Goal: Task Accomplishment & Management: Manage account settings

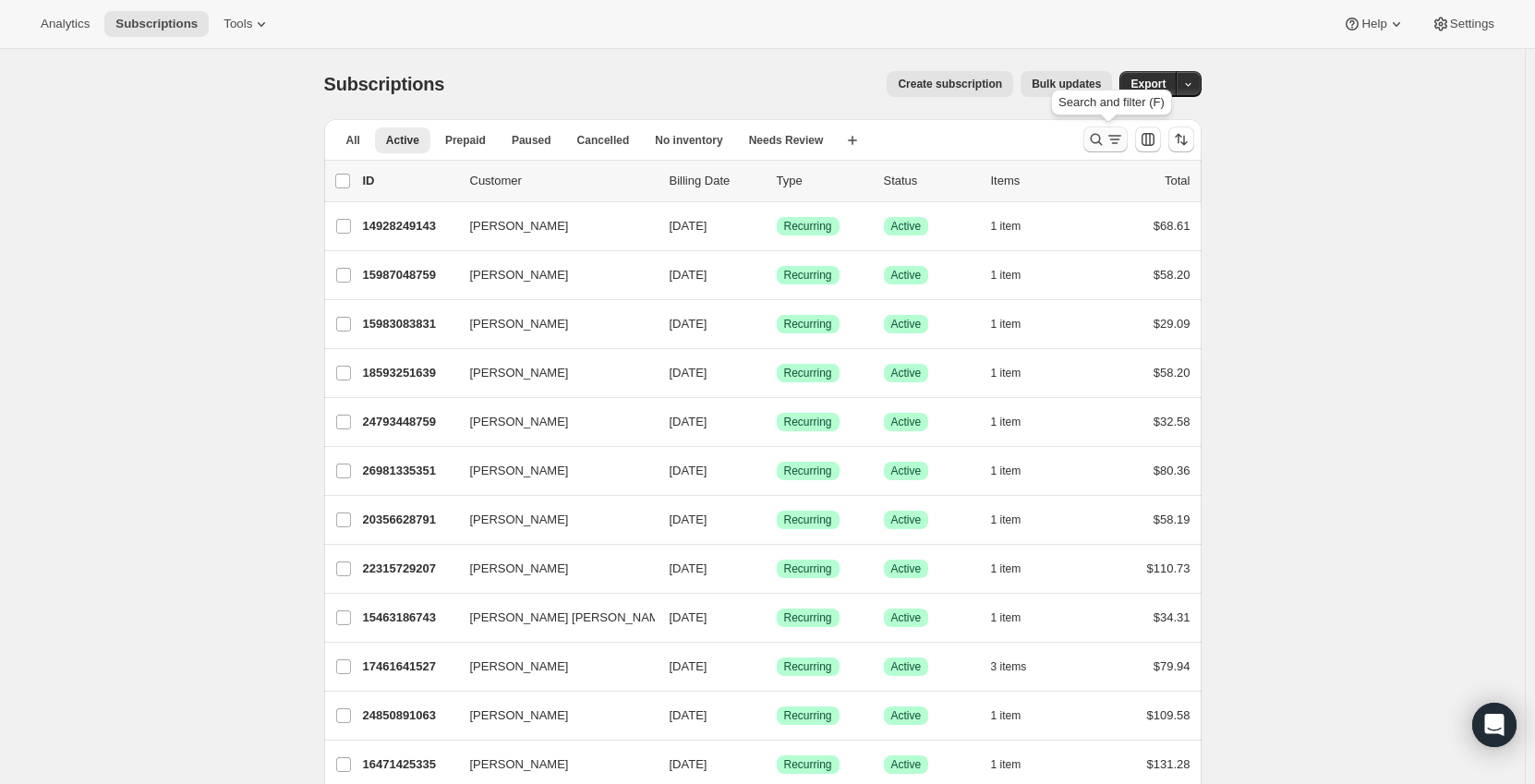
click at [1110, 140] on icon "Search and filter results" at bounding box center [1114, 139] width 18 height 18
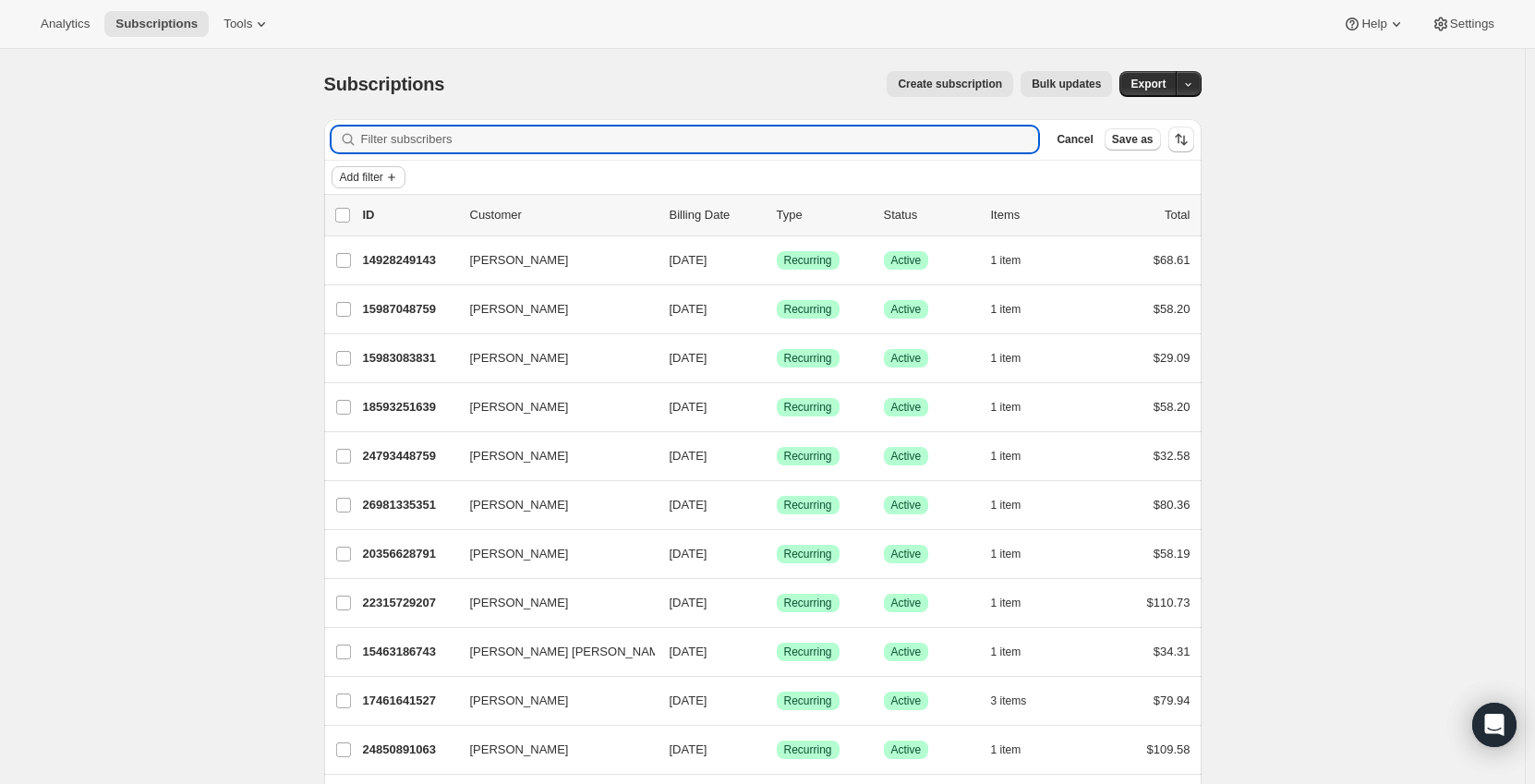
click at [360, 177] on span "Add filter" at bounding box center [361, 177] width 43 height 14
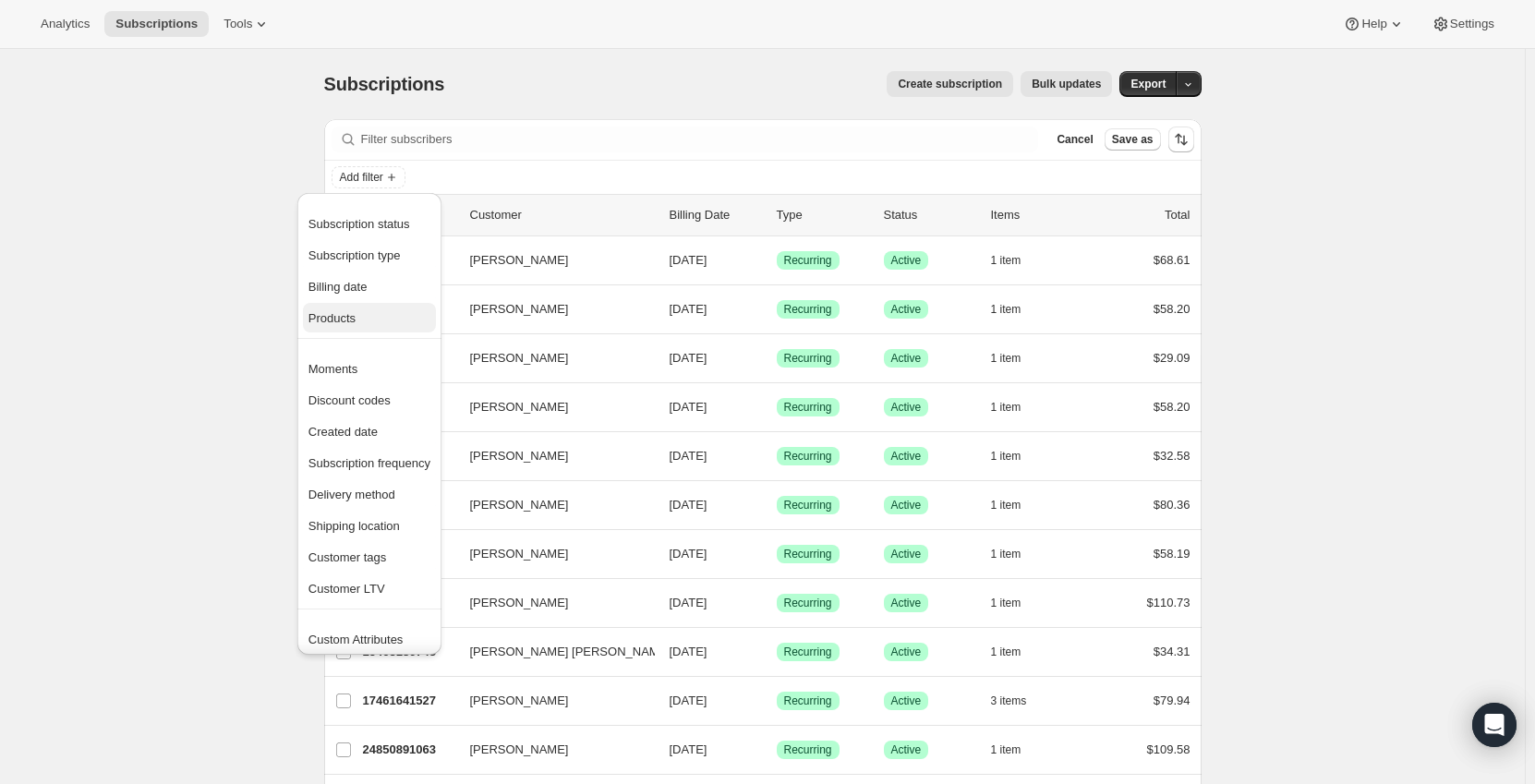
click at [360, 307] on button "Products" at bounding box center [370, 318] width 133 height 30
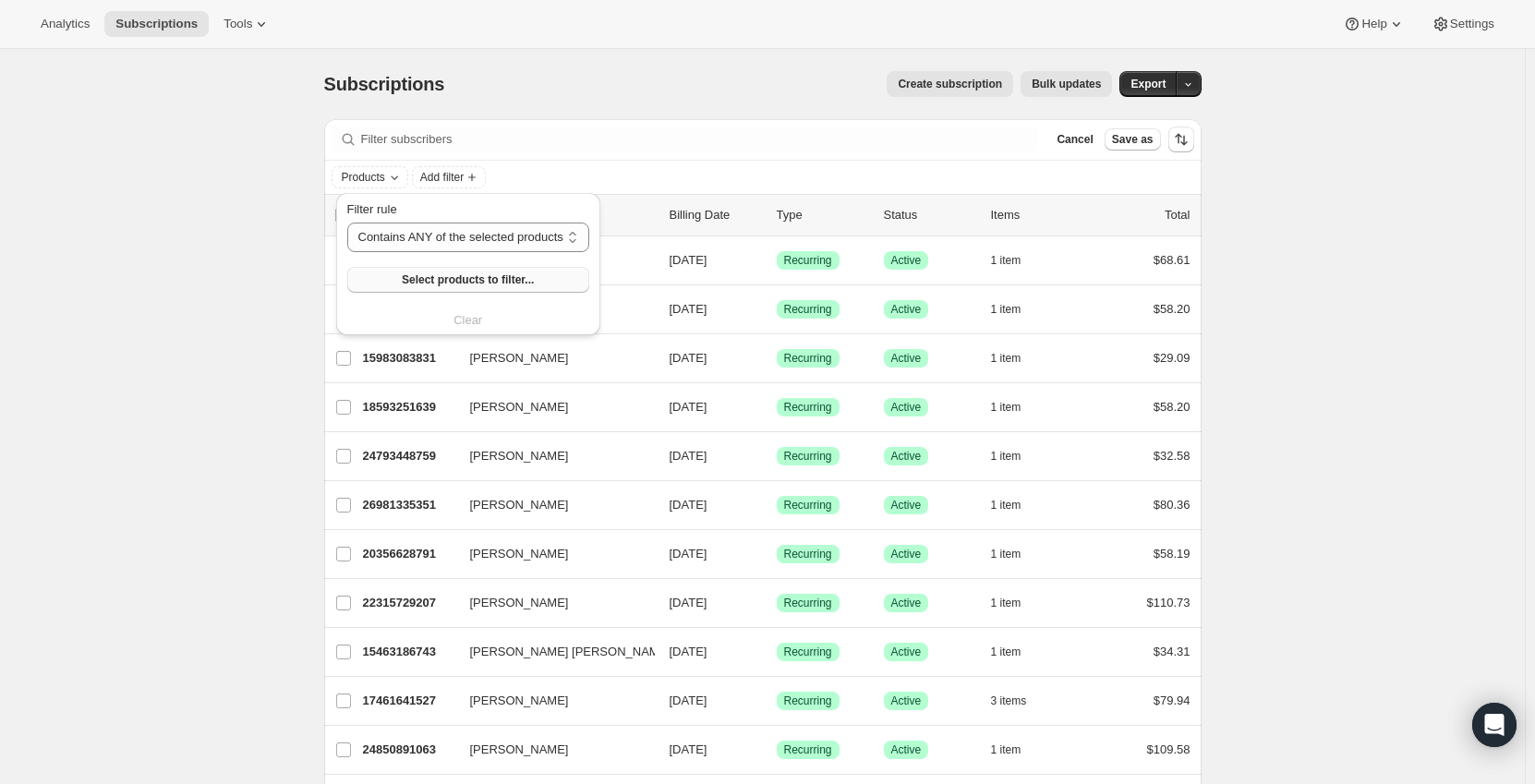
click at [434, 273] on span "Select products to filter..." at bounding box center [468, 279] width 132 height 14
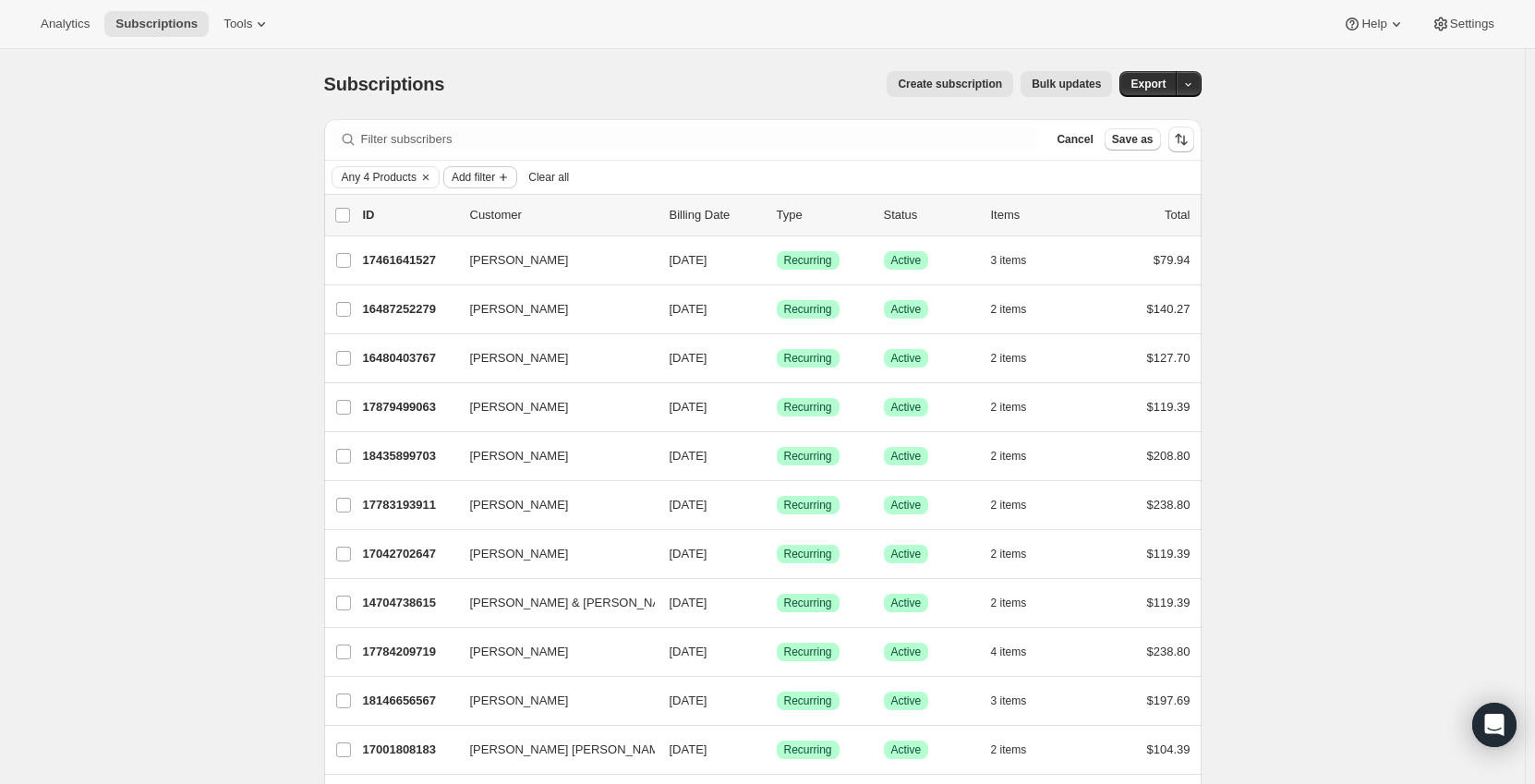
click at [491, 183] on span "Add filter" at bounding box center [472, 177] width 43 height 14
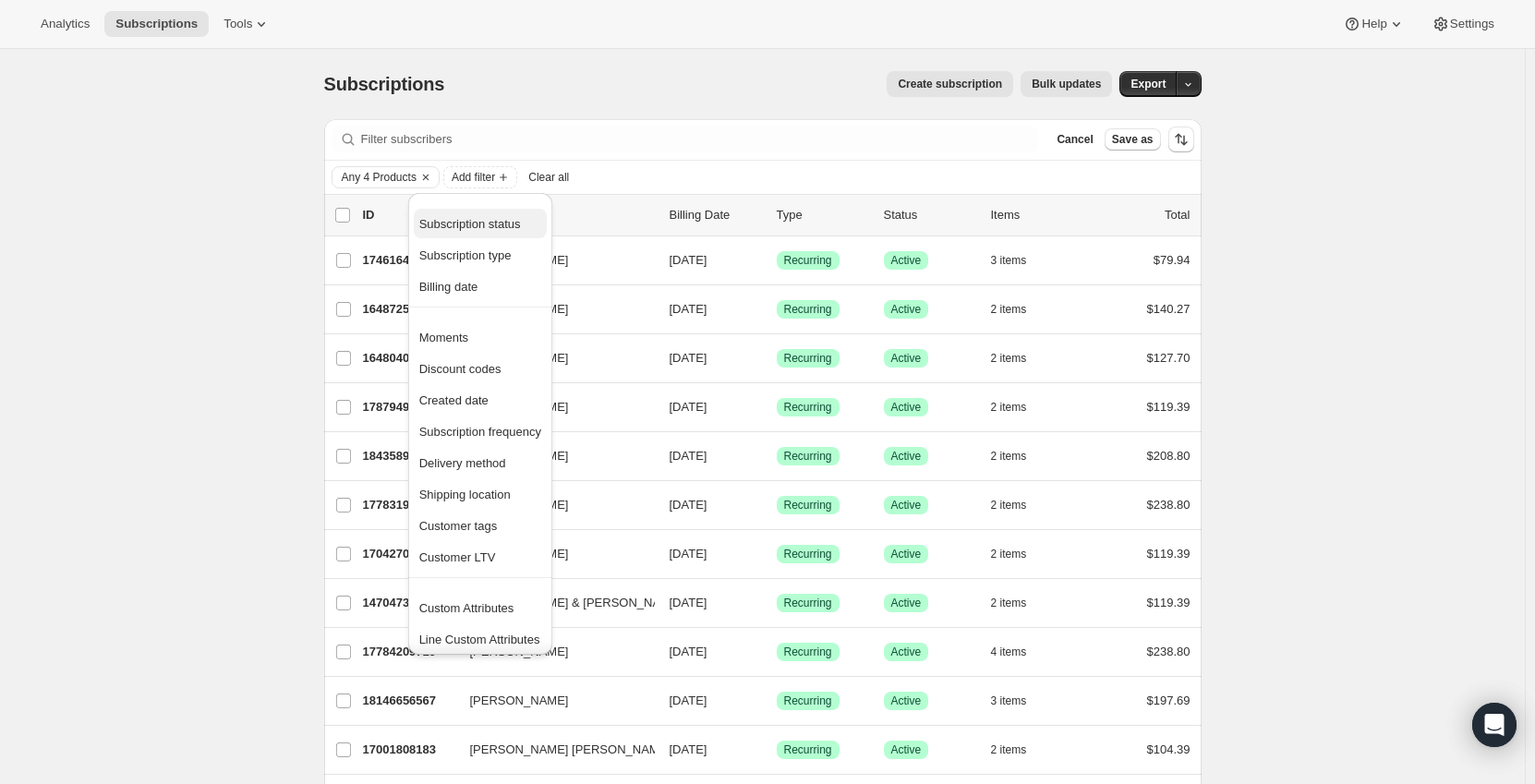
click at [514, 227] on span "Subscription status" at bounding box center [470, 224] width 102 height 13
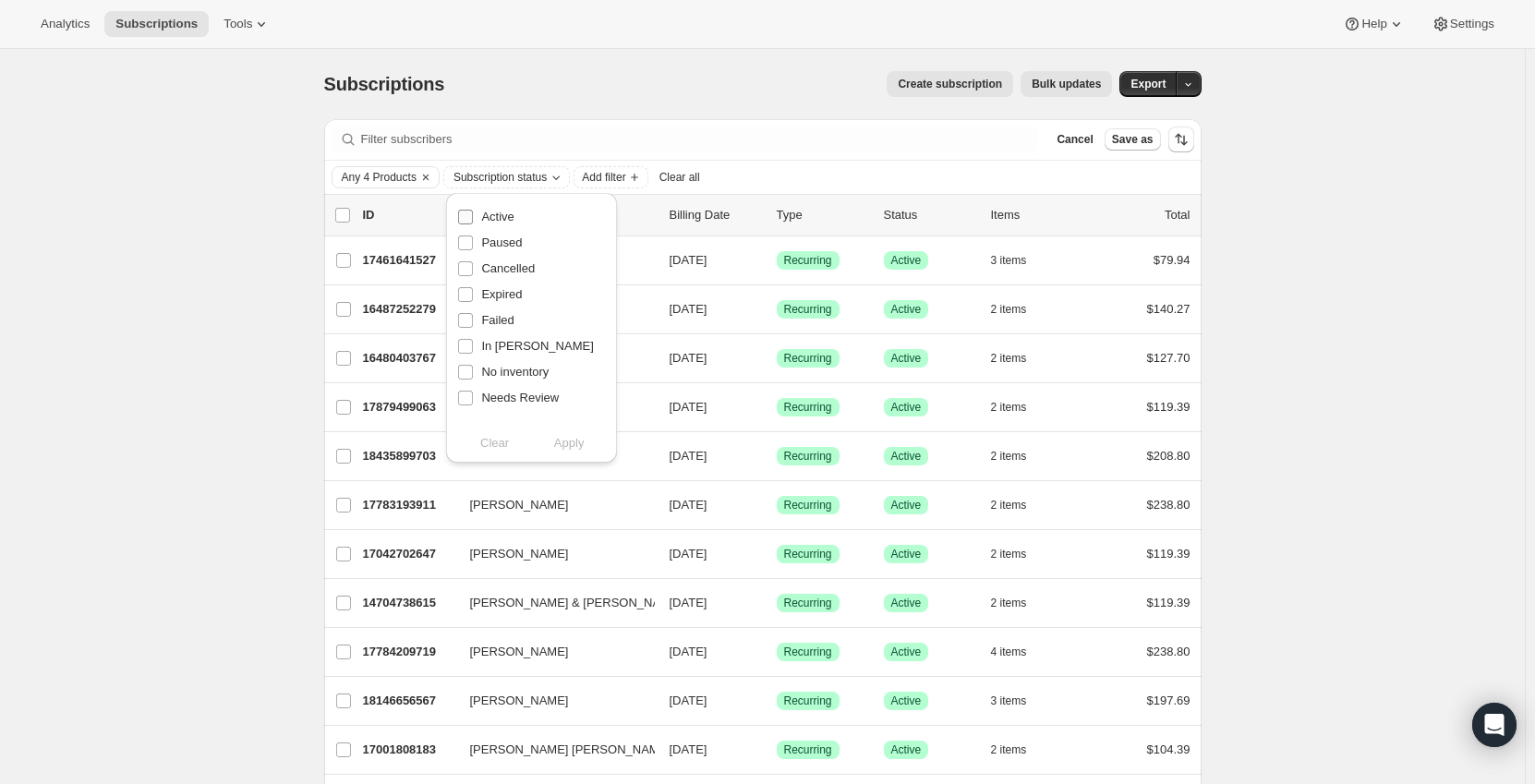
click at [501, 212] on span "Active" at bounding box center [497, 216] width 33 height 13
click at [473, 212] on input "Active" at bounding box center [465, 216] width 14 height 14
checkbox input "true"
click at [572, 439] on span "Apply" at bounding box center [569, 442] width 31 height 18
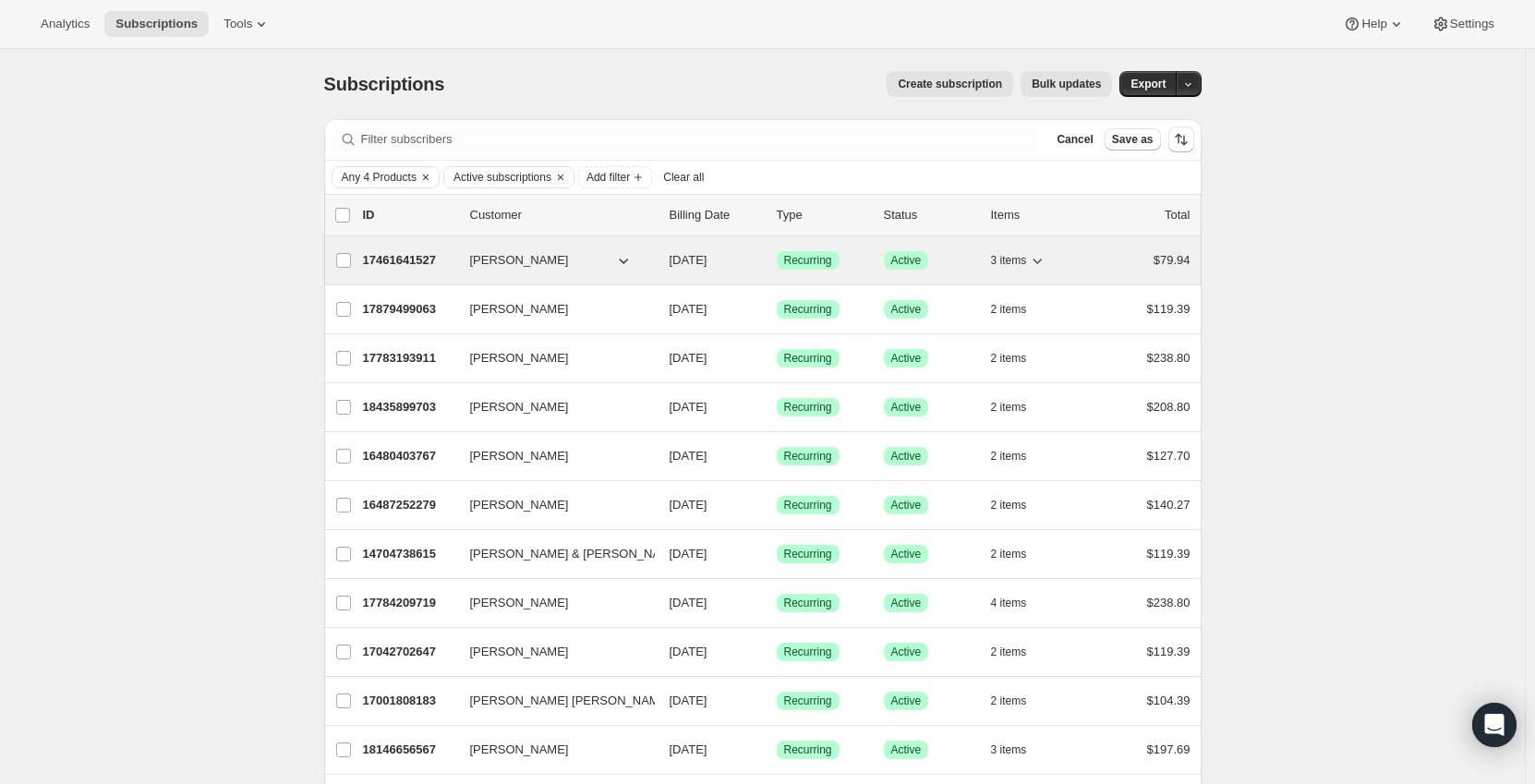
click at [404, 262] on p "17461641527" at bounding box center [409, 260] width 92 height 18
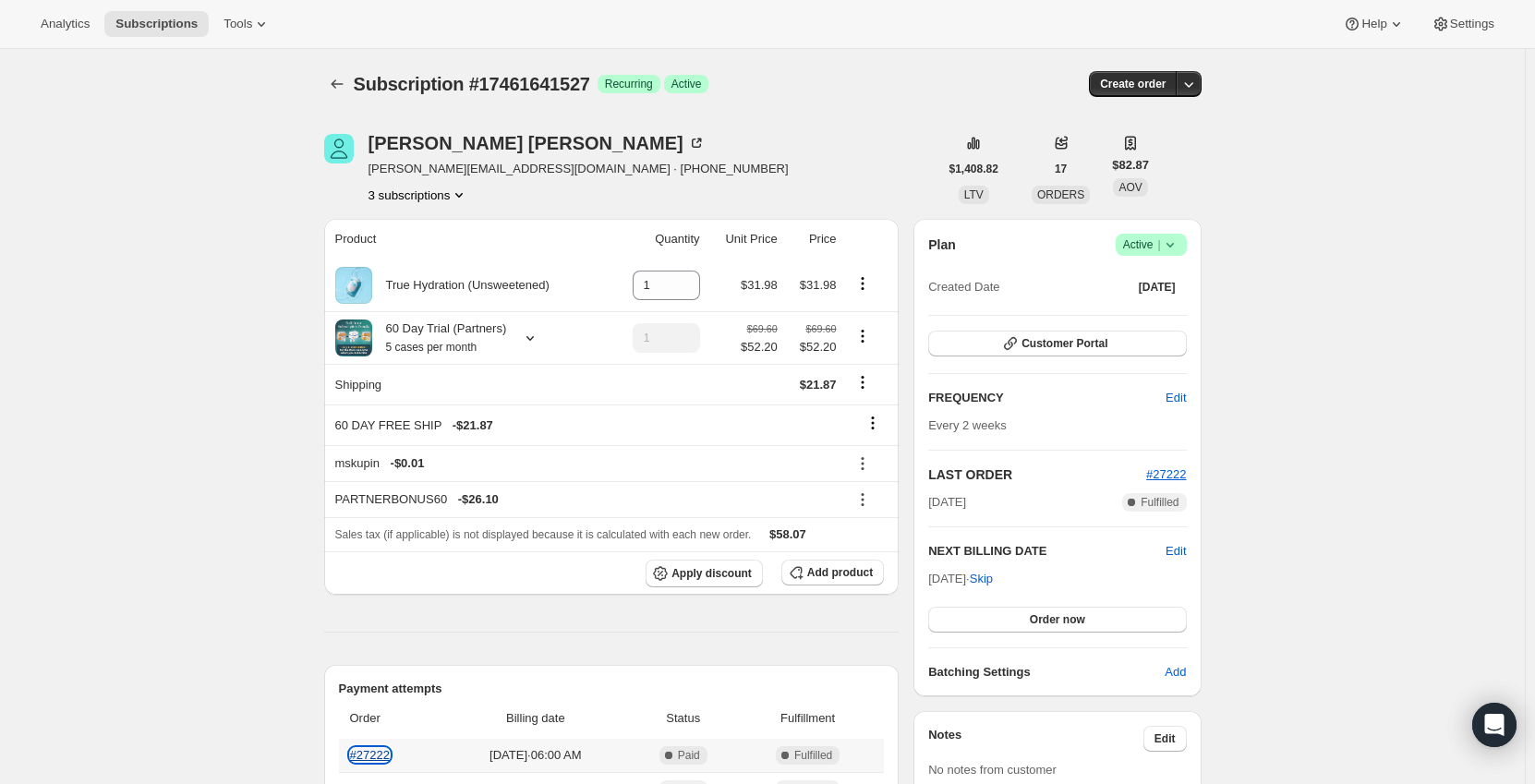
click at [367, 751] on link "#27222" at bounding box center [370, 754] width 39 height 13
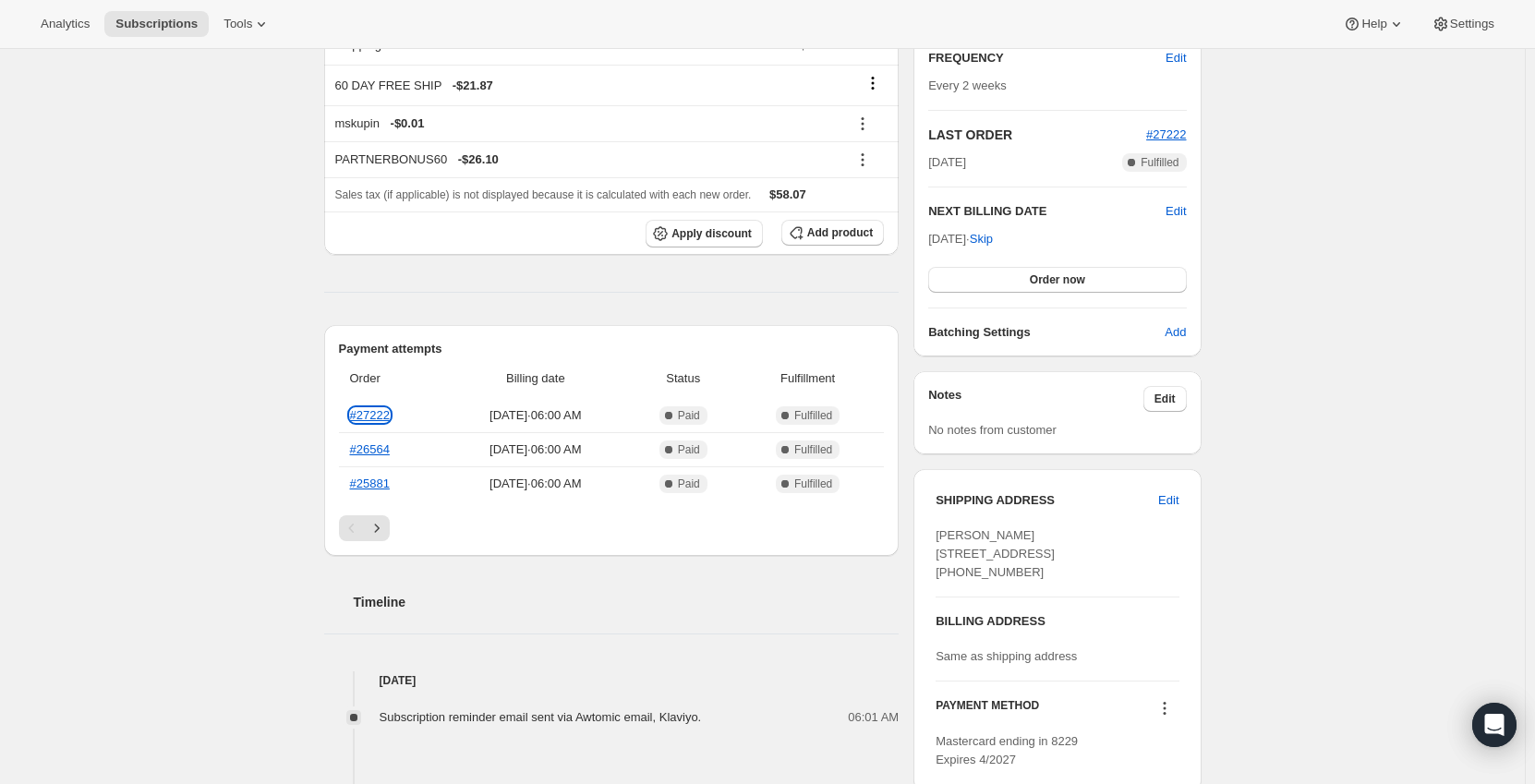
scroll to position [184, 0]
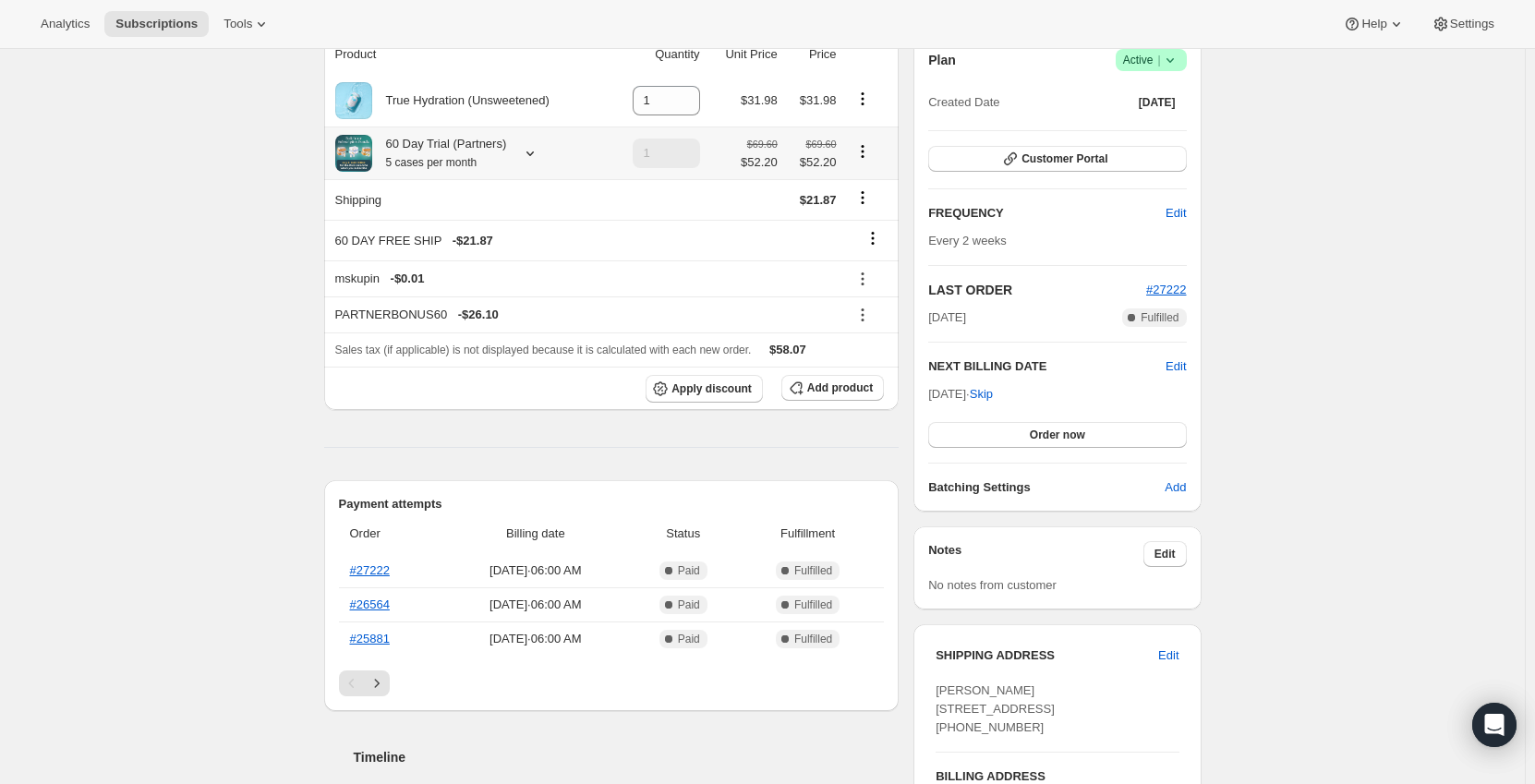
click at [493, 158] on div "60 Day Trial (Partners) 5 cases per month" at bounding box center [440, 153] width 134 height 36
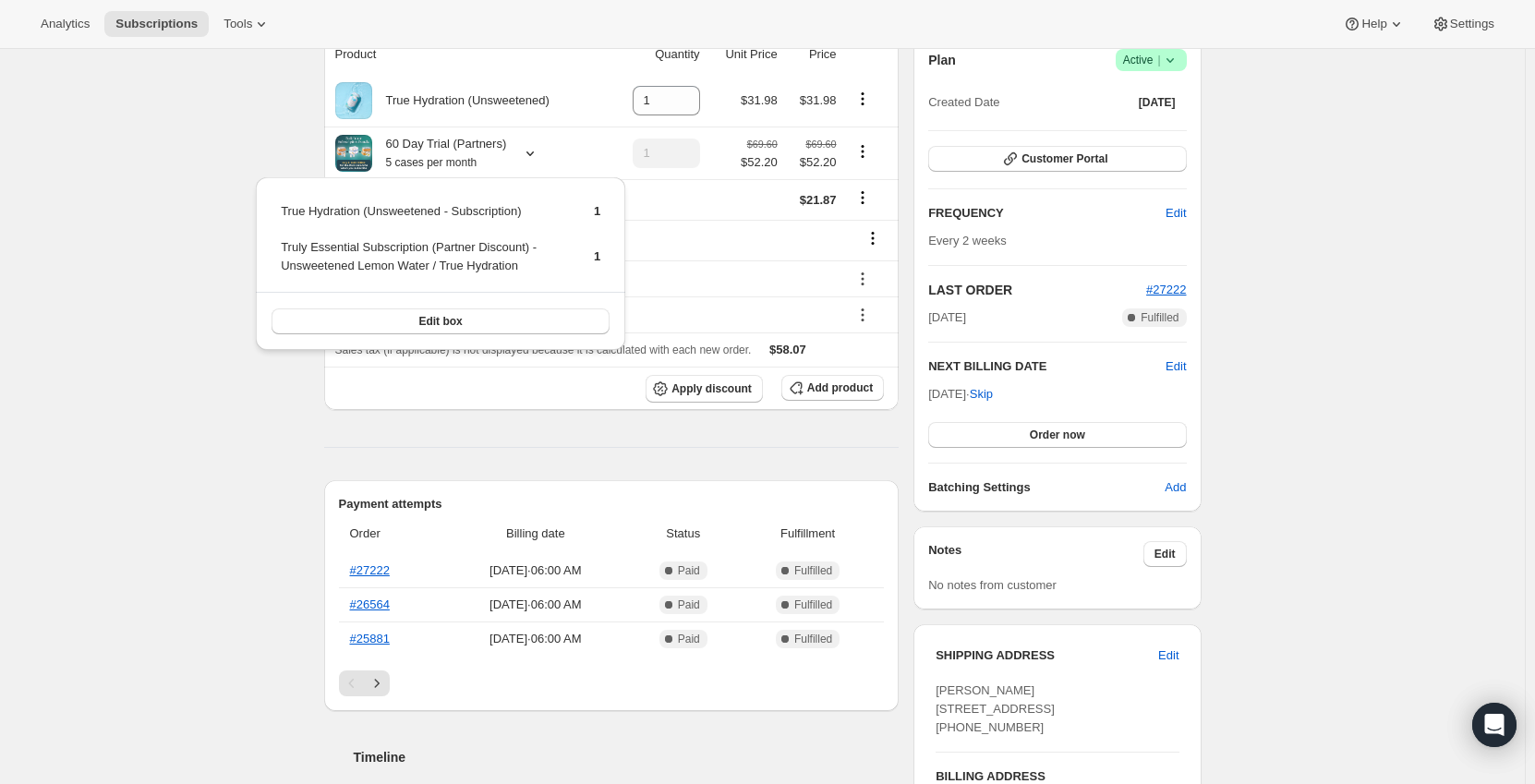
click at [186, 152] on div "Subscription #17461641527. This page is ready Subscription #17461641527 Success…" at bounding box center [762, 764] width 1524 height 1798
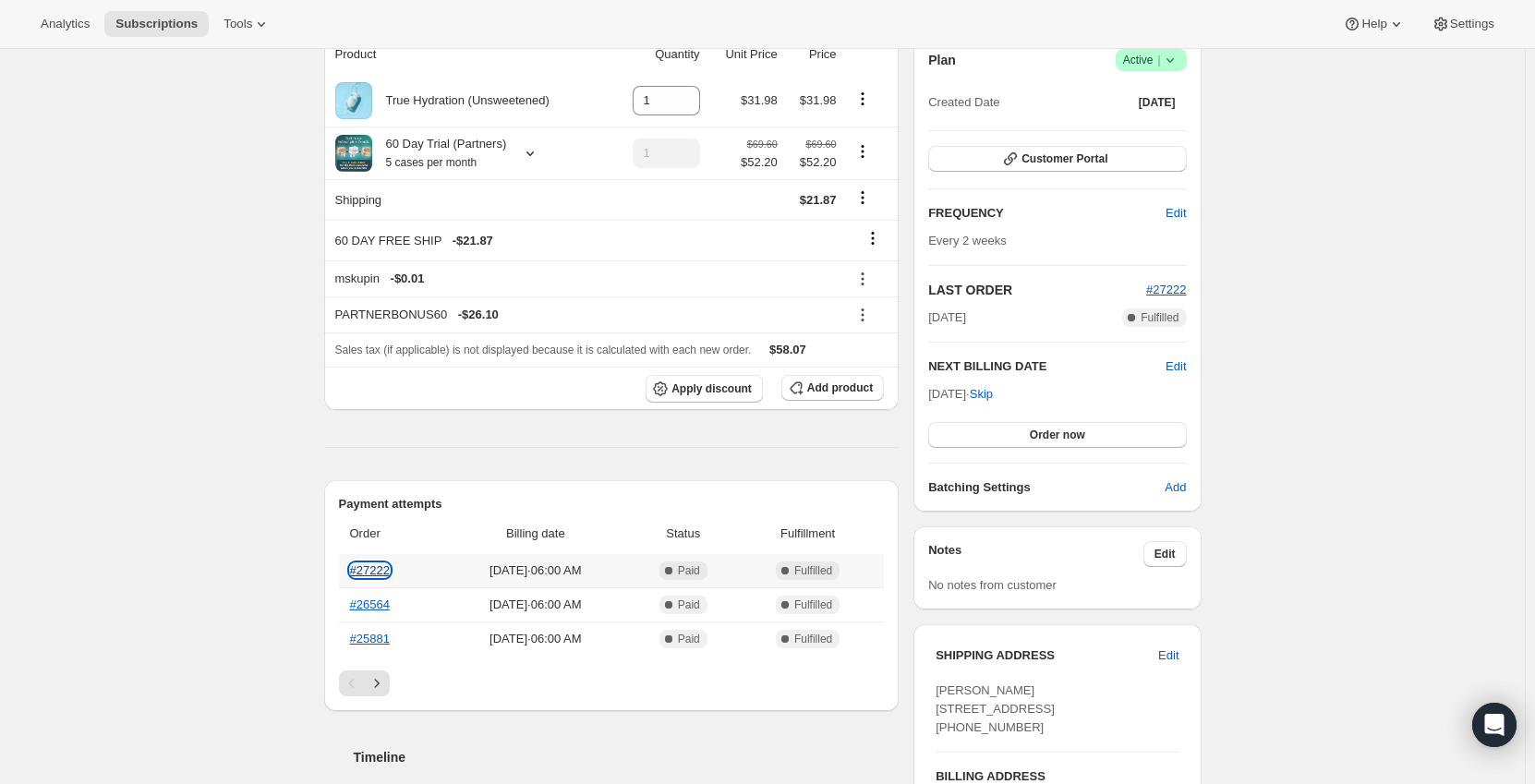
click at [382, 570] on link "#27222" at bounding box center [370, 570] width 39 height 13
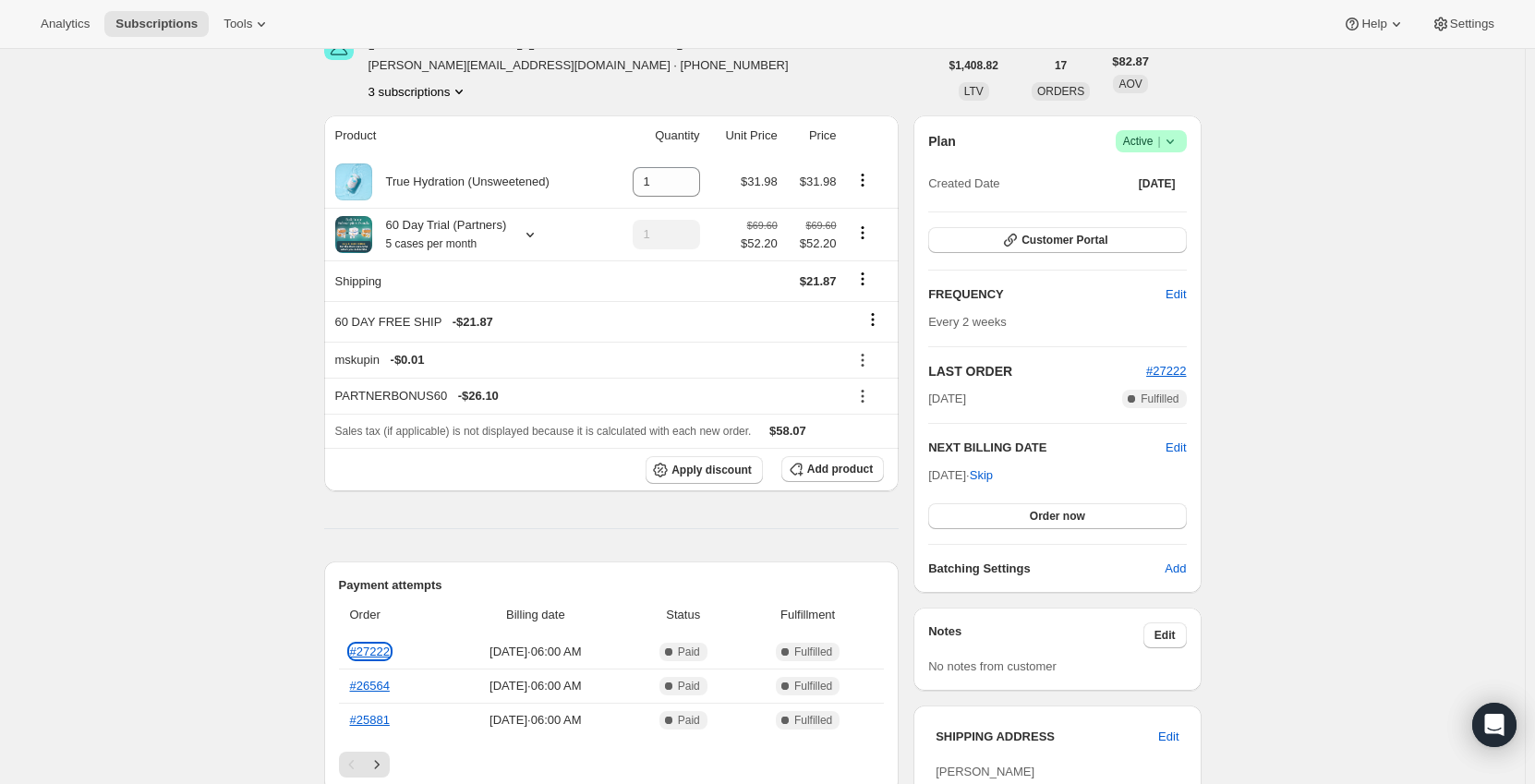
scroll to position [0, 0]
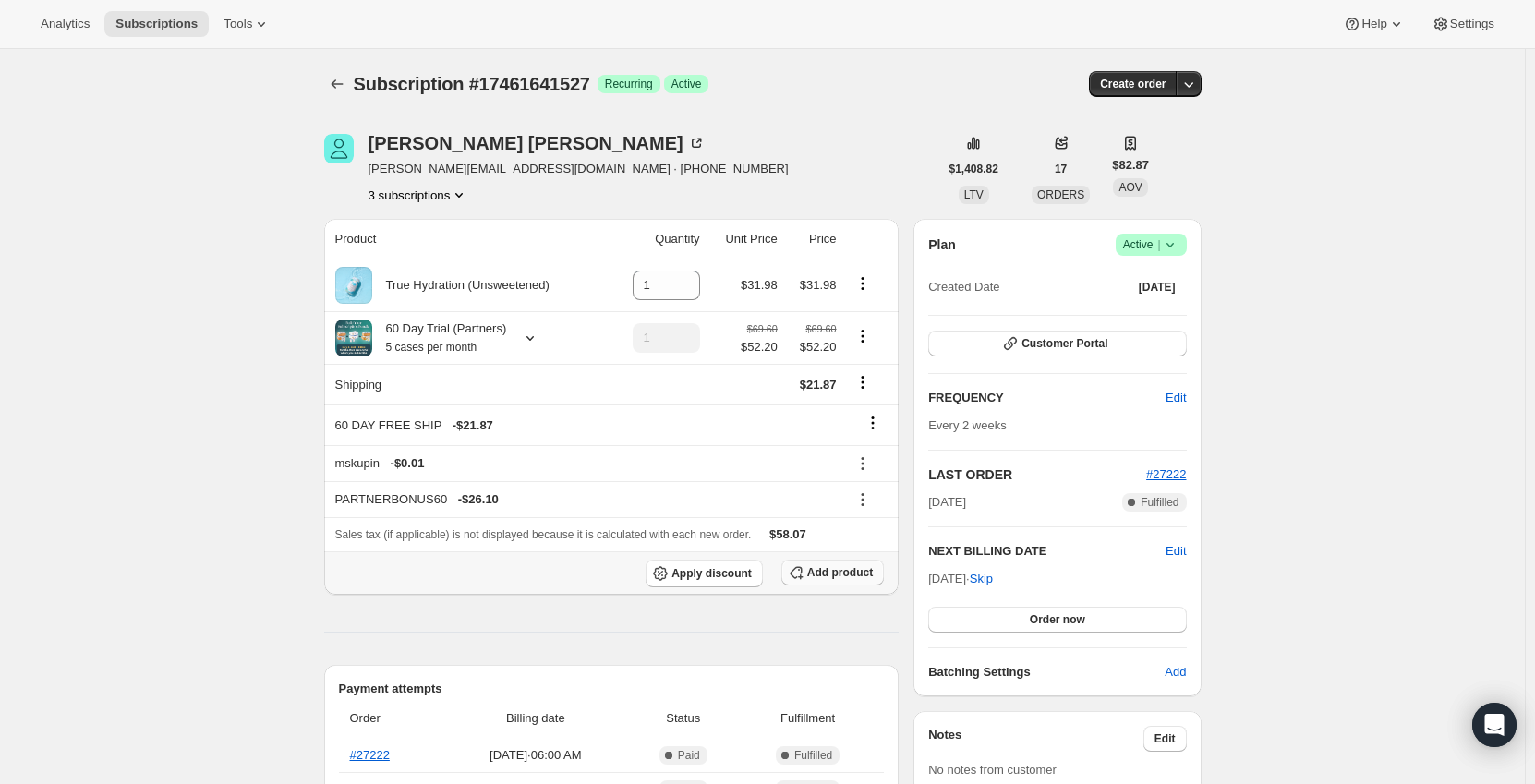
click at [813, 574] on button "Add product" at bounding box center [832, 572] width 103 height 26
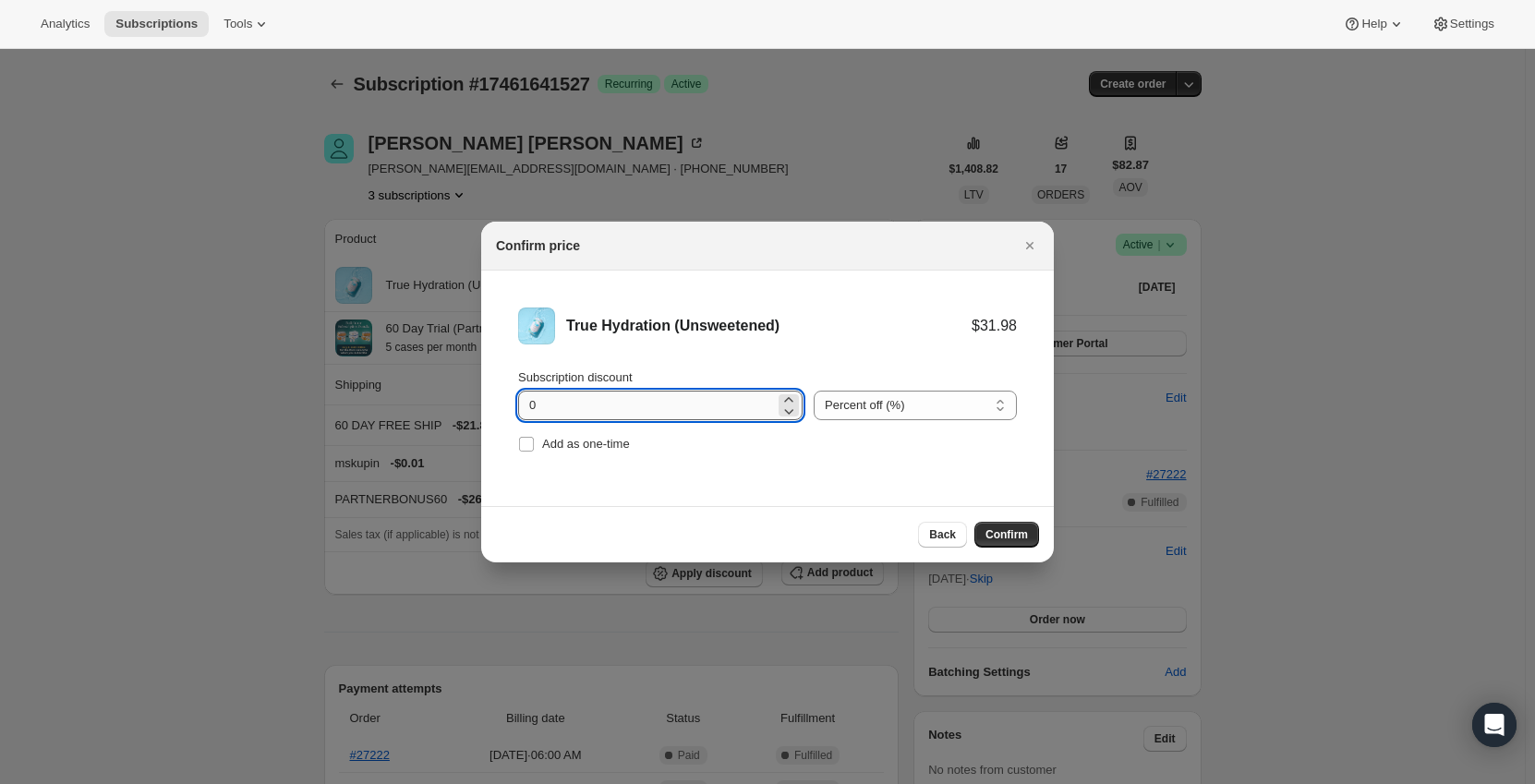
click at [736, 407] on input "0" at bounding box center [646, 405] width 256 height 30
click at [892, 412] on select "Percent off (%) Amount off ($)" at bounding box center [915, 405] width 204 height 30
select select "fixed"
click at [813, 391] on select "Percent off (%) Amount off ($)" at bounding box center [915, 405] width 204 height 30
click at [672, 415] on input "0" at bounding box center [646, 405] width 256 height 30
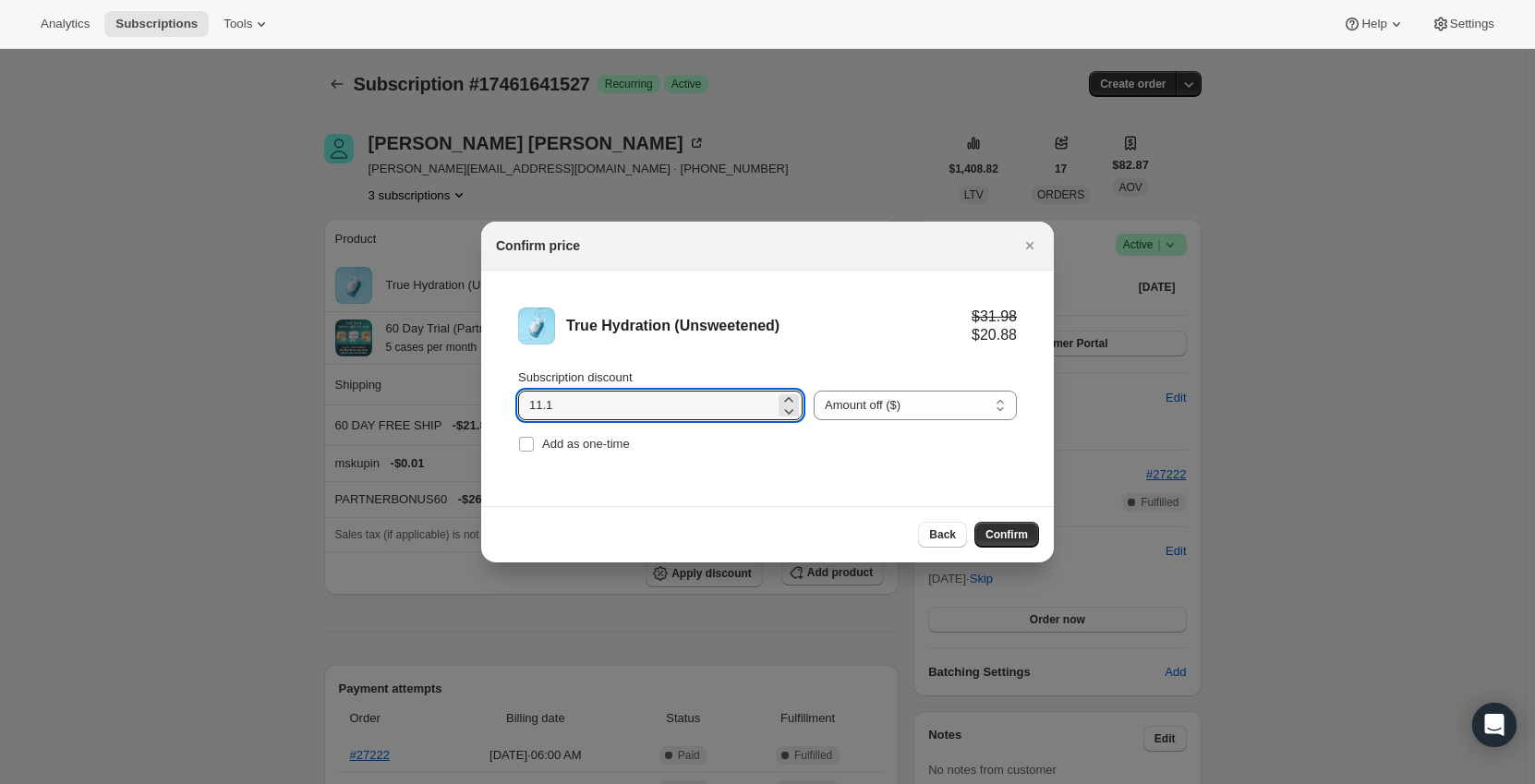
type input "11.1"
click at [718, 463] on li "True Hydration (Unsweetened) $31.98 $20.88 Subscription discount 11.1 Percent o…" at bounding box center [767, 382] width 572 height 224
click at [1018, 529] on span "Confirm" at bounding box center [1006, 534] width 42 height 14
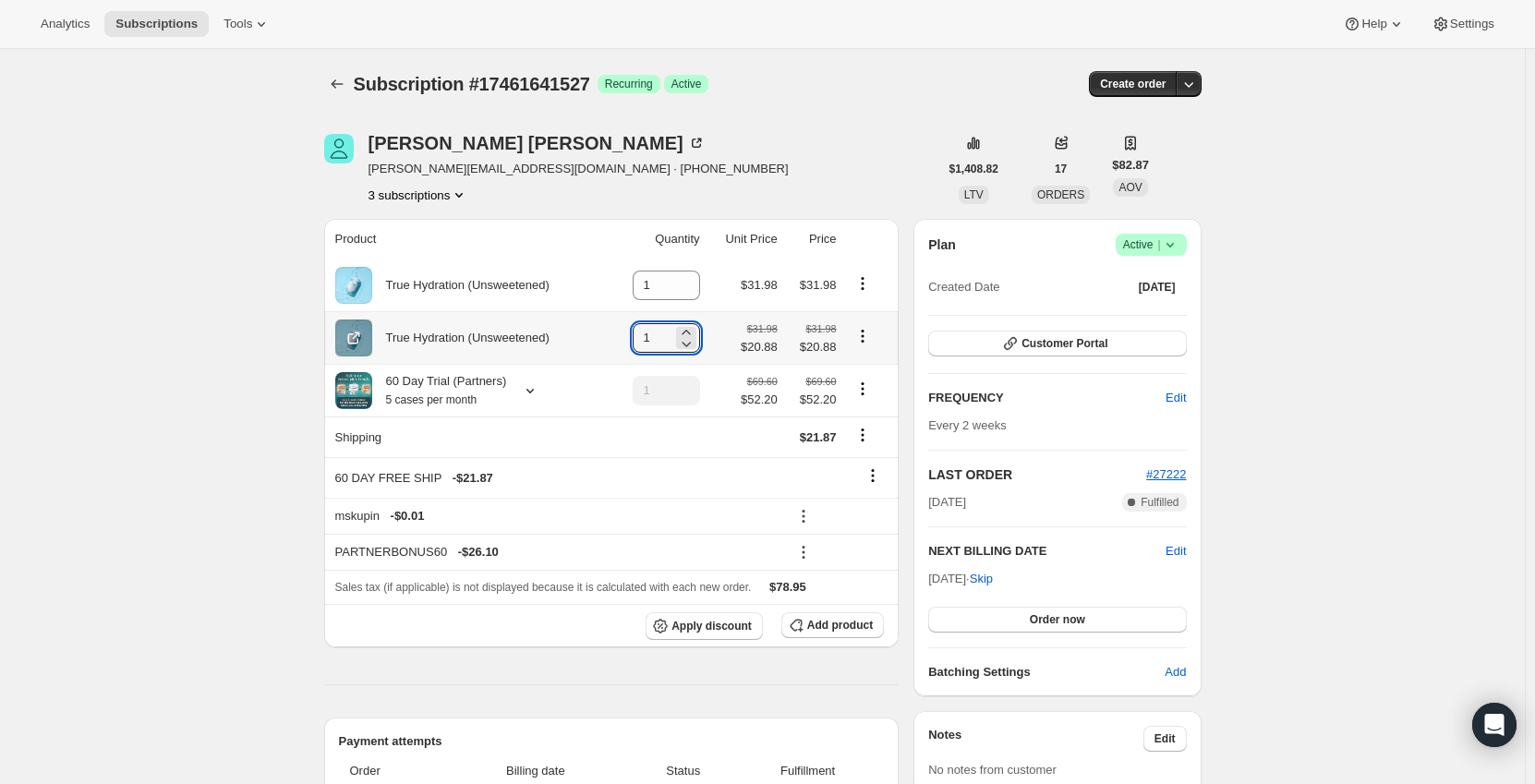
drag, startPoint x: 663, startPoint y: 336, endPoint x: 633, endPoint y: 336, distance: 30.0
click at [633, 336] on td "1" at bounding box center [657, 337] width 97 height 53
type input "5"
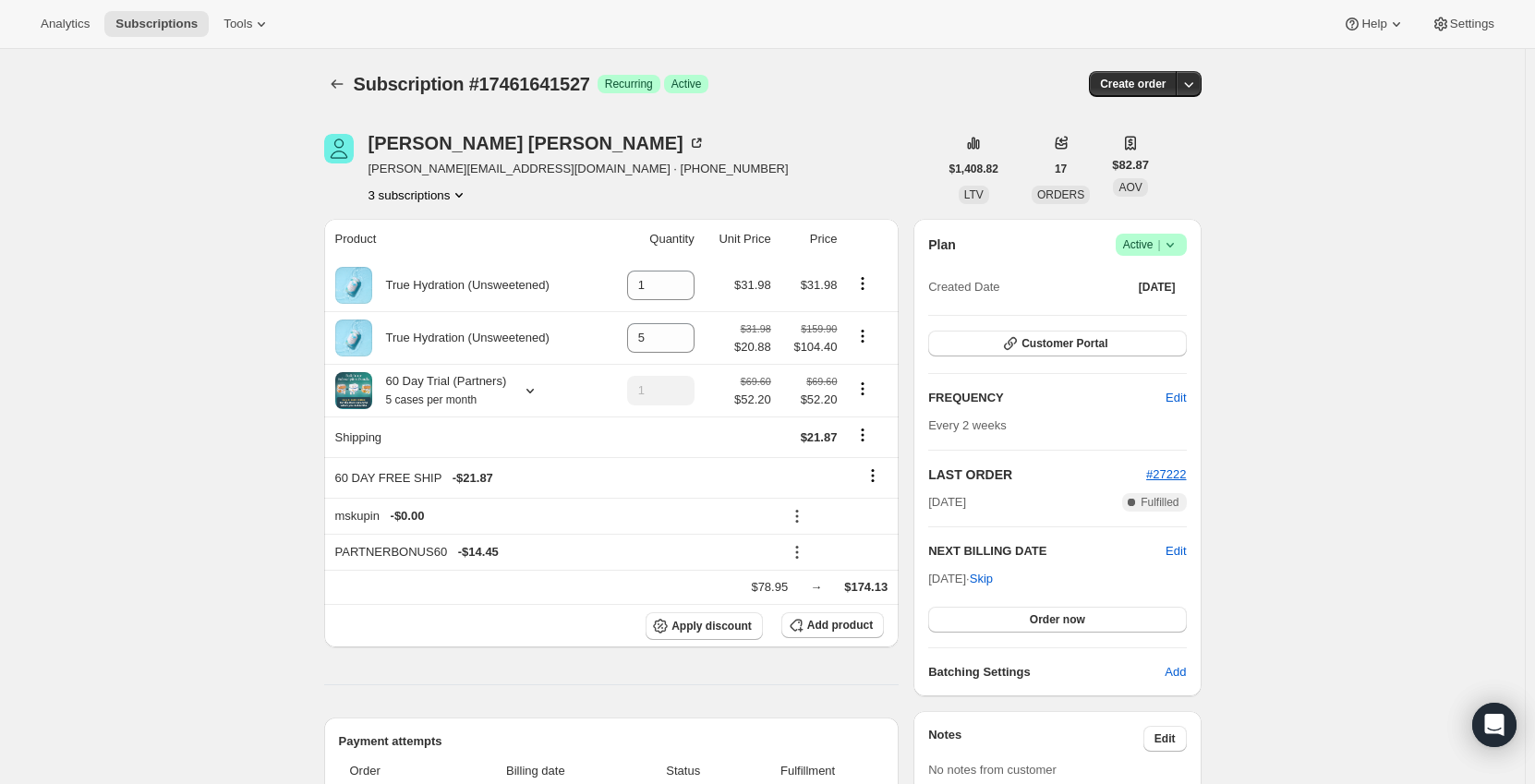
click at [687, 290] on icon at bounding box center [680, 290] width 18 height 18
type input "0"
click at [870, 388] on icon "Product actions" at bounding box center [862, 388] width 18 height 18
click at [866, 459] on span "Remove" at bounding box center [867, 456] width 44 height 13
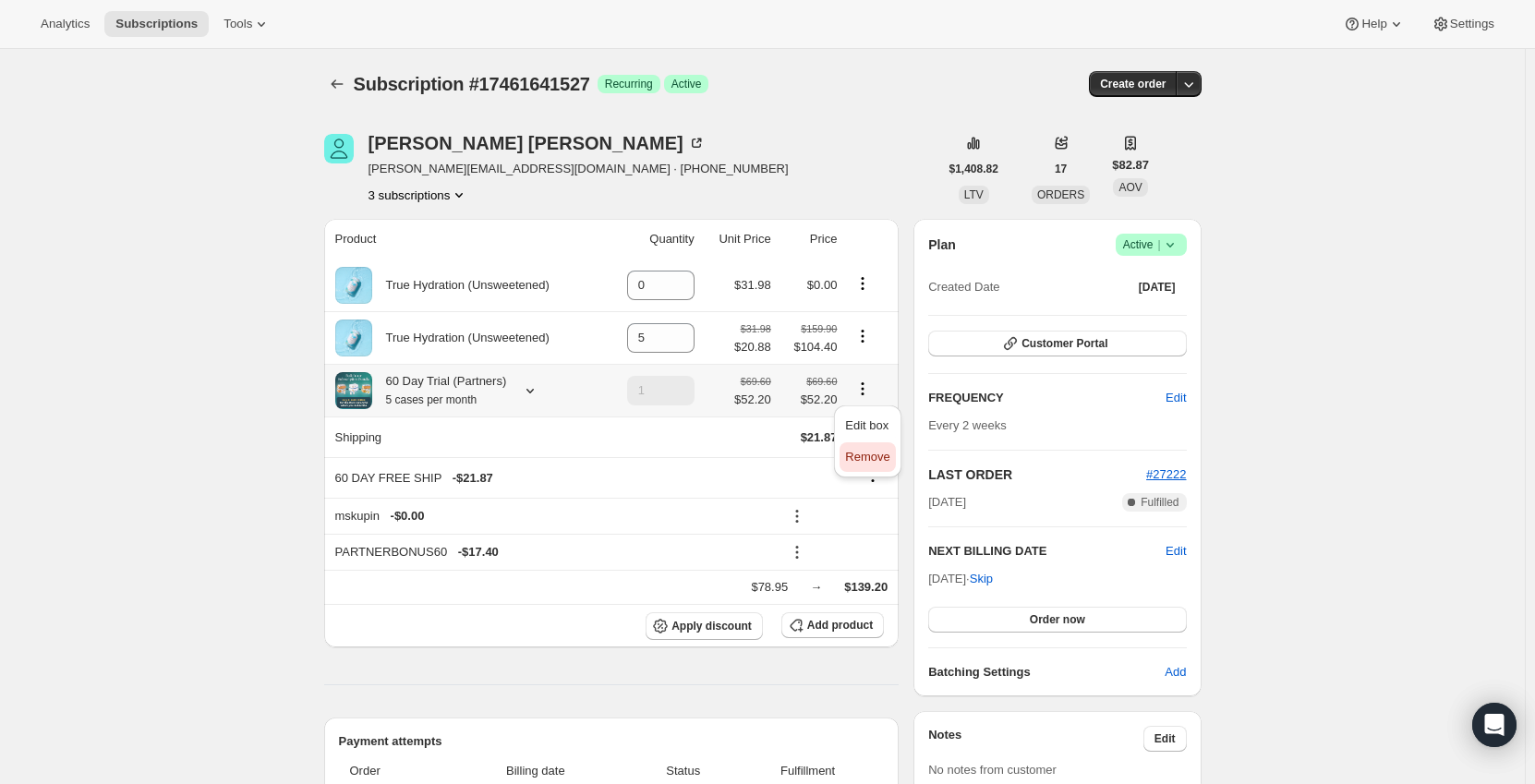
type input "0"
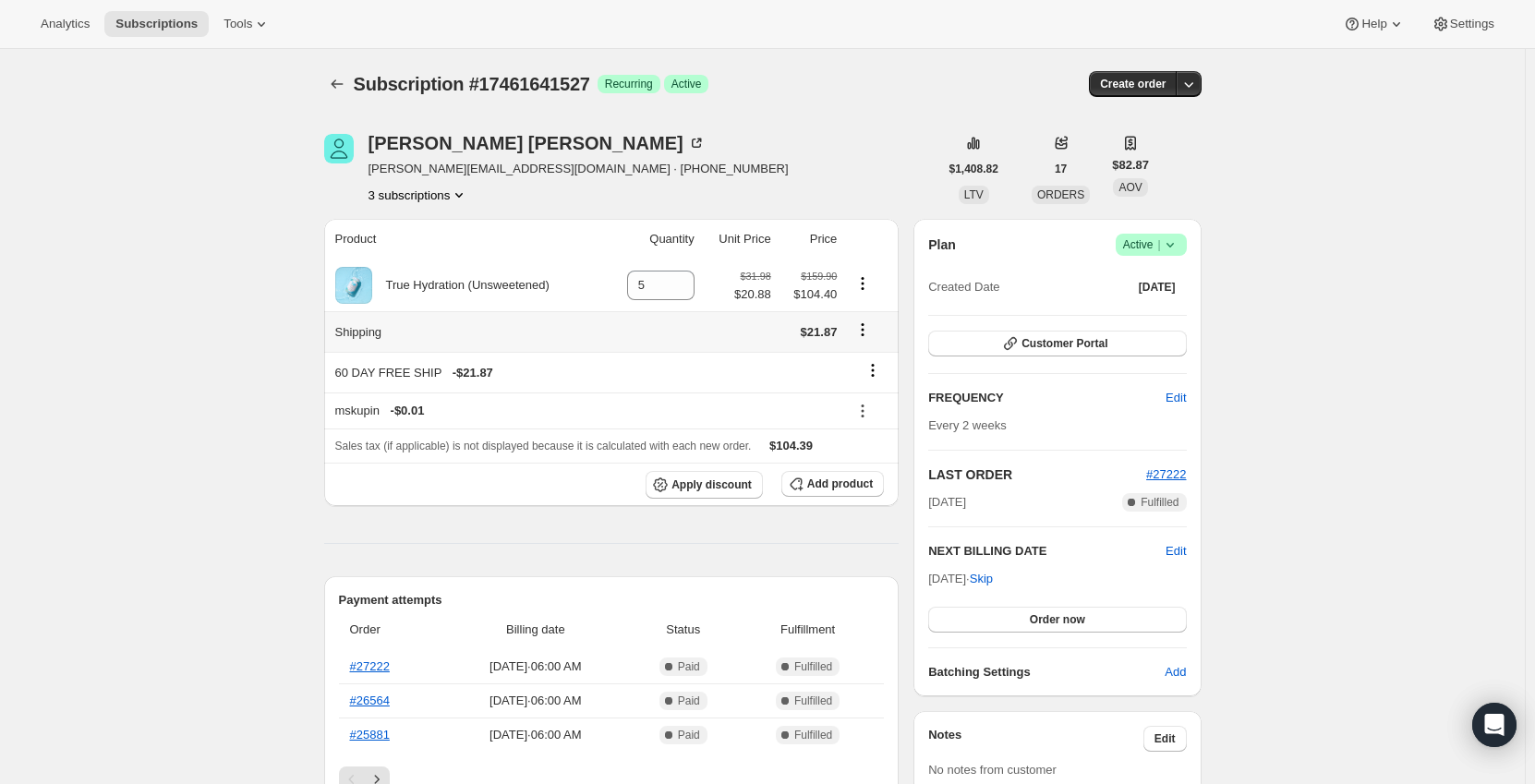
click at [868, 338] on icon "Shipping actions" at bounding box center [862, 329] width 18 height 18
click at [878, 368] on icon at bounding box center [872, 369] width 18 height 18
click at [881, 416] on button "Remove" at bounding box center [878, 405] width 56 height 30
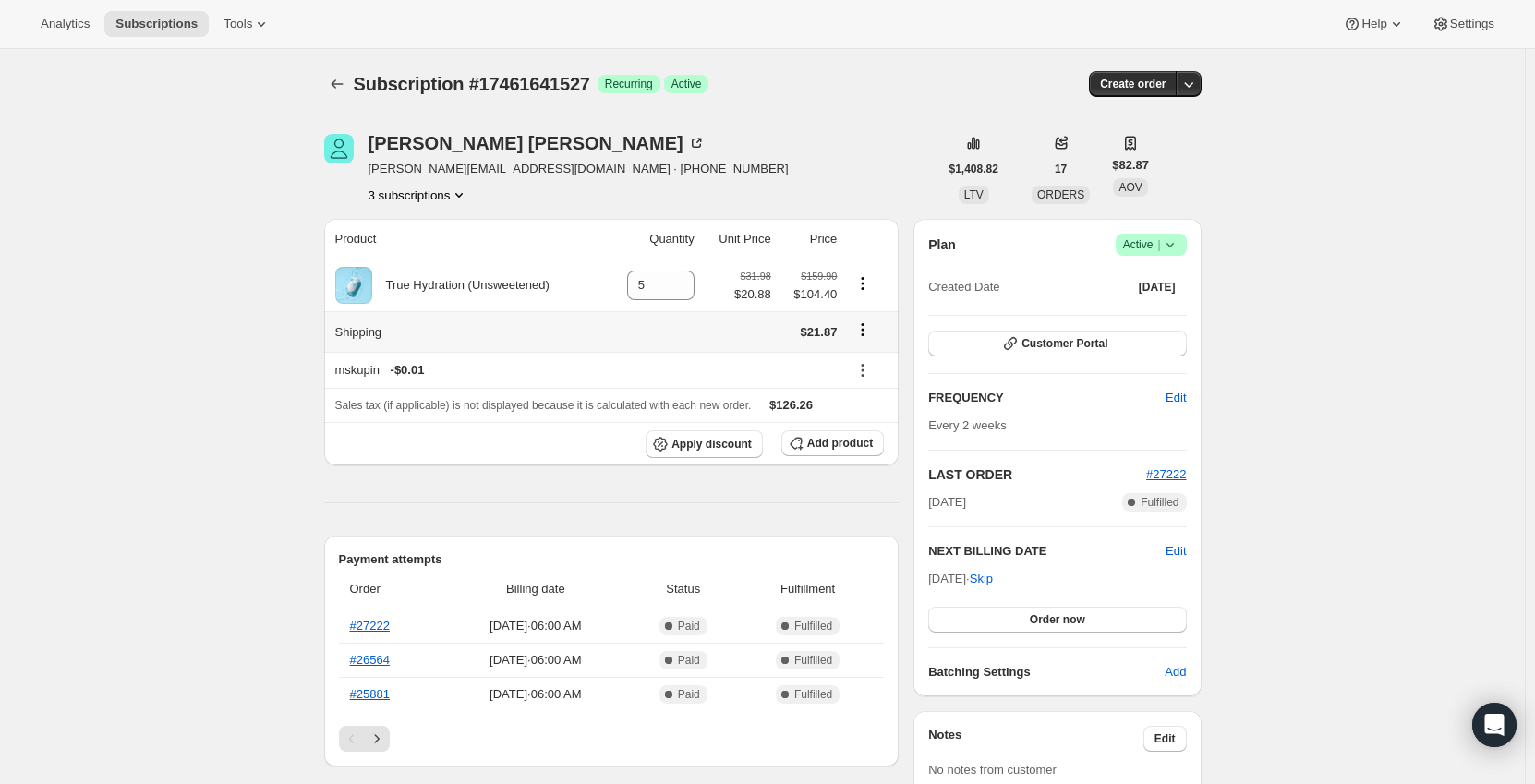
click at [863, 334] on icon "Shipping actions" at bounding box center [862, 329] width 18 height 18
click at [856, 366] on span "Edit shipping rate" at bounding box center [866, 366] width 92 height 13
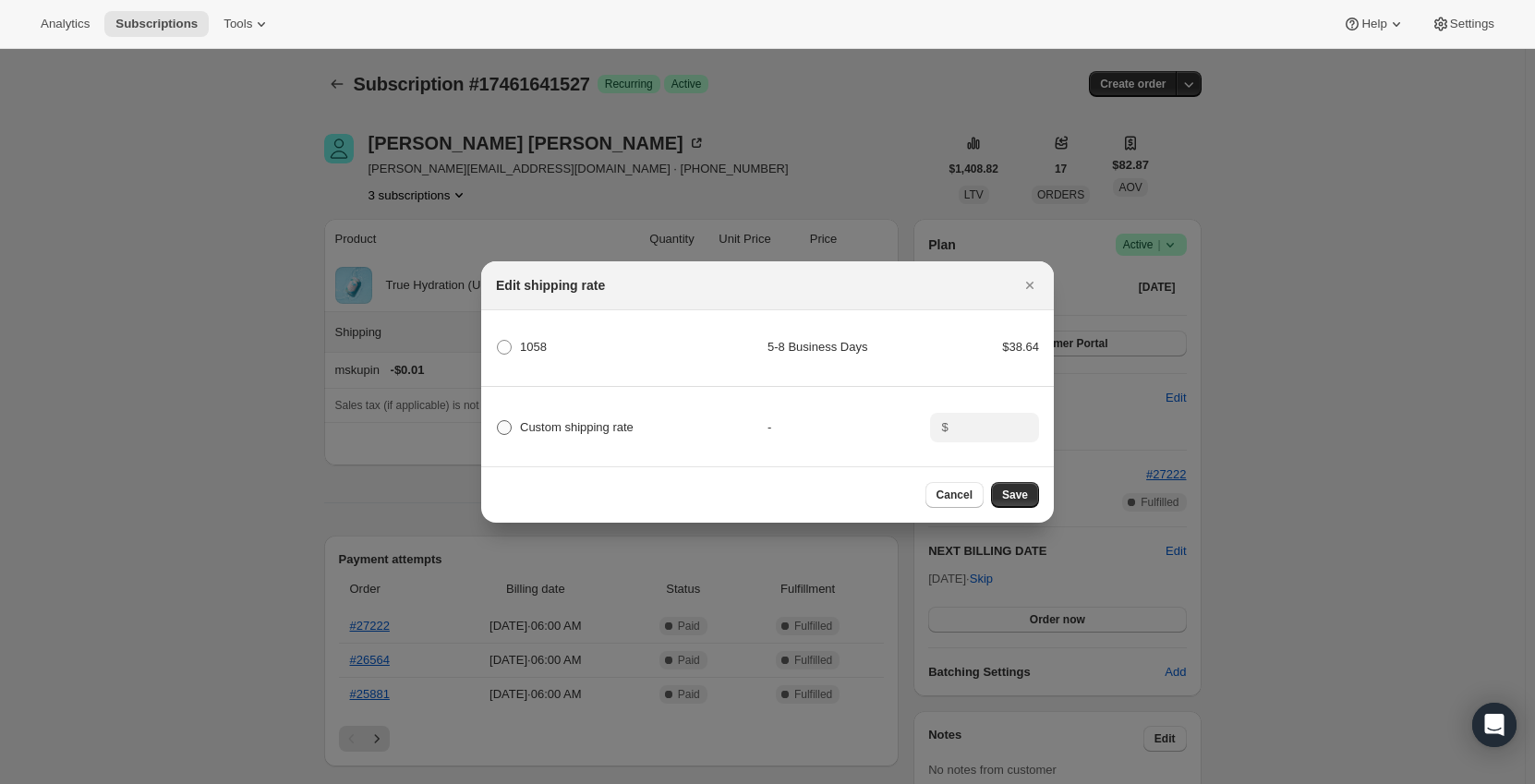
click at [538, 428] on span "Custom shipping rate" at bounding box center [577, 427] width 113 height 13
click at [497, 421] on input "Custom shipping rate" at bounding box center [497, 420] width 1 height 1
radio input "true"
click at [1010, 419] on input ":rrm:" at bounding box center [983, 427] width 58 height 30
click at [992, 428] on input ":rrm:" at bounding box center [983, 427] width 58 height 30
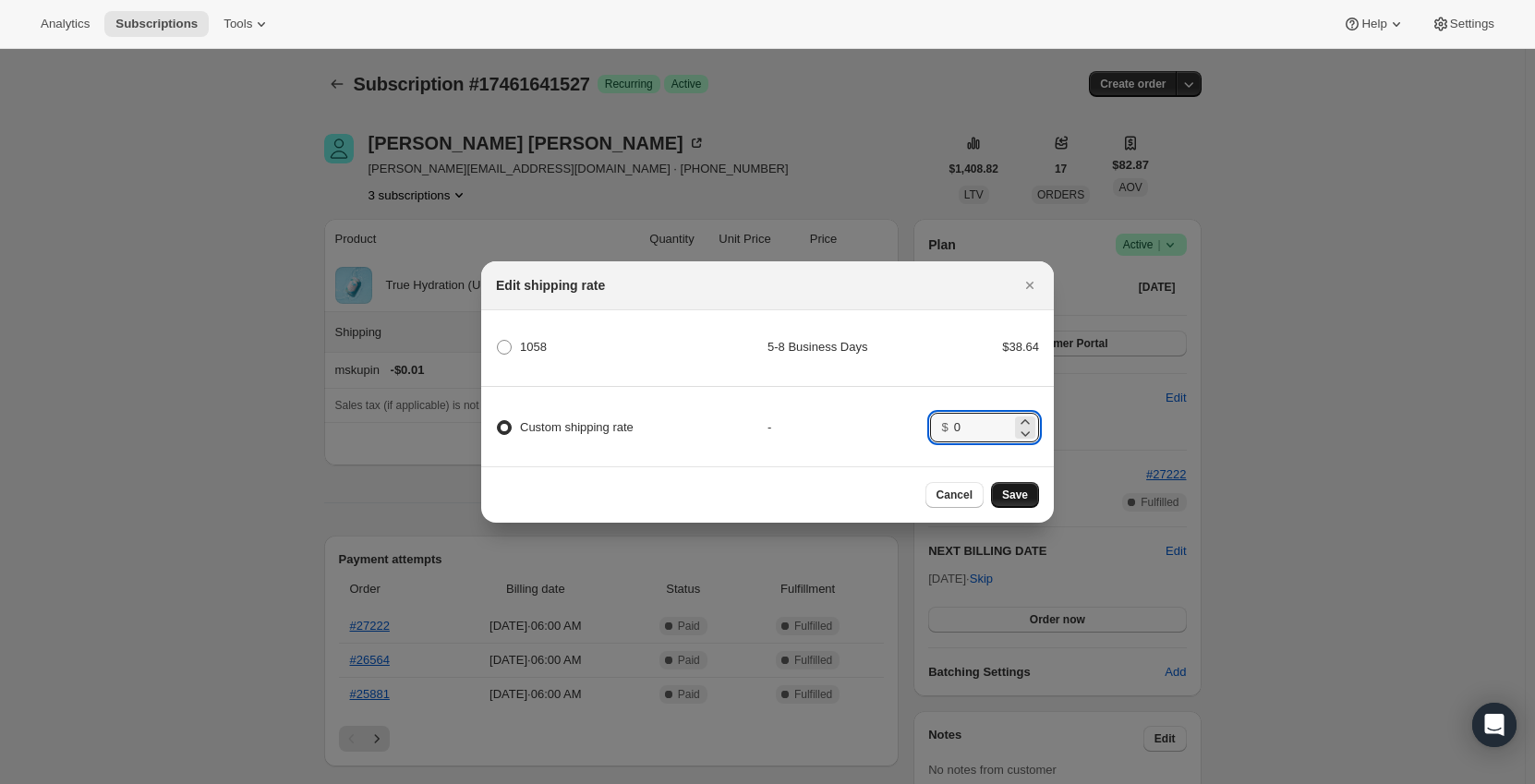
type input "0"
click at [1011, 491] on button "Save" at bounding box center [1015, 494] width 48 height 26
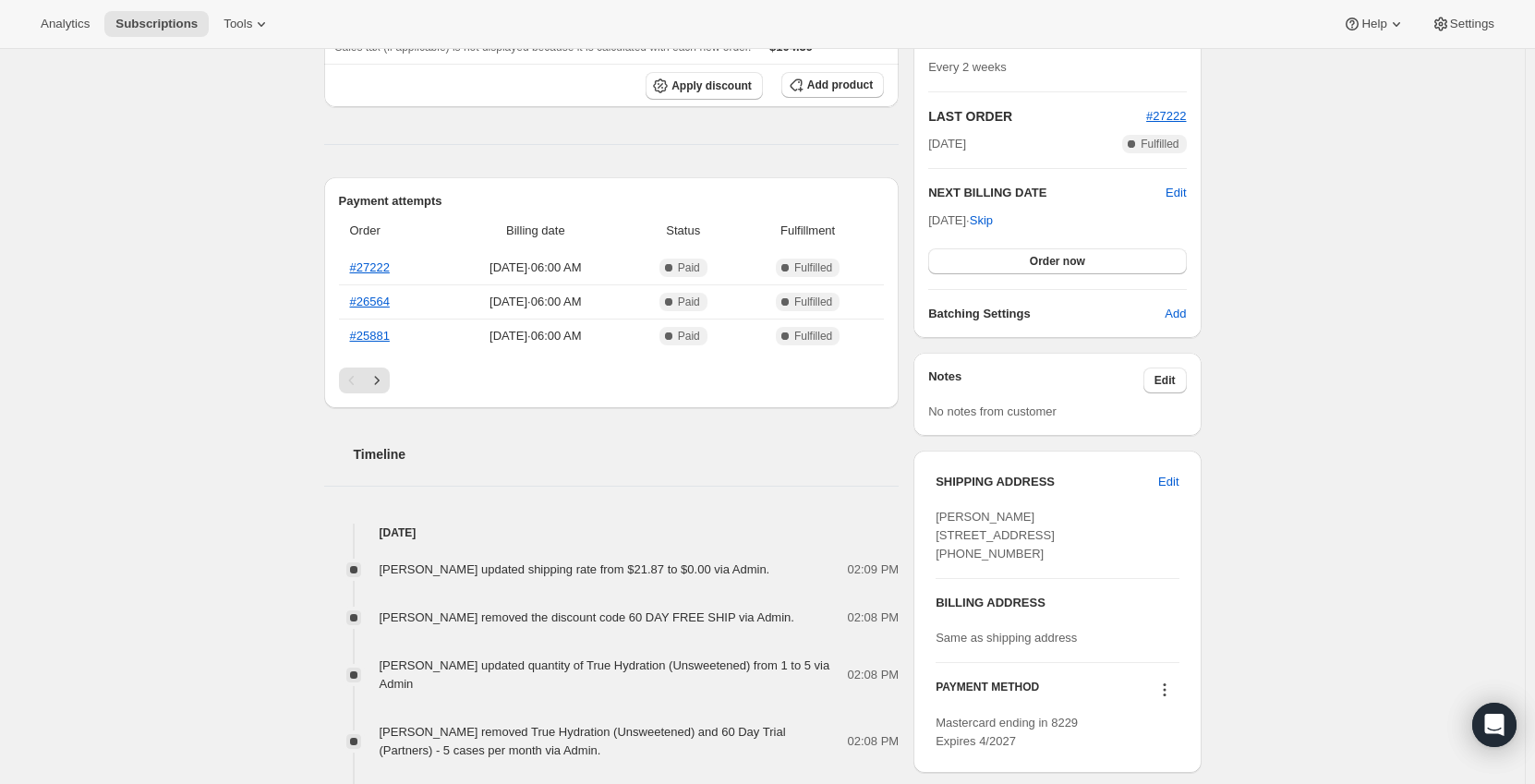
scroll to position [369, 0]
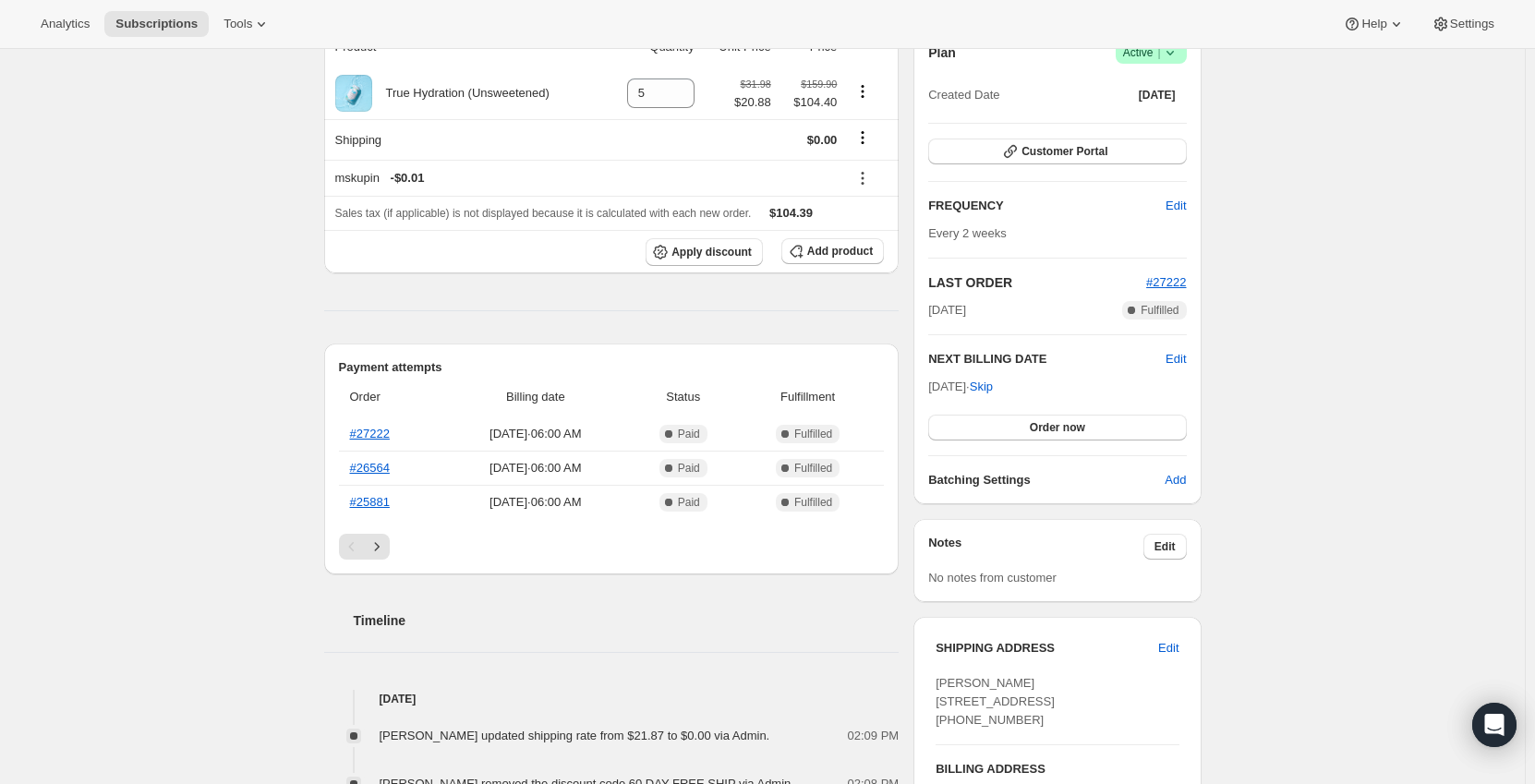
click at [229, 332] on div "Subscription #17461641527. This page is ready Subscription #17461641527 Success…" at bounding box center [762, 763] width 1524 height 1983
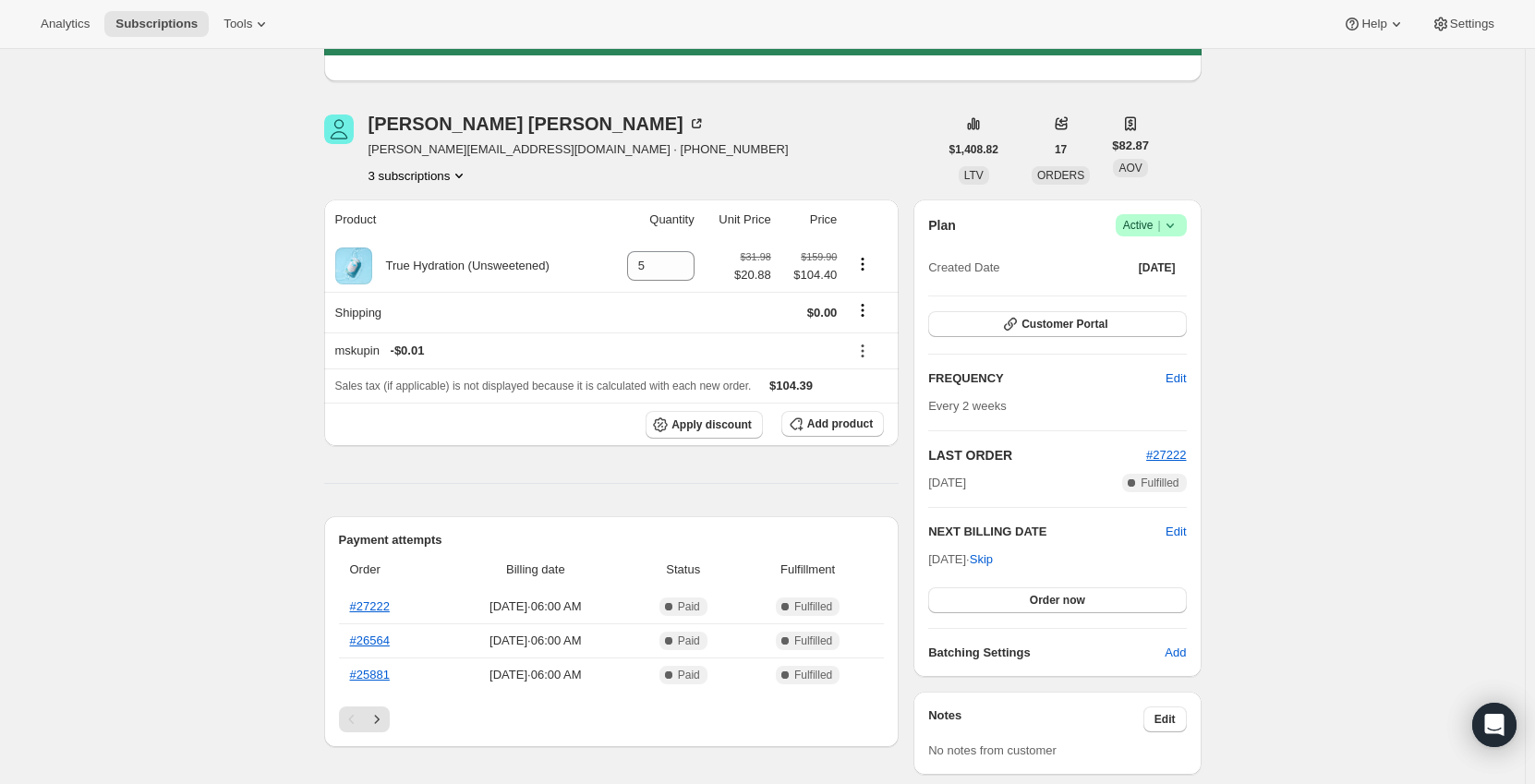
scroll to position [0, 0]
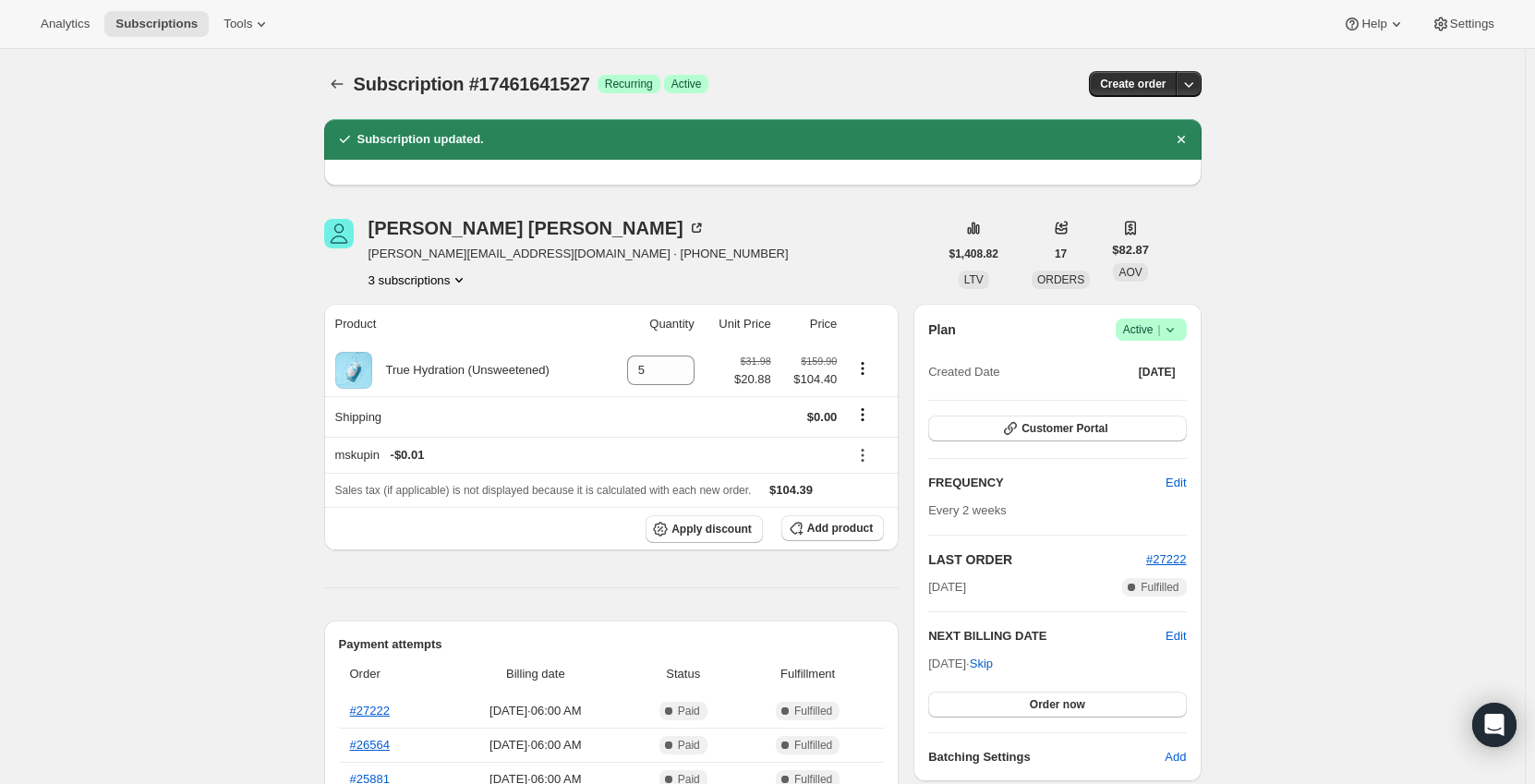
click at [430, 288] on button "3 subscriptions" at bounding box center [419, 279] width 101 height 18
click at [345, 89] on icon "Subscriptions" at bounding box center [336, 83] width 18 height 18
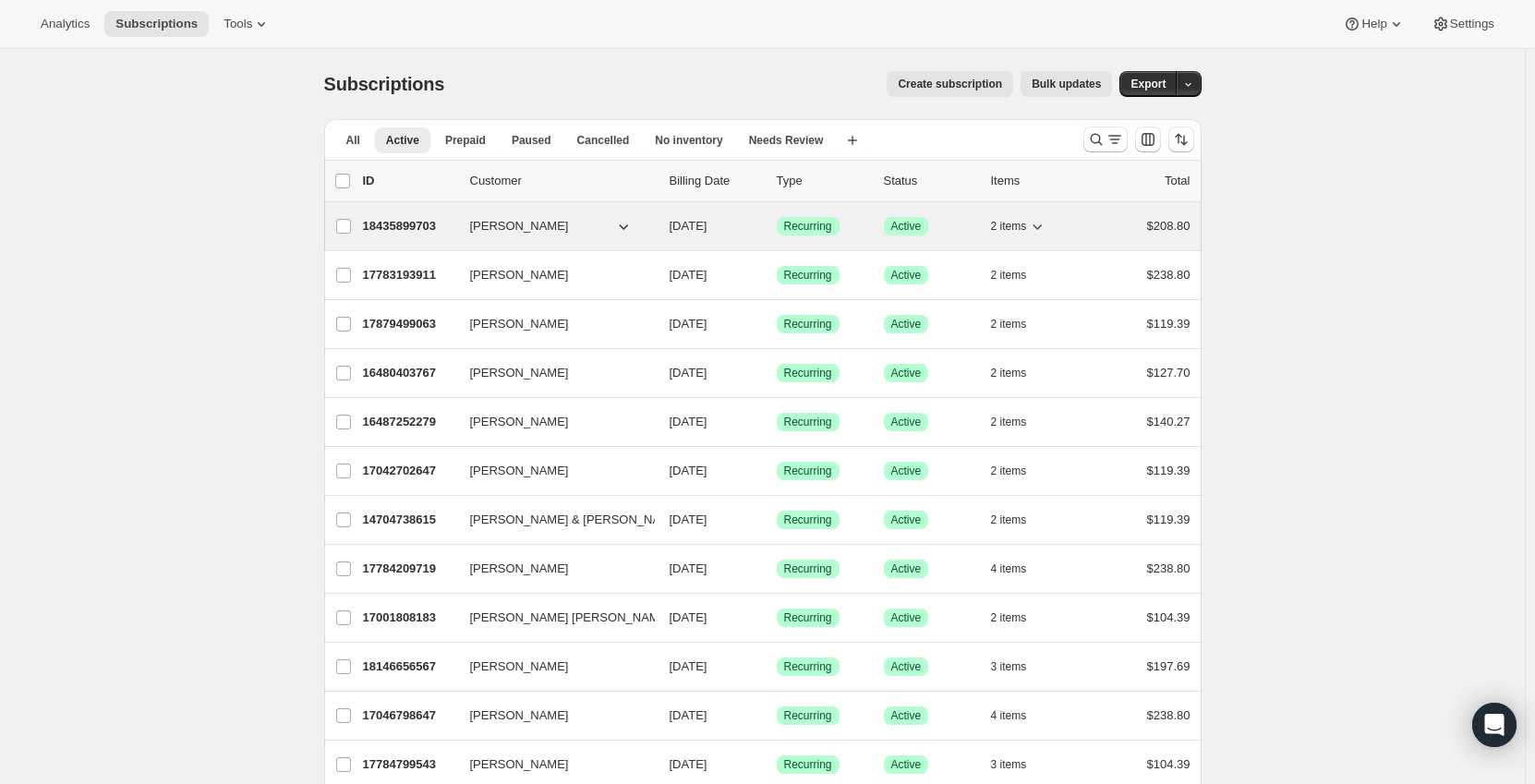
click at [383, 216] on div "18435899703 MELBA VANCUYL 10/03/2025 Success Recurring Success Active 2 items $…" at bounding box center [777, 226] width 827 height 26
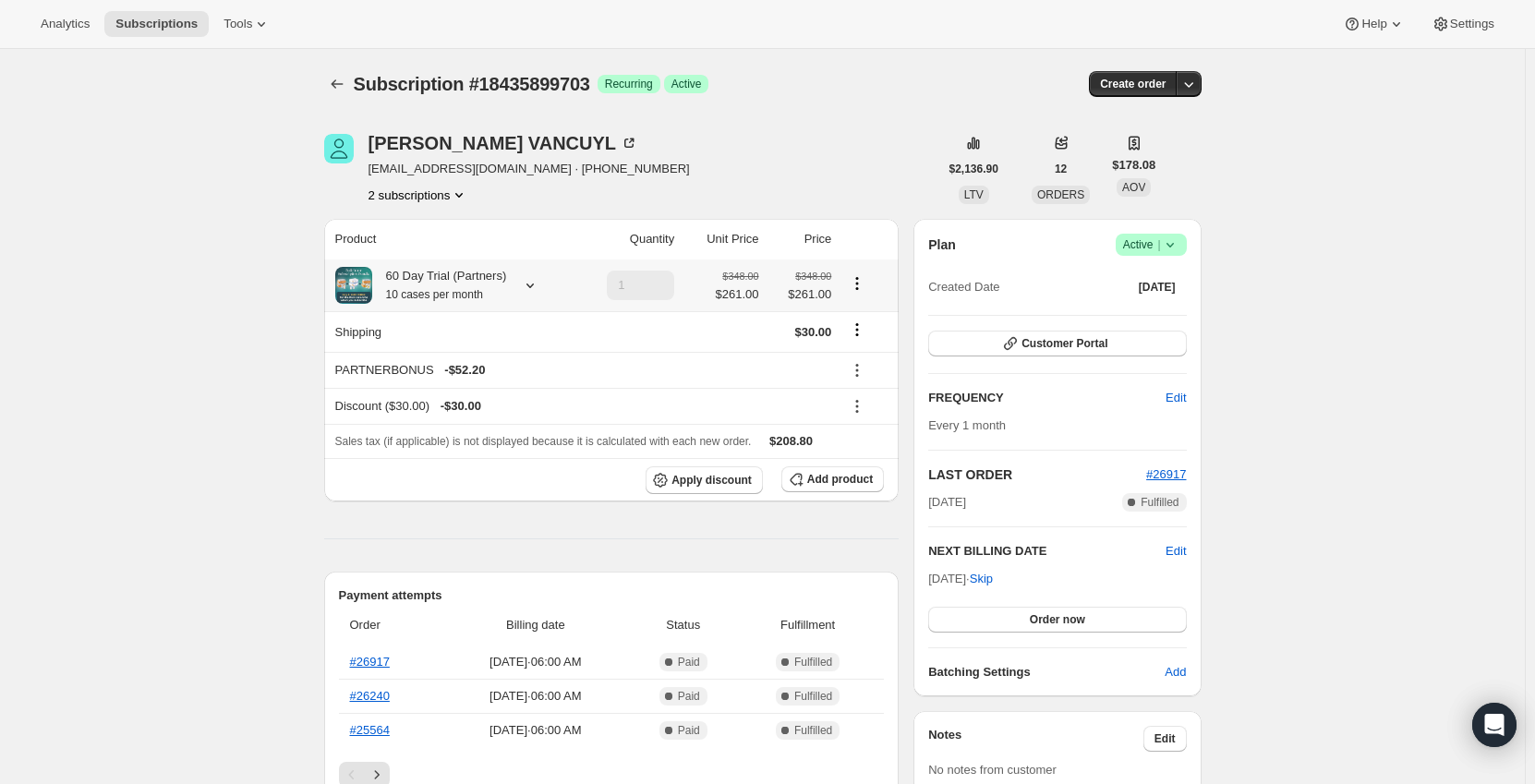
click at [532, 287] on icon at bounding box center [530, 285] width 18 height 18
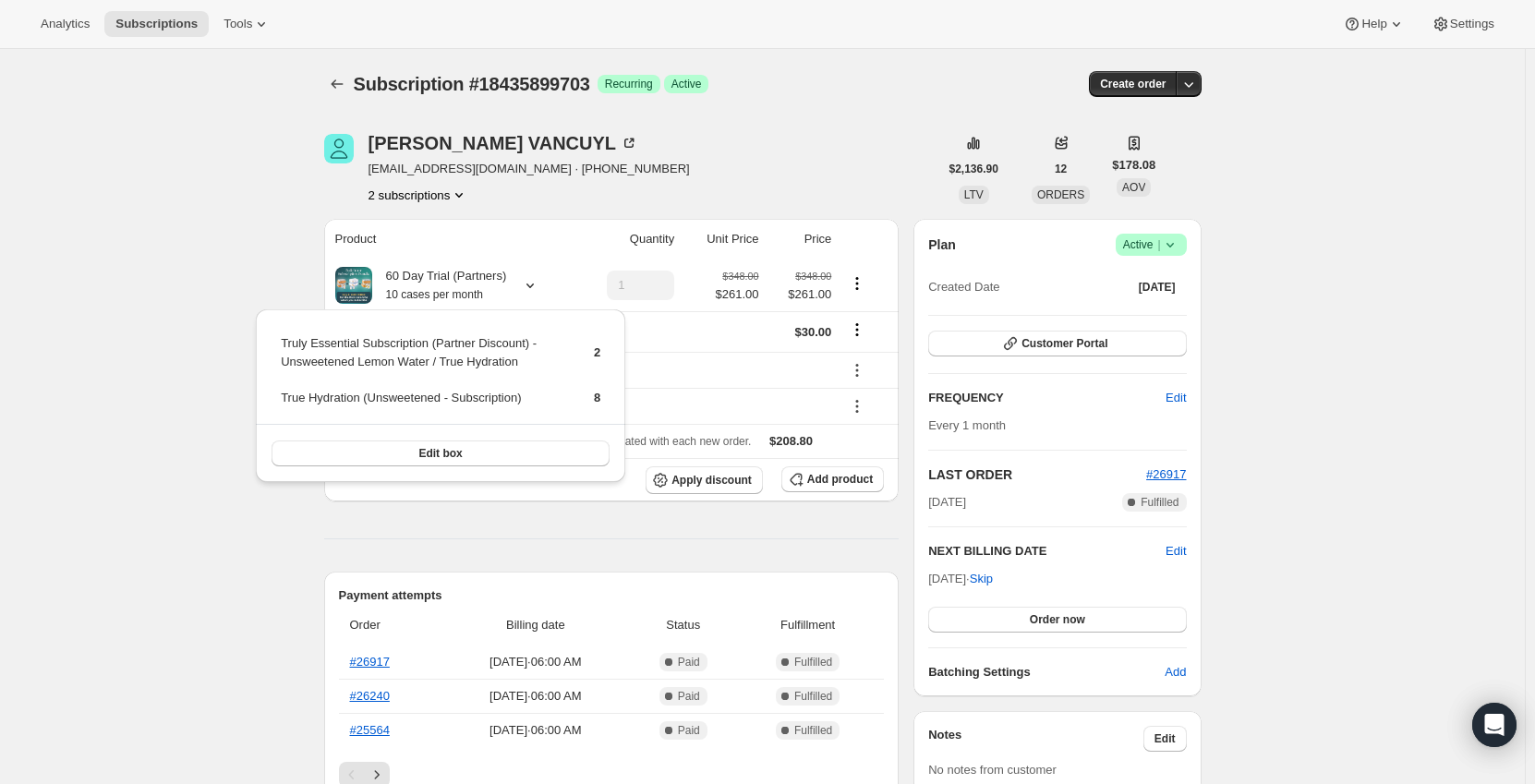
click at [273, 254] on div "Subscription #18435899703. This page is ready Subscription #18435899703 Success…" at bounding box center [762, 796] width 1524 height 1494
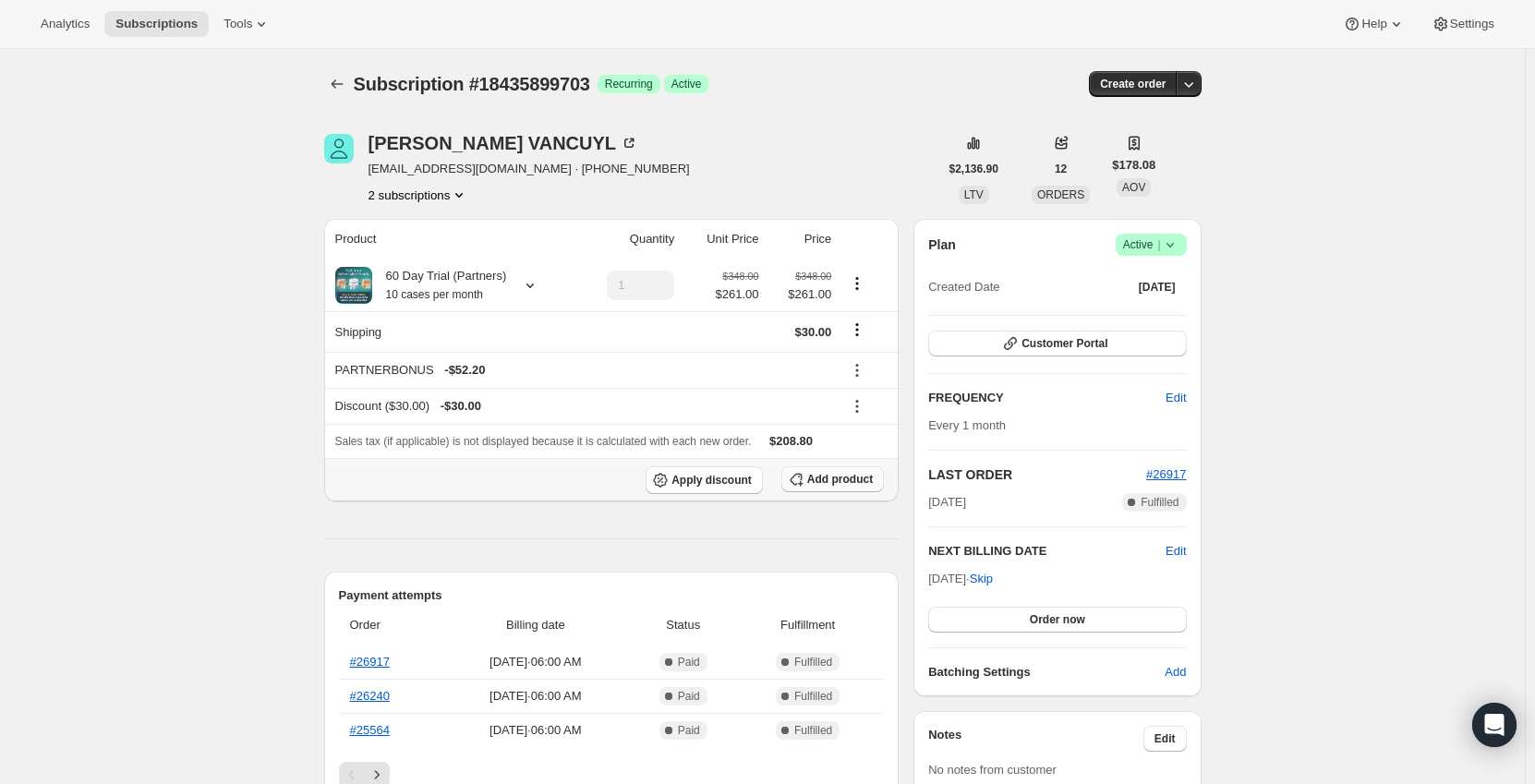
click at [845, 481] on span "Add product" at bounding box center [840, 479] width 65 height 14
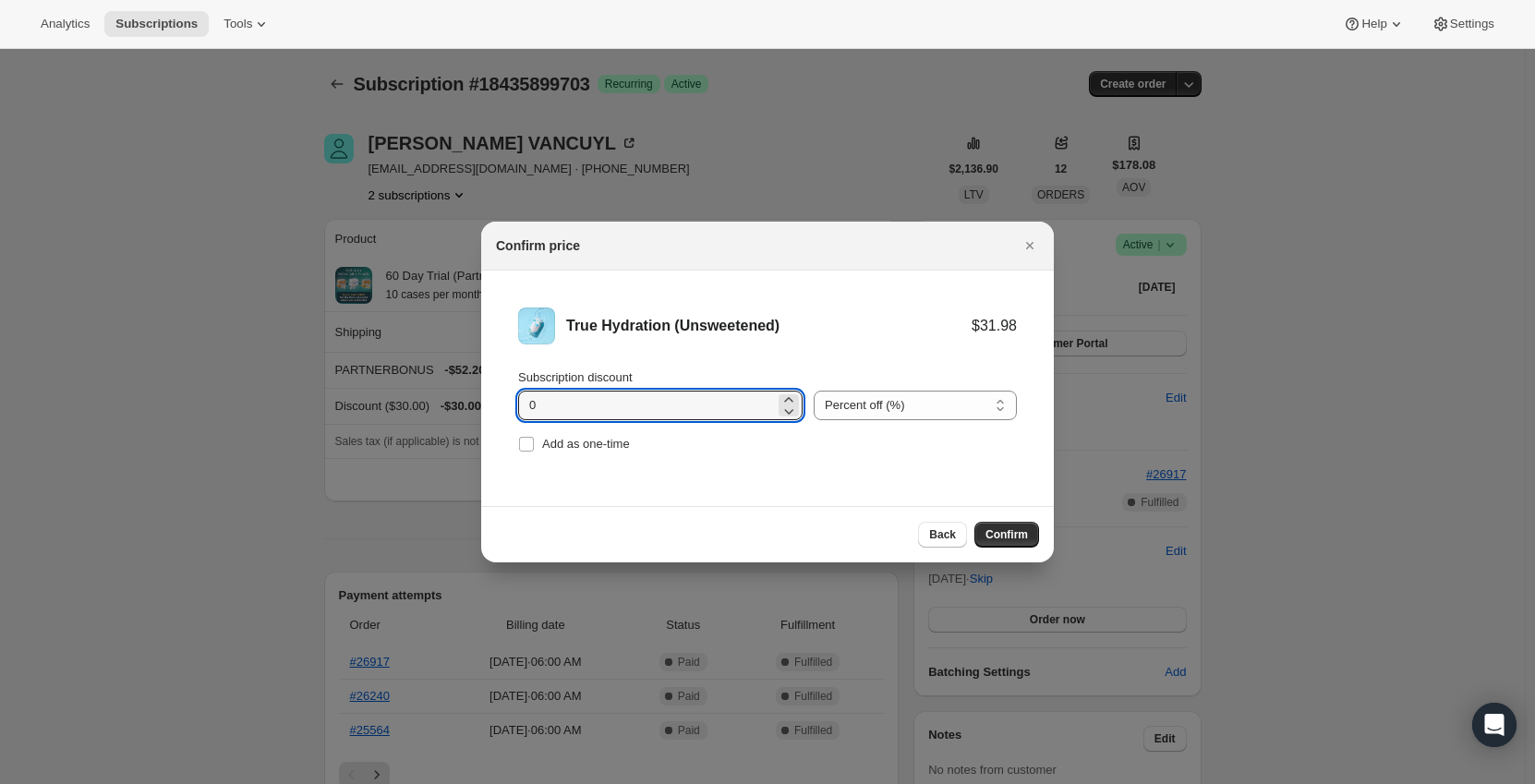
drag, startPoint x: 667, startPoint y: 406, endPoint x: 444, endPoint y: 409, distance: 223.0
drag, startPoint x: 890, startPoint y: 403, endPoint x: 886, endPoint y: 422, distance: 19.4
click at [890, 403] on select "Percent off (%) Amount off ($)" at bounding box center [915, 405] width 204 height 30
select select "fixed"
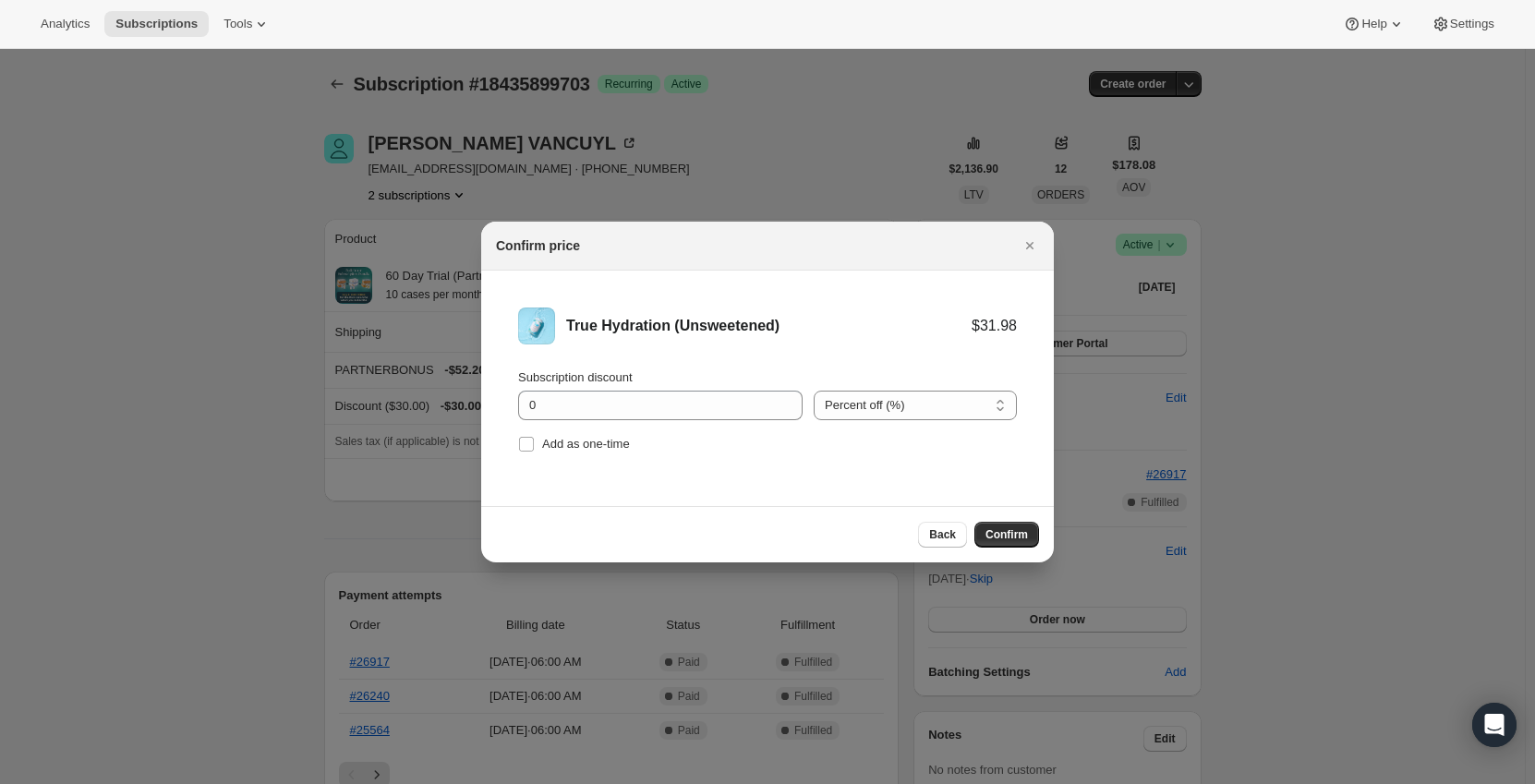
click at [813, 391] on select "Percent off (%) Amount off ($)" at bounding box center [915, 405] width 204 height 30
click at [618, 407] on input "0" at bounding box center [646, 405] width 256 height 30
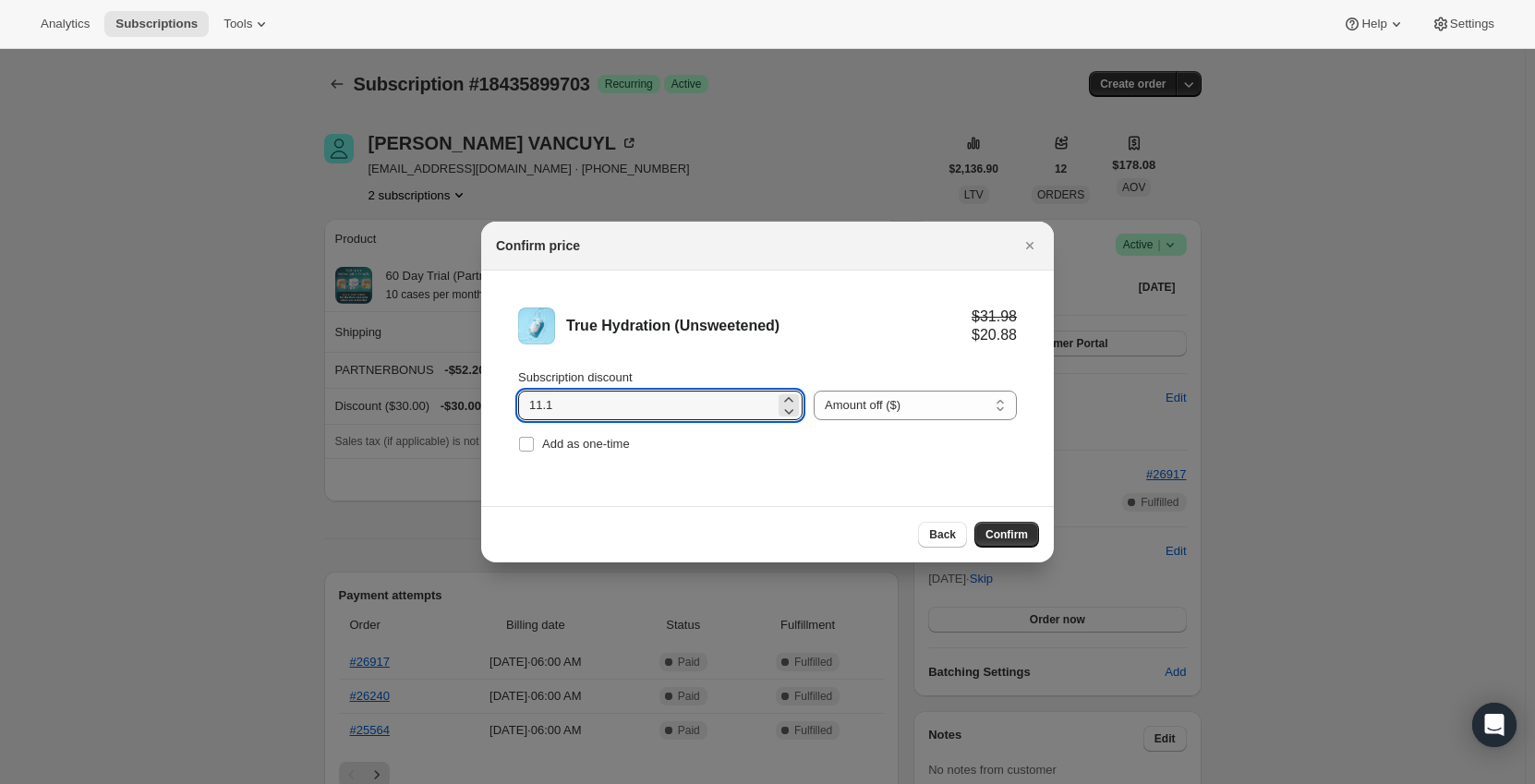
type input "11.1"
click at [673, 463] on li "True Hydration (Unsweetened) $31.98 $20.88 Subscription discount 11.1 Percent o…" at bounding box center [767, 382] width 572 height 224
click at [1016, 523] on button "Confirm" at bounding box center [1006, 535] width 64 height 26
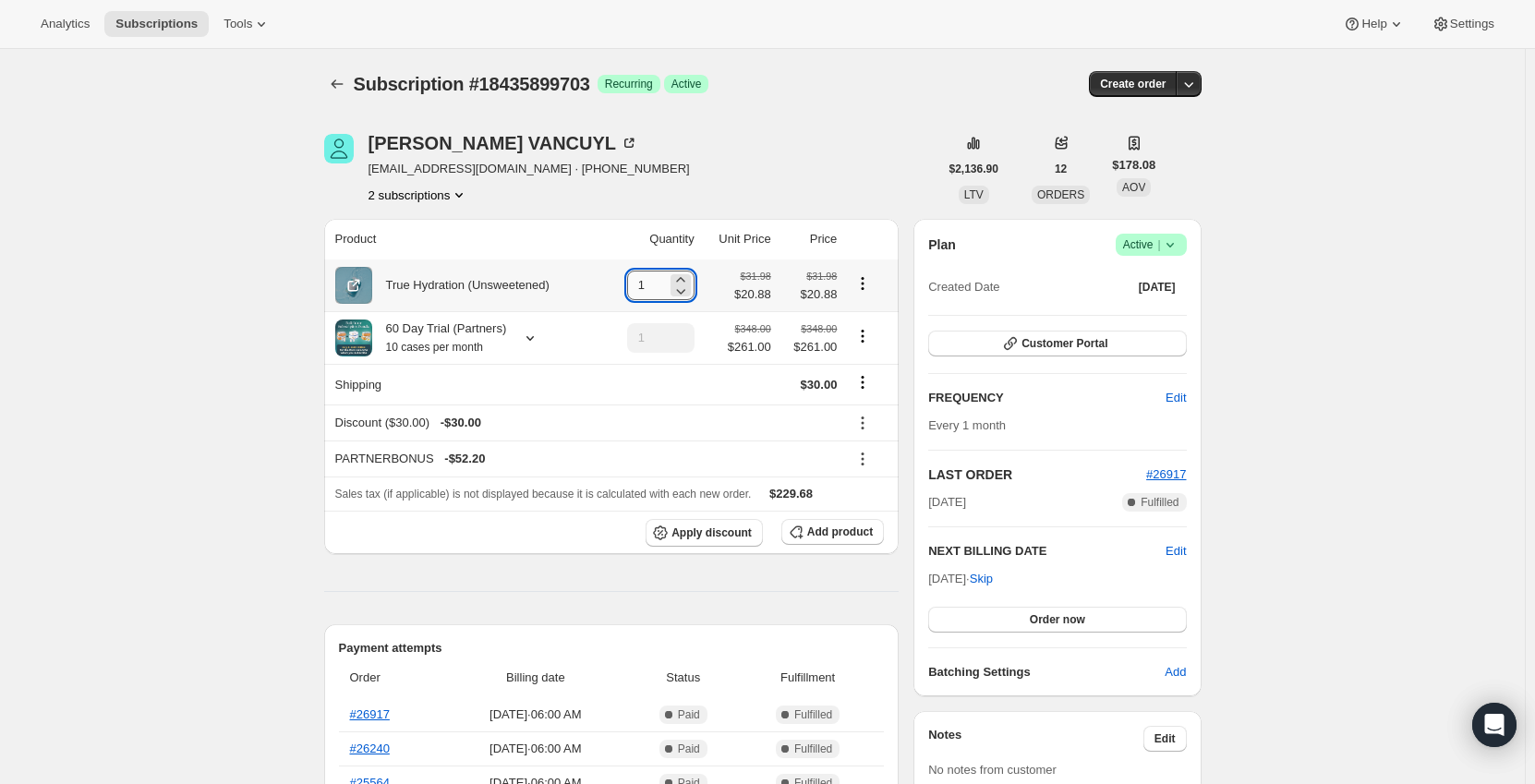
click at [654, 282] on input "1" at bounding box center [646, 285] width 39 height 30
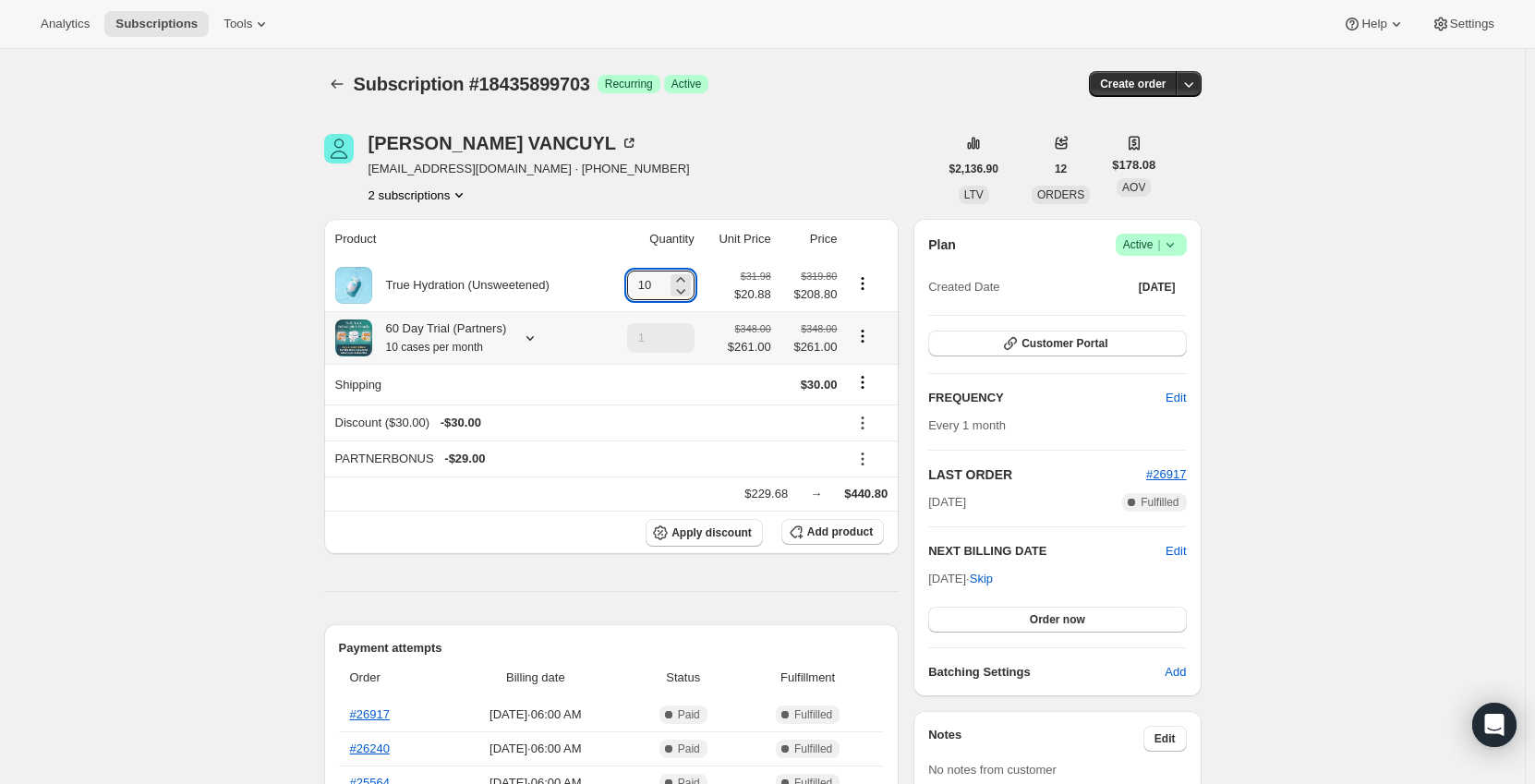
type input "10"
click at [734, 369] on td at bounding box center [738, 384] width 77 height 40
click at [864, 332] on icon "Product actions" at bounding box center [863, 330] width 3 height 3
click at [874, 404] on span "Remove" at bounding box center [867, 404] width 44 height 13
type input "0"
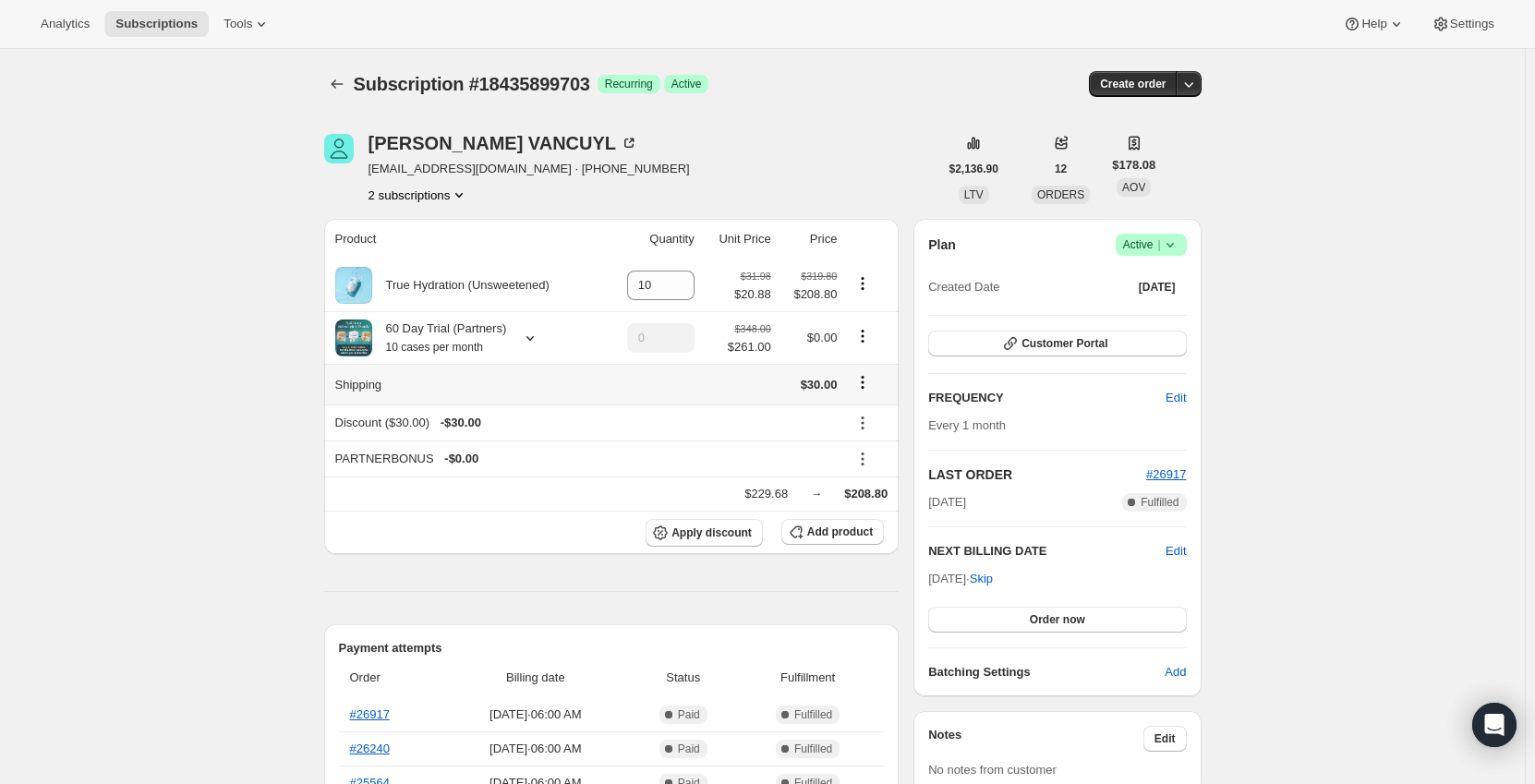
click at [864, 384] on icon "Shipping actions" at bounding box center [863, 382] width 3 height 3
click at [714, 419] on div "Discount ($30.00) - $30.00" at bounding box center [586, 422] width 502 height 18
click at [865, 423] on icon at bounding box center [862, 422] width 18 height 18
click at [868, 494] on span "Remove" at bounding box center [873, 490] width 44 height 13
type input "1"
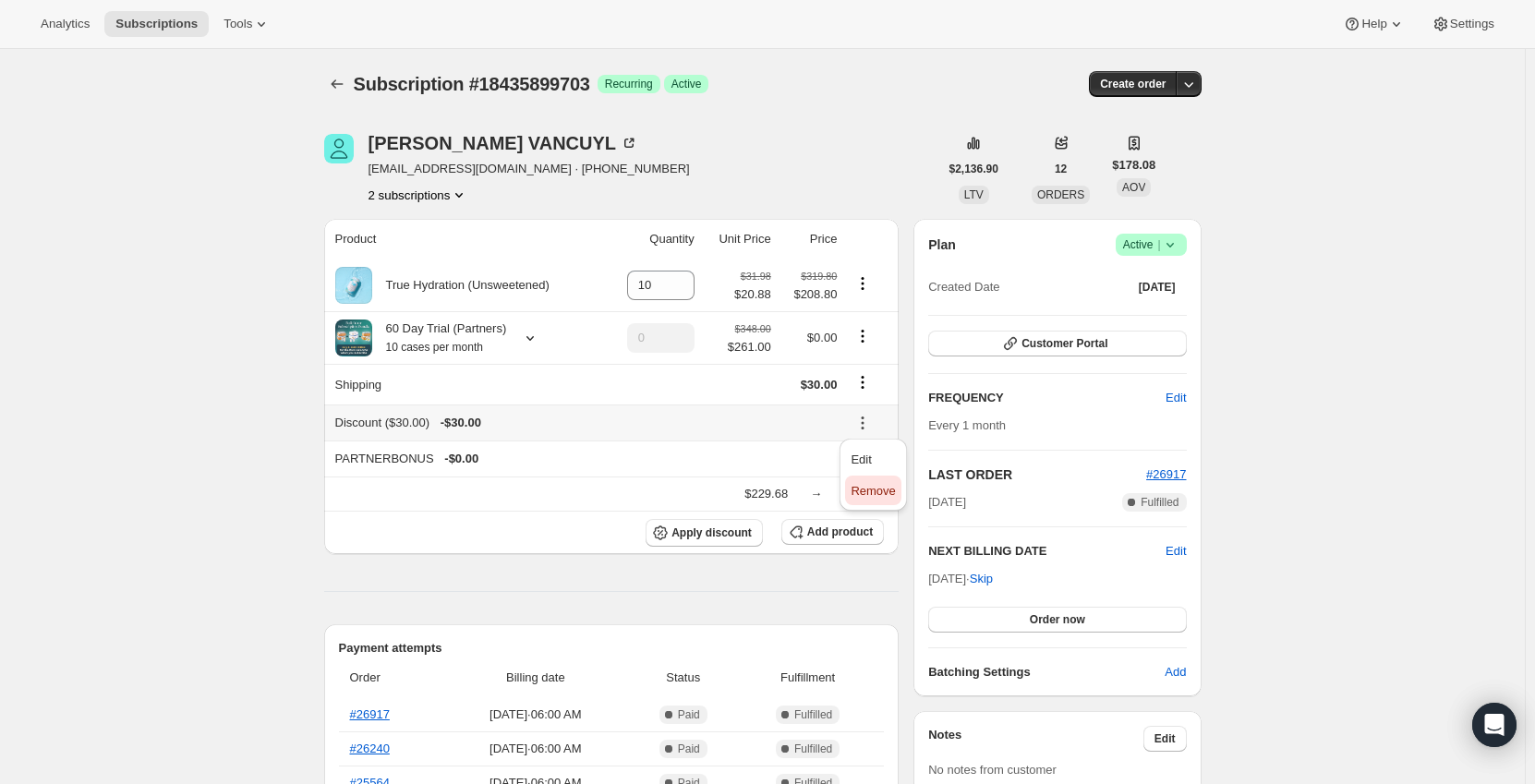
type input "1"
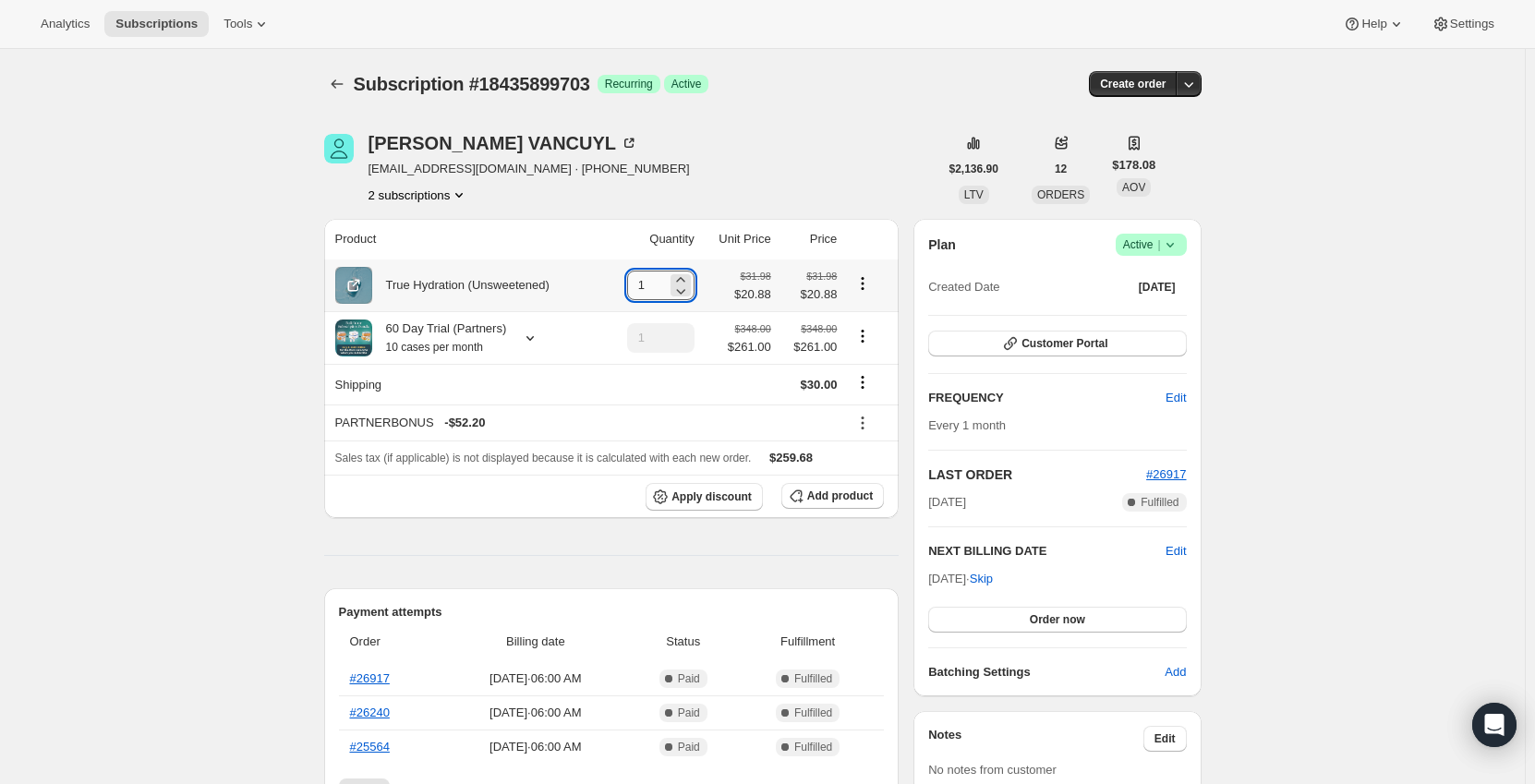
click at [657, 288] on input "1" at bounding box center [646, 285] width 39 height 30
type input "10"
click at [864, 335] on icon "Product actions" at bounding box center [862, 336] width 18 height 18
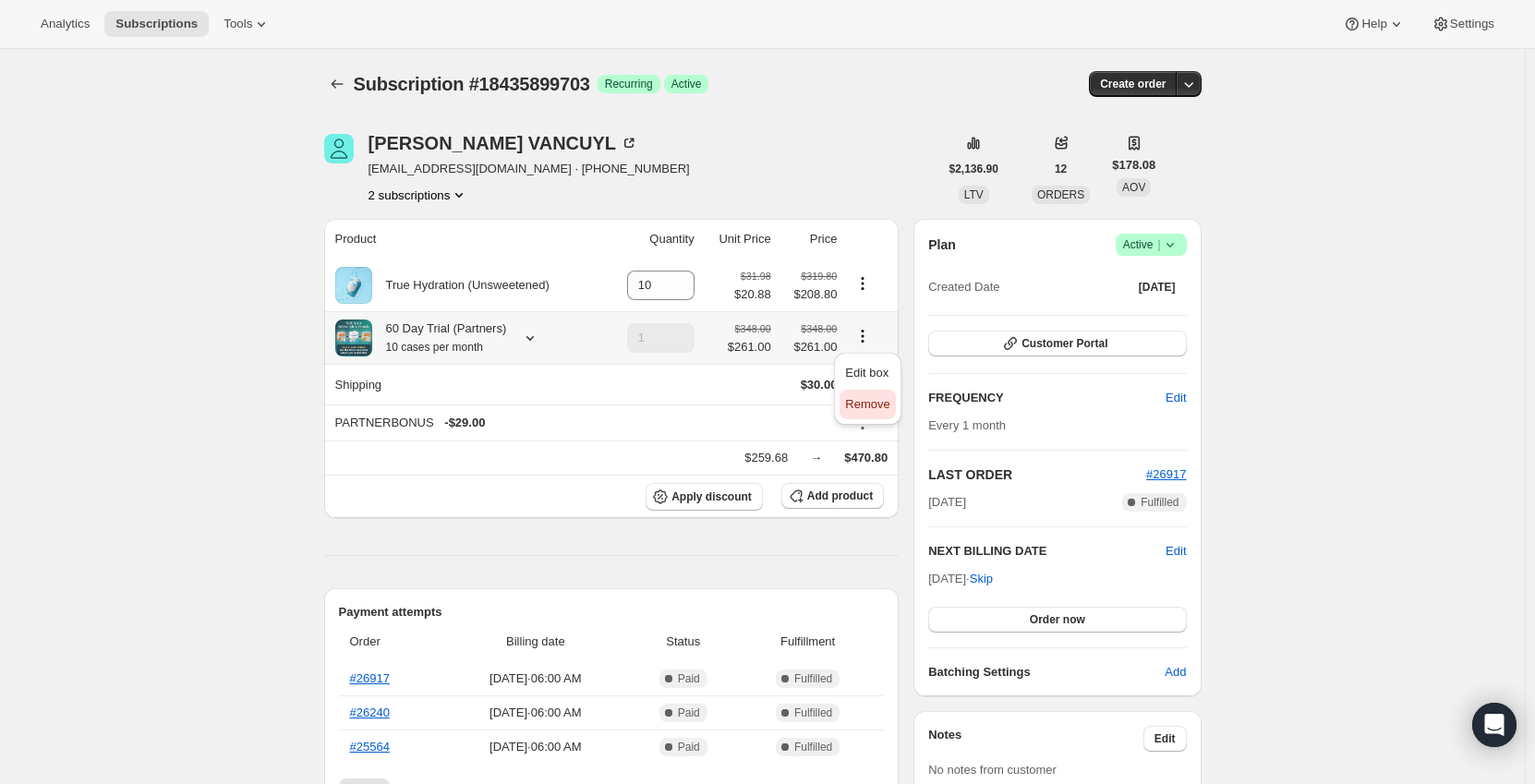
click at [865, 403] on span "Remove" at bounding box center [867, 404] width 44 height 13
type input "0"
click at [872, 386] on icon "Shipping actions" at bounding box center [862, 382] width 18 height 18
click at [862, 416] on span "Edit shipping rate" at bounding box center [866, 419] width 92 height 13
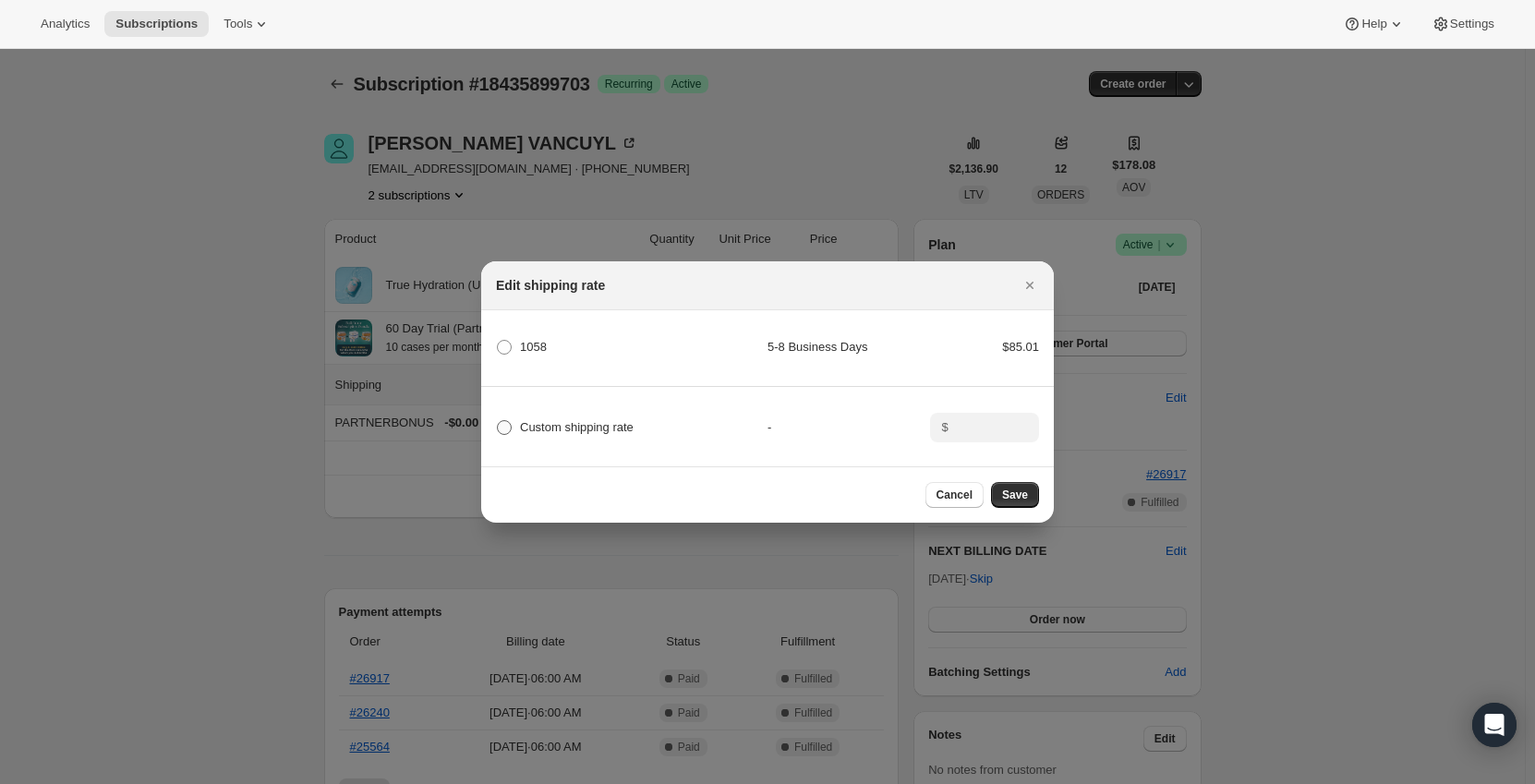
click at [568, 422] on span "Custom shipping rate" at bounding box center [577, 427] width 113 height 13
click at [497, 421] on input "Custom shipping rate" at bounding box center [497, 420] width 1 height 1
radio input "true"
click at [989, 421] on input ":r1n3:" at bounding box center [983, 427] width 58 height 30
type input "0"
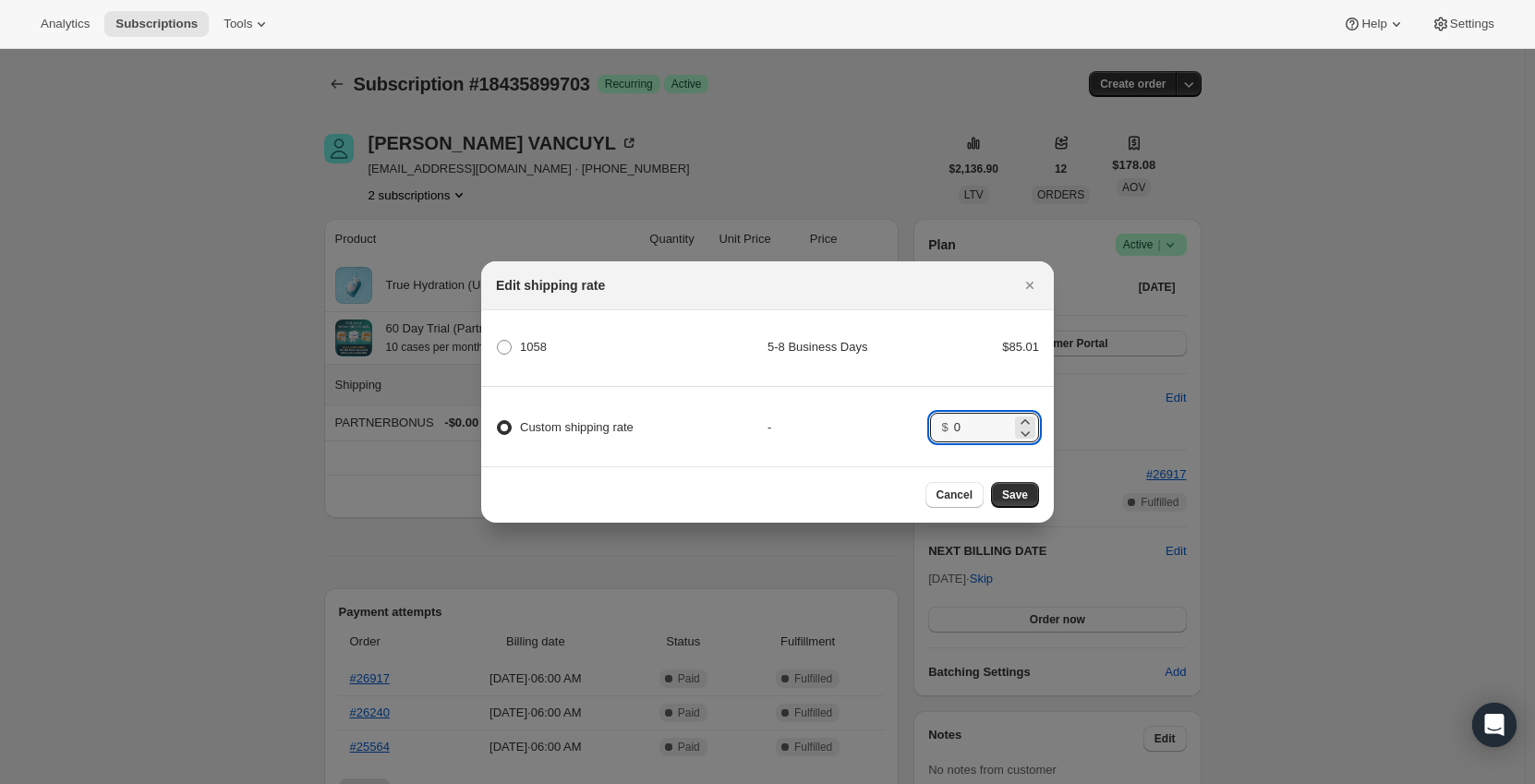
click at [866, 428] on div "-" at bounding box center [848, 427] width 162 height 18
click at [1027, 500] on span "Save" at bounding box center [1015, 494] width 26 height 14
type input "1"
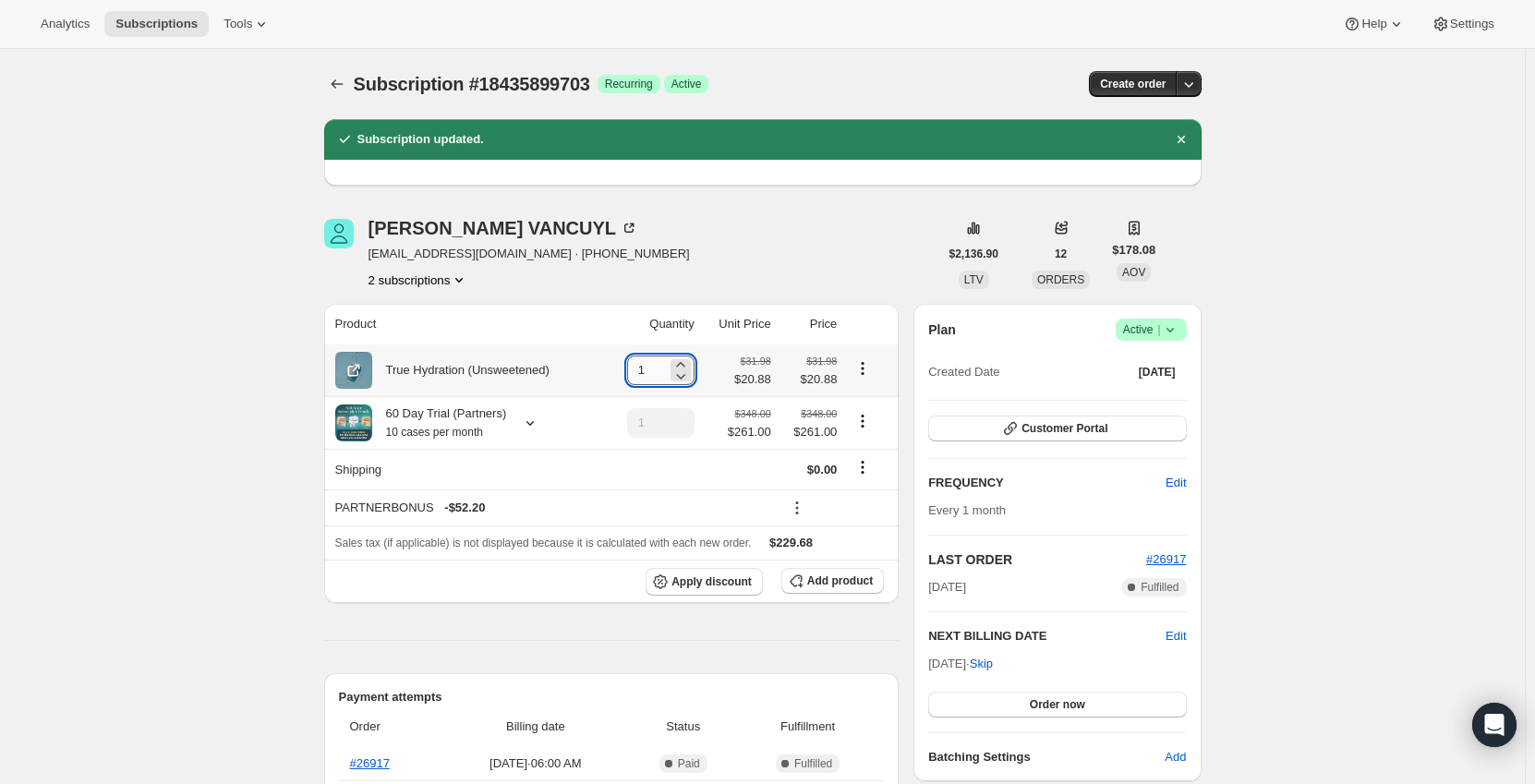
click at [666, 376] on input "1" at bounding box center [646, 369] width 39 height 30
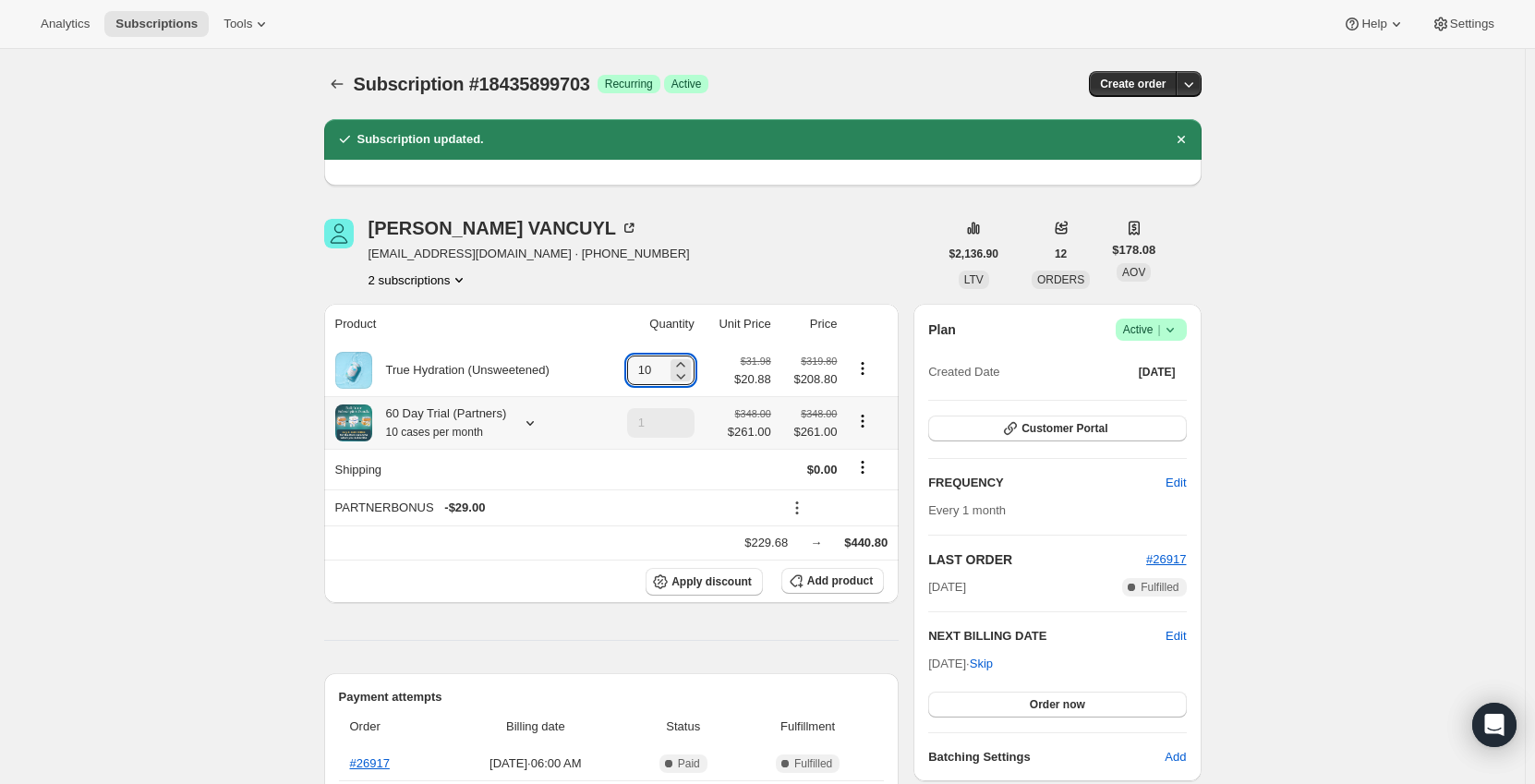
type input "10"
click at [869, 424] on icon "Product actions" at bounding box center [862, 420] width 18 height 18
click at [867, 487] on span "Remove" at bounding box center [867, 488] width 44 height 13
type input "0"
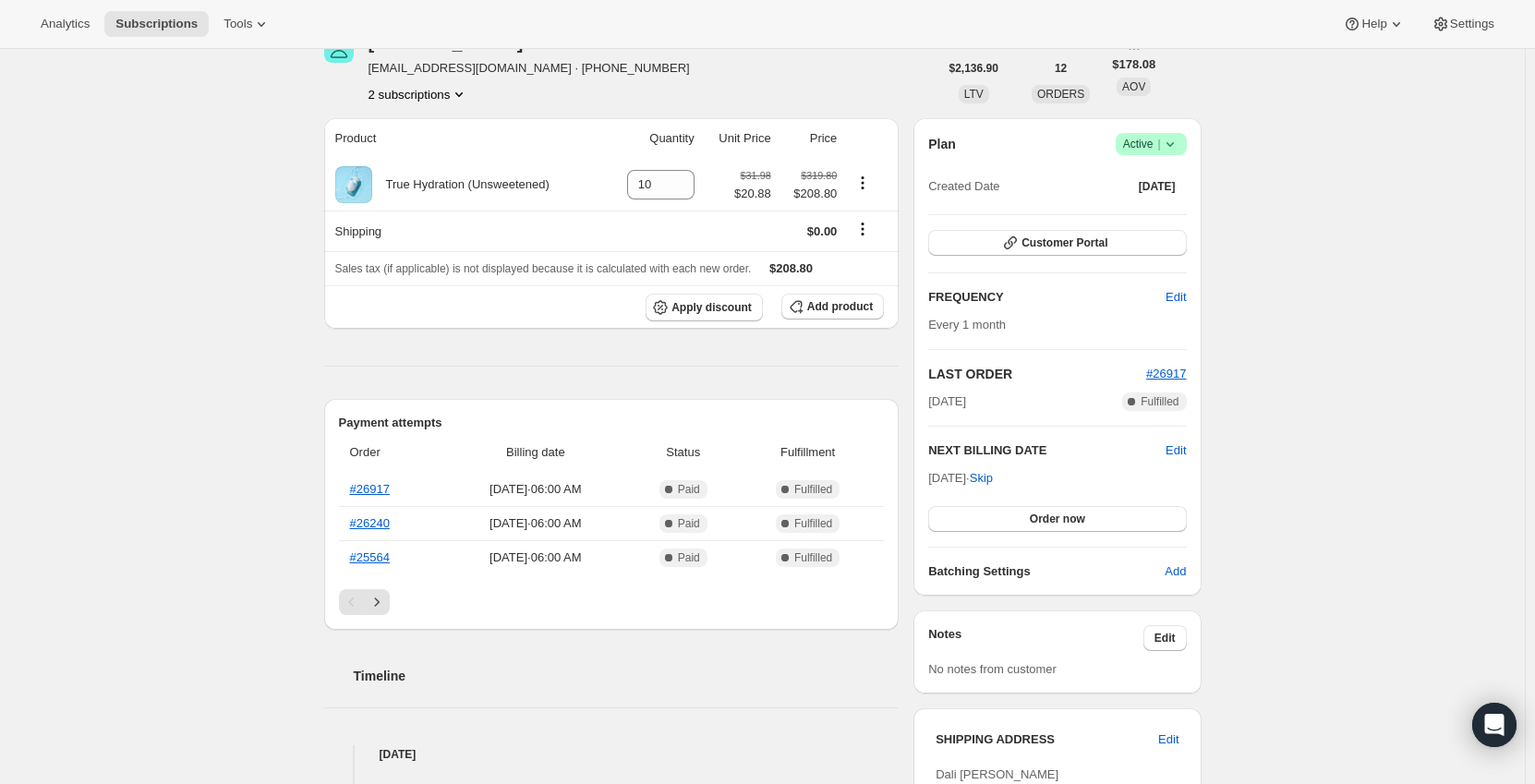
scroll to position [184, 0]
click at [1065, 245] on span "Customer Portal" at bounding box center [1064, 243] width 85 height 14
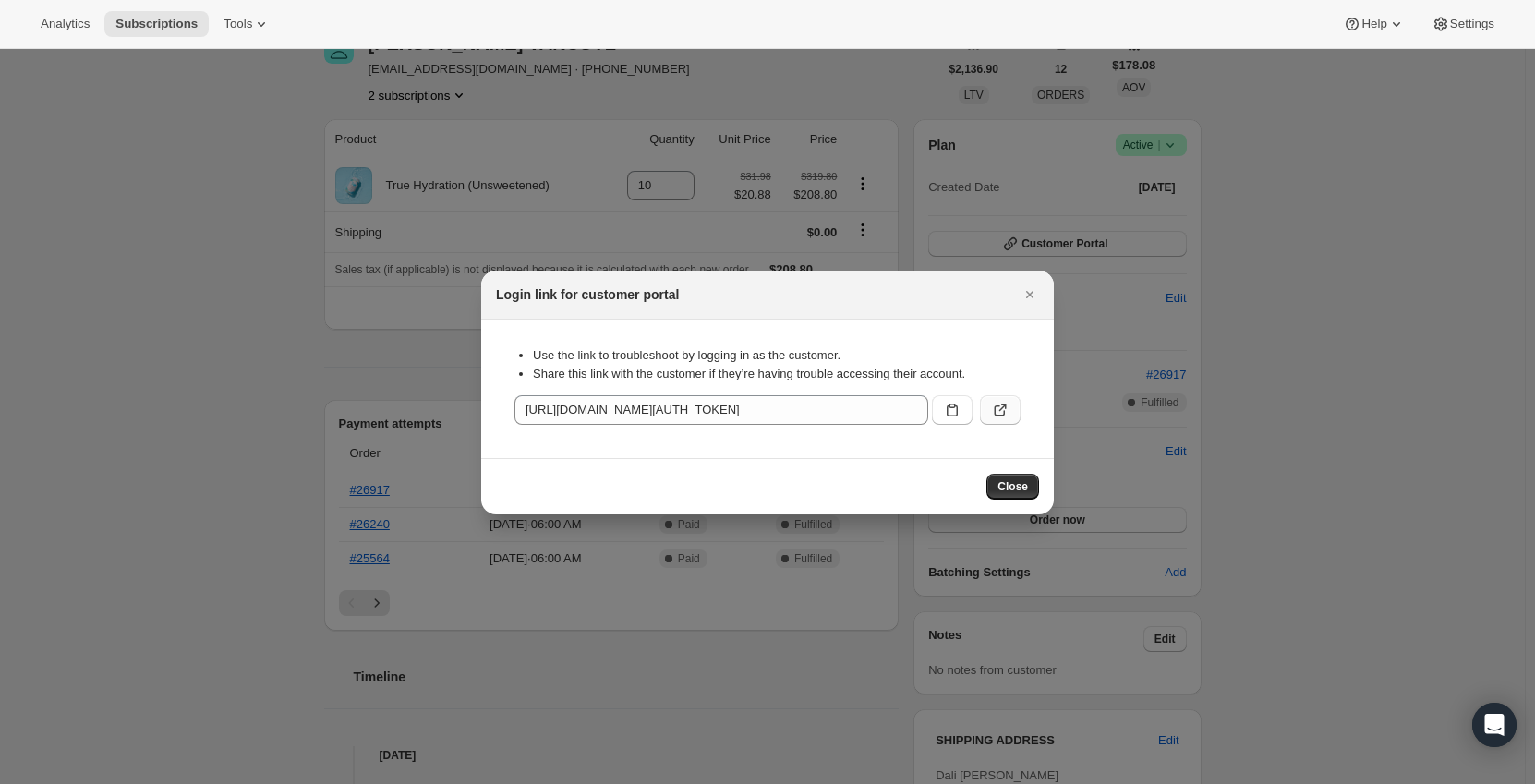
click at [999, 416] on icon ":r23b:" at bounding box center [999, 409] width 18 height 18
click at [1032, 291] on icon "Close" at bounding box center [1030, 295] width 8 height 8
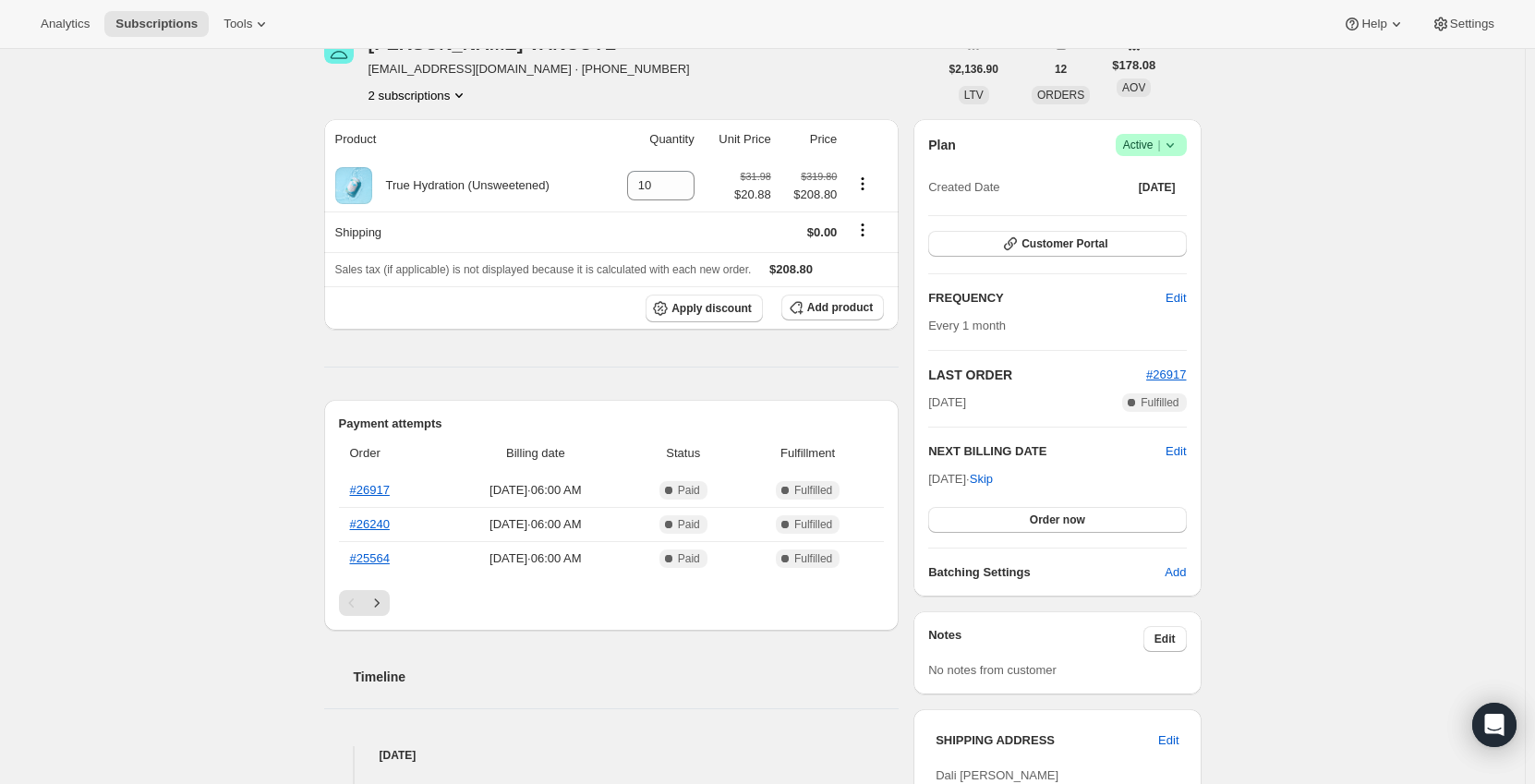
click at [262, 358] on div "Subscription #18435899703. This page is ready Subscription #18435899703 Success…" at bounding box center [762, 724] width 1524 height 1718
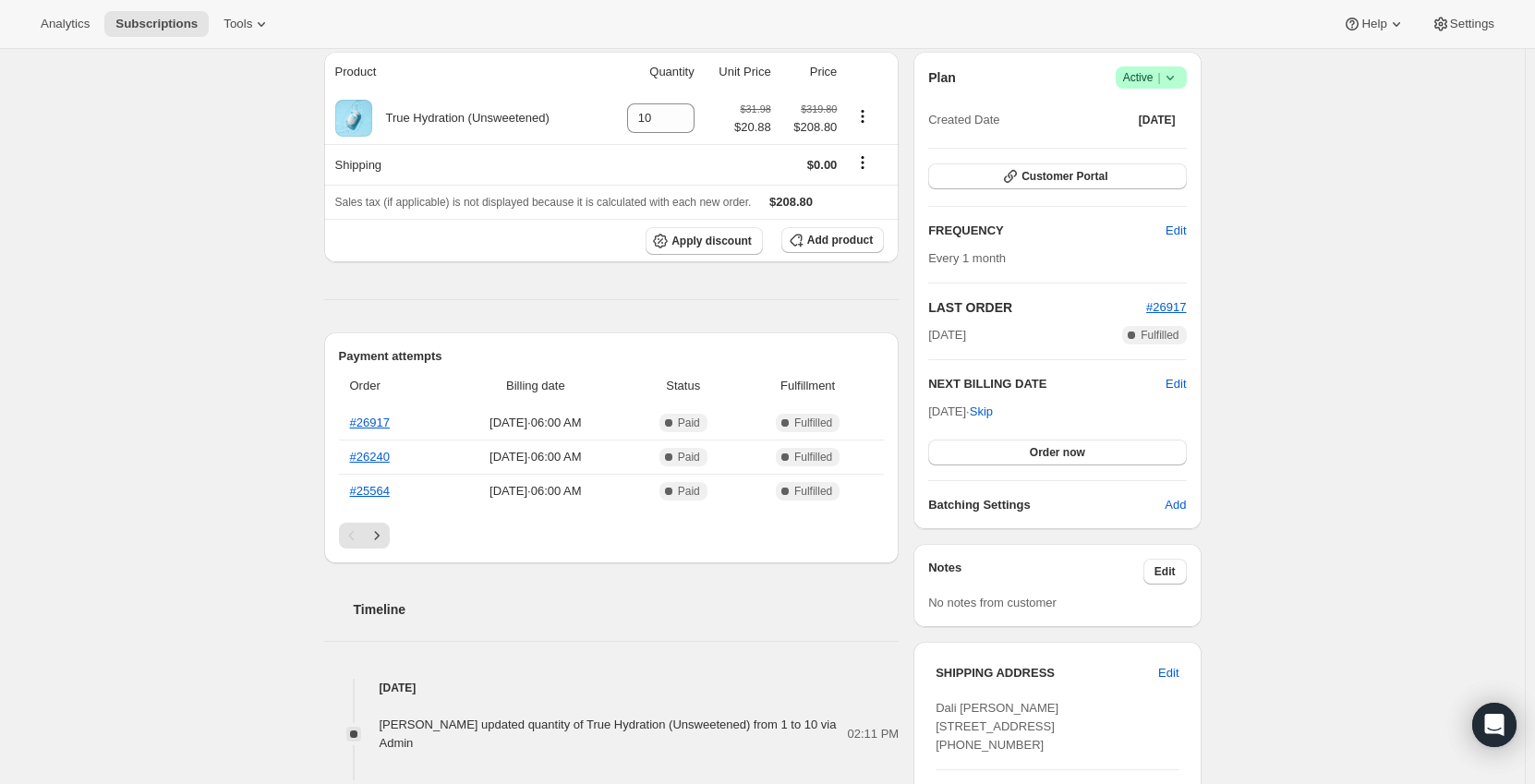
scroll to position [0, 0]
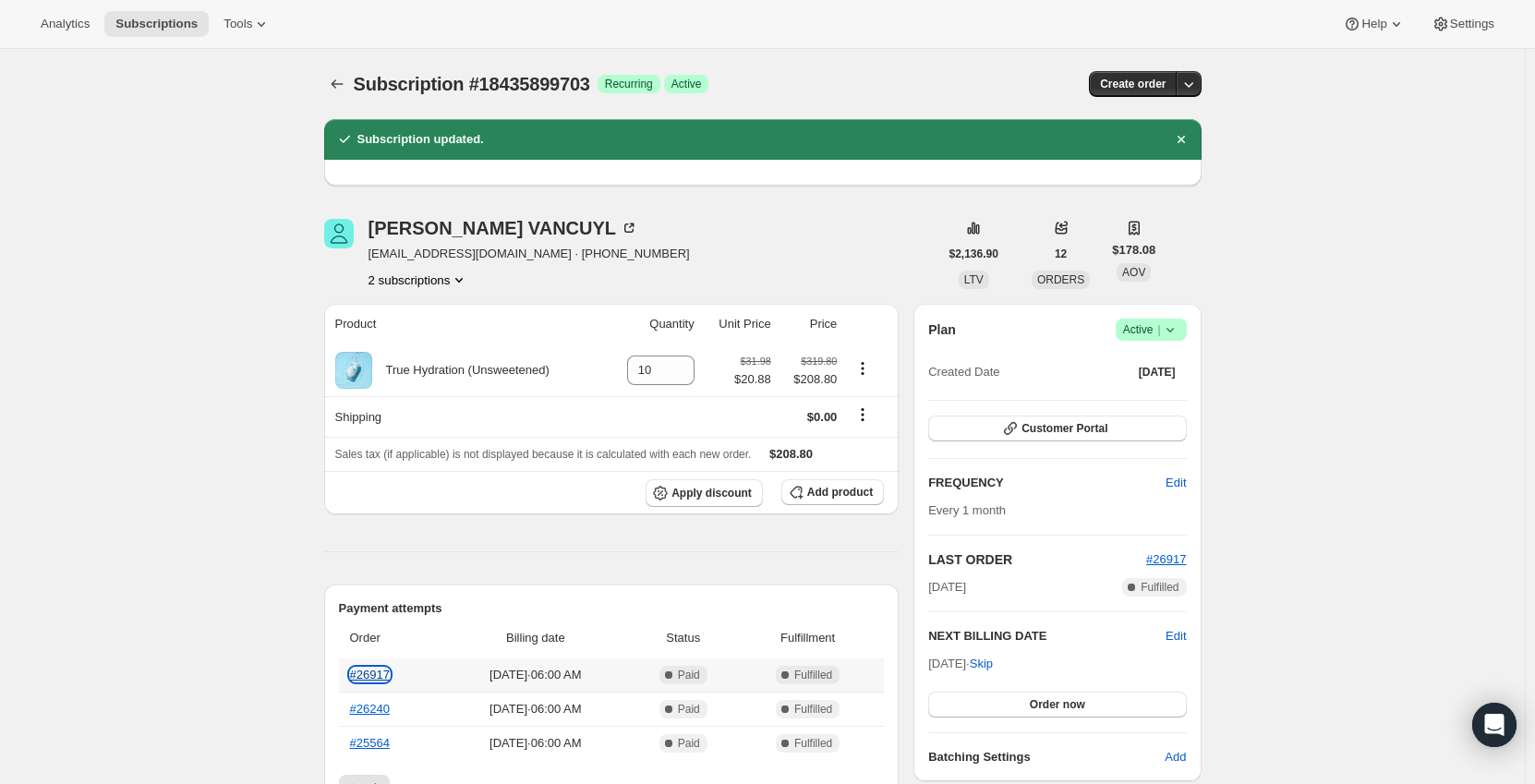
click at [371, 675] on link "#26917" at bounding box center [370, 674] width 39 height 13
click at [347, 80] on icon "Subscriptions" at bounding box center [336, 83] width 18 height 18
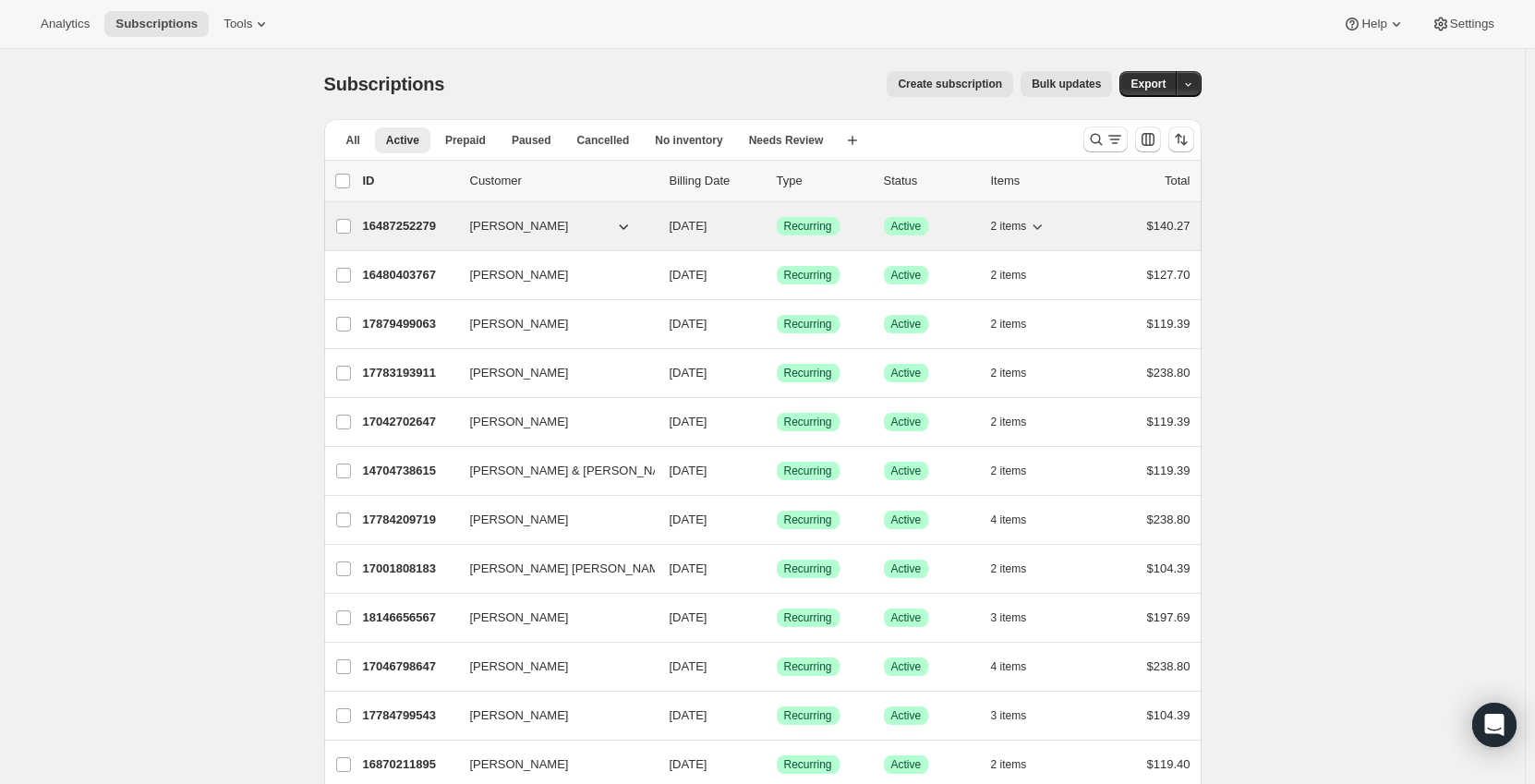
click at [400, 219] on p "16487252279" at bounding box center [409, 226] width 92 height 18
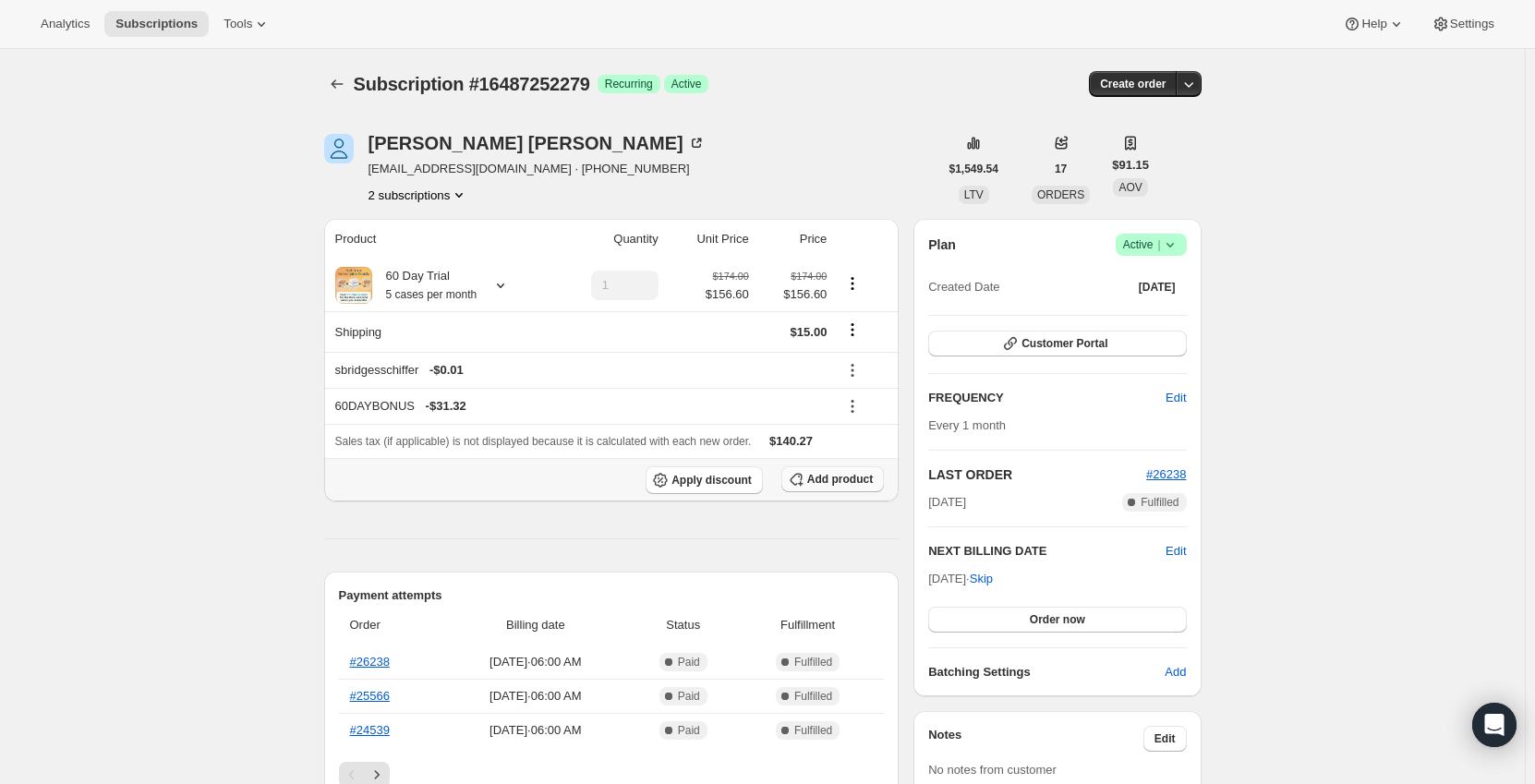
click at [843, 482] on span "Add product" at bounding box center [840, 479] width 65 height 14
click at [497, 285] on icon at bounding box center [500, 285] width 18 height 18
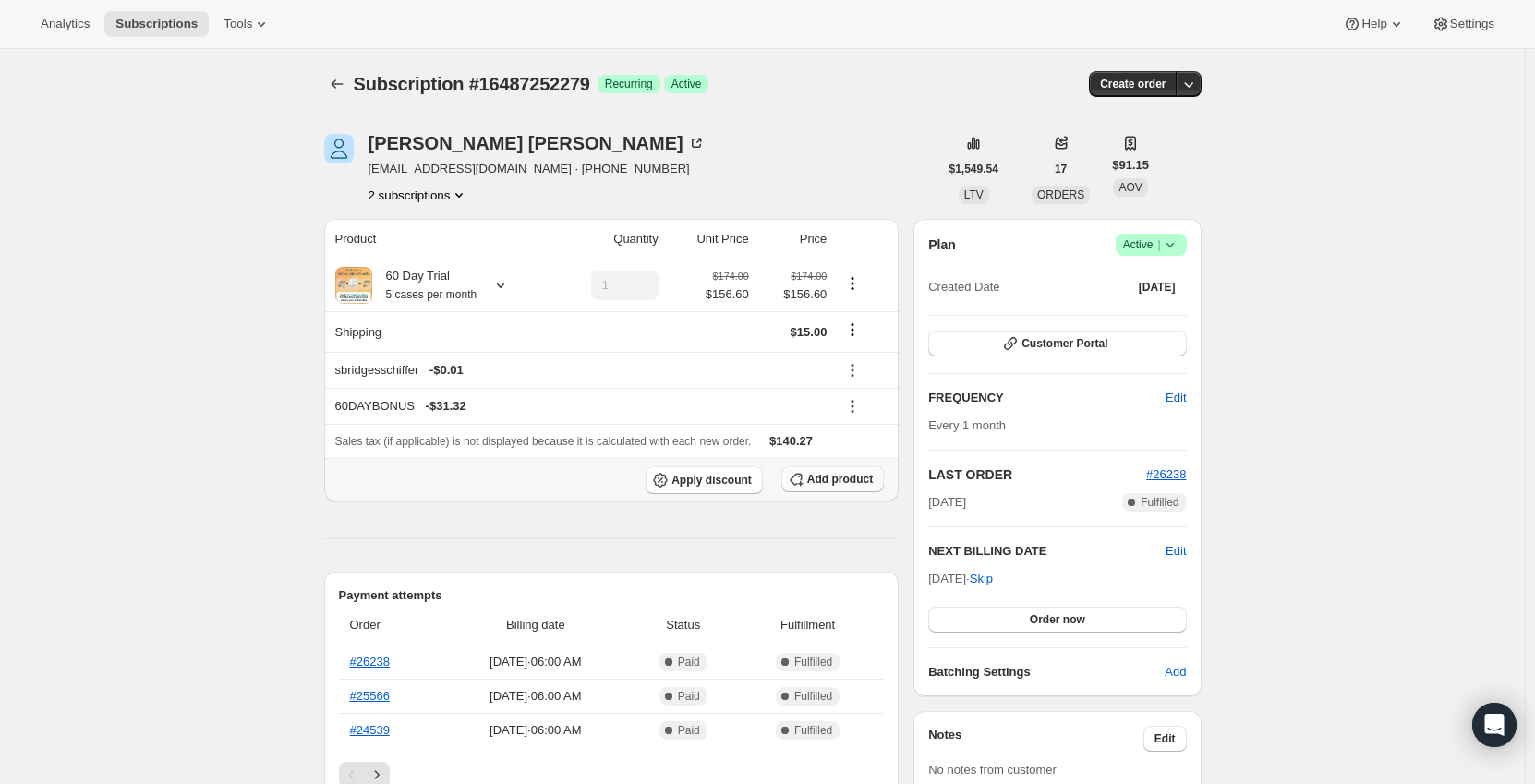
click at [823, 484] on span "Add product" at bounding box center [840, 479] width 65 height 14
click at [494, 281] on icon at bounding box center [500, 285] width 18 height 18
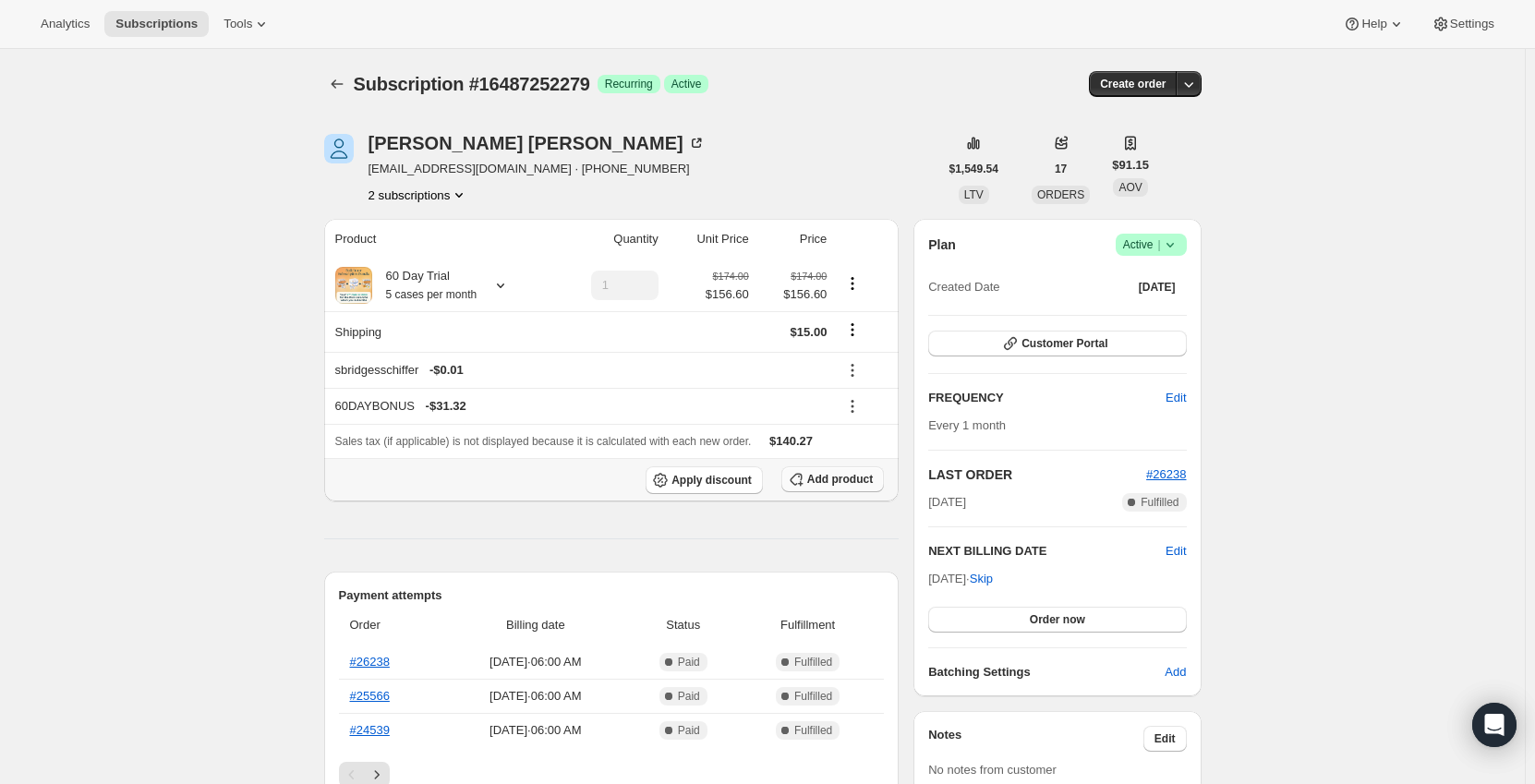
click at [827, 468] on button "Add product" at bounding box center [832, 479] width 103 height 26
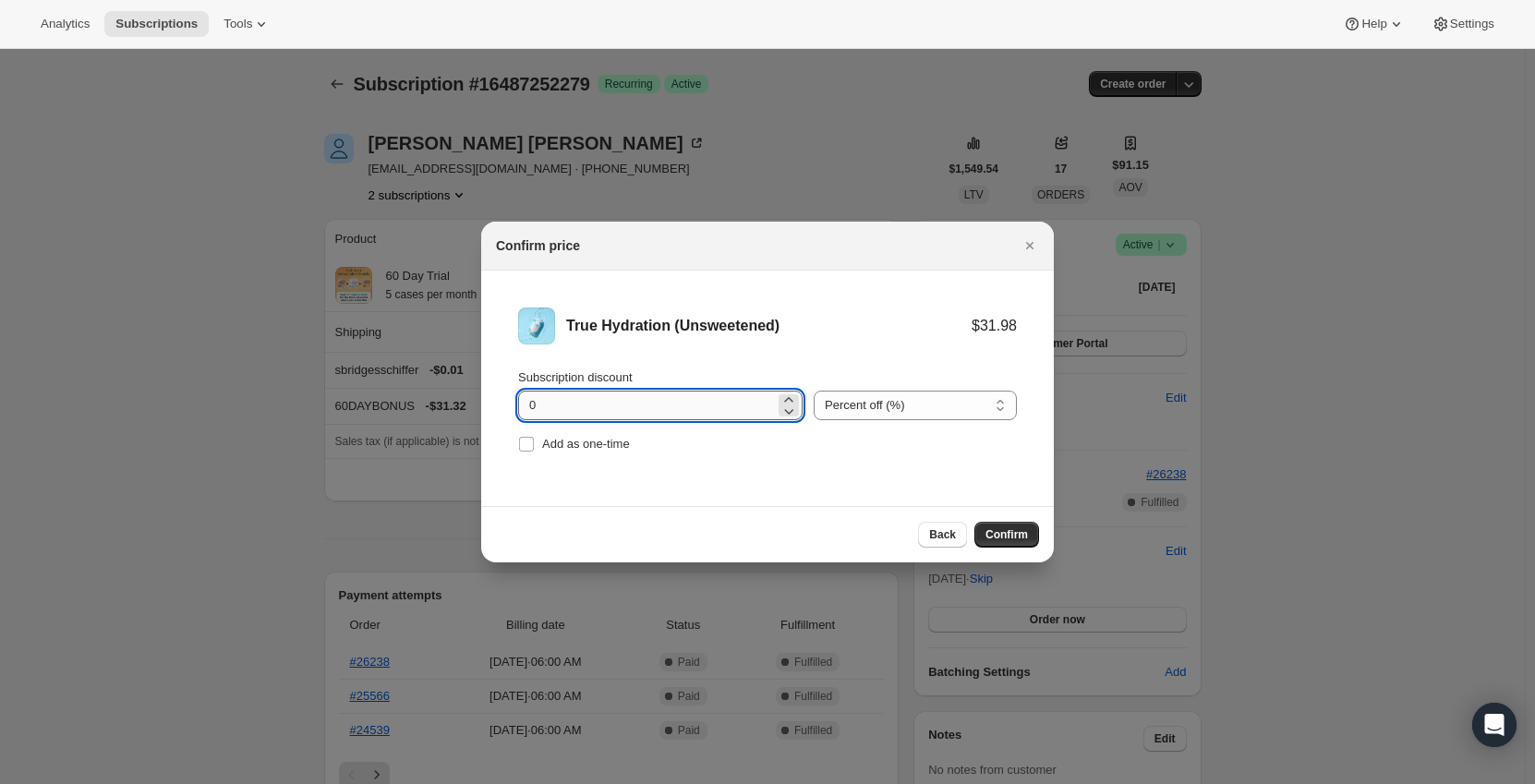
click at [589, 396] on input "0" at bounding box center [646, 405] width 256 height 30
drag, startPoint x: 706, startPoint y: 403, endPoint x: 437, endPoint y: 413, distance: 269.2
type input "6.93"
drag, startPoint x: 862, startPoint y: 409, endPoint x: 863, endPoint y: 422, distance: 13.0
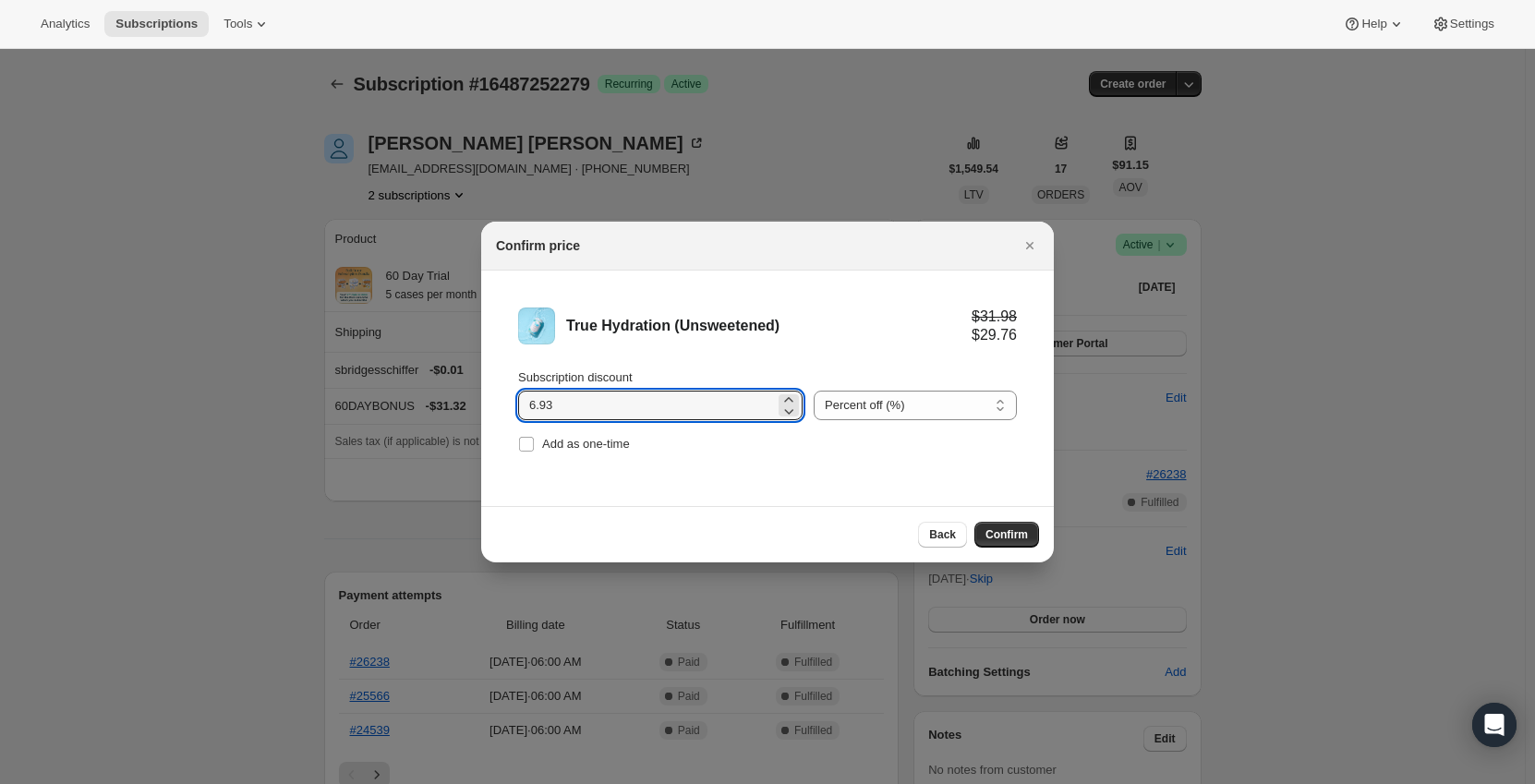
click at [862, 409] on select "Percent off (%) Amount off ($)" at bounding box center [915, 405] width 204 height 30
select select "fixed"
click at [813, 391] on select "Percent off (%) Amount off ($)" at bounding box center [915, 405] width 204 height 30
click at [751, 487] on li "True Hydration (Unsweetened) $31.98 $25.05 Subscription discount 6.93 Percent o…" at bounding box center [767, 382] width 572 height 224
click at [1007, 533] on span "Confirm" at bounding box center [1006, 534] width 42 height 14
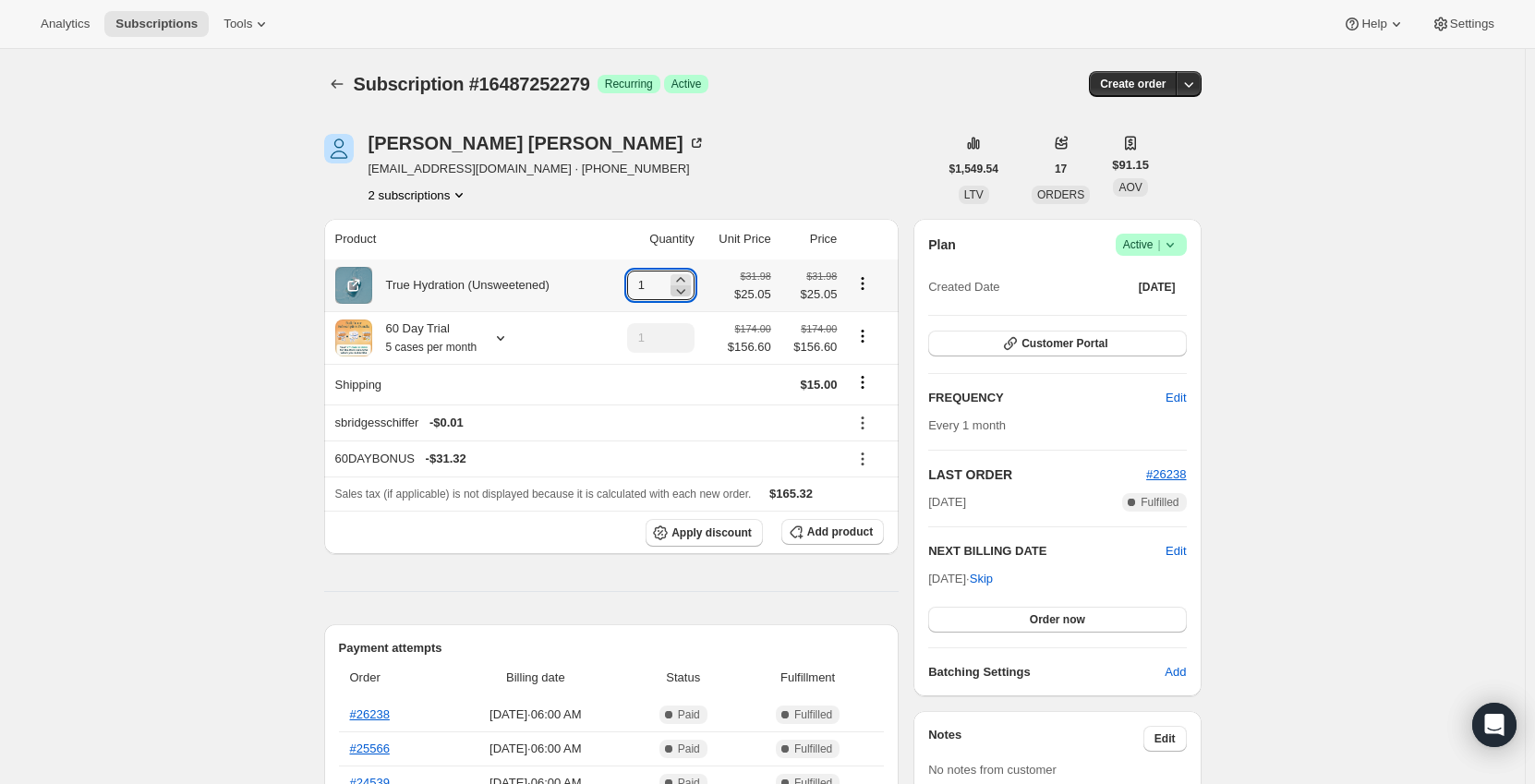
click at [689, 281] on icon at bounding box center [680, 290] width 18 height 18
click at [688, 278] on icon at bounding box center [680, 279] width 18 height 18
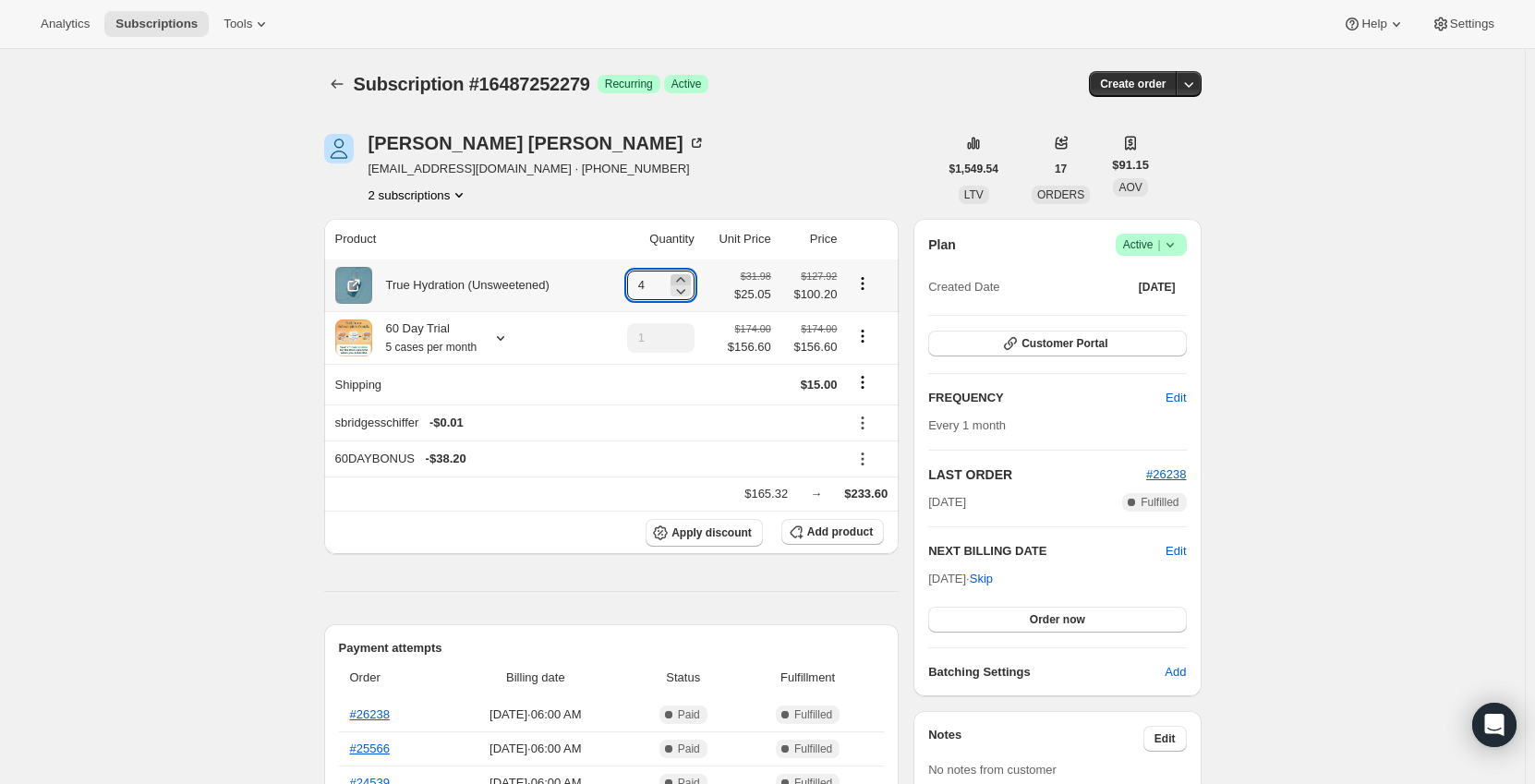
click at [688, 278] on icon at bounding box center [680, 279] width 18 height 18
type input "5"
click at [857, 342] on button "Product actions" at bounding box center [862, 336] width 30 height 20
click at [854, 393] on button "Remove" at bounding box center [867, 404] width 56 height 30
type input "0"
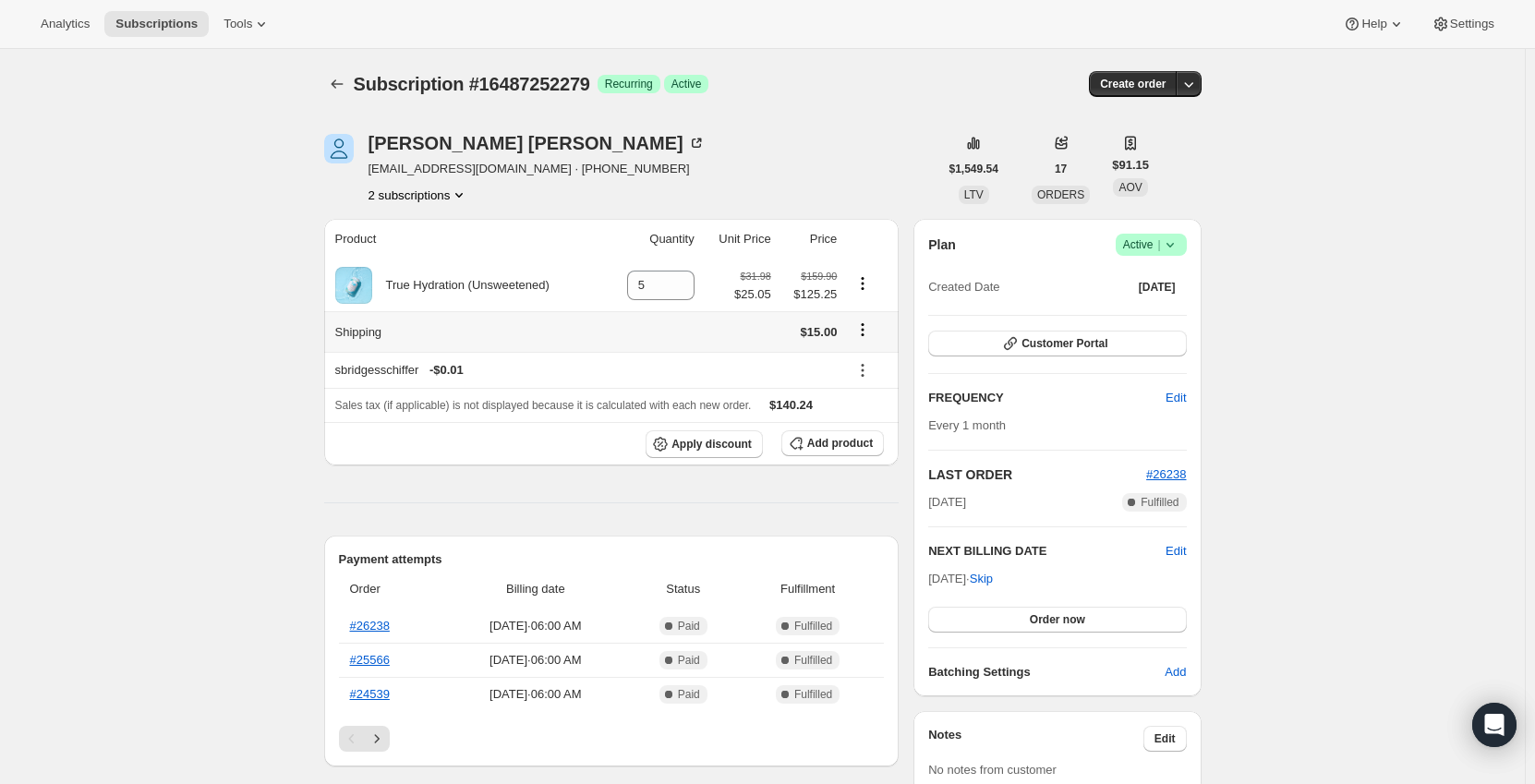
click at [864, 329] on icon "Shipping actions" at bounding box center [862, 329] width 18 height 18
click at [864, 366] on span "Edit shipping rate" at bounding box center [866, 366] width 92 height 13
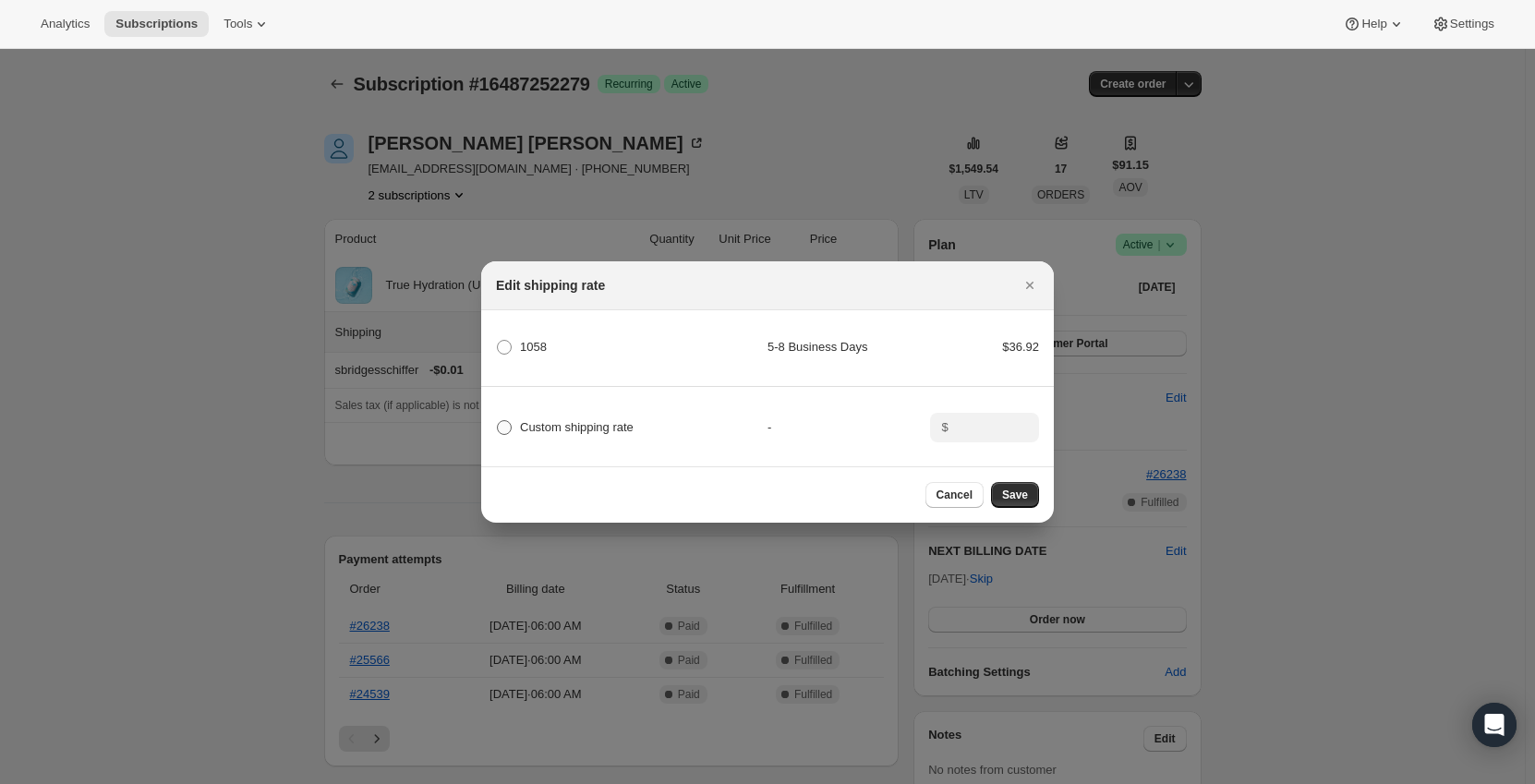
click at [551, 420] on span "Custom shipping rate" at bounding box center [577, 427] width 113 height 13
click at [497, 420] on input "Custom shipping rate" at bounding box center [497, 420] width 1 height 1
radio input "true"
click at [975, 422] on input ":r2rj:" at bounding box center [983, 427] width 58 height 30
click at [1027, 281] on icon "Close" at bounding box center [1030, 285] width 8 height 8
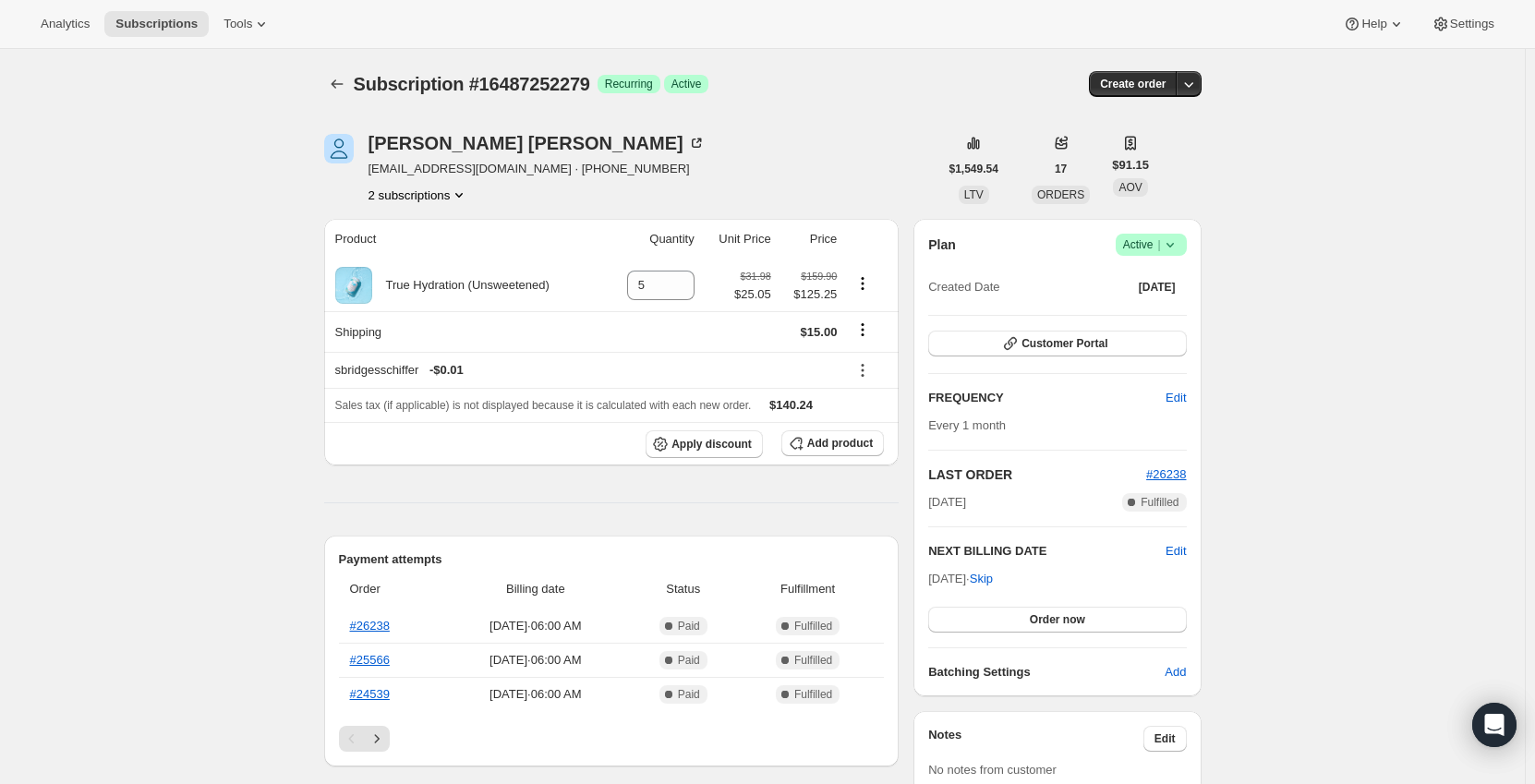
click at [382, 627] on link "#26238" at bounding box center [370, 626] width 39 height 13
click at [346, 77] on icon "Subscriptions" at bounding box center [336, 83] width 18 height 18
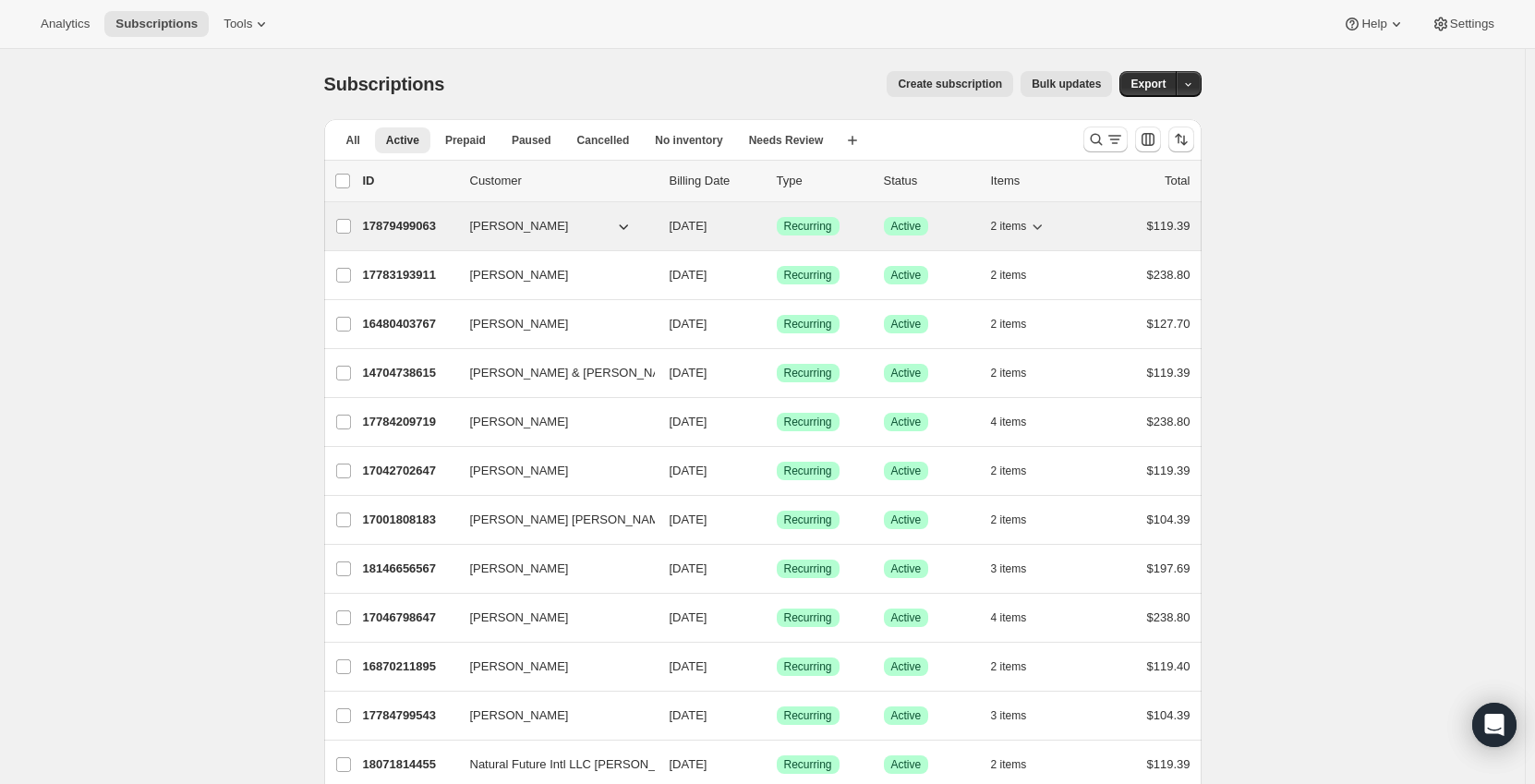
click at [424, 216] on div "17879499063 Margarita Carbajal 10/03/2025 Success Recurring Success Active 2 it…" at bounding box center [777, 226] width 827 height 26
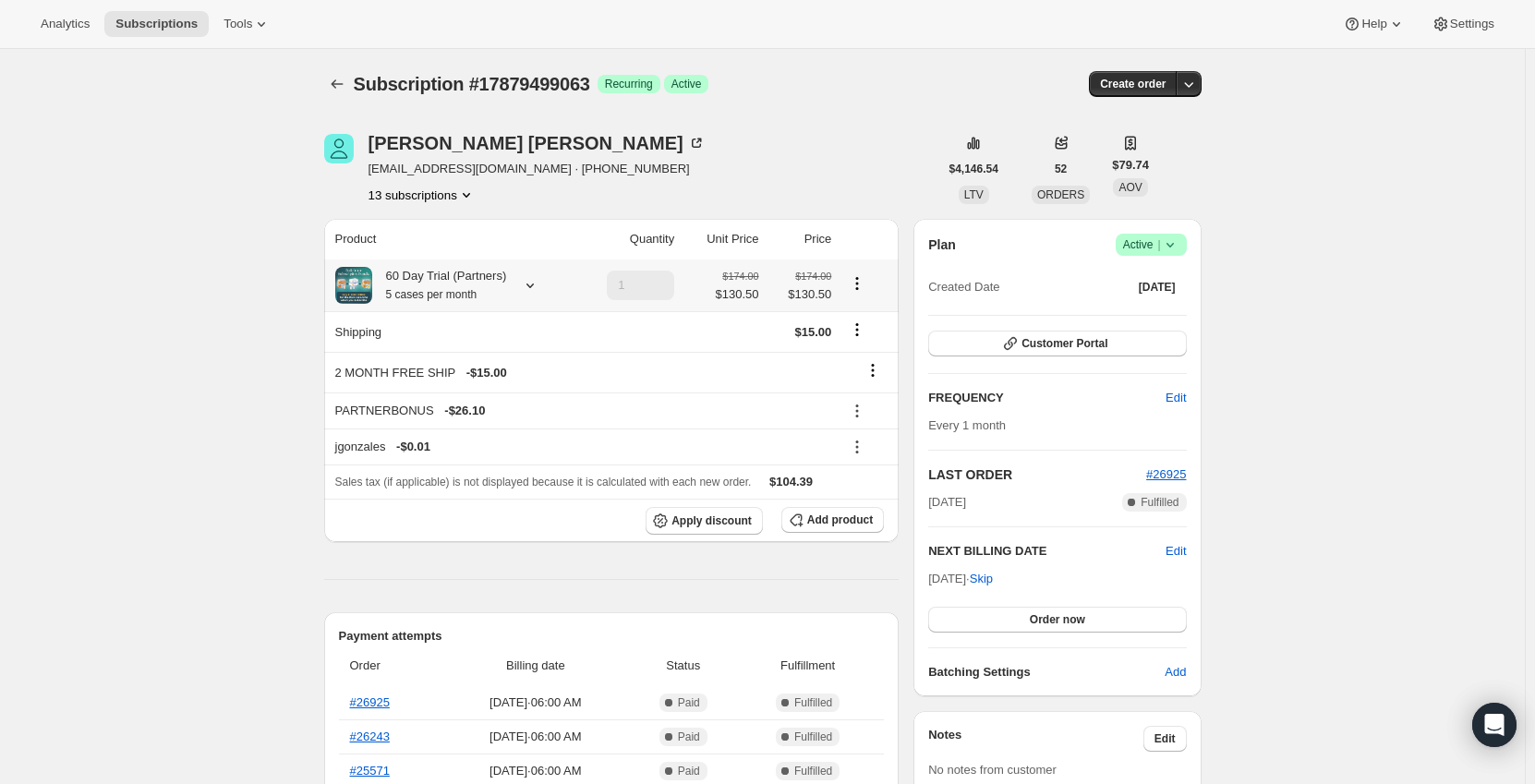
click at [522, 274] on div "60 Day Trial (Partners) 5 cases per month" at bounding box center [452, 285] width 234 height 36
click at [524, 282] on icon at bounding box center [530, 285] width 18 height 18
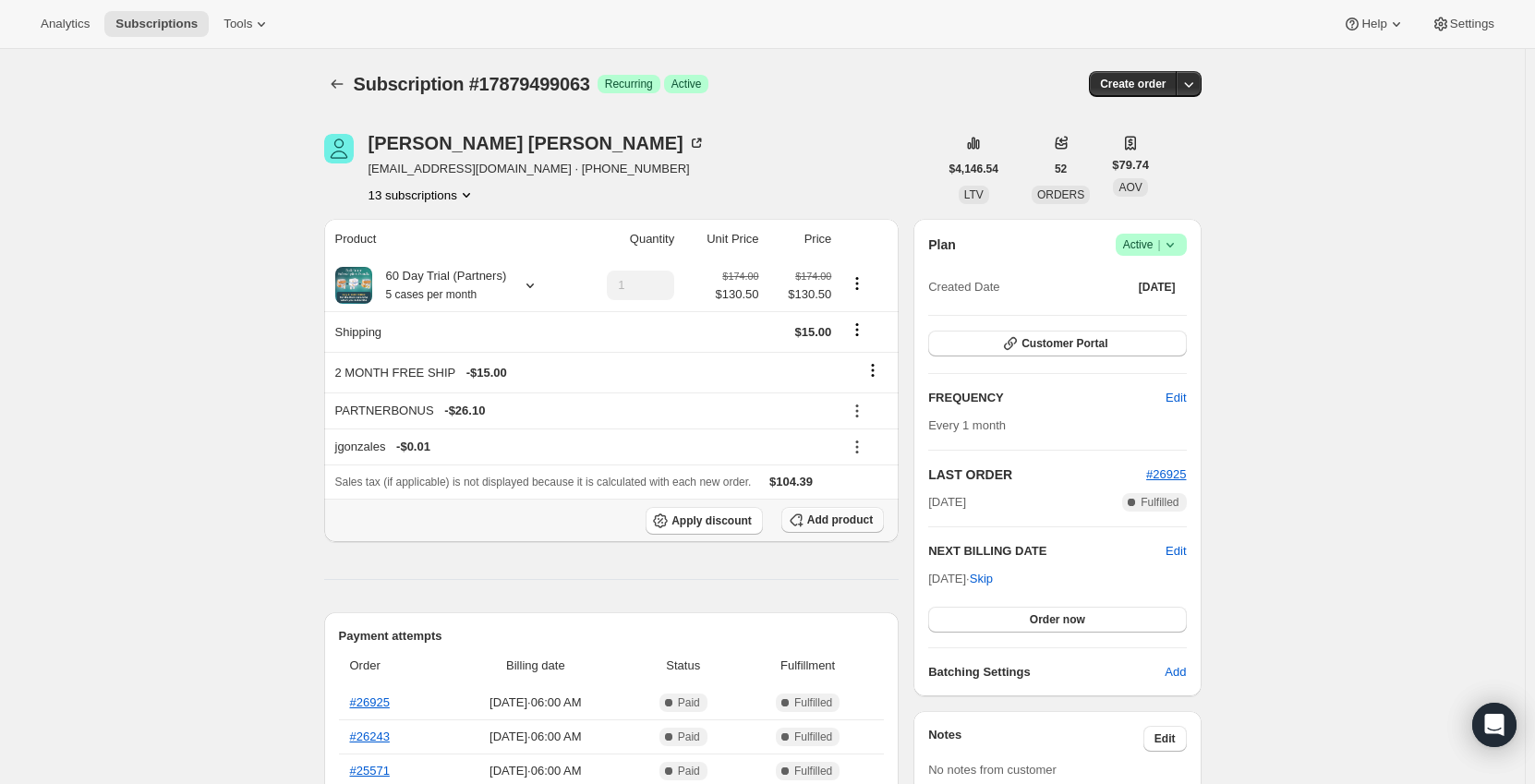
click at [850, 515] on span "Add product" at bounding box center [840, 519] width 65 height 14
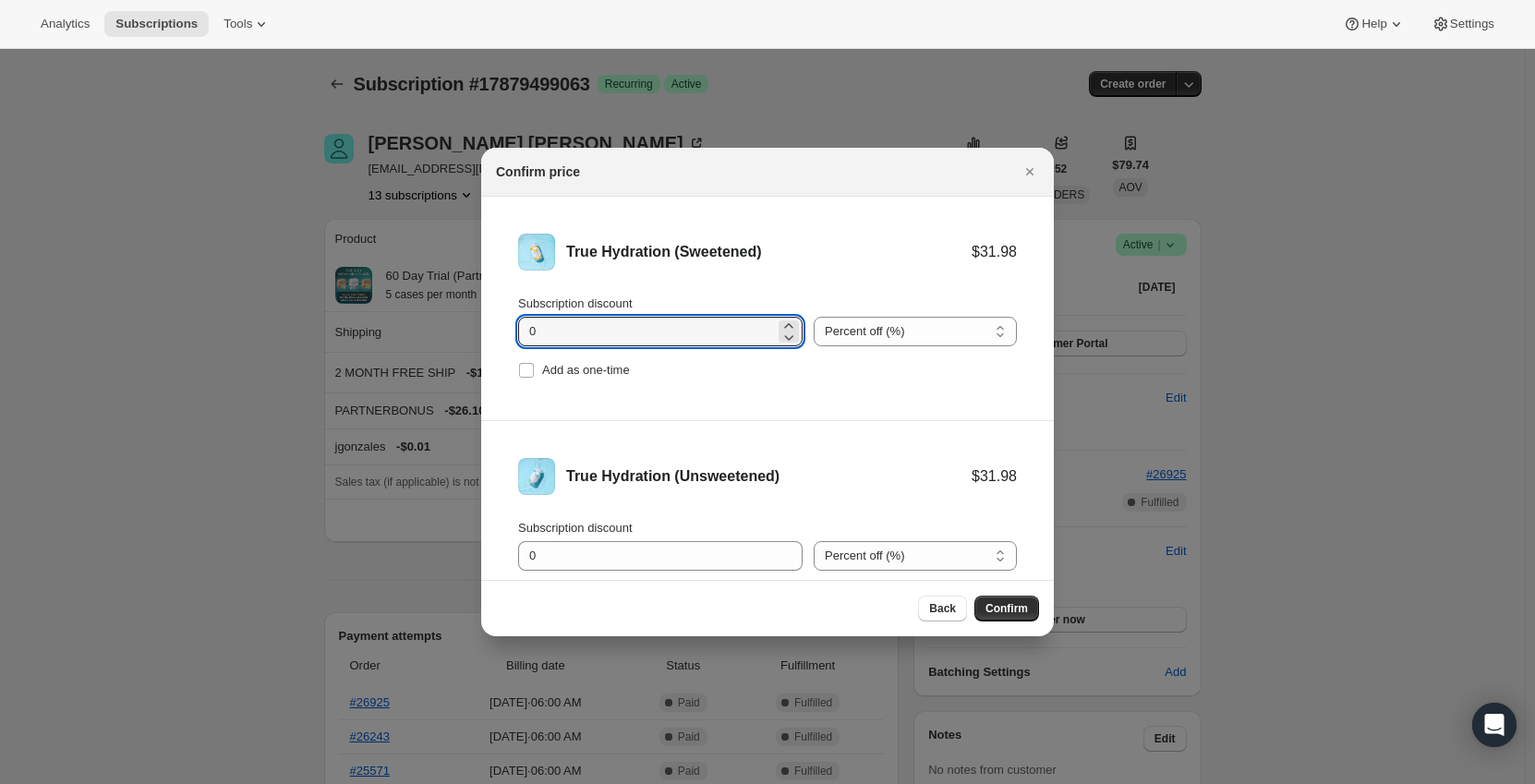
drag, startPoint x: 578, startPoint y: 336, endPoint x: 455, endPoint y: 330, distance: 123.1
click at [862, 334] on select "Percent off (%) Amount off ($)" at bounding box center [915, 331] width 204 height 30
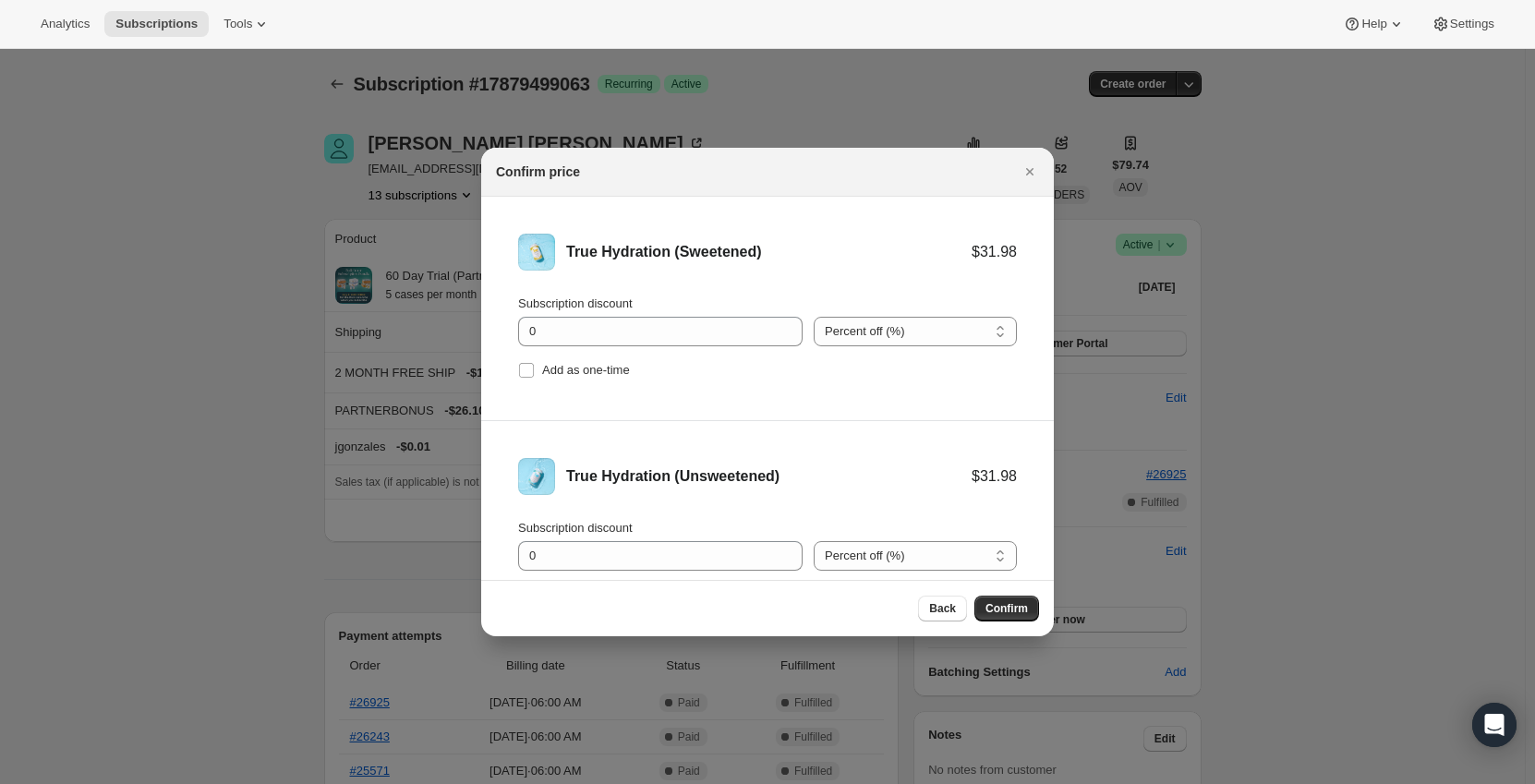
select select "fixed"
click at [813, 317] on select "Percent off (%) Amount off ($)" at bounding box center [915, 331] width 204 height 30
drag, startPoint x: 875, startPoint y: 546, endPoint x: 880, endPoint y: 559, distance: 13.9
click at [877, 547] on select "Percent off (%) Amount off ($)" at bounding box center [915, 556] width 204 height 30
select select "fixed"
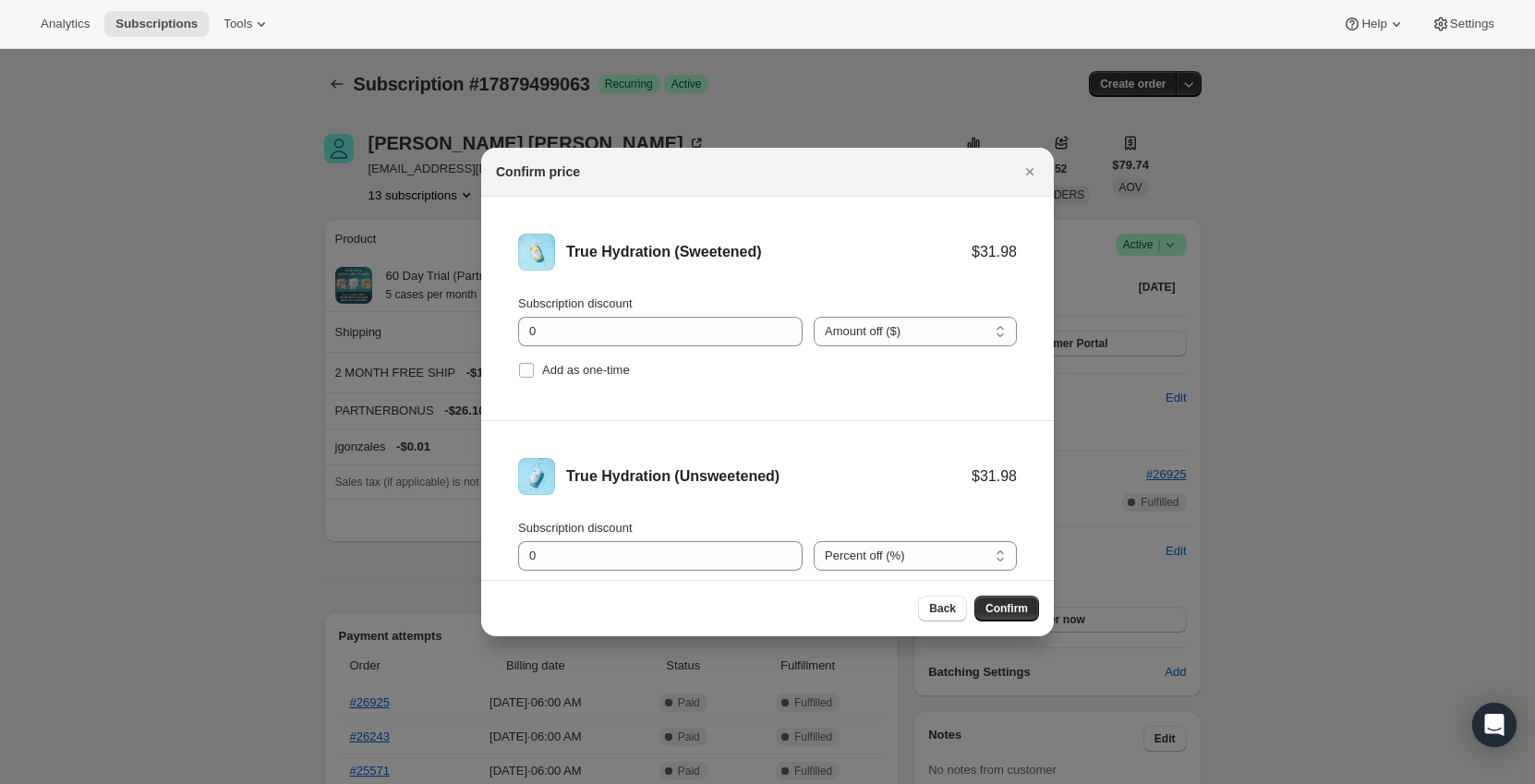
click at [813, 541] on select "Percent off (%) Amount off ($)" at bounding box center [915, 556] width 204 height 30
click at [664, 337] on input "0" at bounding box center [646, 331] width 256 height 30
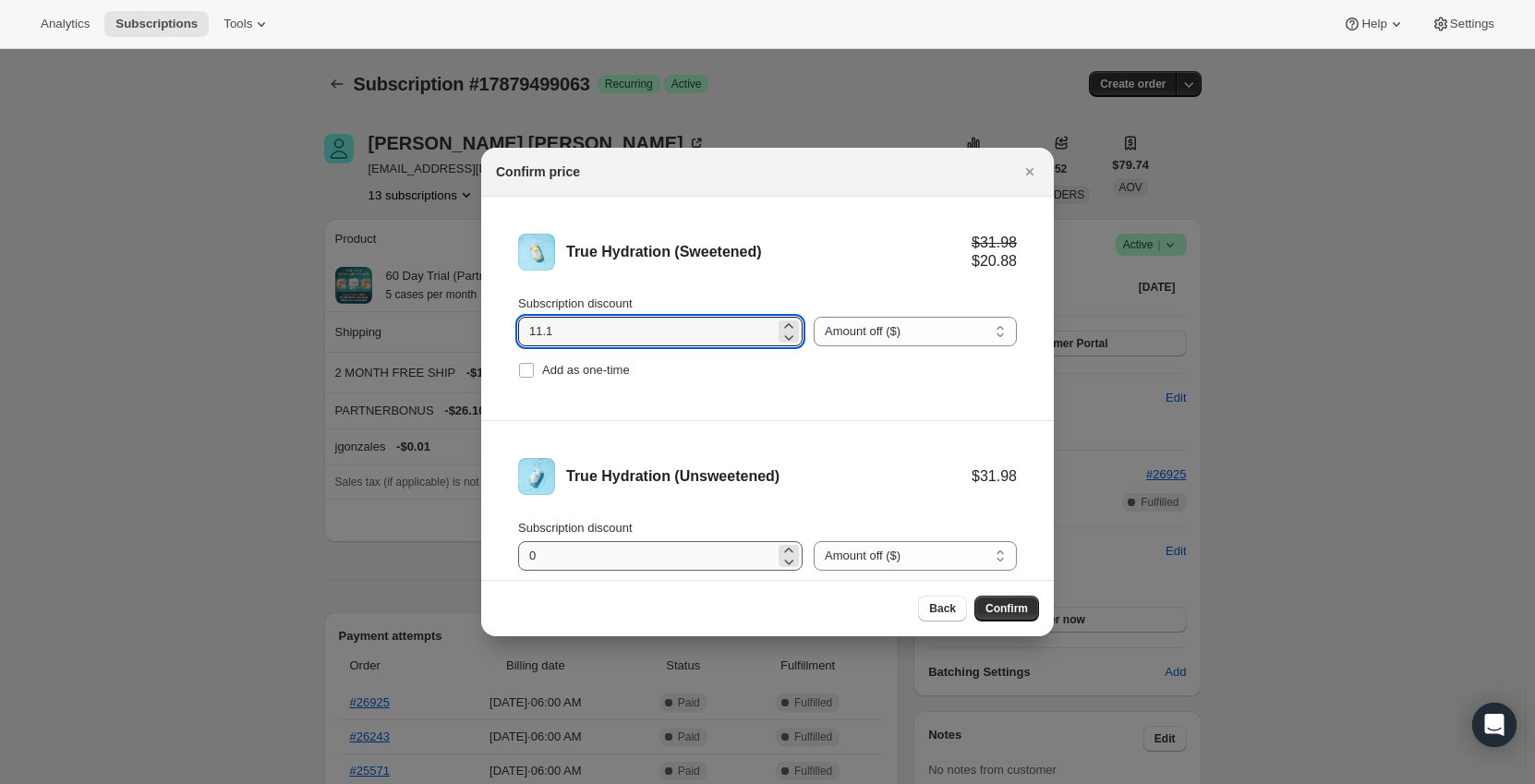
type input "11.1"
click at [599, 547] on input "0" at bounding box center [646, 556] width 256 height 30
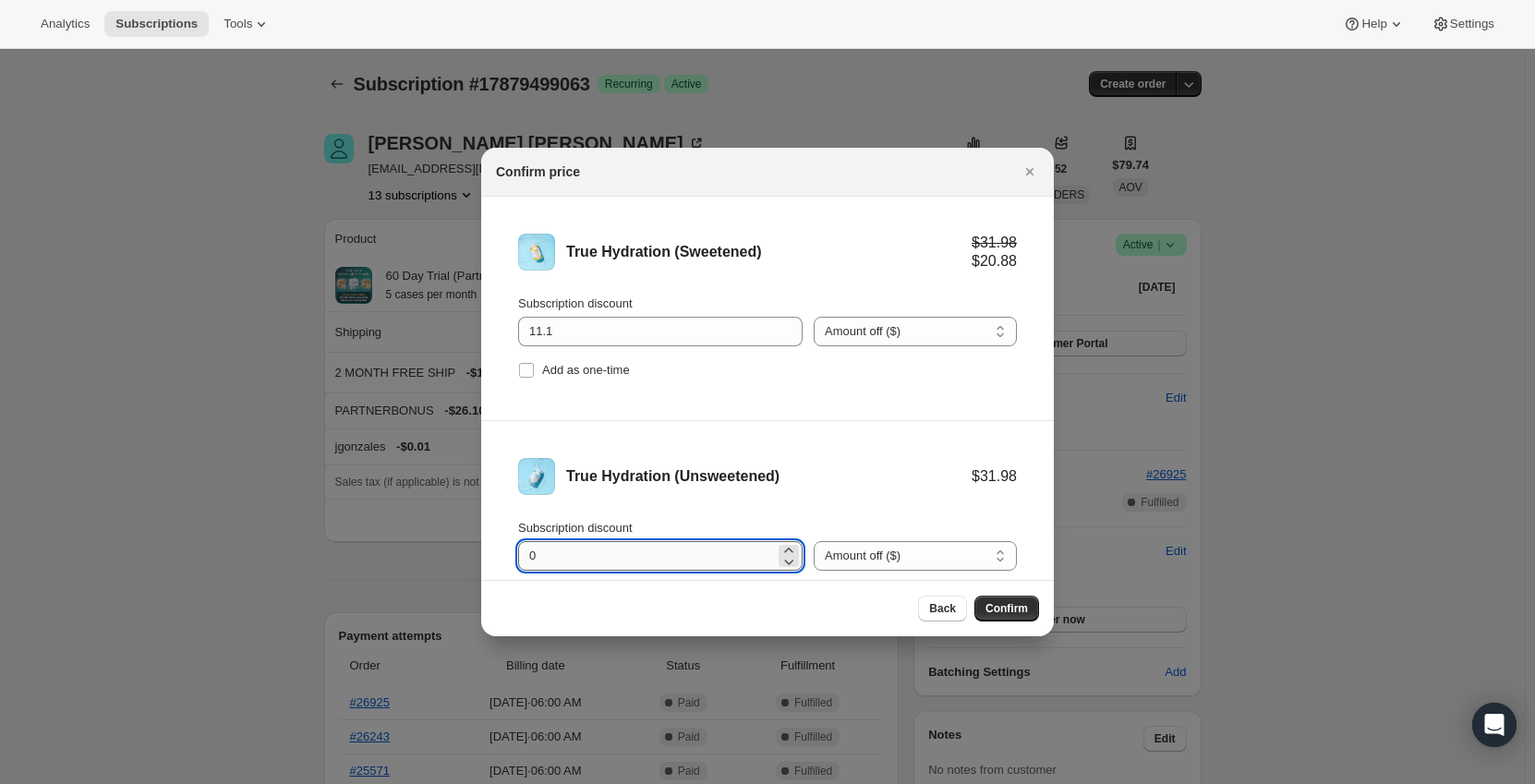
click at [599, 547] on input "0" at bounding box center [646, 556] width 256 height 30
type input "11.1"
click at [651, 476] on div "True Hydration (Unsweetened)" at bounding box center [769, 476] width 405 height 18
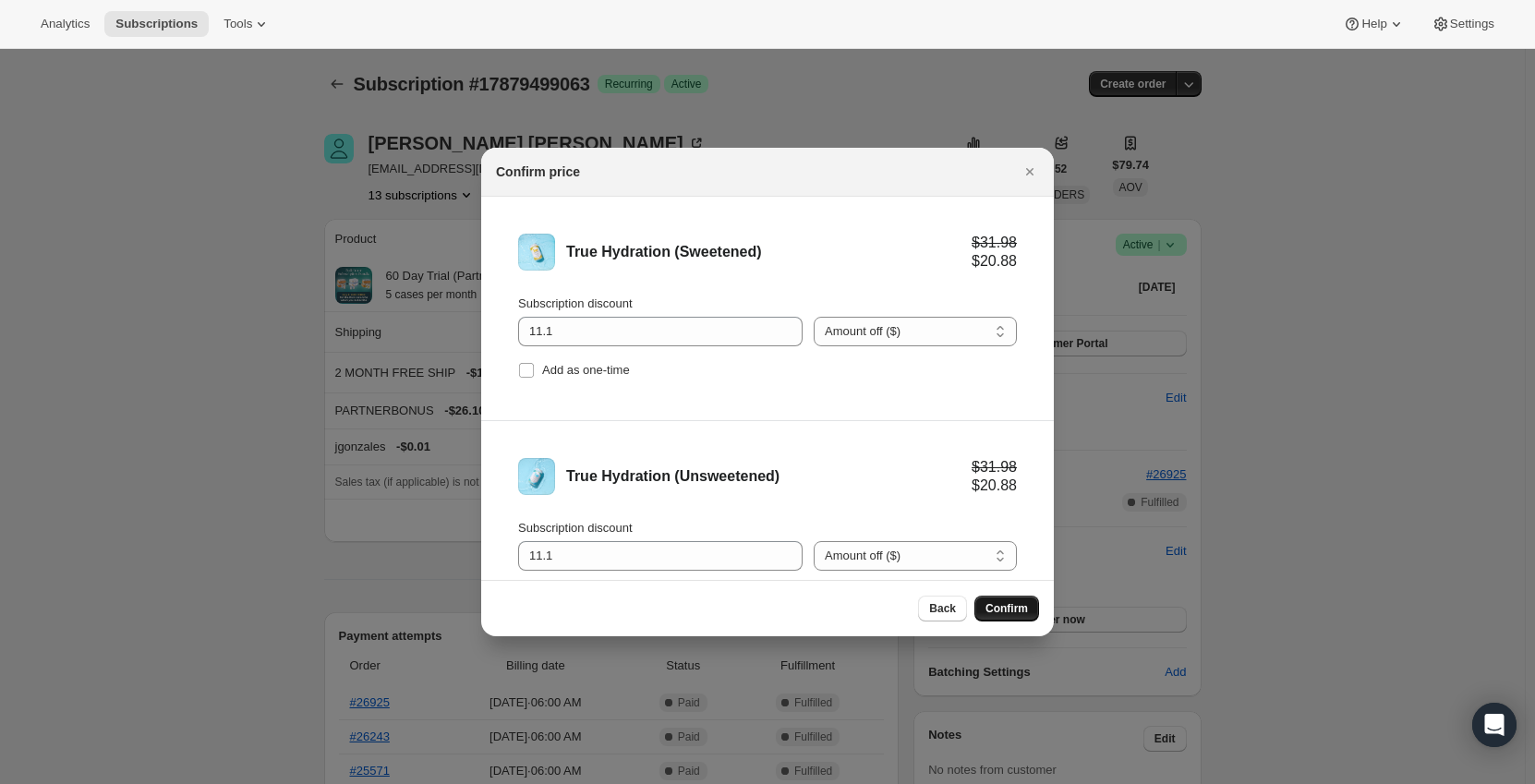
click at [1004, 609] on span "Confirm" at bounding box center [1006, 607] width 42 height 14
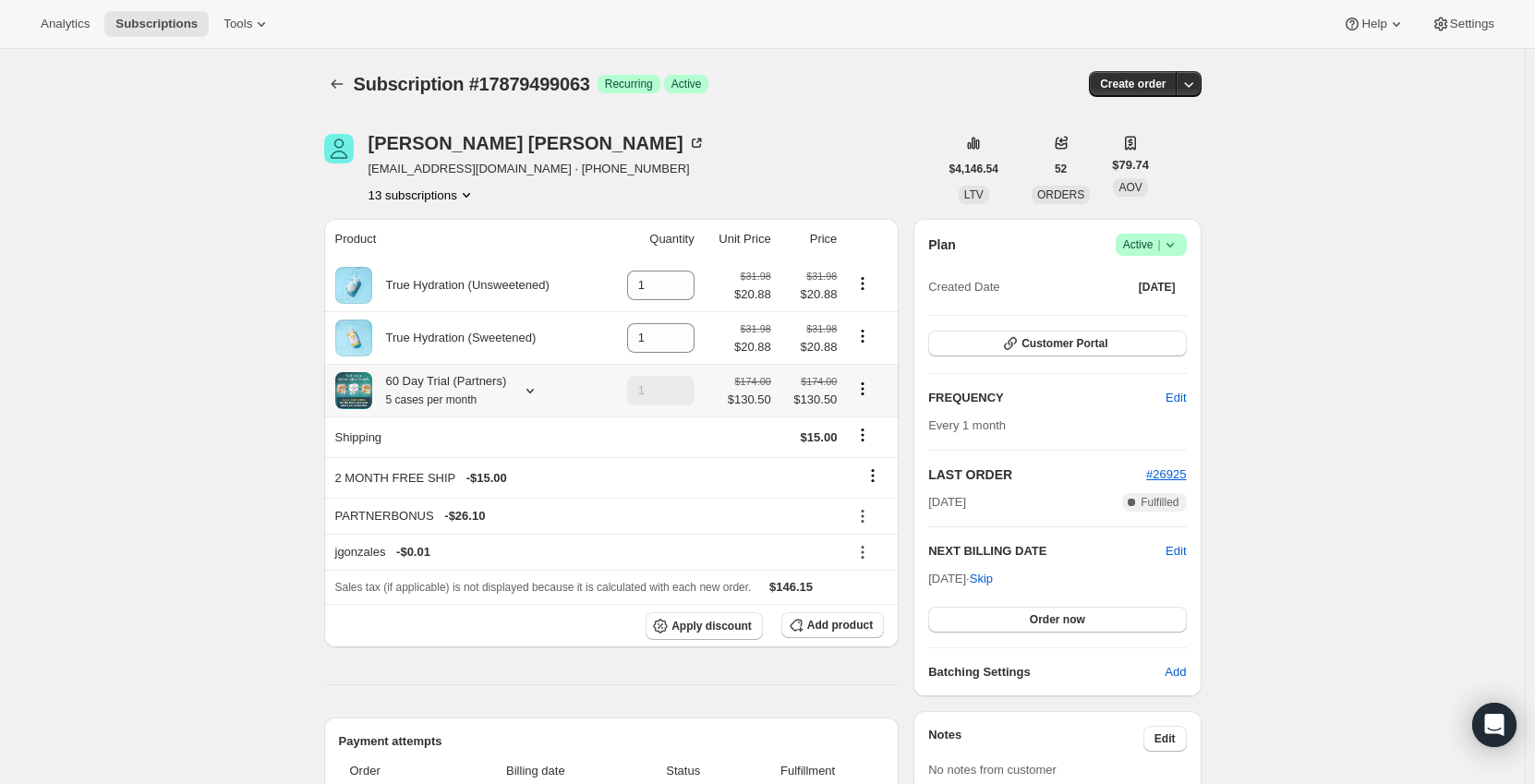
click at [534, 396] on icon at bounding box center [530, 390] width 18 height 18
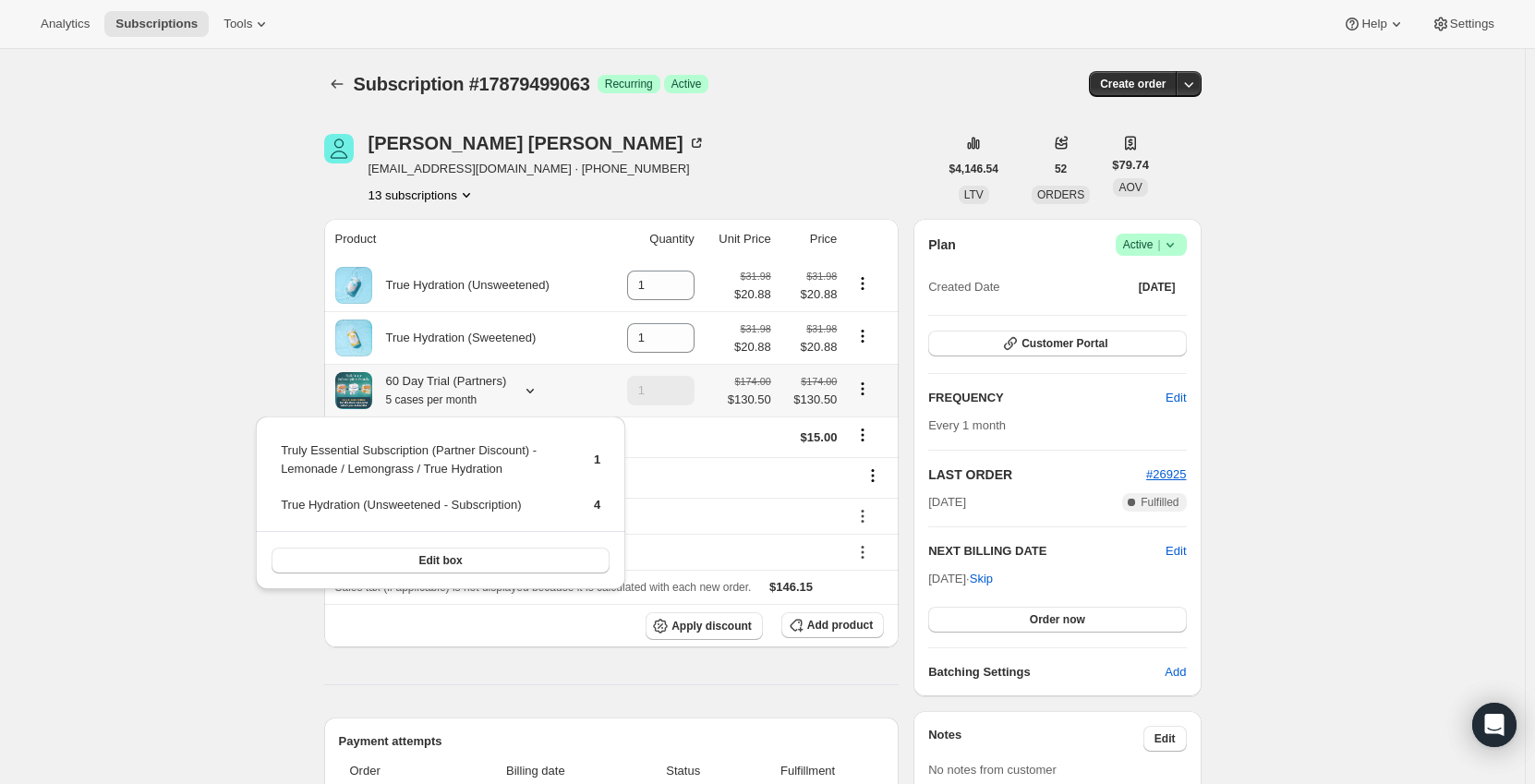
click at [534, 396] on icon at bounding box center [530, 390] width 18 height 18
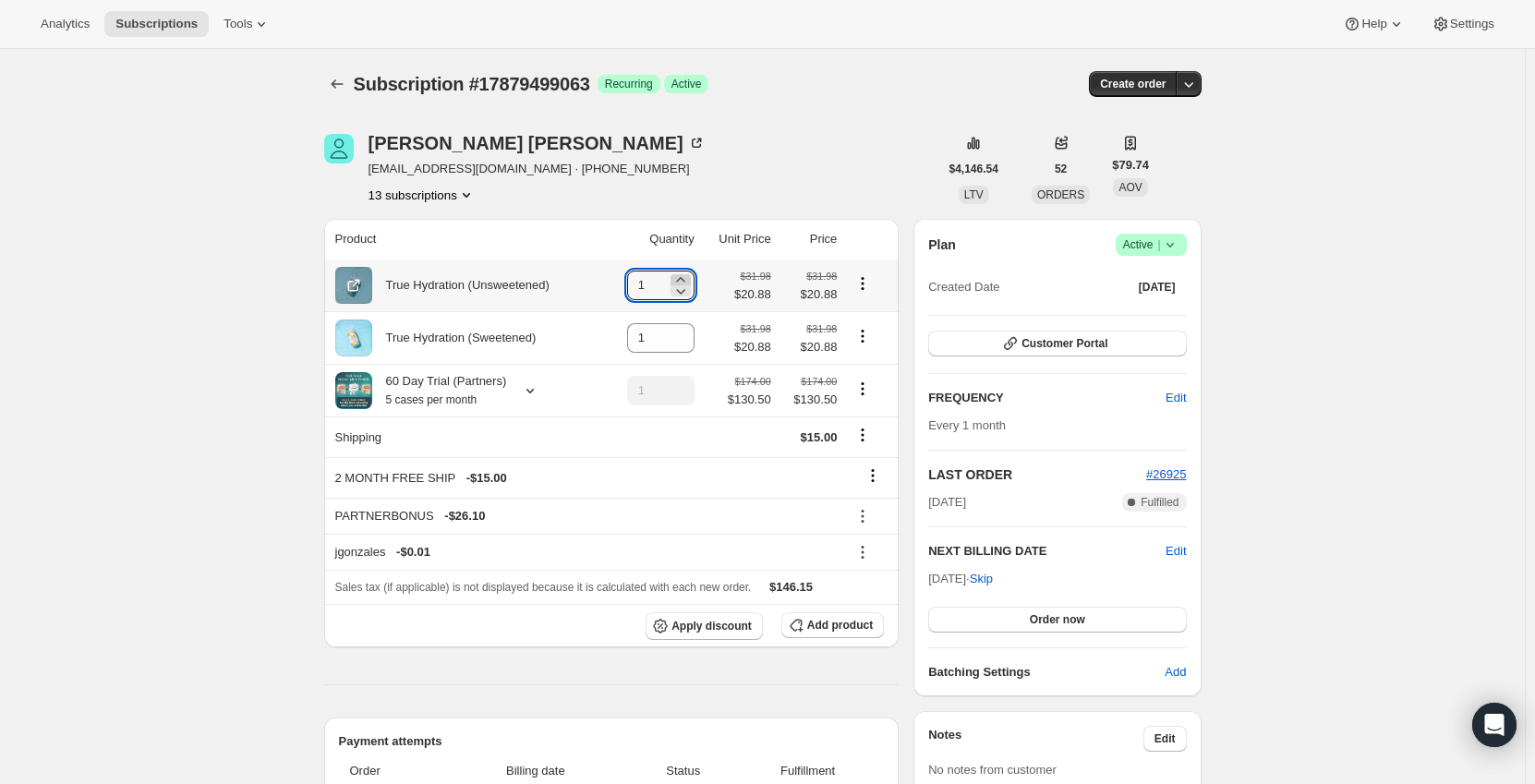
click at [683, 274] on icon at bounding box center [680, 279] width 18 height 18
click at [686, 289] on icon at bounding box center [680, 290] width 18 height 18
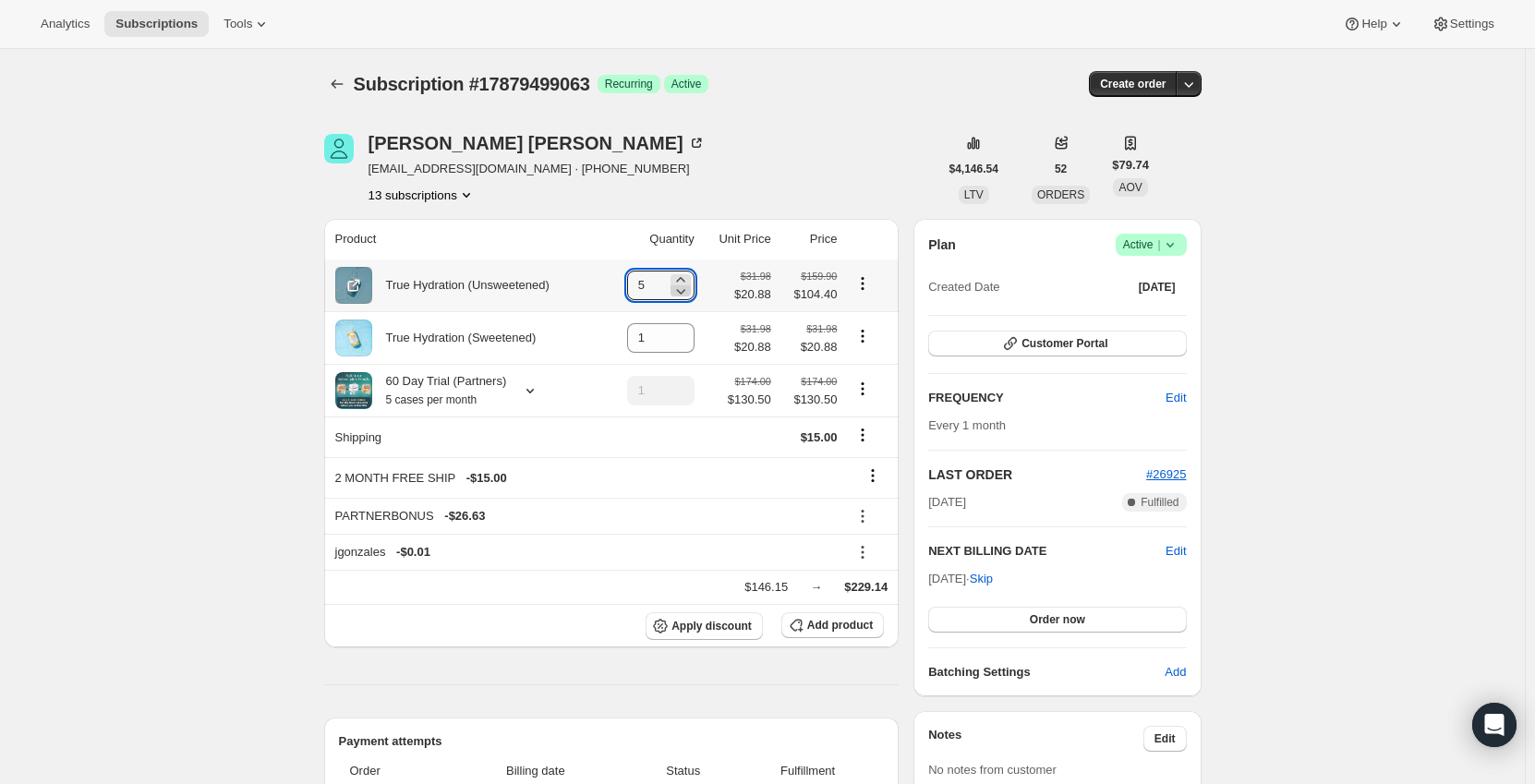
type input "4"
click at [864, 390] on icon "Product actions" at bounding box center [863, 388] width 3 height 3
click at [862, 456] on span "Remove" at bounding box center [867, 457] width 44 height 13
type input "0"
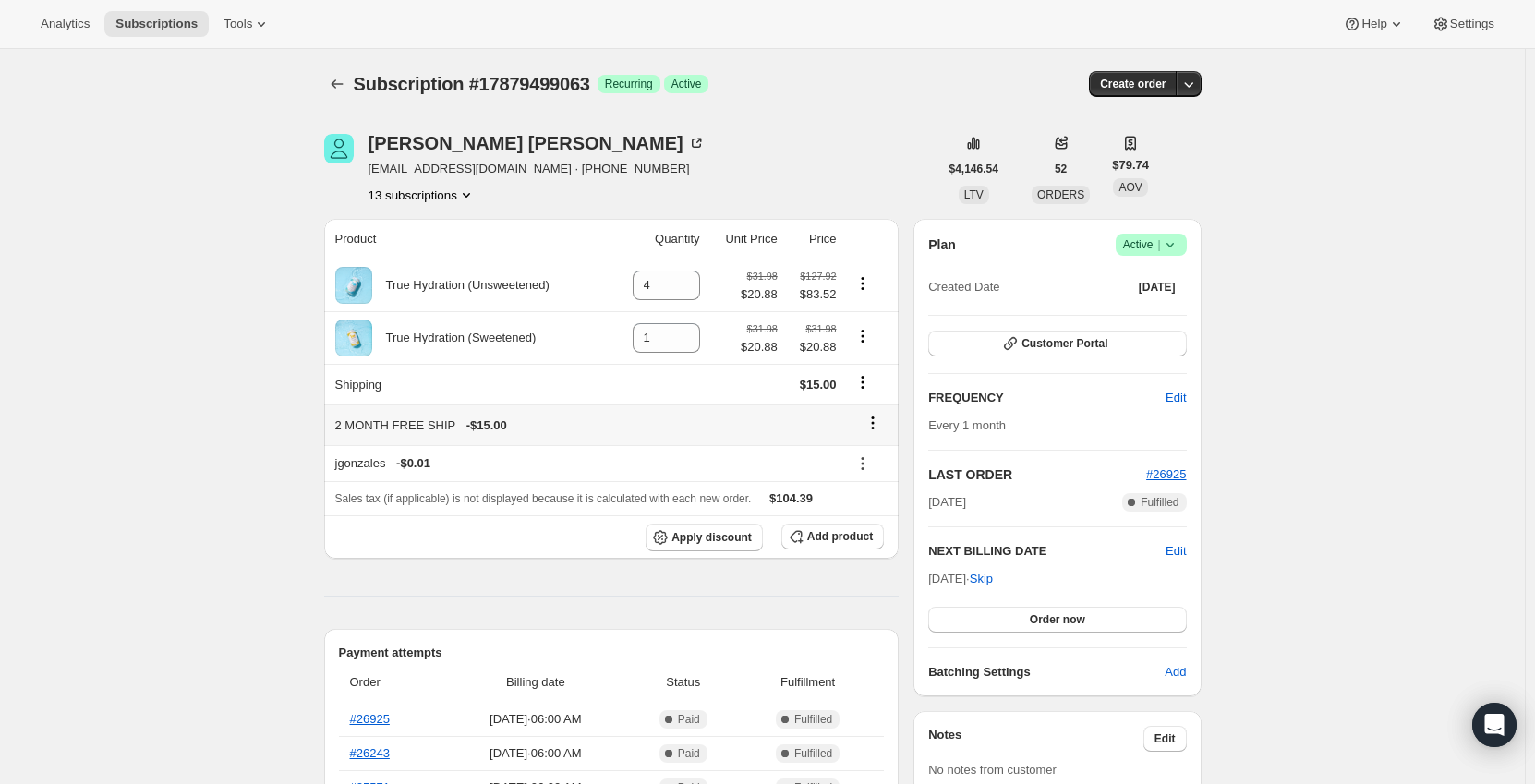
click at [881, 424] on icon at bounding box center [872, 422] width 18 height 18
click at [872, 458] on span "Remove" at bounding box center [878, 459] width 44 height 13
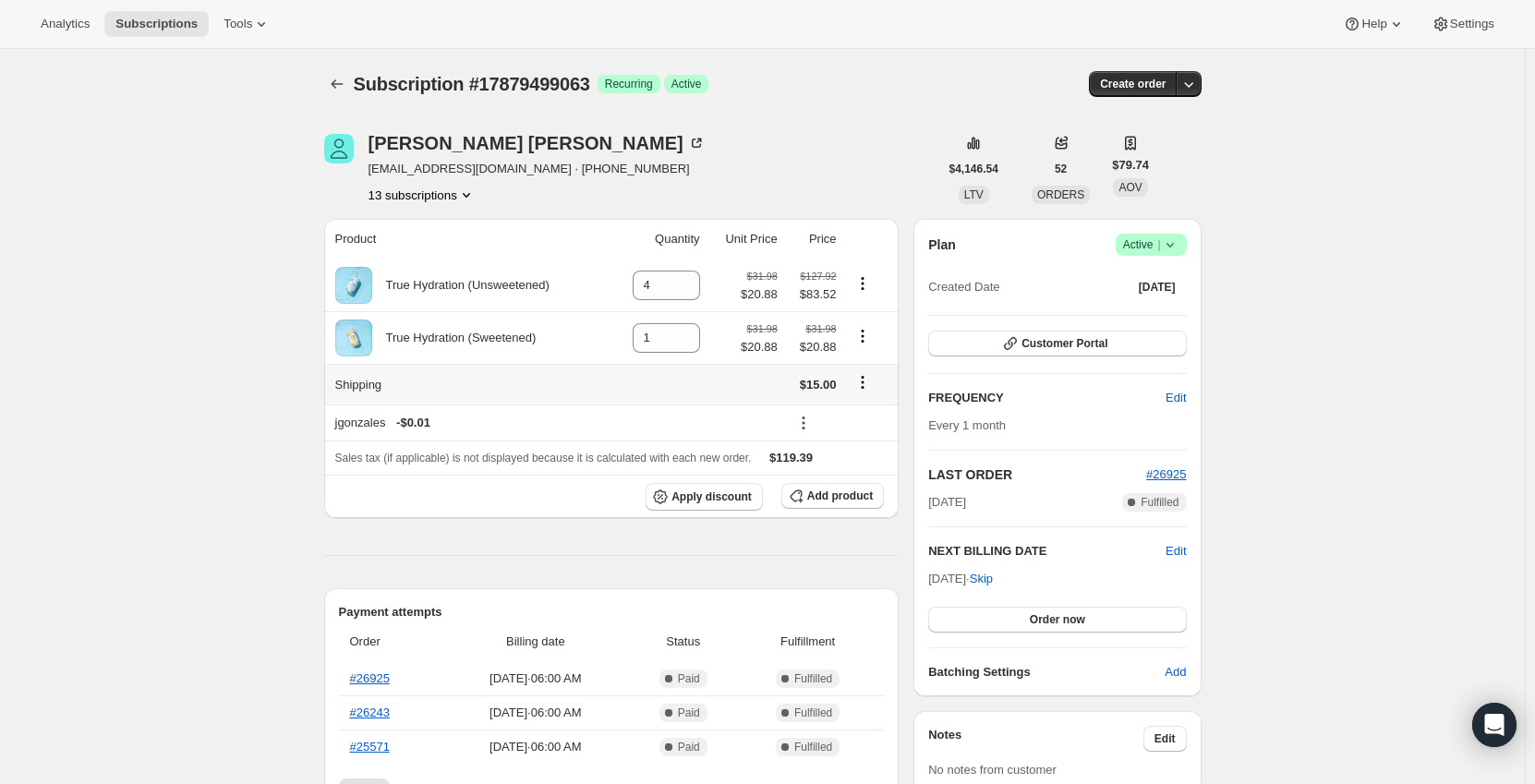
click at [861, 384] on icon "Shipping actions" at bounding box center [862, 382] width 18 height 18
click at [848, 425] on span "Edit shipping rate" at bounding box center [866, 419] width 92 height 13
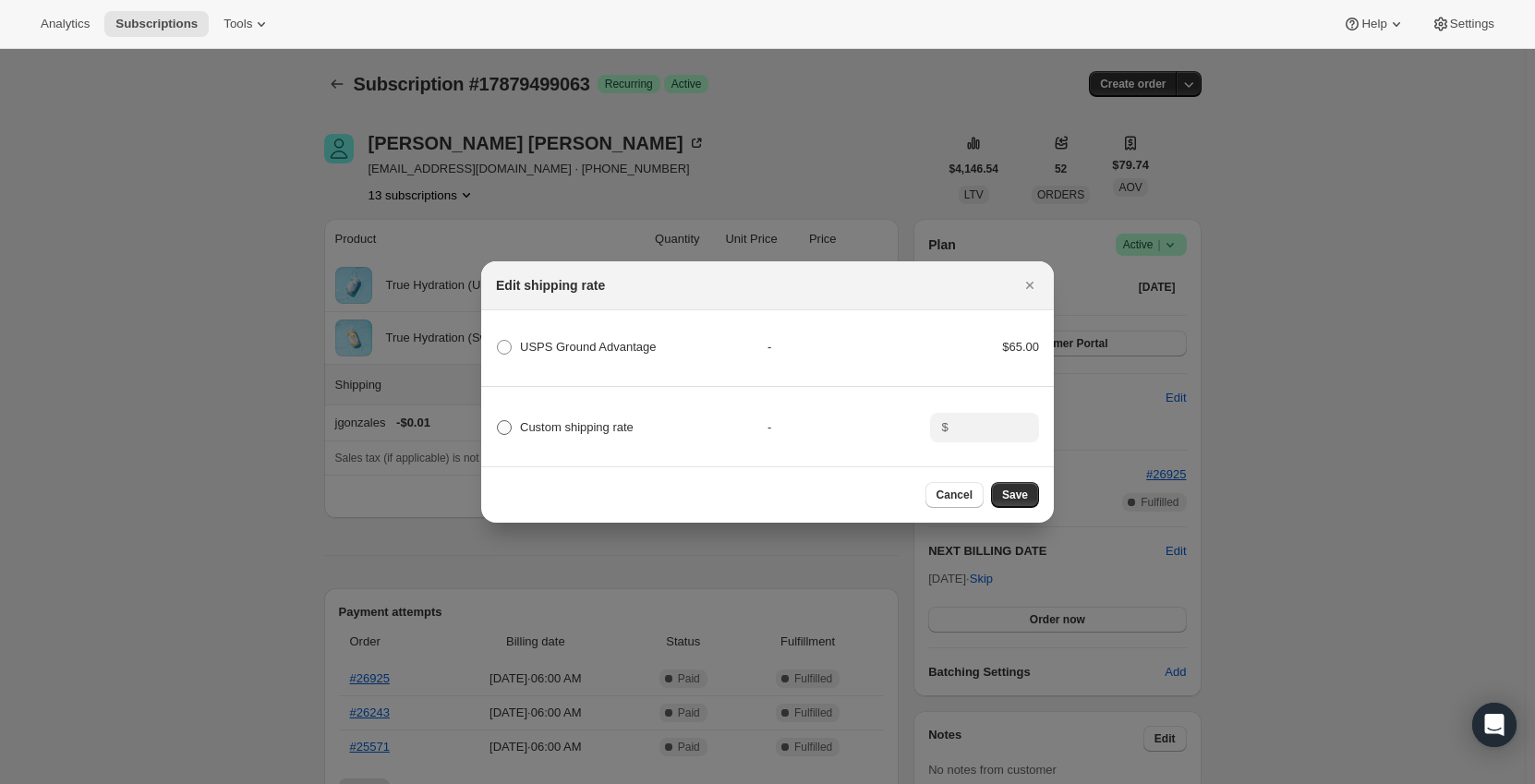
click at [555, 423] on span "Custom shipping rate" at bounding box center [577, 427] width 113 height 13
click at [497, 421] on input "Custom shipping rate" at bounding box center [497, 420] width 1 height 1
radio input "true"
click at [982, 421] on input ":r3qt:" at bounding box center [983, 427] width 58 height 30
type input "0"
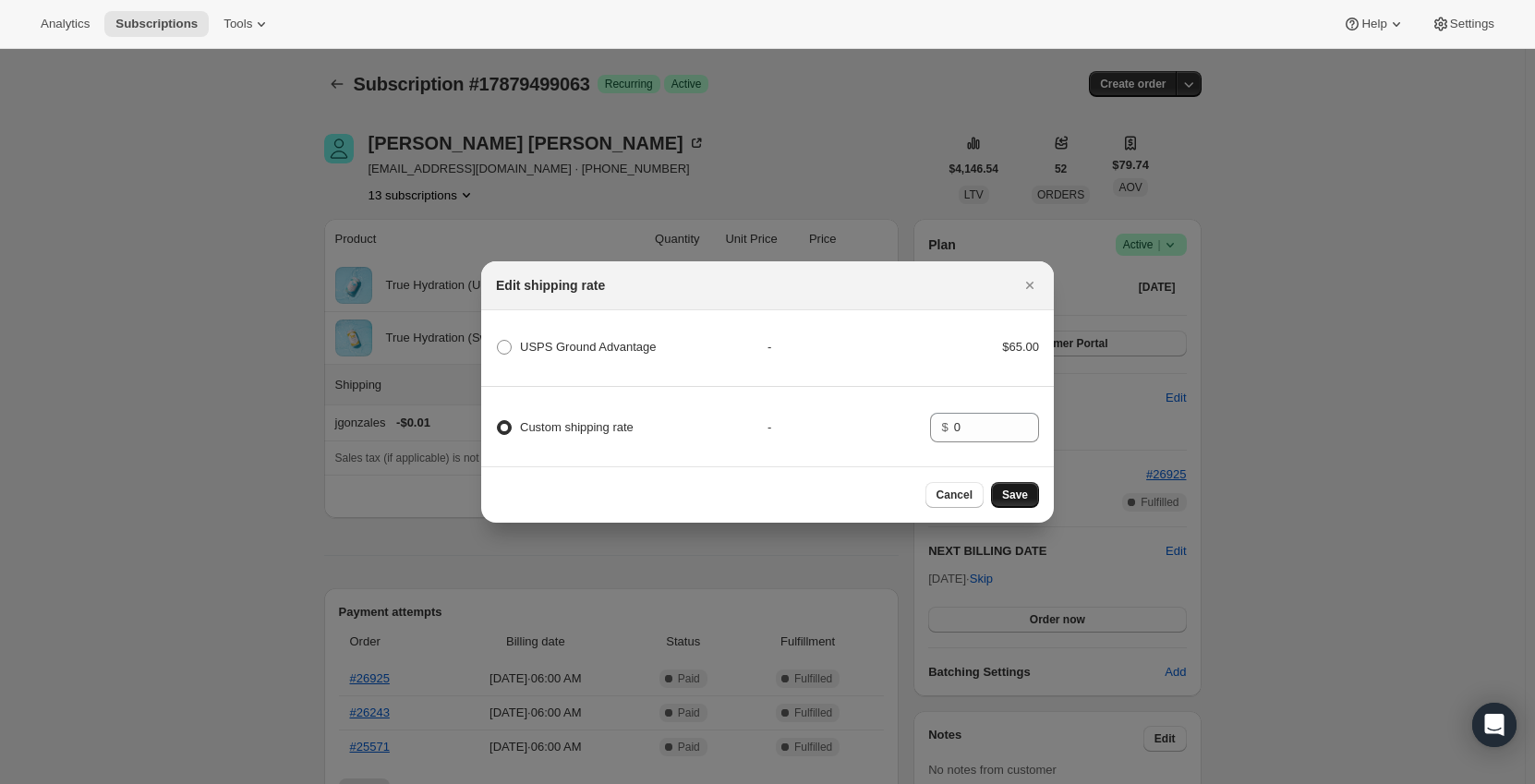
click at [1008, 497] on span "Save" at bounding box center [1015, 494] width 26 height 14
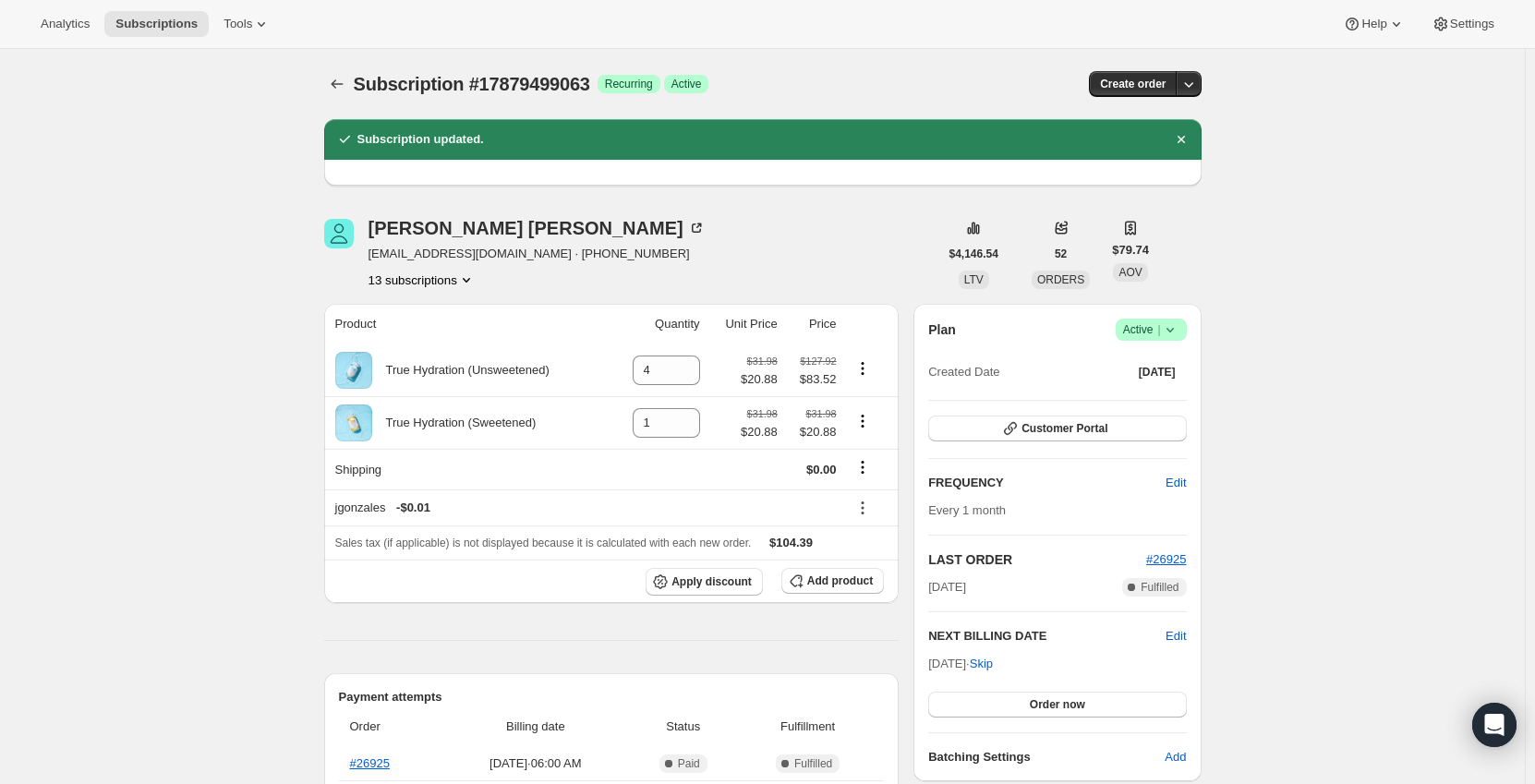
click at [337, 84] on icon "Subscriptions" at bounding box center [336, 84] width 12 height 10
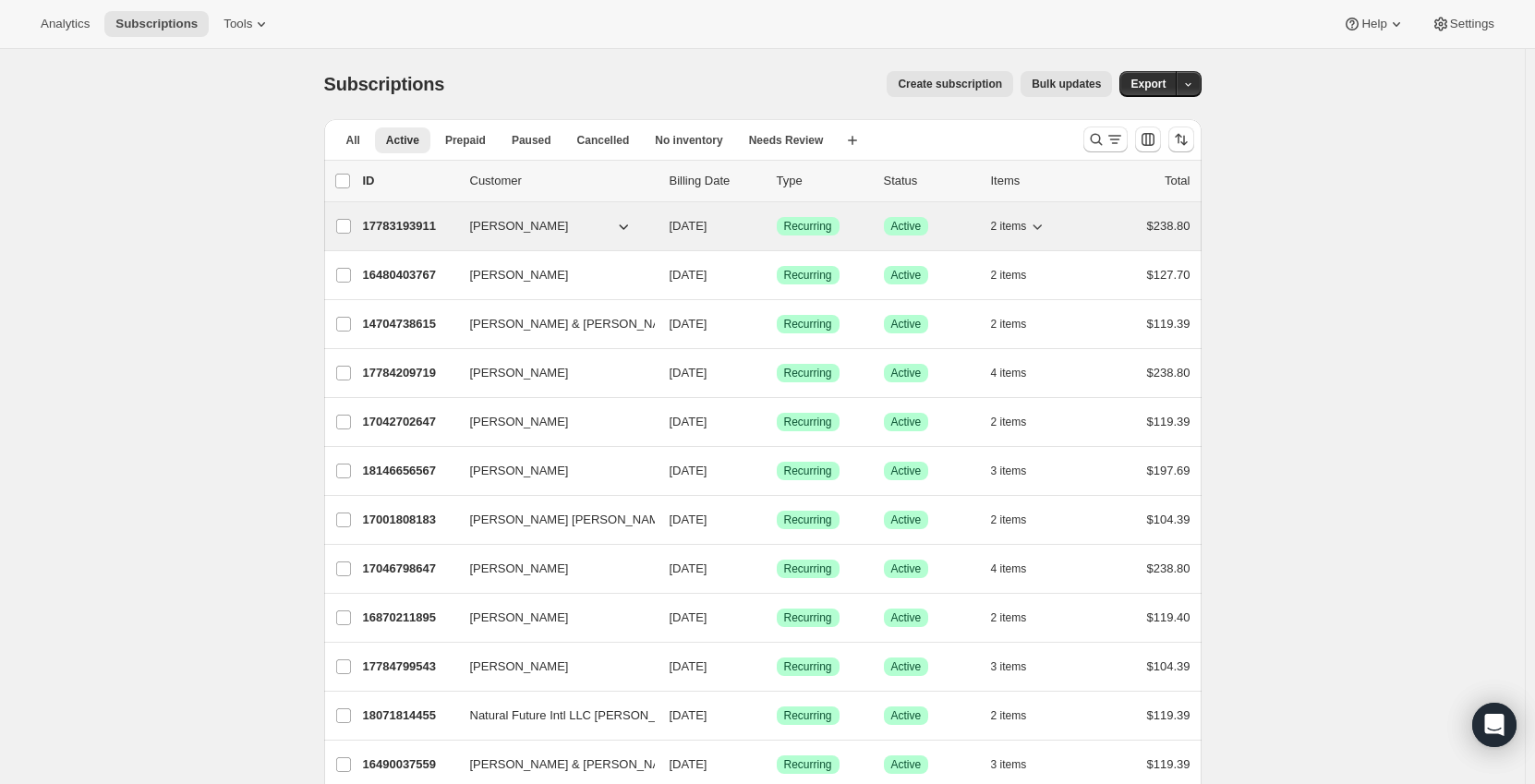
click at [410, 227] on p "17783193911" at bounding box center [409, 226] width 92 height 18
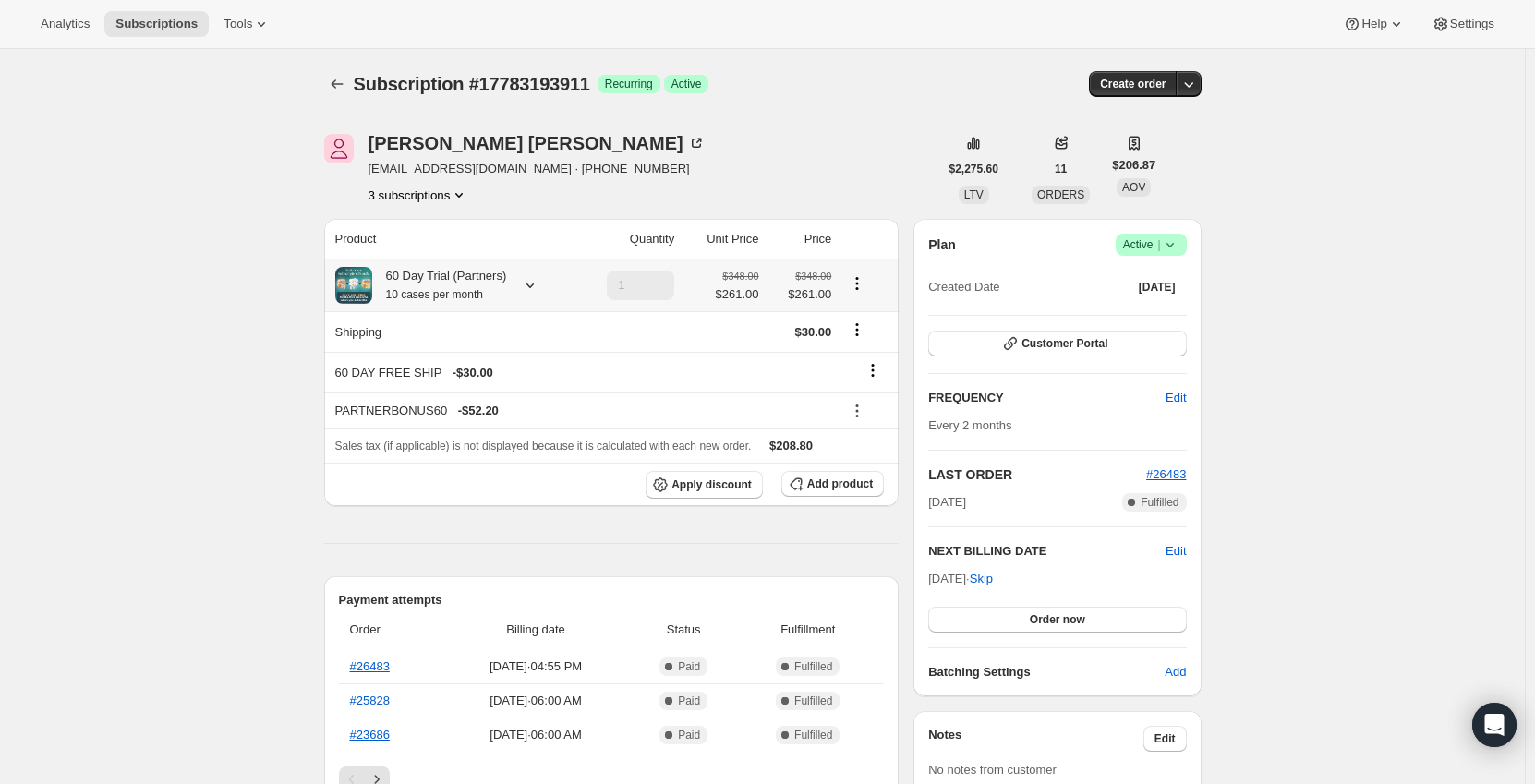
click at [507, 286] on div "60 Day Trial (Partners) 10 cases per month" at bounding box center [452, 285] width 234 height 36
click at [521, 282] on icon at bounding box center [530, 285] width 18 height 18
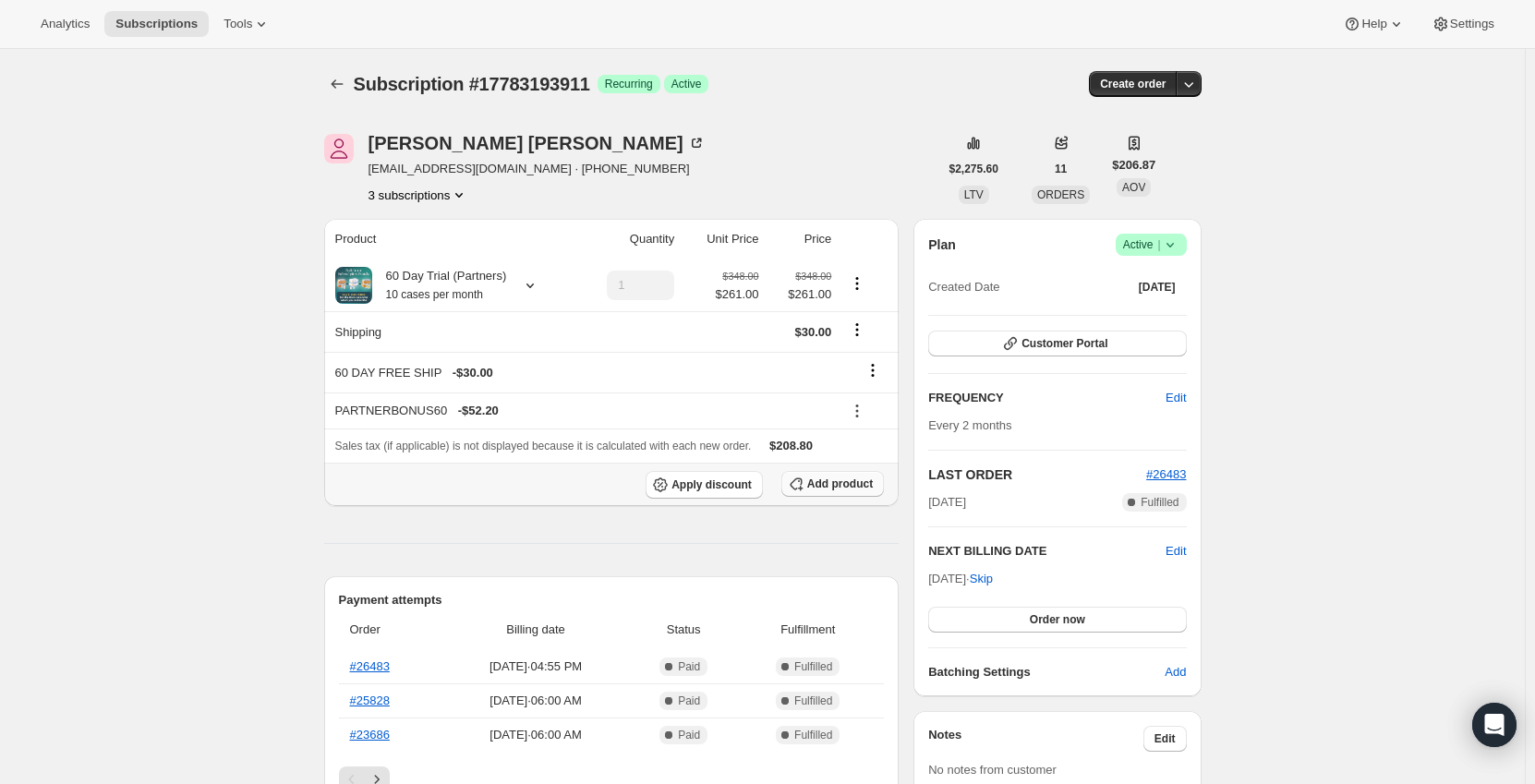
click at [851, 488] on span "Add product" at bounding box center [840, 483] width 65 height 14
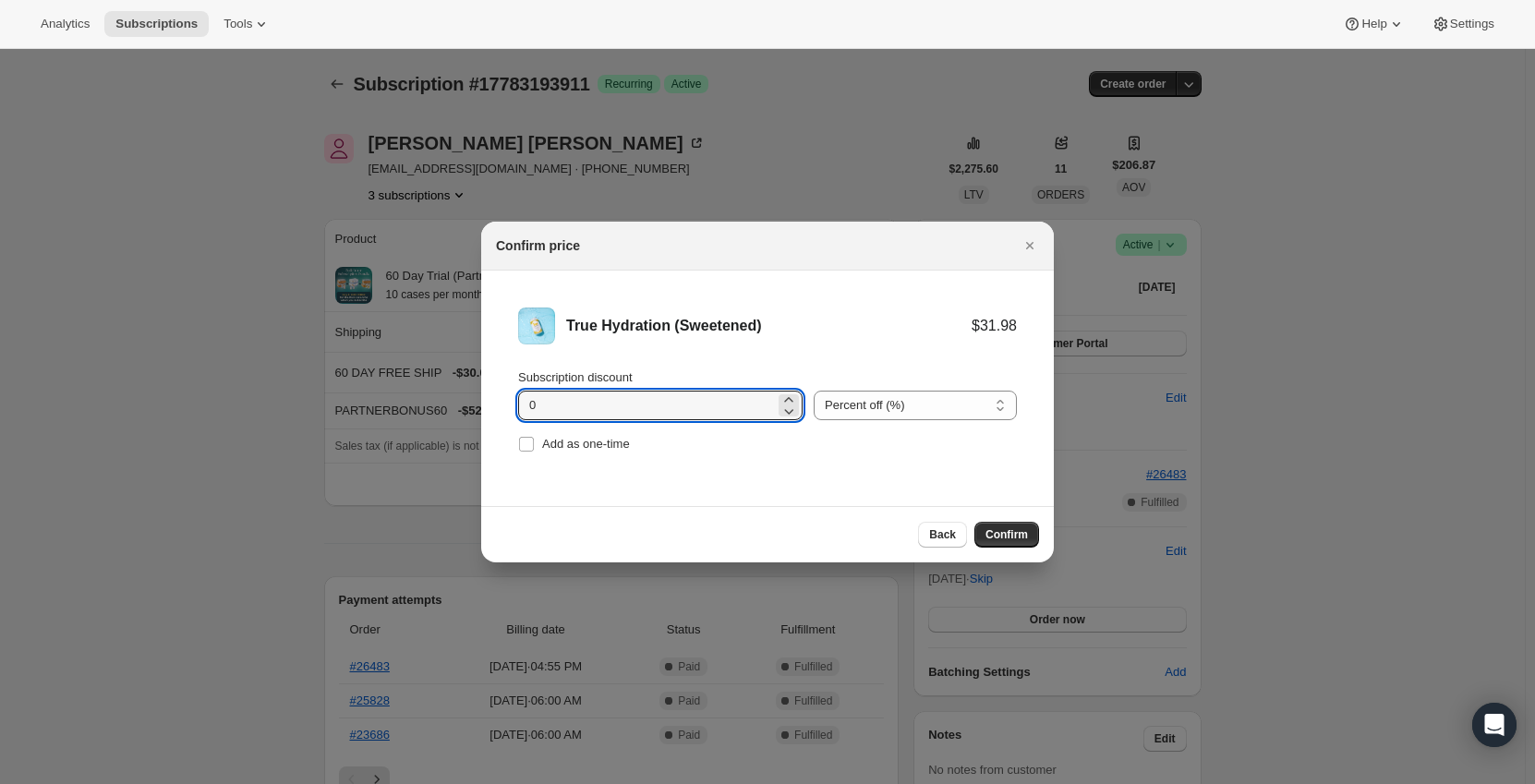
drag, startPoint x: 588, startPoint y: 403, endPoint x: 513, endPoint y: 405, distance: 75.0
click at [588, 403] on input "0" at bounding box center [646, 405] width 256 height 30
click at [508, 405] on li "True Hydration (Sweetened) $31.98 Subscription discount 0 Percent off (%) Amoun…" at bounding box center [767, 382] width 572 height 224
type input "11.1"
click at [749, 333] on div "True Hydration (Sweetened)" at bounding box center [769, 325] width 405 height 18
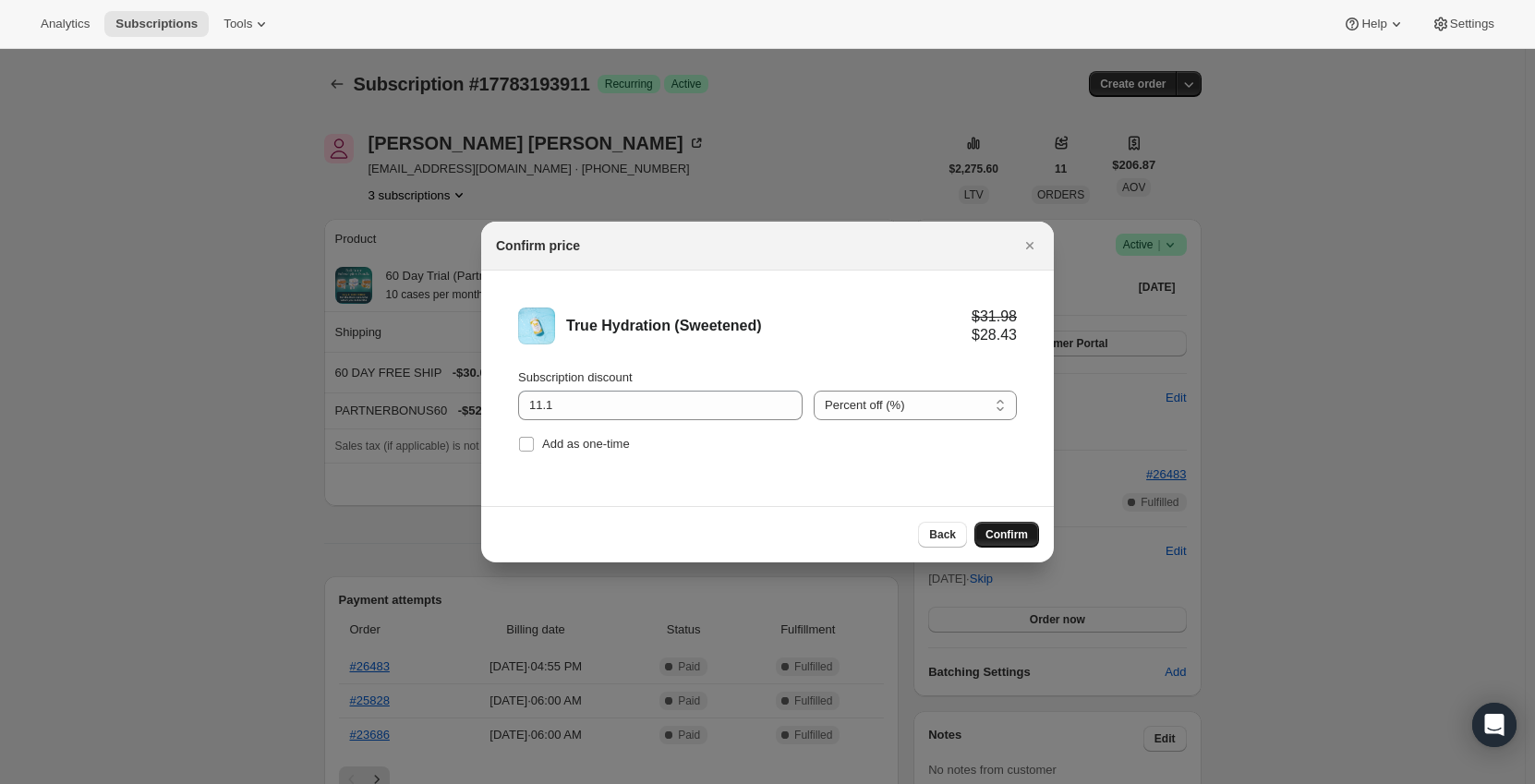
click at [1019, 537] on span "Confirm" at bounding box center [1006, 534] width 42 height 14
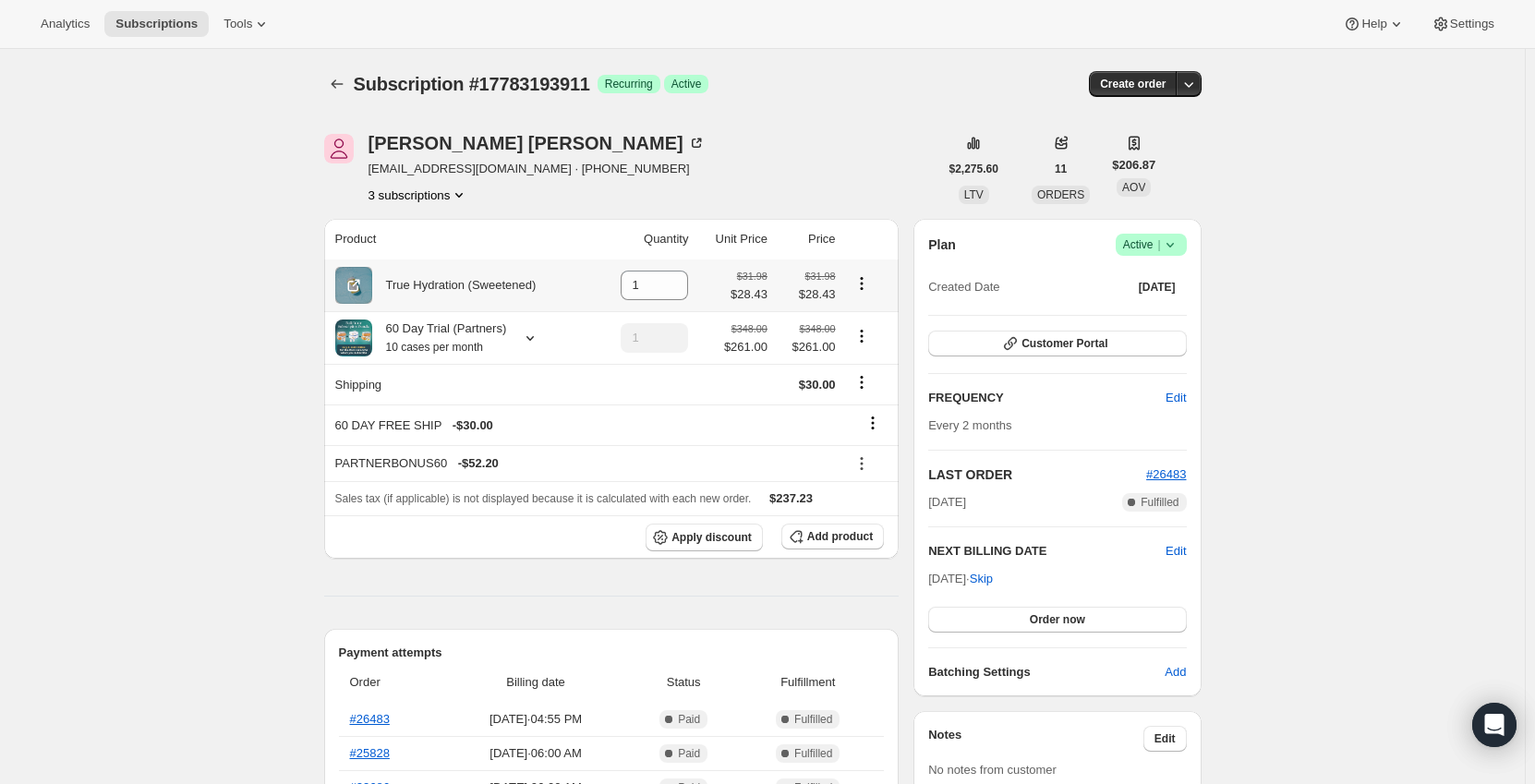
click at [868, 281] on icon "Product actions" at bounding box center [861, 283] width 18 height 18
click at [856, 318] on span "Remove" at bounding box center [853, 319] width 44 height 13
type input "0"
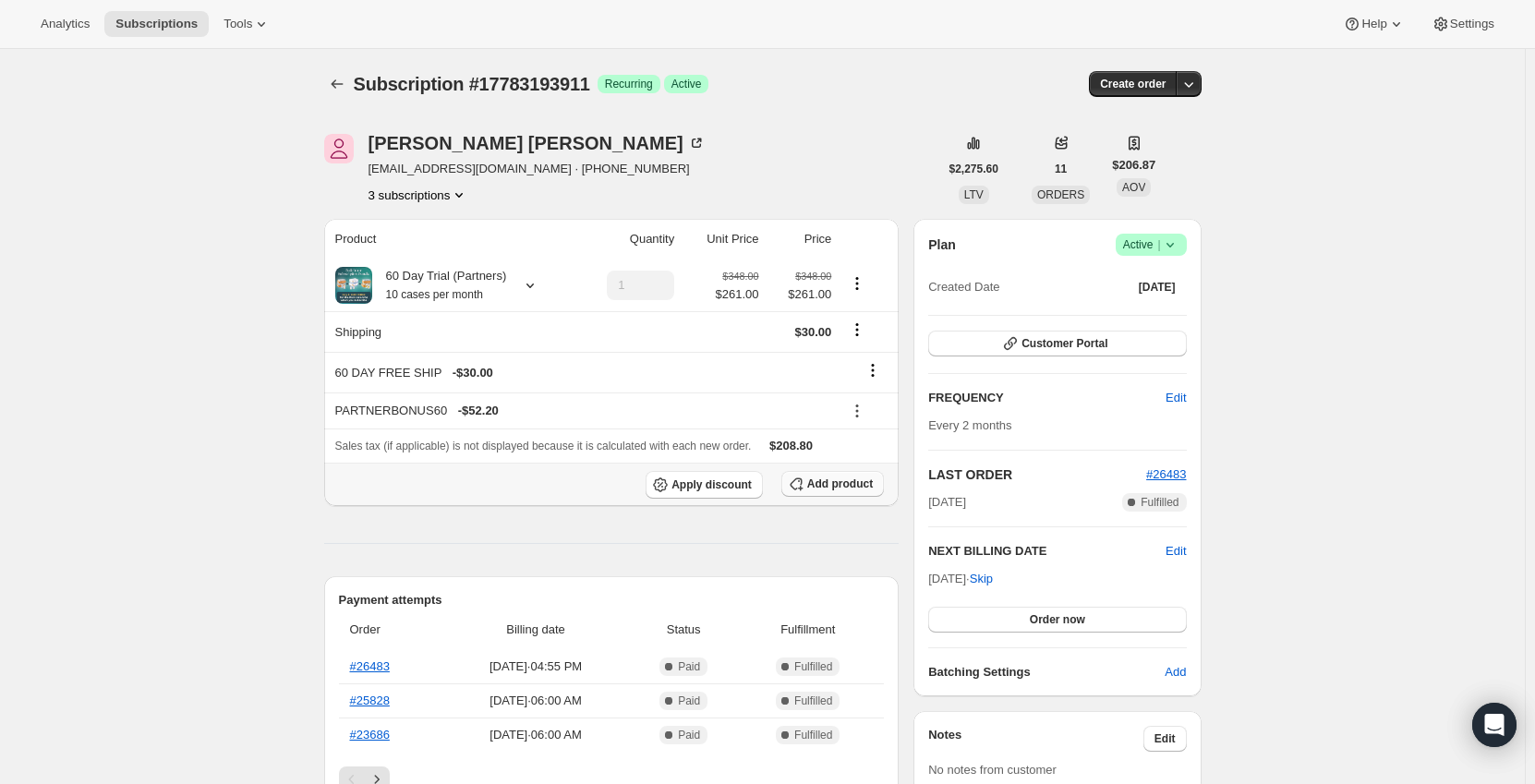
click at [846, 481] on span "Add product" at bounding box center [840, 483] width 65 height 14
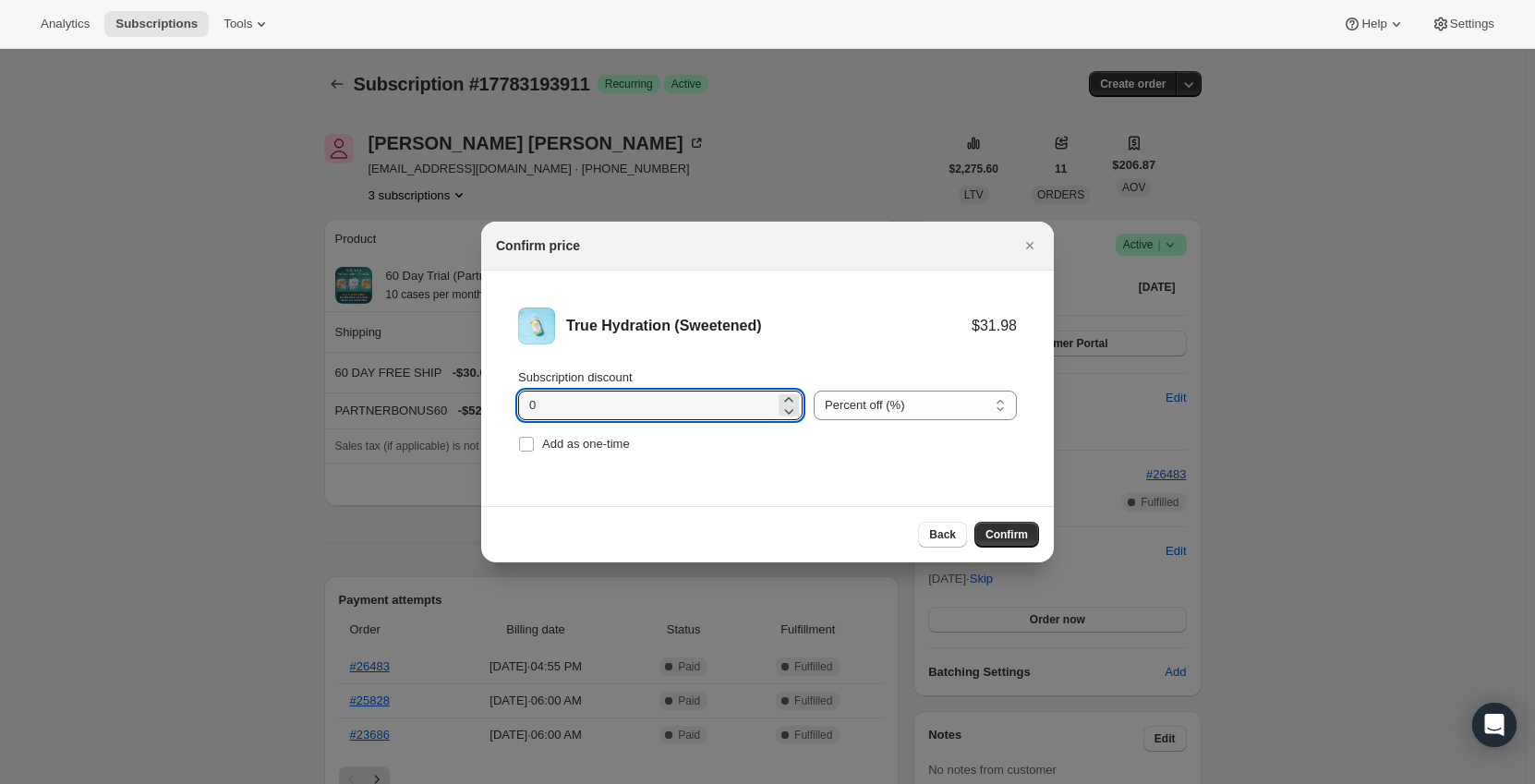
drag, startPoint x: 603, startPoint y: 418, endPoint x: 501, endPoint y: 409, distance: 102.4
click at [501, 409] on li "True Hydration (Sweetened) $31.98 Subscription discount 0 Percent off (%) Amoun…" at bounding box center [767, 382] width 572 height 224
type input "11.1"
click at [716, 446] on div "Add as one-time" at bounding box center [767, 443] width 498 height 26
drag, startPoint x: 1002, startPoint y: 528, endPoint x: 759, endPoint y: 460, distance: 252.3
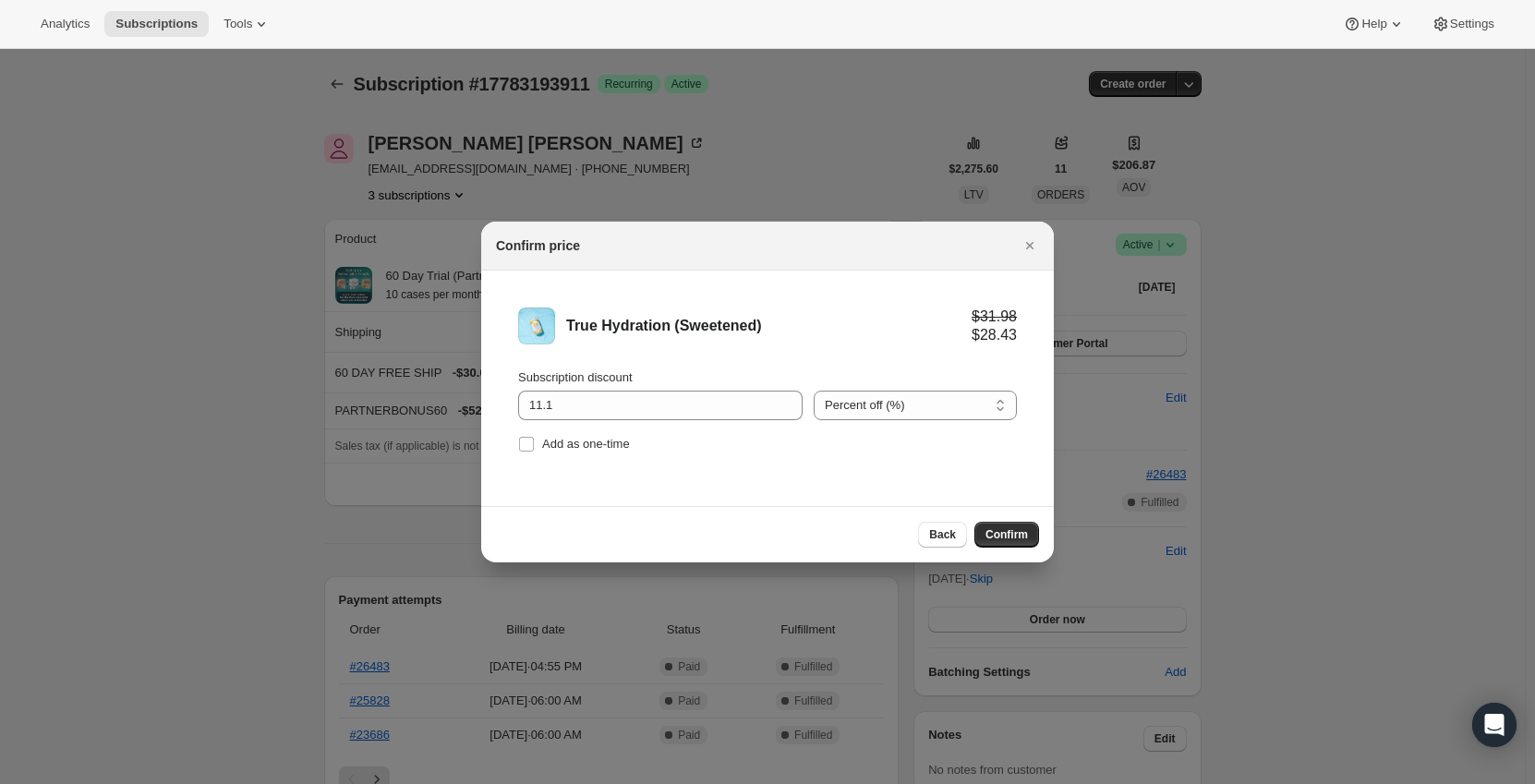
click at [777, 464] on div "Confirm price True Hydration (Sweetened) $31.98 $28.43 Subscription discount 11…" at bounding box center [767, 392] width 572 height 341
click at [613, 405] on input "11.1" at bounding box center [646, 405] width 256 height 30
click at [918, 423] on div "Subscription discount 11.1 Percent off (%) Amount off ($) Percent off (%) Add a…" at bounding box center [767, 413] width 498 height 88
click at [917, 407] on select "Percent off (%) Amount off ($)" at bounding box center [915, 405] width 204 height 30
select select "fixed"
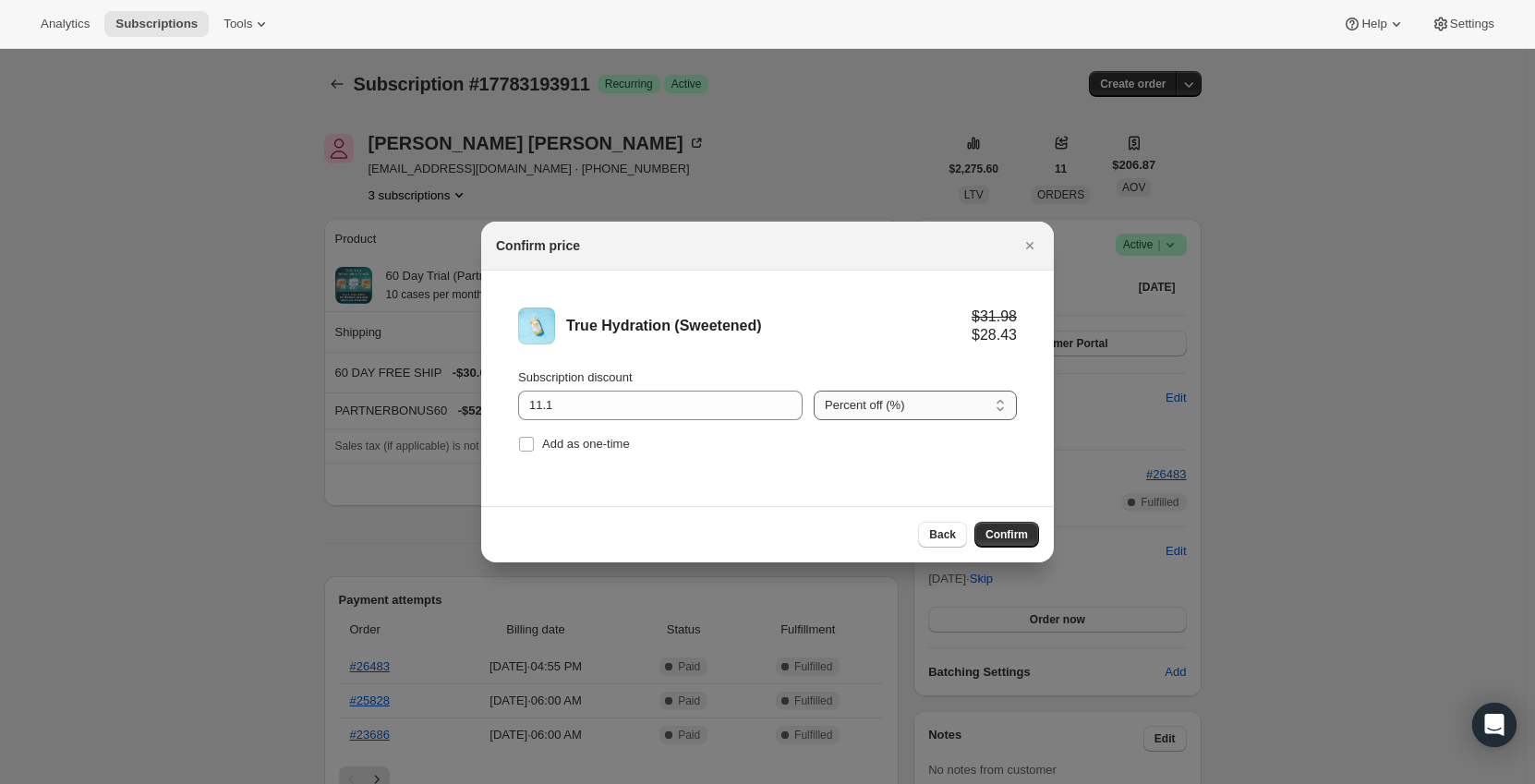
click at [813, 391] on select "Percent off (%) Amount off ($)" at bounding box center [915, 405] width 204 height 30
click at [834, 506] on div "Back Confirm" at bounding box center [767, 534] width 572 height 57
click at [1004, 525] on button "Confirm" at bounding box center [1006, 535] width 64 height 26
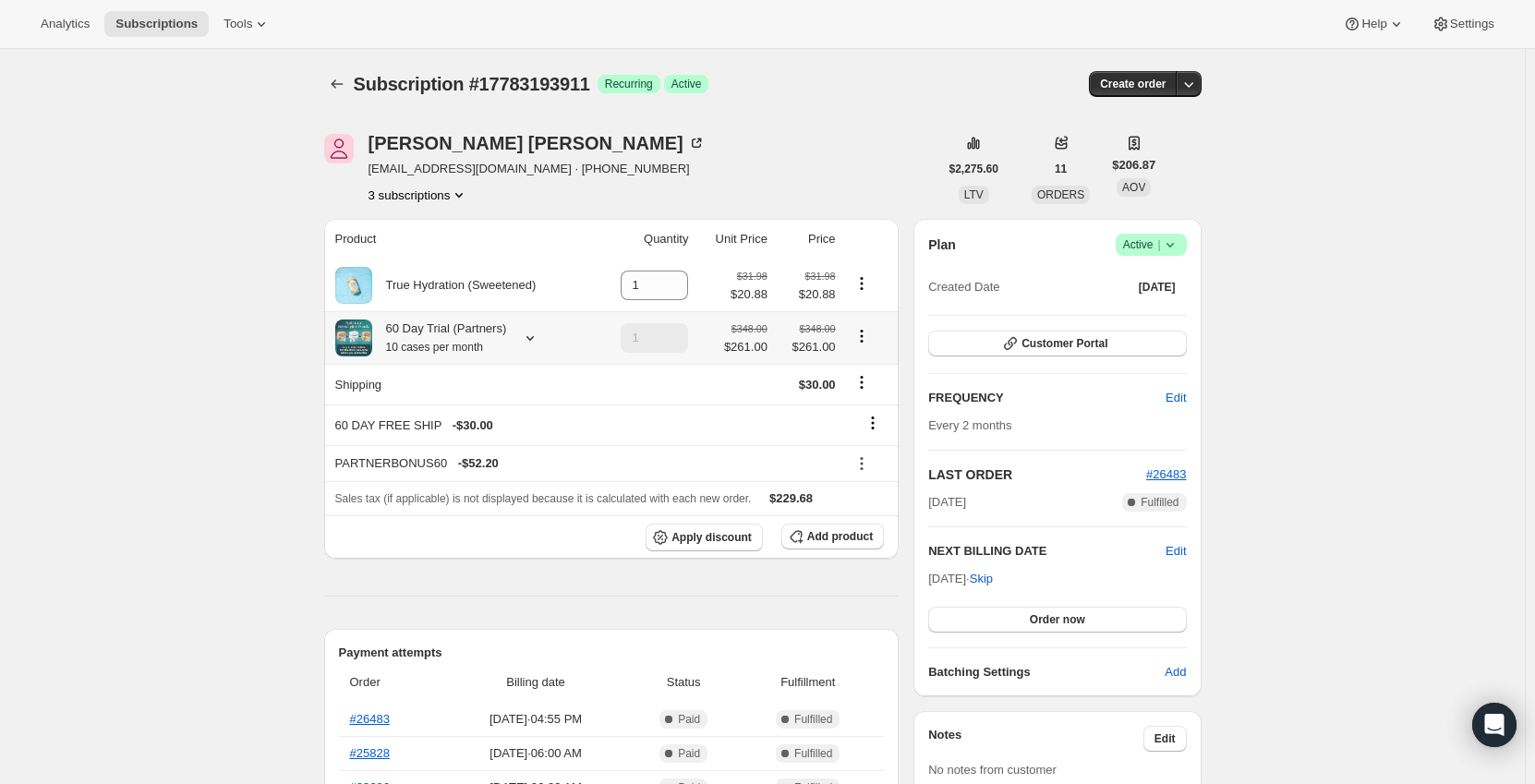
click at [535, 340] on icon at bounding box center [530, 337] width 18 height 18
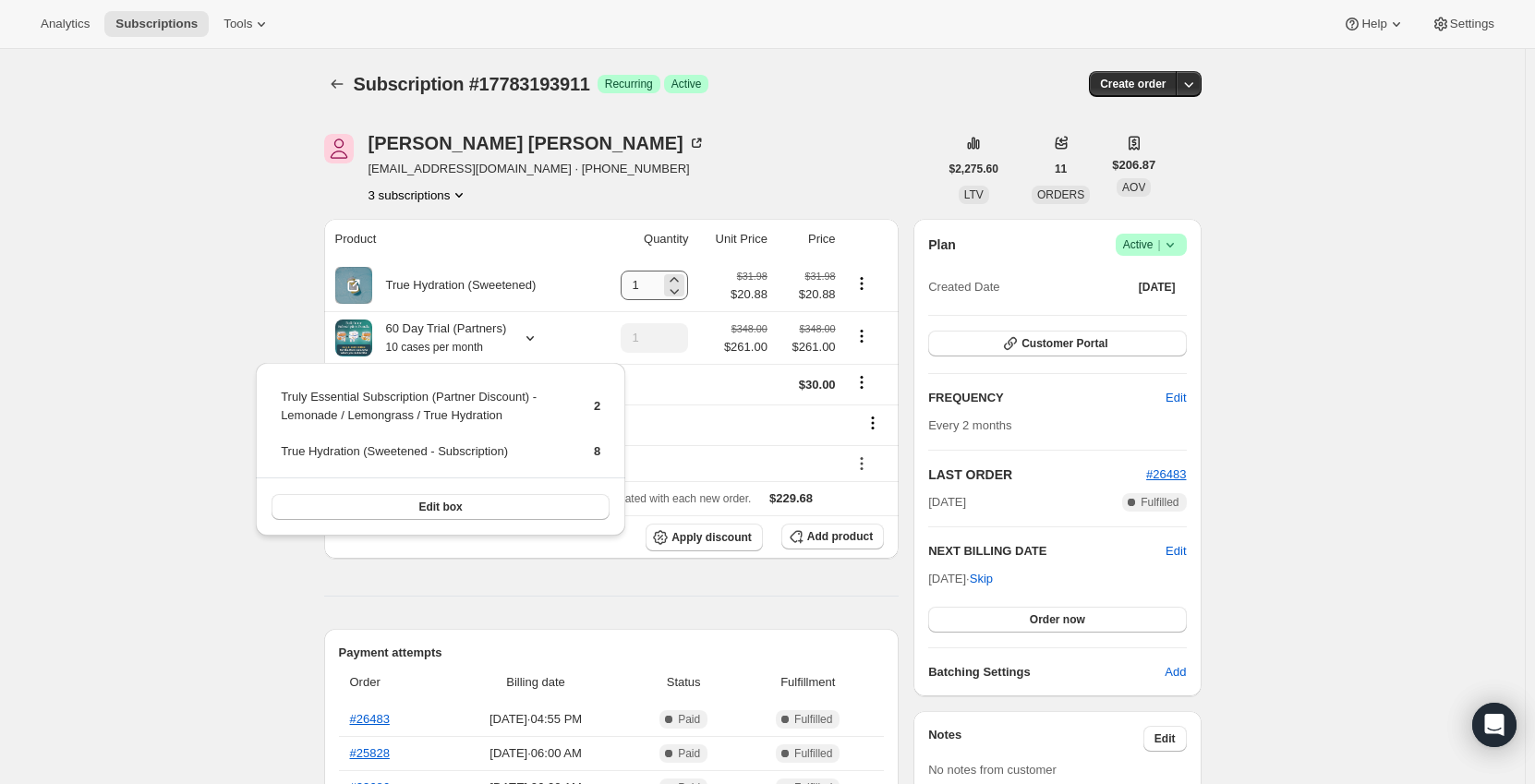
drag, startPoint x: 218, startPoint y: 277, endPoint x: 644, endPoint y: 288, distance: 426.1
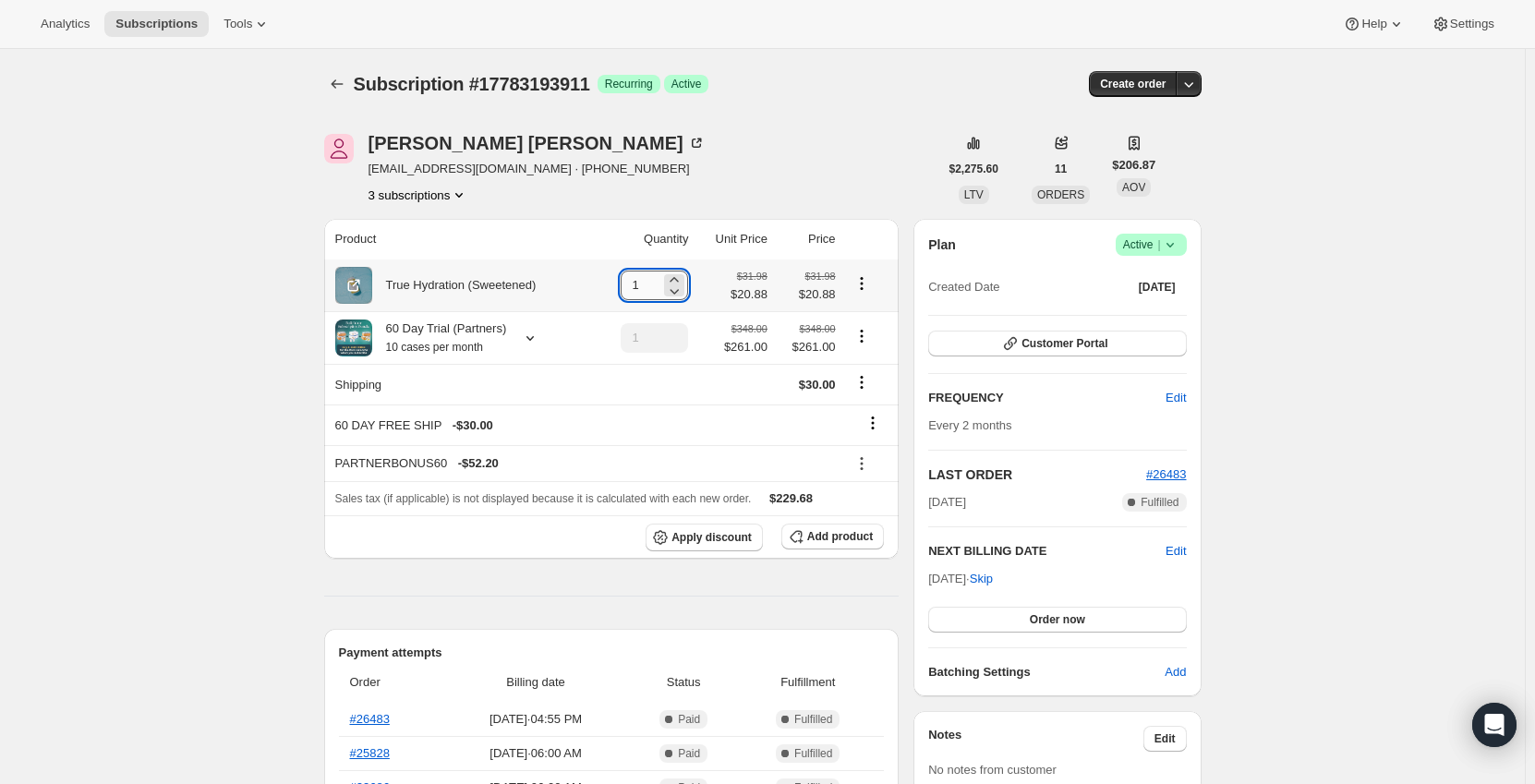
click at [640, 280] on input "1" at bounding box center [639, 285] width 39 height 30
click at [649, 281] on input "1" at bounding box center [639, 285] width 39 height 30
type input "10"
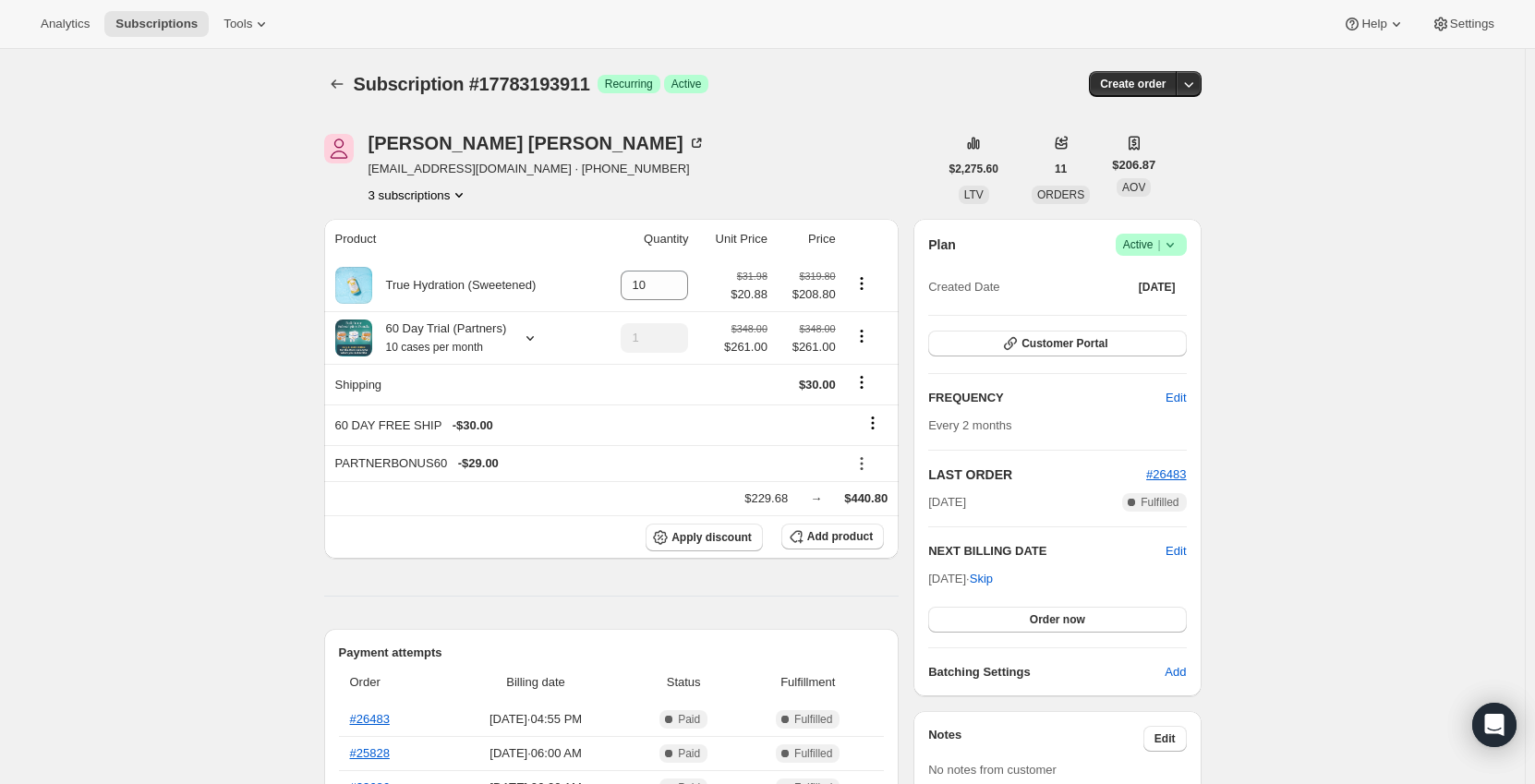
click at [868, 342] on icon "Product actions" at bounding box center [861, 336] width 18 height 18
click at [864, 400] on span "Remove" at bounding box center [865, 404] width 44 height 13
type input "0"
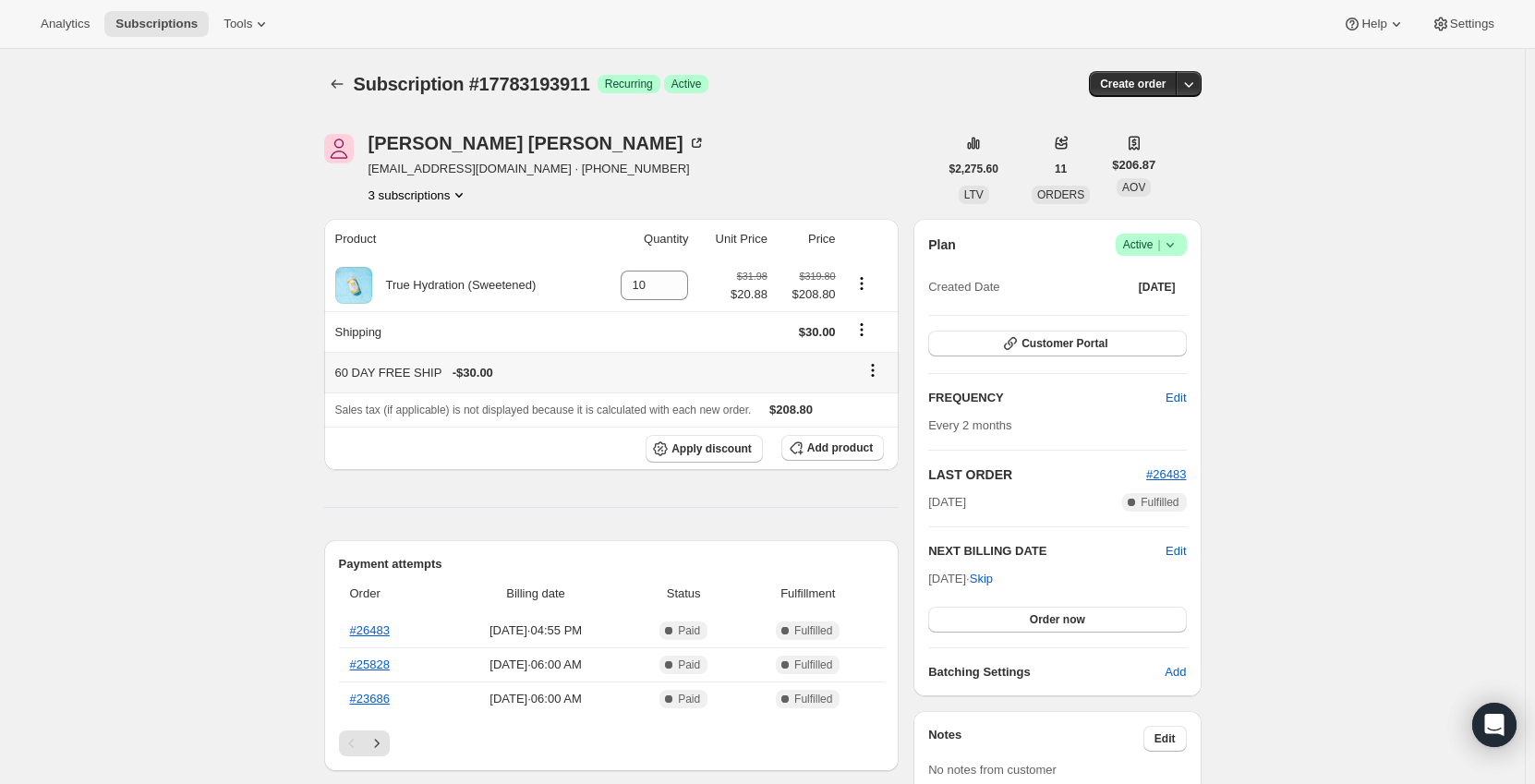
drag, startPoint x: 861, startPoint y: 374, endPoint x: 875, endPoint y: 370, distance: 14.6
click at [862, 374] on div at bounding box center [833, 372] width 109 height 25
click at [878, 368] on icon at bounding box center [872, 369] width 18 height 18
click at [876, 405] on span "Remove" at bounding box center [878, 406] width 44 height 13
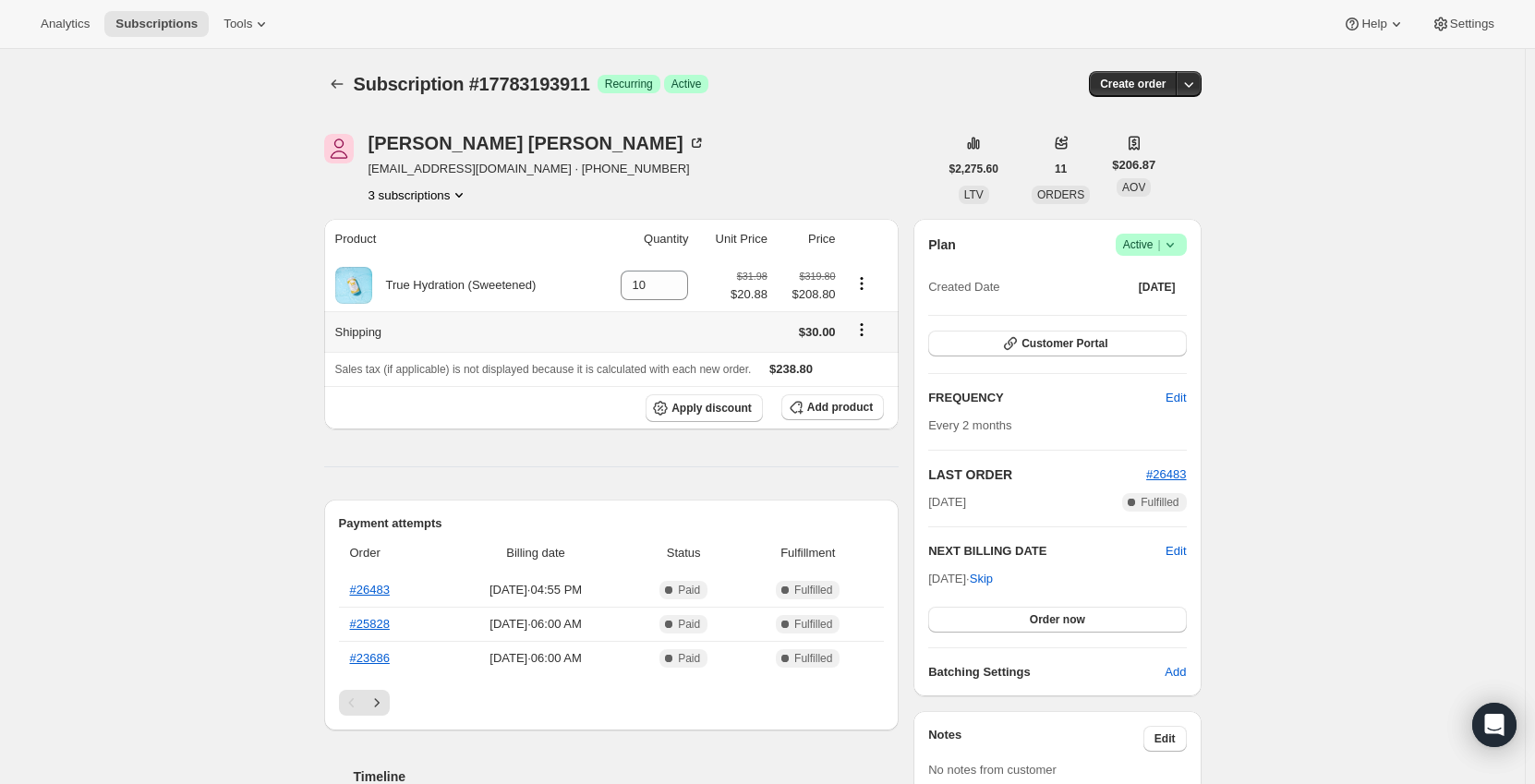
click at [868, 331] on icon "Shipping actions" at bounding box center [861, 329] width 18 height 18
click at [869, 367] on span "Edit shipping rate" at bounding box center [864, 366] width 92 height 13
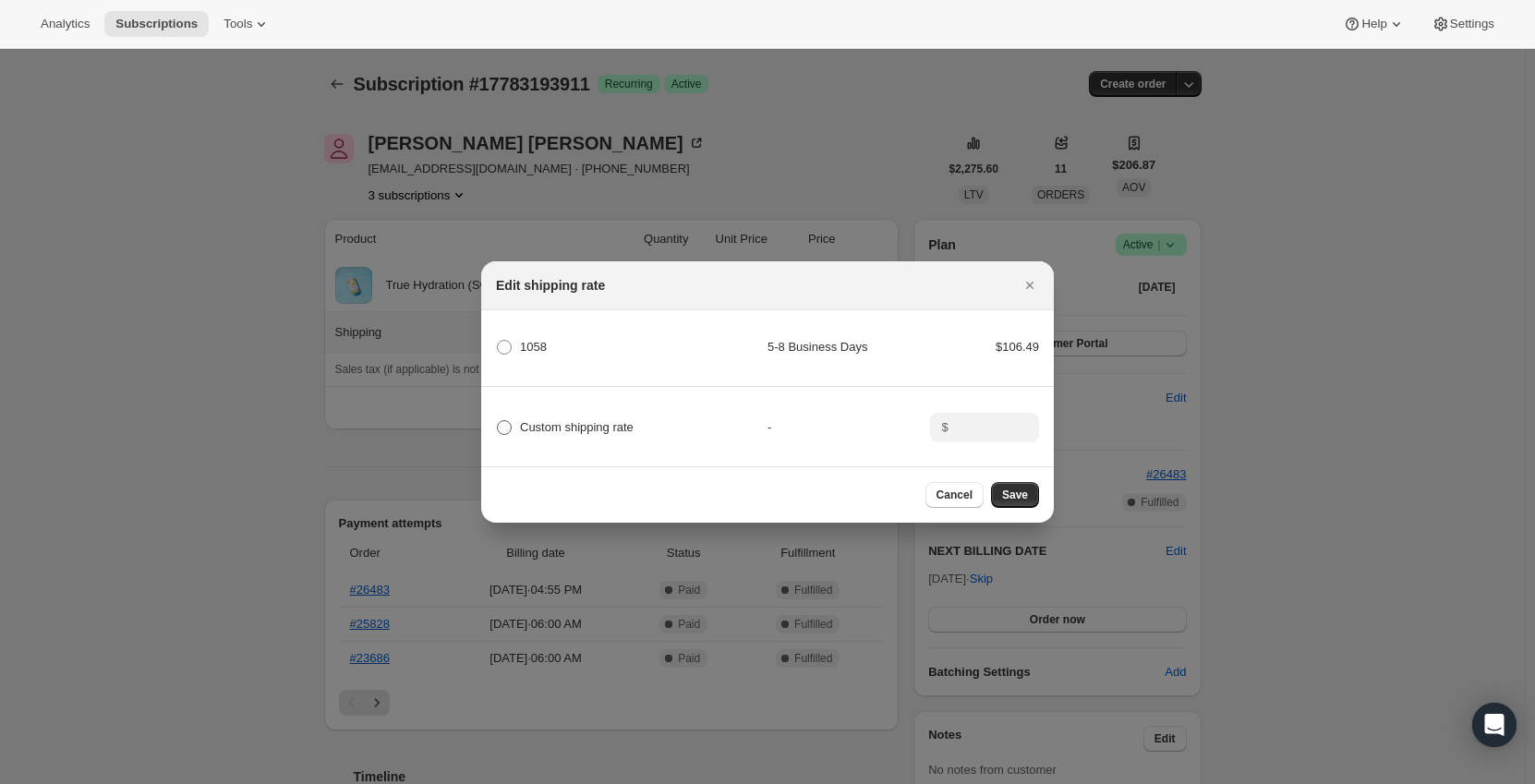
click at [570, 420] on span "Custom shipping rate" at bounding box center [577, 427] width 113 height 13
click at [497, 420] on input "Custom shipping rate" at bounding box center [497, 420] width 1 height 1
radio input "true"
click at [980, 419] on input ":r504:" at bounding box center [983, 427] width 58 height 30
type input "0"
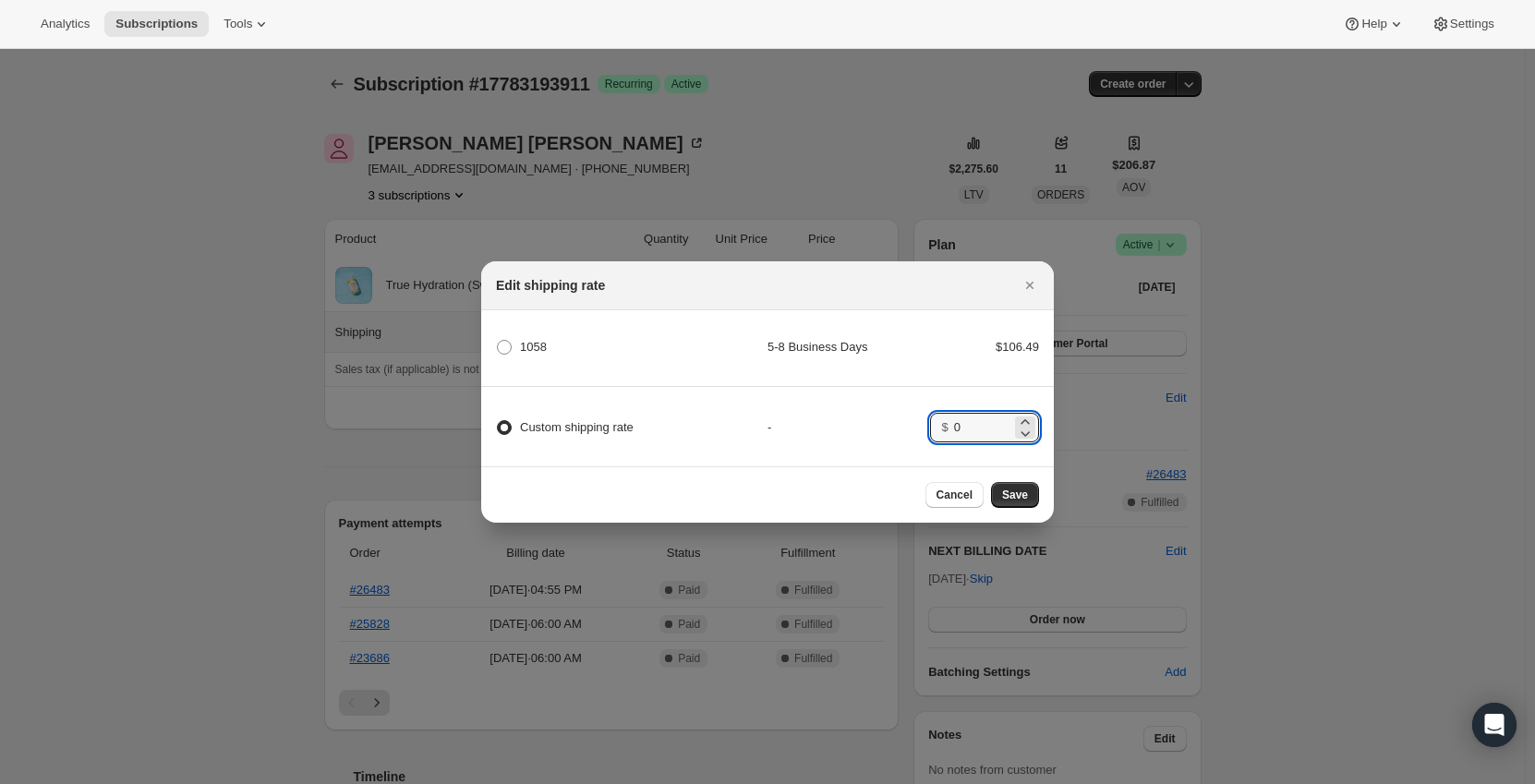
click at [866, 400] on div "Custom shipping rate - $ 0" at bounding box center [767, 418] width 578 height 64
click at [1018, 493] on span "Save" at bounding box center [1015, 494] width 26 height 14
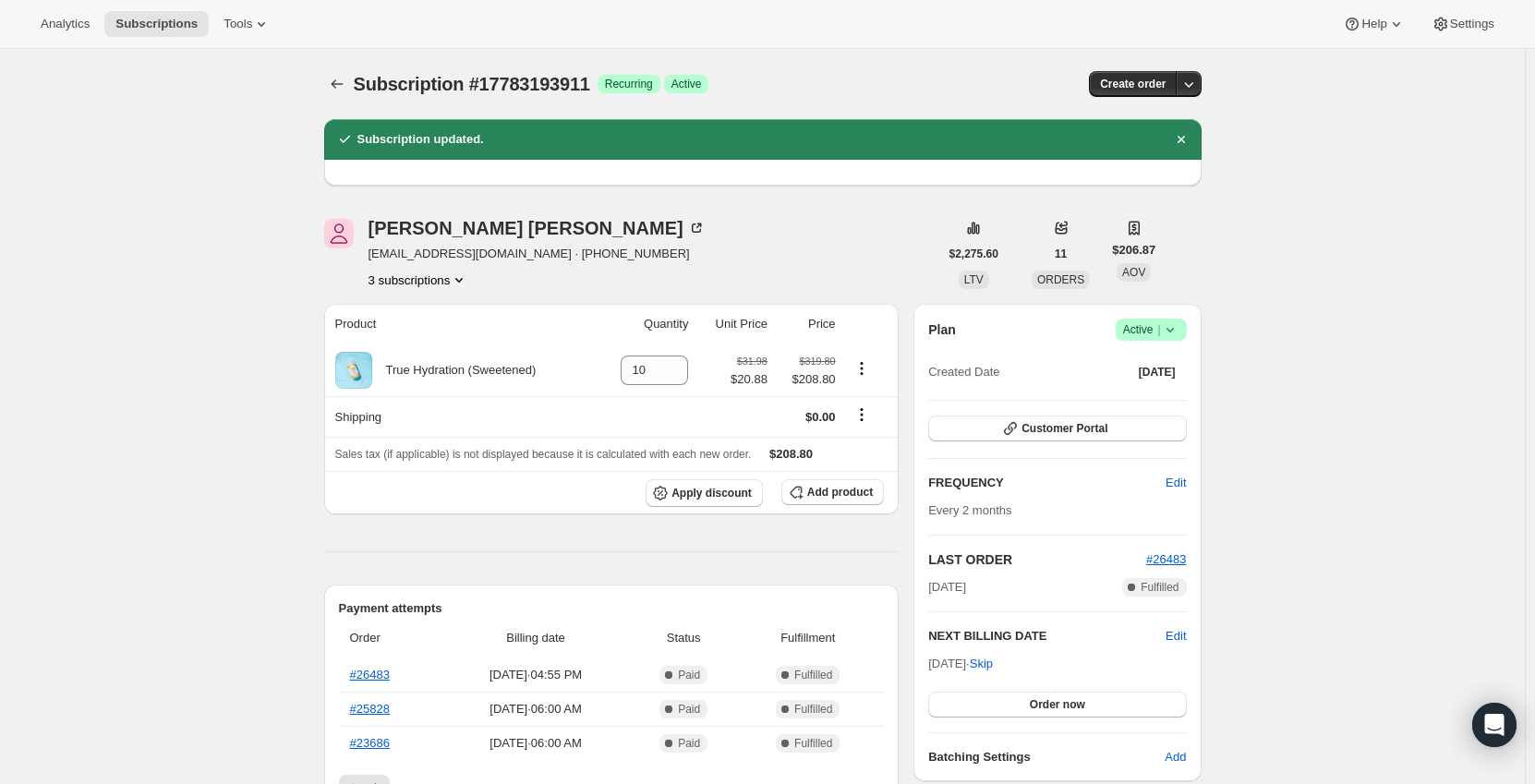
click at [253, 381] on div "Subscription #17783193911. This page is ready Subscription #17783193911 Success…" at bounding box center [762, 749] width 1524 height 1401
click at [331, 81] on icon "Subscriptions" at bounding box center [336, 83] width 18 height 18
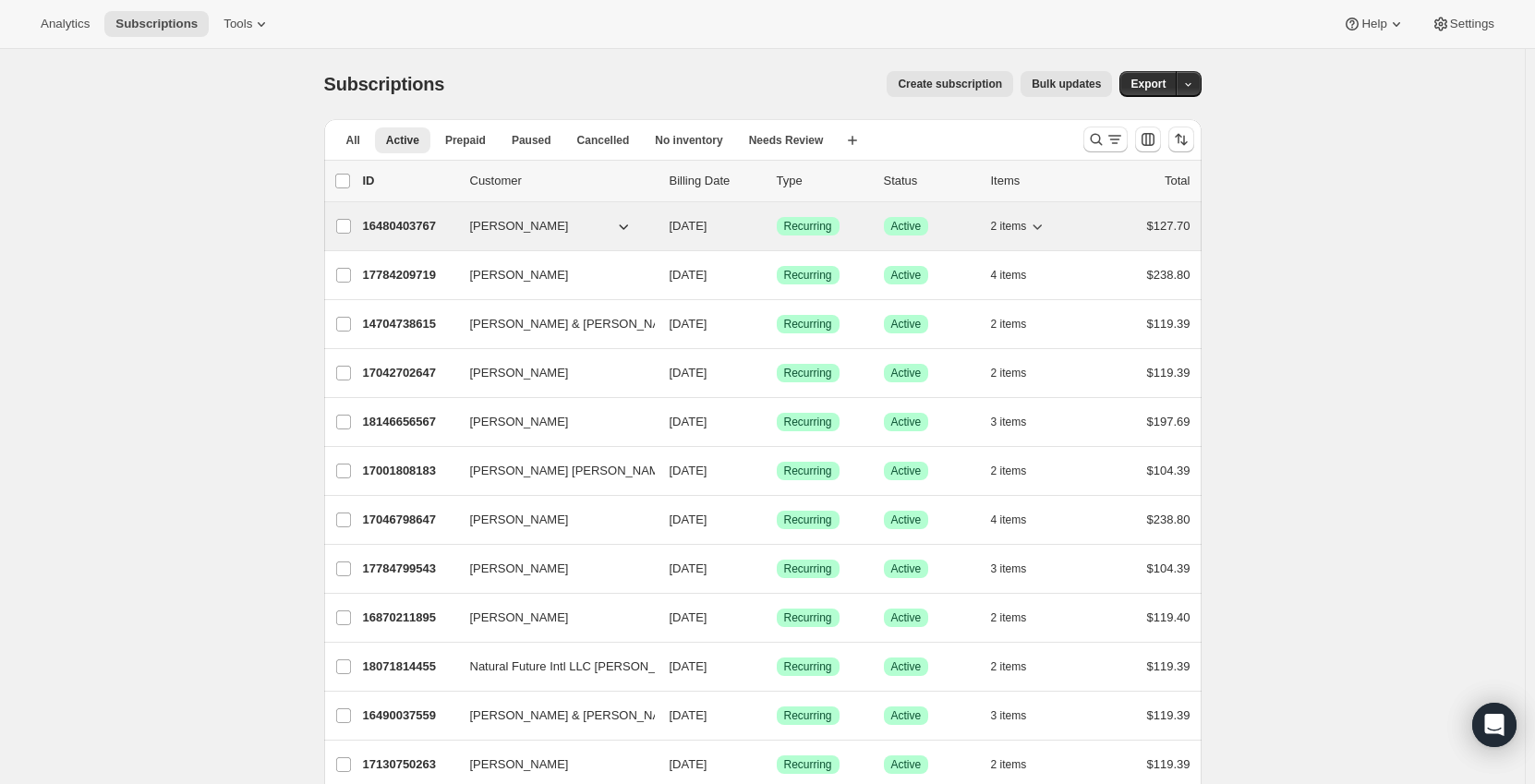
click at [394, 221] on p "16480403767" at bounding box center [409, 226] width 92 height 18
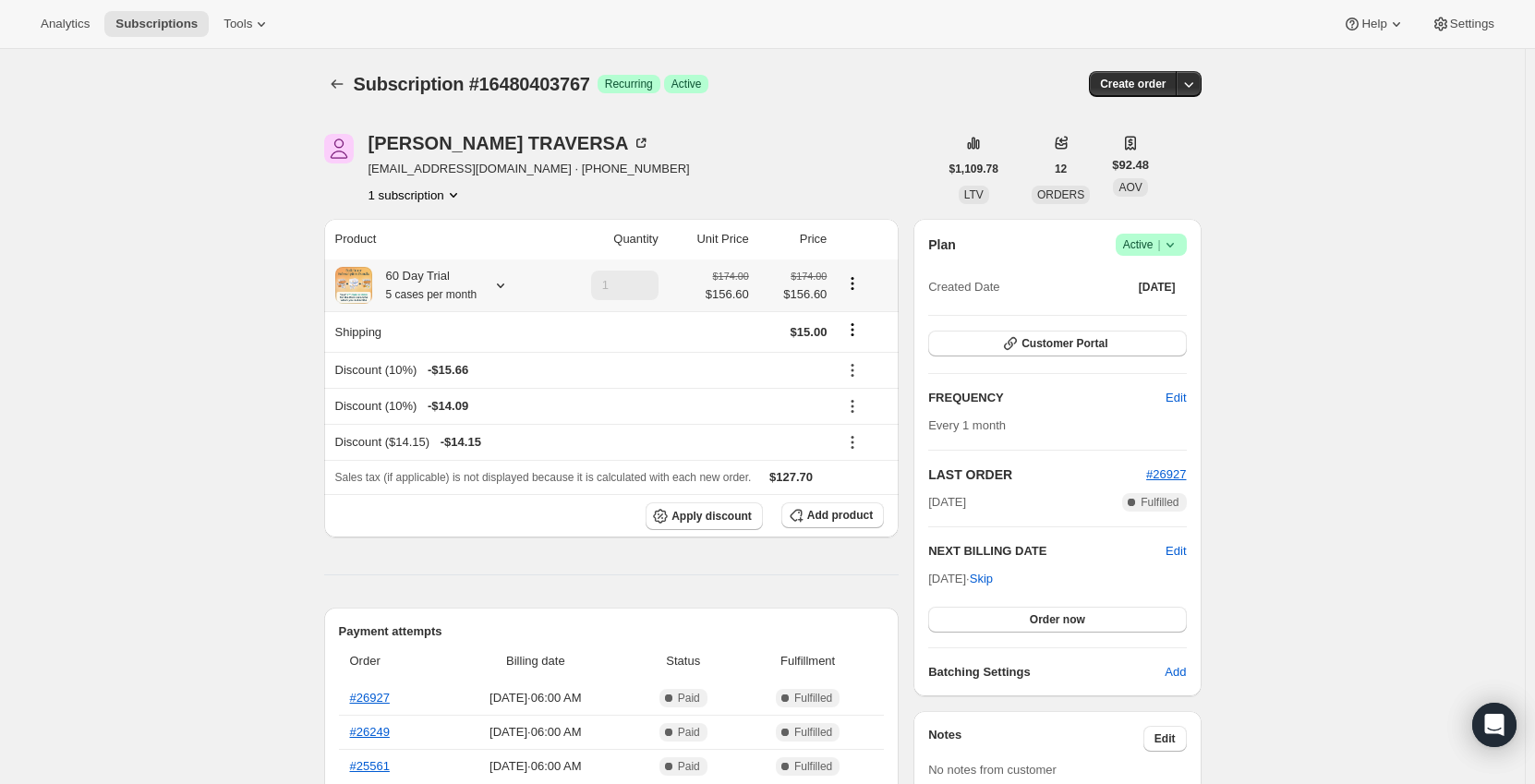
click at [501, 280] on icon at bounding box center [500, 285] width 18 height 18
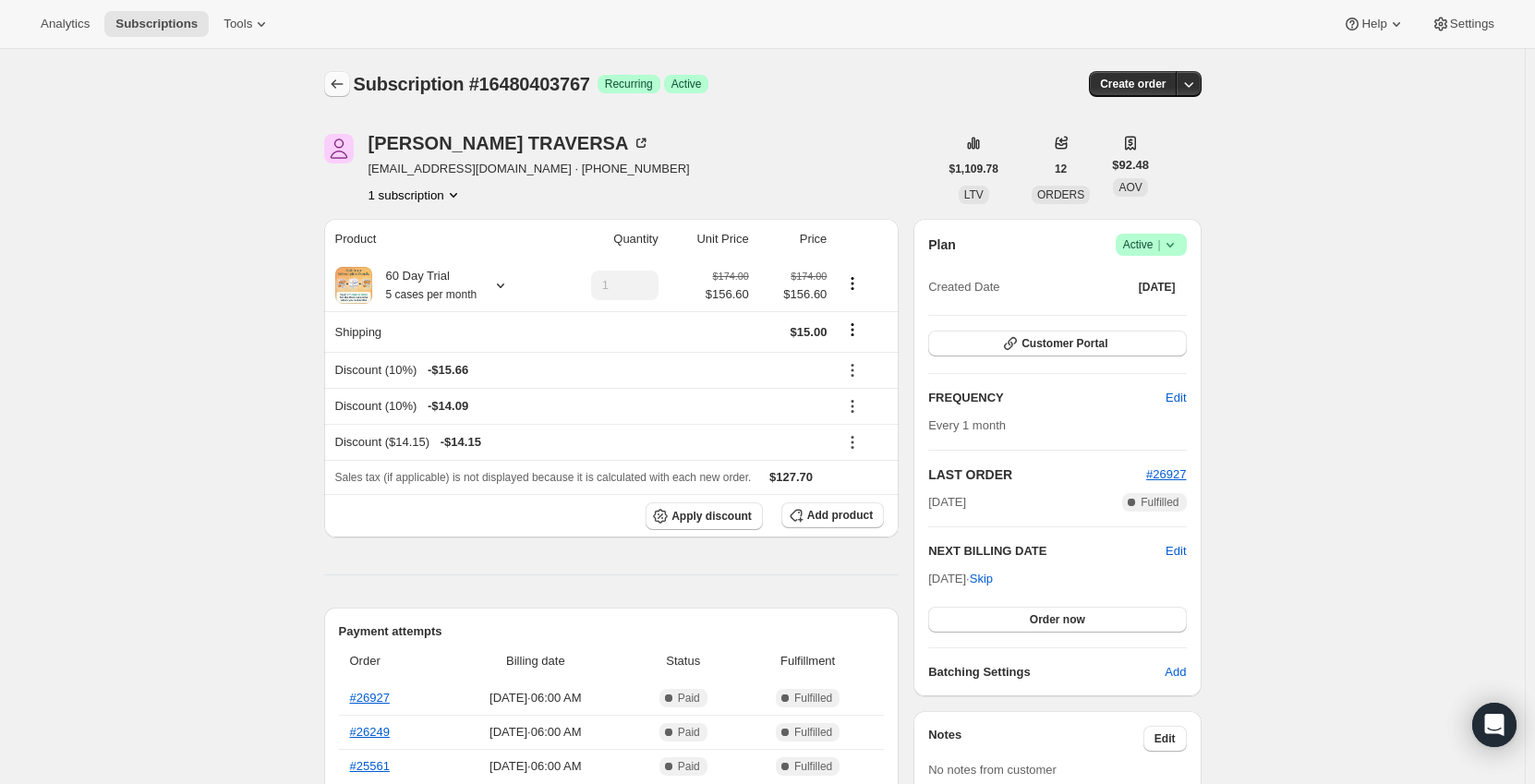
click at [339, 74] on button "Subscriptions" at bounding box center [337, 83] width 26 height 26
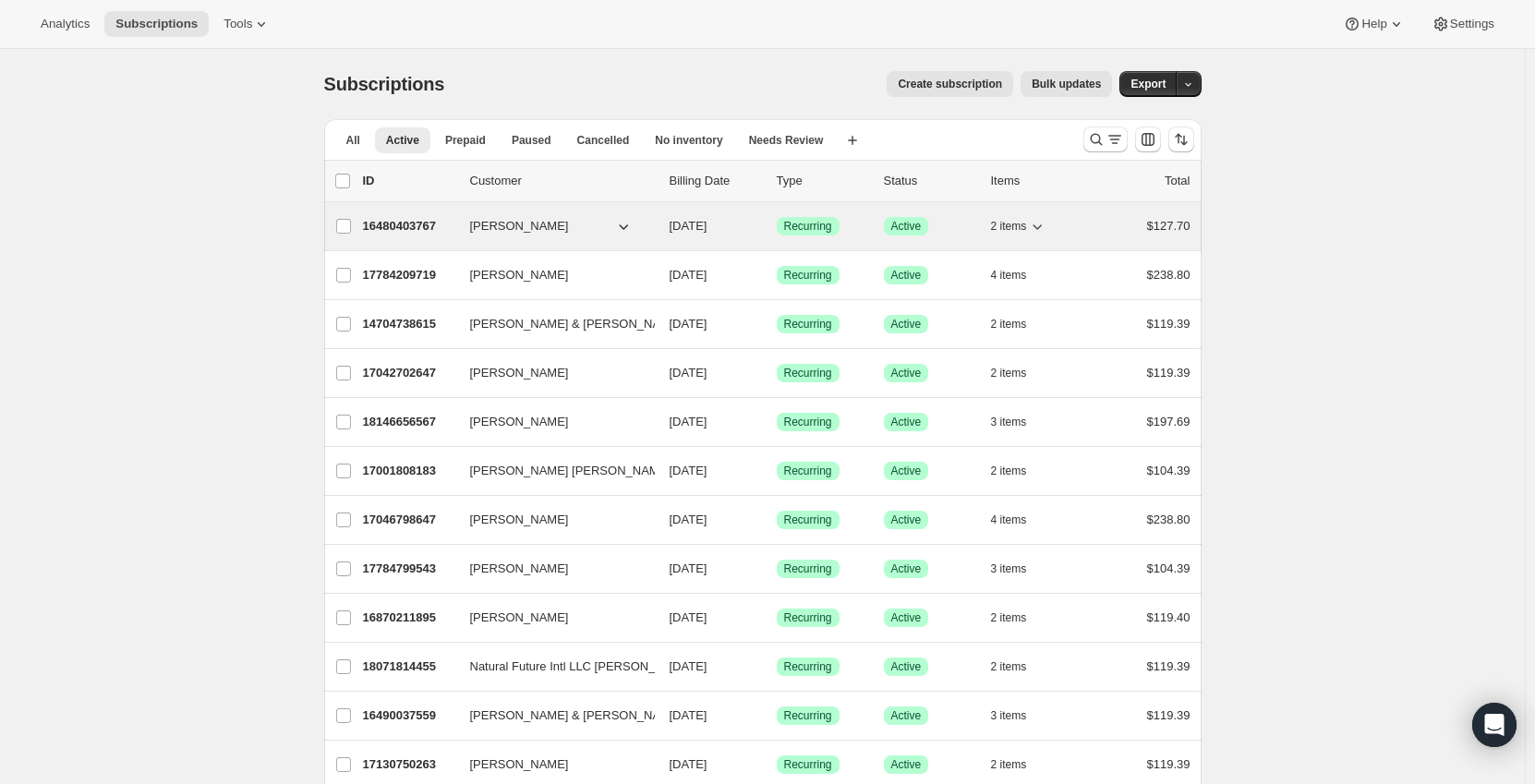
click at [452, 223] on p "16480403767" at bounding box center [409, 226] width 92 height 18
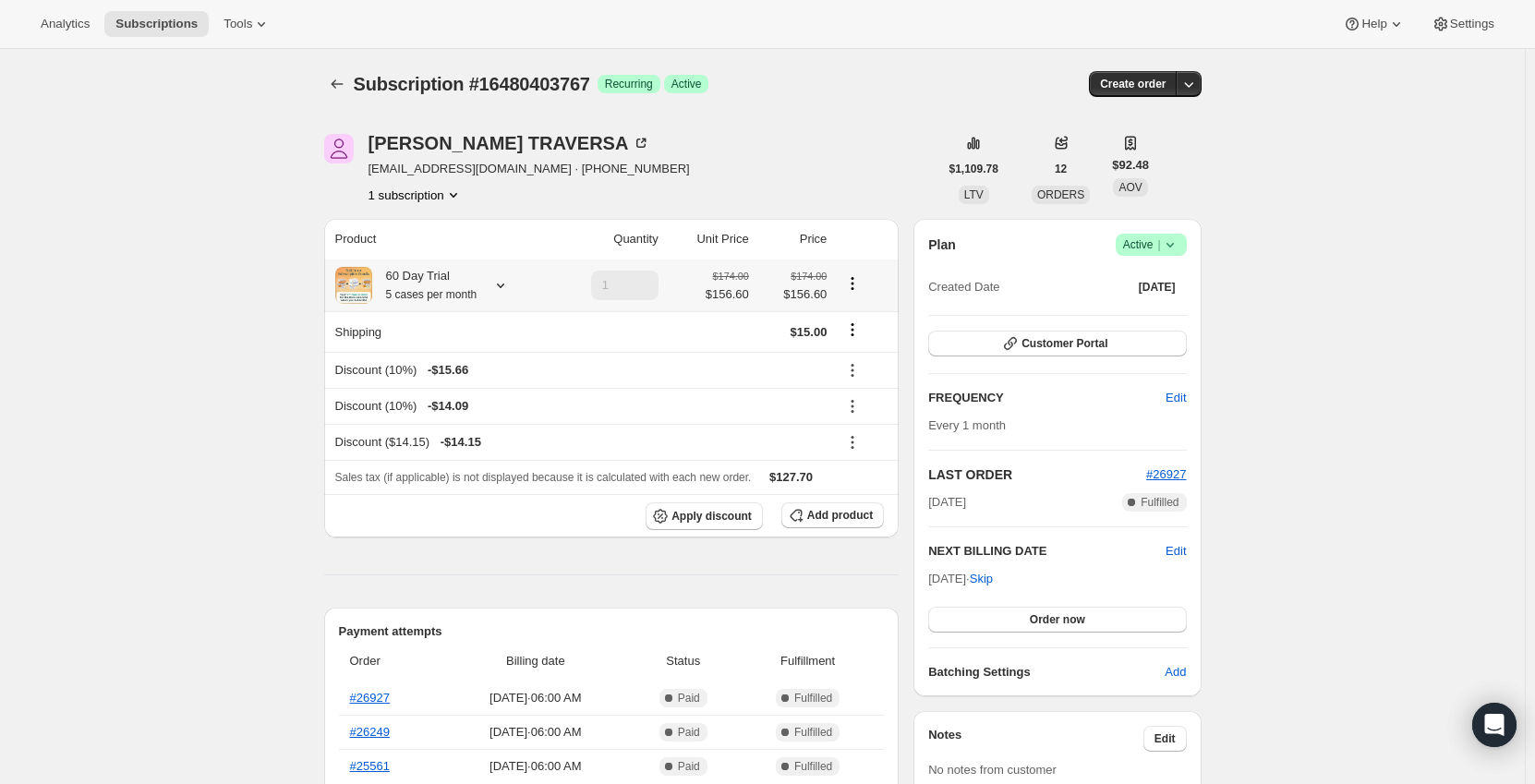
click at [496, 283] on icon at bounding box center [500, 285] width 18 height 18
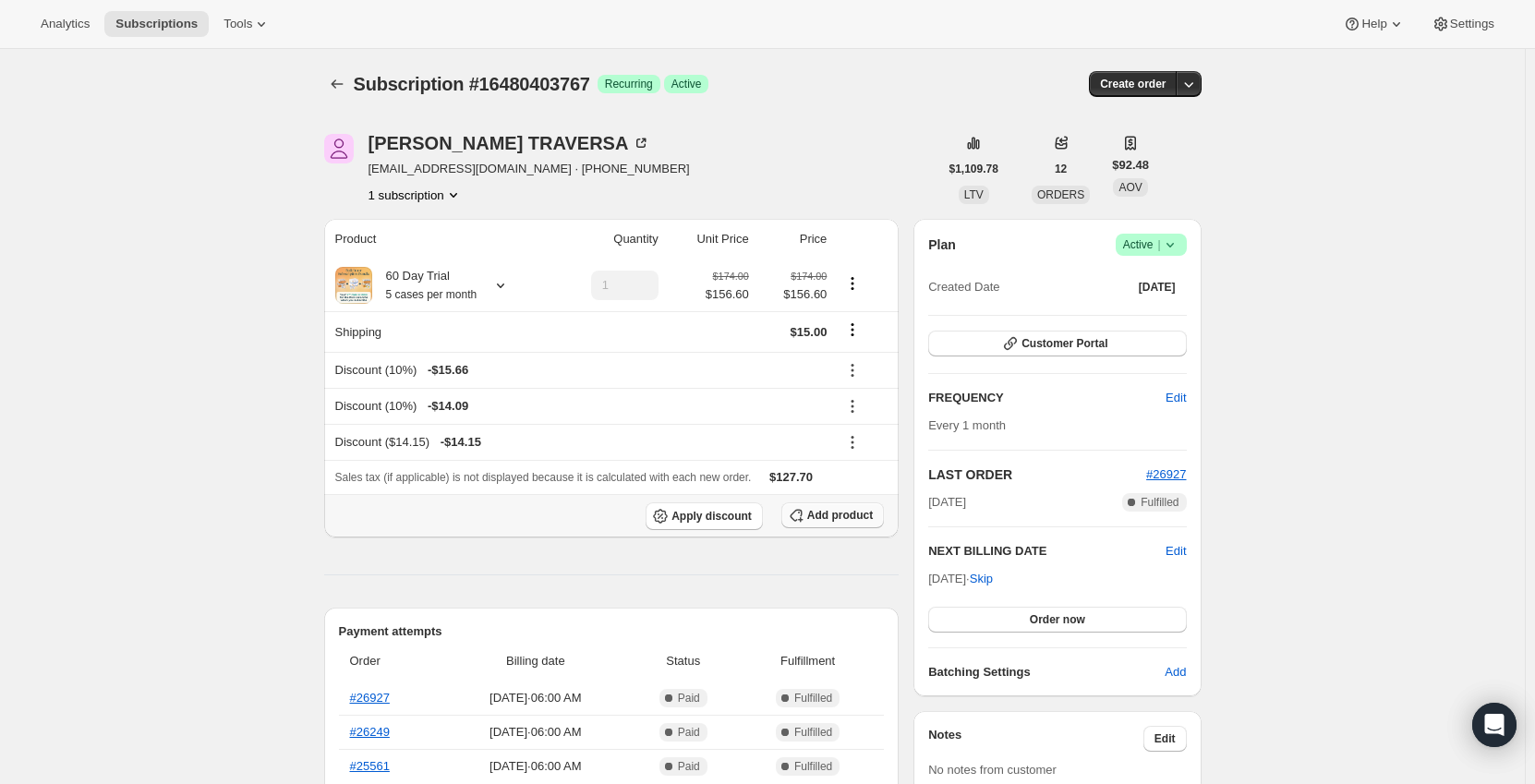
click at [842, 521] on span "Add product" at bounding box center [840, 514] width 65 height 14
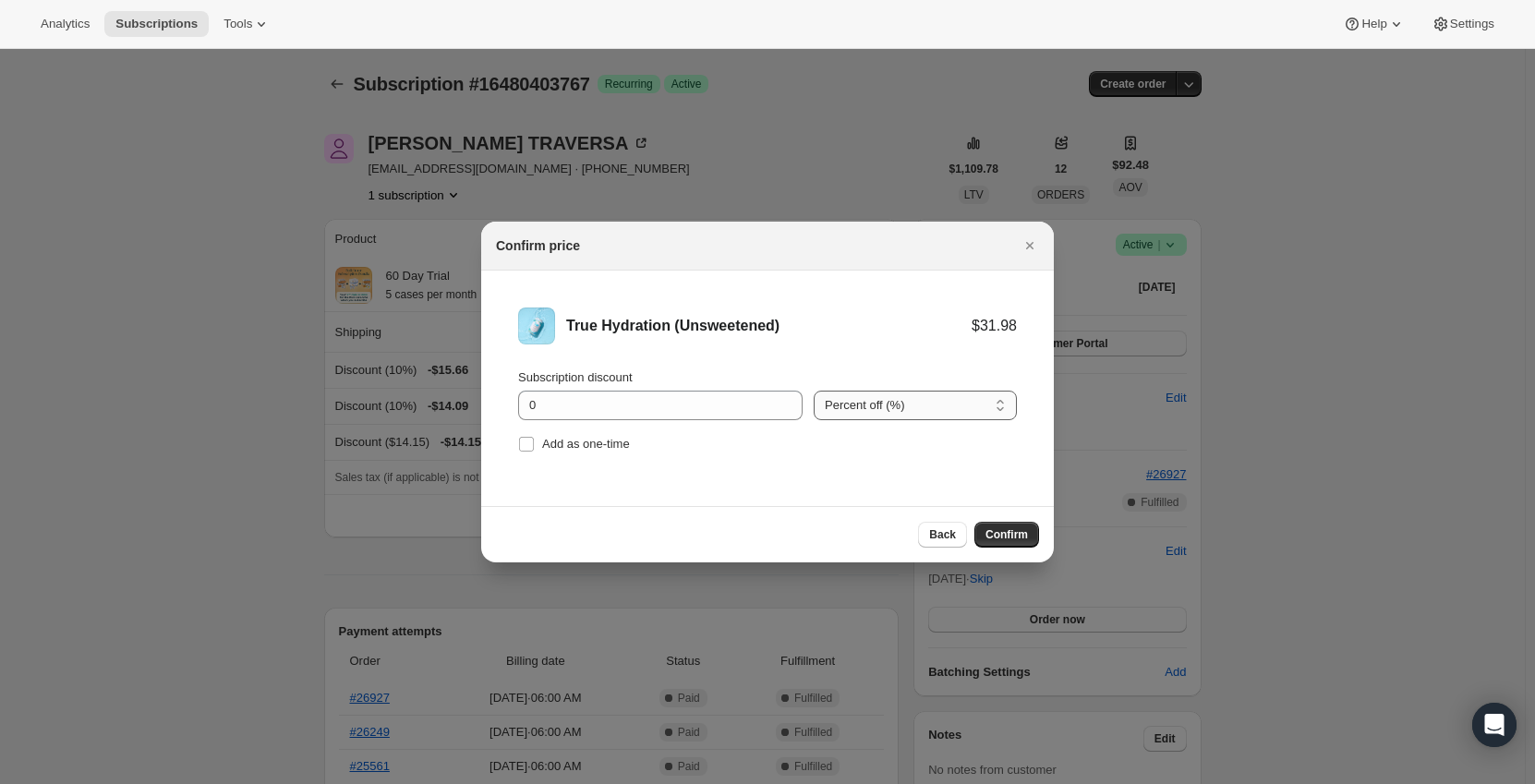
click at [840, 393] on select "Percent off (%) Amount off ($)" at bounding box center [915, 405] width 204 height 30
select select "fixed"
click at [813, 391] on select "Percent off (%) Amount off ($)" at bounding box center [915, 405] width 204 height 30
click at [665, 401] on input "0" at bounding box center [646, 405] width 256 height 30
click at [644, 398] on input "0" at bounding box center [646, 405] width 256 height 30
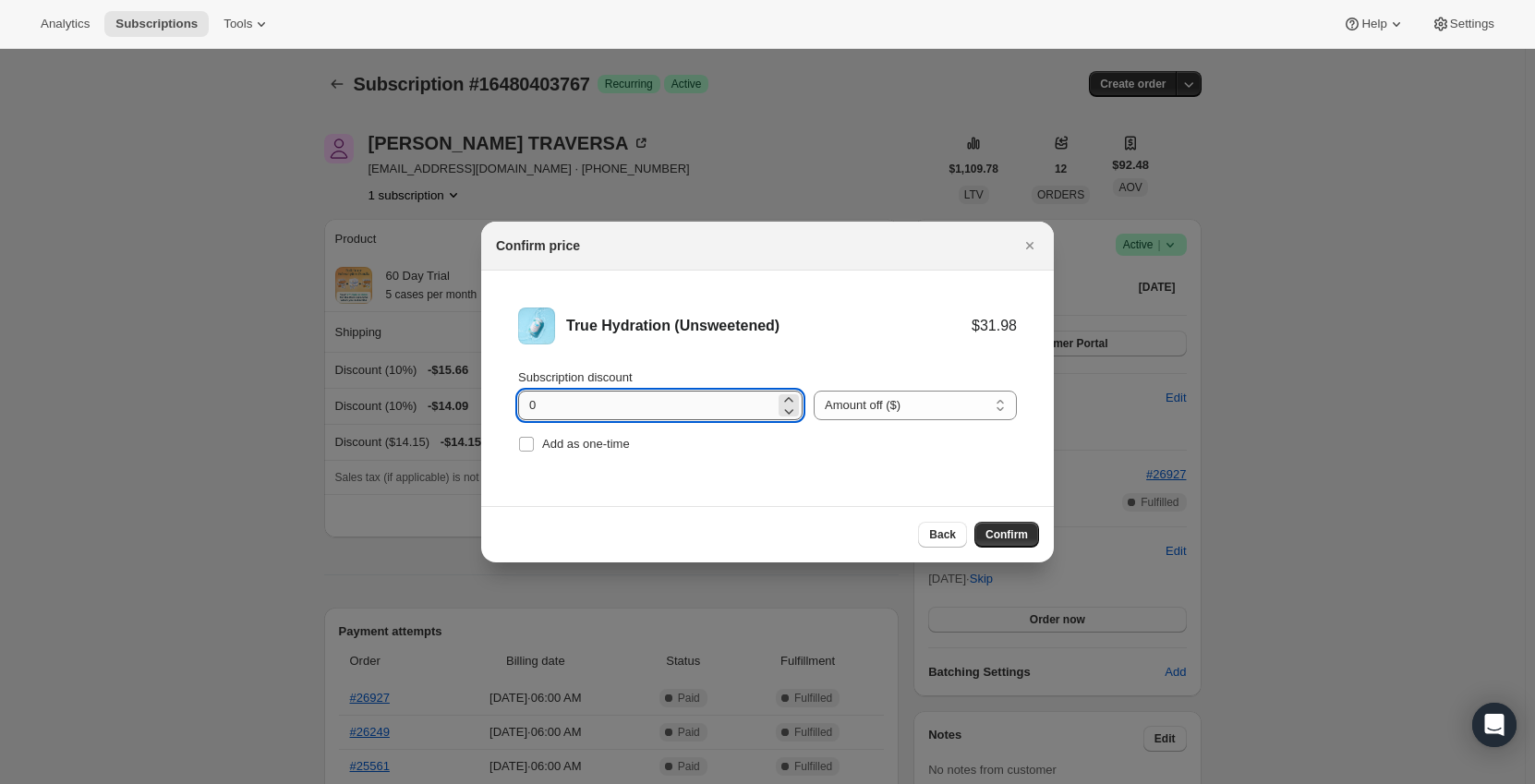
click at [644, 398] on input "0" at bounding box center [646, 405] width 256 height 30
type input "6.93"
click at [743, 485] on li "True Hydration (Unsweetened) $31.98 $25.05 Subscription discount 6.93 Percent o…" at bounding box center [767, 382] width 572 height 224
click at [1006, 533] on span "Confirm" at bounding box center [1006, 534] width 42 height 14
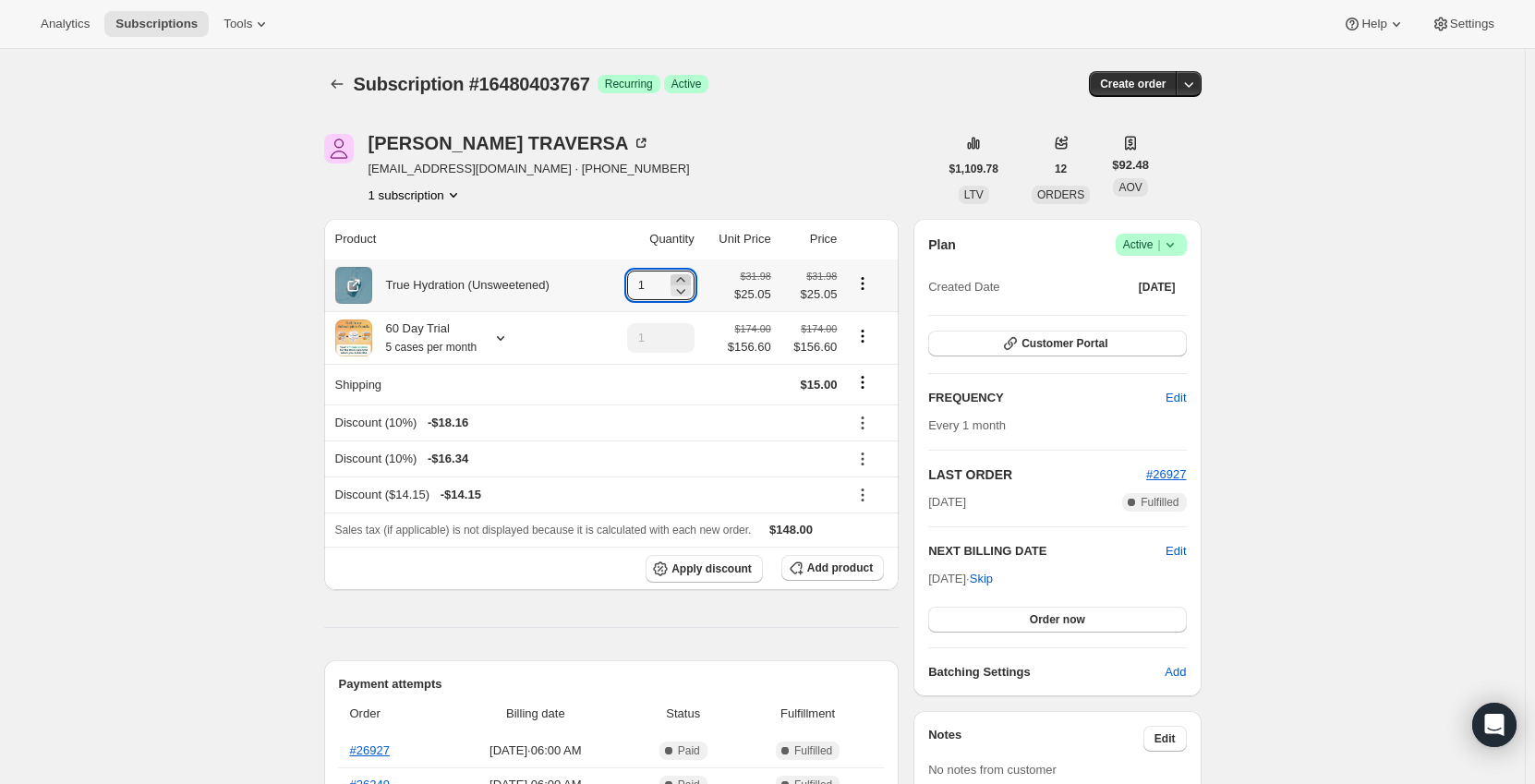
click at [689, 279] on icon at bounding box center [680, 279] width 18 height 18
type input "5"
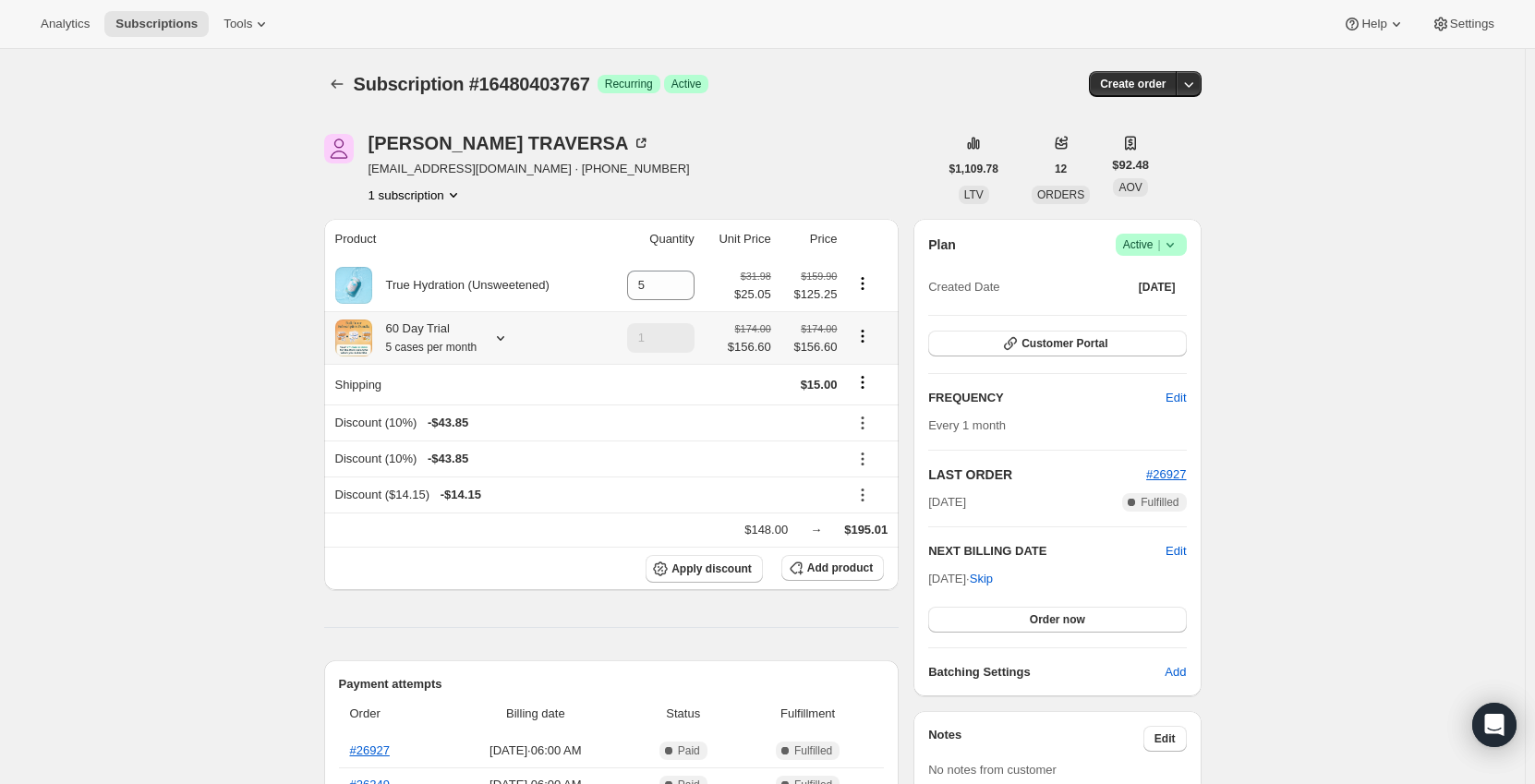
click at [867, 339] on icon "Product actions" at bounding box center [862, 336] width 18 height 18
click at [864, 404] on span "Remove" at bounding box center [867, 404] width 44 height 13
type input "0"
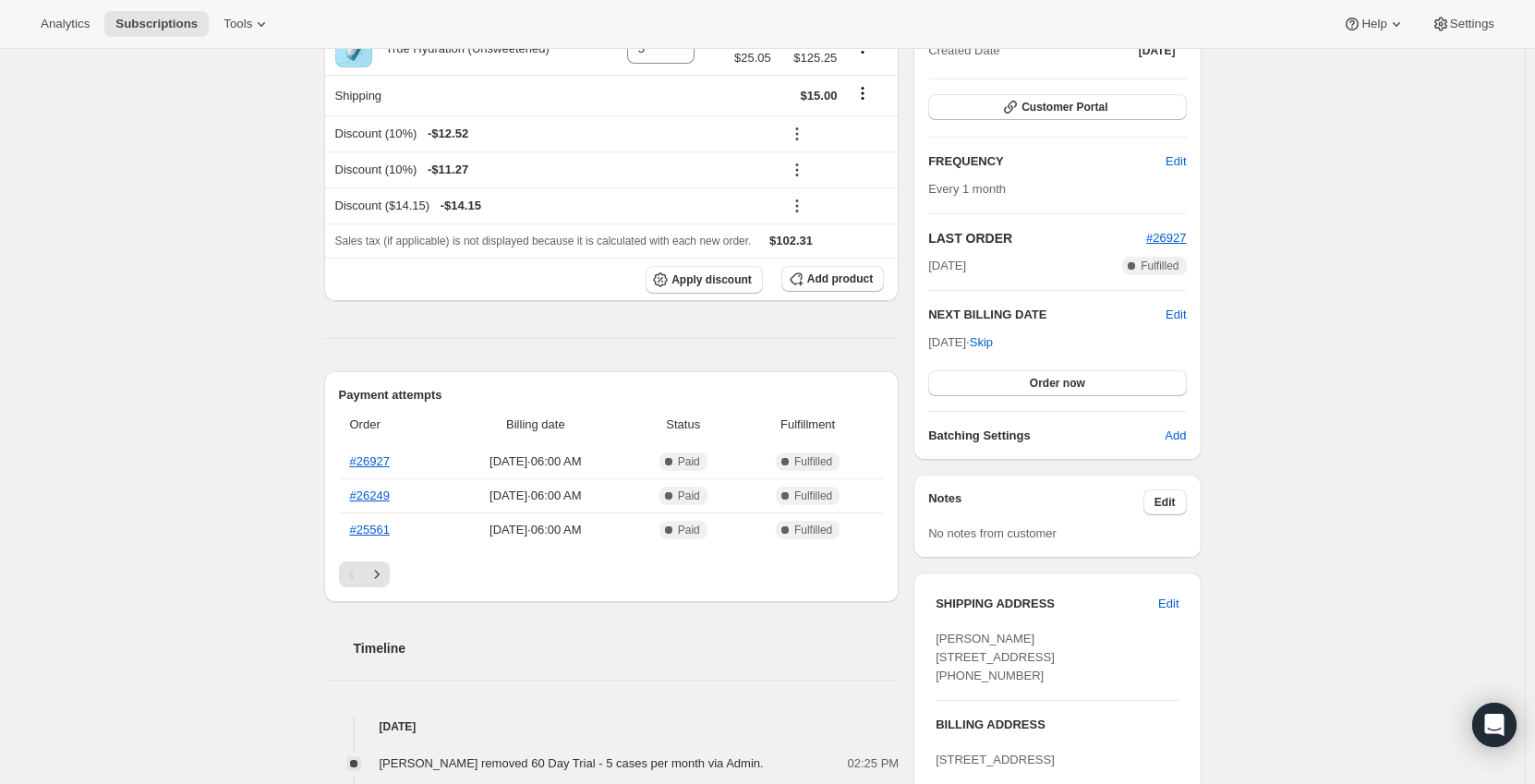
scroll to position [245, 0]
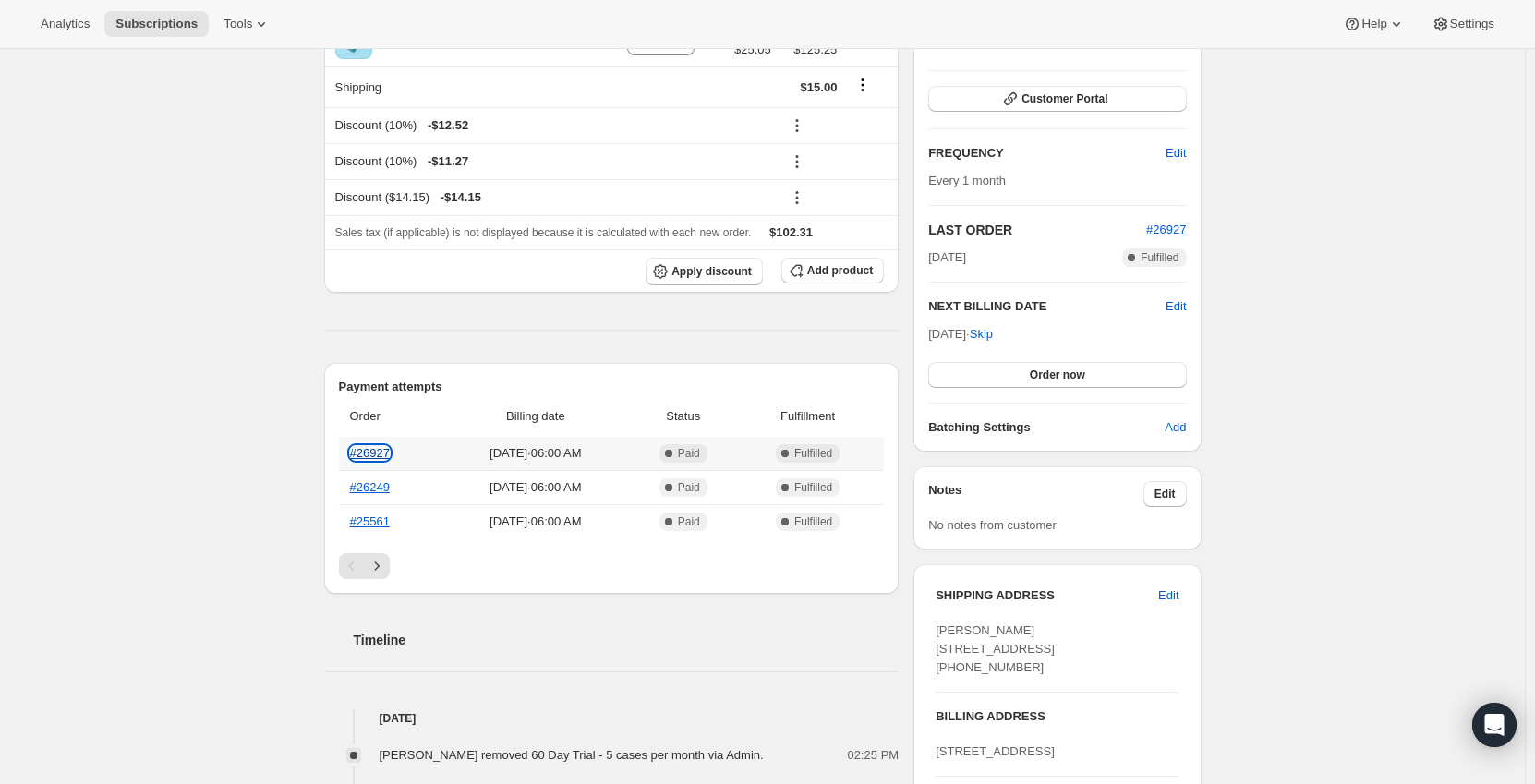
click at [386, 449] on link "#26927" at bounding box center [370, 453] width 39 height 13
click at [383, 489] on link "#26249" at bounding box center [370, 487] width 39 height 13
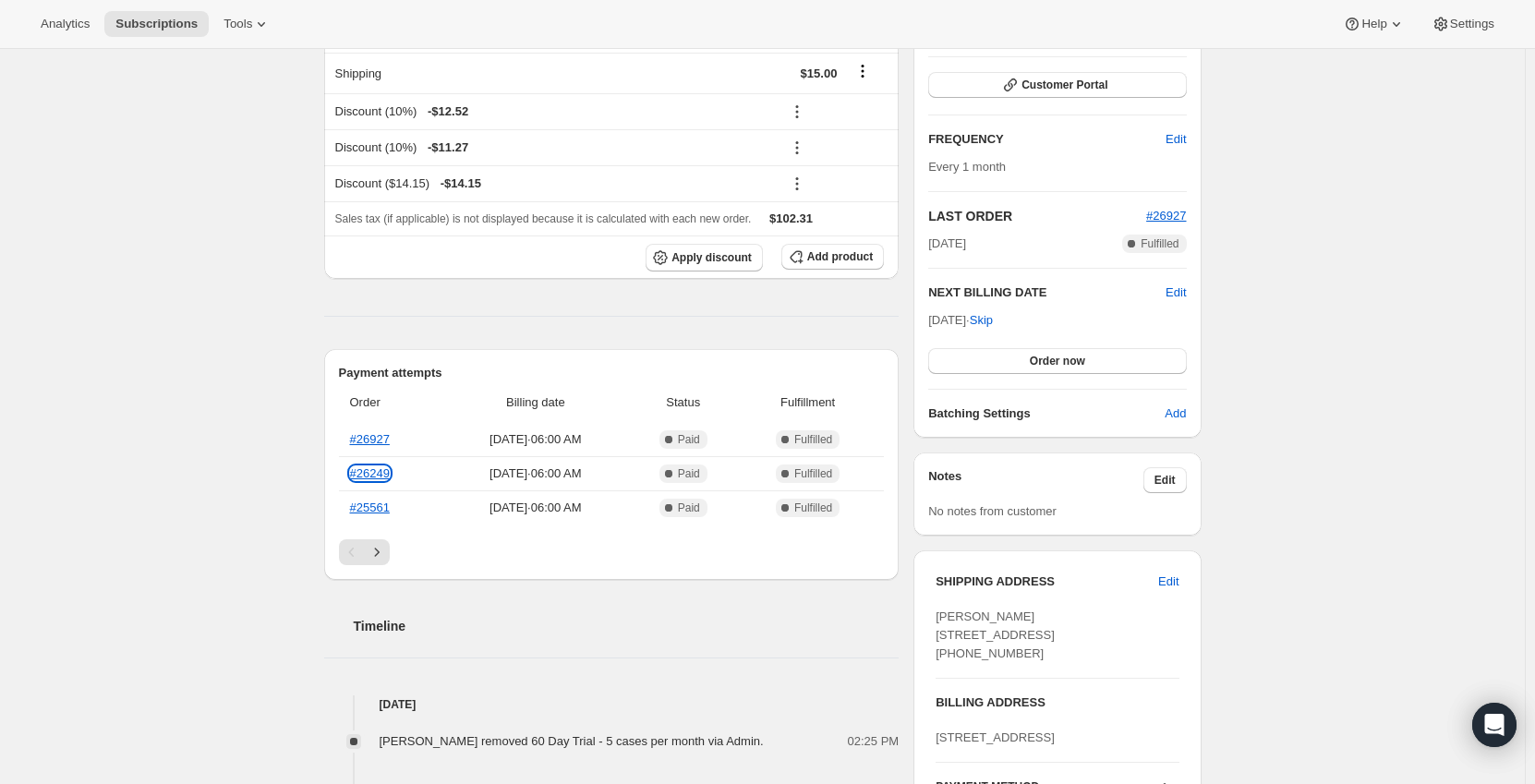
scroll to position [522, 0]
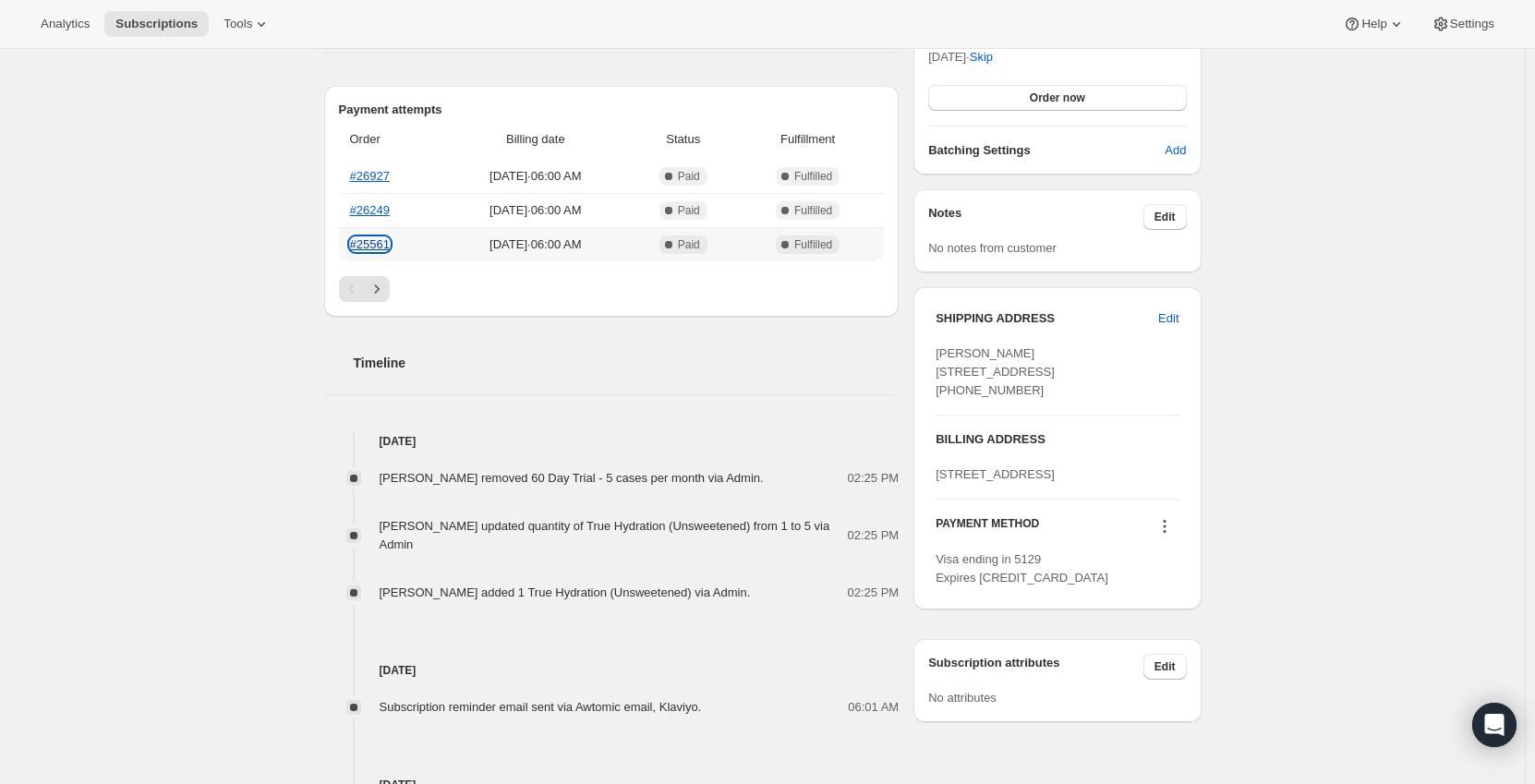
click at [374, 241] on link "#25561" at bounding box center [370, 244] width 39 height 13
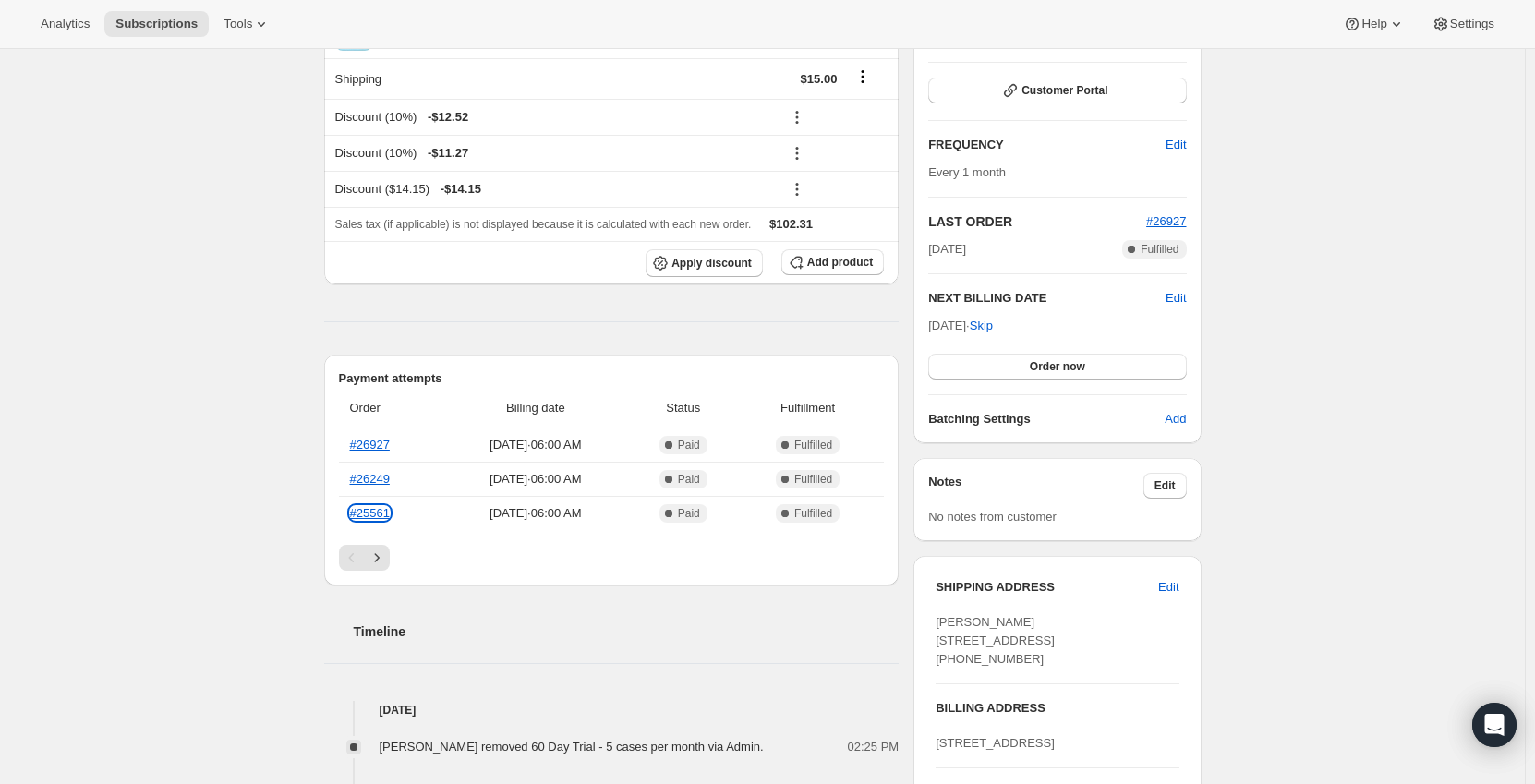
scroll to position [429, 0]
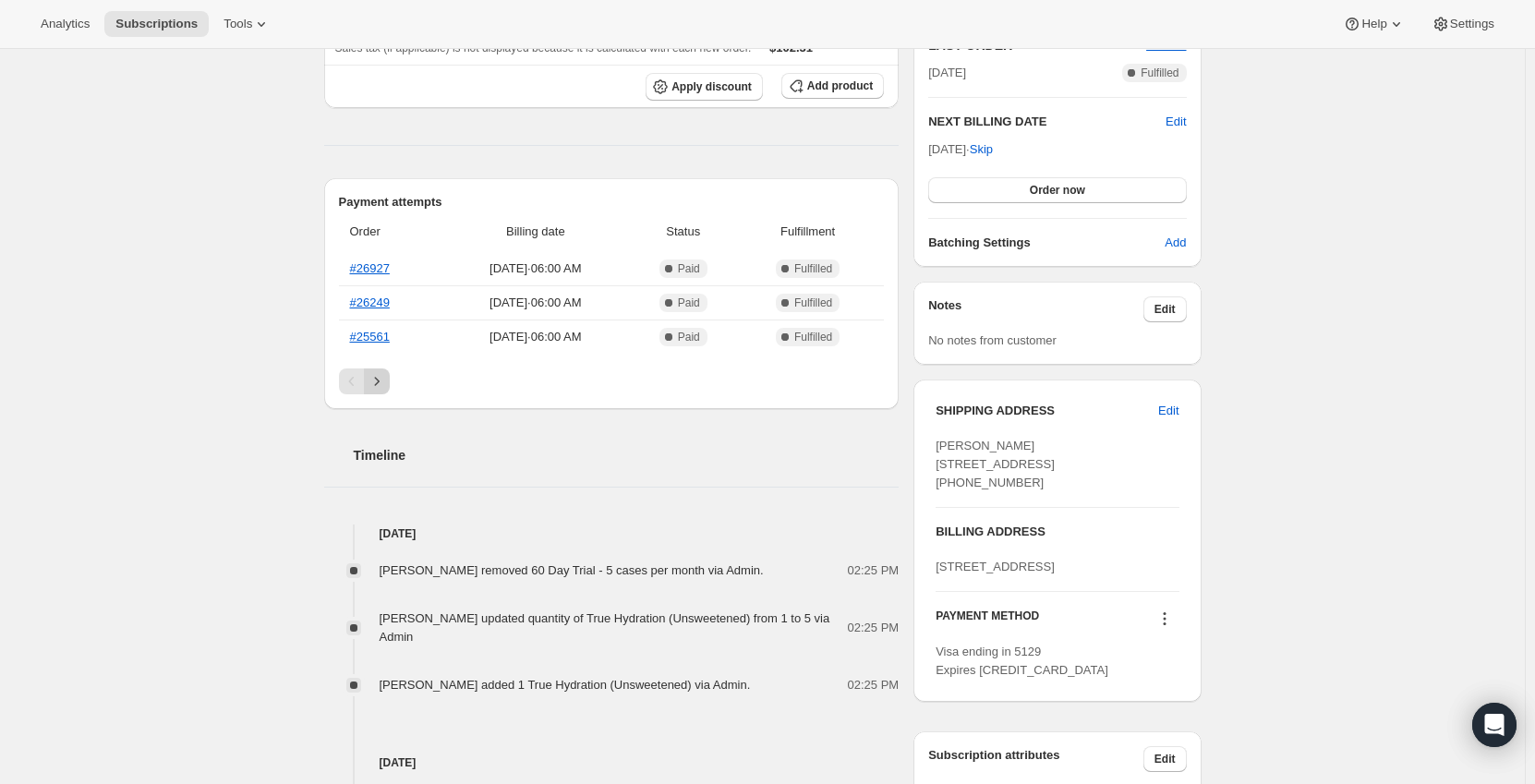
click at [379, 385] on icon "Next" at bounding box center [376, 381] width 18 height 18
click at [380, 303] on link "#24515" at bounding box center [370, 302] width 39 height 13
click at [386, 374] on icon "Next" at bounding box center [376, 381] width 18 height 18
click at [386, 380] on icon "Next" at bounding box center [376, 381] width 18 height 18
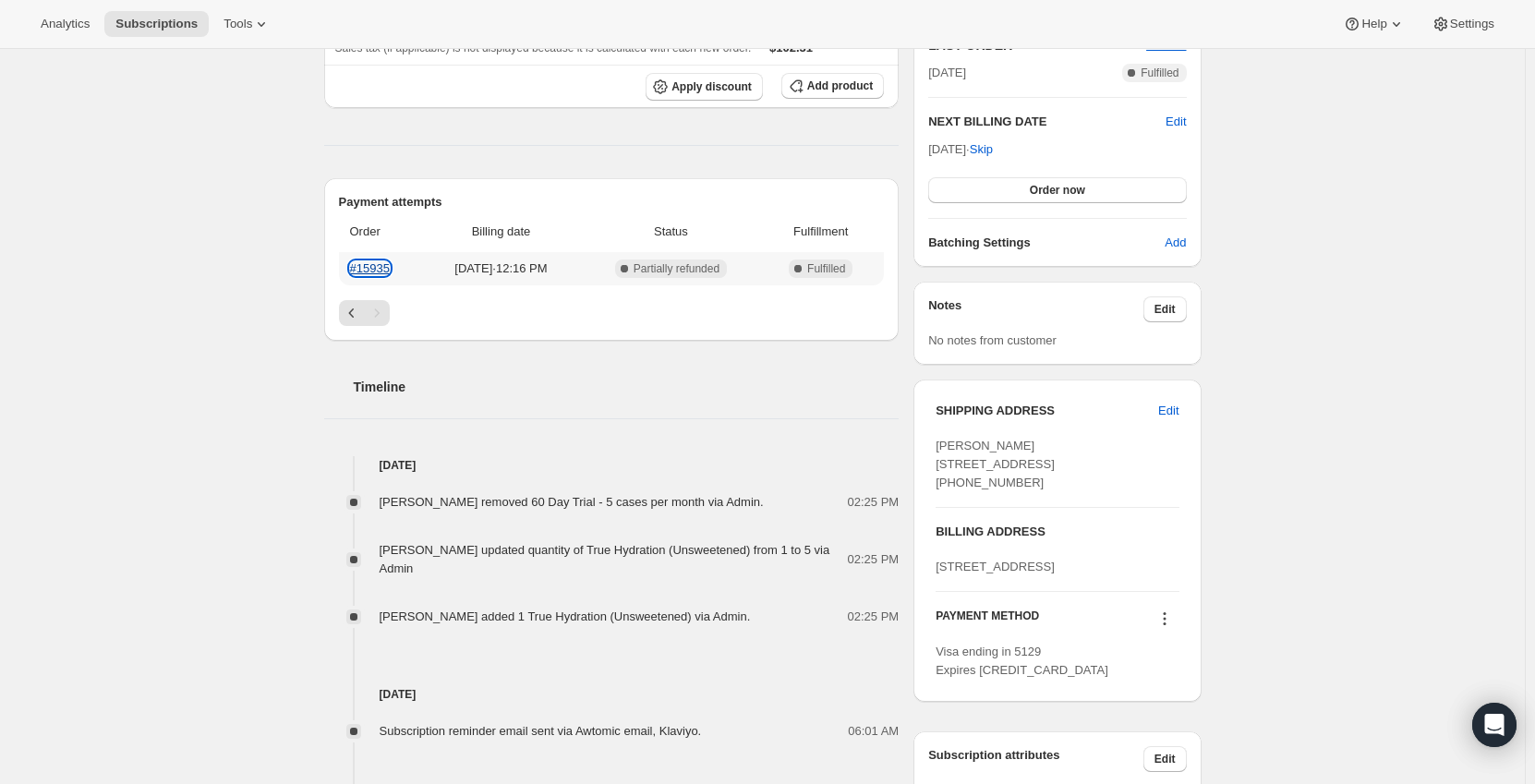
click at [378, 269] on link "#15935" at bounding box center [370, 268] width 39 height 13
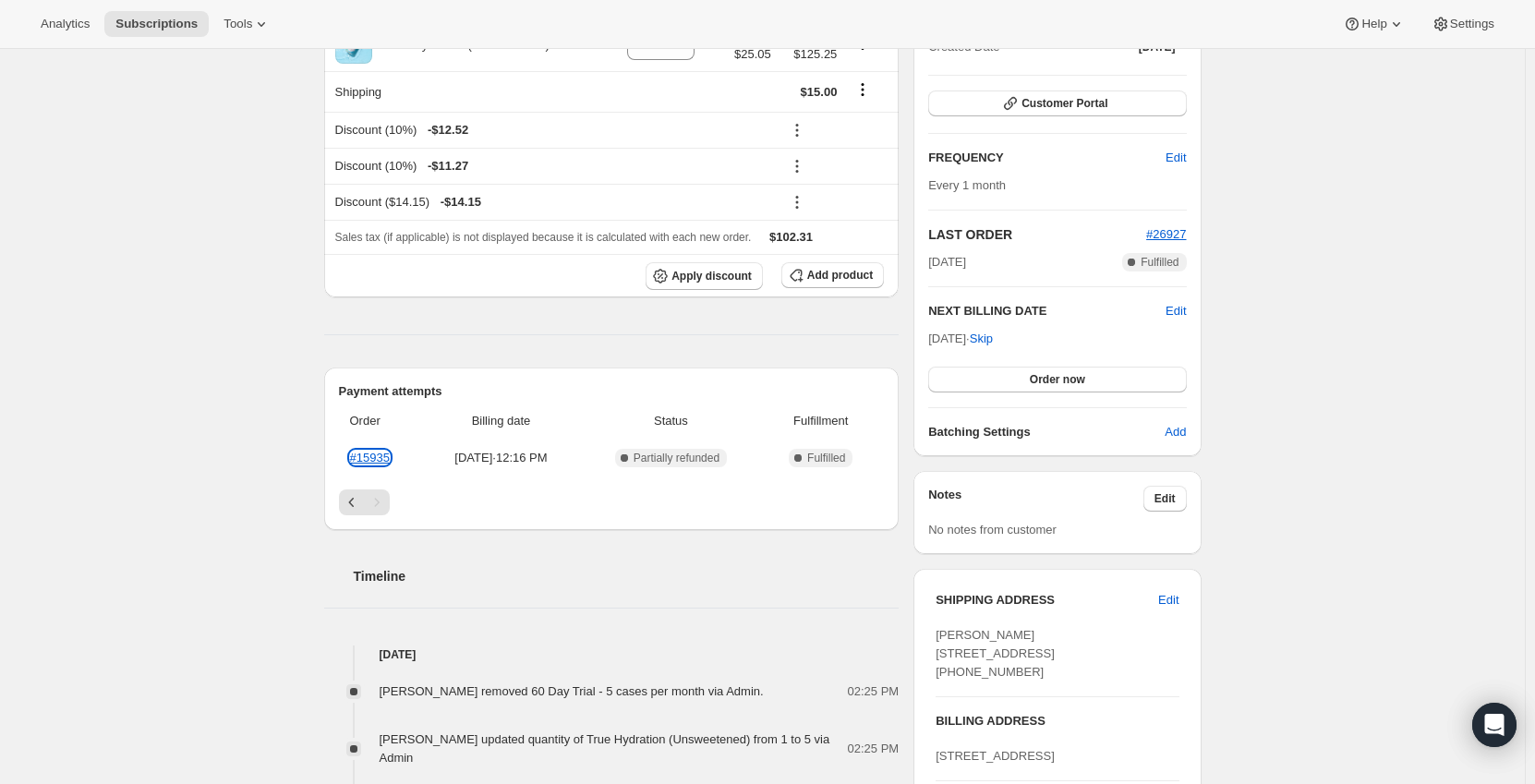
scroll to position [0, 0]
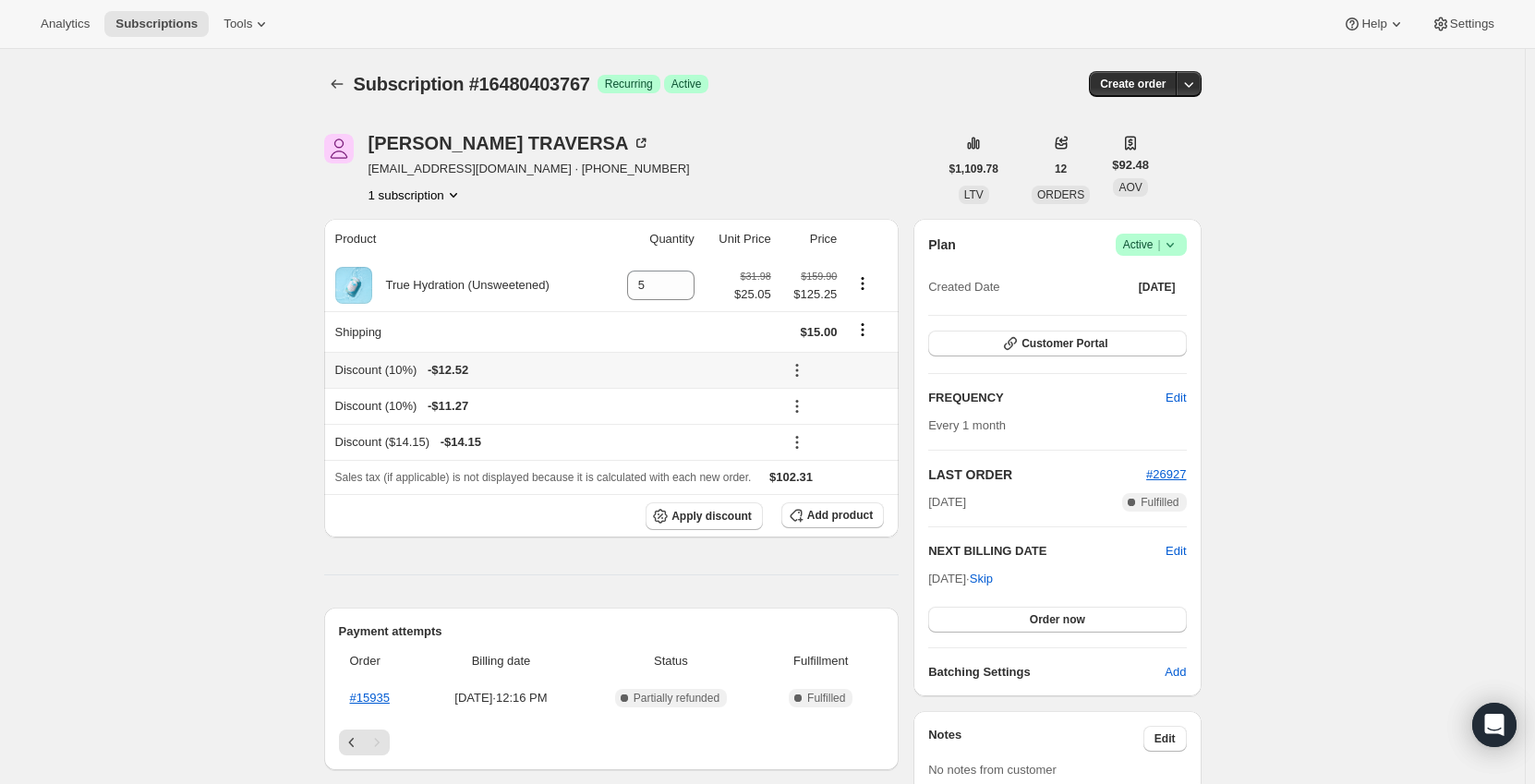
click at [798, 365] on icon at bounding box center [796, 365] width 3 height 3
click at [840, 440] on span "Remove" at bounding box center [840, 437] width 44 height 13
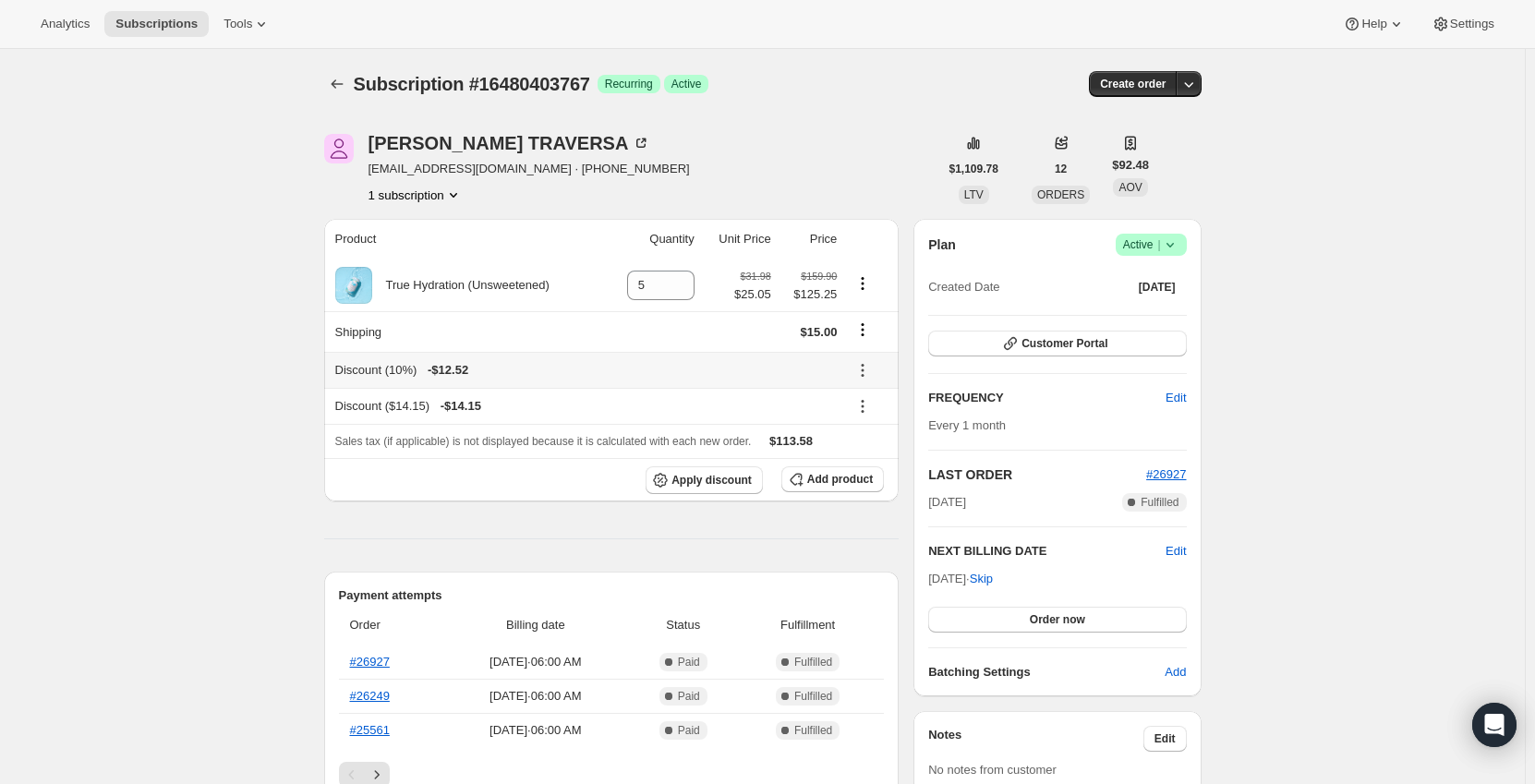
click at [871, 373] on icon at bounding box center [862, 369] width 18 height 18
click at [867, 434] on span "Remove" at bounding box center [873, 437] width 44 height 13
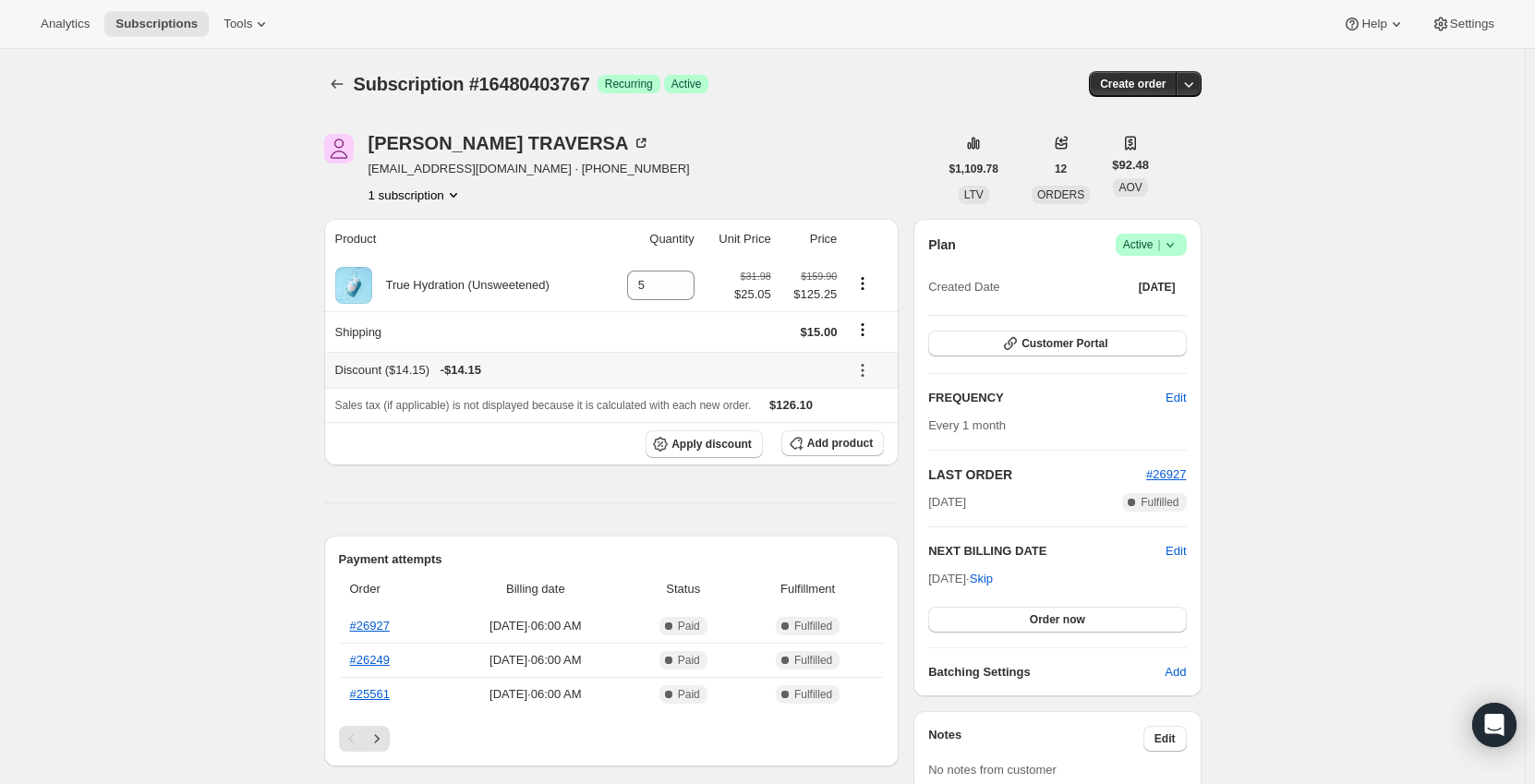
click at [864, 361] on icon at bounding box center [862, 369] width 18 height 18
click at [874, 438] on span "Remove" at bounding box center [873, 437] width 44 height 13
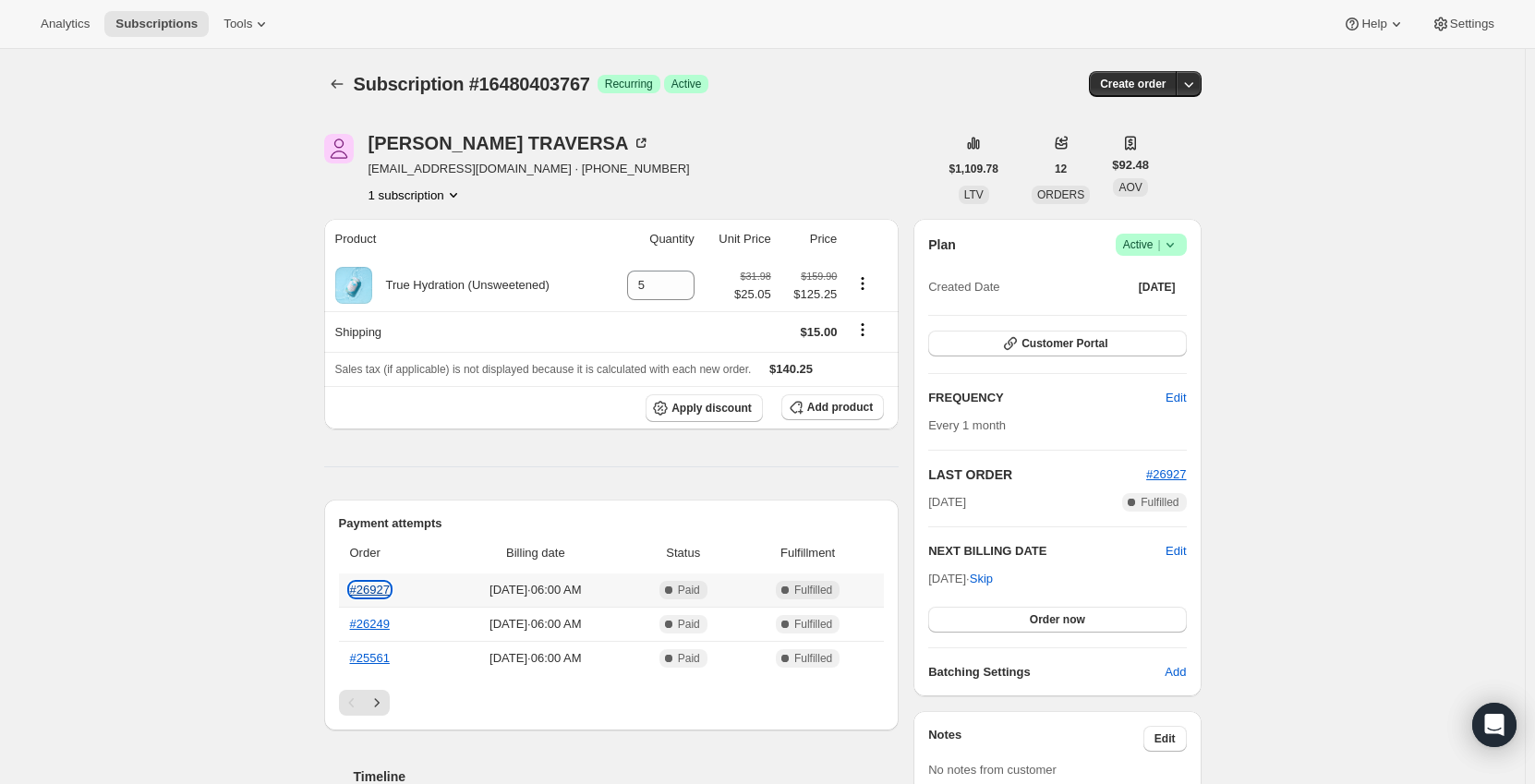
click at [366, 586] on link "#26927" at bounding box center [370, 589] width 39 height 13
click at [339, 87] on icon "Subscriptions" at bounding box center [336, 84] width 12 height 10
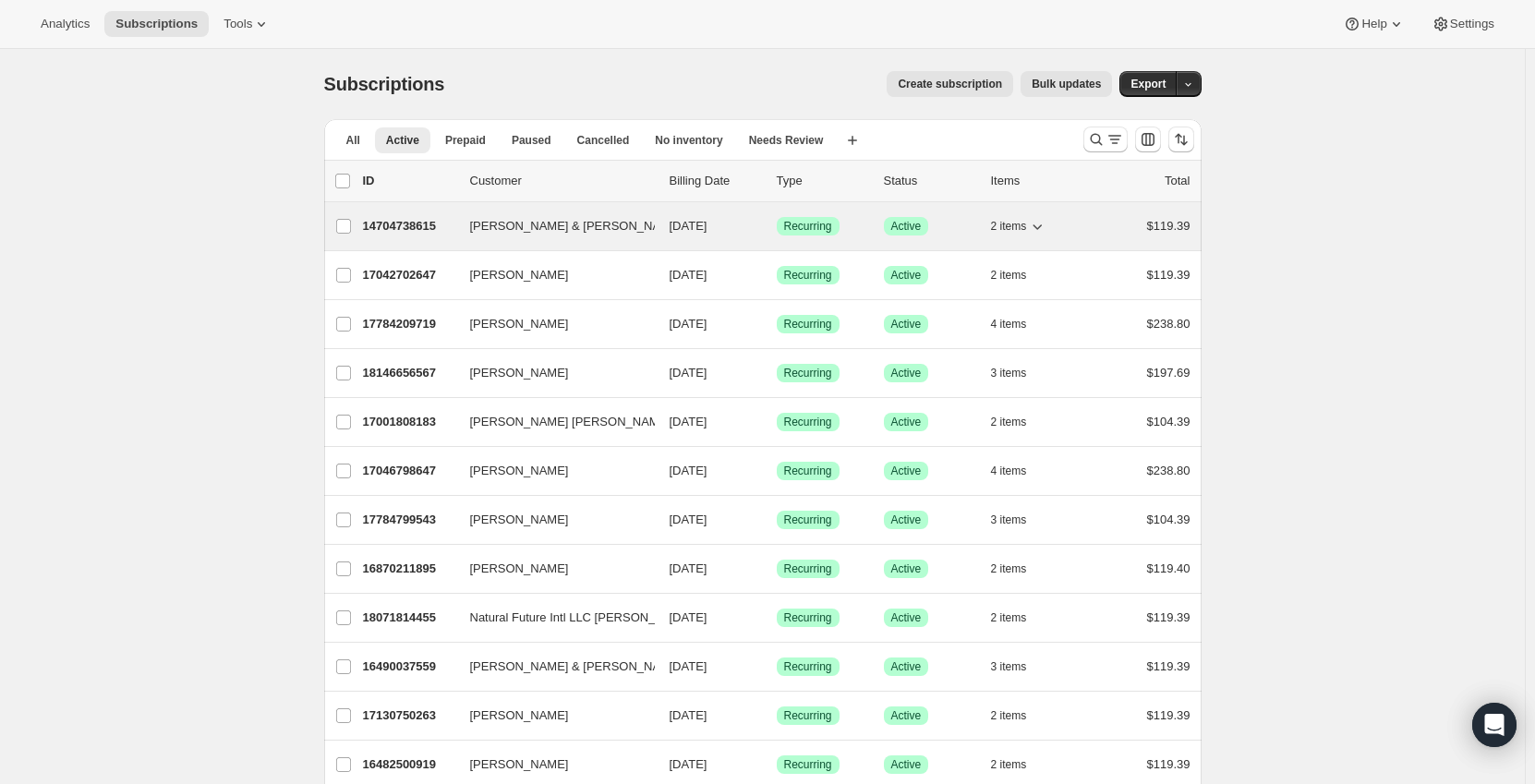
click at [467, 222] on div "14704738615 Bob & Lisa Avola 10/05/2025 Success Recurring Success Active 2 item…" at bounding box center [777, 226] width 827 height 26
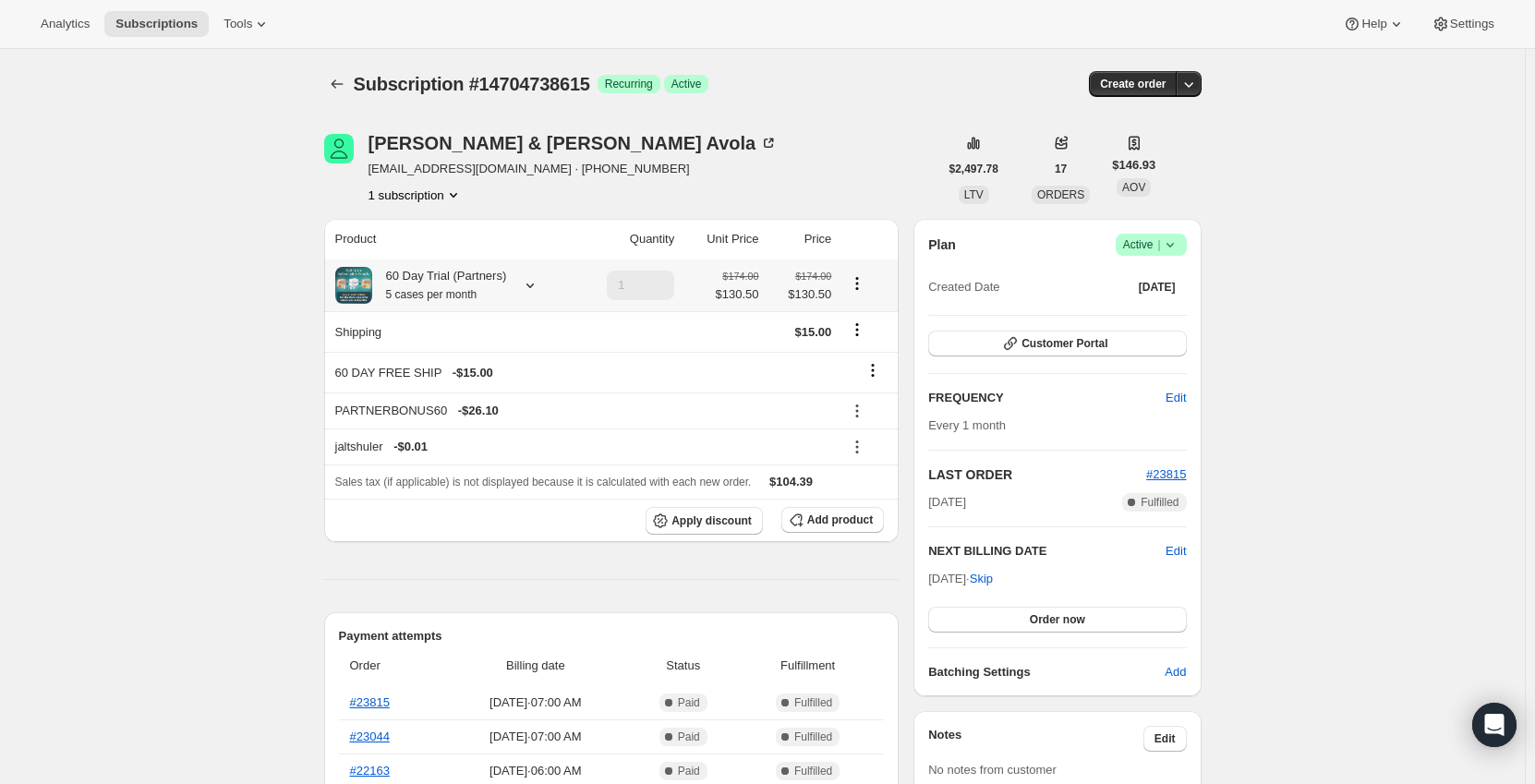
click at [526, 286] on icon at bounding box center [530, 285] width 18 height 18
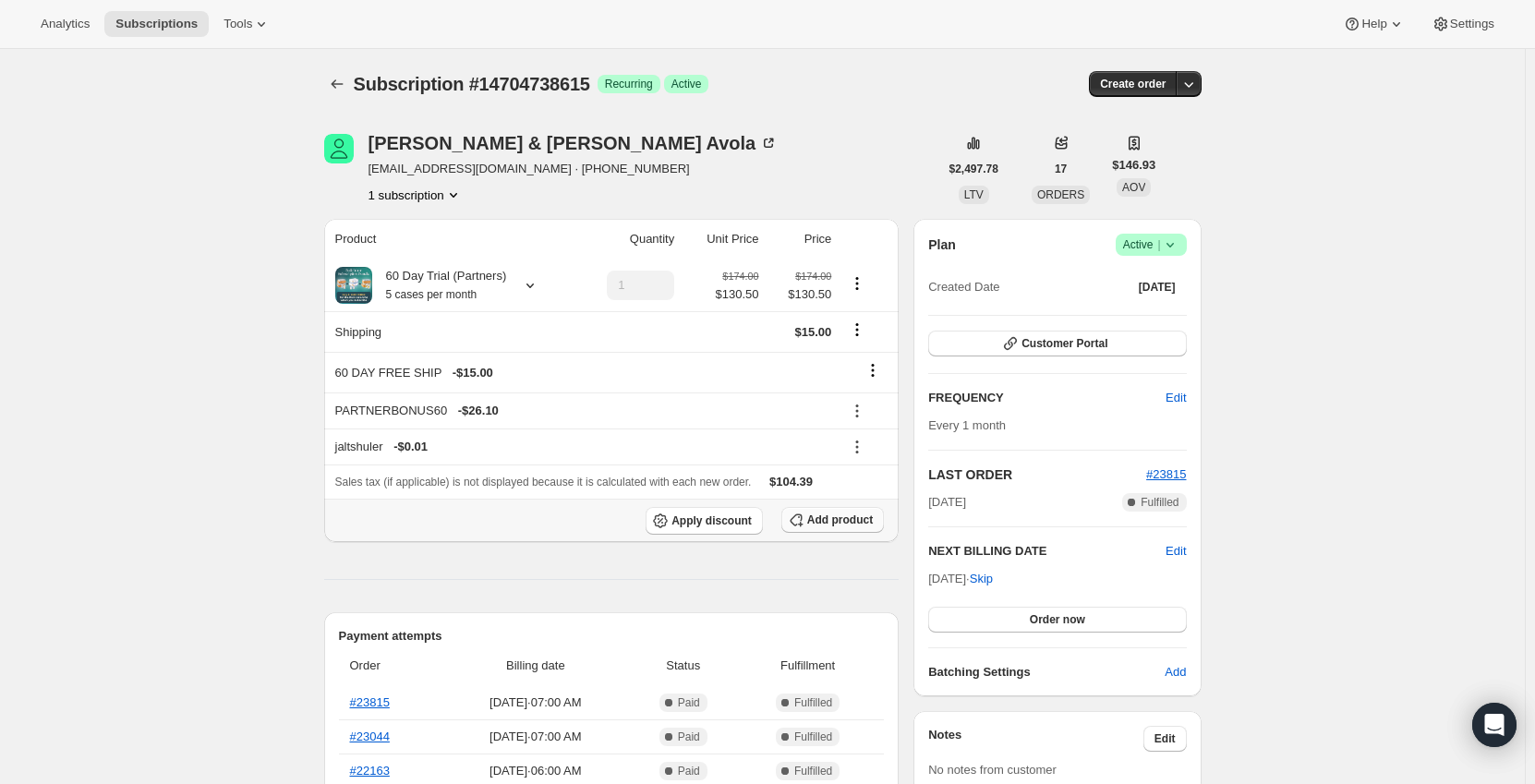
click at [818, 511] on button "Add product" at bounding box center [832, 519] width 103 height 26
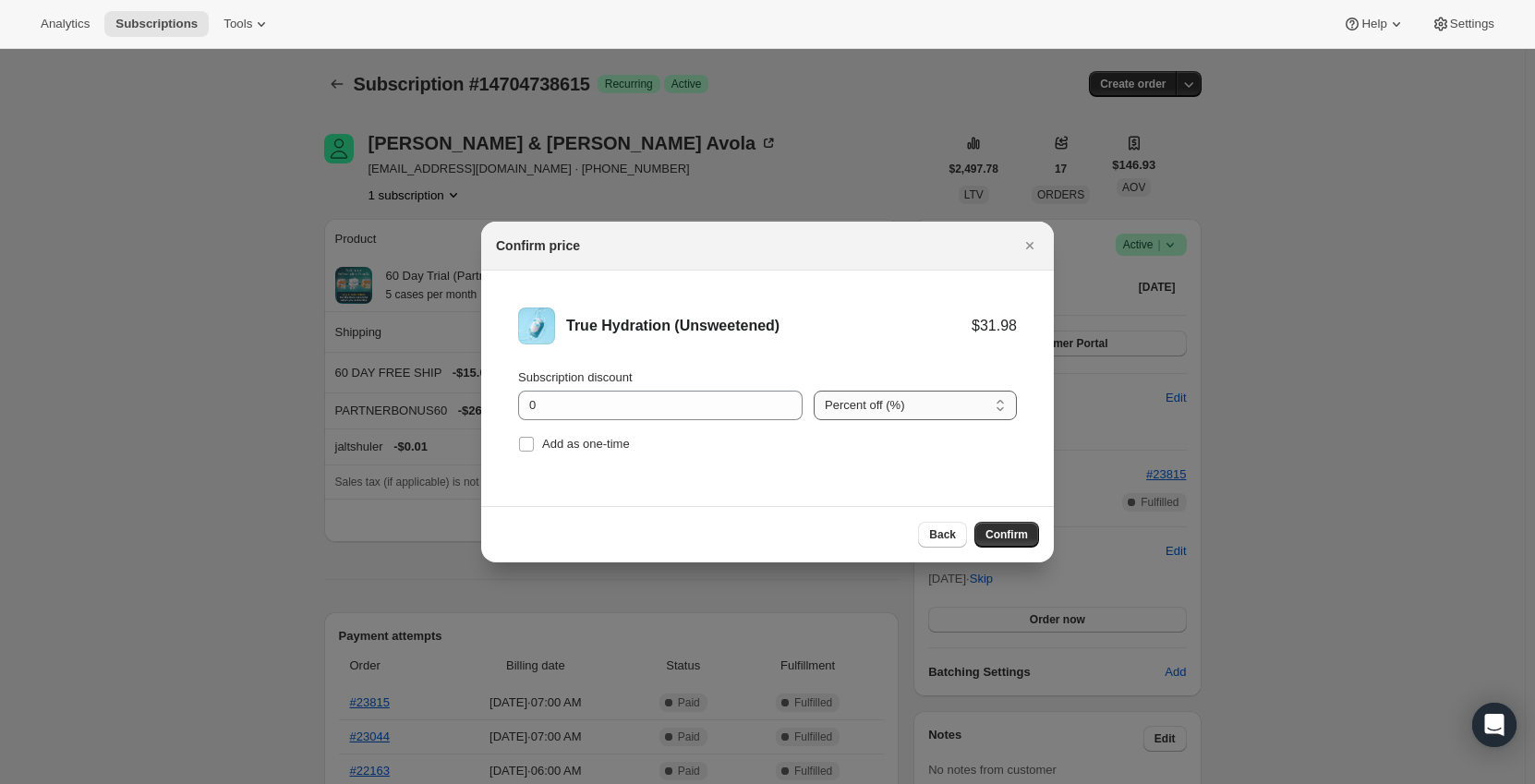
click at [870, 400] on select "Percent off (%) Amount off ($)" at bounding box center [915, 405] width 204 height 30
select select "fixed"
click at [813, 391] on select "Percent off (%) Amount off ($)" at bounding box center [915, 405] width 204 height 30
click at [659, 403] on input "0" at bounding box center [646, 405] width 256 height 30
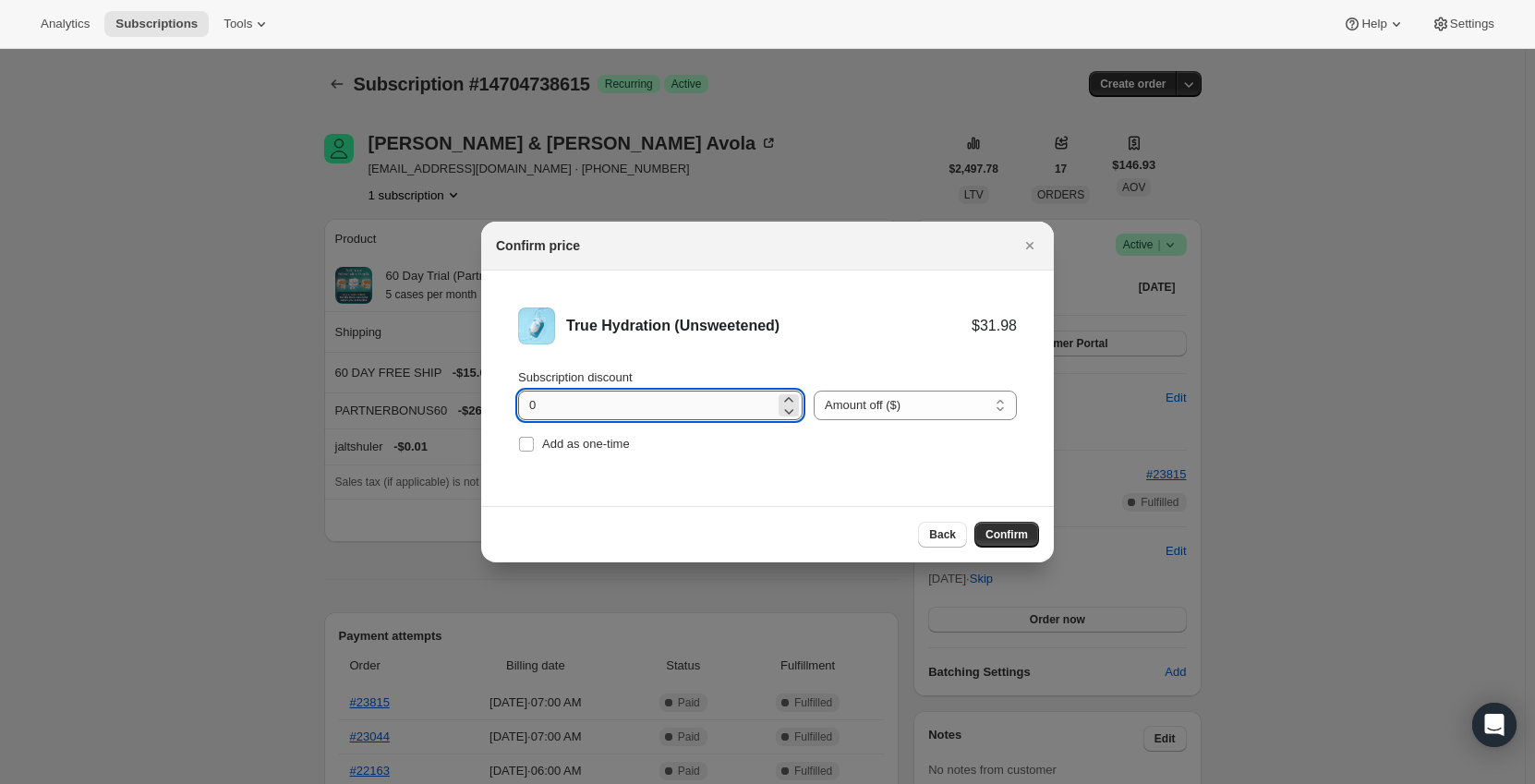
click at [659, 403] on input "0" at bounding box center [646, 405] width 256 height 30
type input "11.1"
click at [652, 454] on div "Add as one-time" at bounding box center [767, 443] width 498 height 26
click at [988, 530] on span "Confirm" at bounding box center [1006, 534] width 42 height 14
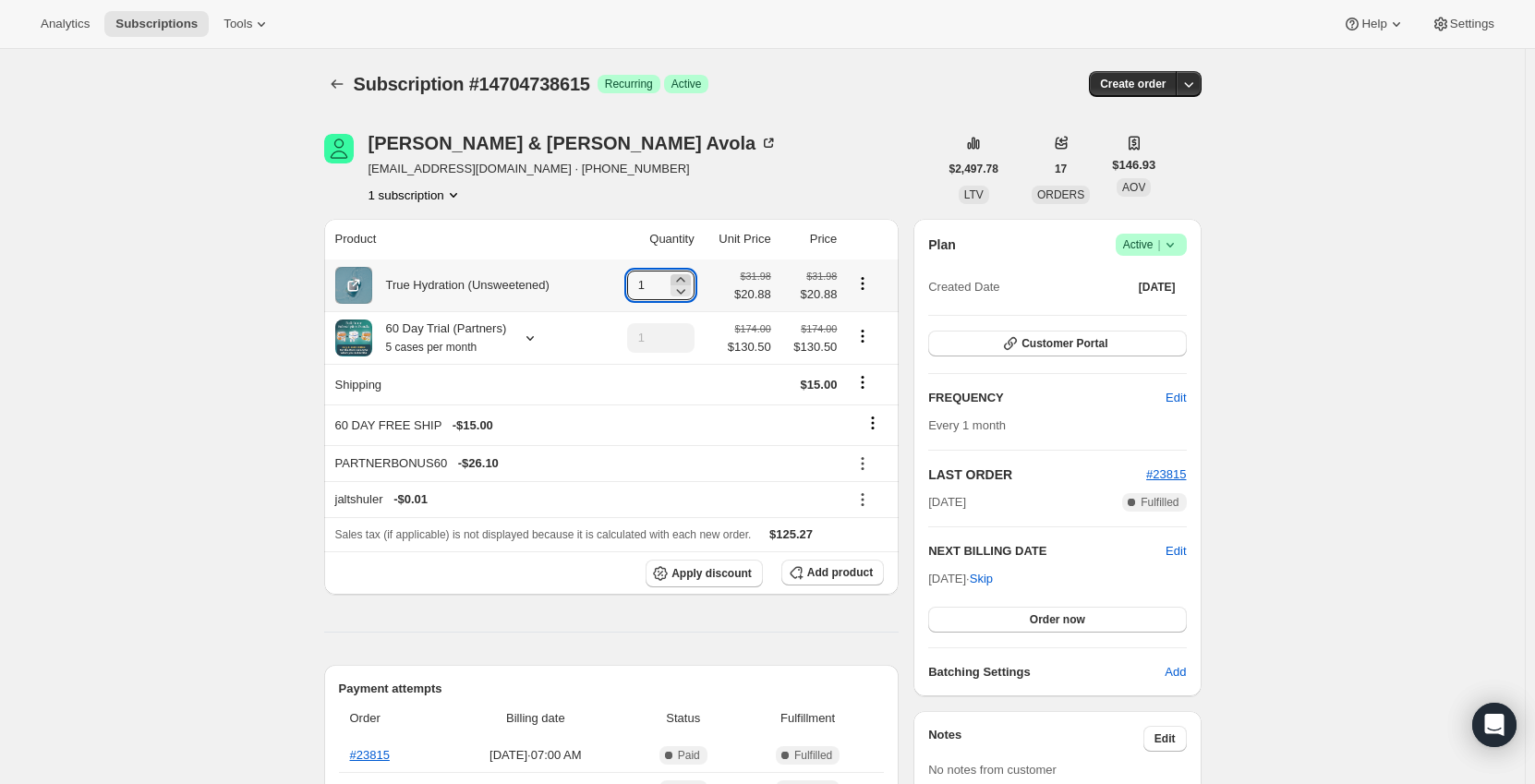
click at [683, 277] on icon at bounding box center [680, 279] width 18 height 18
type input "5"
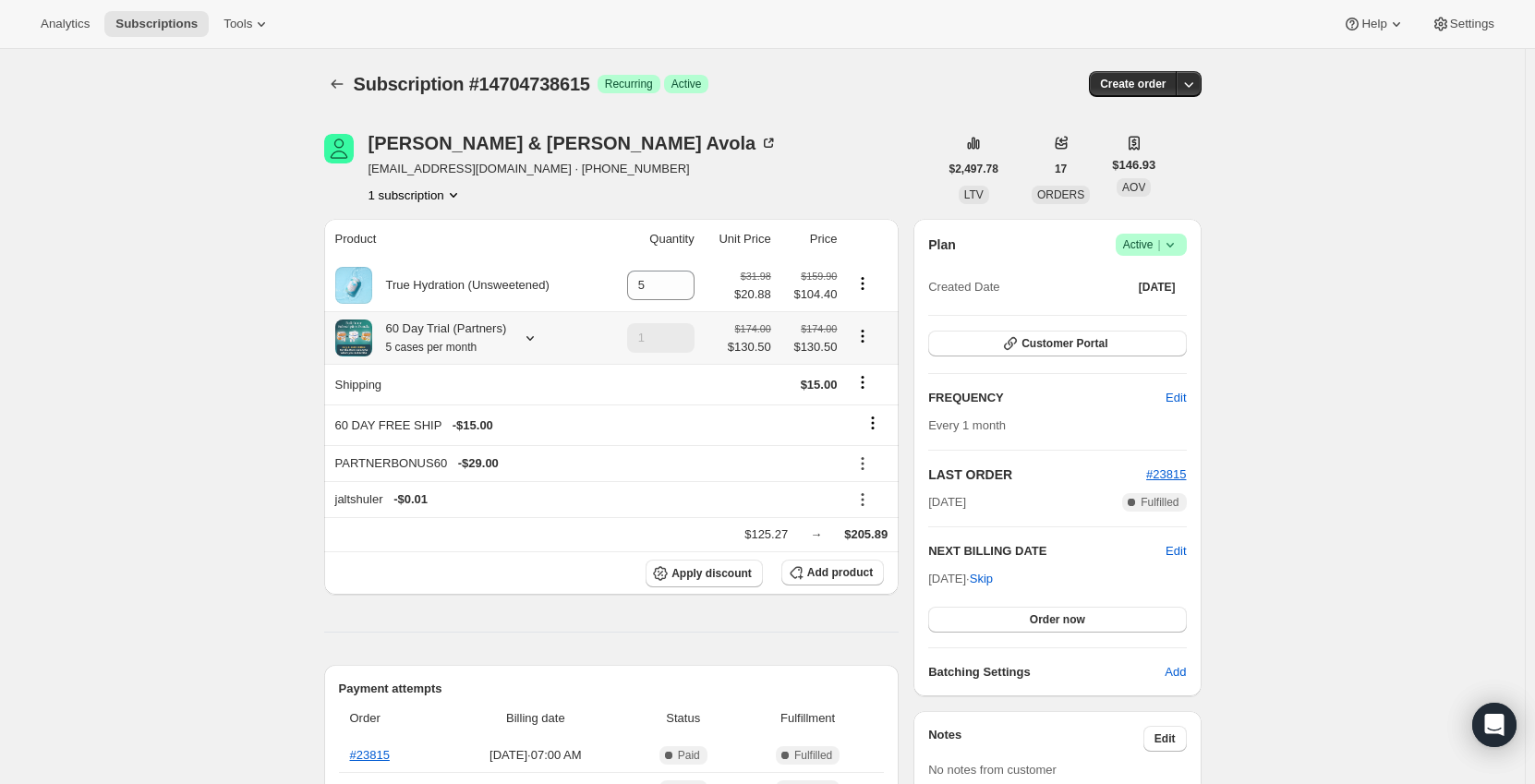
click at [869, 342] on icon "Product actions" at bounding box center [862, 336] width 18 height 18
click at [851, 405] on span "Remove" at bounding box center [867, 404] width 44 height 13
type input "0"
type input "1"
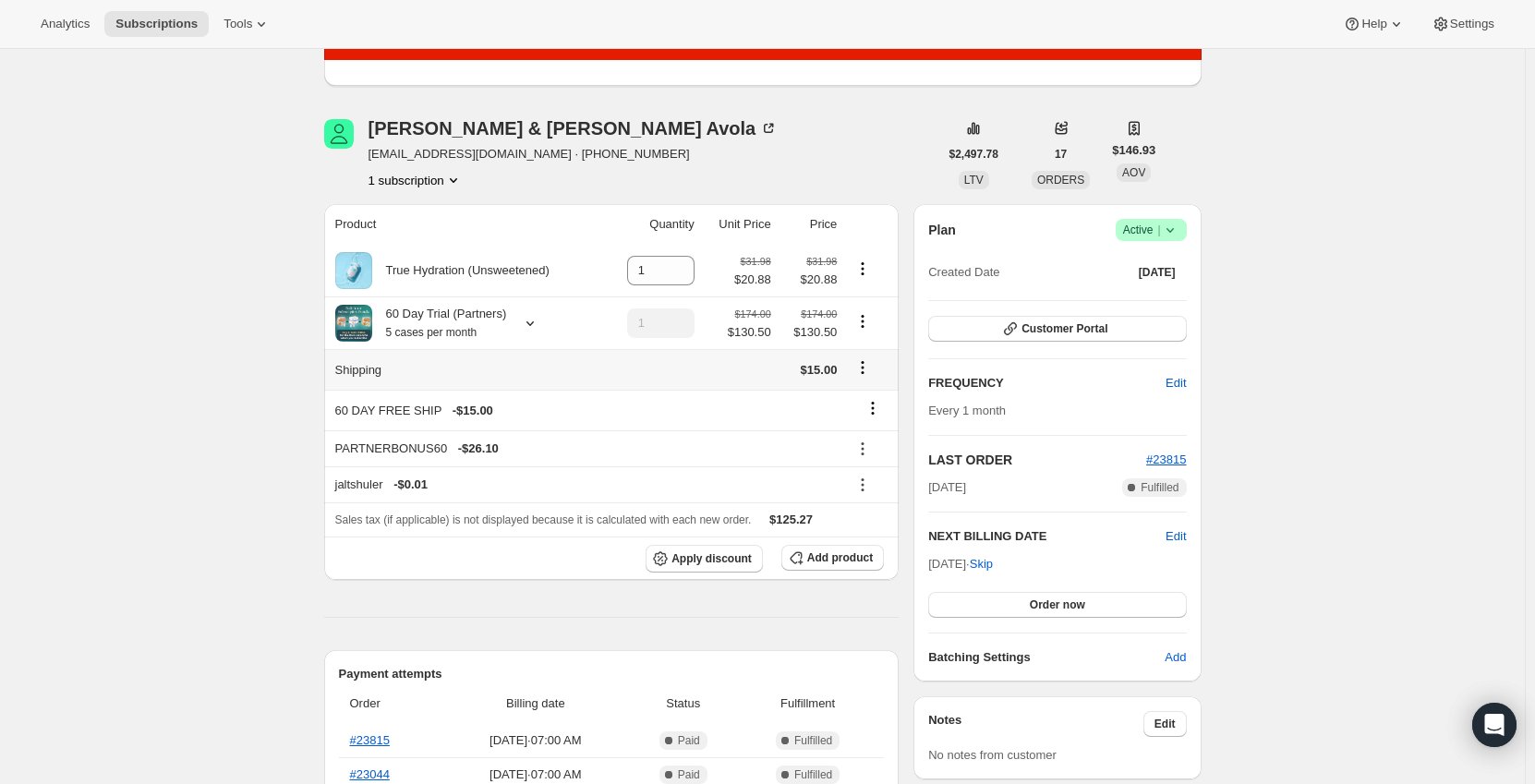
scroll to position [92, 0]
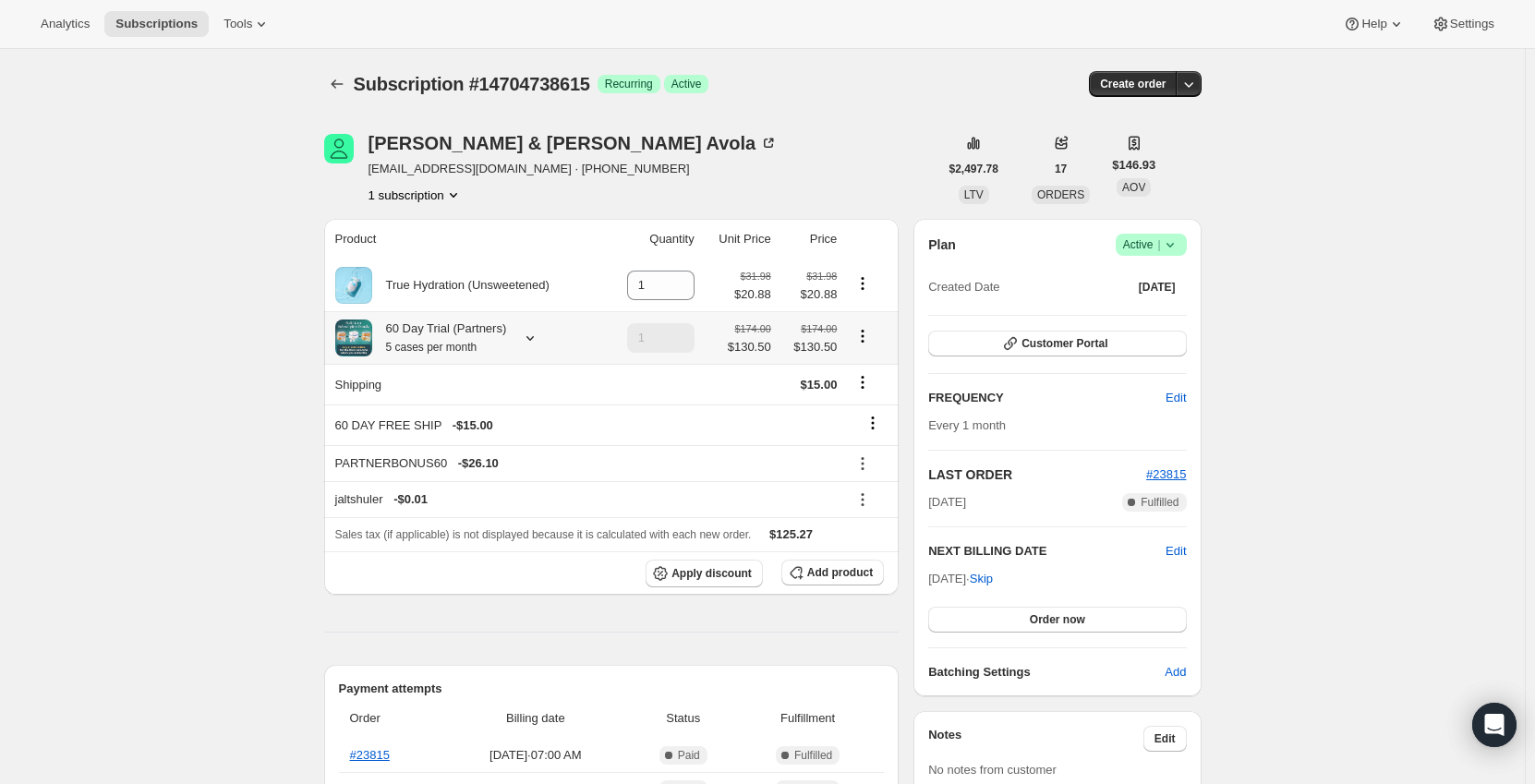
click at [871, 328] on button "Product actions" at bounding box center [862, 336] width 30 height 20
click at [858, 403] on span "Remove" at bounding box center [867, 404] width 44 height 13
type input "0"
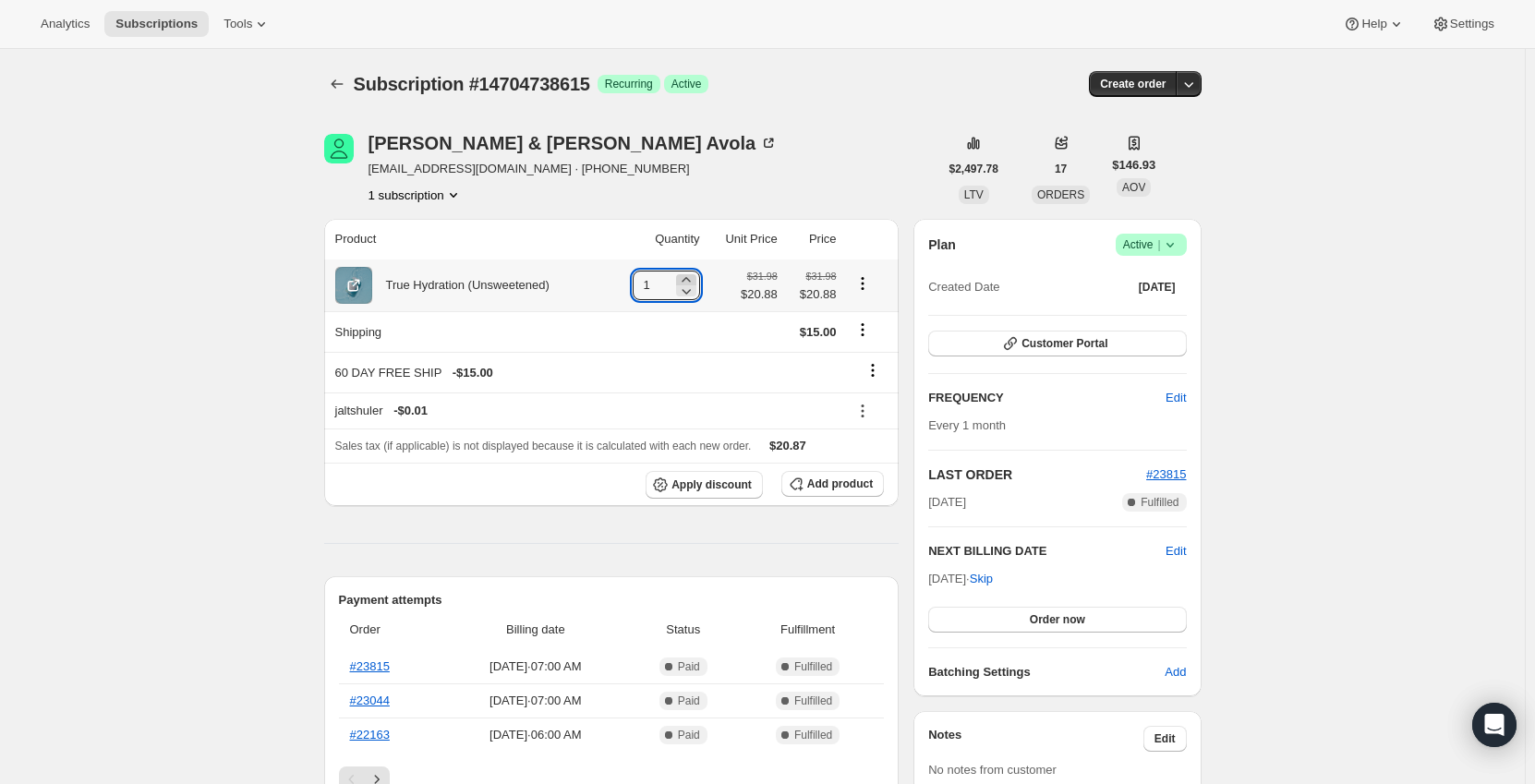
click at [689, 280] on icon at bounding box center [685, 279] width 18 height 18
type input "5"
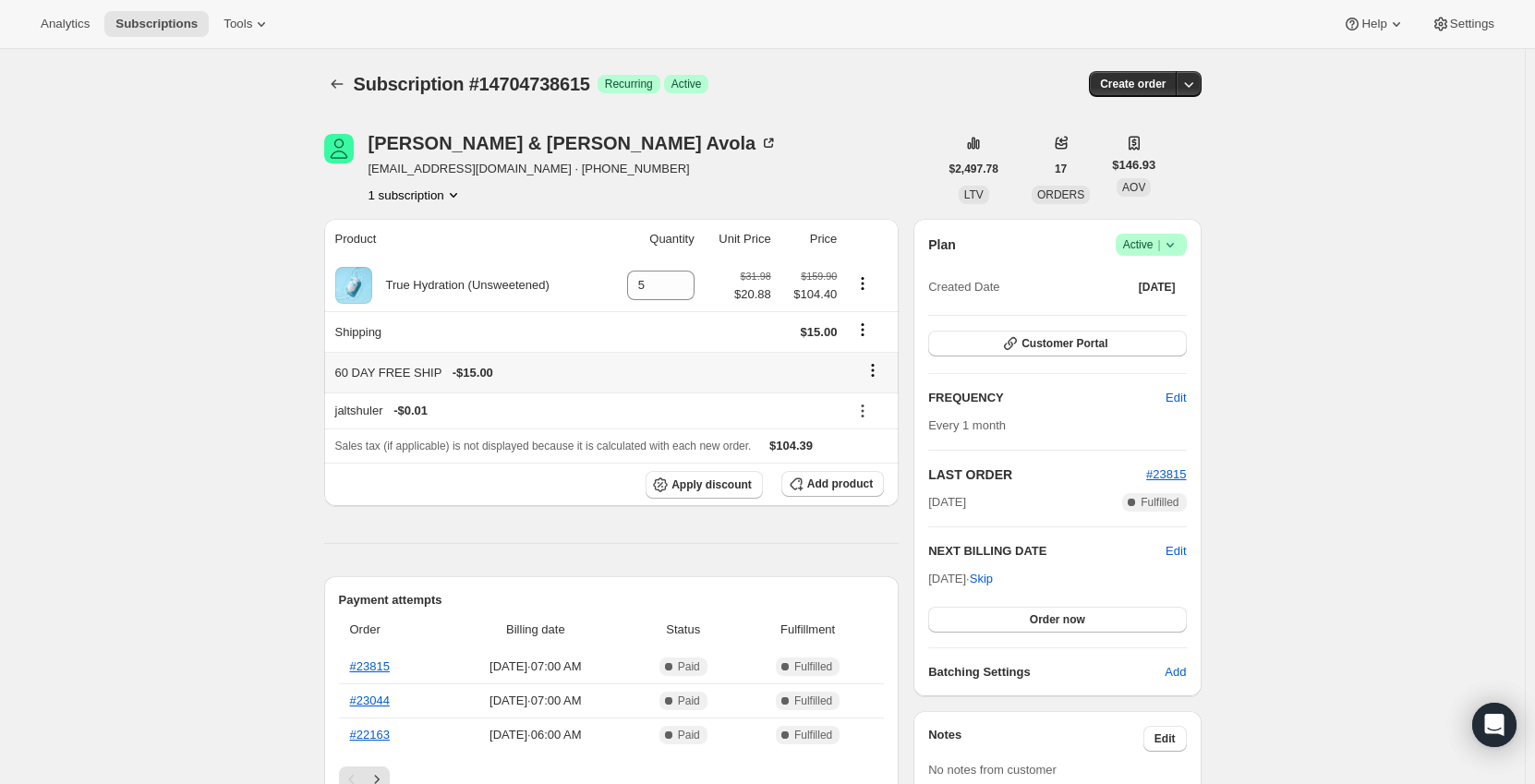
click at [878, 364] on icon at bounding box center [872, 369] width 18 height 18
click at [875, 410] on span "Remove" at bounding box center [878, 406] width 44 height 13
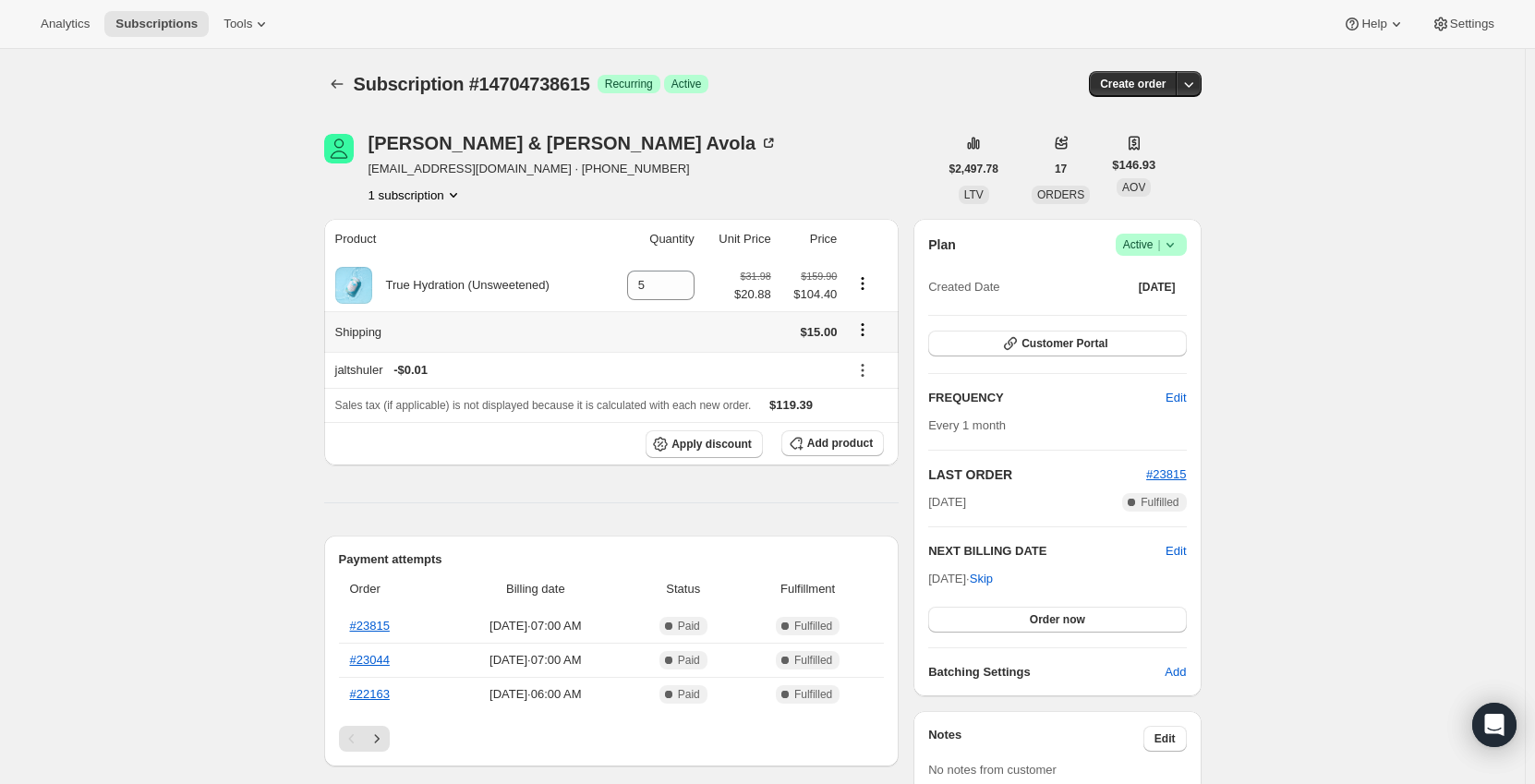
click at [869, 327] on icon "Shipping actions" at bounding box center [862, 329] width 18 height 18
click at [866, 368] on span "Edit shipping rate" at bounding box center [866, 366] width 92 height 13
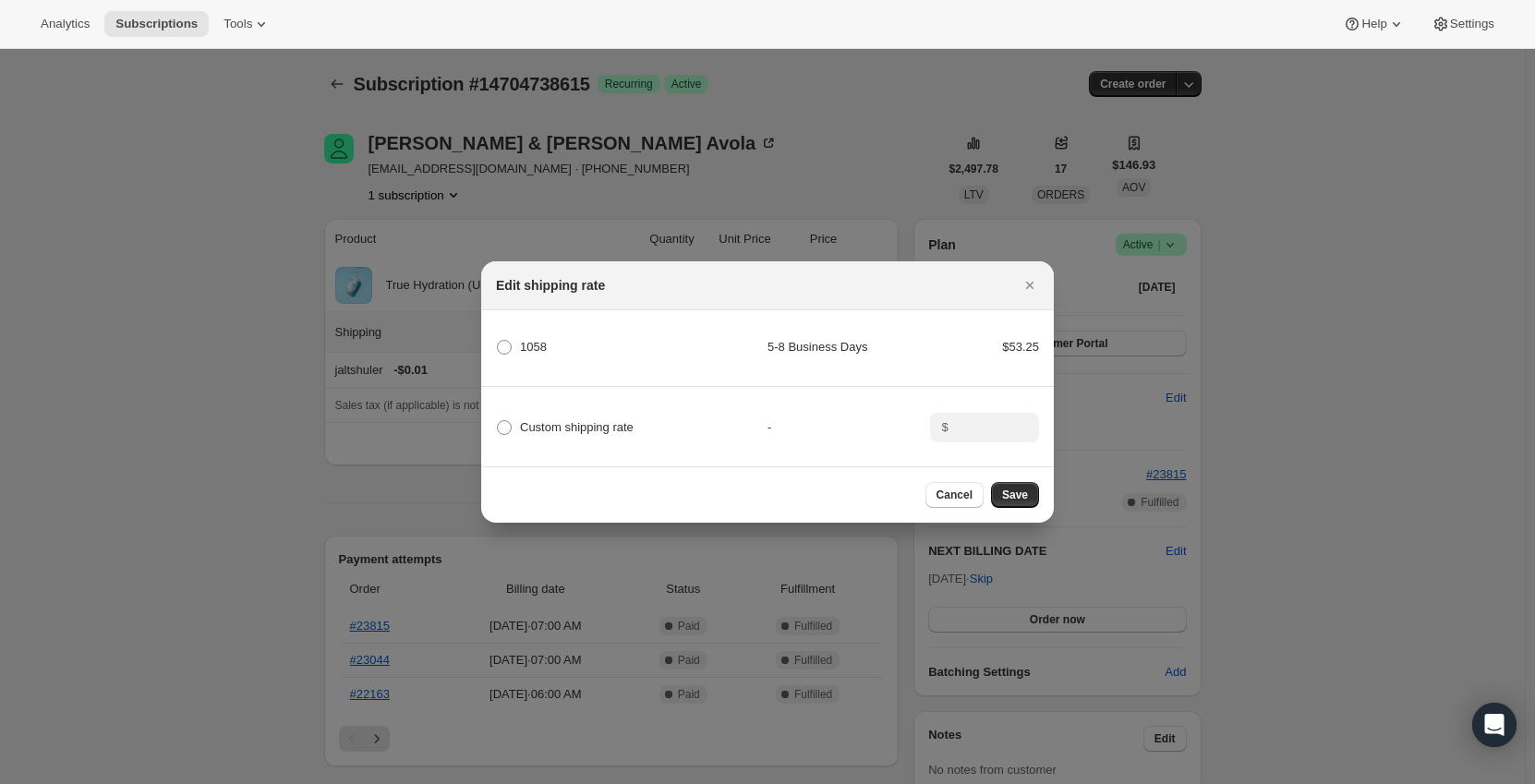
click at [594, 415] on label "Custom shipping rate" at bounding box center [564, 427] width 137 height 26
click at [497, 420] on input "Custom shipping rate" at bounding box center [497, 420] width 1 height 1
radio input "true"
click at [995, 420] on input ":rbv:" at bounding box center [983, 427] width 58 height 30
type input "0"
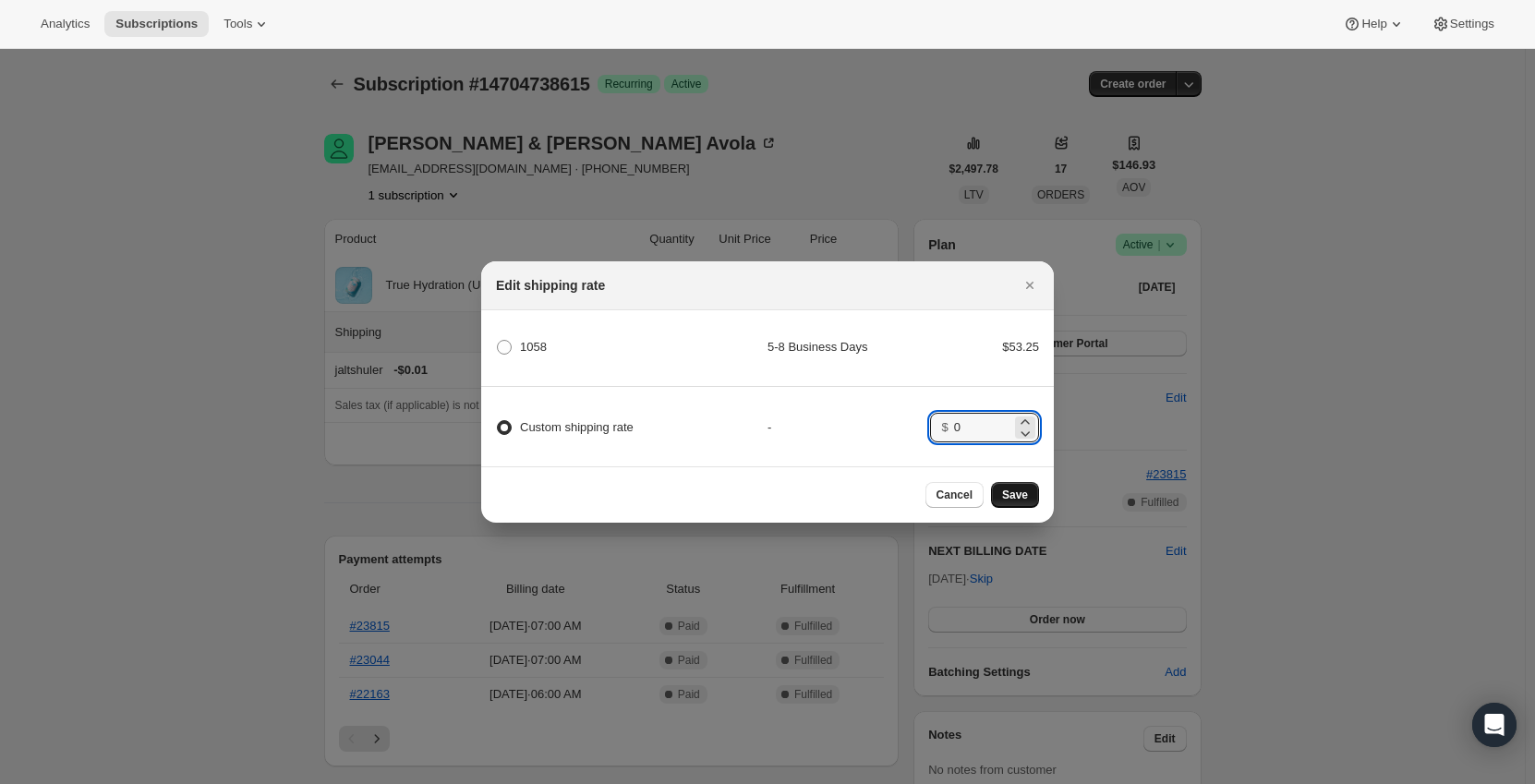
click at [1033, 500] on button "Save" at bounding box center [1015, 494] width 48 height 26
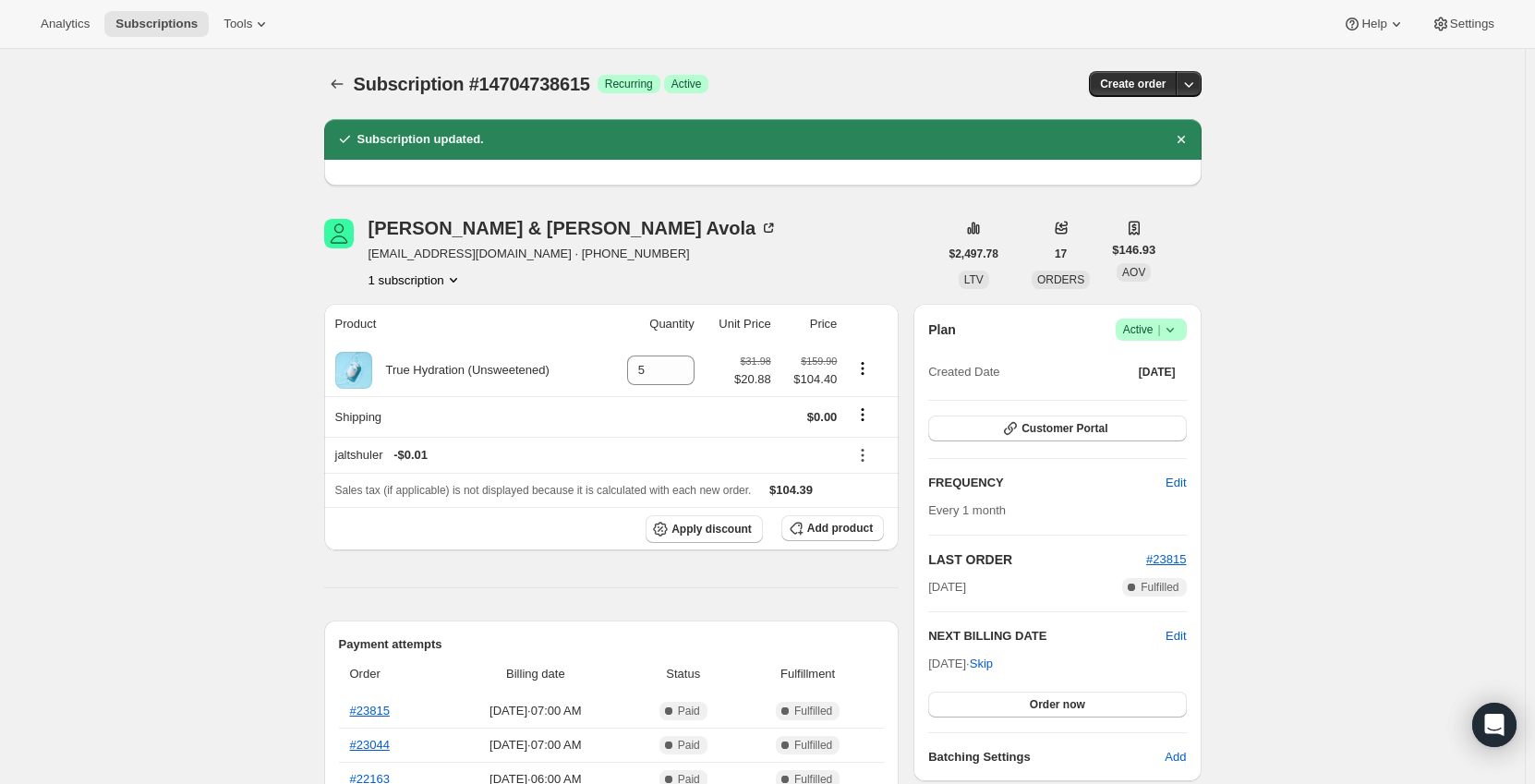
click at [347, 86] on icon "Subscriptions" at bounding box center [336, 83] width 18 height 18
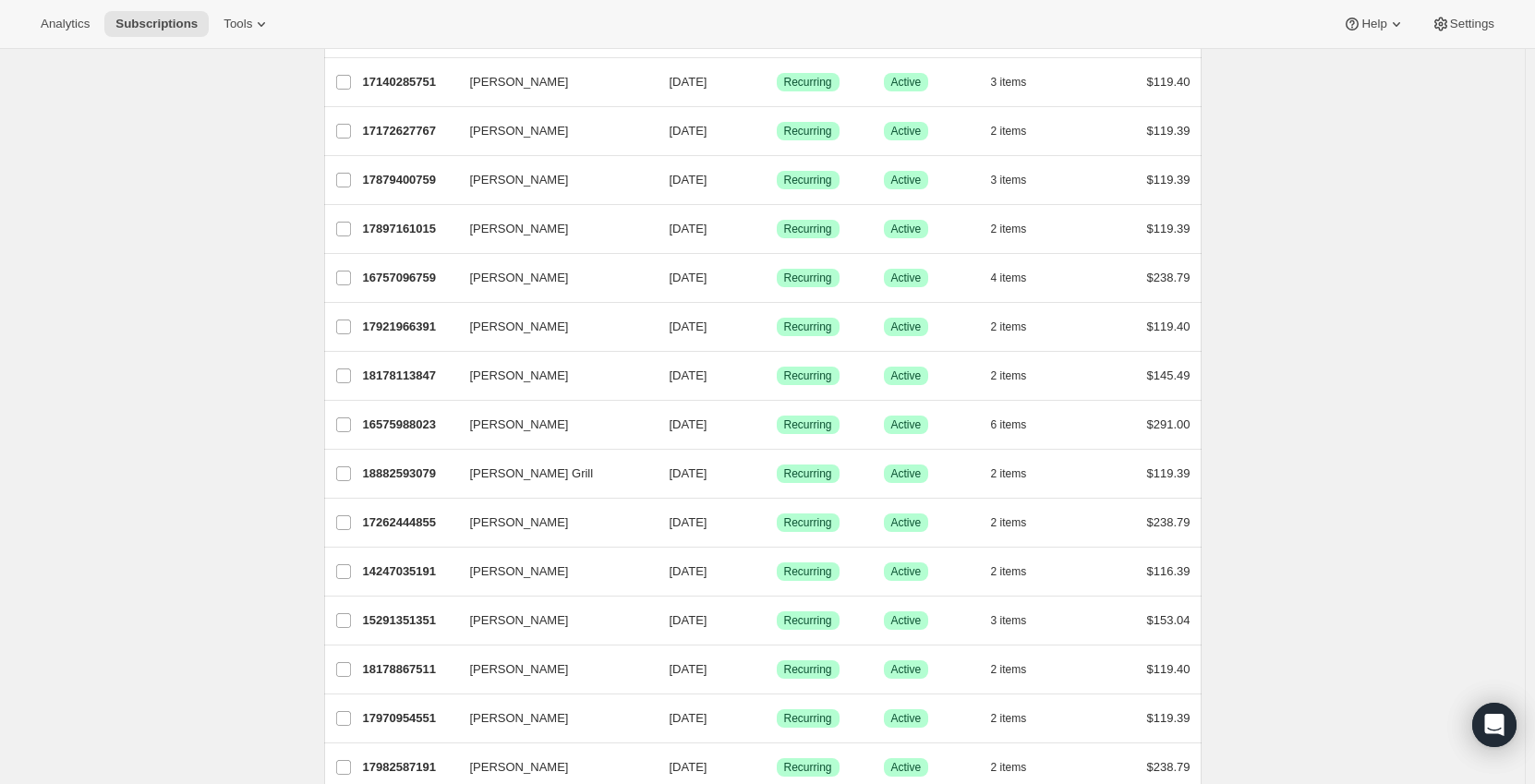
scroll to position [49, 0]
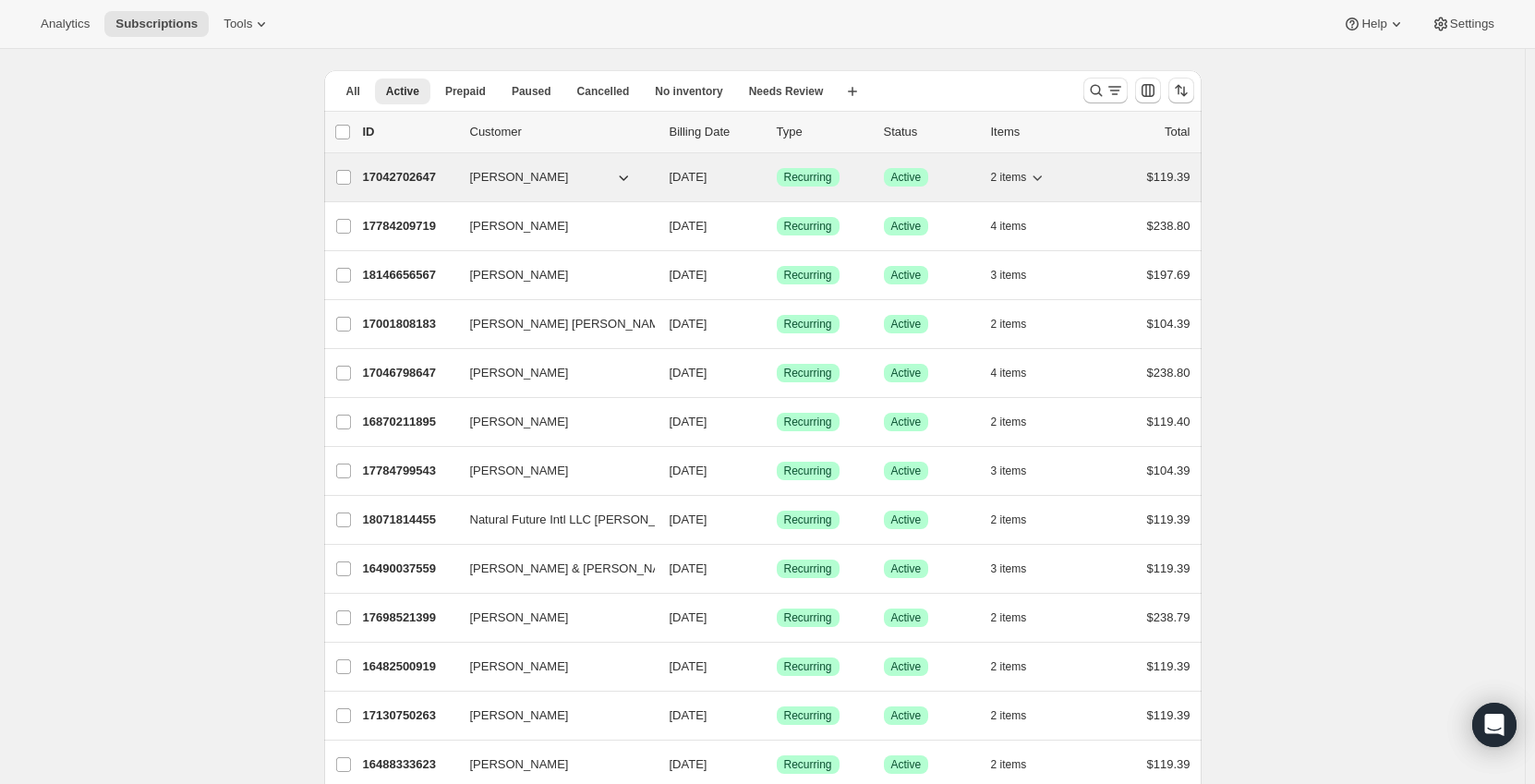
click at [442, 172] on p "17042702647" at bounding box center [409, 177] width 92 height 18
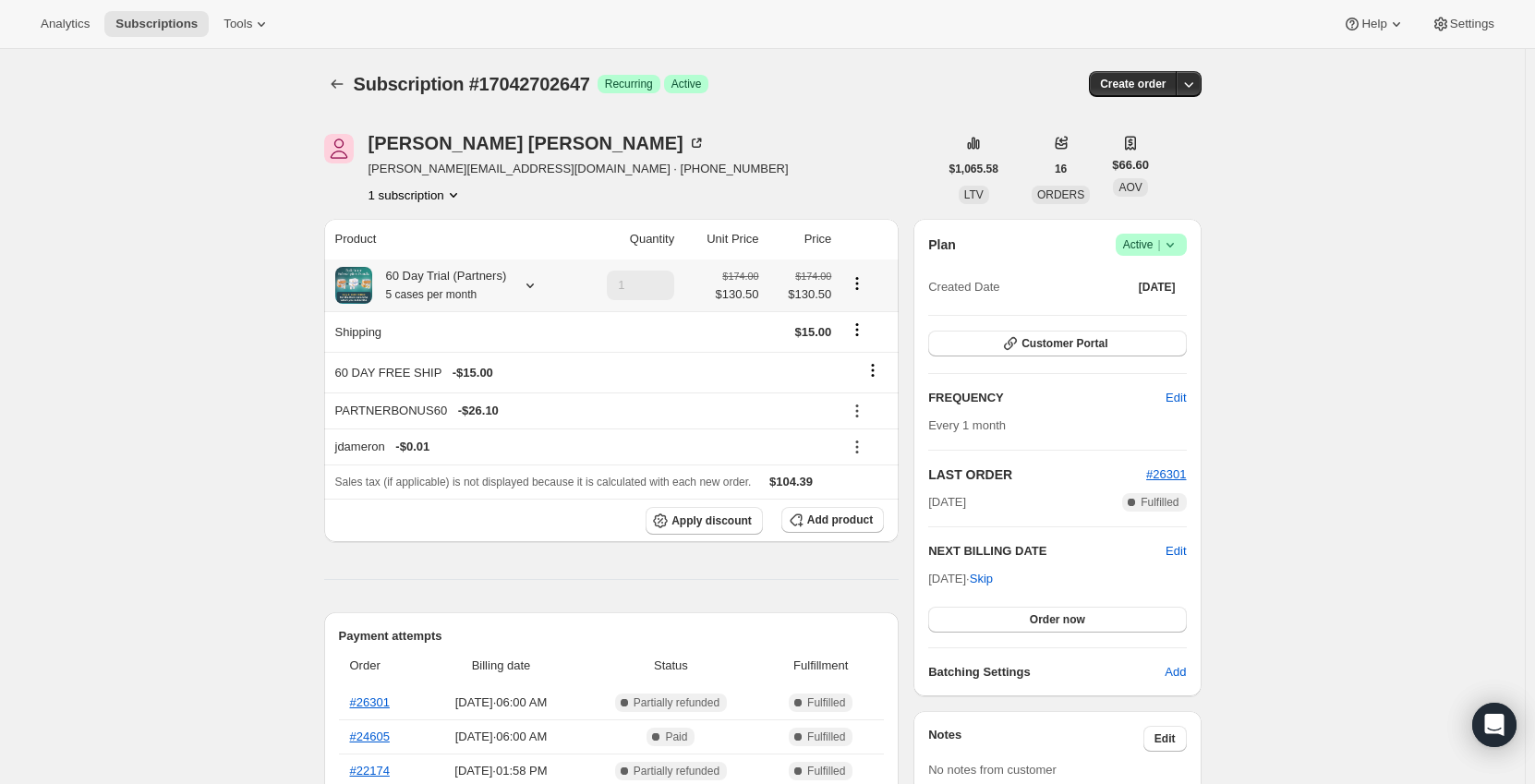
click at [527, 285] on icon at bounding box center [530, 285] width 8 height 5
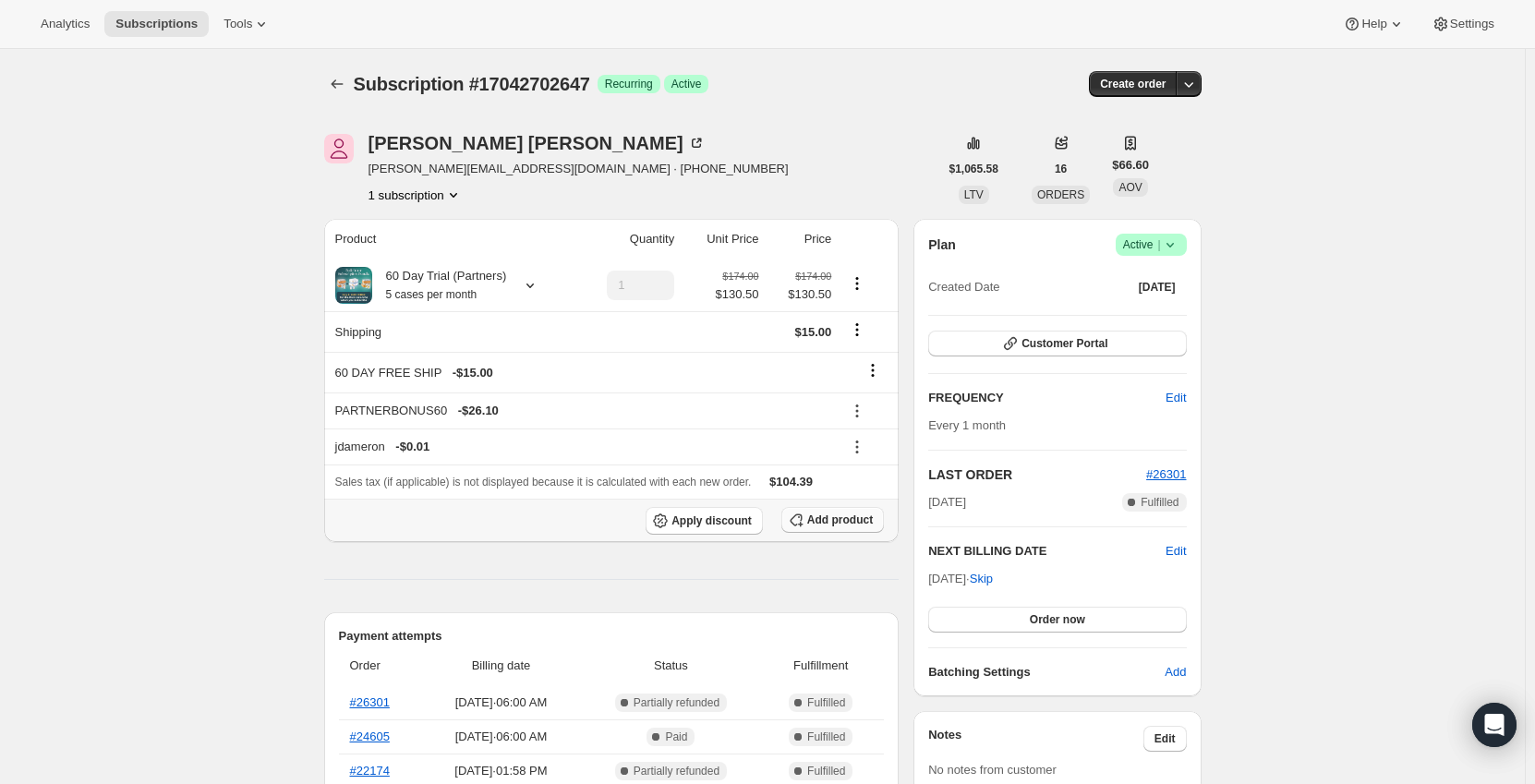
click at [824, 520] on span "Add product" at bounding box center [840, 519] width 65 height 14
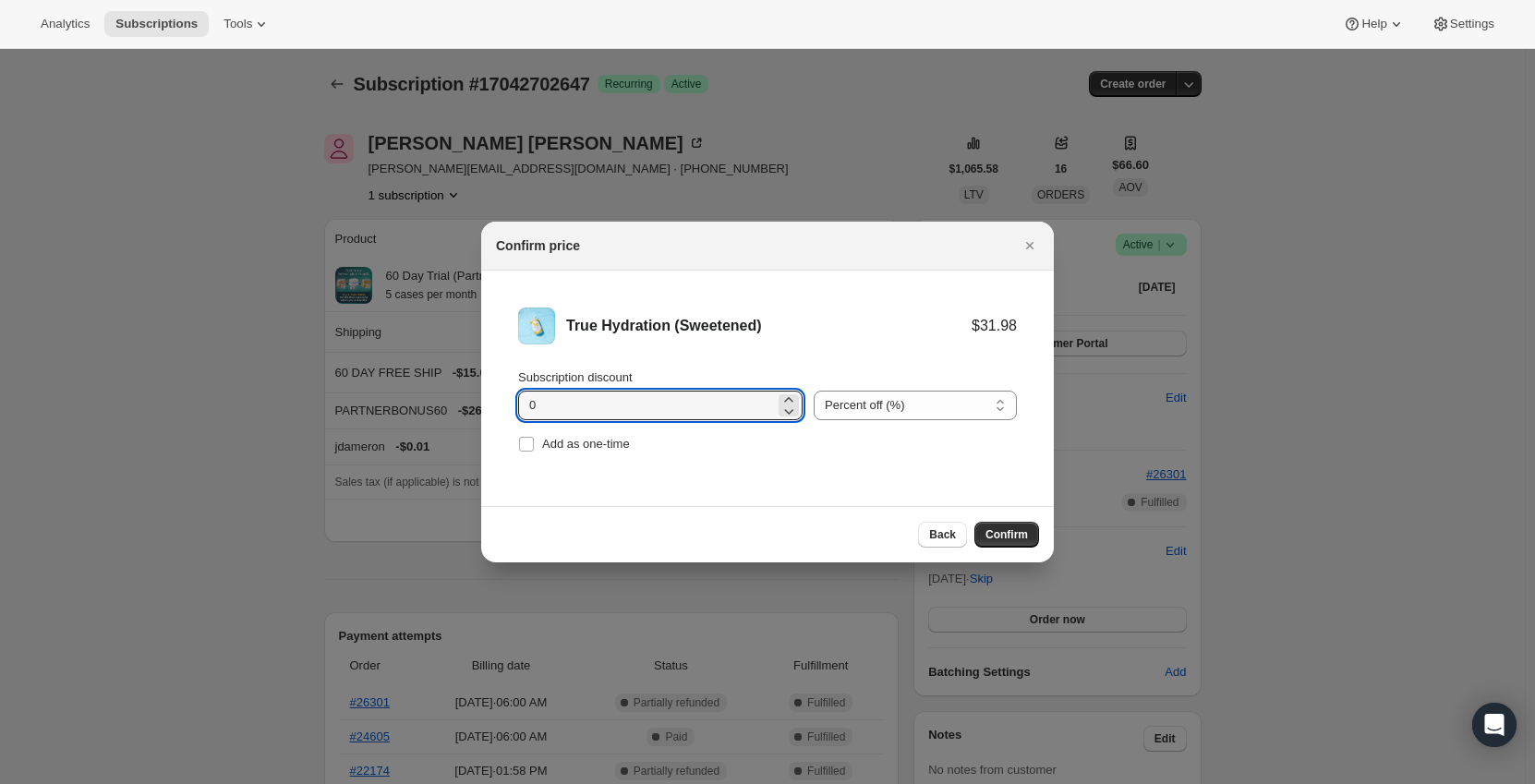
drag, startPoint x: 590, startPoint y: 406, endPoint x: 467, endPoint y: 397, distance: 123.3
click at [940, 393] on select "Percent off (%) Amount off ($)" at bounding box center [915, 405] width 204 height 30
select select "fixed"
click at [813, 391] on select "Percent off (%) Amount off ($)" at bounding box center [915, 405] width 204 height 30
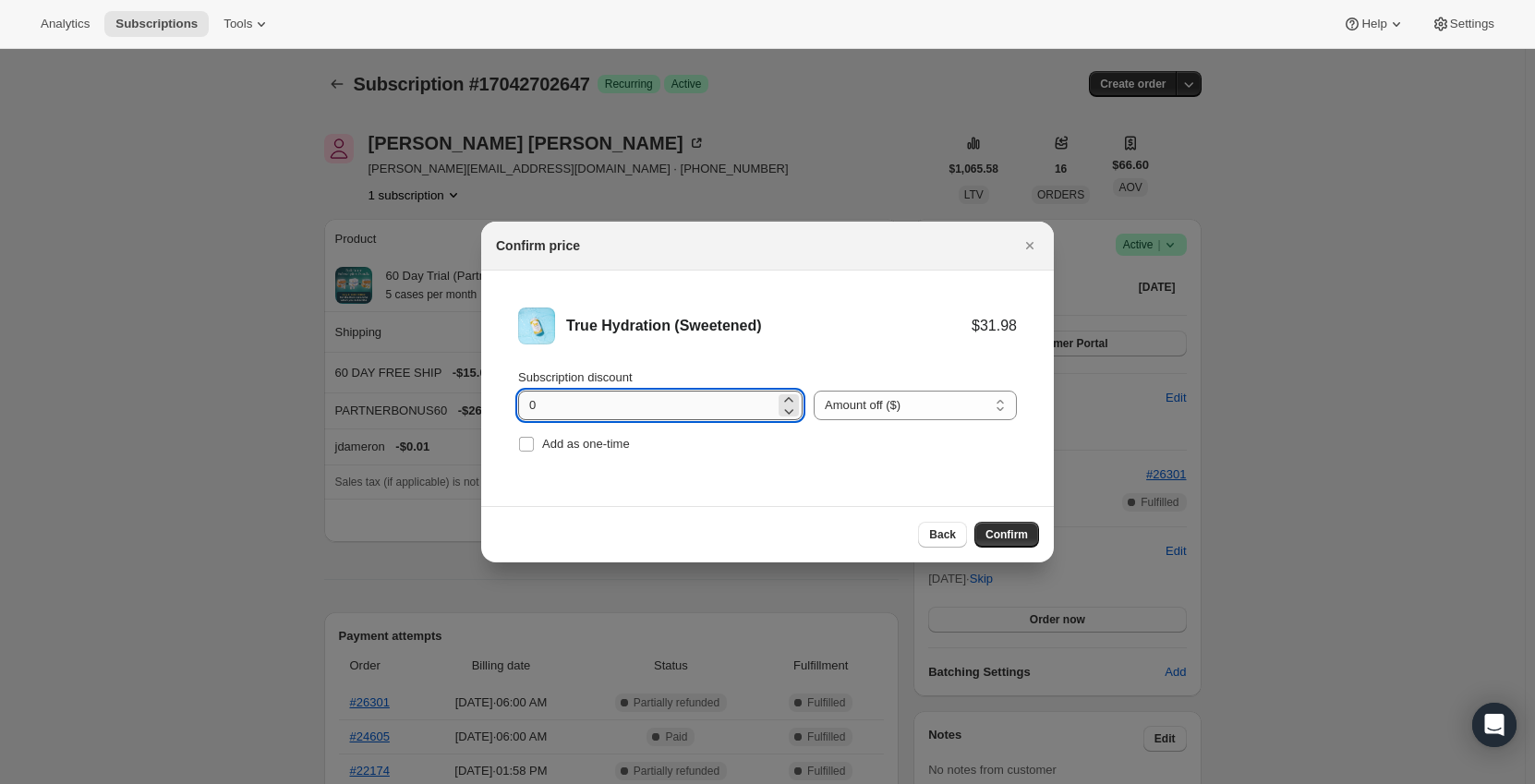
click at [603, 399] on input "0" at bounding box center [646, 405] width 256 height 30
type input "11.1"
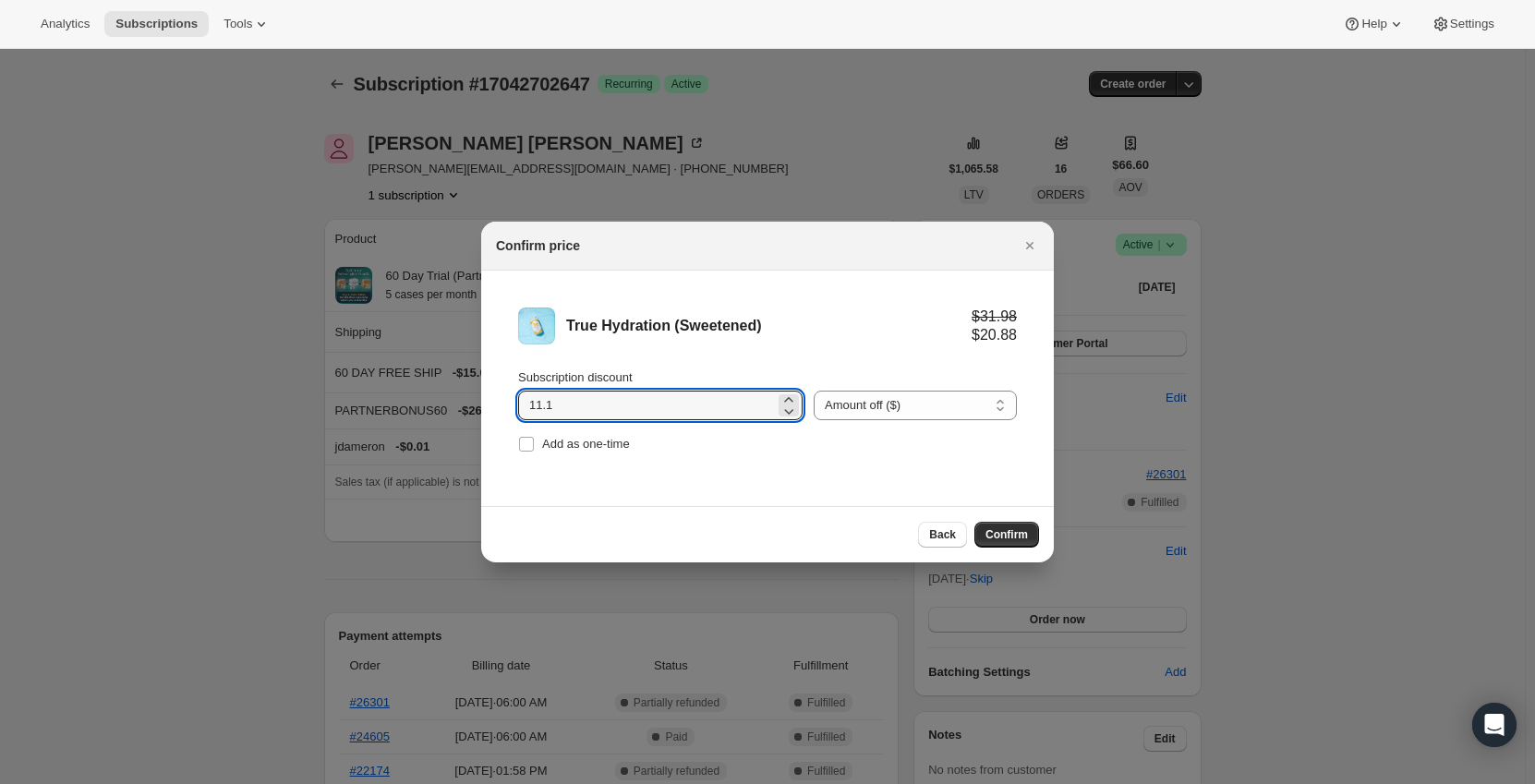
click at [651, 346] on li "True Hydration (Sweetened) $31.98 $20.88 Subscription discount 11.1 Percent off…" at bounding box center [767, 382] width 572 height 224
click at [998, 538] on span "Confirm" at bounding box center [1006, 534] width 42 height 14
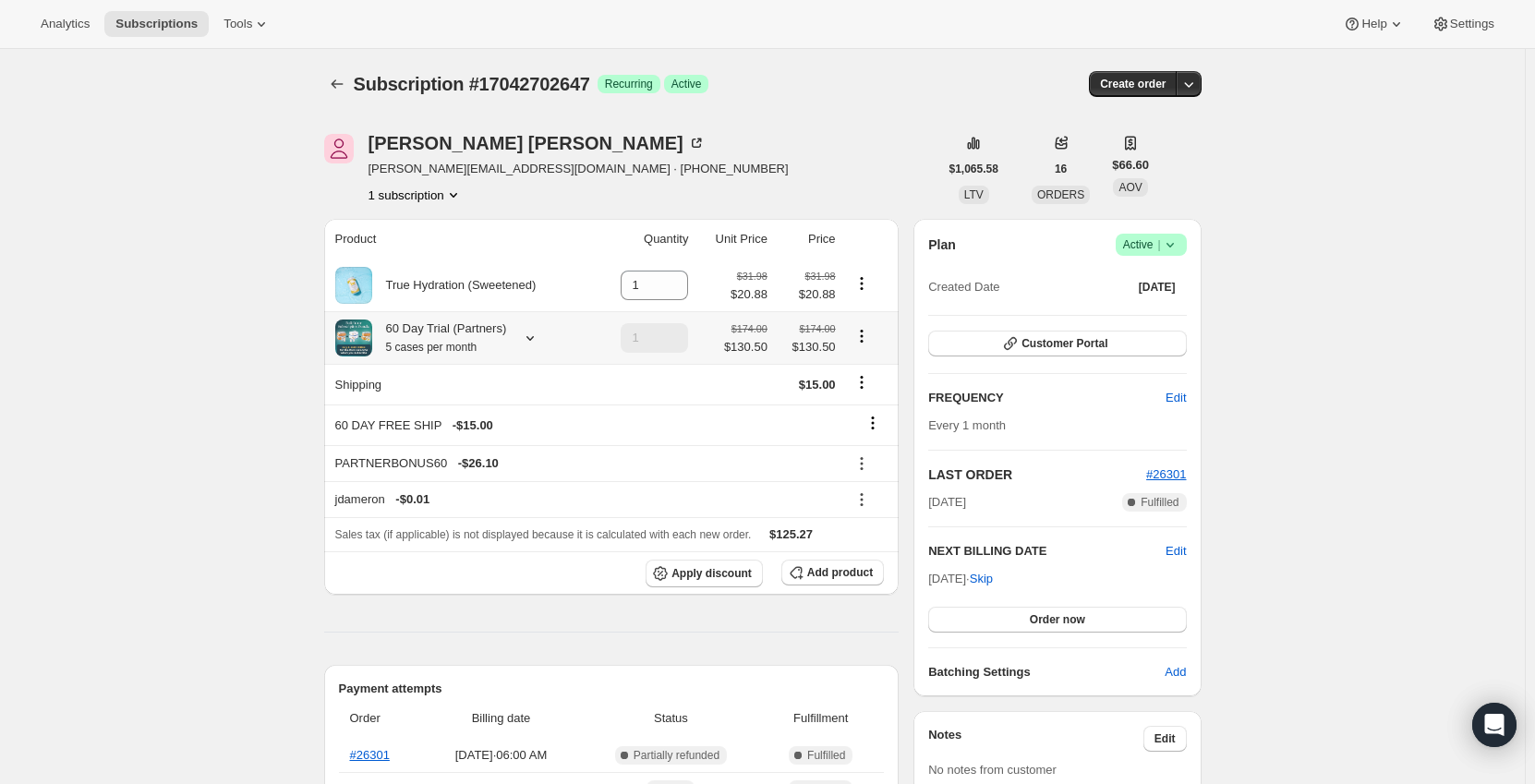
click at [867, 341] on icon "Product actions" at bounding box center [861, 336] width 18 height 18
click at [862, 400] on span "Remove" at bounding box center [865, 404] width 44 height 13
type input "0"
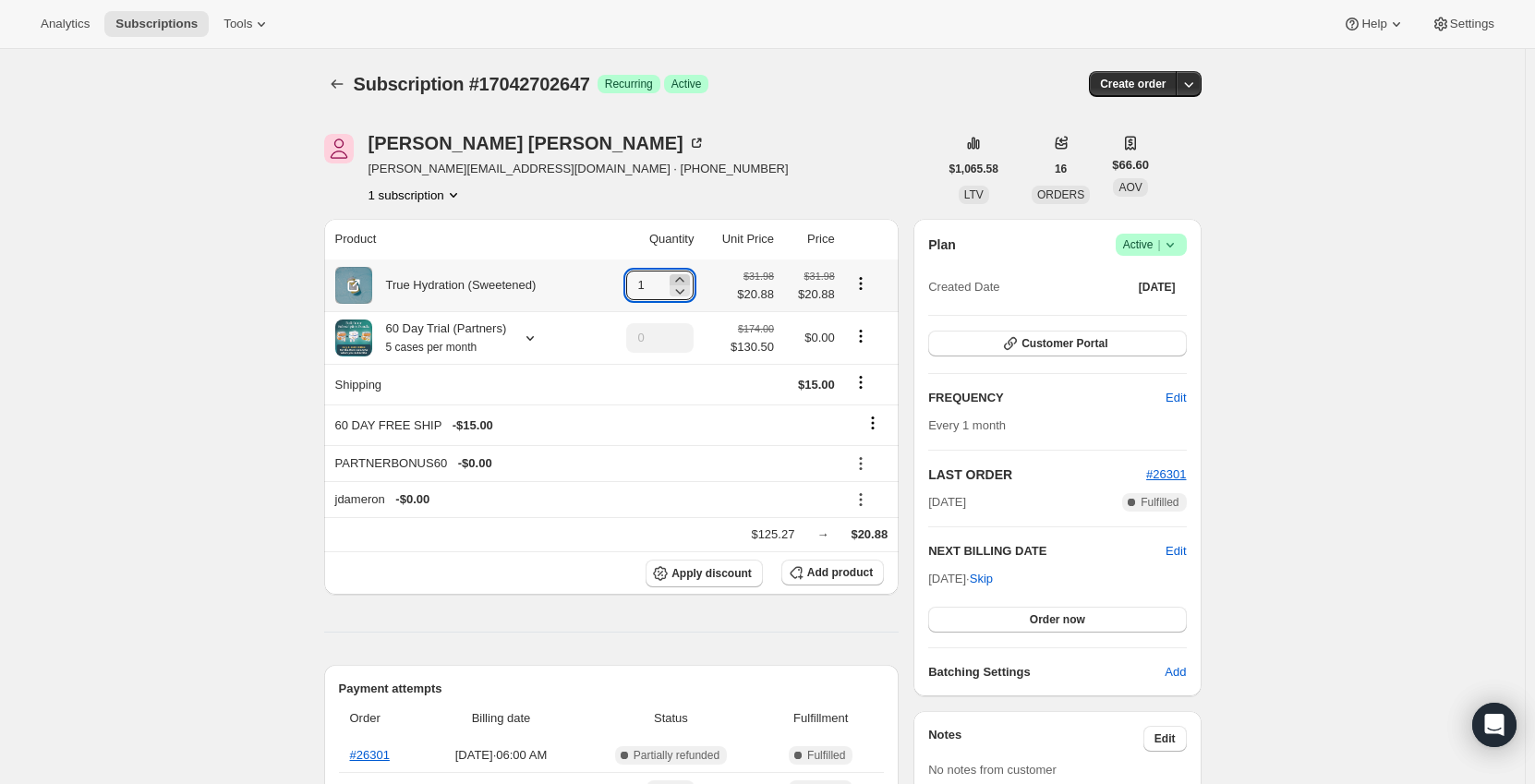
click at [684, 277] on icon at bounding box center [679, 279] width 18 height 18
click at [684, 277] on icon at bounding box center [674, 279] width 18 height 18
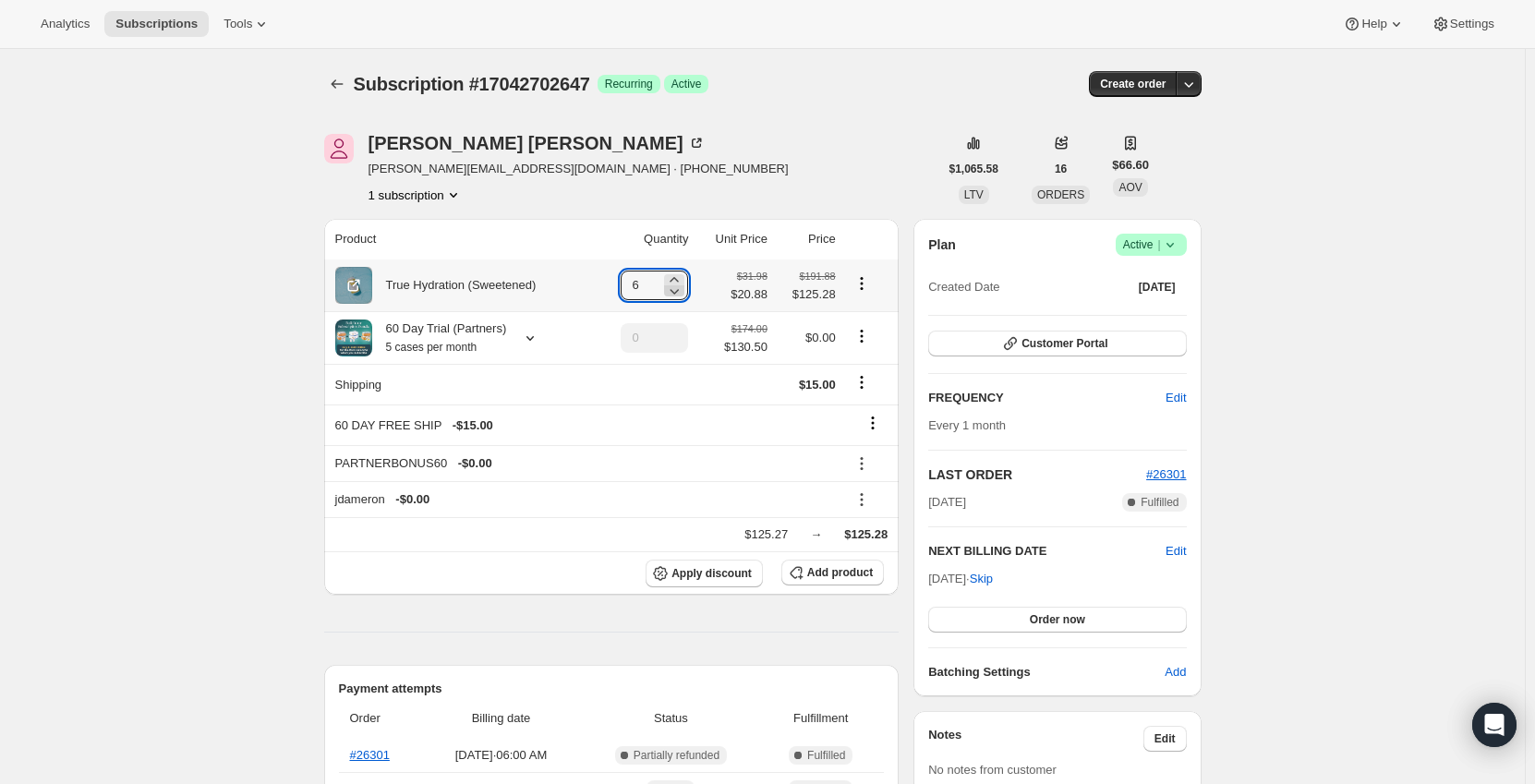
click at [684, 289] on icon at bounding box center [674, 290] width 18 height 18
type input "5"
click at [529, 336] on icon at bounding box center [530, 337] width 18 height 18
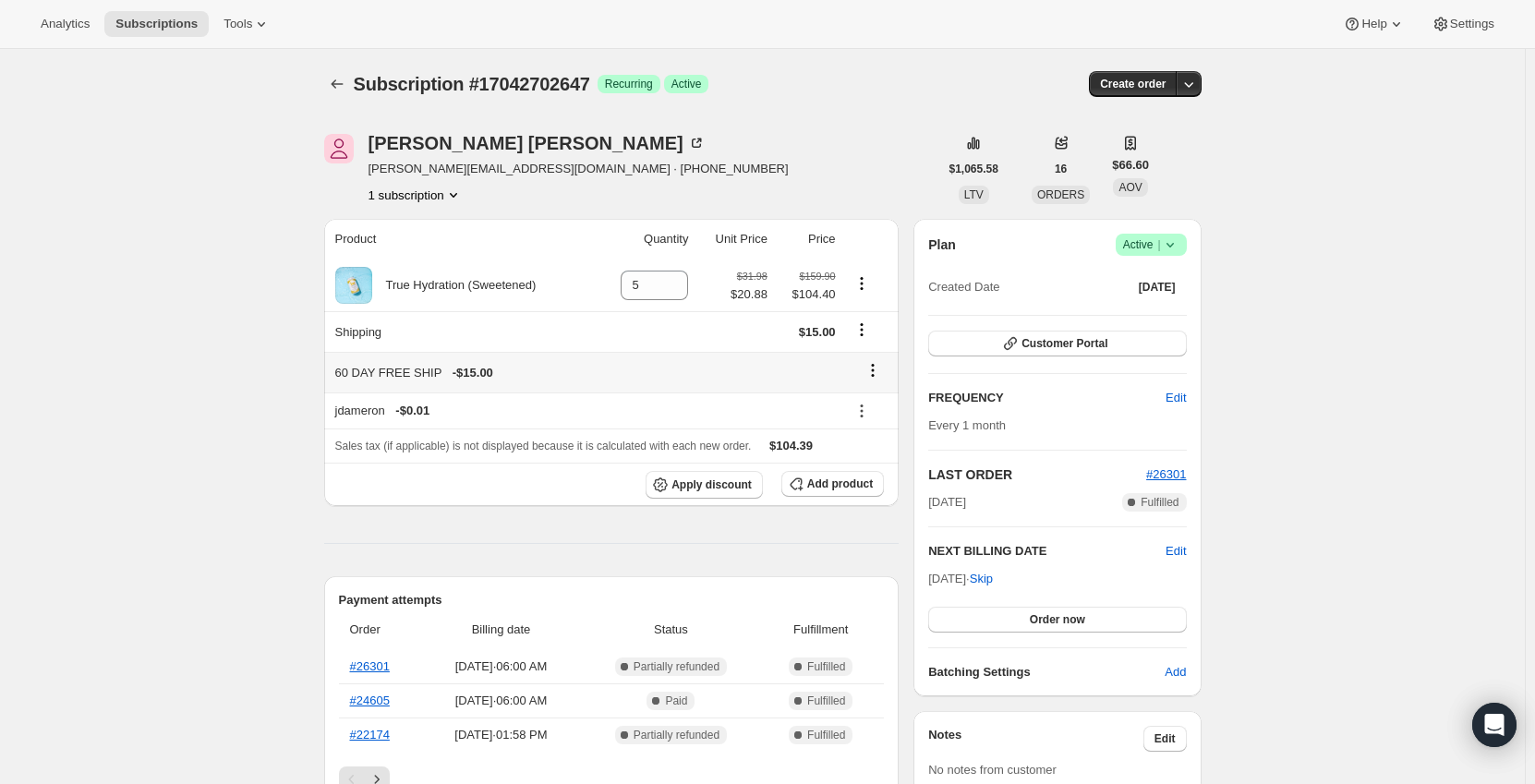
click at [876, 382] on div at bounding box center [867, 372] width 41 height 25
click at [879, 368] on icon at bounding box center [872, 369] width 18 height 18
click at [877, 402] on span "Remove" at bounding box center [878, 406] width 44 height 13
click at [862, 329] on icon "Shipping actions" at bounding box center [861, 329] width 18 height 18
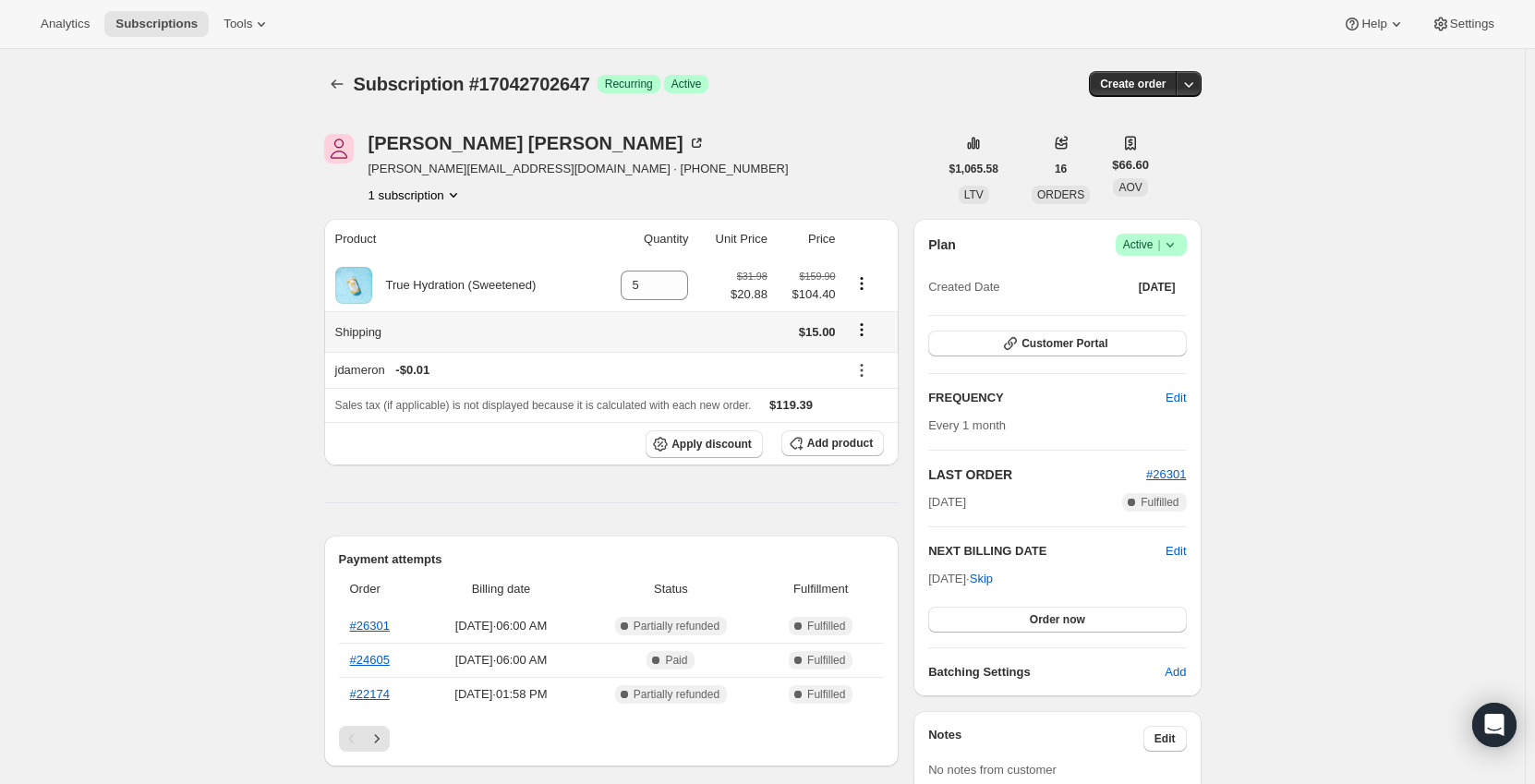
click at [863, 334] on icon "Shipping actions" at bounding box center [861, 329] width 18 height 18
click at [875, 369] on span "Edit shipping rate" at bounding box center [864, 366] width 92 height 13
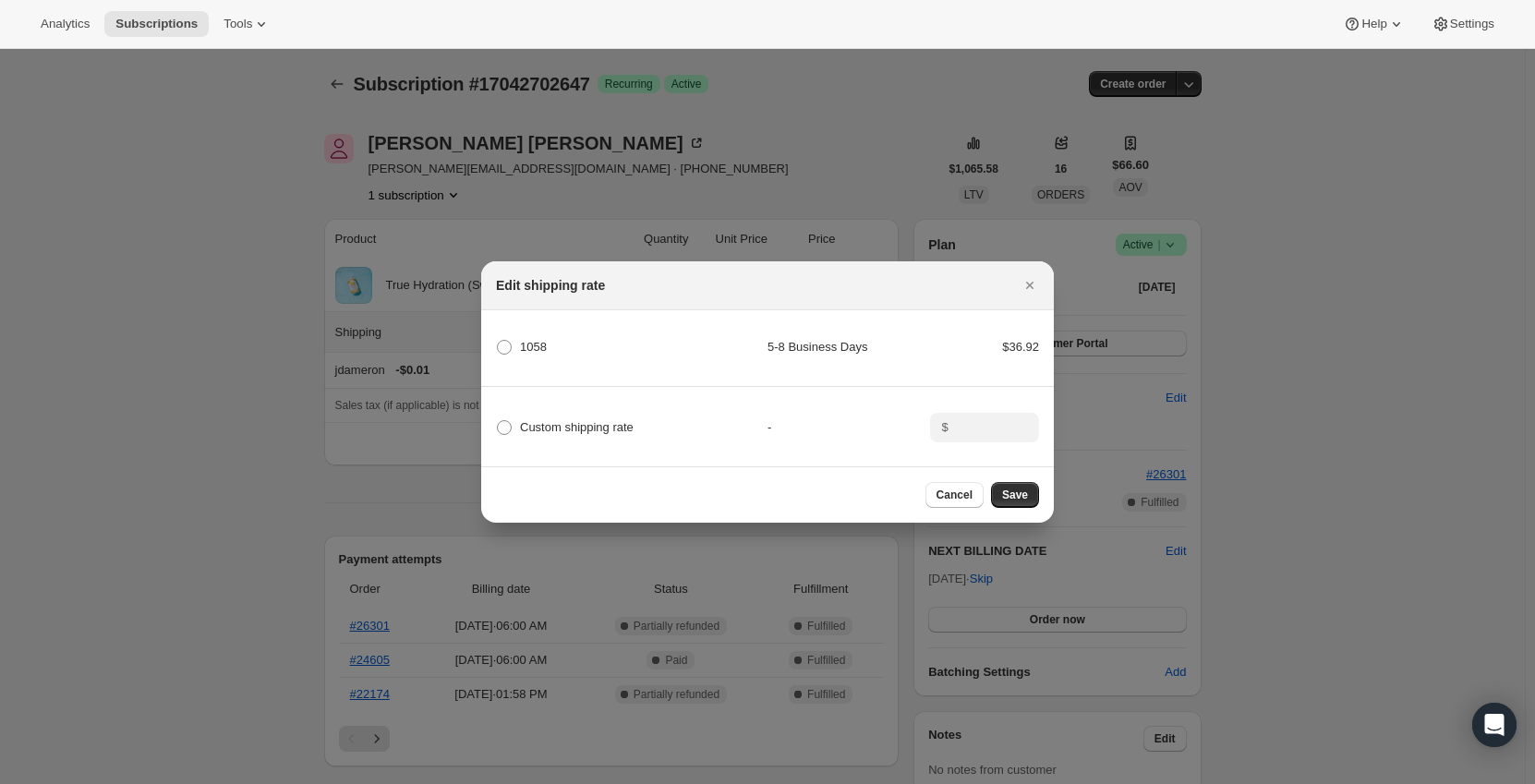
click at [605, 424] on span "Custom shipping rate" at bounding box center [577, 427] width 113 height 13
click at [497, 421] on input "Custom shipping rate" at bounding box center [497, 420] width 1 height 1
radio input "true"
click at [974, 423] on input ":r1b8:" at bounding box center [983, 427] width 58 height 30
type input "0"
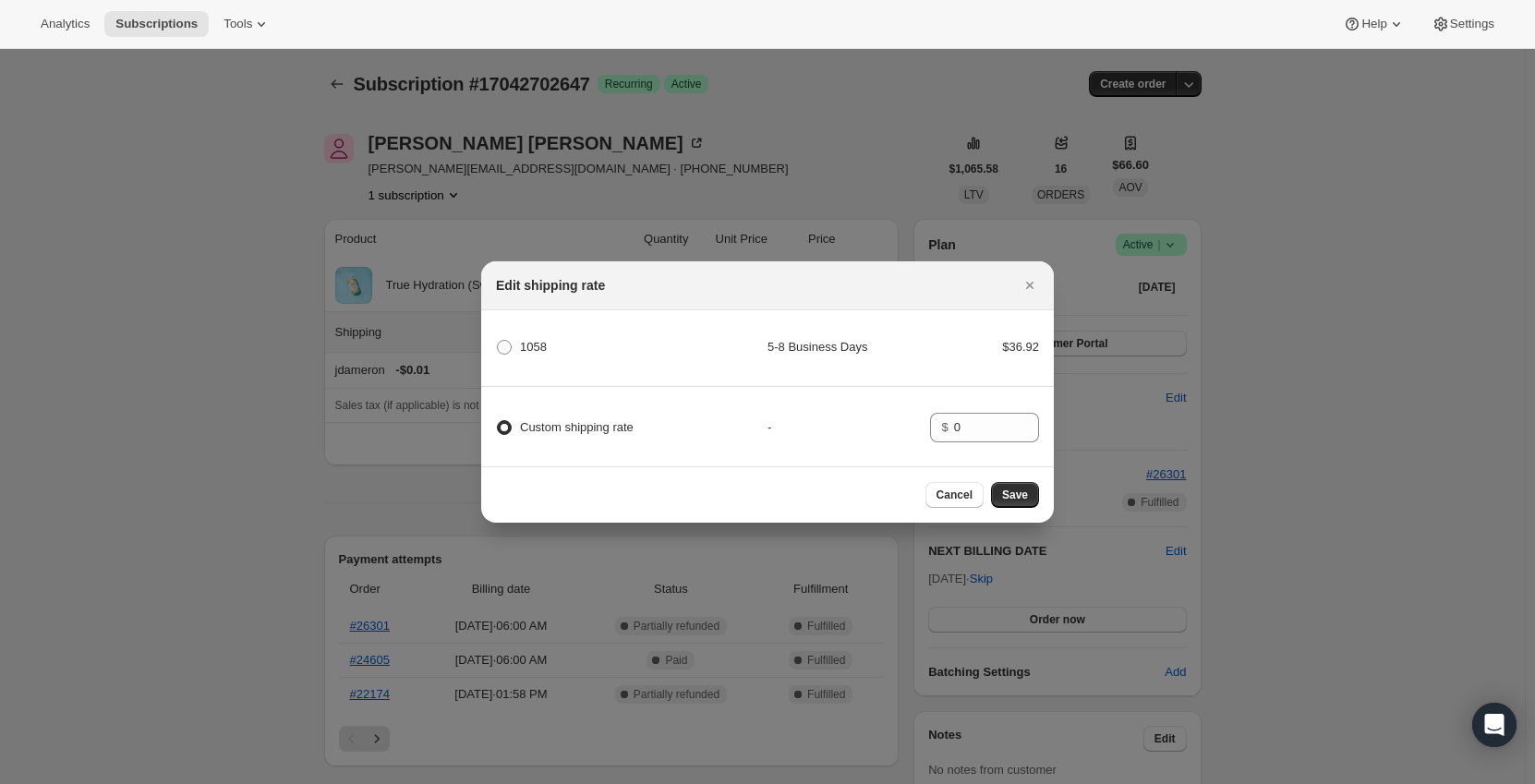
click at [1019, 498] on span "Save" at bounding box center [1015, 494] width 26 height 14
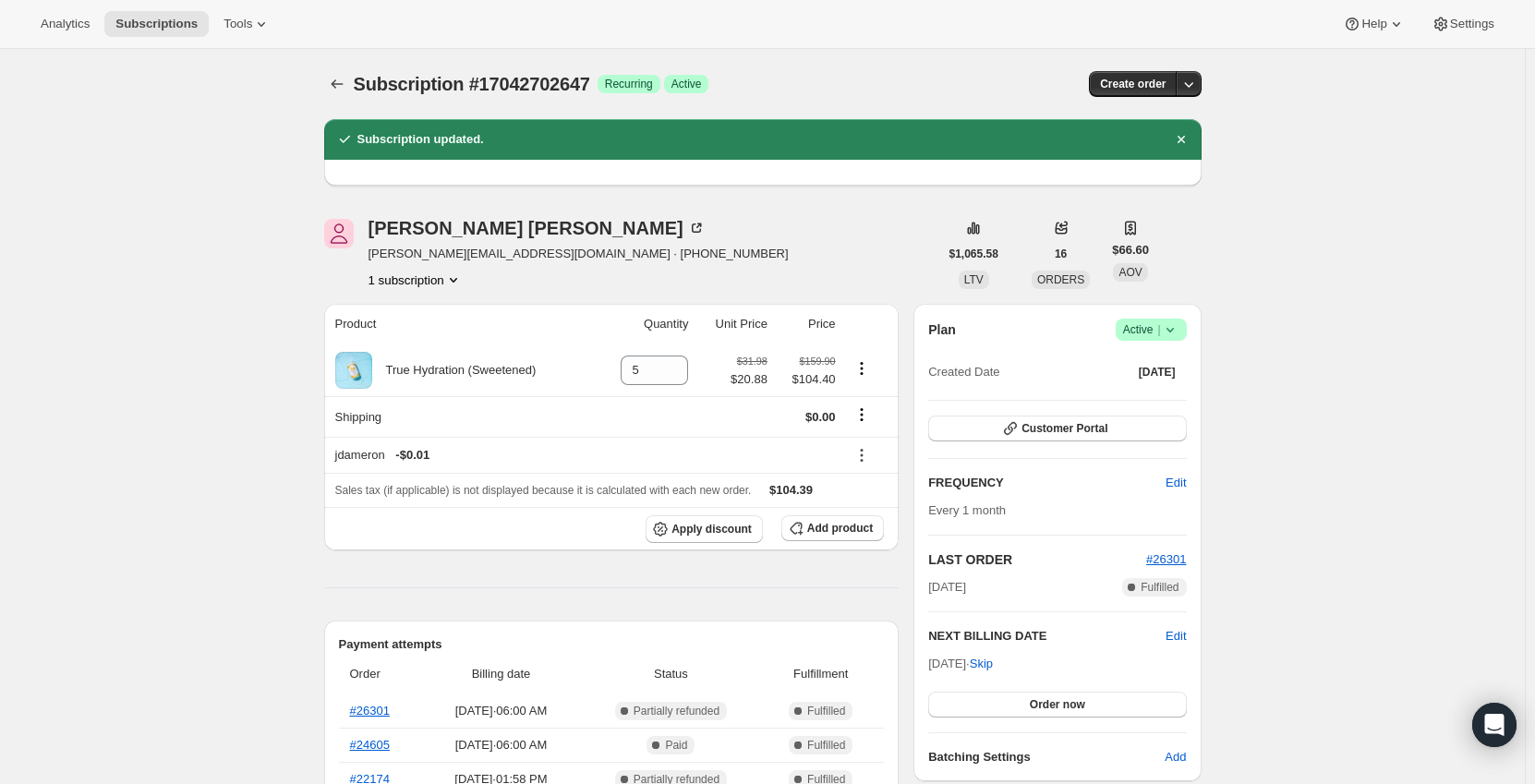
click at [343, 82] on icon "Subscriptions" at bounding box center [336, 83] width 18 height 18
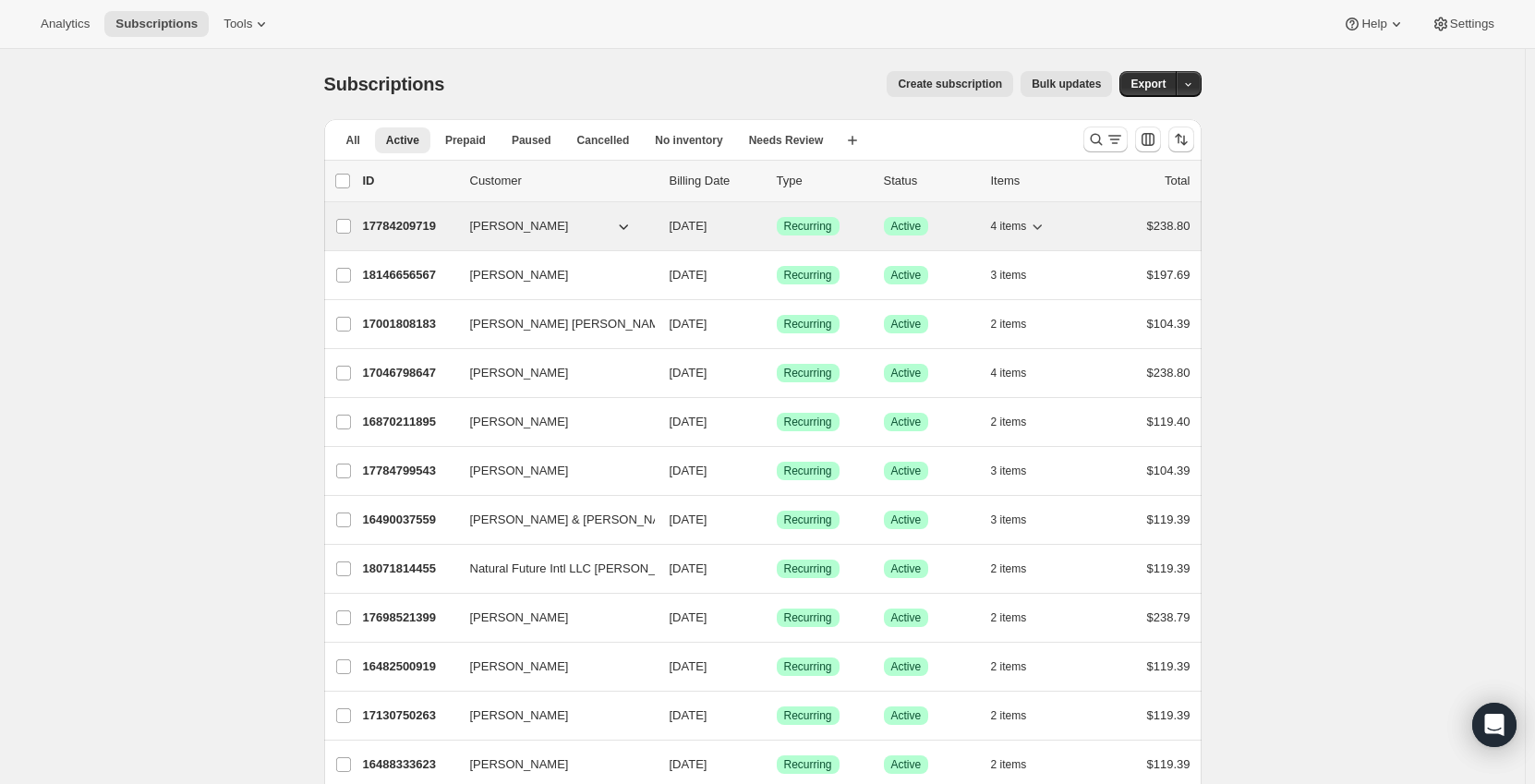
click at [400, 220] on p "17784209719" at bounding box center [409, 226] width 92 height 18
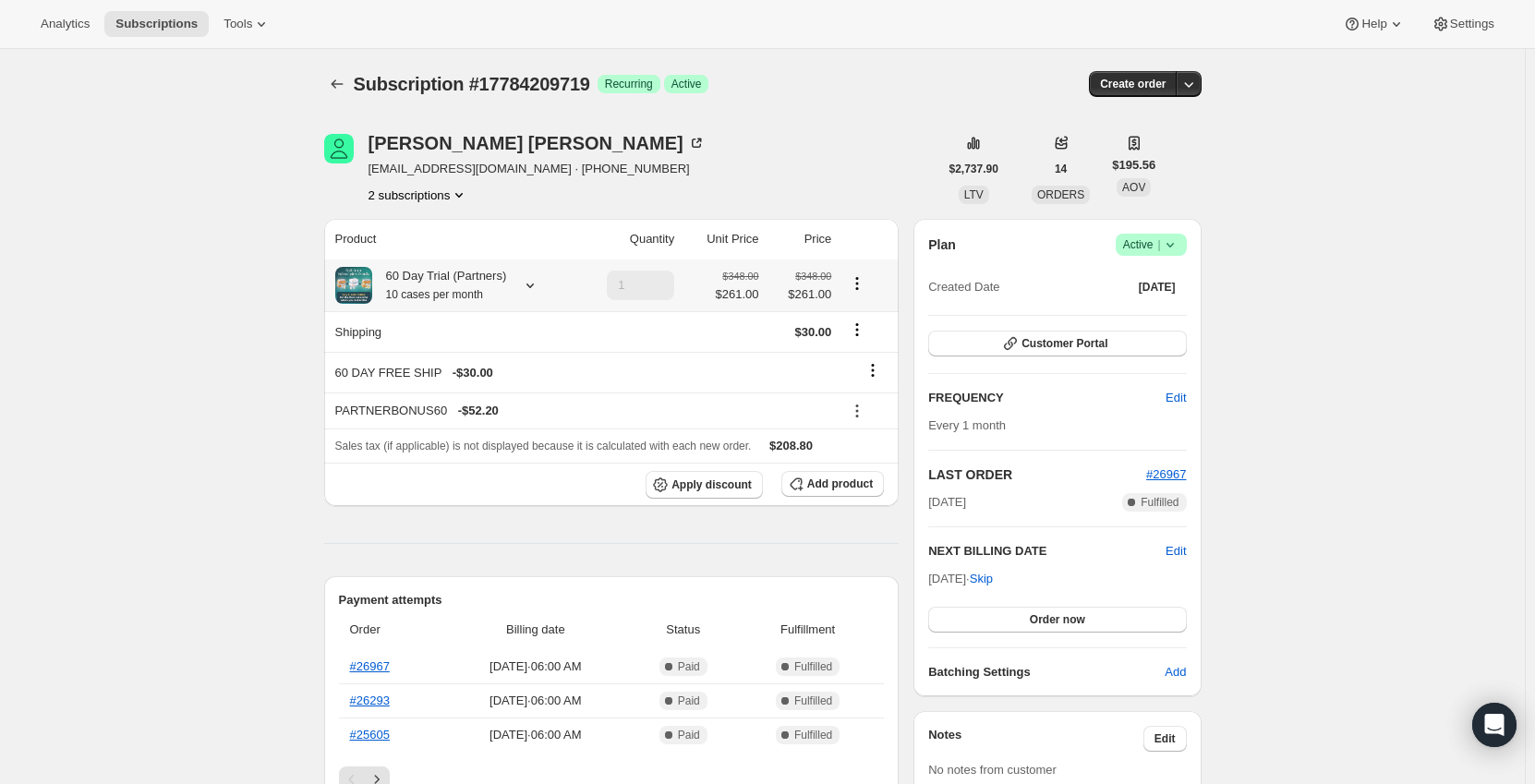
click at [529, 284] on icon at bounding box center [530, 285] width 18 height 18
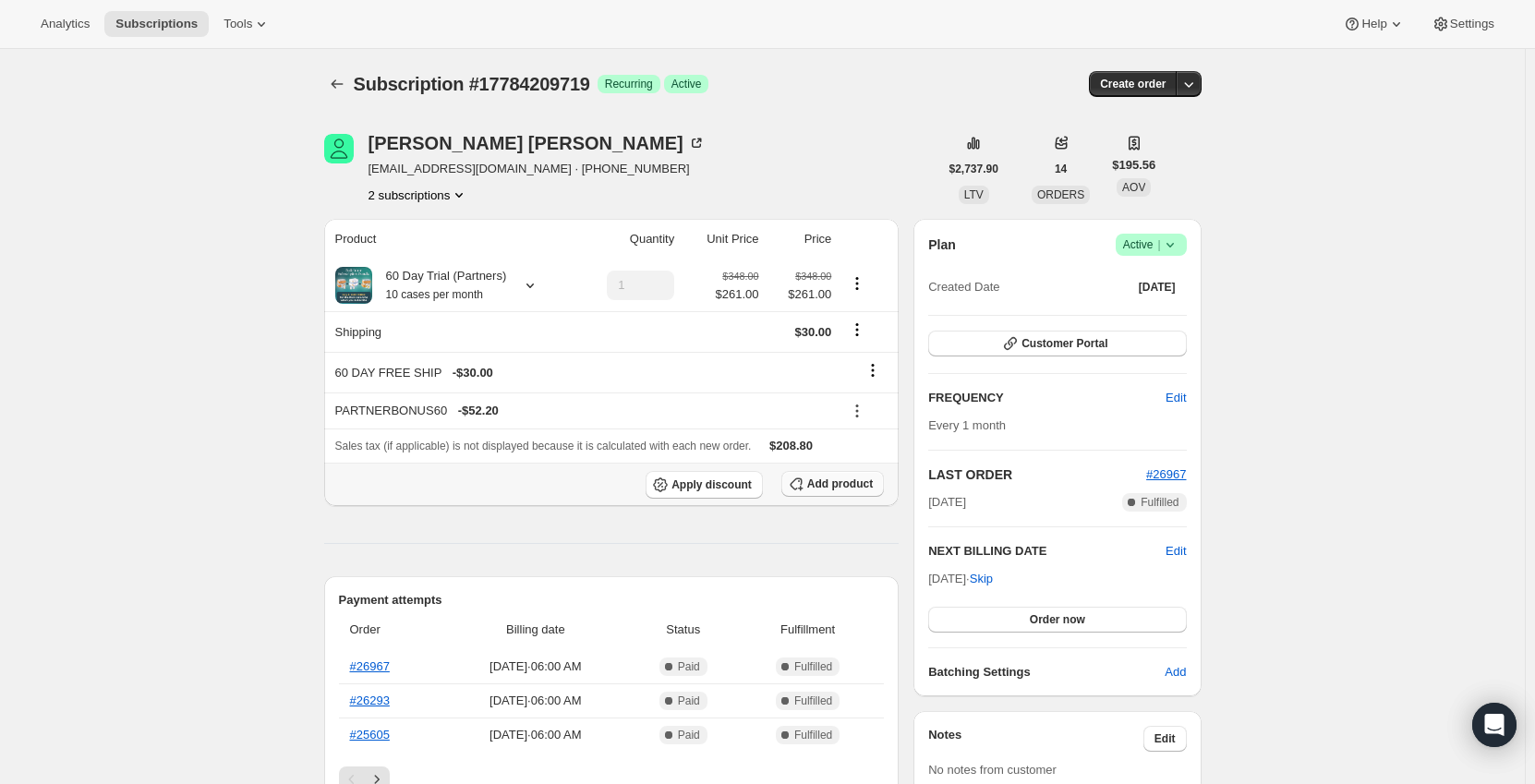
click at [840, 488] on span "Add product" at bounding box center [840, 483] width 65 height 14
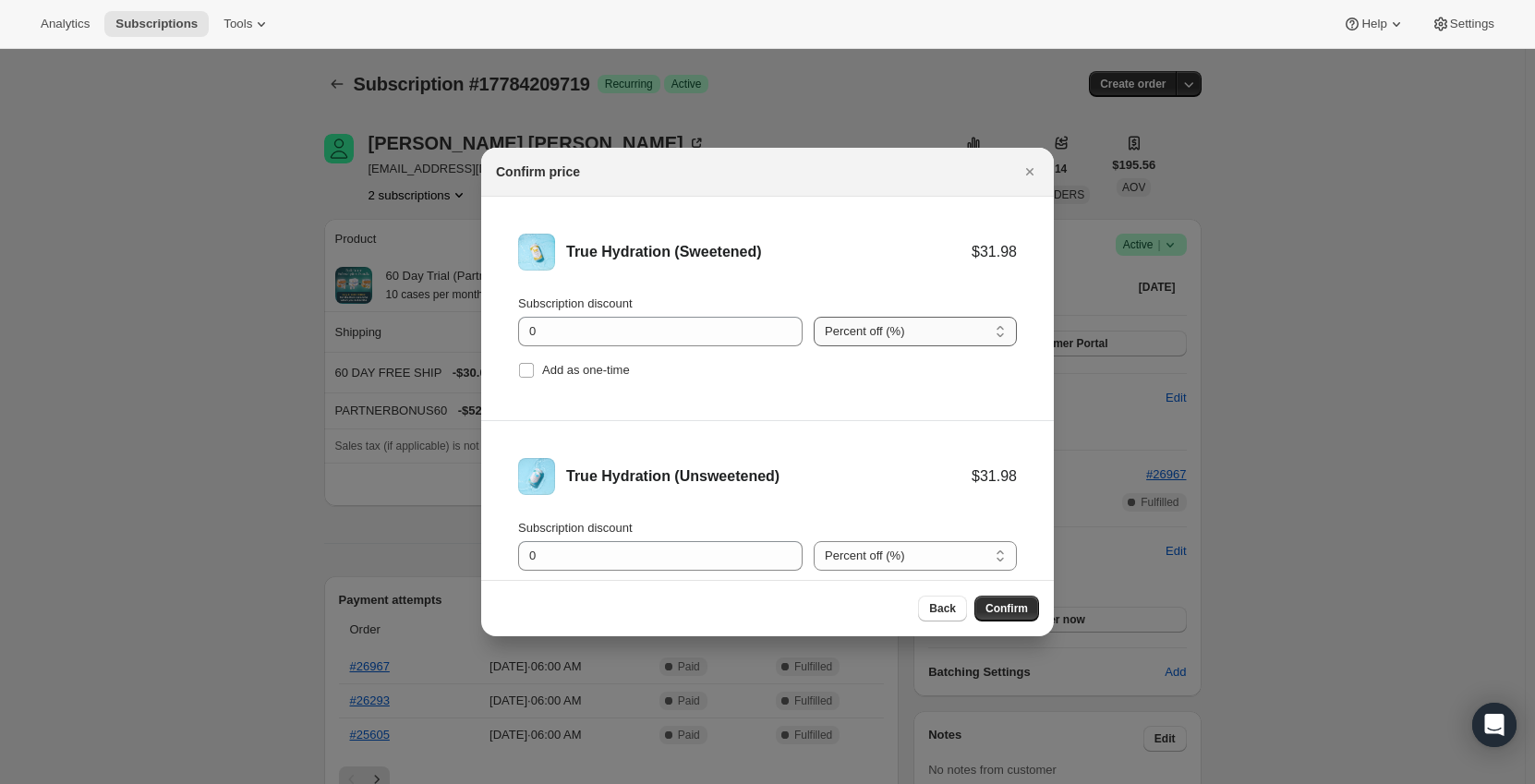
click at [833, 343] on select "Percent off (%) Amount off ($)" at bounding box center [915, 331] width 204 height 30
select select "fixed"
click at [813, 317] on select "Percent off (%) Amount off ($)" at bounding box center [915, 331] width 204 height 30
click at [869, 543] on select "Percent off (%) Amount off ($)" at bounding box center [915, 556] width 204 height 30
select select "fixed"
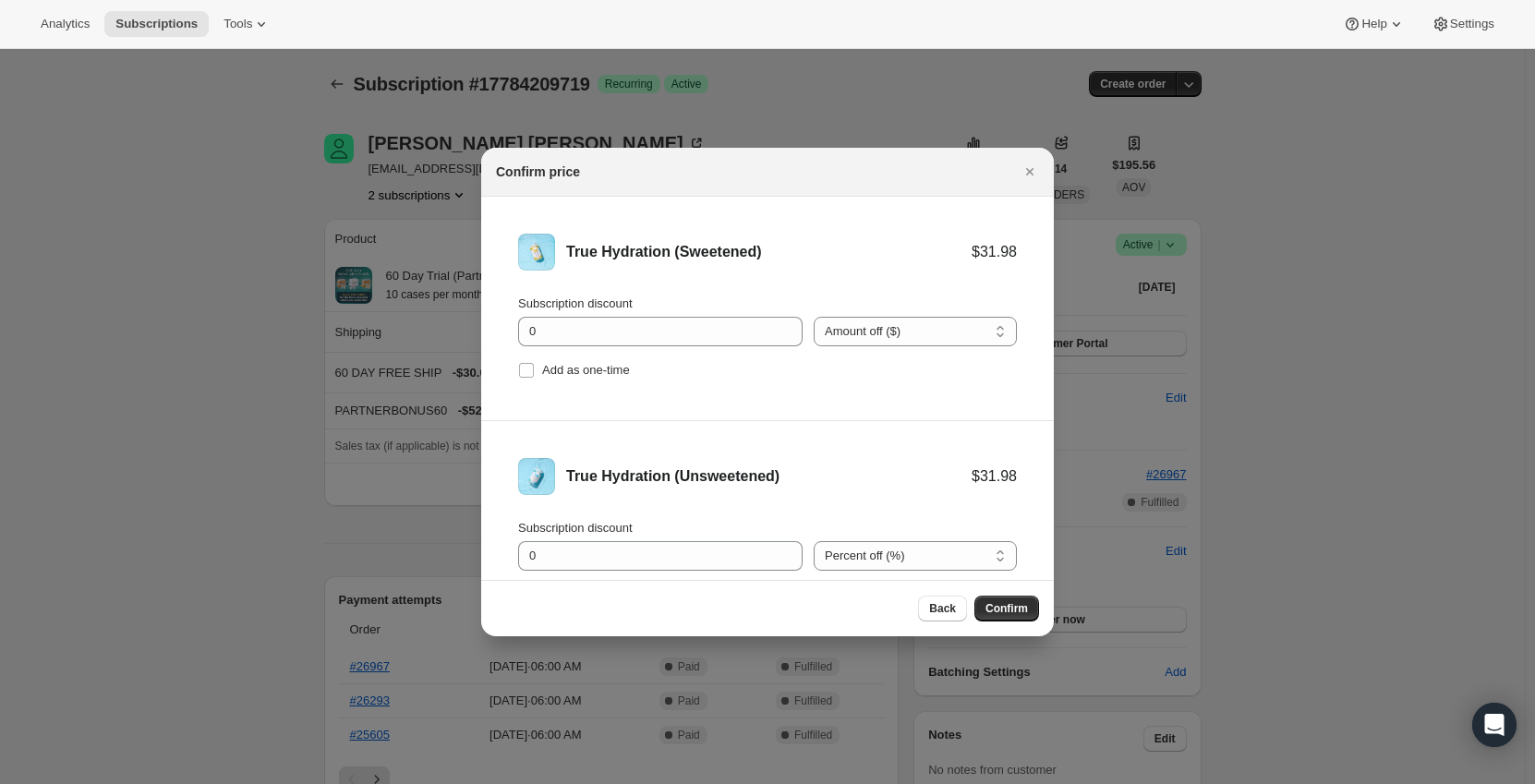
click at [813, 541] on select "Percent off (%) Amount off ($)" at bounding box center [915, 556] width 204 height 30
click at [697, 314] on div "Subscription discount 0" at bounding box center [660, 321] width 284 height 52
click at [691, 325] on input "0" at bounding box center [646, 331] width 256 height 30
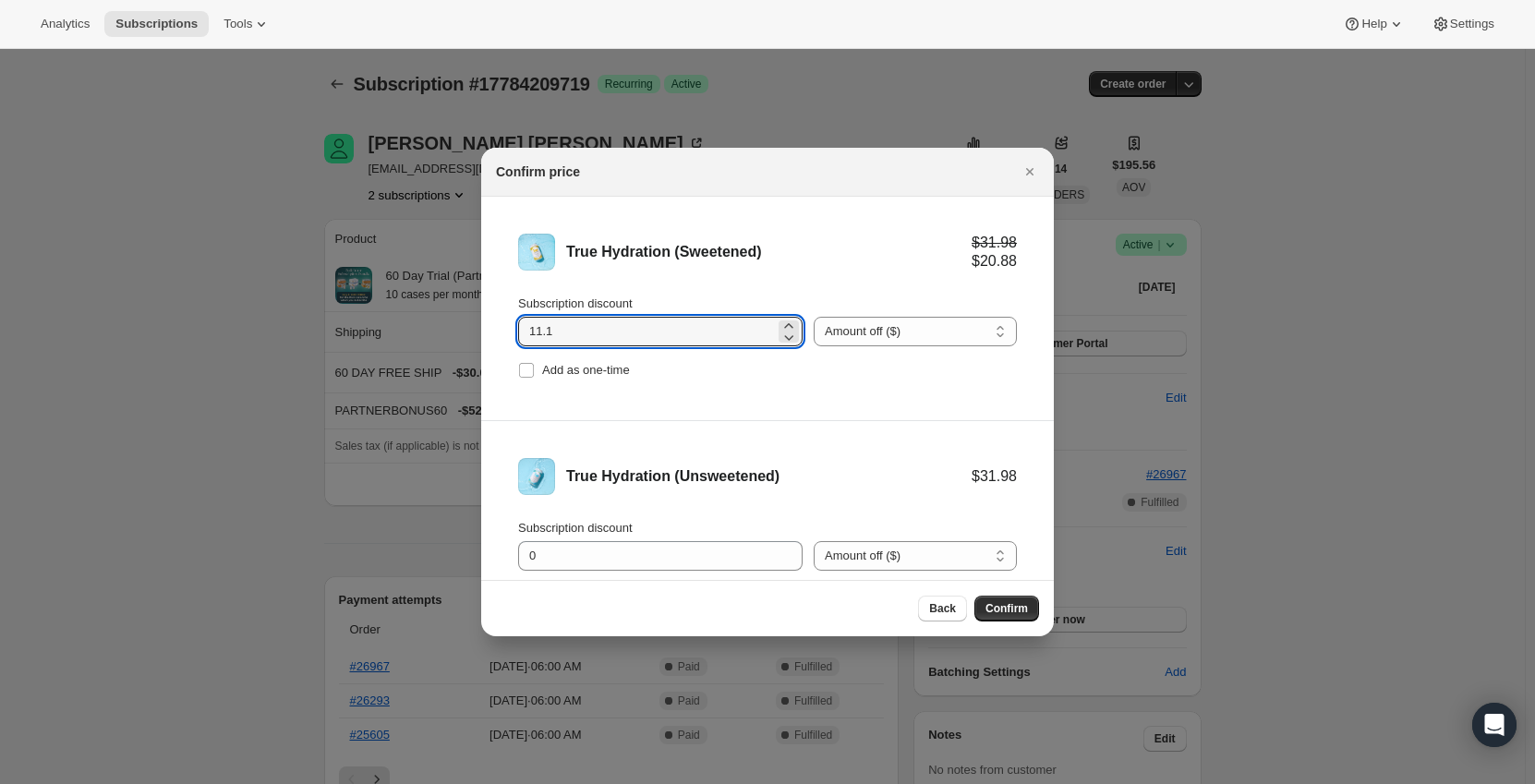
type input "11.1"
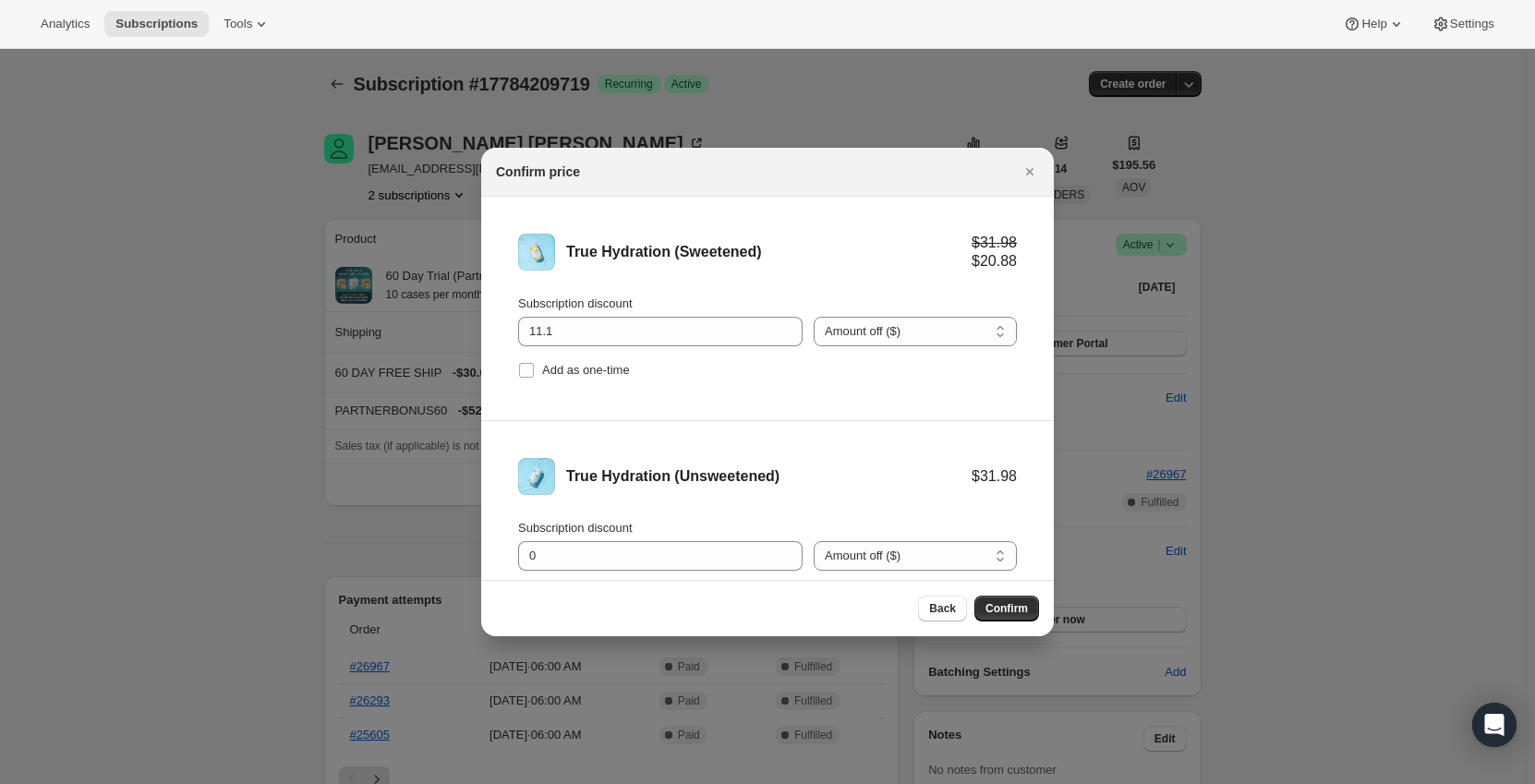
click at [665, 387] on li "True Hydration (Sweetened) $31.98 $20.88 Subscription discount 11.1 Percent off…" at bounding box center [767, 309] width 572 height 225
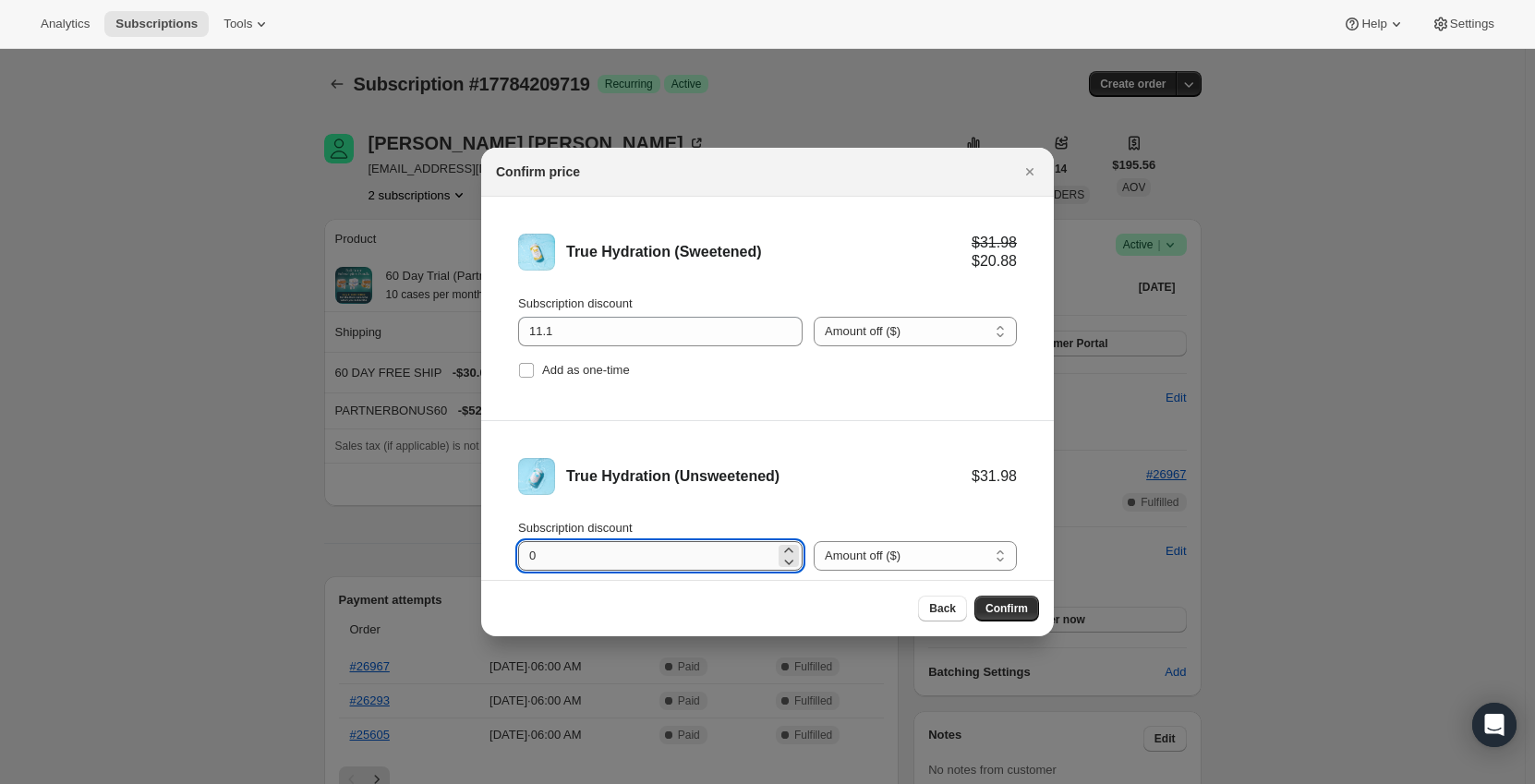
click at [653, 561] on input "0" at bounding box center [646, 556] width 256 height 30
drag, startPoint x: 535, startPoint y: 555, endPoint x: 548, endPoint y: 558, distance: 13.3
click at [518, 555] on input "011" at bounding box center [646, 556] width 256 height 30
click at [591, 558] on input "011" at bounding box center [646, 556] width 256 height 30
drag, startPoint x: 537, startPoint y: 554, endPoint x: 516, endPoint y: 555, distance: 21.0
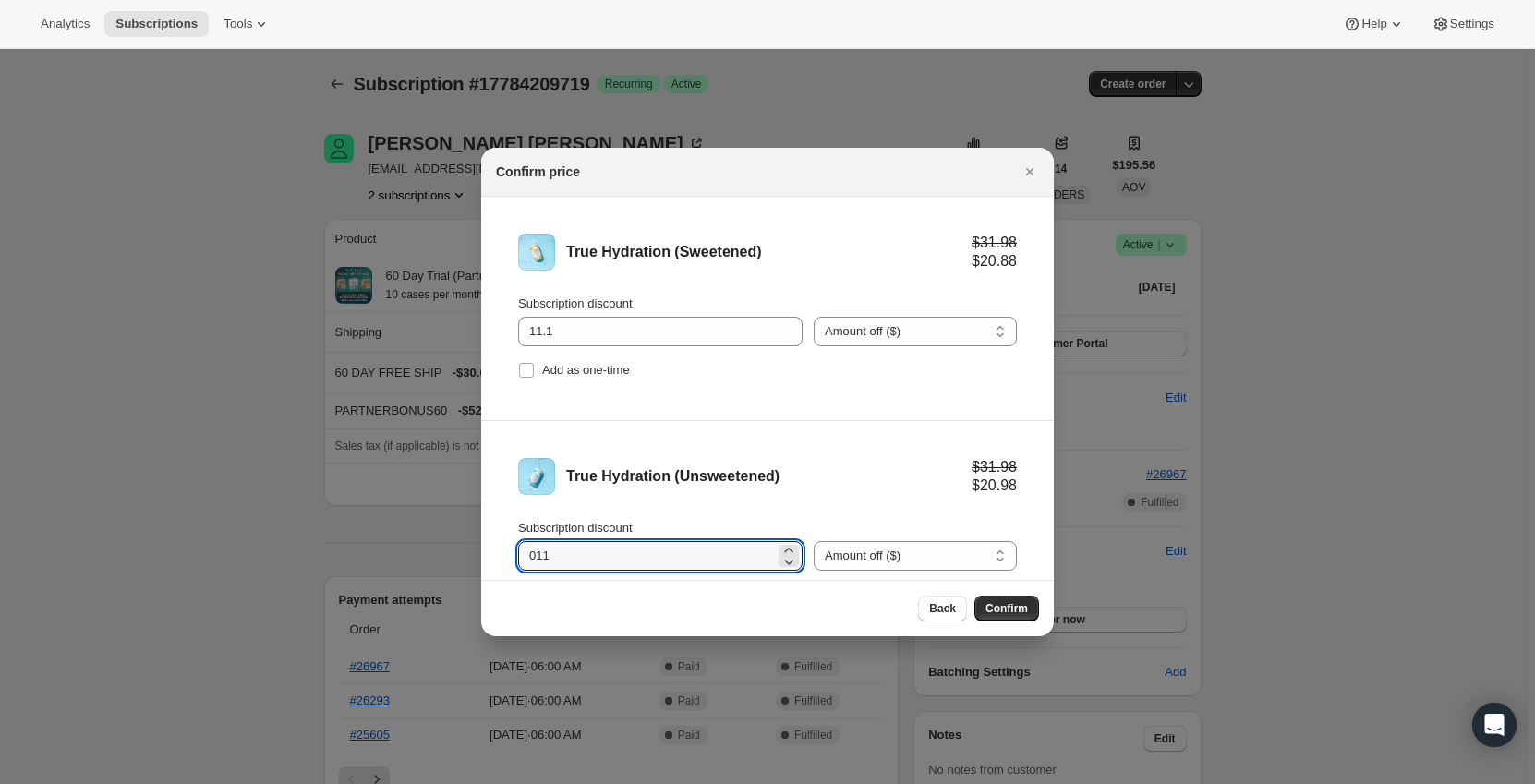
click at [516, 555] on li "True Hydration (Unsweetened) $31.98 $20.98 Subscription discount 011 Percent of…" at bounding box center [767, 533] width 572 height 224
click at [582, 558] on input "11" at bounding box center [646, 556] width 256 height 30
type input "11.1"
click at [680, 510] on li "True Hydration (Unsweetened) $31.98 $20.88 Subscription discount 11.1 Percent o…" at bounding box center [767, 533] width 572 height 224
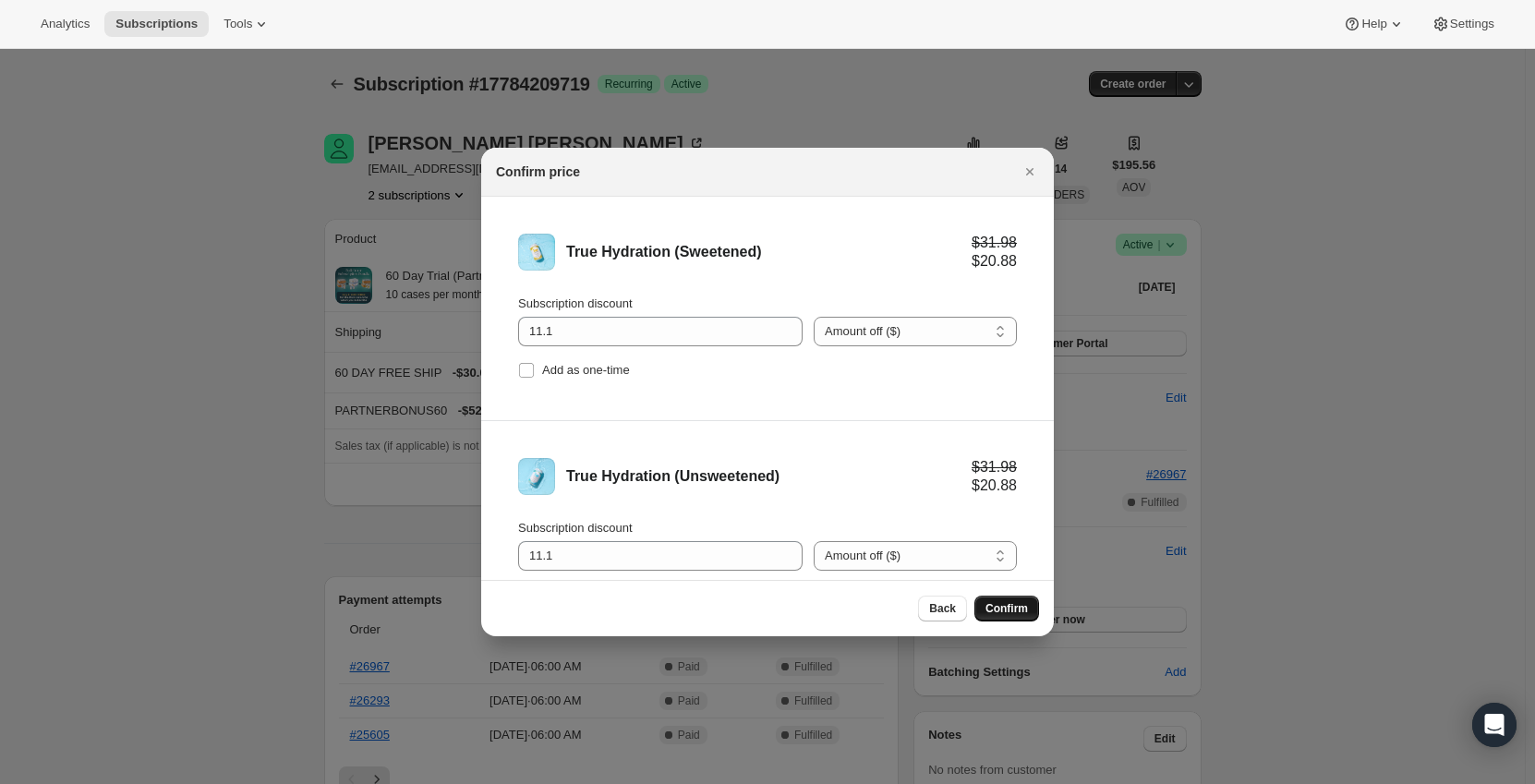
click at [992, 605] on span "Confirm" at bounding box center [1006, 607] width 42 height 14
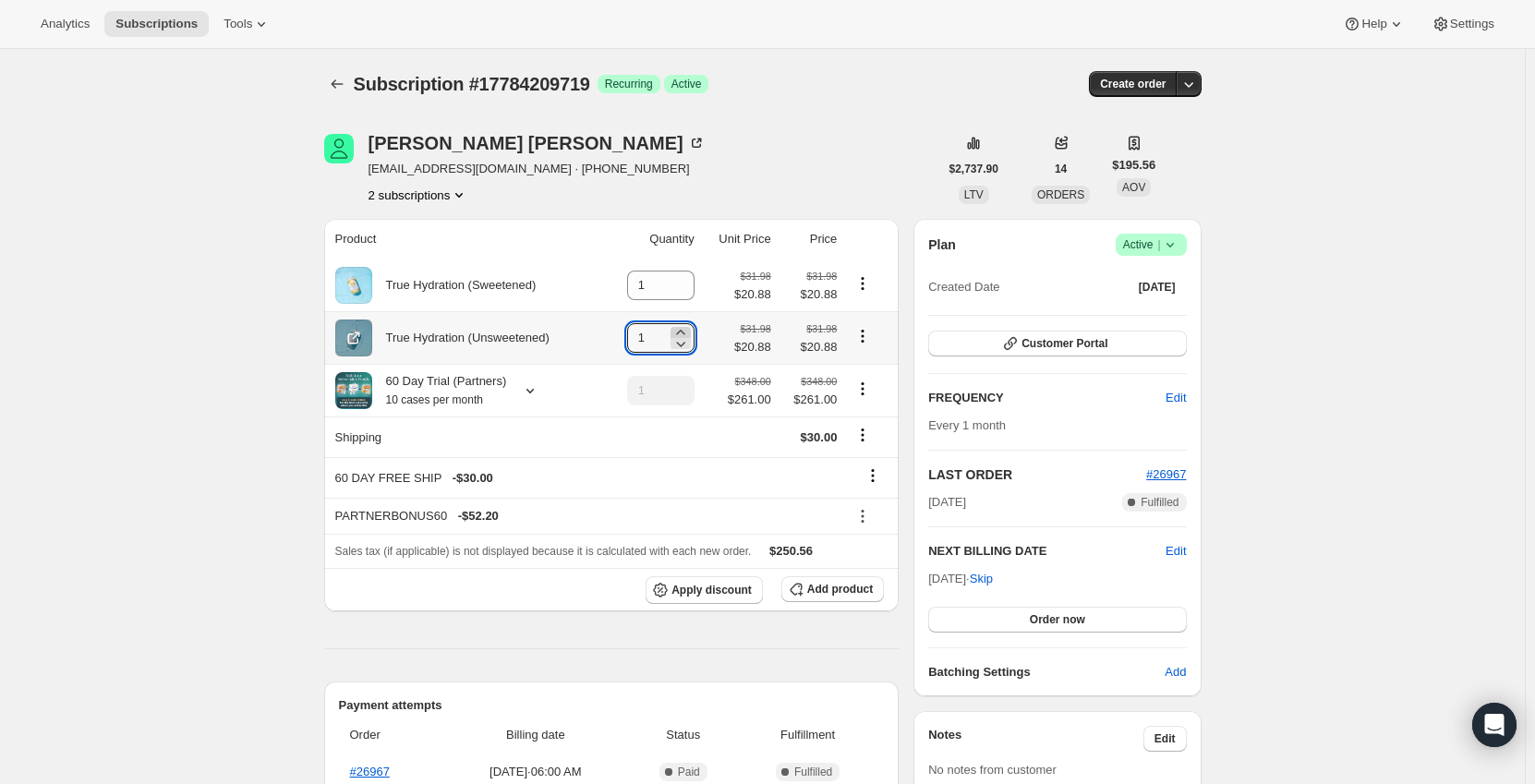
click at [689, 328] on icon at bounding box center [680, 332] width 18 height 18
type input "5"
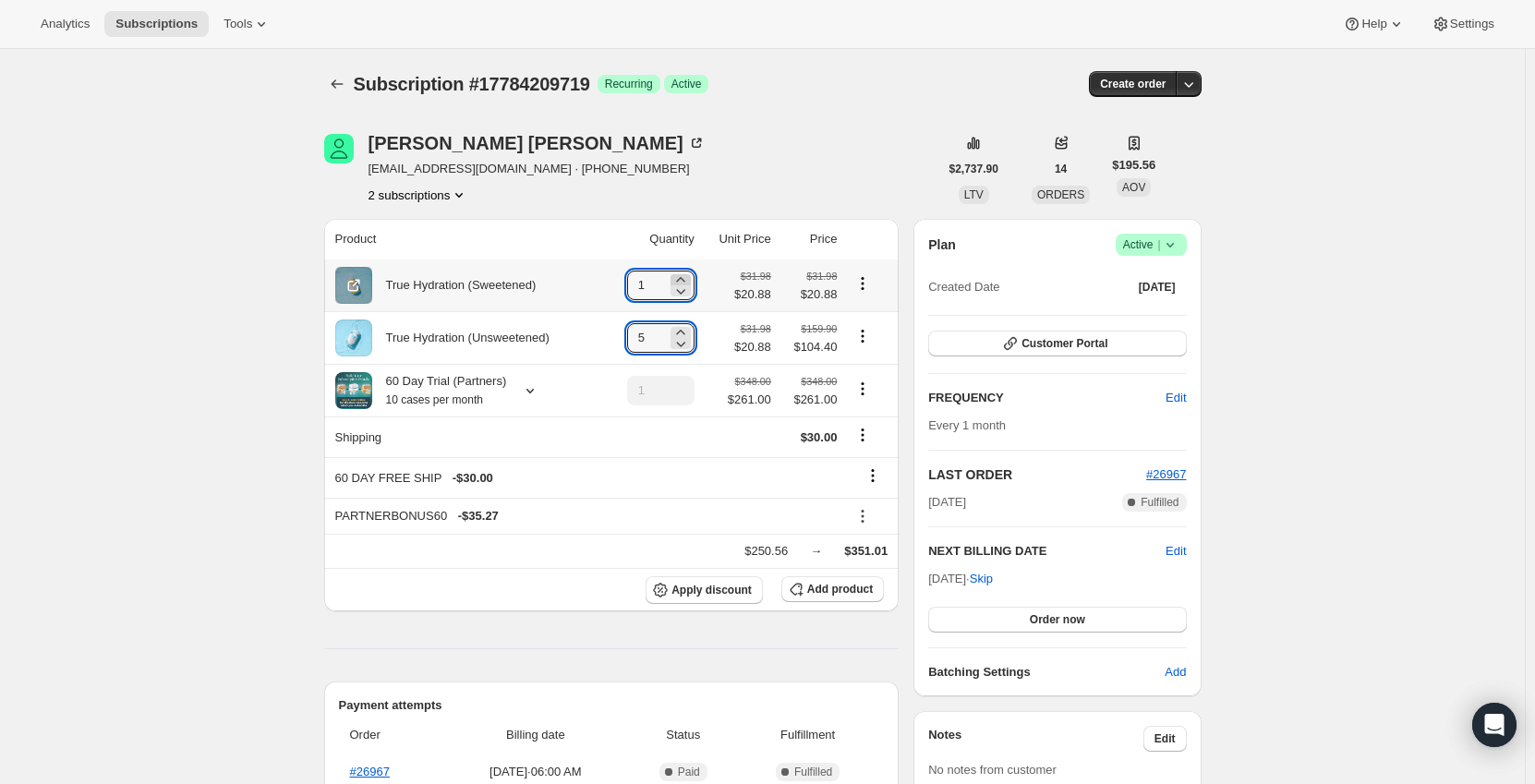
click at [684, 279] on icon at bounding box center [680, 279] width 9 height 5
type input "5"
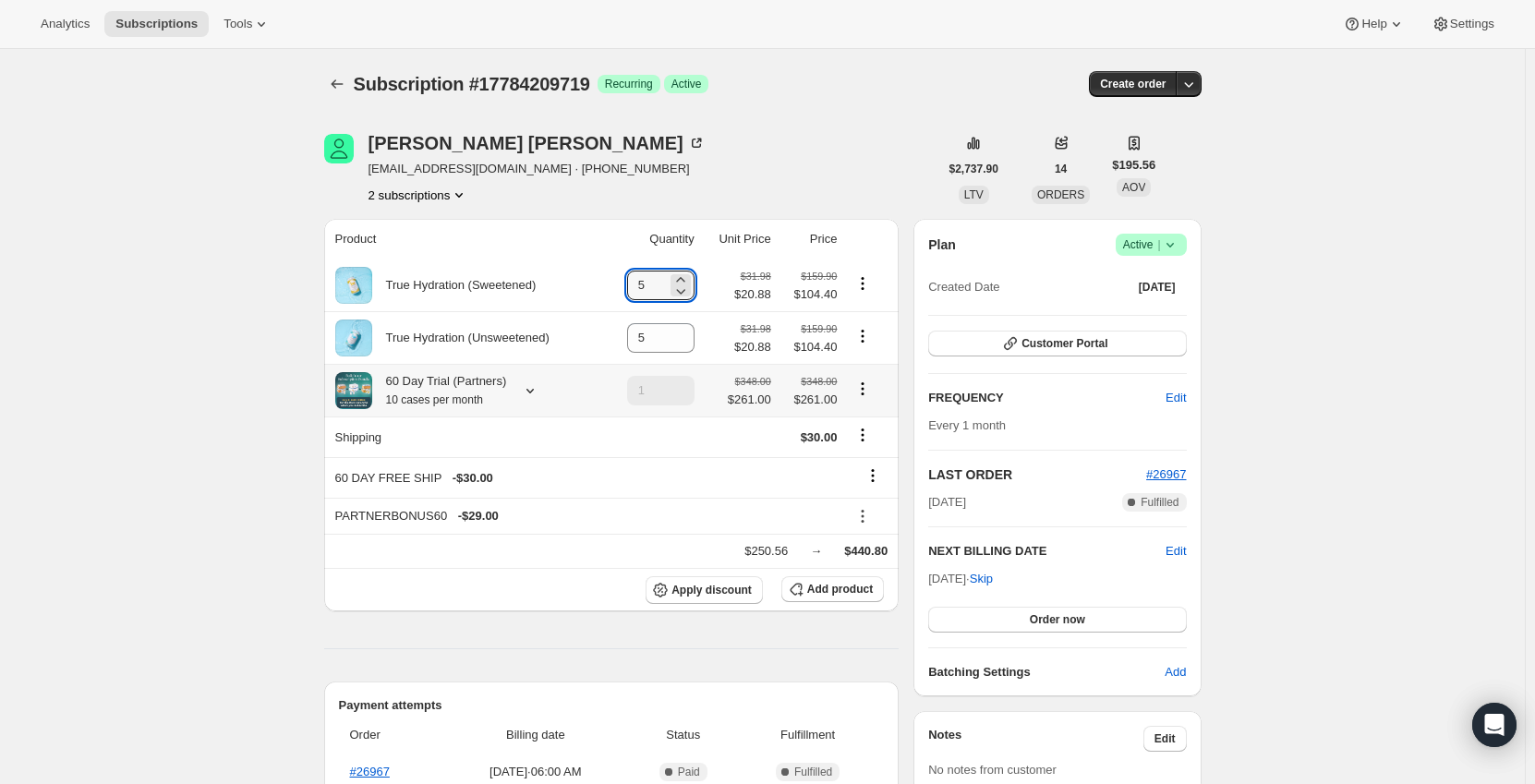
click at [865, 387] on icon "Product actions" at bounding box center [862, 388] width 18 height 18
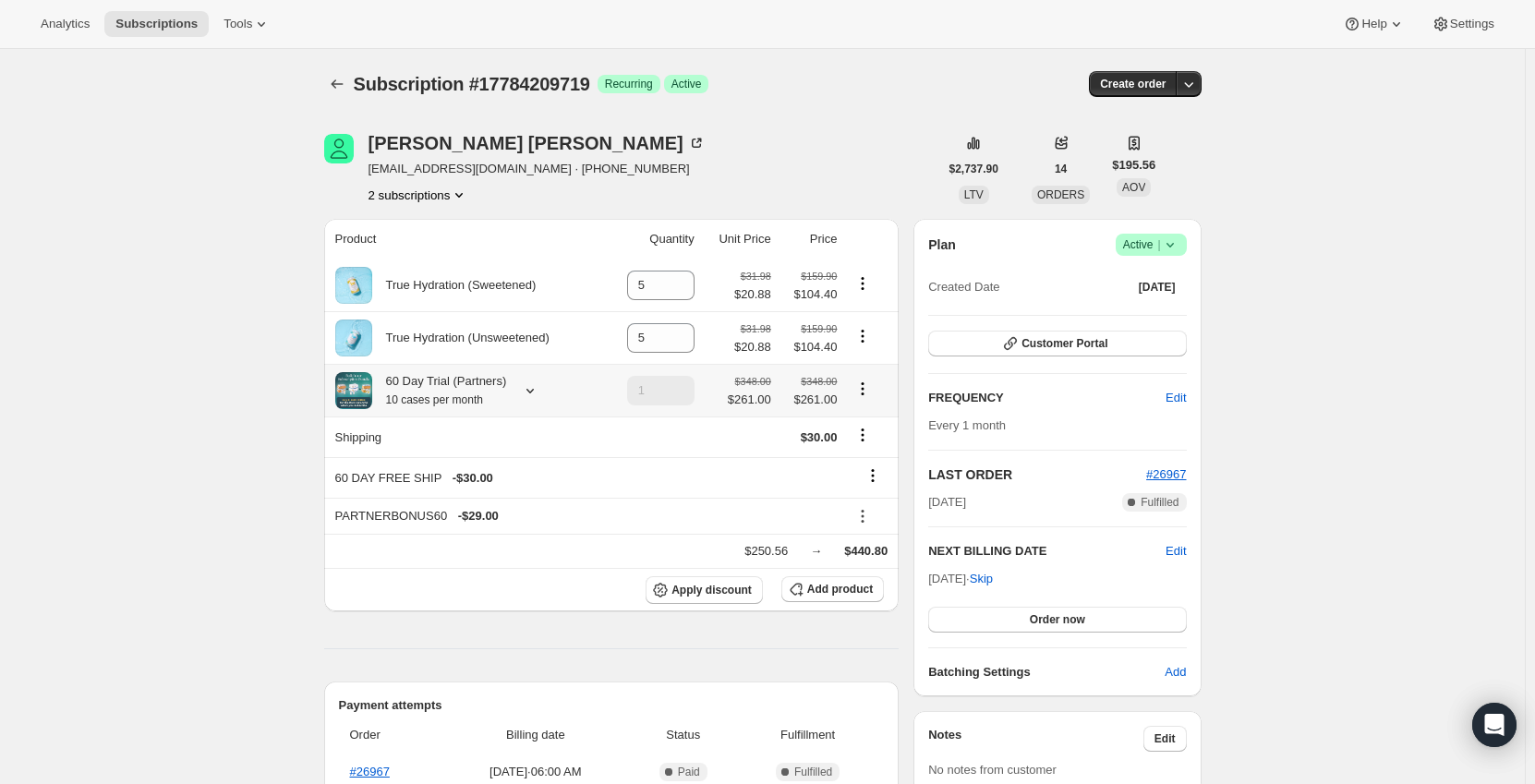
click at [865, 388] on icon "Product actions" at bounding box center [862, 388] width 18 height 18
click at [855, 460] on span "Remove" at bounding box center [867, 457] width 44 height 13
type input "0"
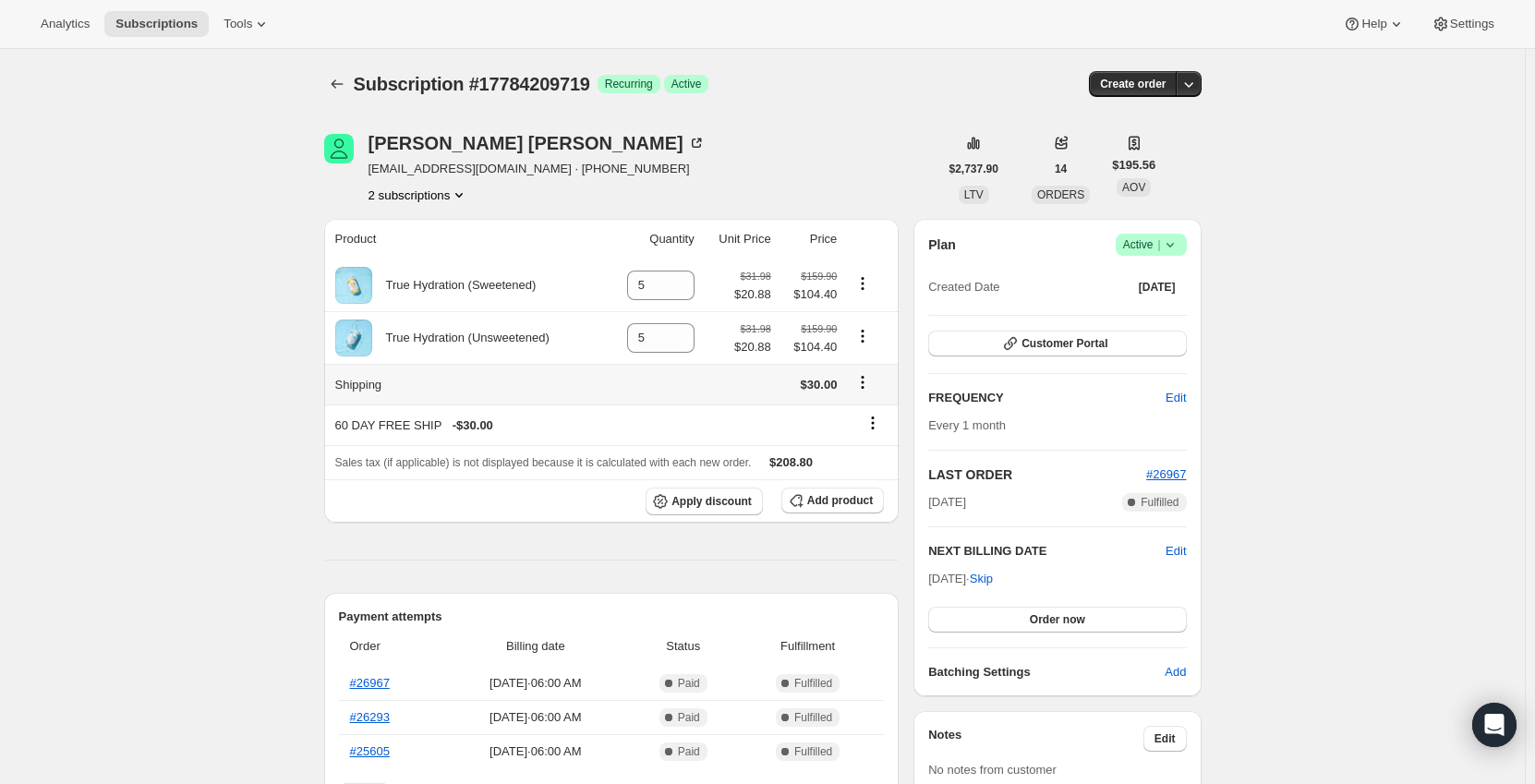
click at [867, 382] on icon "Shipping actions" at bounding box center [862, 382] width 18 height 18
click at [738, 426] on div "60 DAY FREE SHIP - $30.00" at bounding box center [586, 425] width 502 height 18
click at [875, 424] on icon at bounding box center [872, 422] width 18 height 18
click at [880, 456] on span "Remove" at bounding box center [878, 459] width 44 height 13
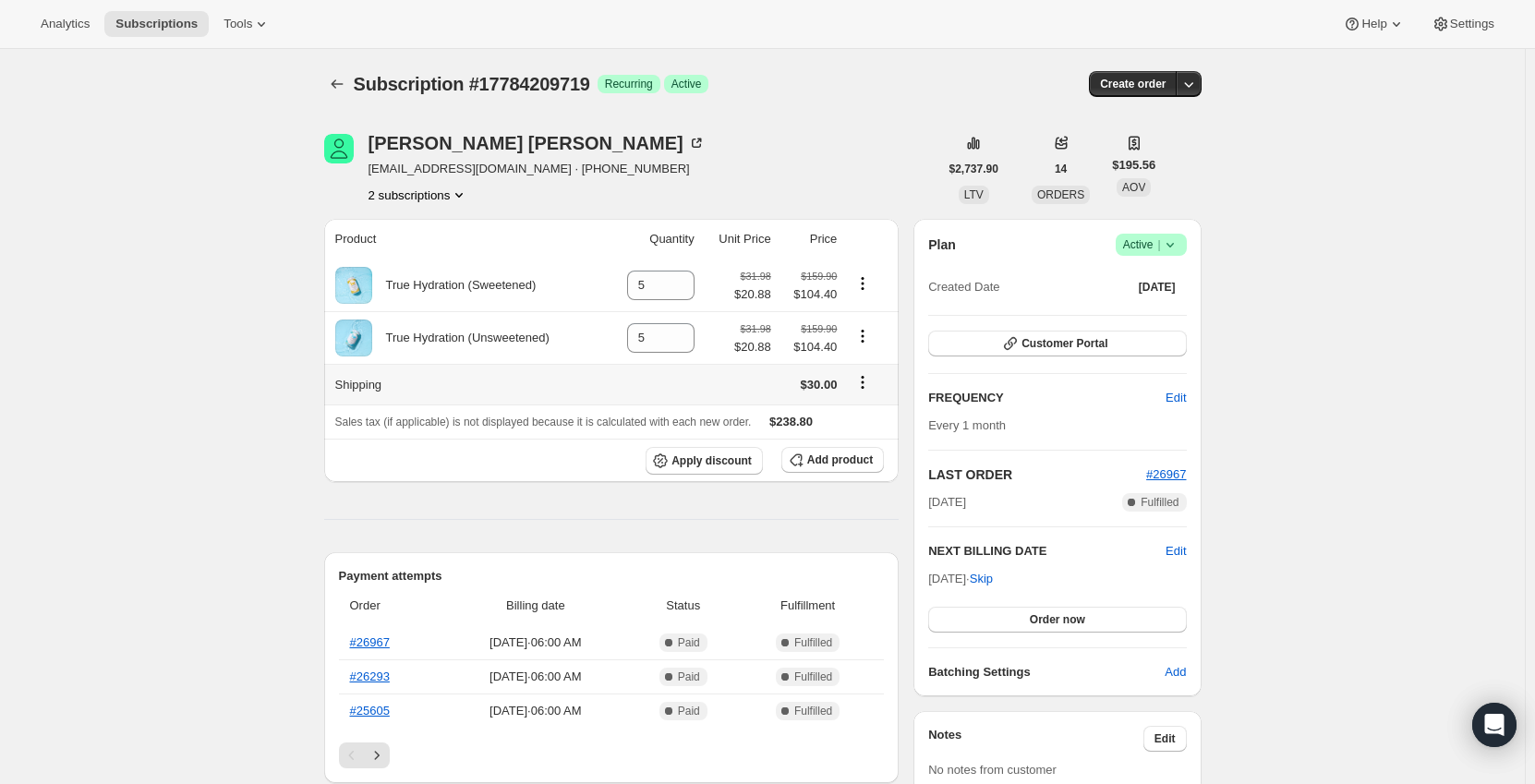
click at [864, 384] on icon "Shipping actions" at bounding box center [863, 382] width 3 height 3
click at [870, 433] on button "Edit shipping rate" at bounding box center [866, 418] width 104 height 30
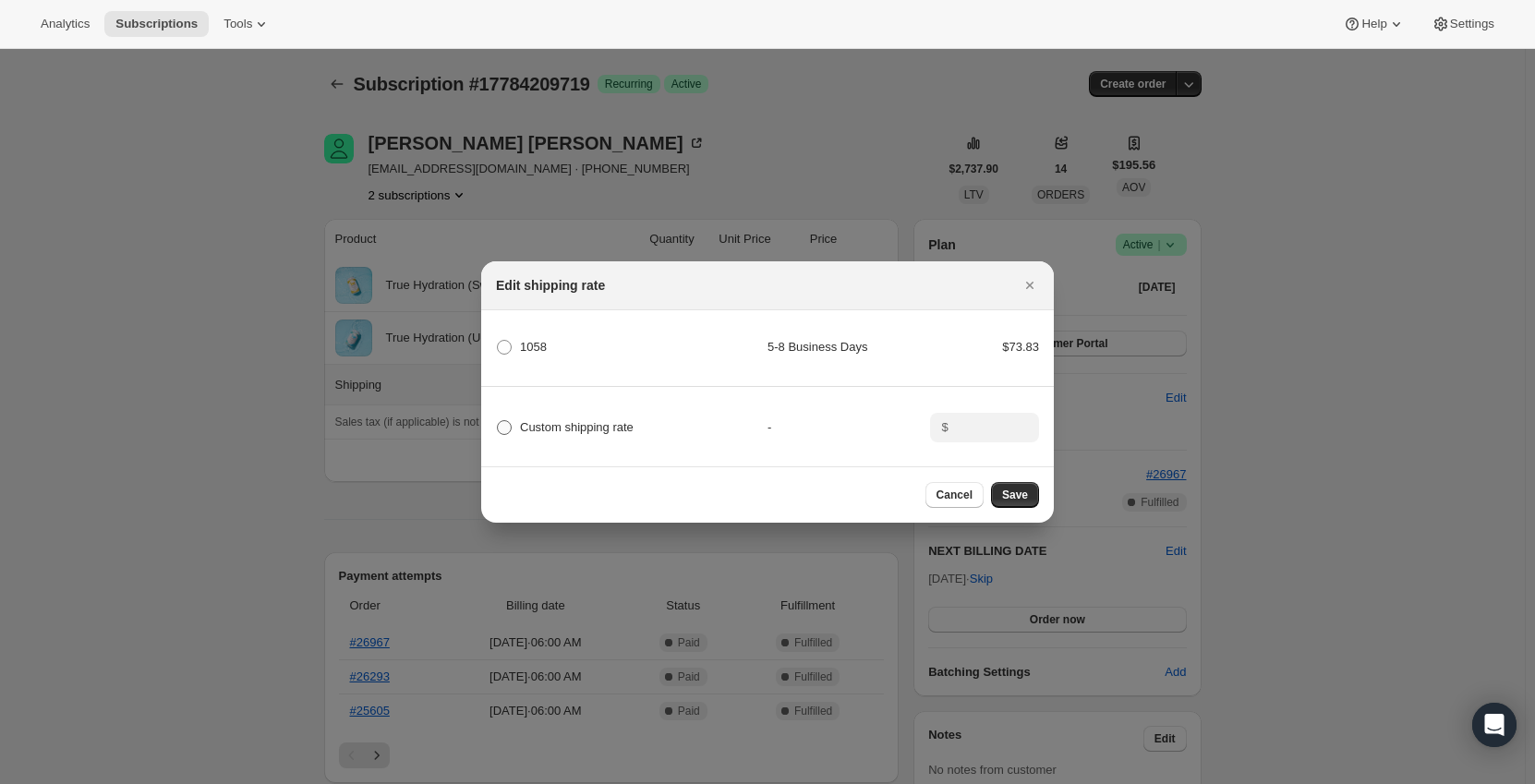
click at [521, 421] on span "Custom shipping rate" at bounding box center [577, 427] width 113 height 13
click at [497, 421] on input "Custom shipping rate" at bounding box center [497, 420] width 1 height 1
radio input "true"
click at [972, 425] on input ":r2g3:" at bounding box center [983, 427] width 58 height 30
type input "0"
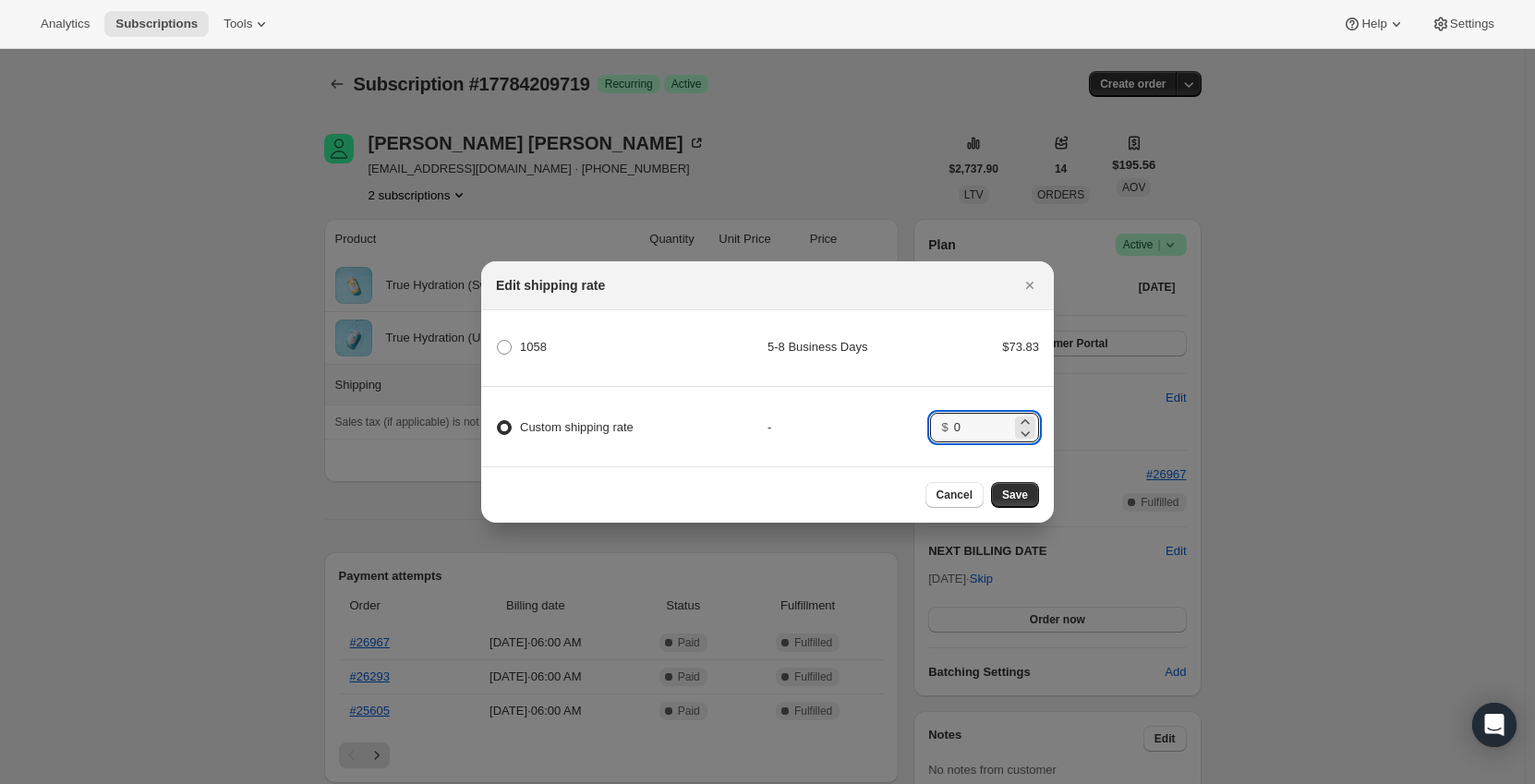
click at [862, 444] on div "Custom shipping rate - $ 0" at bounding box center [767, 418] width 578 height 64
click at [1020, 502] on span "Save" at bounding box center [1015, 494] width 26 height 14
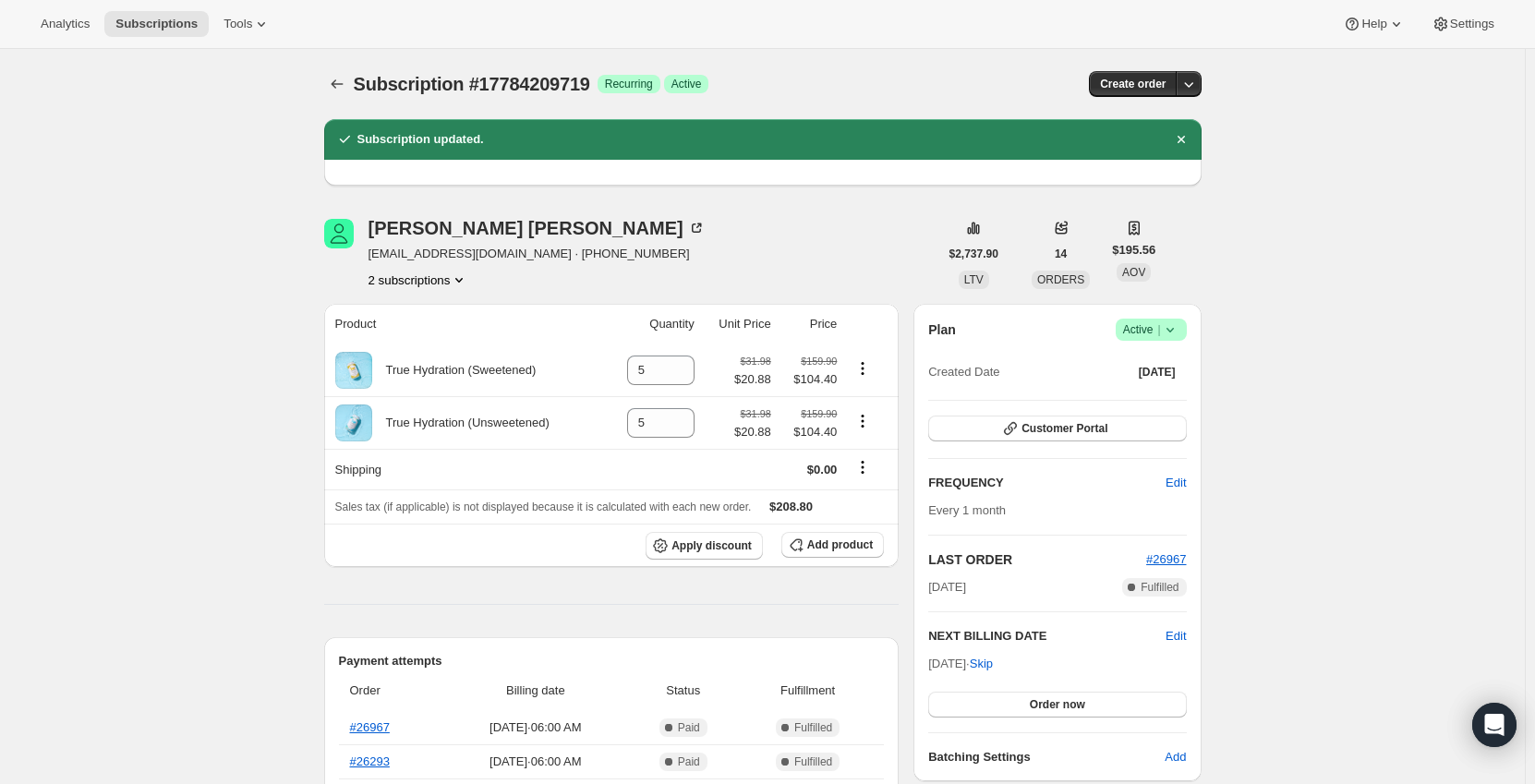
click at [347, 88] on icon "Subscriptions" at bounding box center [336, 83] width 18 height 18
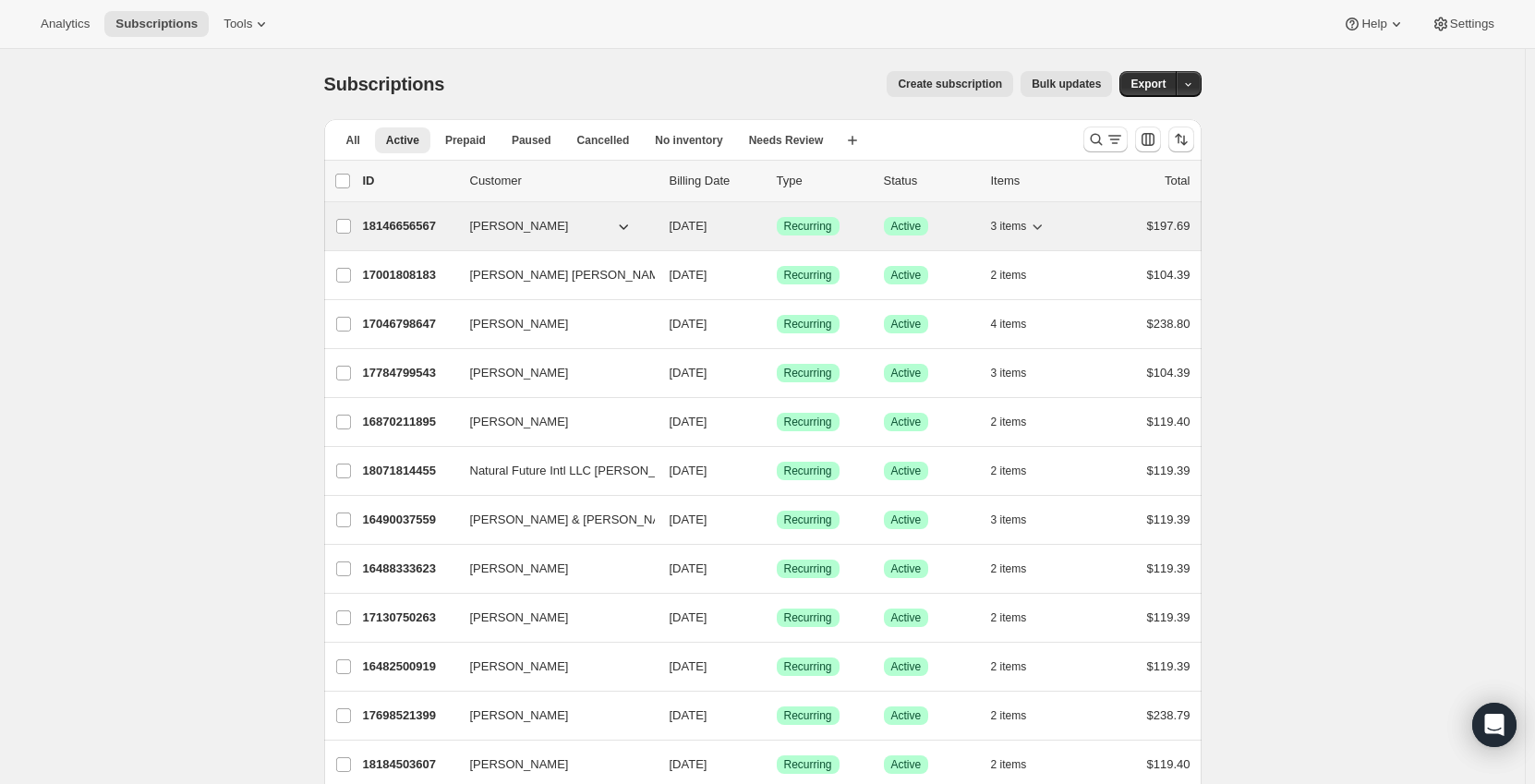
click at [413, 219] on p "18146656567" at bounding box center [409, 226] width 92 height 18
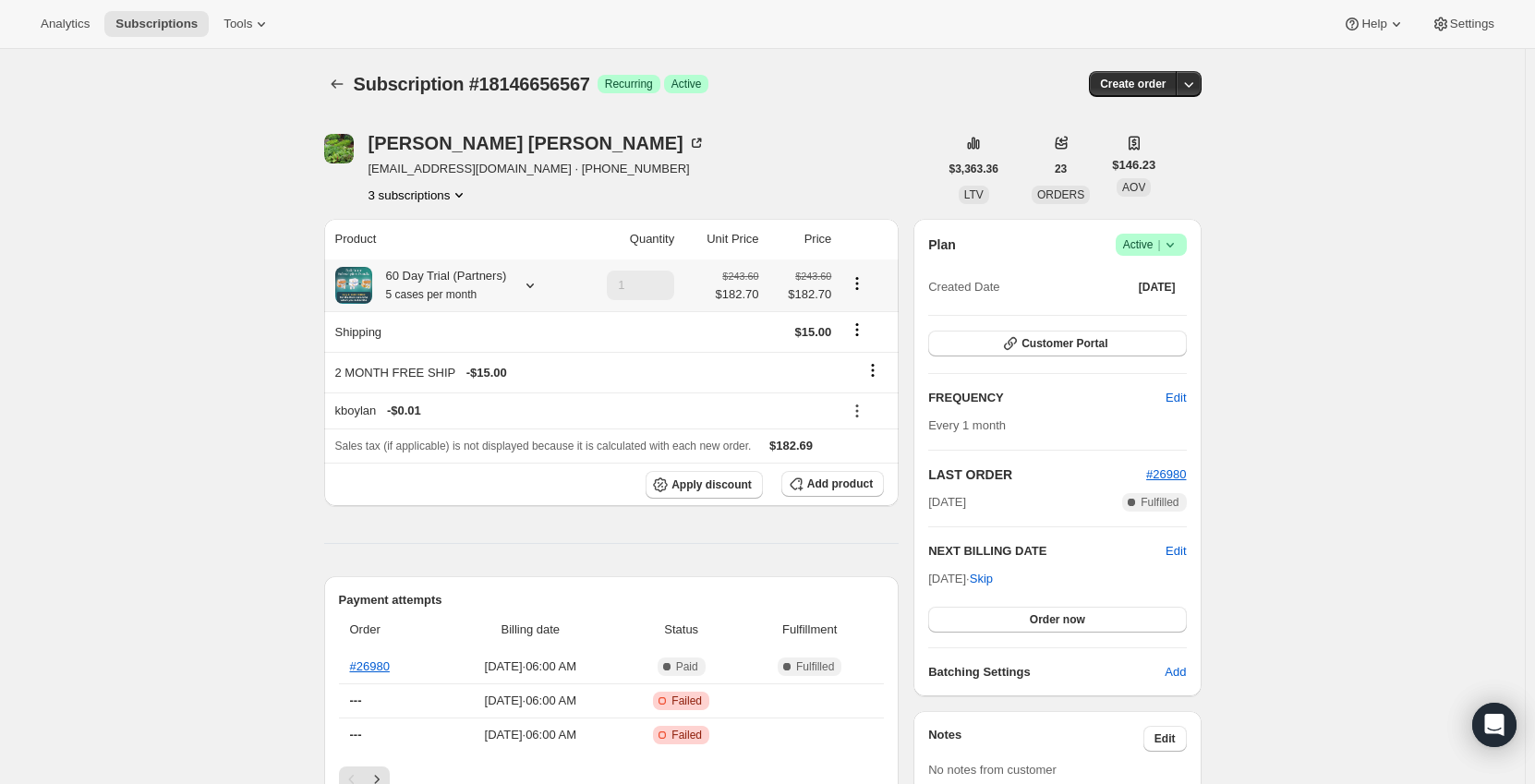
click at [494, 292] on div "60 Day Trial (Partners) 5 cases per month" at bounding box center [440, 285] width 134 height 36
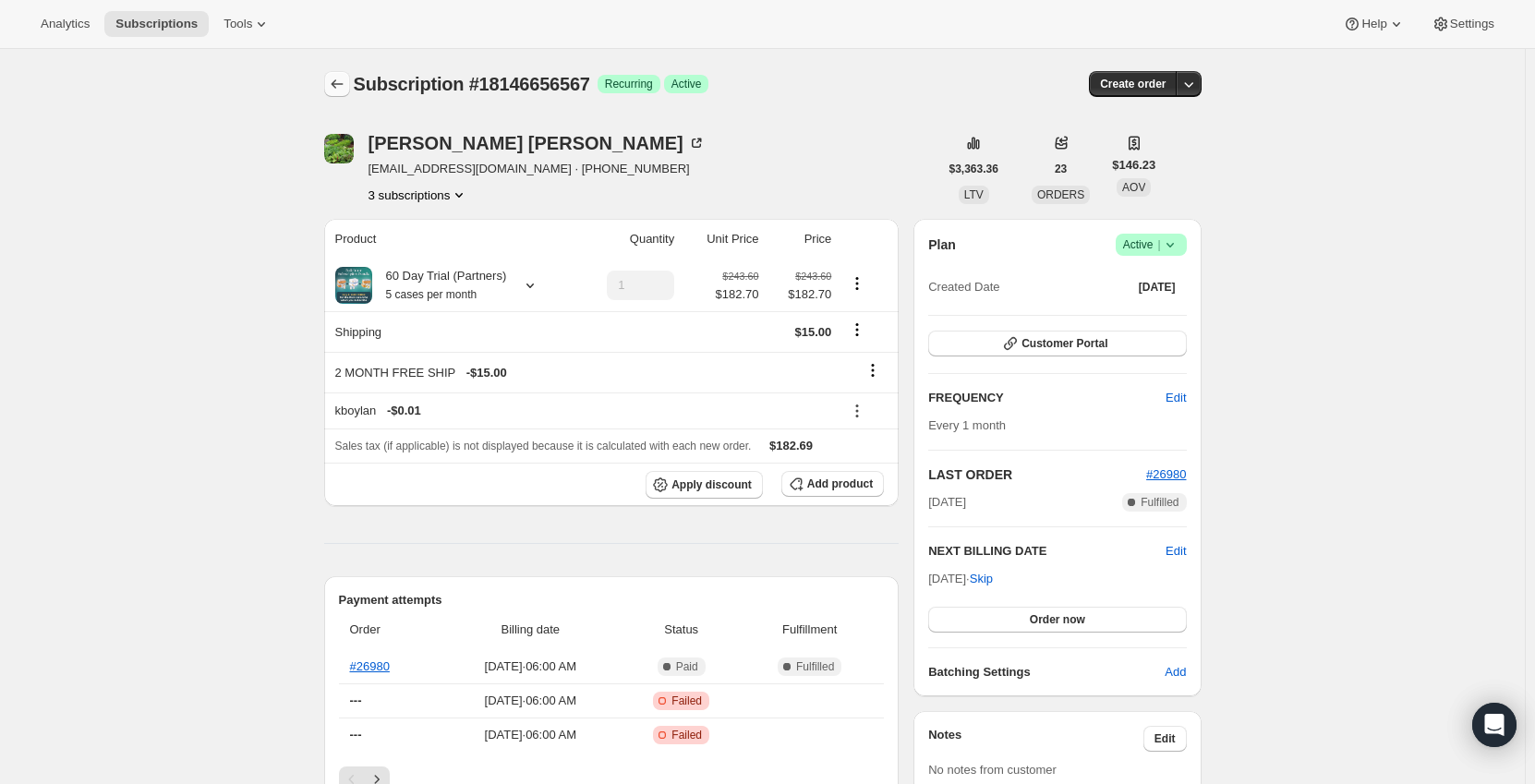
click at [345, 83] on icon "Subscriptions" at bounding box center [336, 83] width 18 height 18
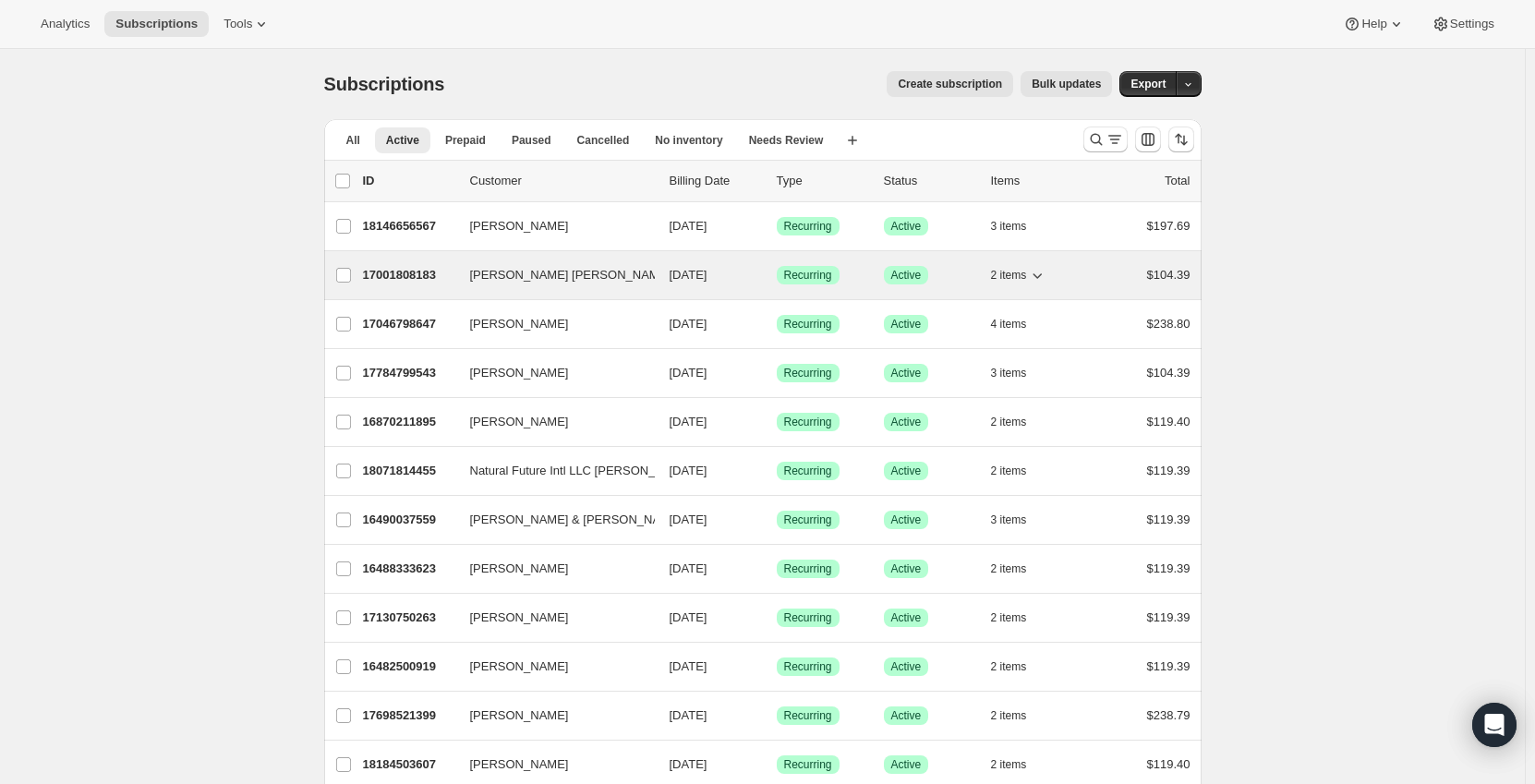
click at [394, 273] on p "17001808183" at bounding box center [409, 274] width 92 height 18
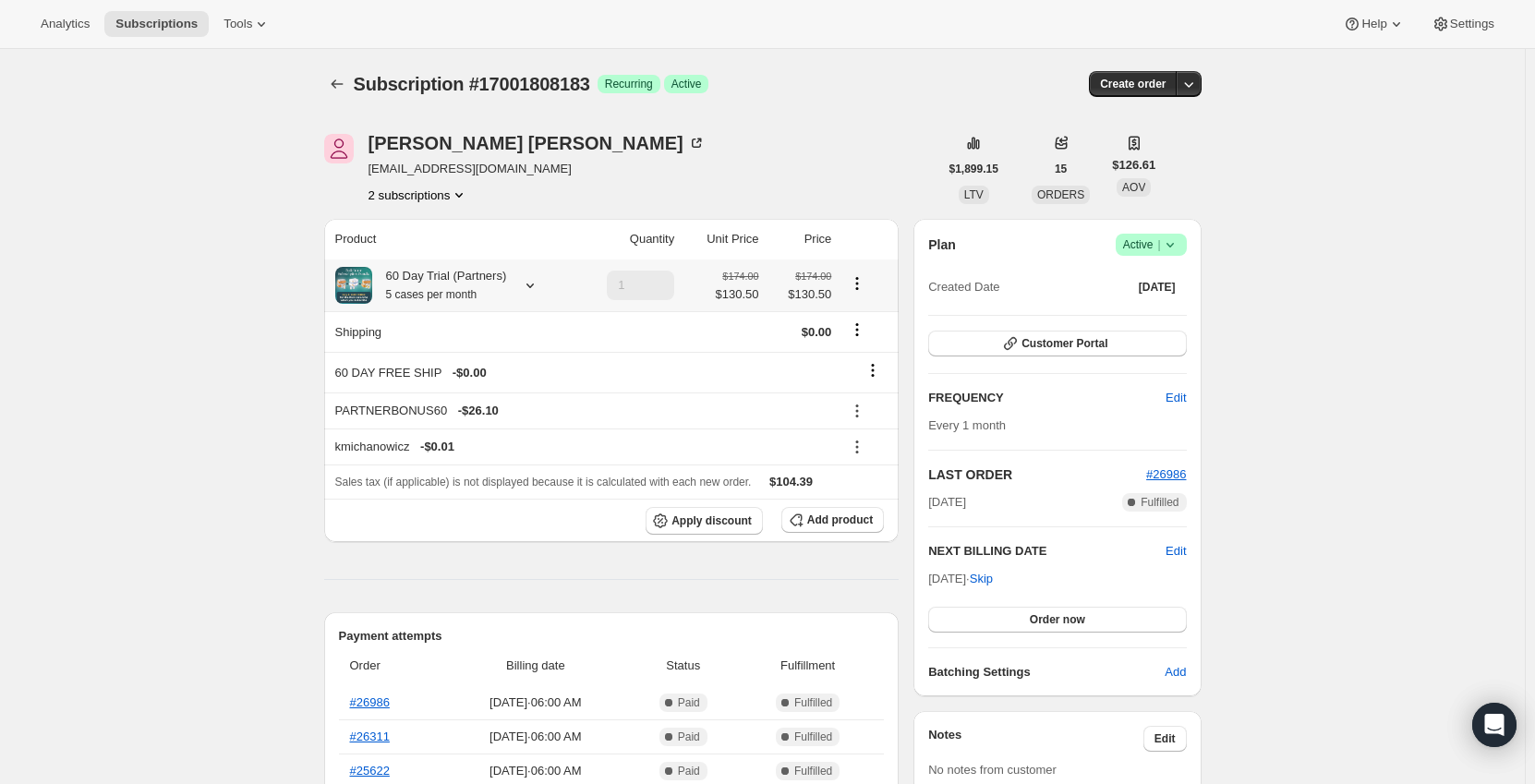
click at [449, 279] on div "60 Day Trial (Partners) 5 cases per month" at bounding box center [440, 285] width 134 height 36
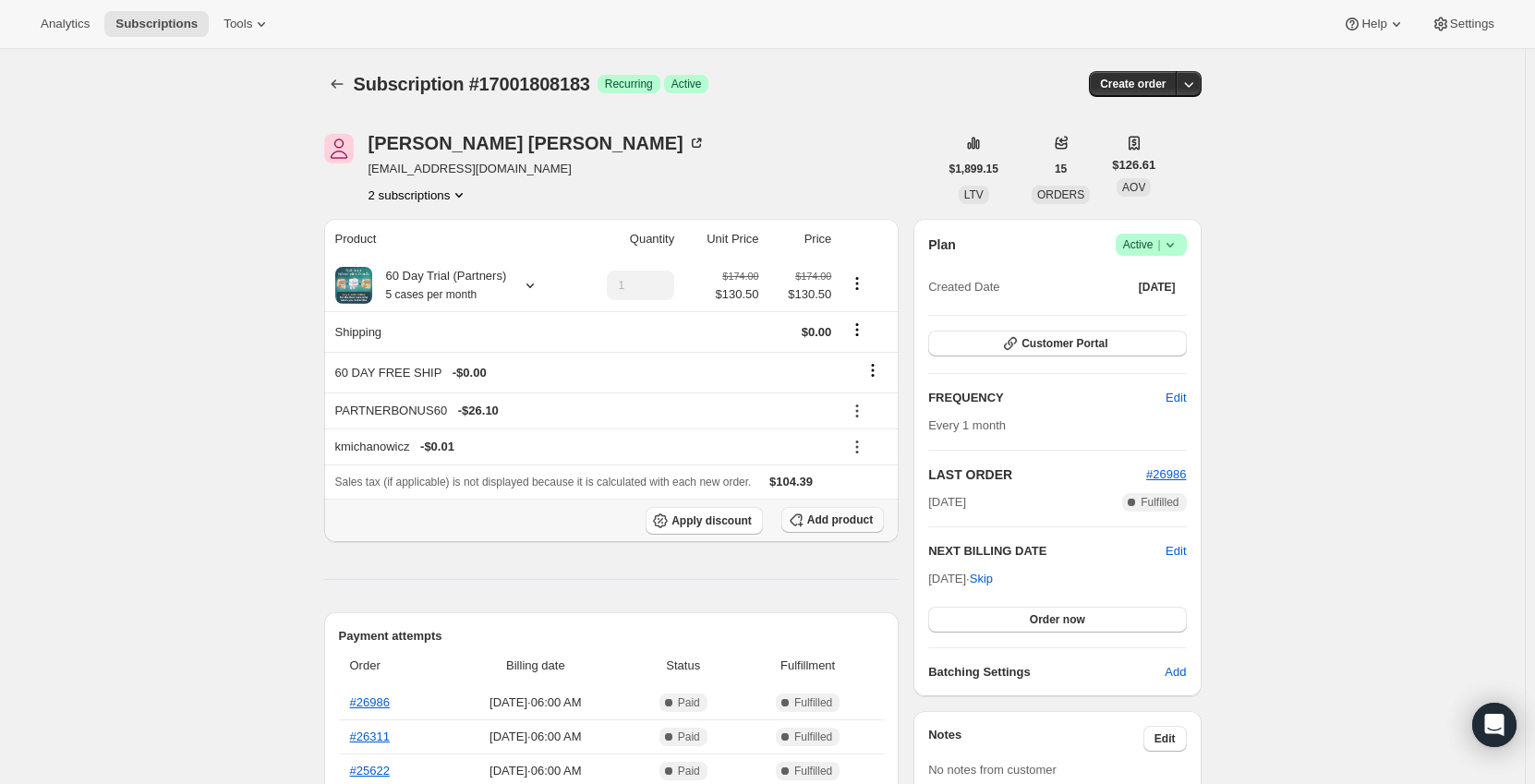
click at [844, 514] on span "Add product" at bounding box center [840, 519] width 65 height 14
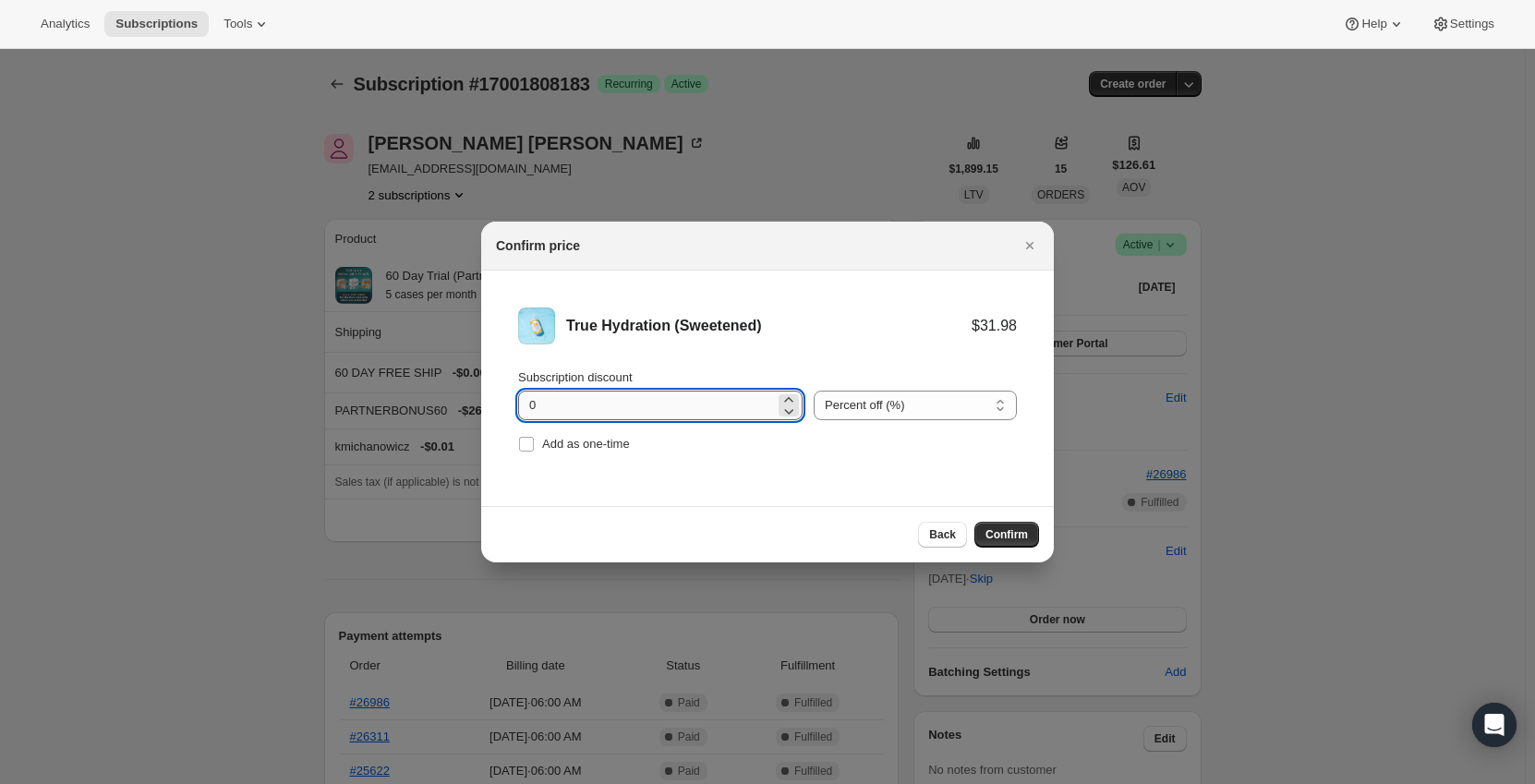
drag, startPoint x: 643, startPoint y: 404, endPoint x: 619, endPoint y: 404, distance: 24.0
click at [619, 404] on input "0" at bounding box center [646, 405] width 256 height 30
drag, startPoint x: 847, startPoint y: 406, endPoint x: 846, endPoint y: 422, distance: 16.0
click at [847, 406] on select "Percent off (%) Amount off ($)" at bounding box center [915, 405] width 204 height 30
select select "fixed"
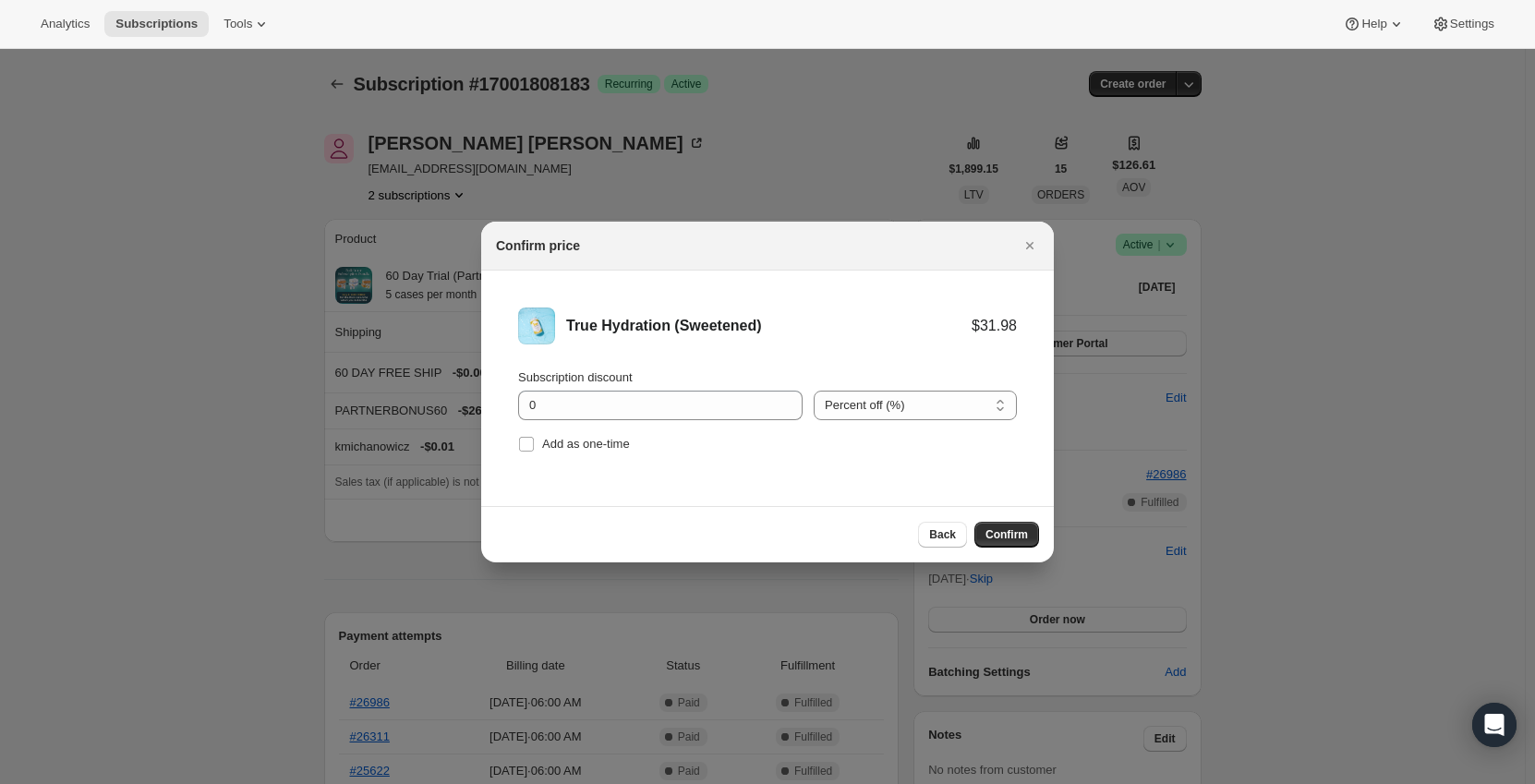
click at [813, 391] on select "Percent off (%) Amount off ($)" at bounding box center [915, 405] width 204 height 30
click at [667, 412] on input "0" at bounding box center [646, 405] width 256 height 30
click at [664, 411] on input "0" at bounding box center [646, 405] width 256 height 30
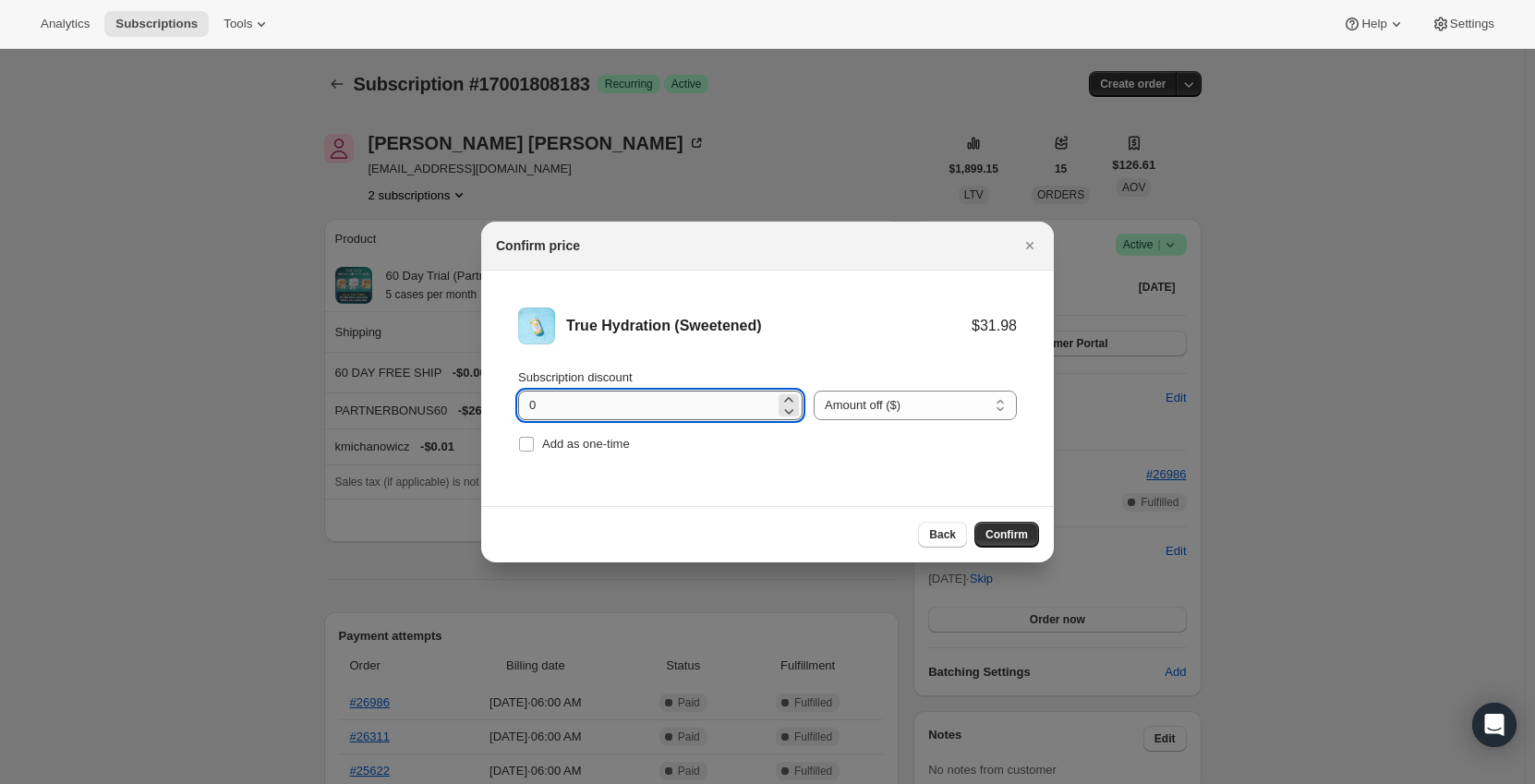
click at [664, 411] on input "0" at bounding box center [646, 405] width 256 height 30
type input "11.1"
click at [671, 465] on li "True Hydration (Sweetened) $31.98 $20.88 Subscription discount 11.1 Percent off…" at bounding box center [767, 382] width 572 height 224
click at [1001, 531] on span "Confirm" at bounding box center [1006, 534] width 42 height 14
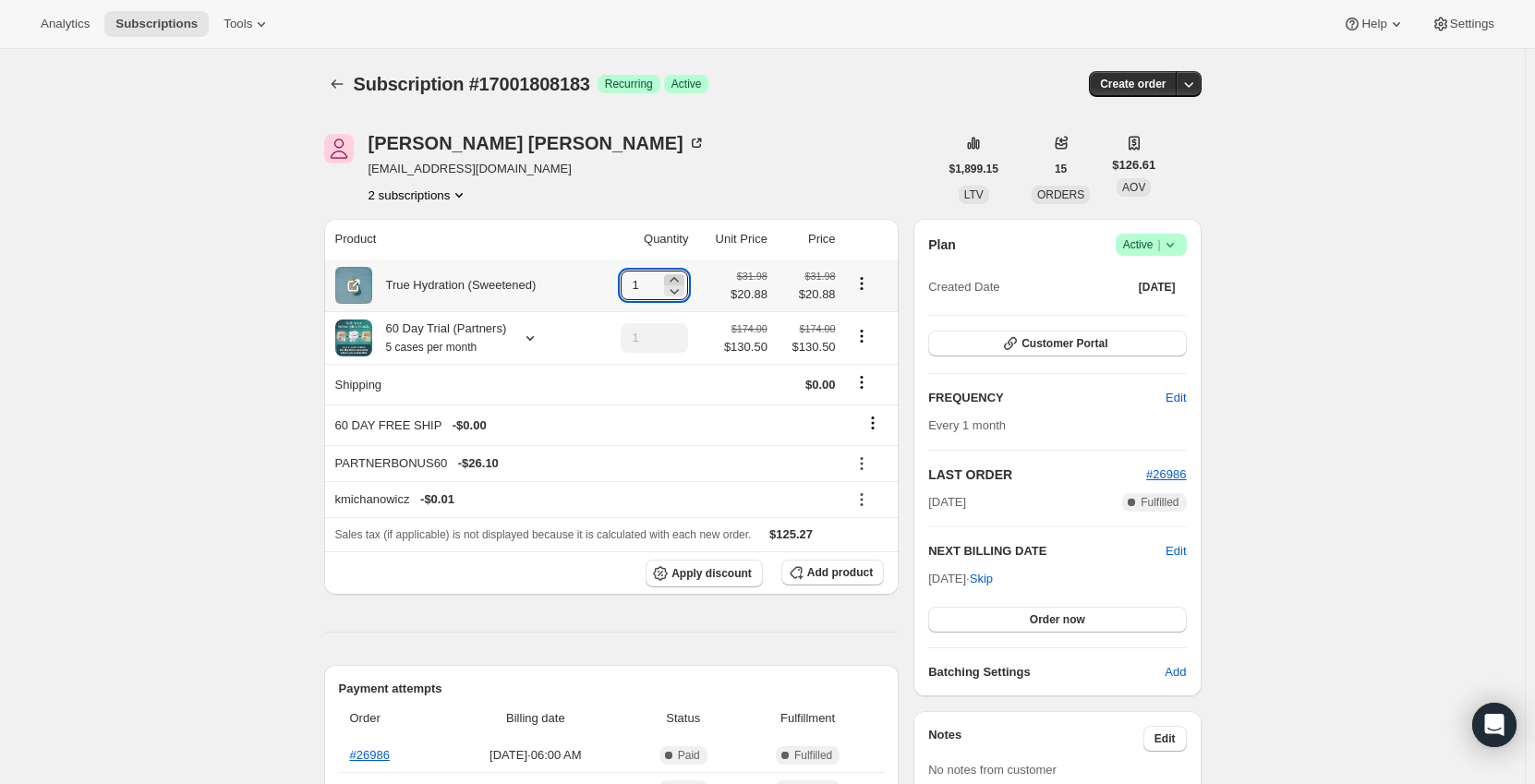
click at [679, 279] on icon at bounding box center [674, 279] width 9 height 5
type input "5"
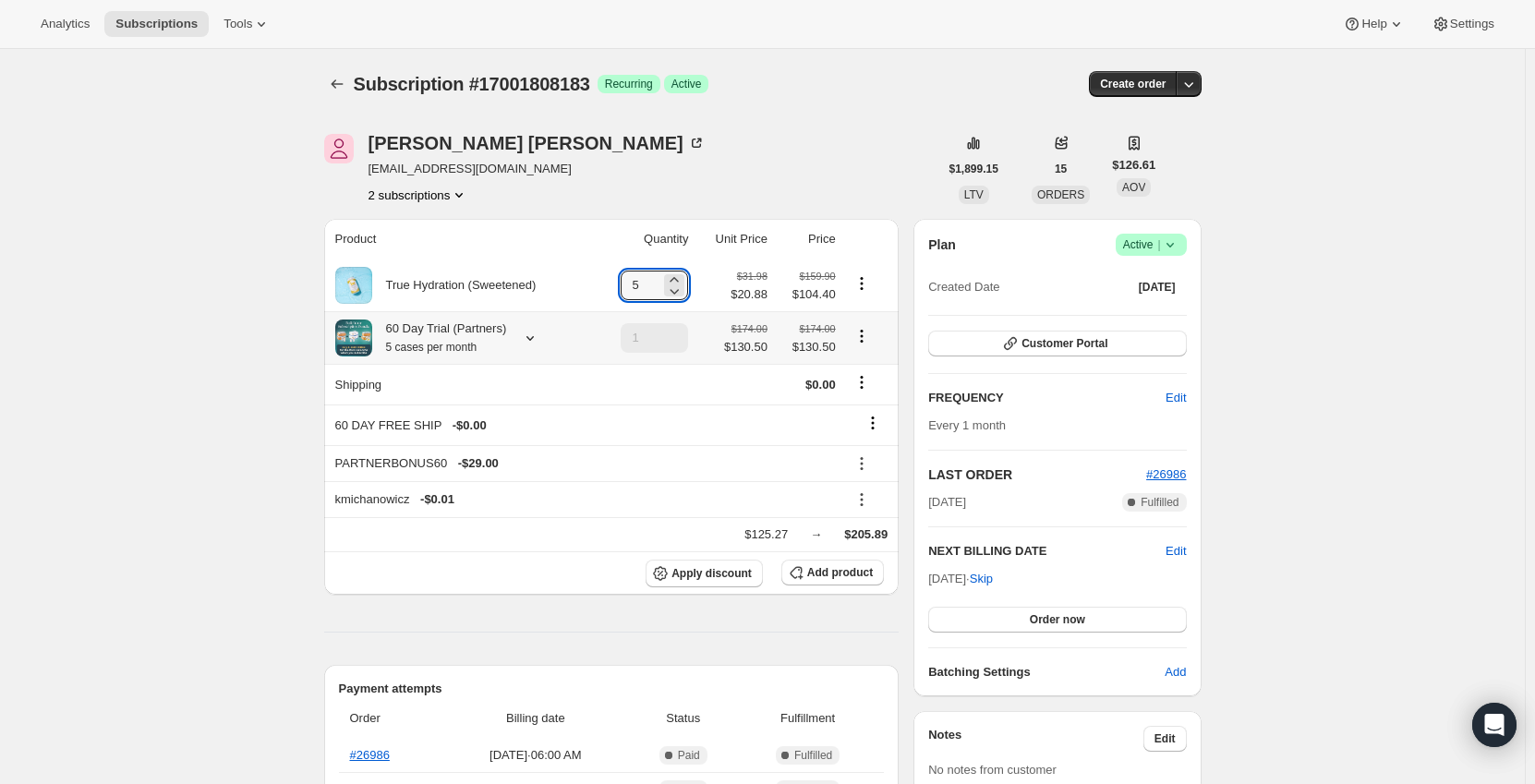
click at [862, 334] on icon "Product actions" at bounding box center [861, 336] width 18 height 18
click at [476, 339] on div "60 Day Trial (Partners) 5 cases per month" at bounding box center [440, 338] width 134 height 36
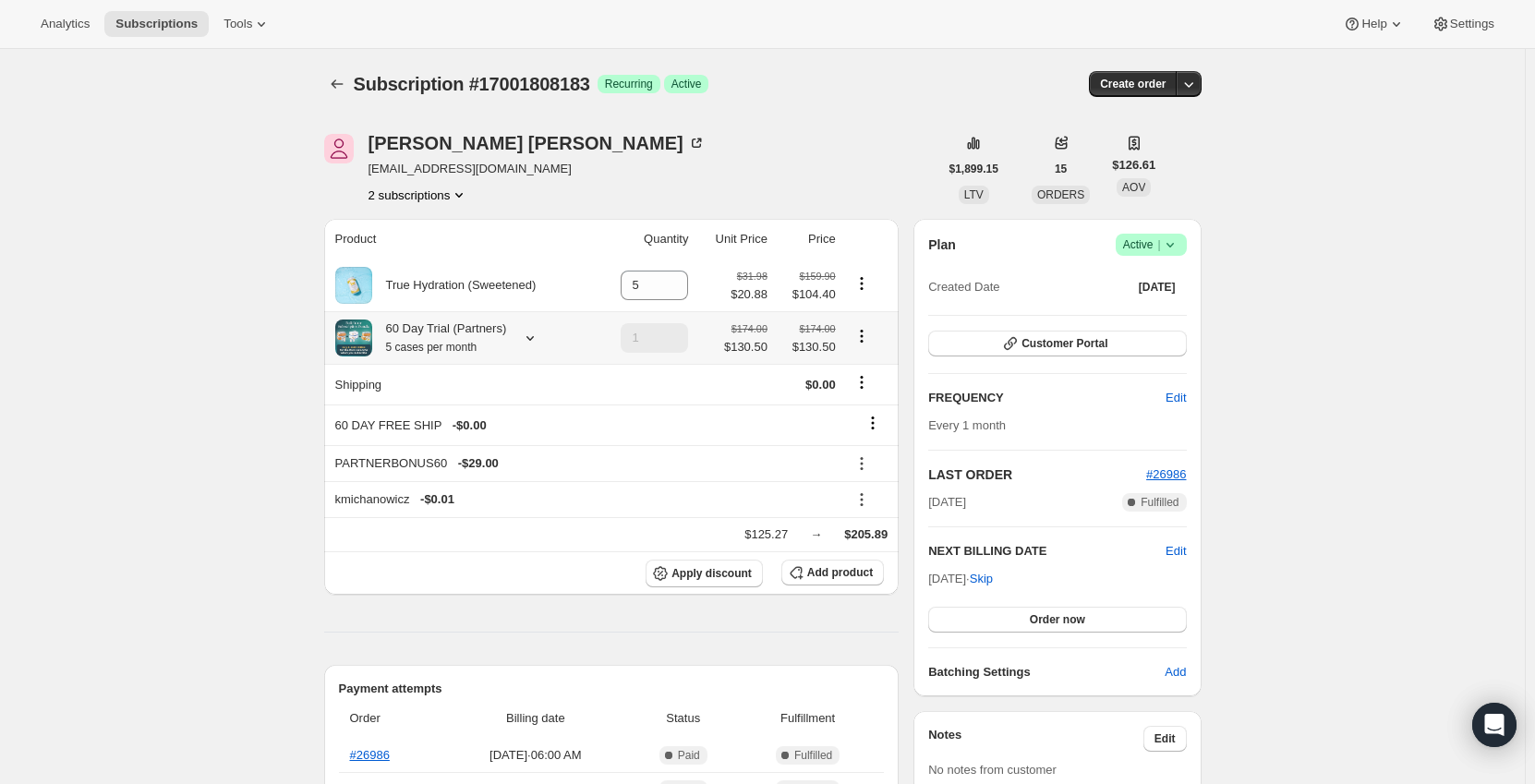
click at [862, 332] on icon "Product actions" at bounding box center [861, 330] width 3 height 3
click at [866, 406] on span "Remove" at bounding box center [865, 404] width 44 height 13
type input "0"
click at [830, 109] on div "Subscription #17001808183. This page is ready Subscription #17001808183 Success…" at bounding box center [763, 83] width 877 height 70
click at [679, 294] on icon at bounding box center [674, 290] width 18 height 18
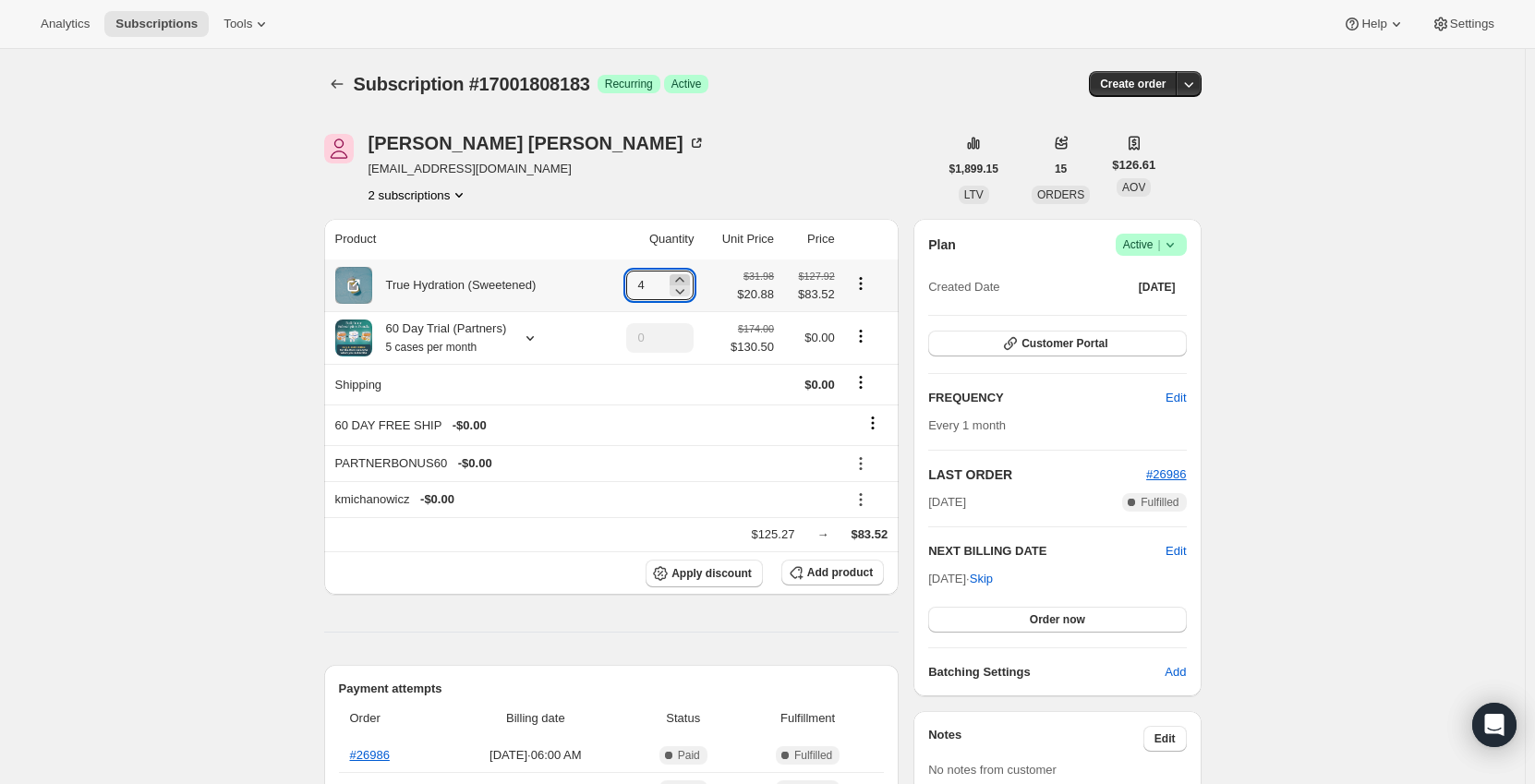
click at [682, 278] on icon at bounding box center [679, 279] width 18 height 18
type input "5"
click at [336, 88] on icon "Subscriptions" at bounding box center [336, 83] width 18 height 18
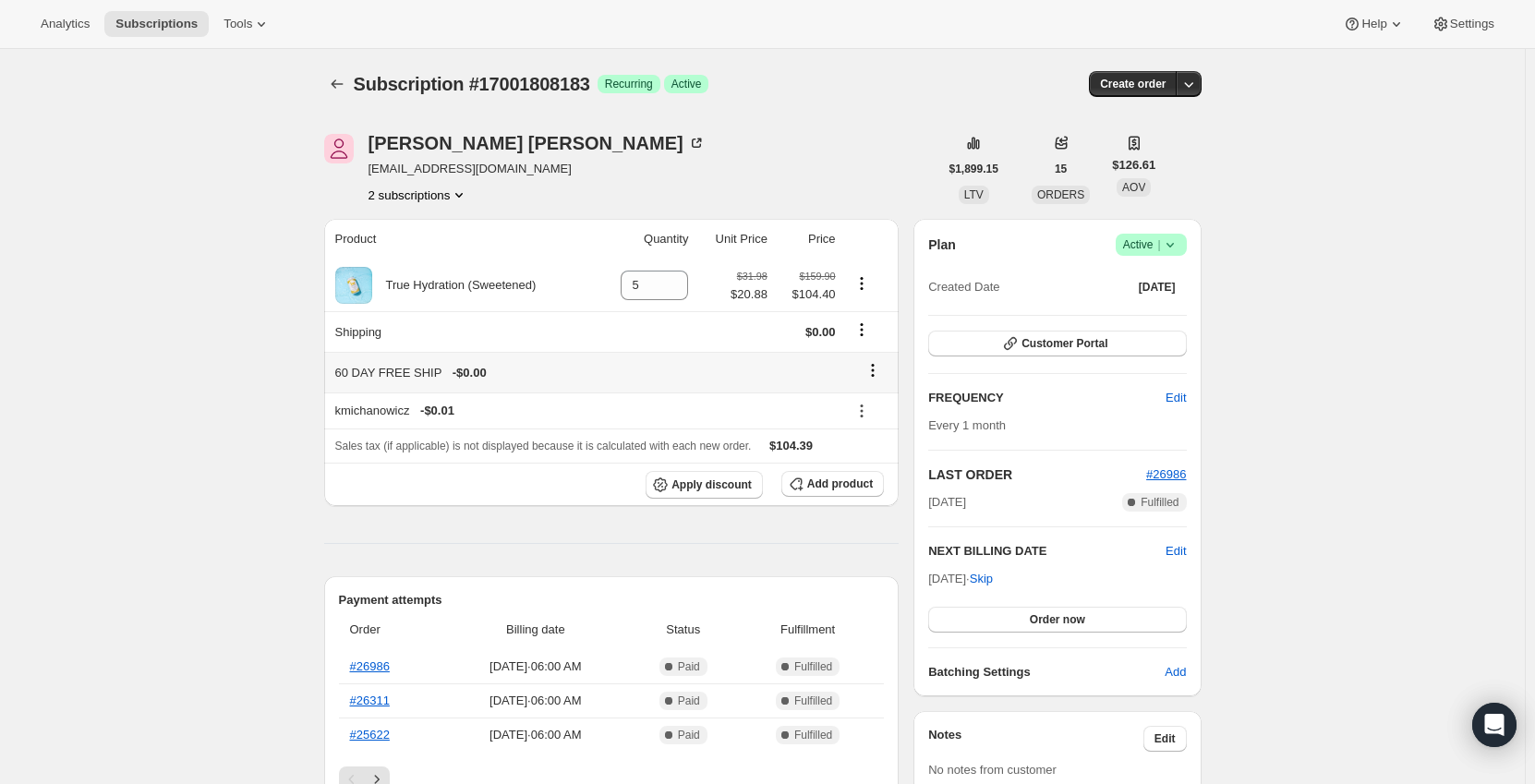
click at [882, 366] on icon at bounding box center [872, 369] width 18 height 18
click at [893, 404] on span "Remove" at bounding box center [878, 406] width 44 height 13
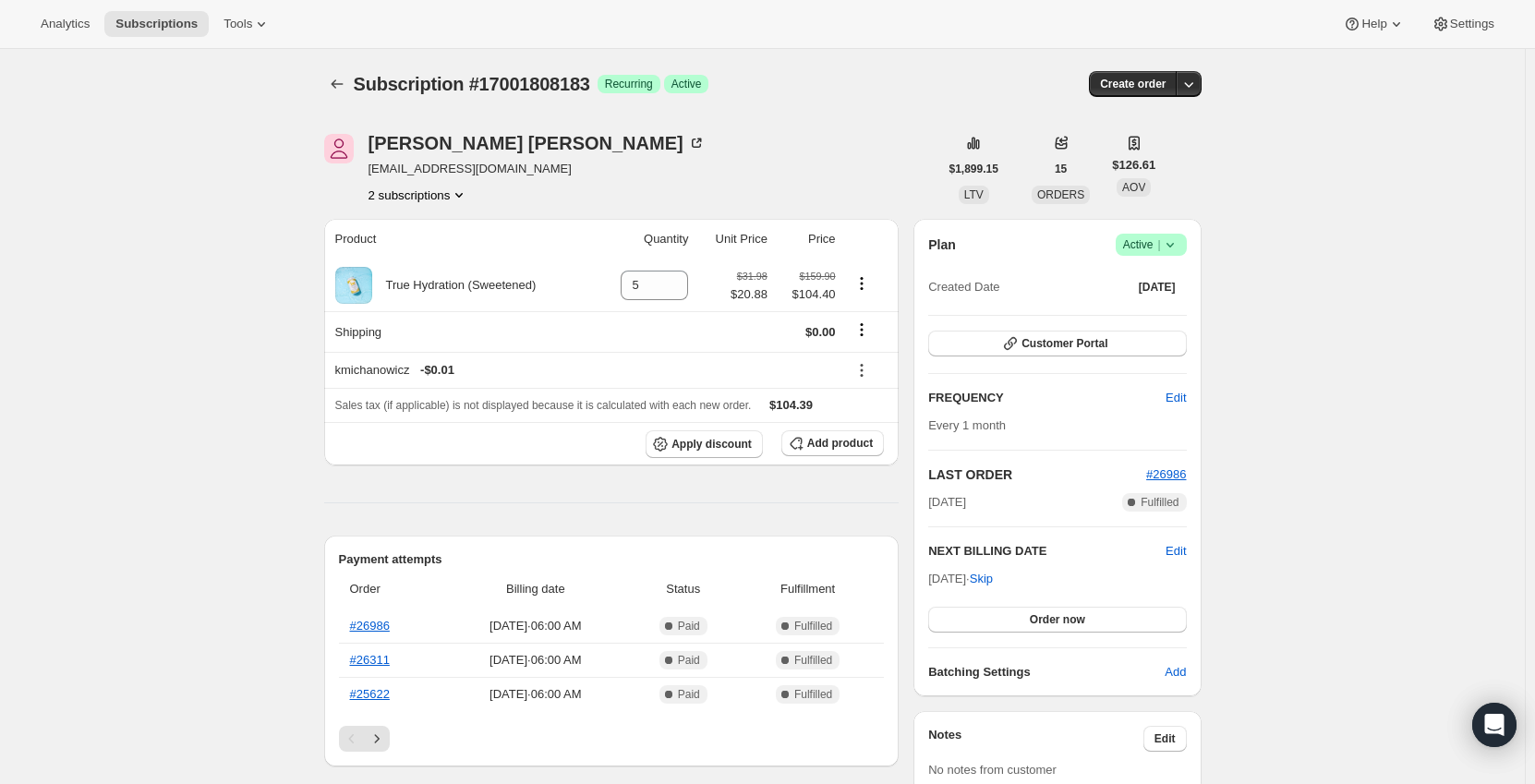
click at [214, 343] on div "Subscription #17001808183. This page is ready Subscription #17001808183 Success…" at bounding box center [762, 674] width 1524 height 1249
click at [862, 329] on icon "Shipping actions" at bounding box center [861, 329] width 3 height 3
click at [854, 361] on span "Edit shipping rate" at bounding box center [864, 366] width 92 height 13
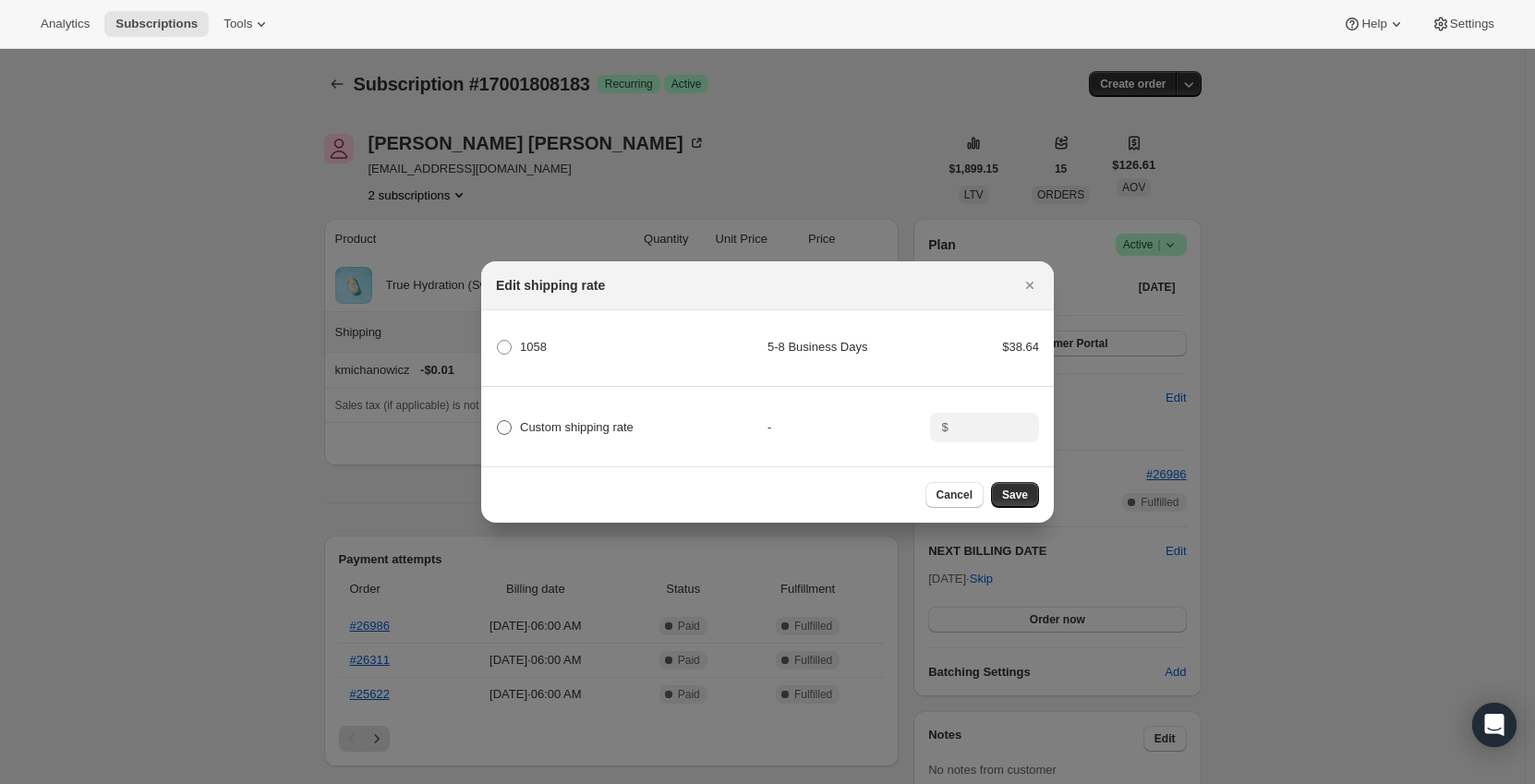
click at [597, 421] on span "Custom shipping rate" at bounding box center [577, 427] width 113 height 13
click at [497, 421] on input "Custom shipping rate" at bounding box center [497, 420] width 1 height 1
radio input "true"
click at [983, 421] on input ":r3v3:" at bounding box center [983, 427] width 58 height 30
type input "0"
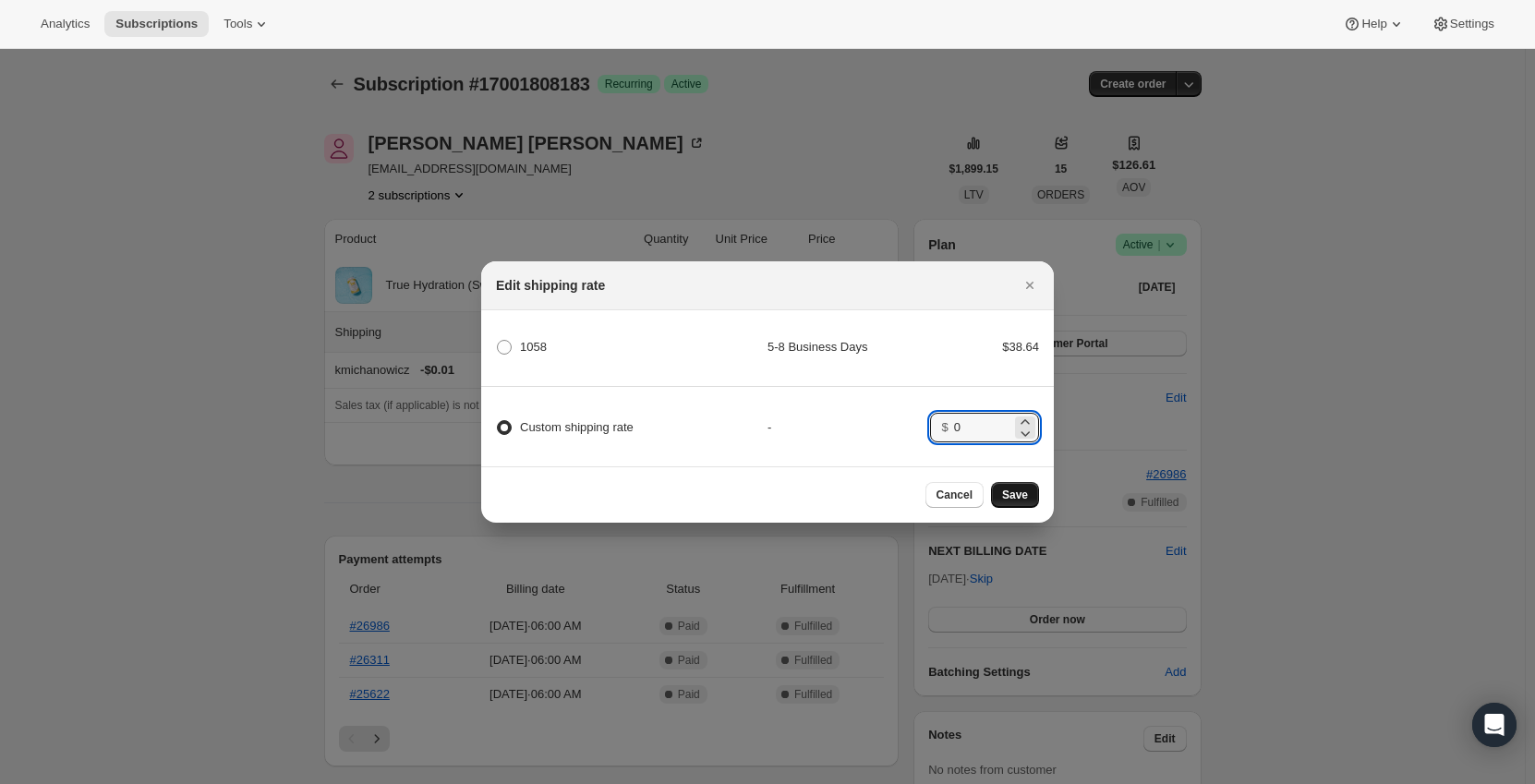
click at [1032, 498] on button "Save" at bounding box center [1015, 494] width 48 height 26
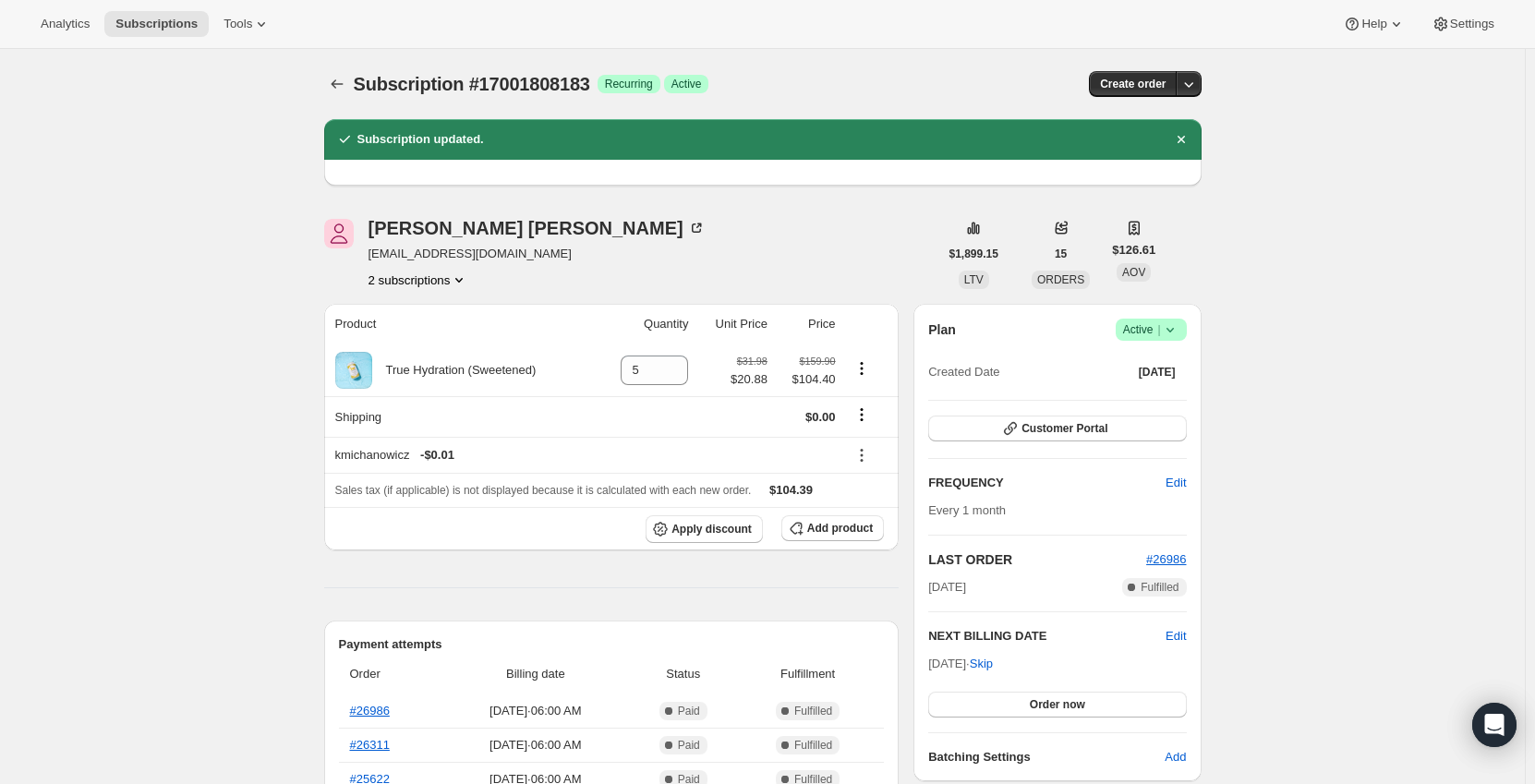
click at [345, 83] on icon "Subscriptions" at bounding box center [336, 83] width 18 height 18
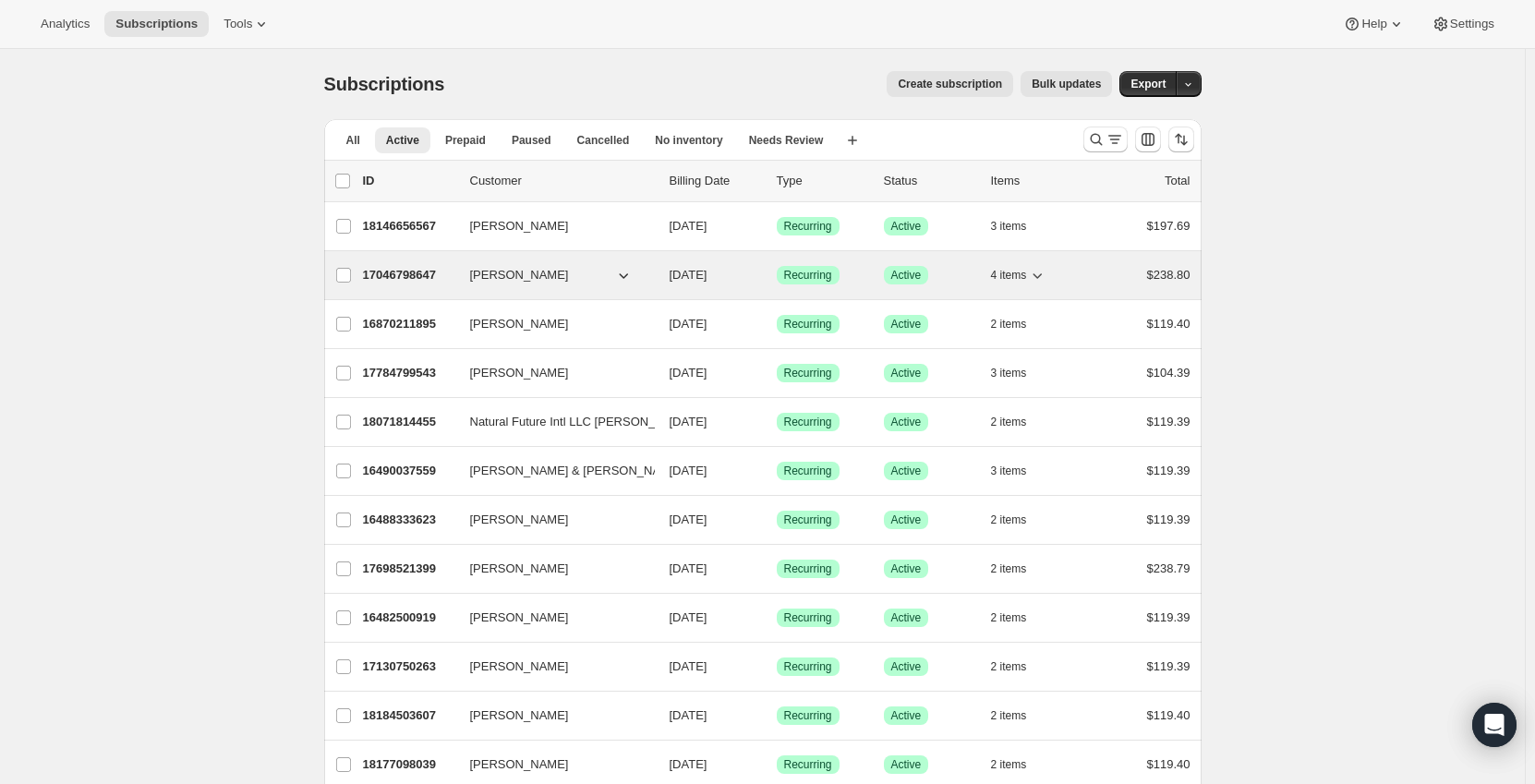
click at [461, 270] on div "17046798647 [PERSON_NAME] [DATE] Success Recurring Success Active 4 items $238.…" at bounding box center [777, 274] width 827 height 26
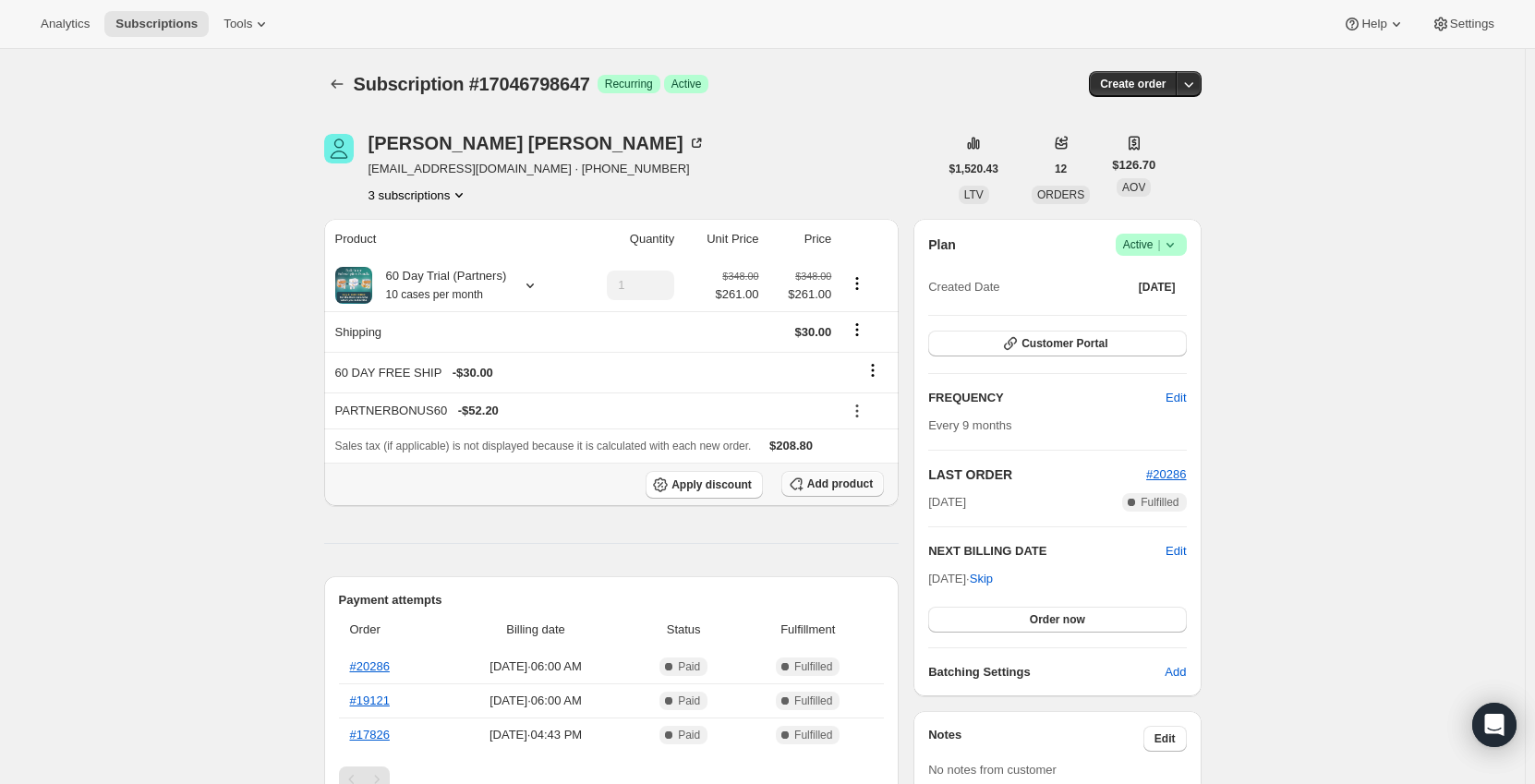
click at [827, 485] on span "Add product" at bounding box center [840, 483] width 65 height 14
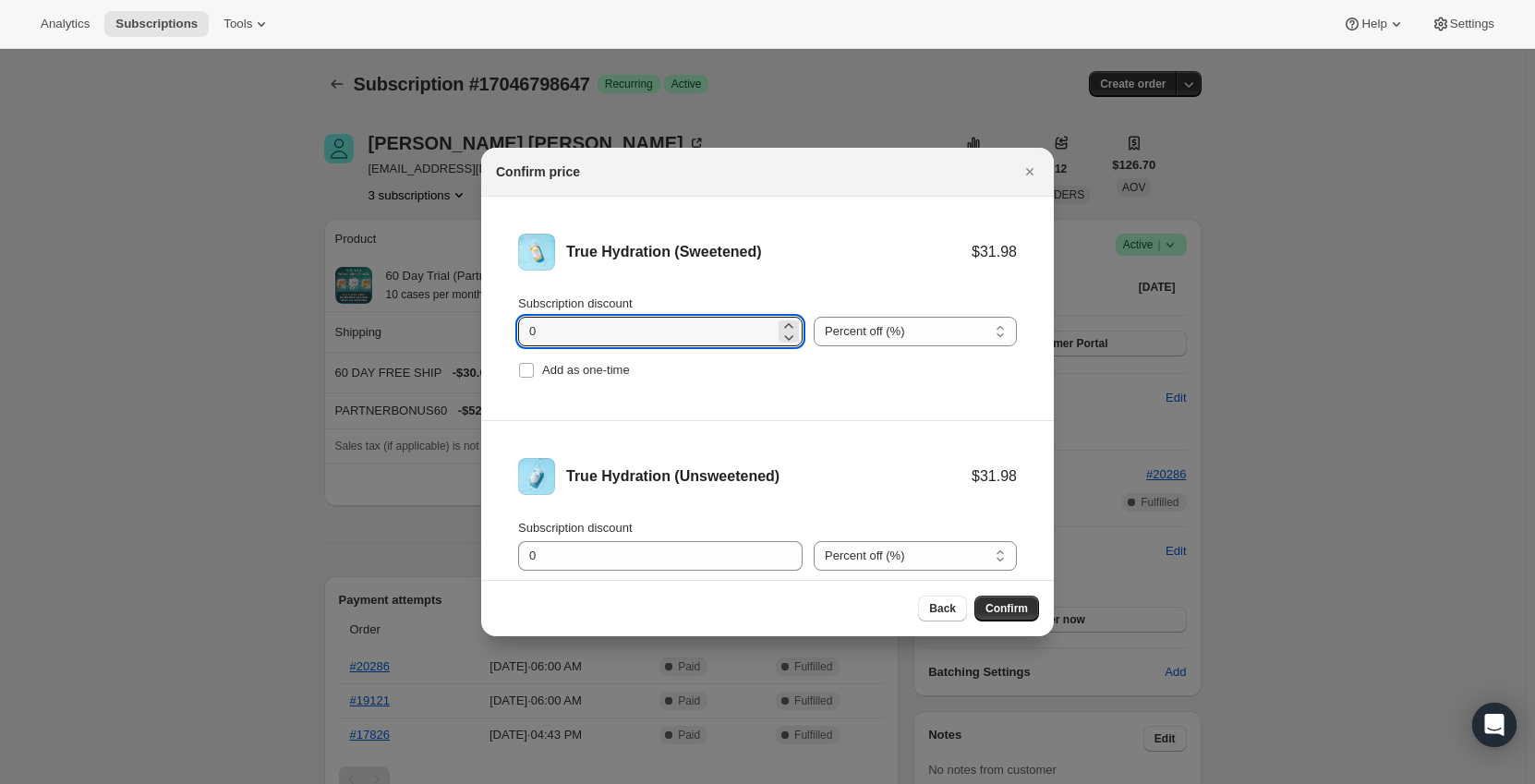
drag, startPoint x: 598, startPoint y: 327, endPoint x: 483, endPoint y: 326, distance: 115.0
click at [483, 326] on li "True Hydration (Sweetened) $31.98 Subscription discount 0 Percent off (%) Amoun…" at bounding box center [767, 309] width 572 height 225
drag, startPoint x: 934, startPoint y: 325, endPoint x: 917, endPoint y: 349, distance: 29.4
click at [934, 325] on select "Percent off (%) Amount off ($)" at bounding box center [915, 331] width 204 height 30
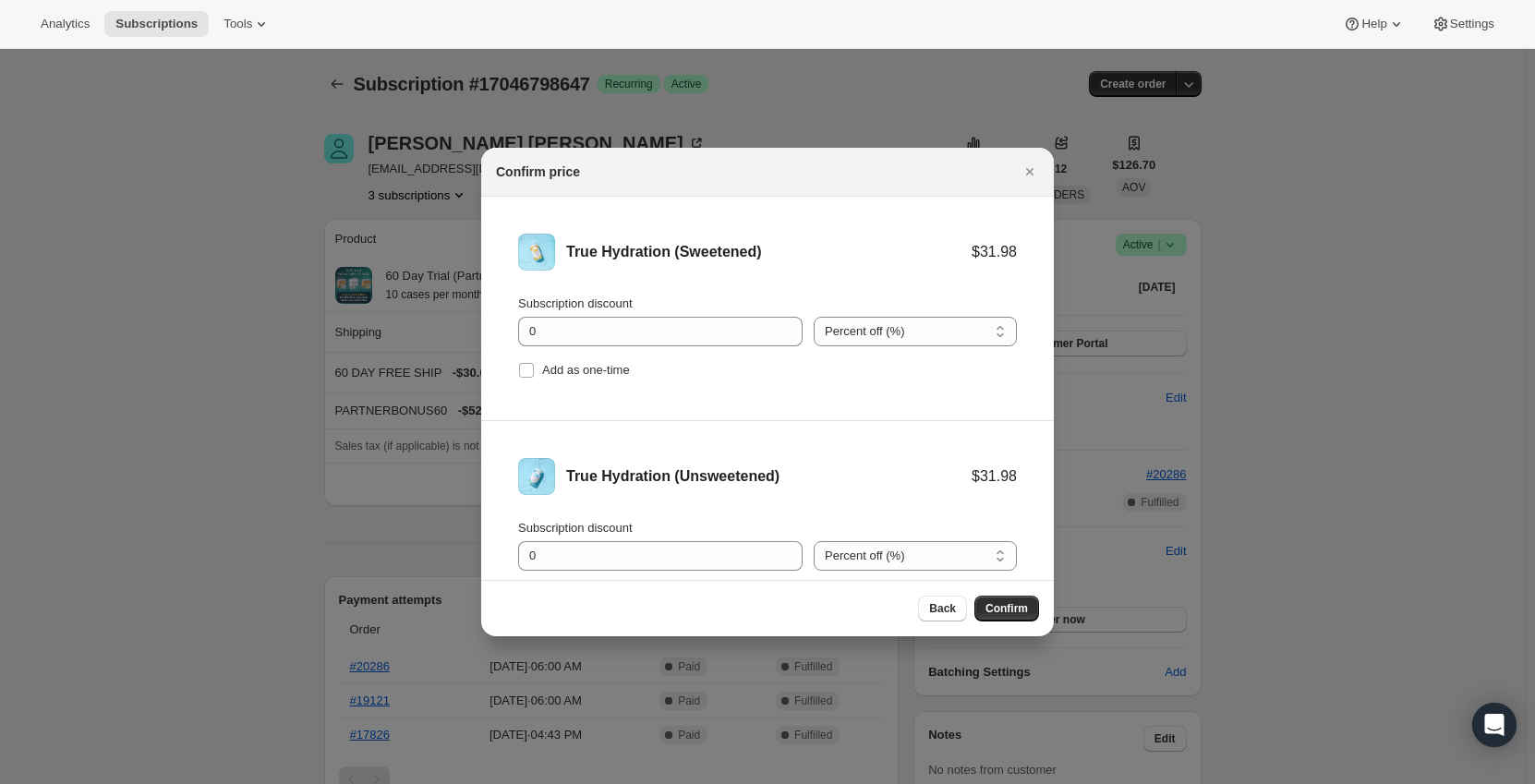
select select "fixed"
click at [813, 317] on select "Percent off (%) Amount off ($)" at bounding box center [915, 331] width 204 height 30
click at [698, 327] on input "0" at bounding box center [646, 331] width 256 height 30
click at [697, 327] on input "0" at bounding box center [646, 331] width 256 height 30
click at [692, 327] on input "0" at bounding box center [646, 331] width 256 height 30
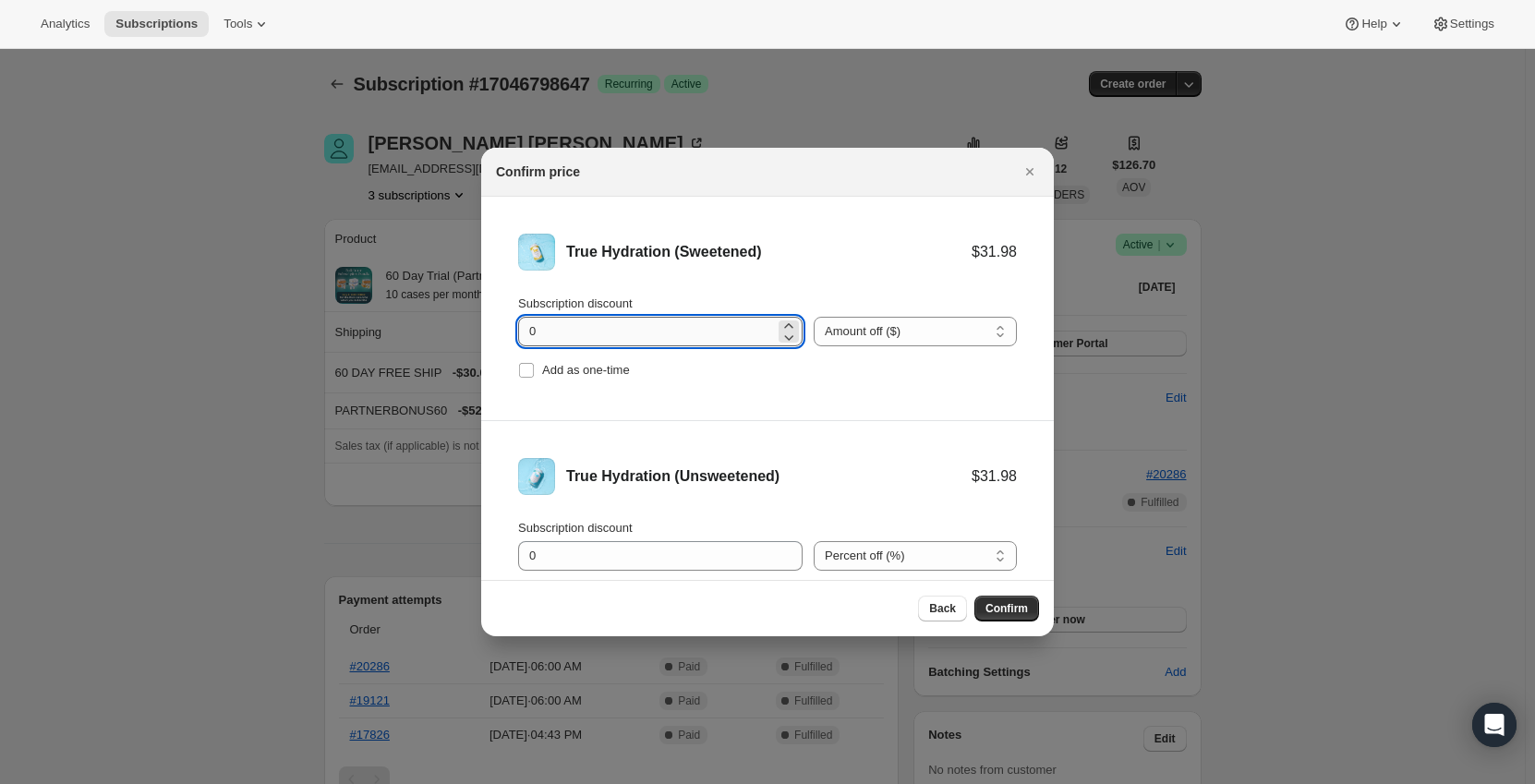
click at [693, 327] on input "0" at bounding box center [646, 331] width 256 height 30
drag, startPoint x: 552, startPoint y: 336, endPoint x: 511, endPoint y: 336, distance: 41.0
click at [511, 336] on li "True Hydration (Sweetened) $31.98 Subscription discount 0 Percent off (%) Amoun…" at bounding box center [767, 309] width 572 height 225
type input "11.1"
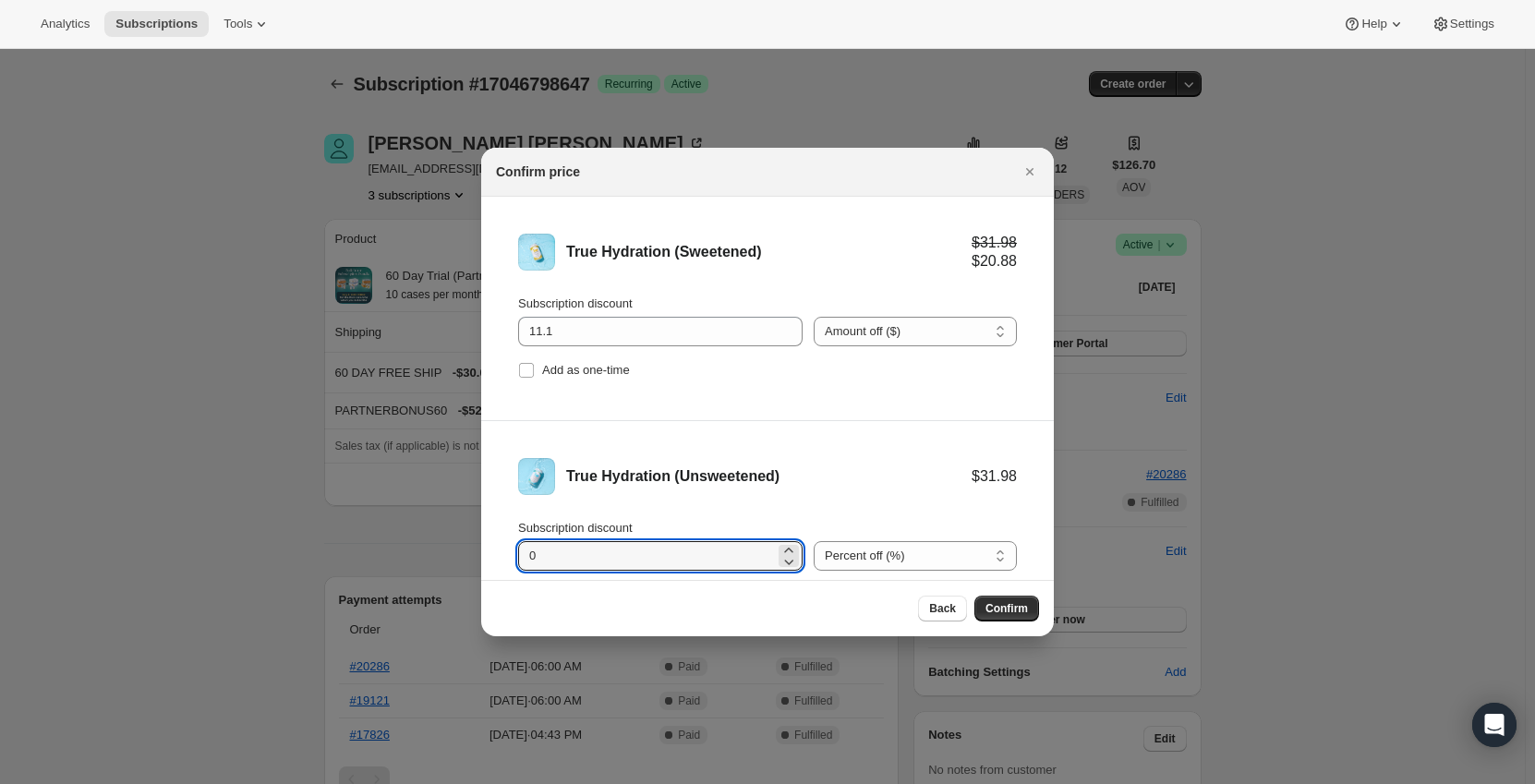
click at [514, 556] on li "True Hydration (Unsweetened) $31.98 Subscription discount 0 Percent off (%) Amo…" at bounding box center [767, 533] width 572 height 224
type input "11.1"
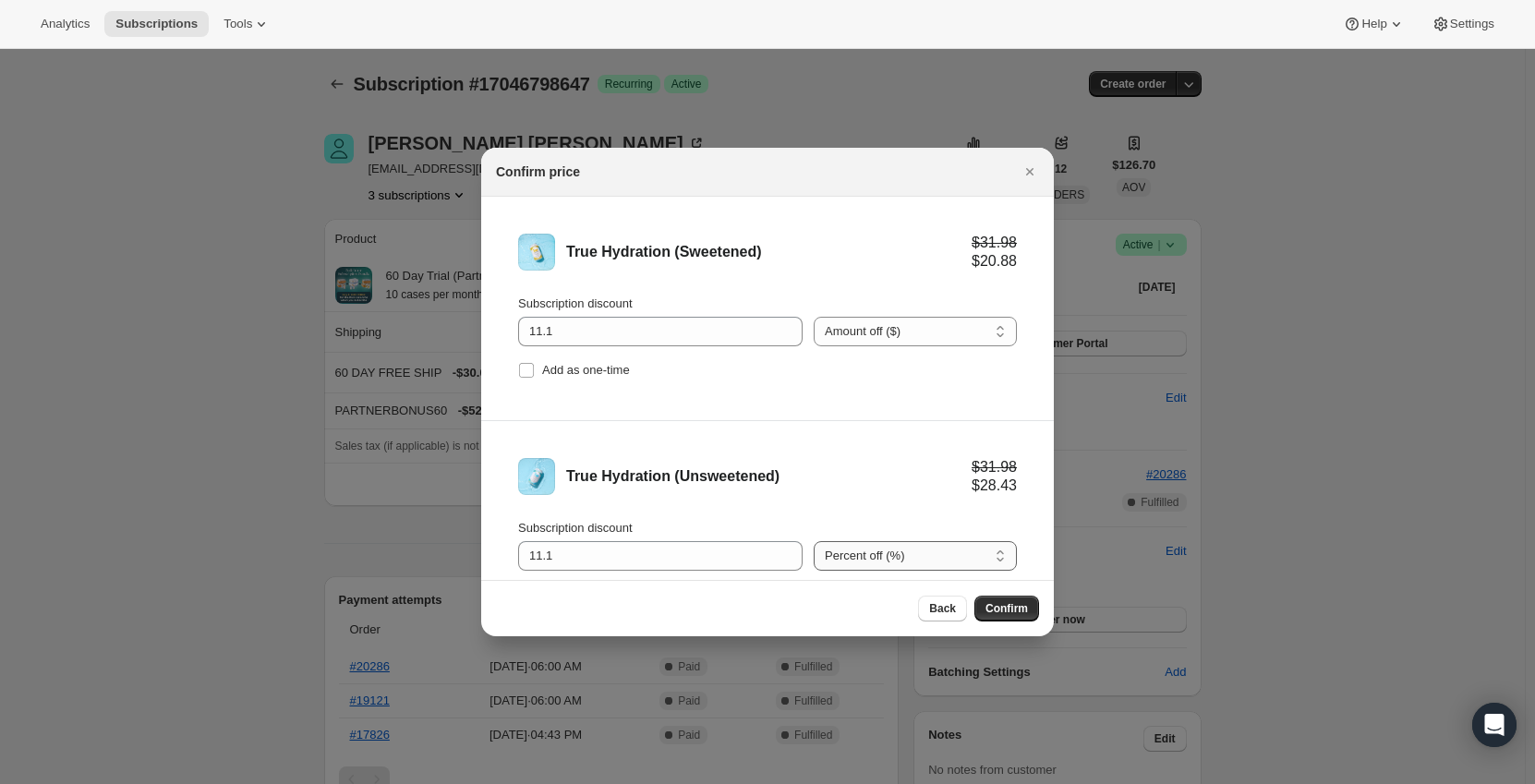
click at [886, 562] on select "Percent off (%) Amount off ($)" at bounding box center [915, 556] width 204 height 30
select select "fixed"
click at [813, 541] on select "Percent off (%) Amount off ($)" at bounding box center [915, 556] width 204 height 30
click at [851, 466] on div "True Hydration (Unsweetened) $31.98 $20.88" at bounding box center [767, 476] width 498 height 36
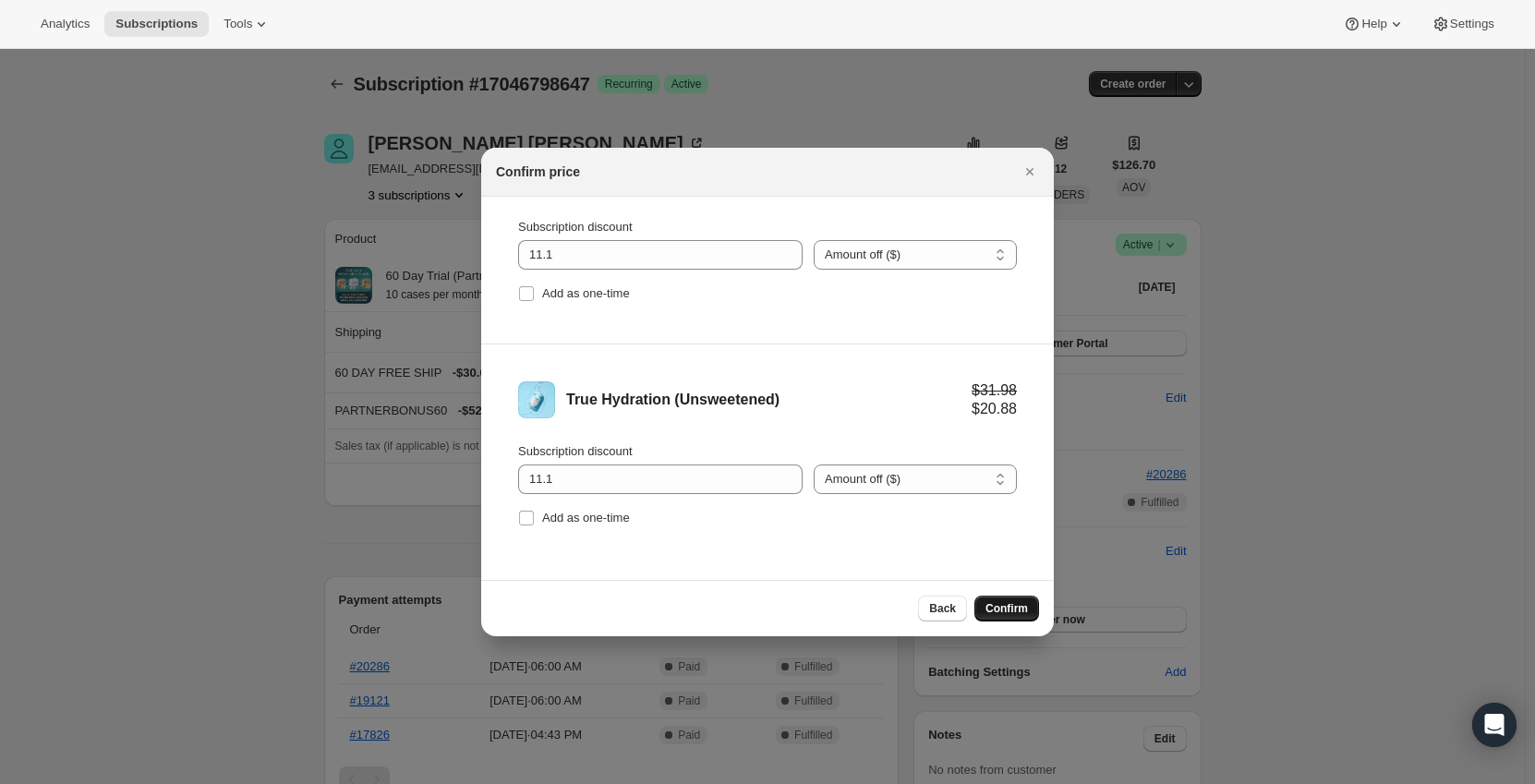
click at [1009, 601] on button "Confirm" at bounding box center [1006, 607] width 64 height 26
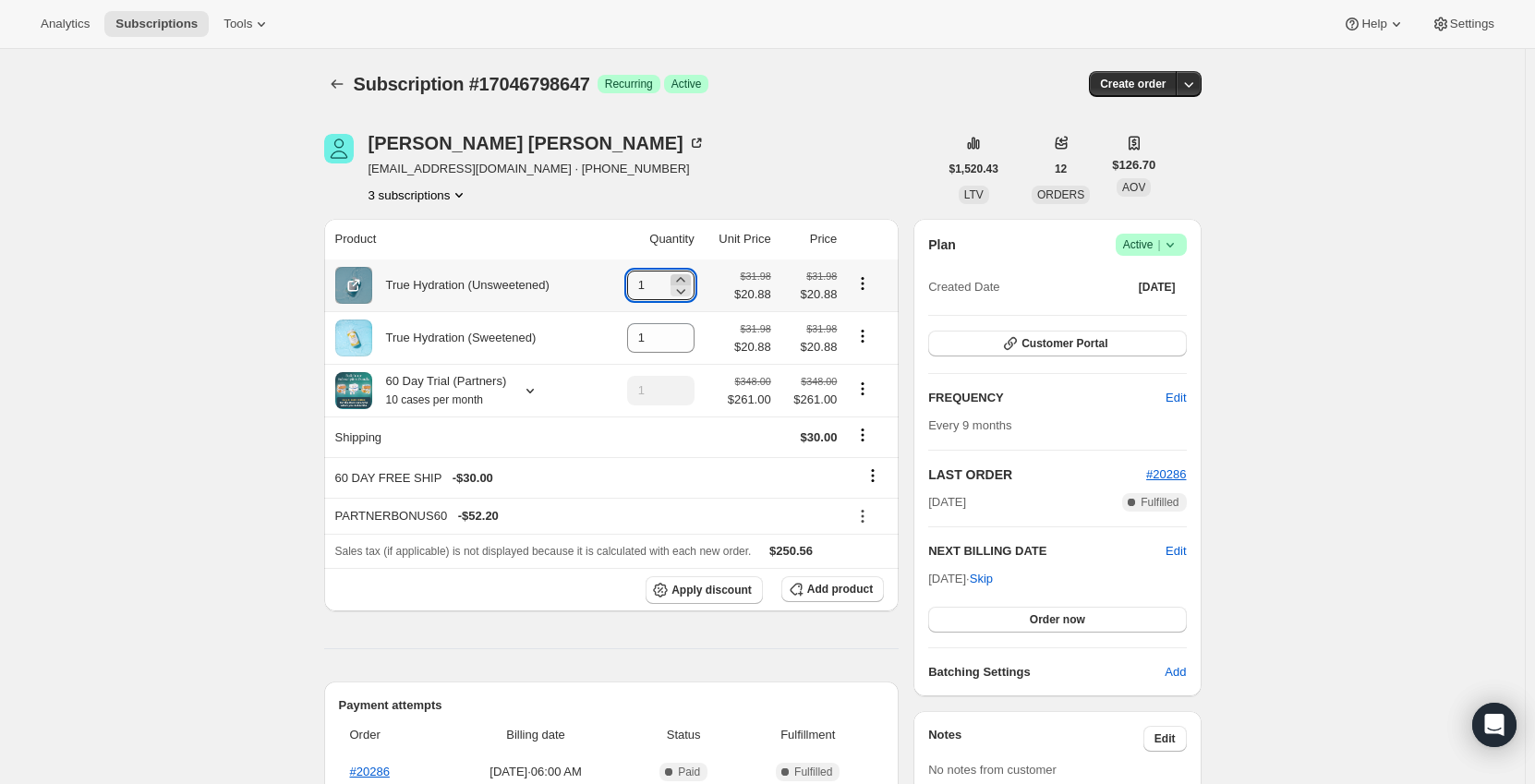
click at [685, 276] on icon at bounding box center [680, 279] width 18 height 18
type input "5"
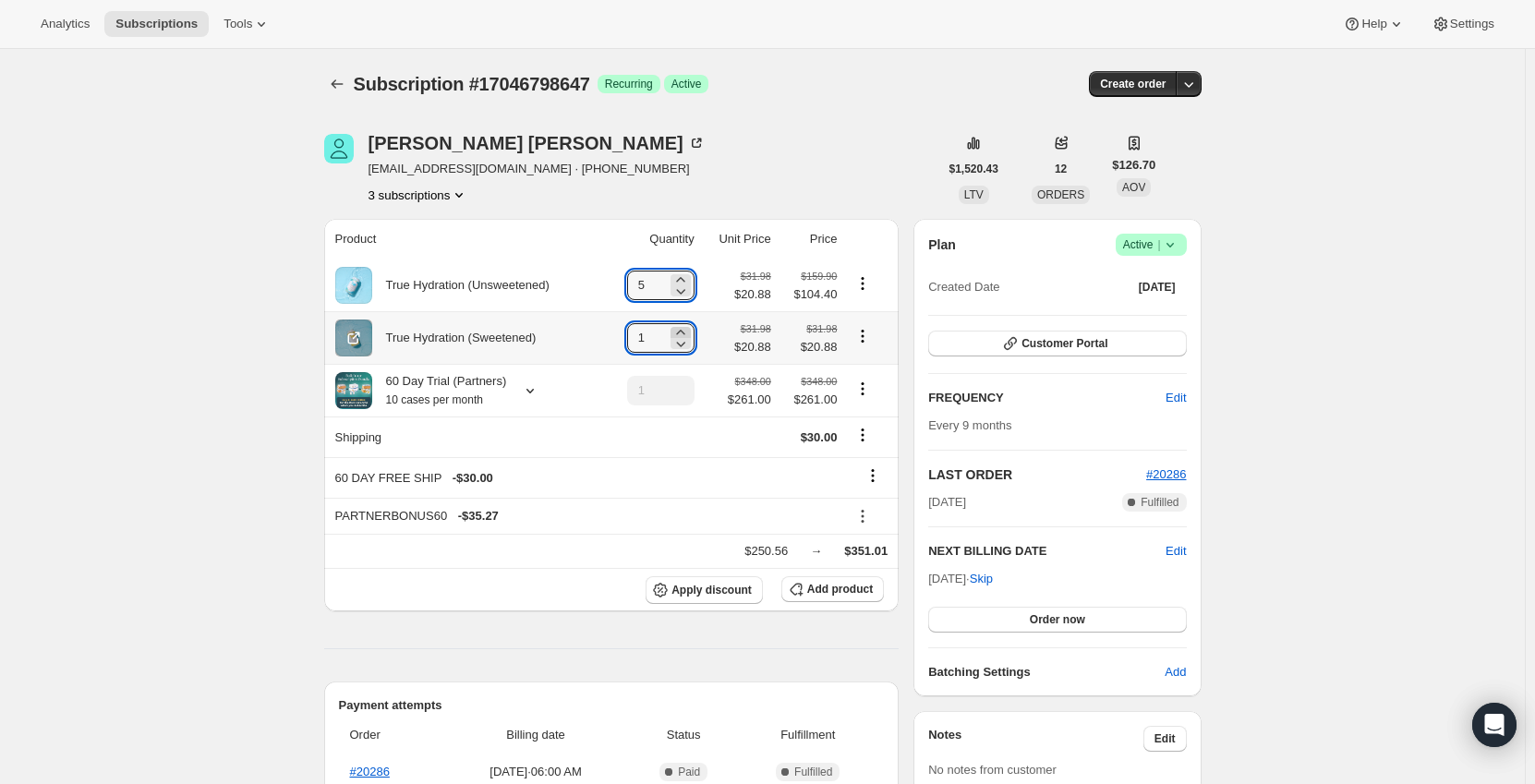
click at [684, 328] on icon at bounding box center [680, 332] width 18 height 18
type input "5"
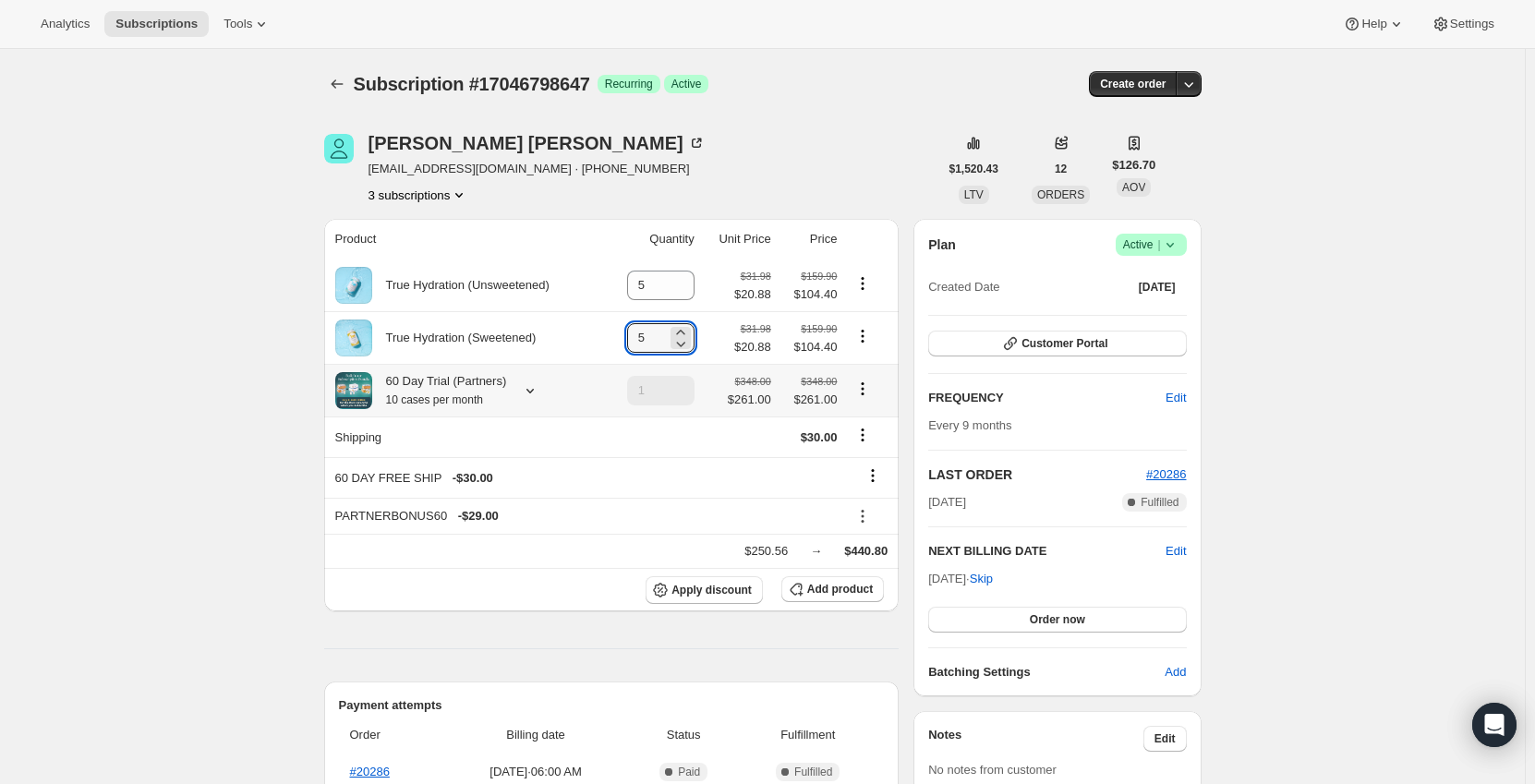
click at [860, 395] on icon "Product actions" at bounding box center [862, 388] width 18 height 18
click at [862, 450] on span "Remove" at bounding box center [867, 457] width 44 height 13
type input "0"
click at [870, 393] on icon "Product actions" at bounding box center [862, 388] width 18 height 18
click at [867, 463] on span "Remove" at bounding box center [867, 457] width 44 height 13
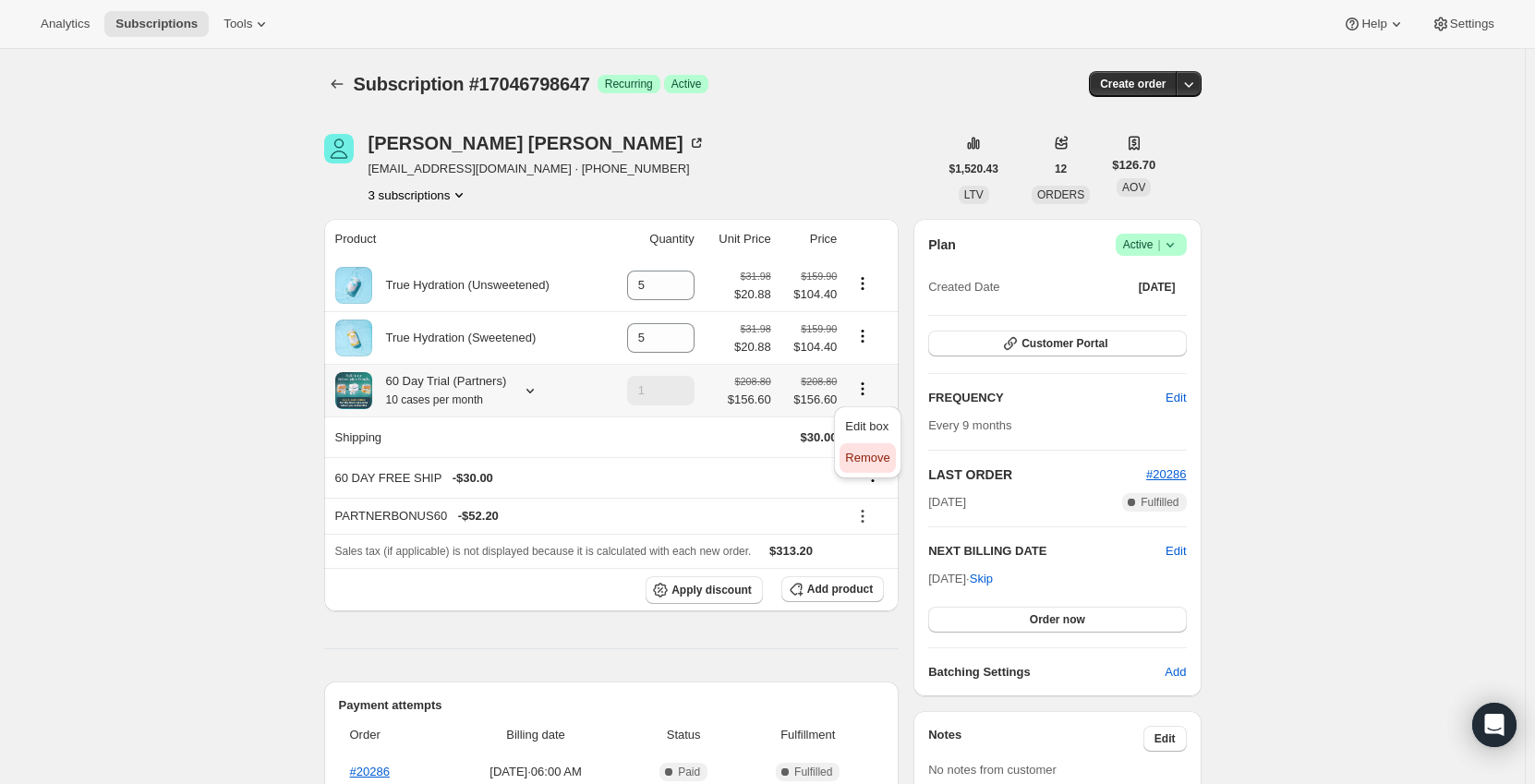
type input "0"
click at [918, 11] on div "Analytics Subscriptions Tools Help Settings" at bounding box center [767, 24] width 1535 height 49
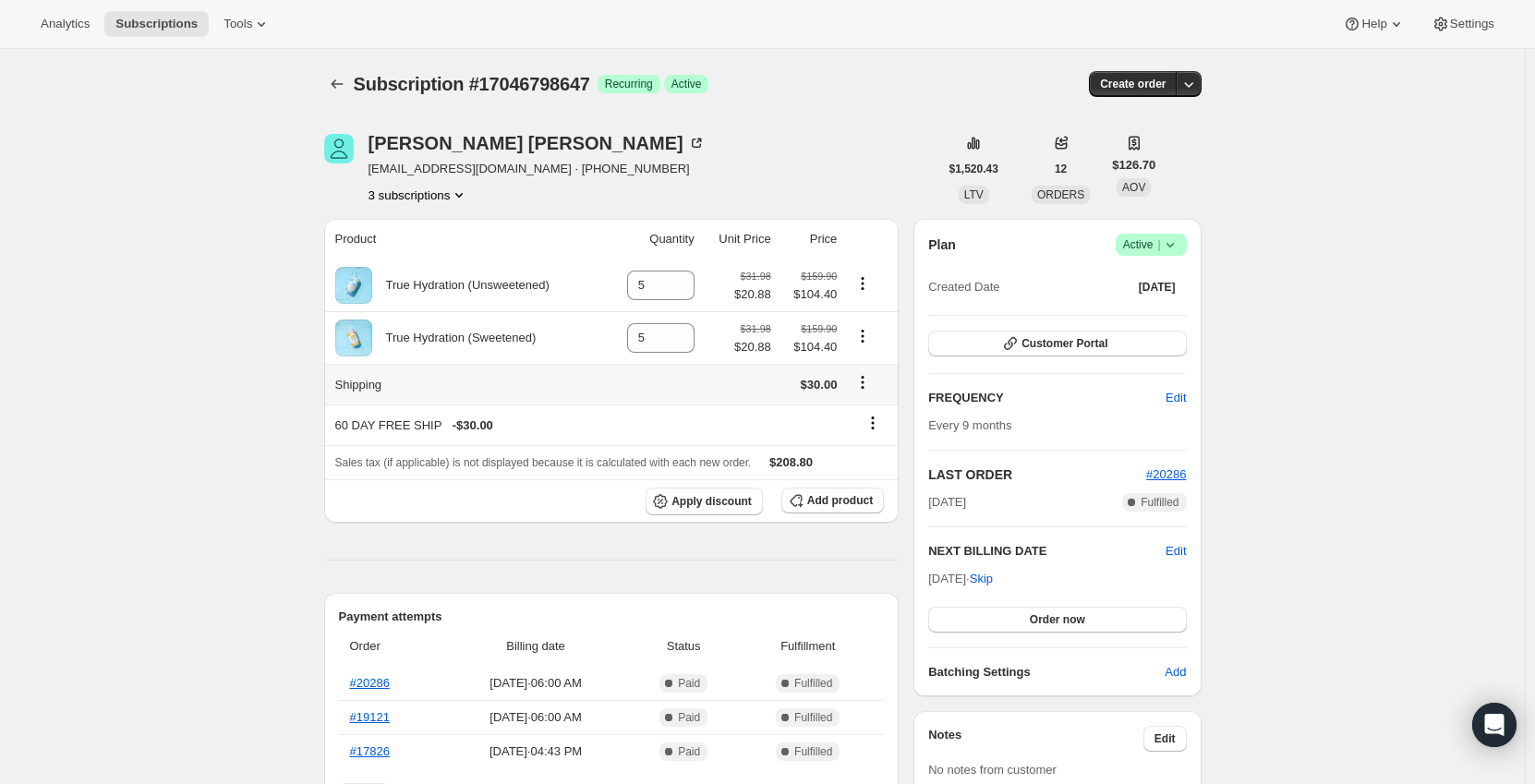
click at [868, 379] on icon "Shipping actions" at bounding box center [862, 382] width 18 height 18
click at [730, 418] on div "60 DAY FREE SHIP - $30.00" at bounding box center [553, 425] width 436 height 18
click at [879, 425] on icon at bounding box center [872, 422] width 18 height 18
click at [862, 470] on button "Remove" at bounding box center [878, 459] width 56 height 30
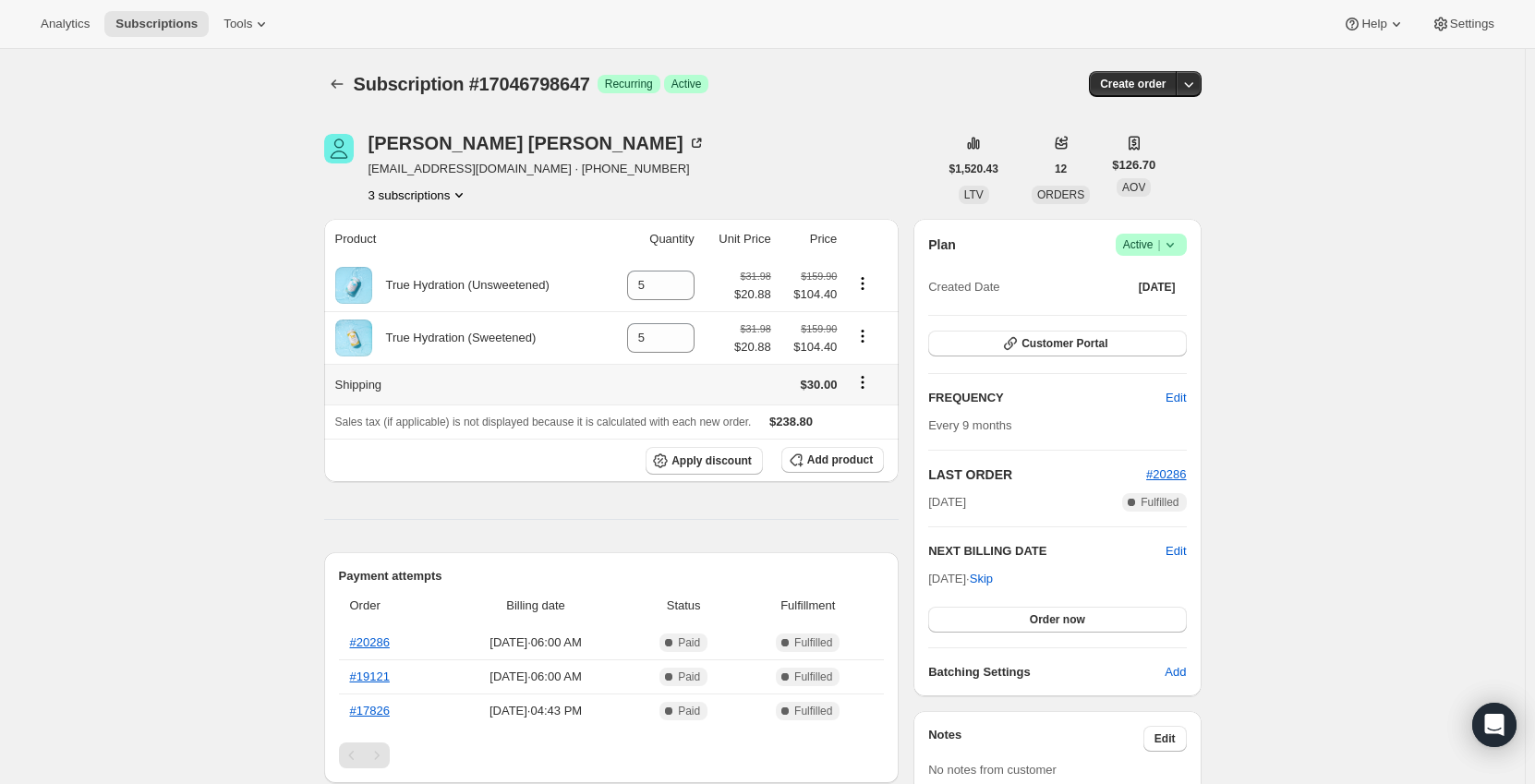
click at [869, 378] on icon "Shipping actions" at bounding box center [862, 382] width 18 height 18
click at [862, 413] on span "Edit shipping rate" at bounding box center [866, 419] width 92 height 13
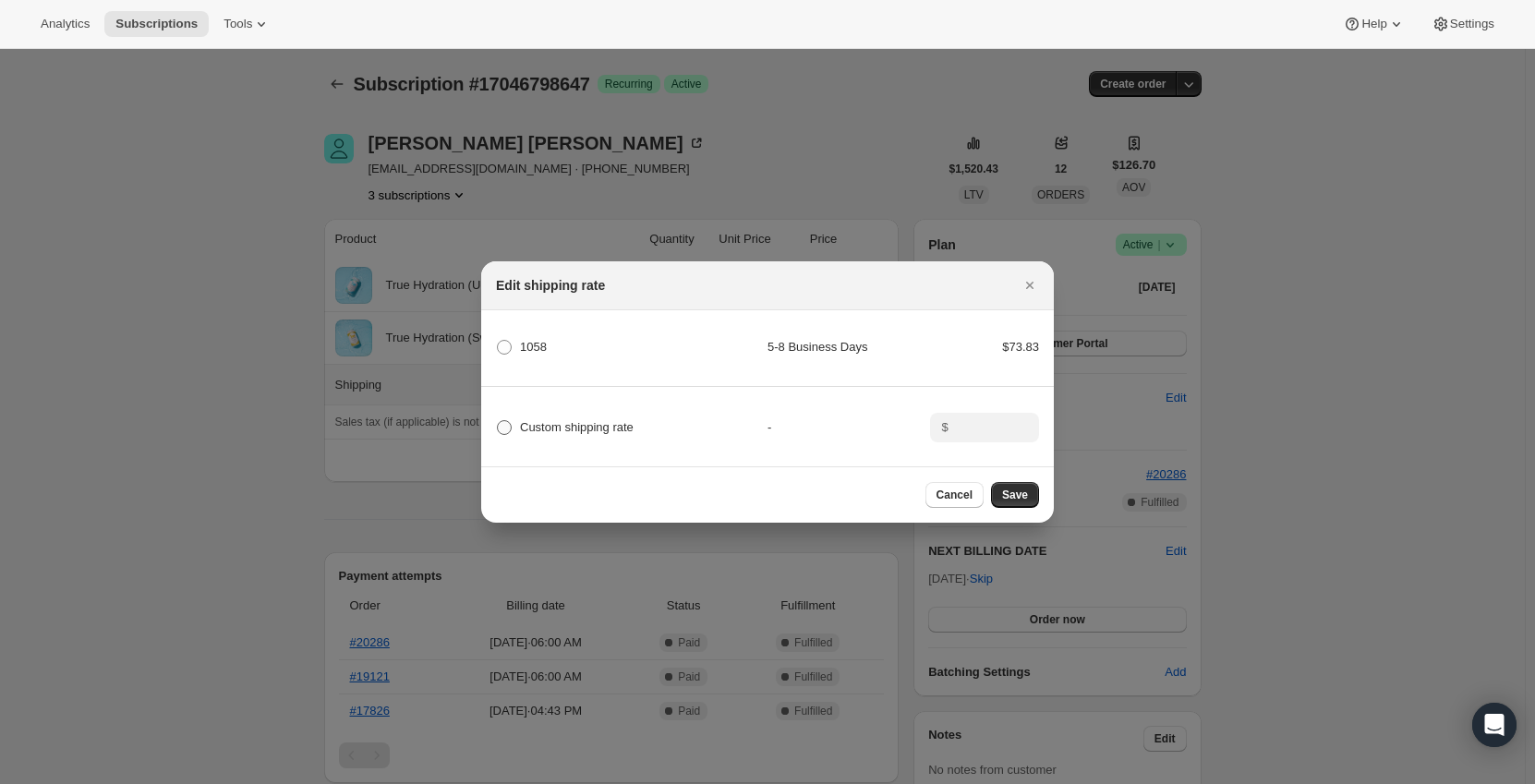
click at [591, 432] on label "Custom shipping rate" at bounding box center [564, 427] width 137 height 26
click at [497, 421] on input "Custom shipping rate" at bounding box center [497, 420] width 1 height 1
radio input "true"
click at [960, 416] on input ":r572:" at bounding box center [983, 427] width 58 height 30
type input "0"
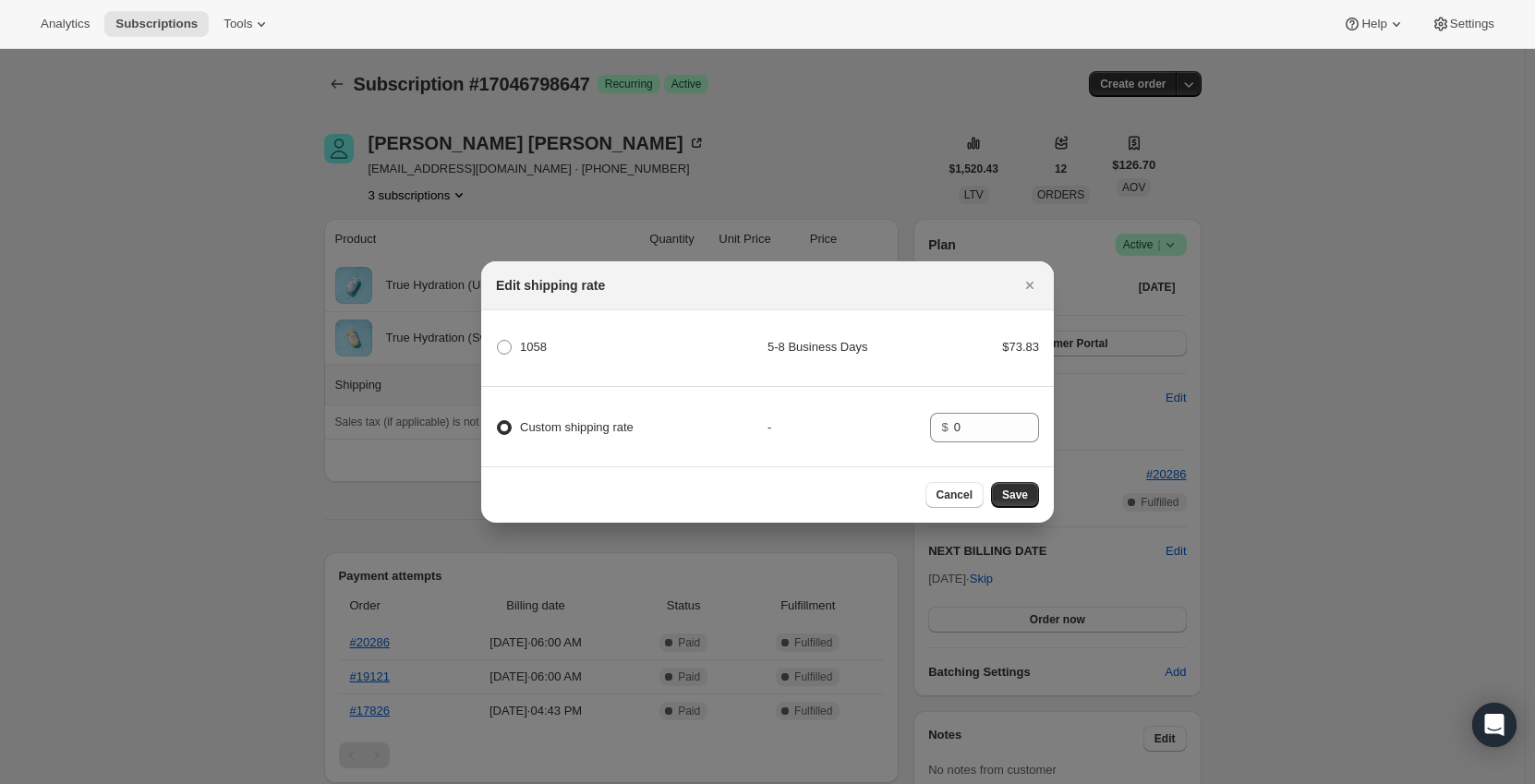
click at [880, 423] on div "-" at bounding box center [848, 427] width 162 height 18
click at [1022, 502] on span "Save" at bounding box center [1015, 494] width 26 height 14
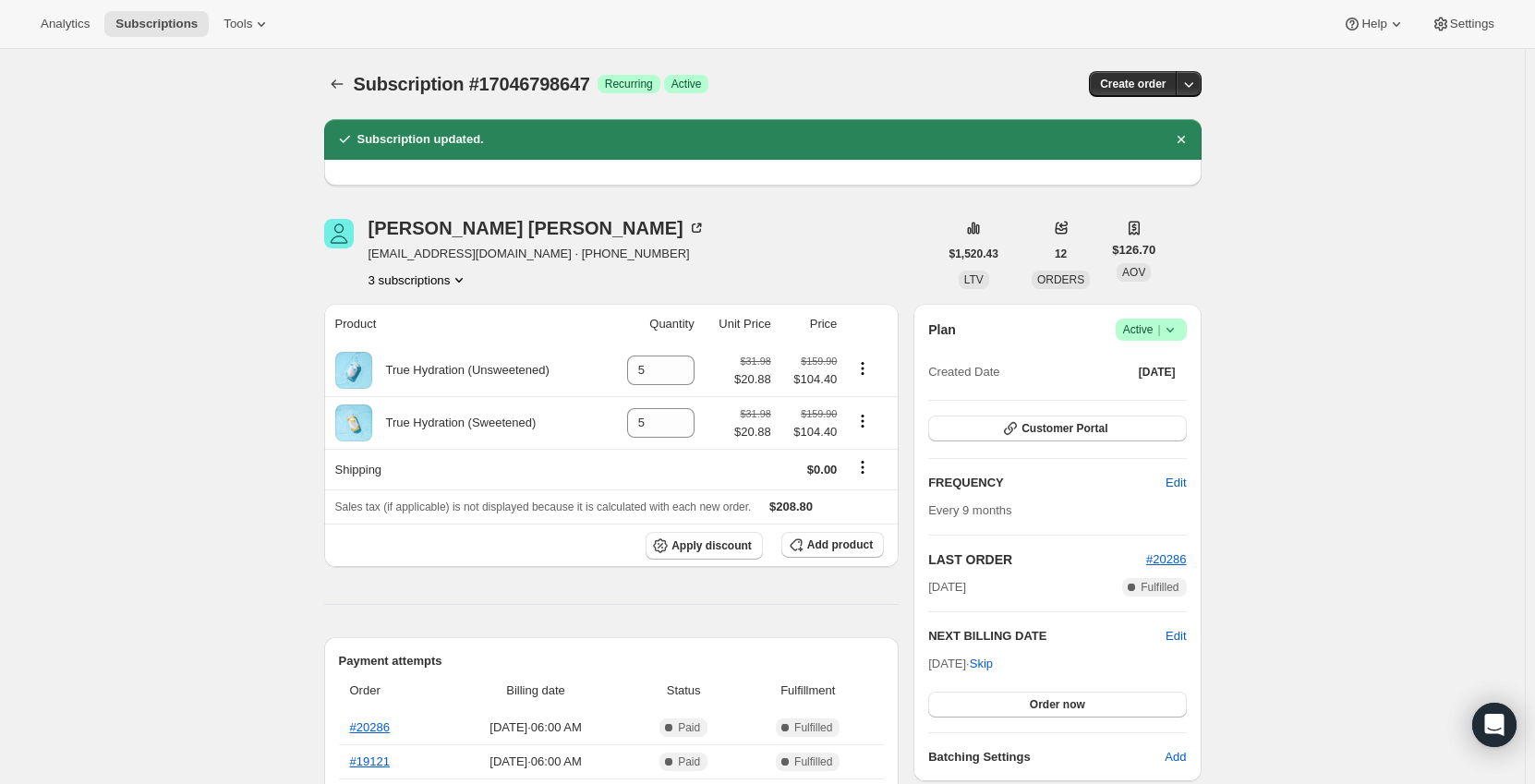
click at [332, 84] on icon "Subscriptions" at bounding box center [336, 83] width 18 height 18
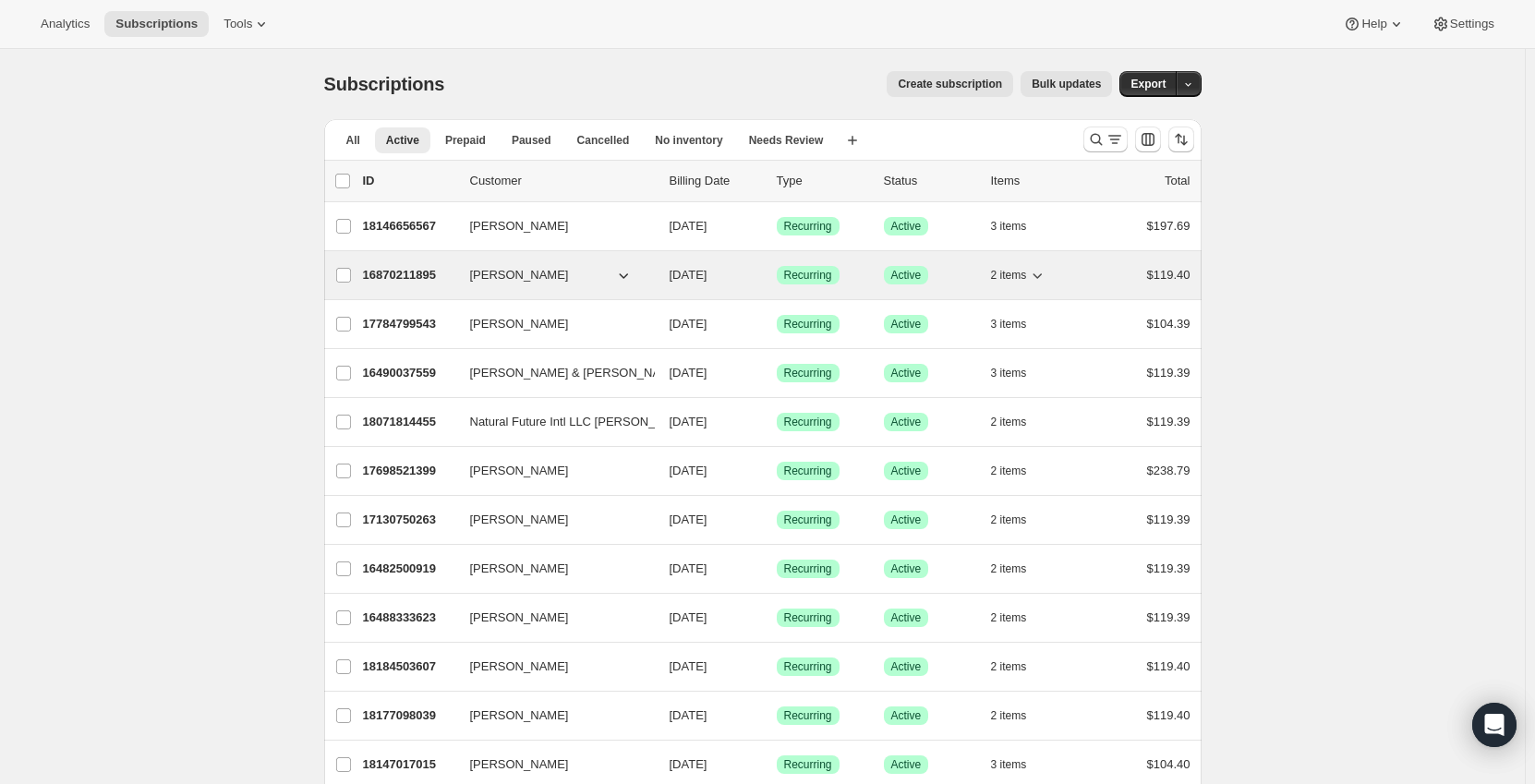
click at [391, 272] on p "16870211895" at bounding box center [409, 274] width 92 height 18
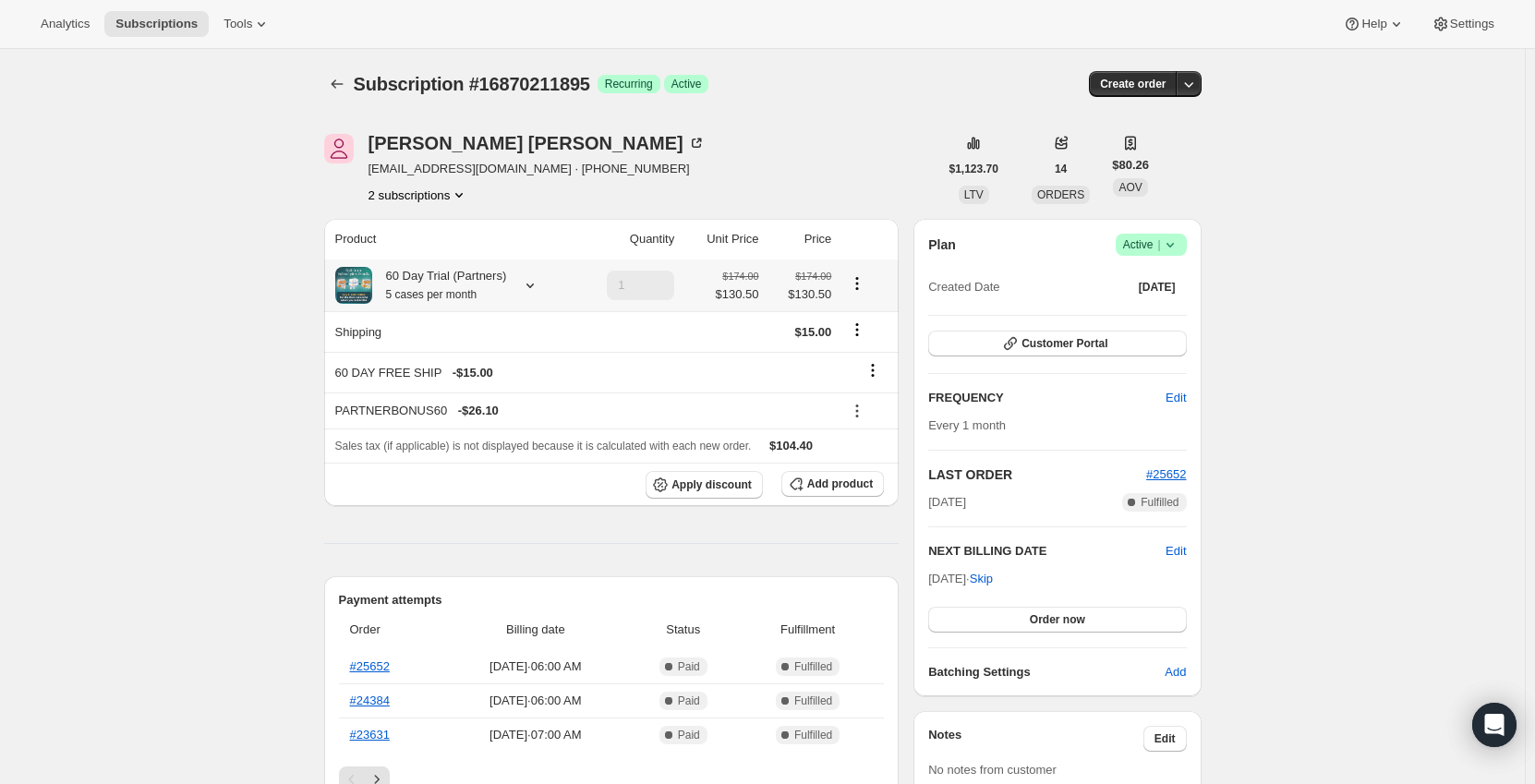
click at [519, 284] on div at bounding box center [526, 285] width 26 height 18
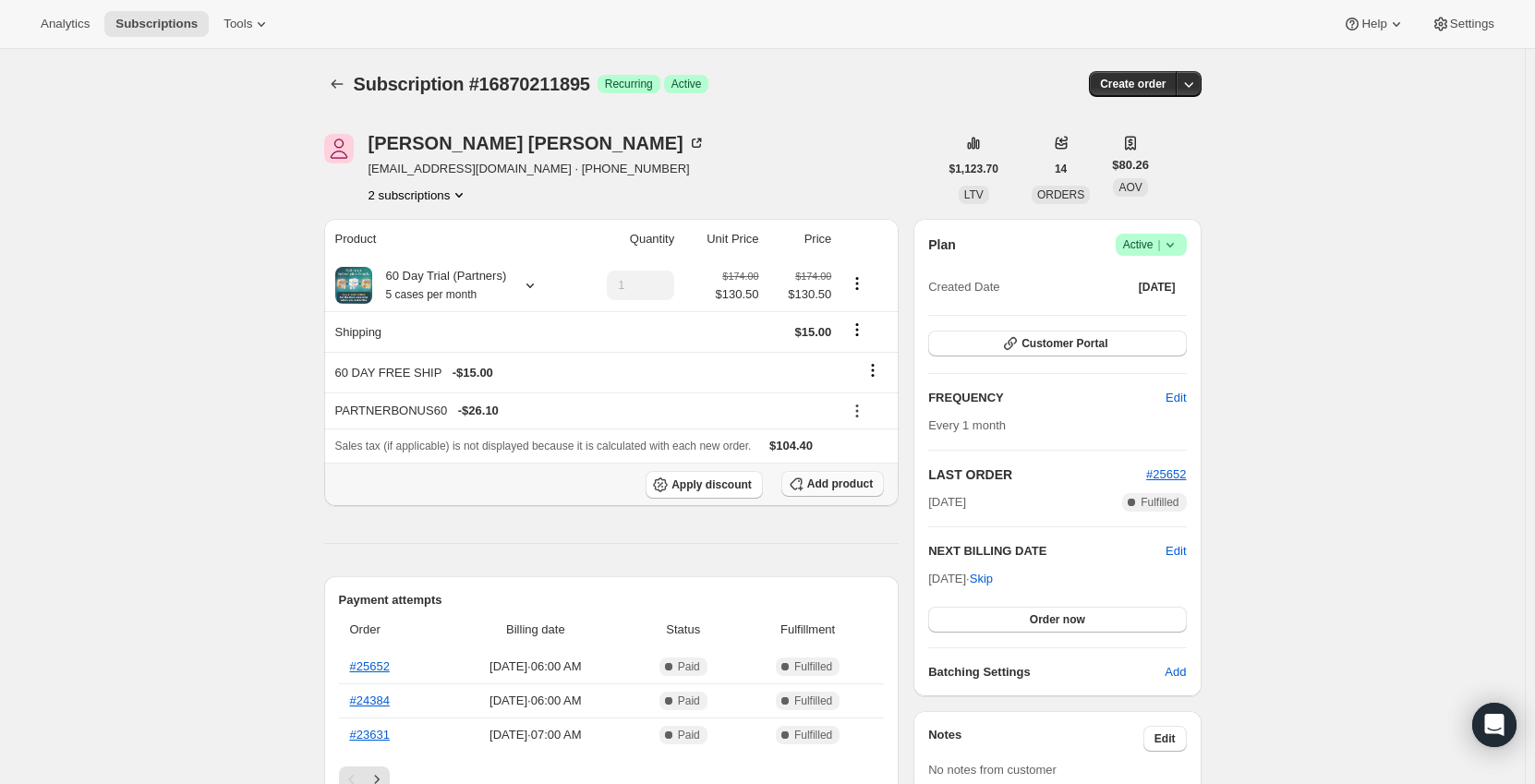
click at [830, 487] on span "Add product" at bounding box center [840, 483] width 65 height 14
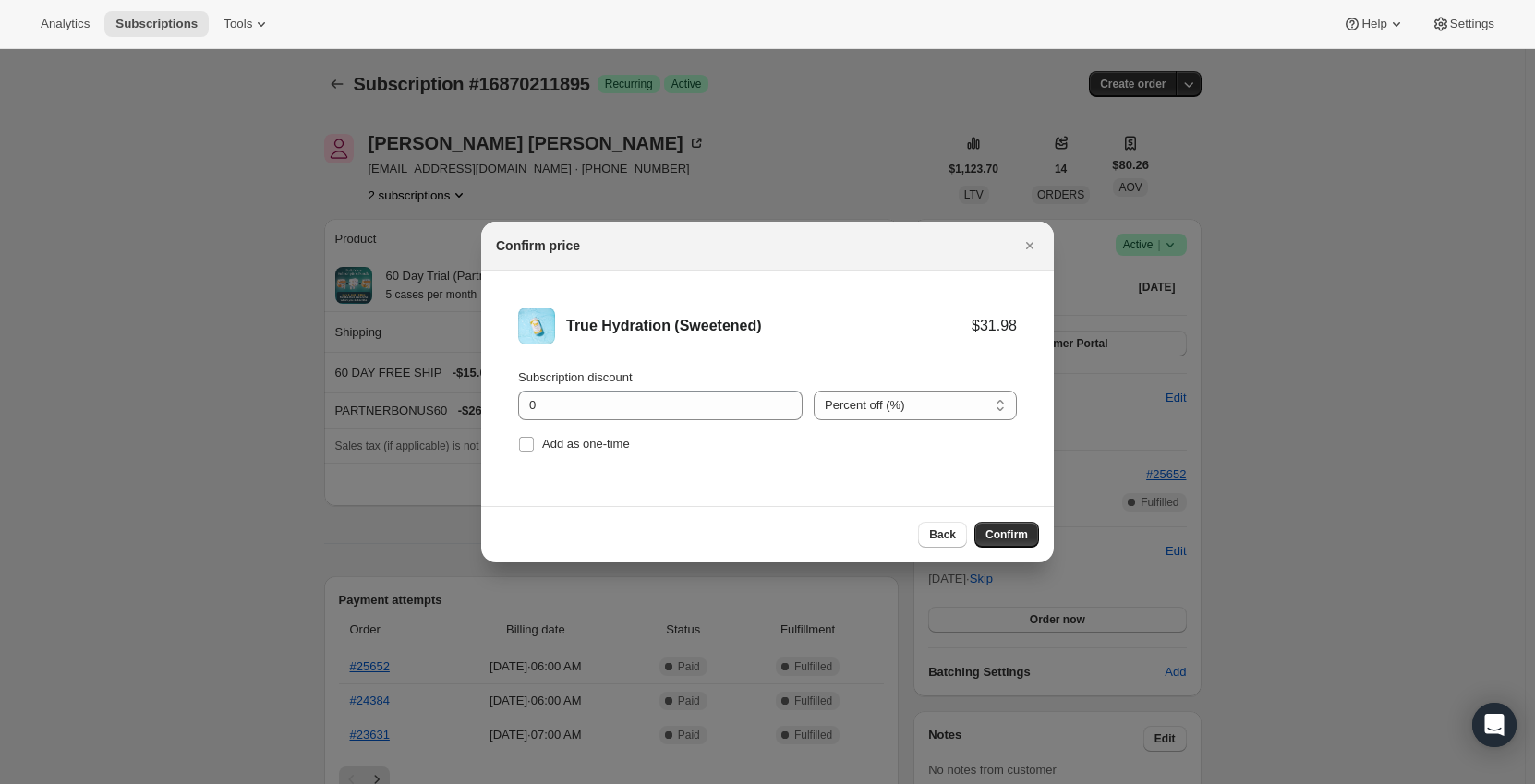
drag, startPoint x: 850, startPoint y: 406, endPoint x: 851, endPoint y: 421, distance: 15.0
click at [850, 406] on select "Percent off (%) Amount off ($)" at bounding box center [915, 405] width 204 height 30
select select "fixed"
click at [813, 391] on select "Percent off (%) Amount off ($)" at bounding box center [915, 405] width 204 height 30
click at [703, 402] on input "0" at bounding box center [646, 405] width 256 height 30
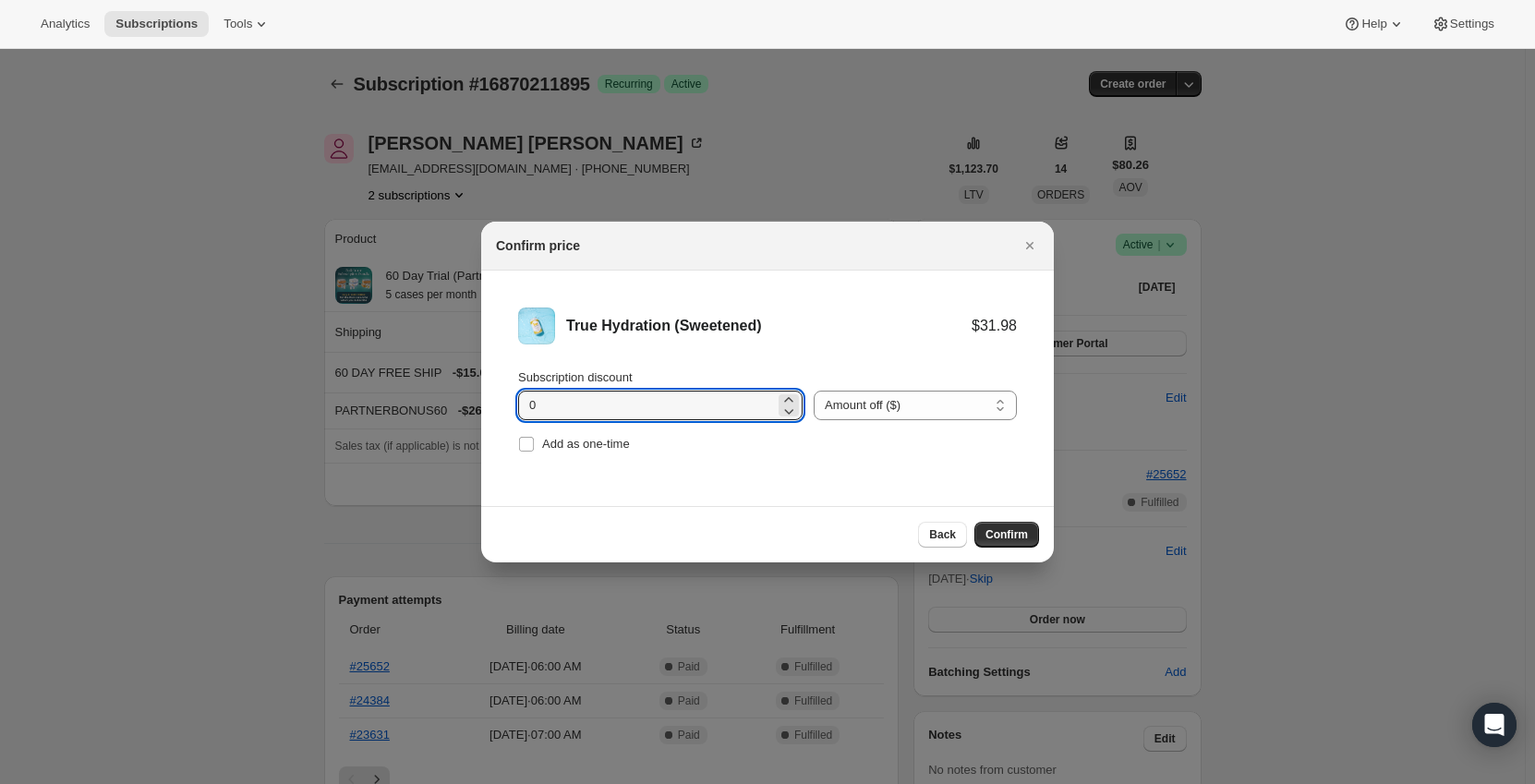
drag, startPoint x: 703, startPoint y: 402, endPoint x: 488, endPoint y: 402, distance: 215.0
click at [488, 402] on li "True Hydration (Sweetened) $31.98 Subscription discount 0 Percent off (%) Amoun…" at bounding box center [767, 382] width 572 height 224
type input "11.1"
click at [989, 484] on li "True Hydration (Sweetened) $31.98 $20.88 Subscription discount 11.1 Percent off…" at bounding box center [767, 382] width 572 height 224
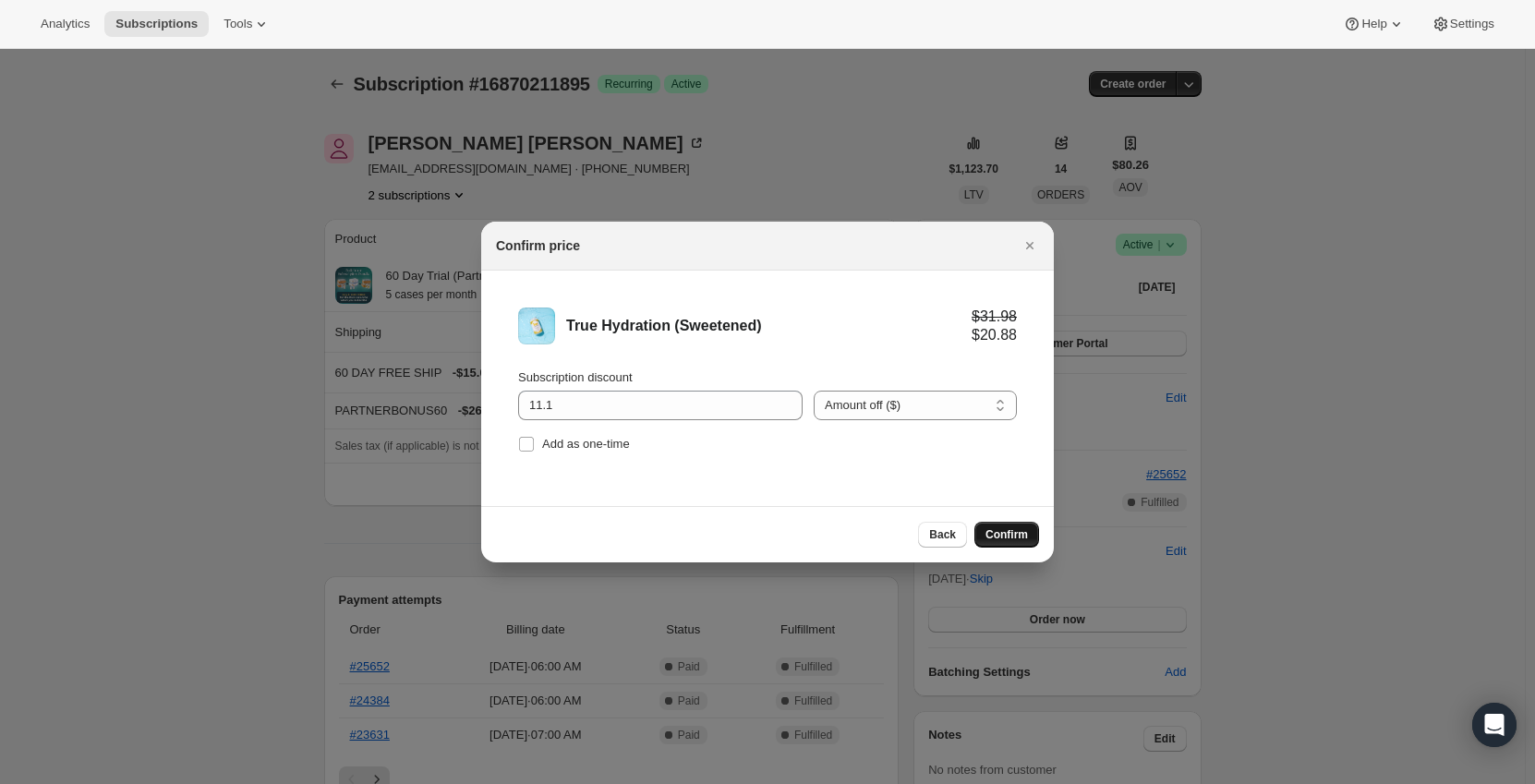
click at [1013, 535] on span "Confirm" at bounding box center [1006, 534] width 42 height 14
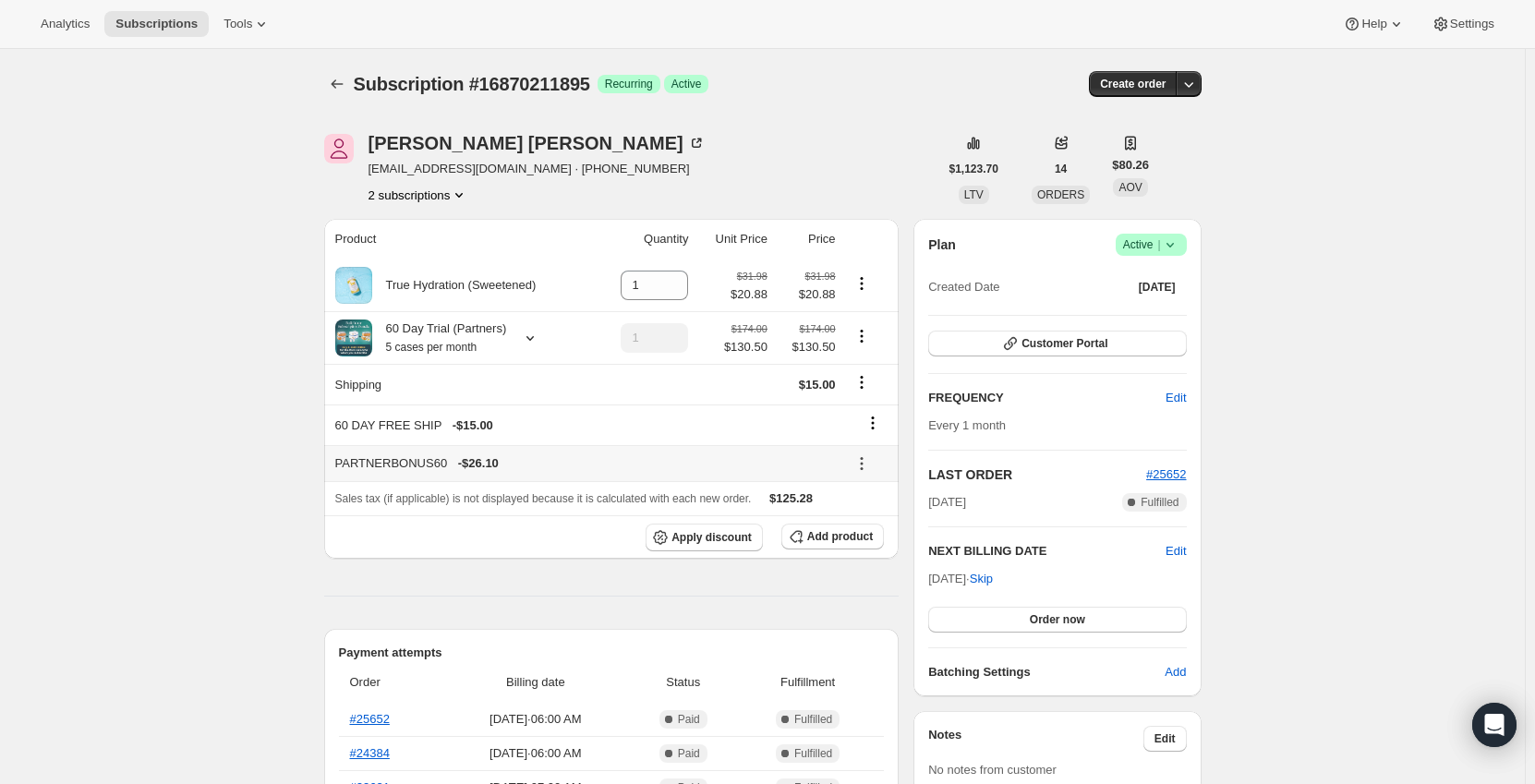
click at [862, 463] on icon at bounding box center [861, 463] width 3 height 3
click at [865, 522] on span "Remove" at bounding box center [872, 531] width 44 height 18
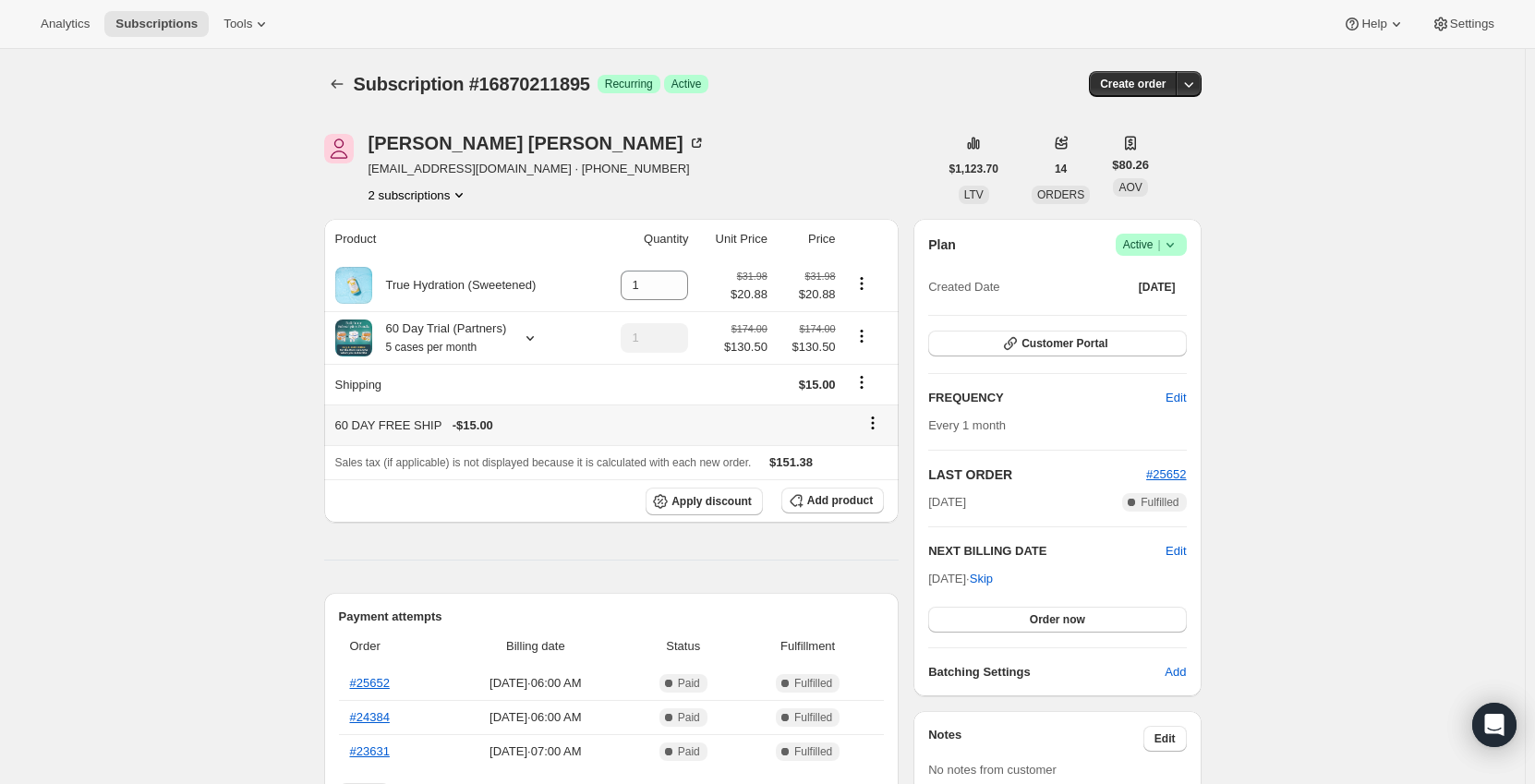
click at [875, 432] on icon at bounding box center [872, 422] width 18 height 18
click at [869, 477] on div "Remove" at bounding box center [877, 459] width 66 height 40
click at [878, 470] on button "Remove" at bounding box center [878, 459] width 56 height 30
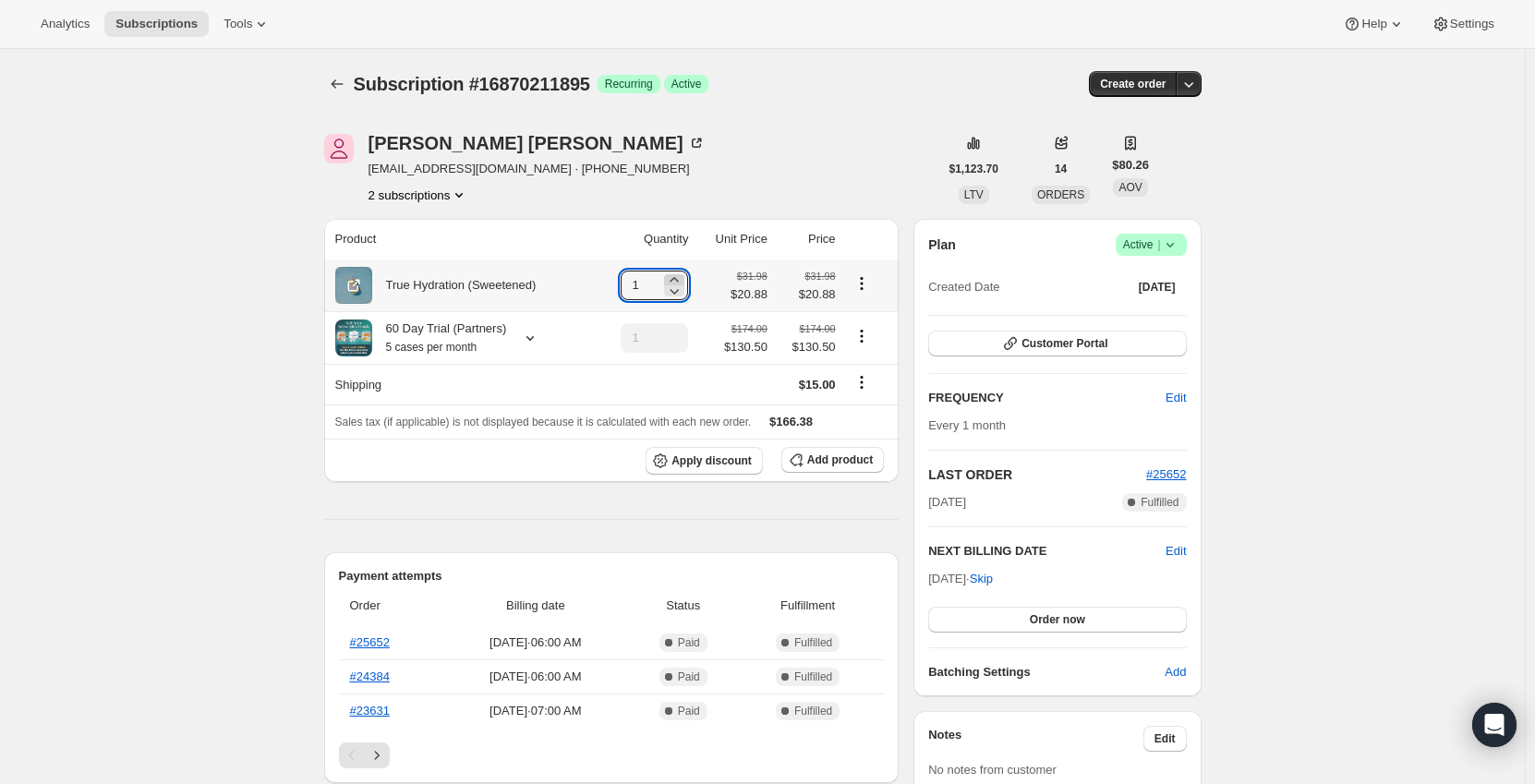
click at [681, 274] on icon at bounding box center [674, 279] width 18 height 18
type input "5"
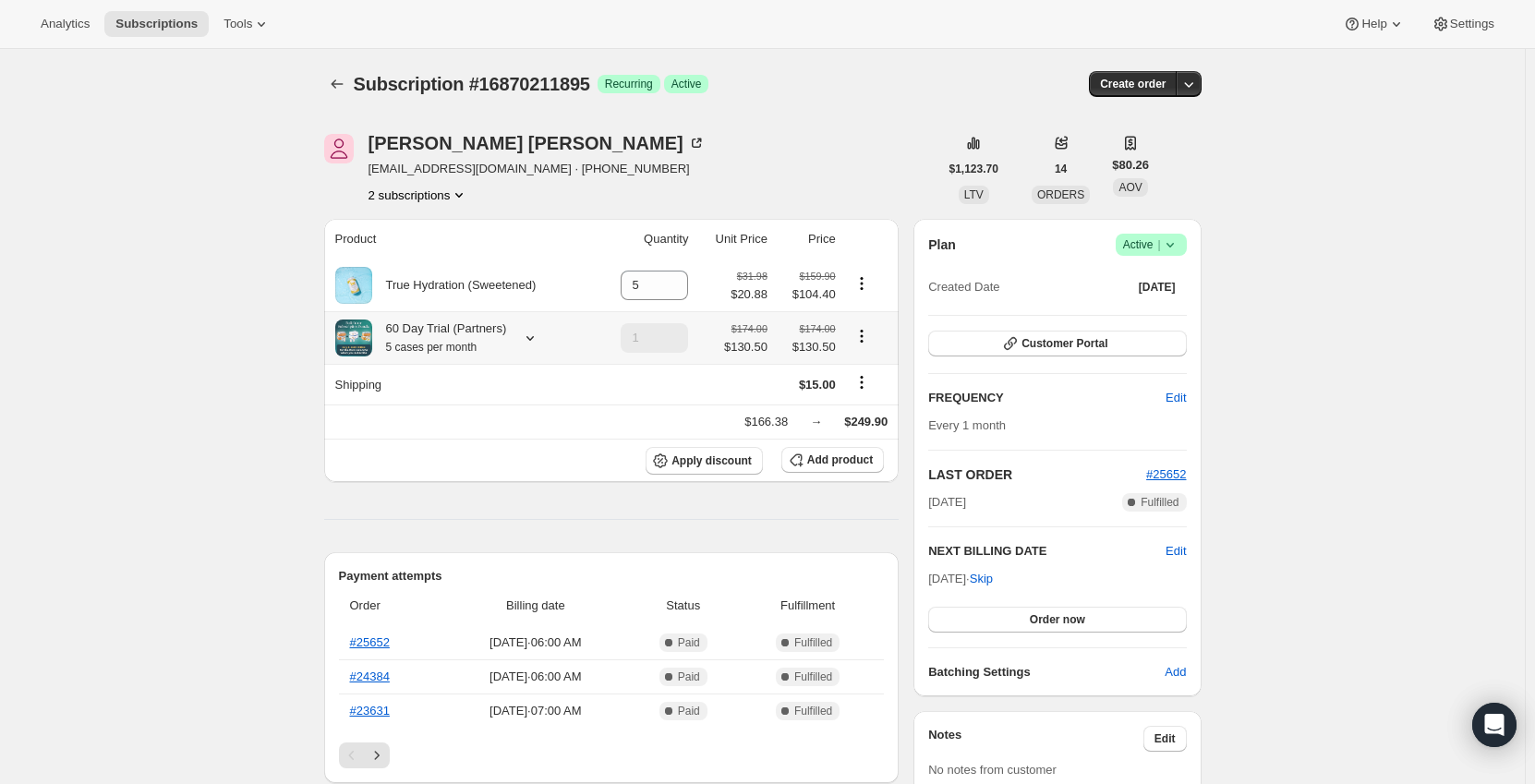
click at [868, 335] on icon "Product actions" at bounding box center [861, 336] width 18 height 18
click at [501, 330] on div "60 Day Trial (Partners) 5 cases per month" at bounding box center [440, 338] width 134 height 36
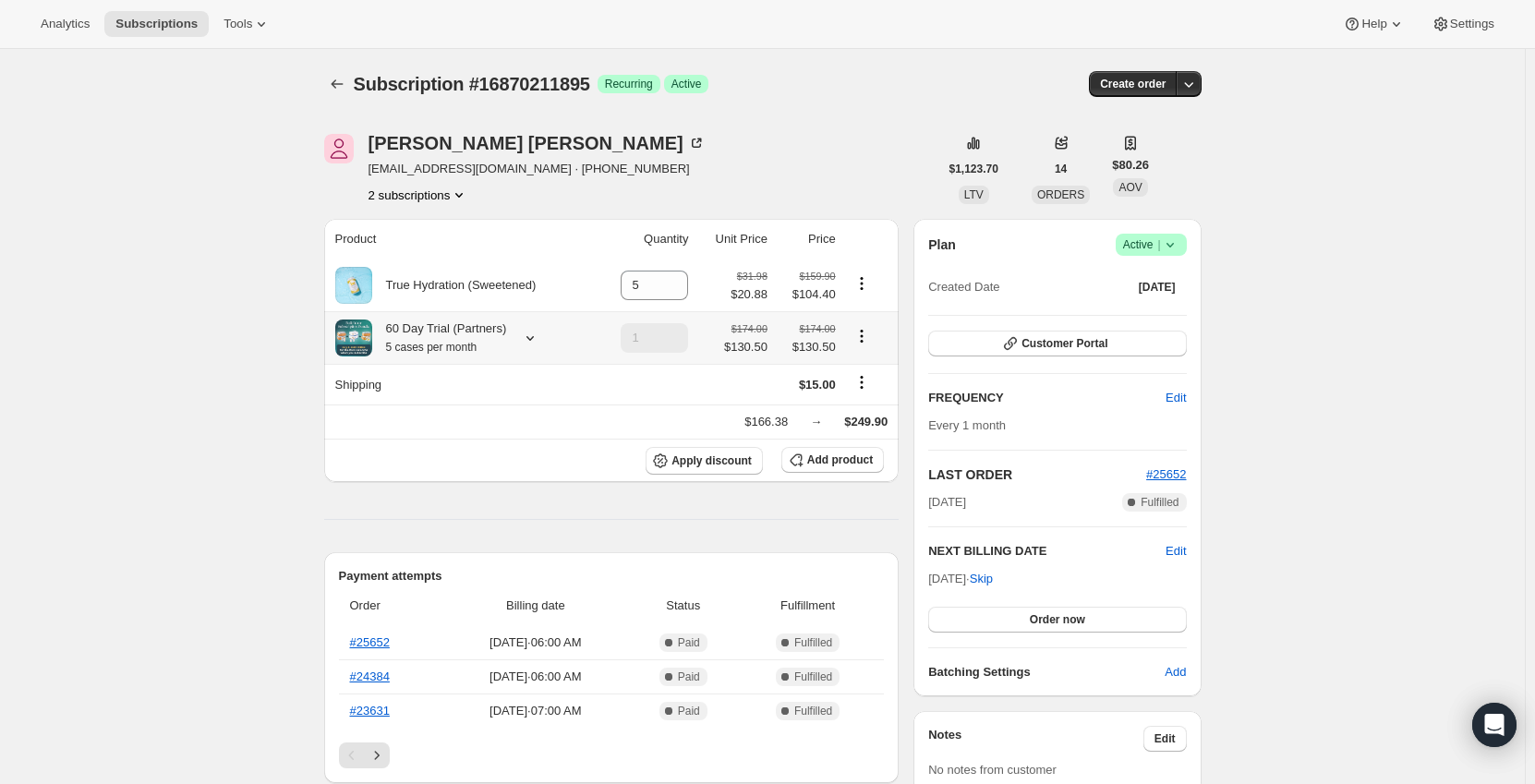
click at [865, 341] on icon "Product actions" at bounding box center [861, 336] width 18 height 18
click at [869, 392] on button "Remove" at bounding box center [865, 404] width 56 height 30
type input "0"
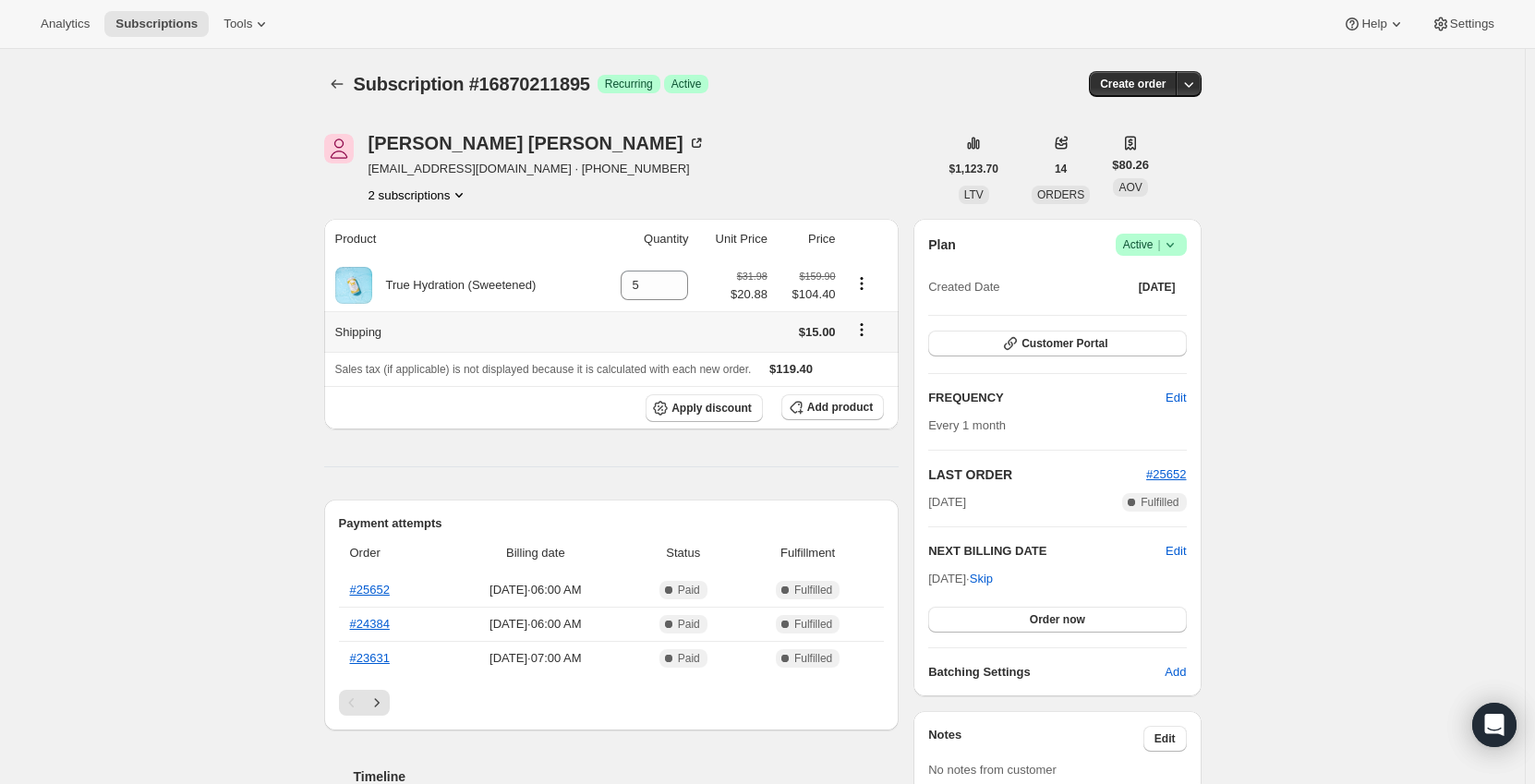
click at [861, 333] on icon "Shipping actions" at bounding box center [861, 329] width 18 height 18
click at [858, 369] on span "Edit shipping rate" at bounding box center [864, 366] width 92 height 13
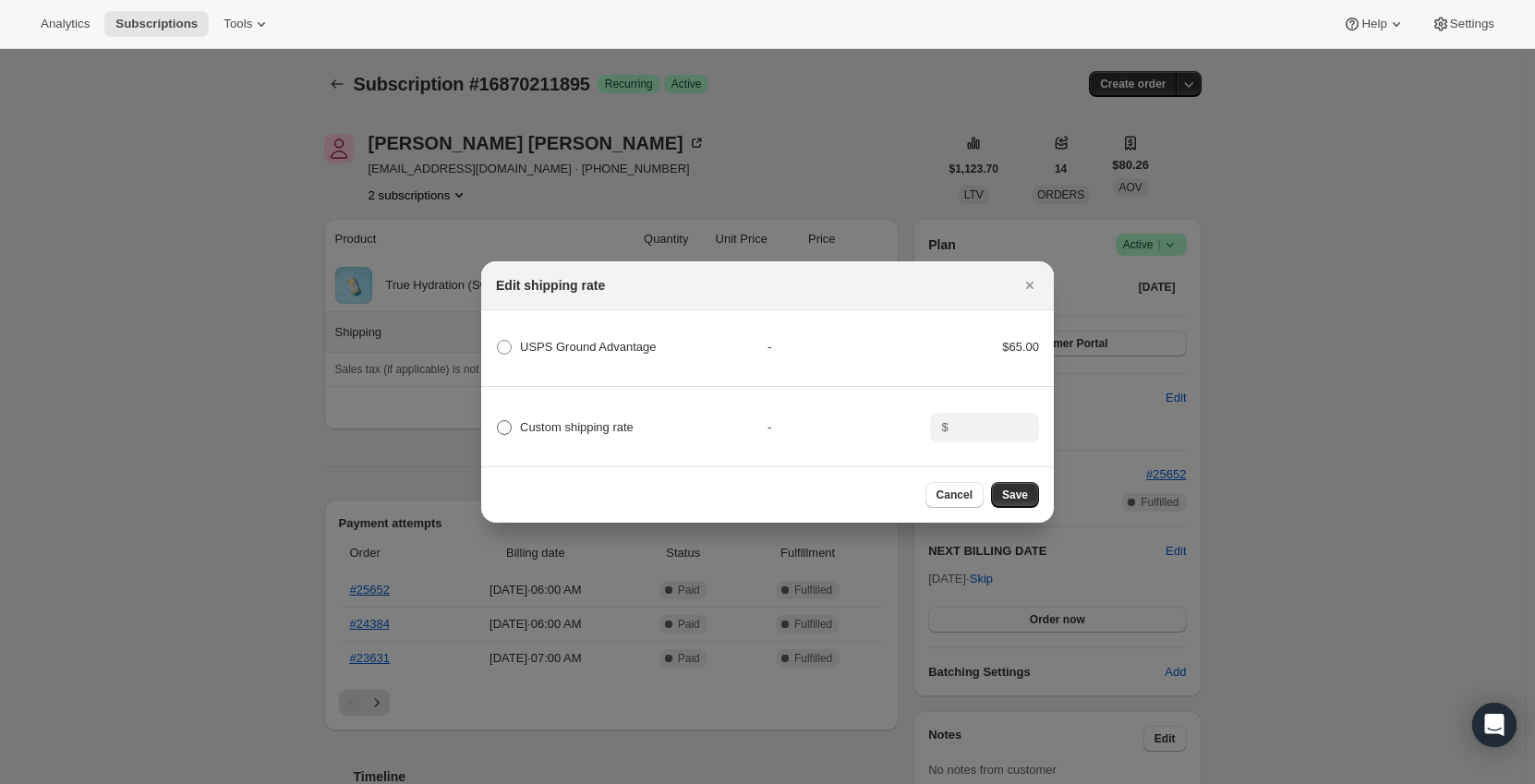
click at [516, 426] on label "Custom shipping rate" at bounding box center [564, 427] width 137 height 26
click at [497, 421] on input "Custom shipping rate" at bounding box center [497, 420] width 1 height 1
radio input "true"
click at [1010, 424] on div "$" at bounding box center [985, 427] width 109 height 30
type input "0"
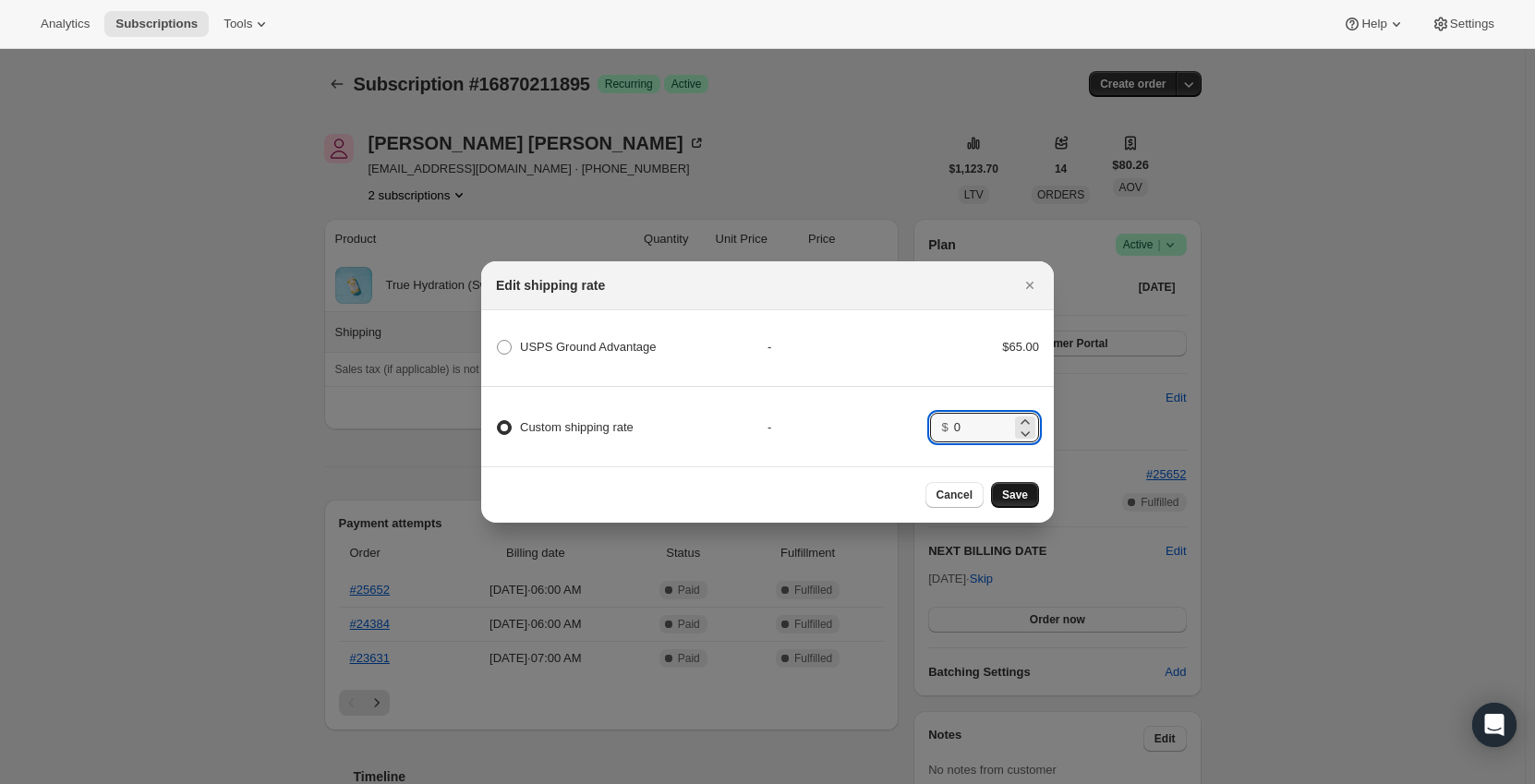
click at [1004, 493] on span "Save" at bounding box center [1015, 494] width 26 height 14
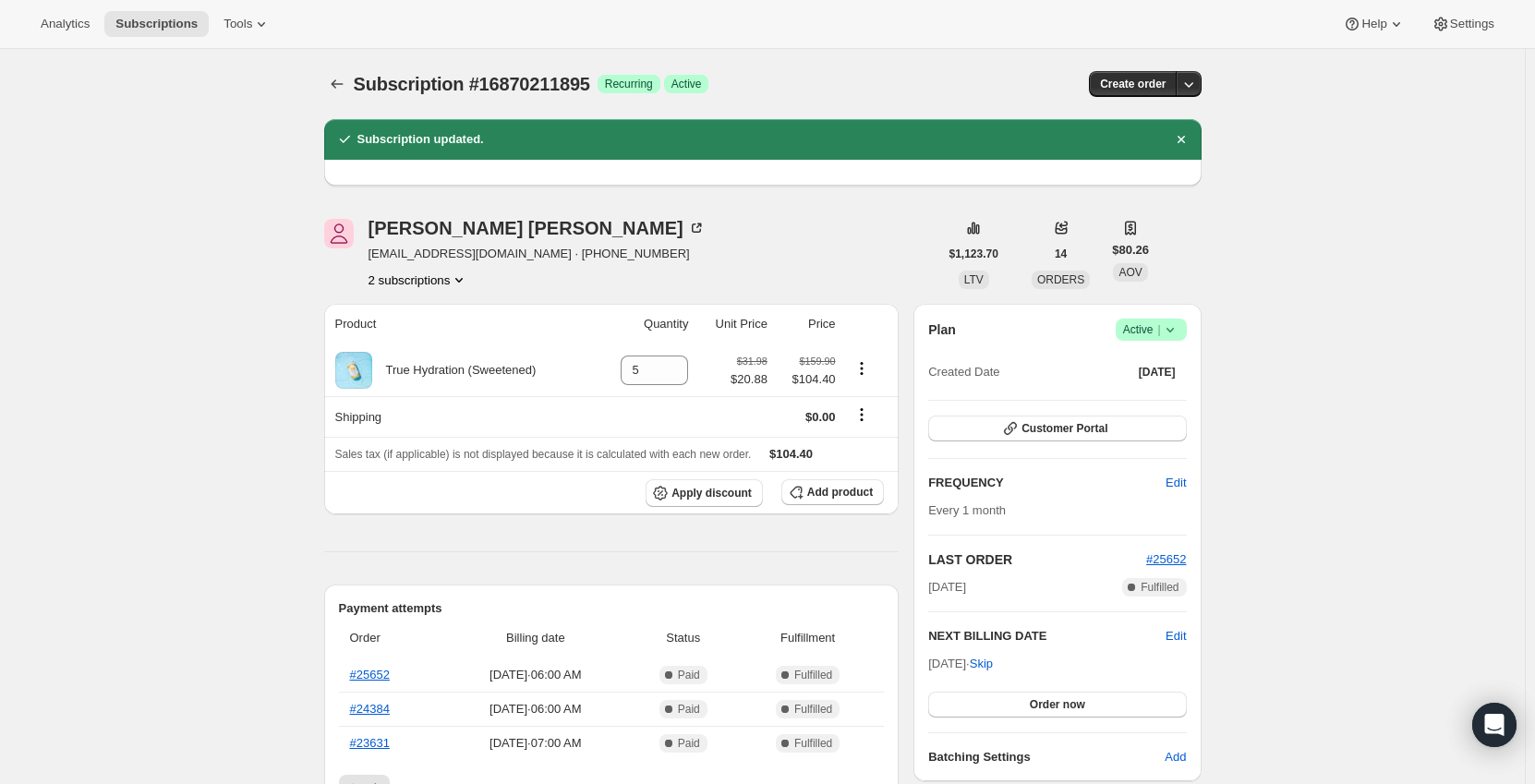
click at [346, 82] on icon "Subscriptions" at bounding box center [336, 83] width 18 height 18
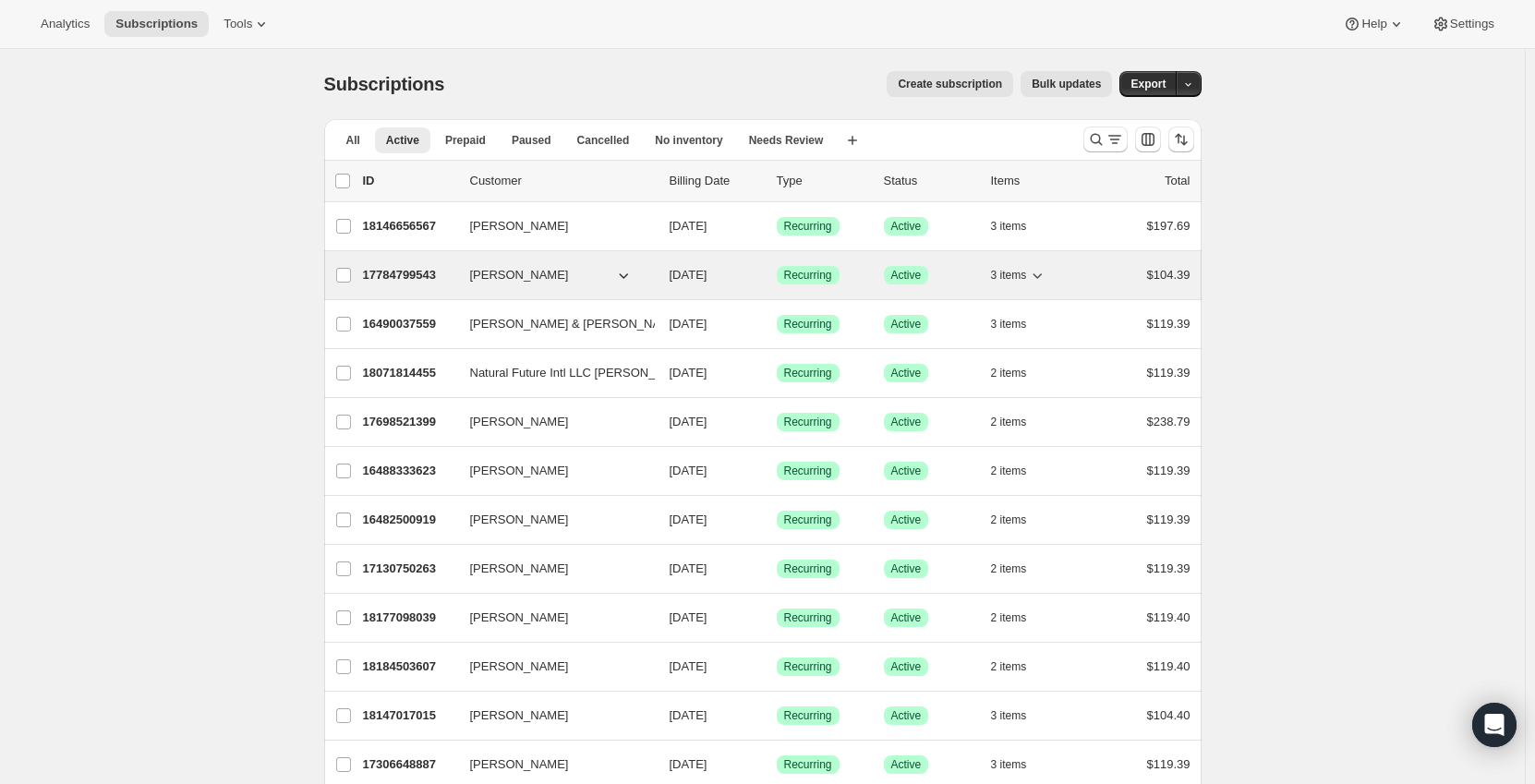
click at [413, 278] on p "17784799543" at bounding box center [409, 274] width 92 height 18
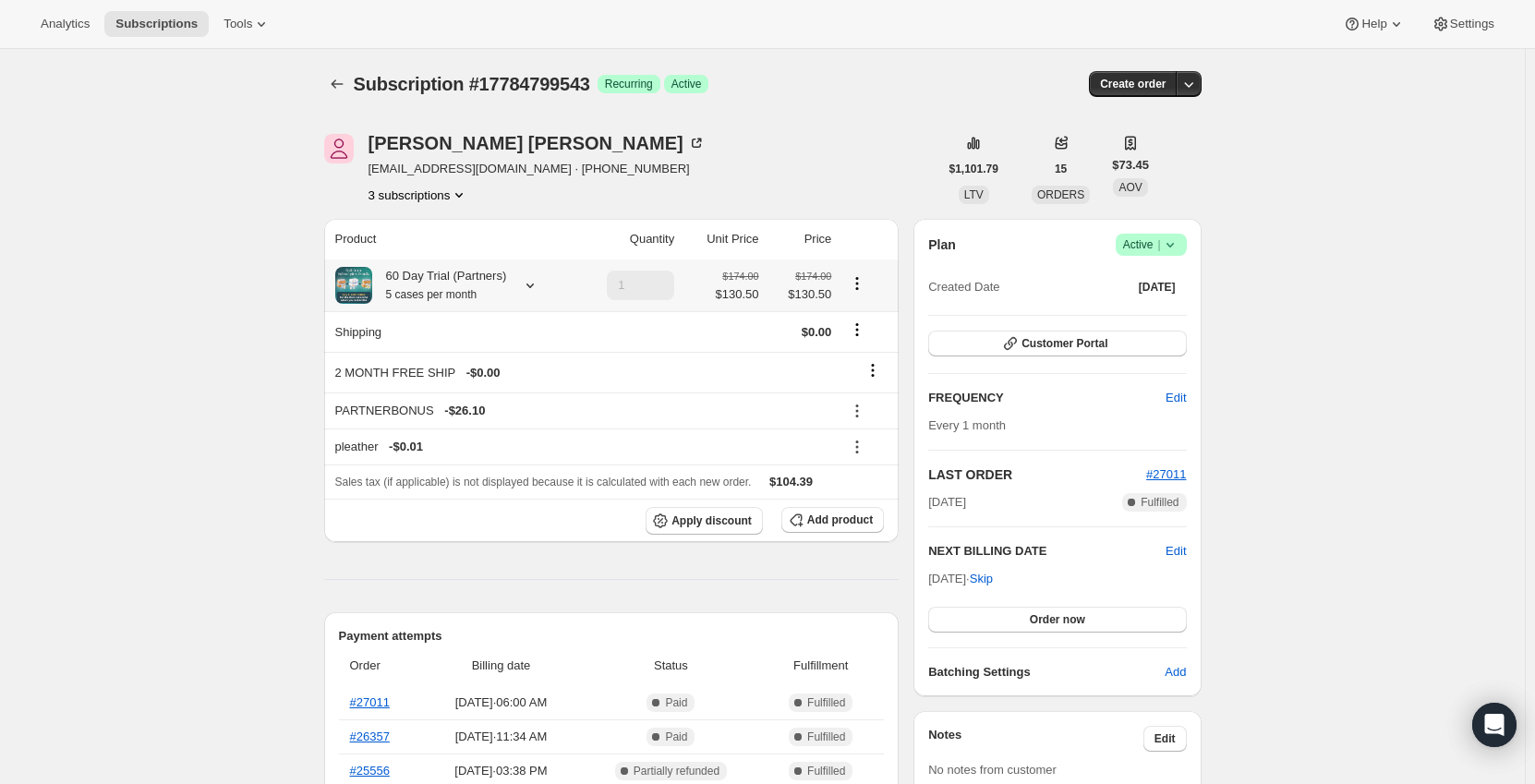
click at [472, 283] on div "60 Day Trial (Partners) 5 cases per month" at bounding box center [440, 285] width 134 height 36
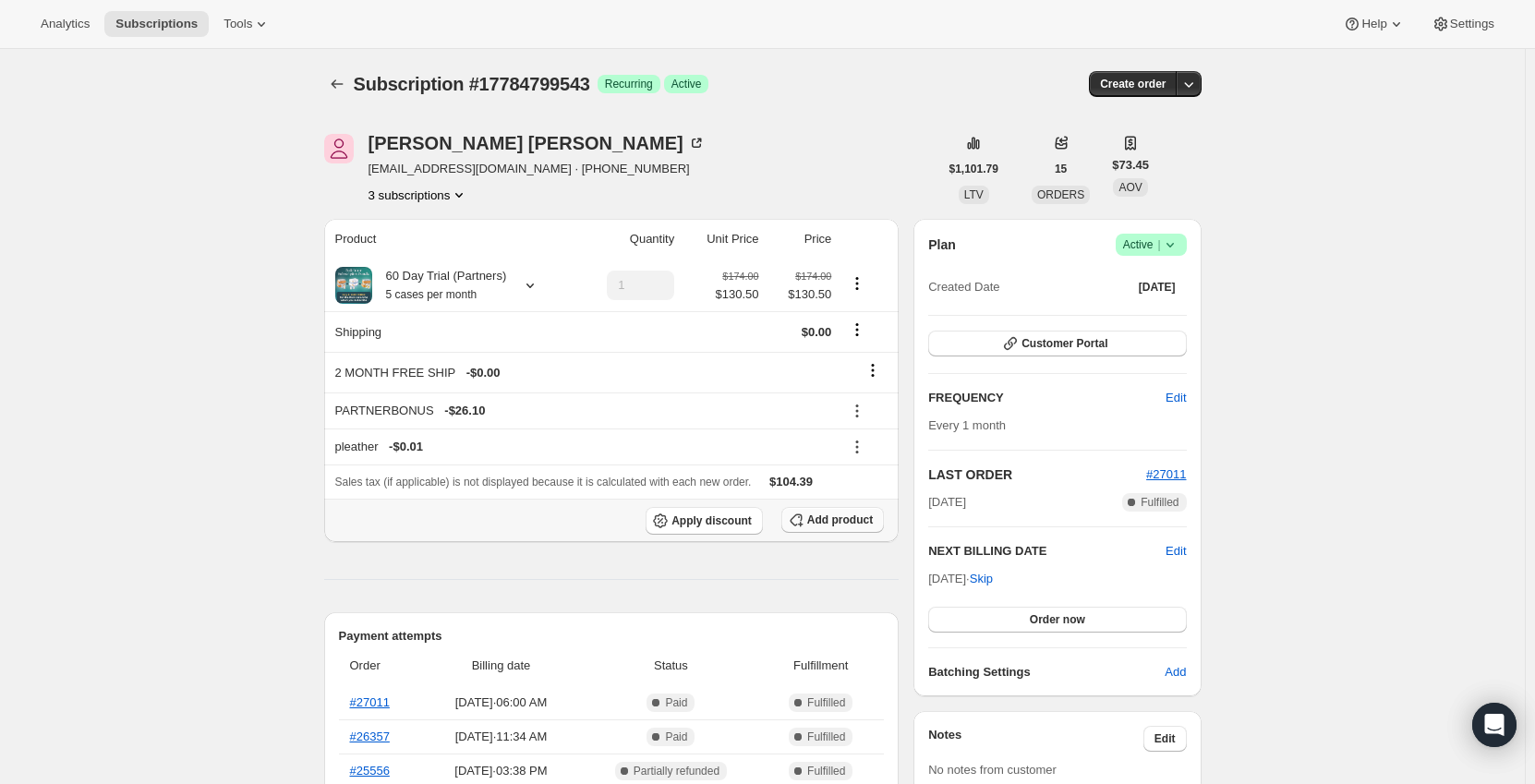
click at [839, 527] on button "Add product" at bounding box center [832, 519] width 103 height 26
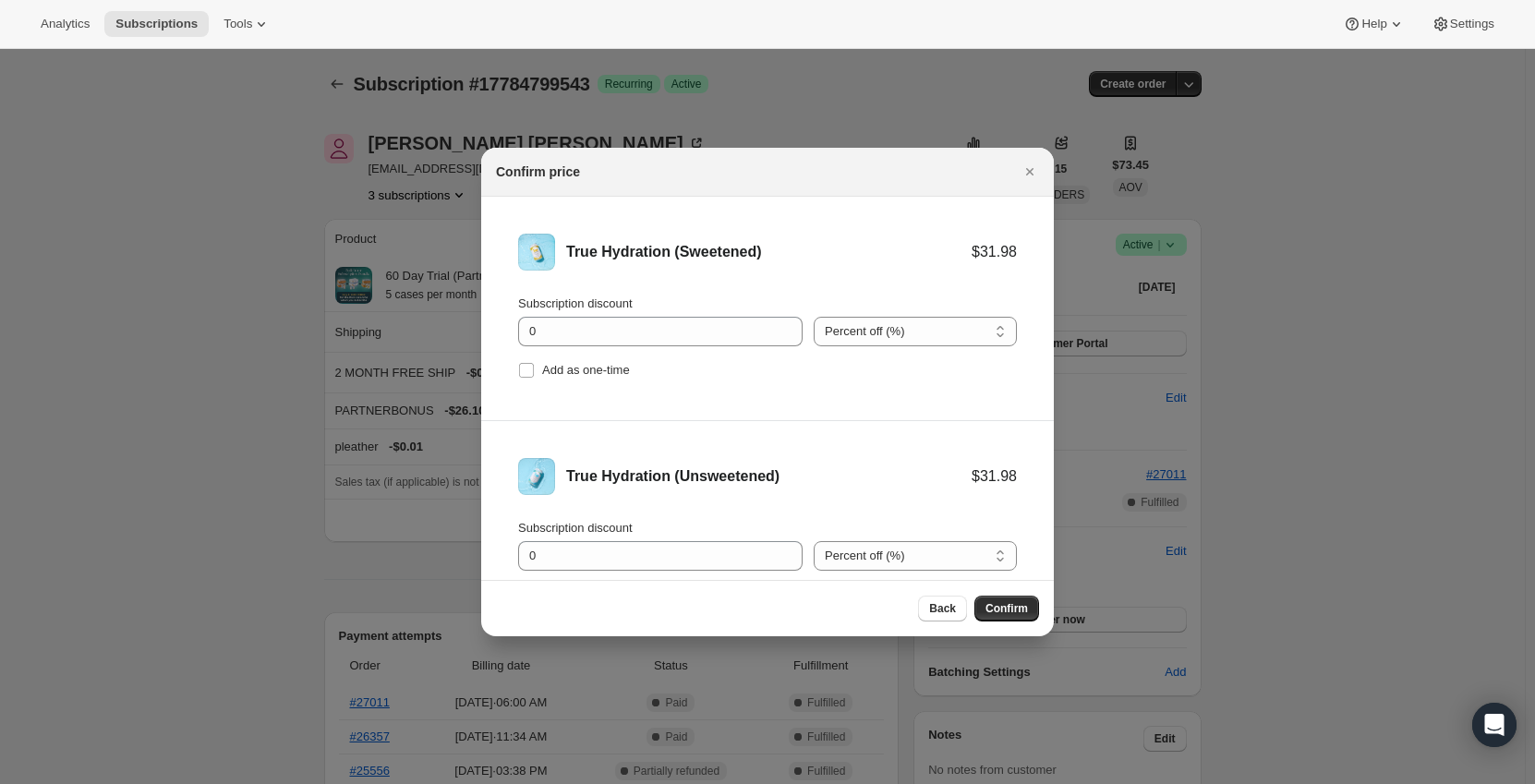
drag, startPoint x: 873, startPoint y: 335, endPoint x: 874, endPoint y: 346, distance: 11.0
click at [873, 335] on select "Percent off (%) Amount off ($)" at bounding box center [915, 331] width 204 height 30
select select "fixed"
click at [813, 317] on select "Percent off (%) Amount off ($)" at bounding box center [915, 331] width 204 height 30
click at [886, 553] on select "Percent off (%) Amount off ($)" at bounding box center [915, 556] width 204 height 30
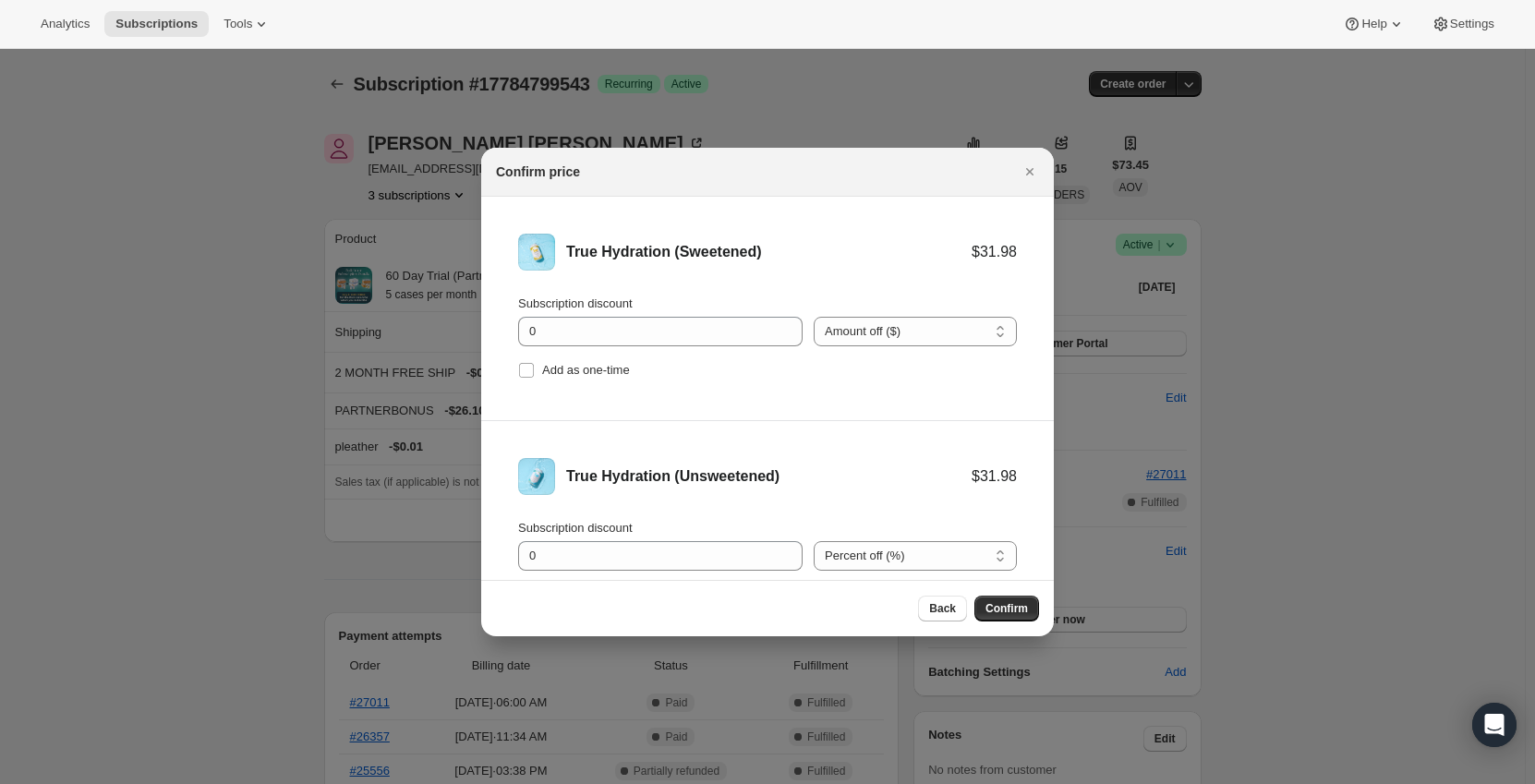
select select "fixed"
click at [813, 541] on select "Percent off (%) Amount off ($)" at bounding box center [915, 556] width 204 height 30
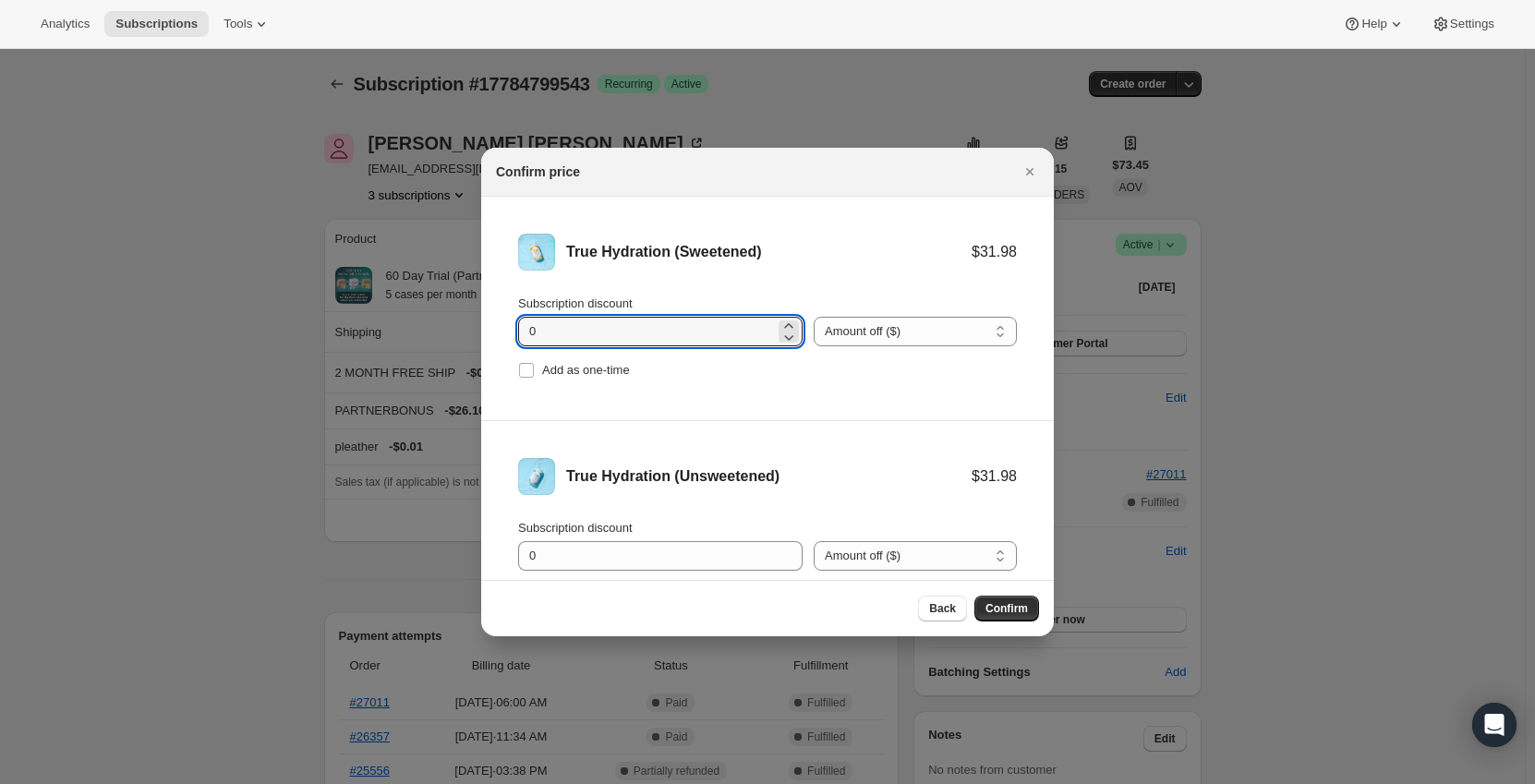
drag, startPoint x: 666, startPoint y: 327, endPoint x: 447, endPoint y: 325, distance: 219.0
type input "11.1"
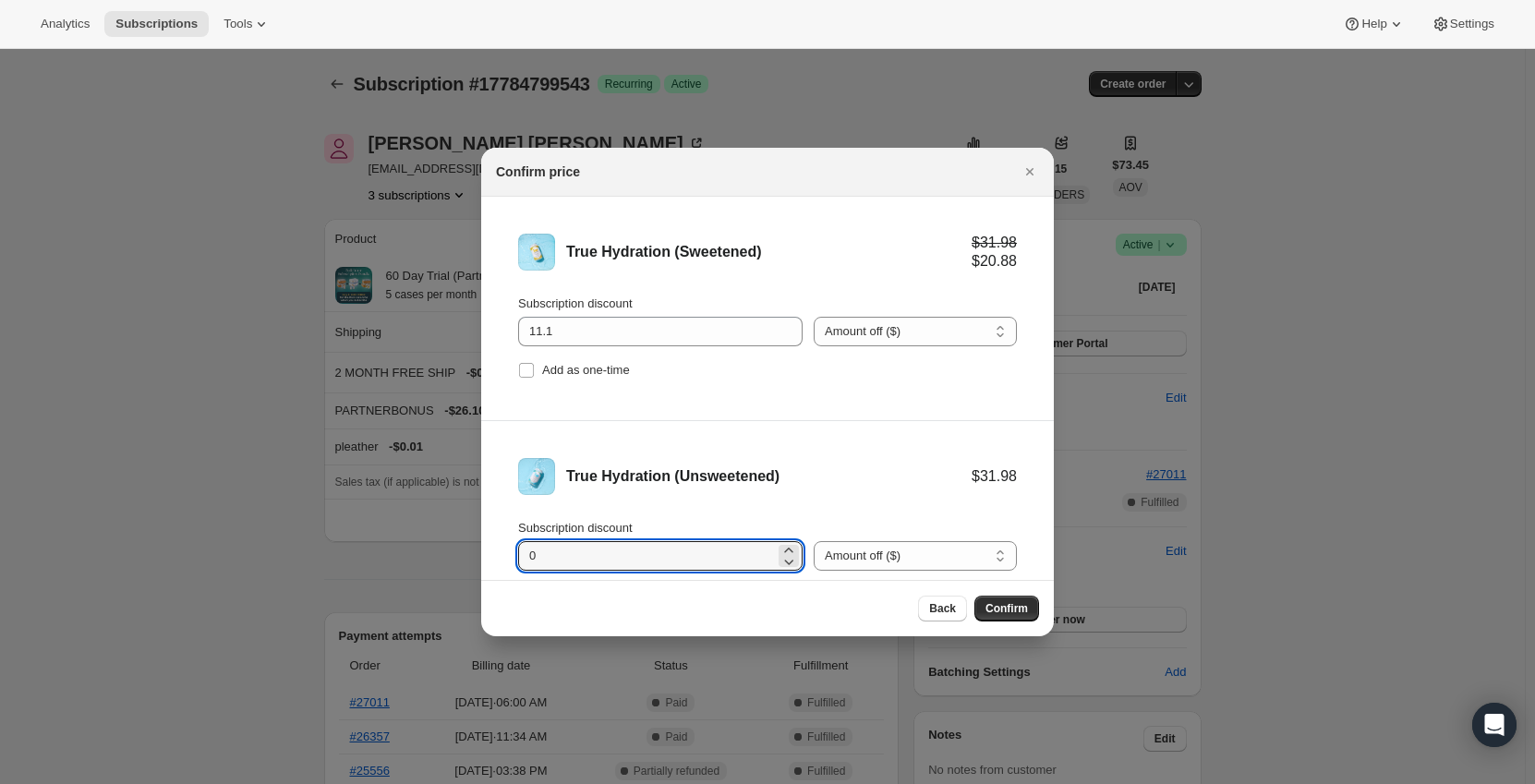
drag, startPoint x: 581, startPoint y: 546, endPoint x: 504, endPoint y: 557, distance: 77.8
click at [501, 554] on li "True Hydration (Unsweetened) $31.98 Subscription discount 0 Percent off (%) Amo…" at bounding box center [767, 533] width 572 height 224
type input "11.1"
click at [740, 460] on div "True Hydration (Unsweetened) $31.98 $20.88" at bounding box center [767, 476] width 498 height 36
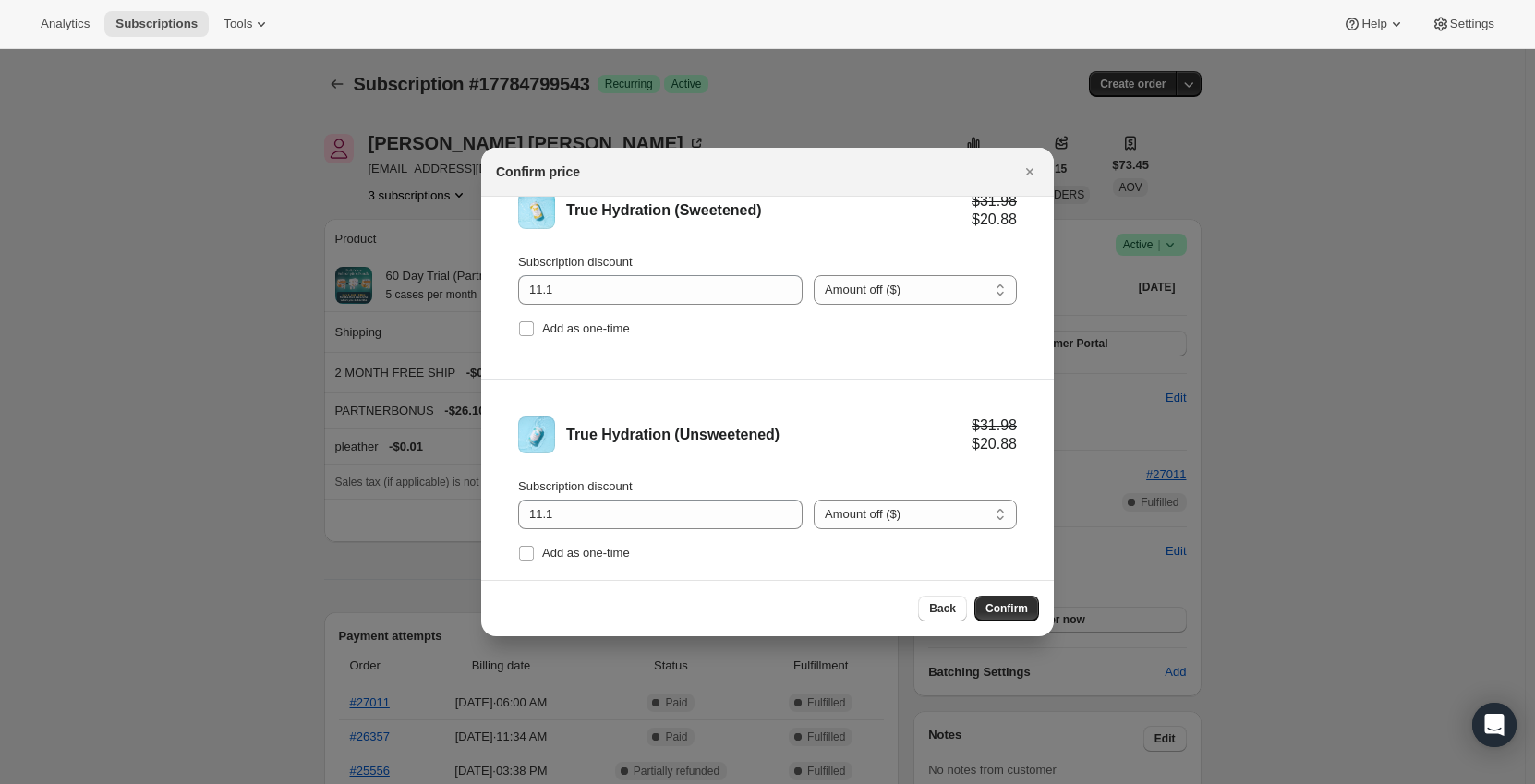
scroll to position [77, 0]
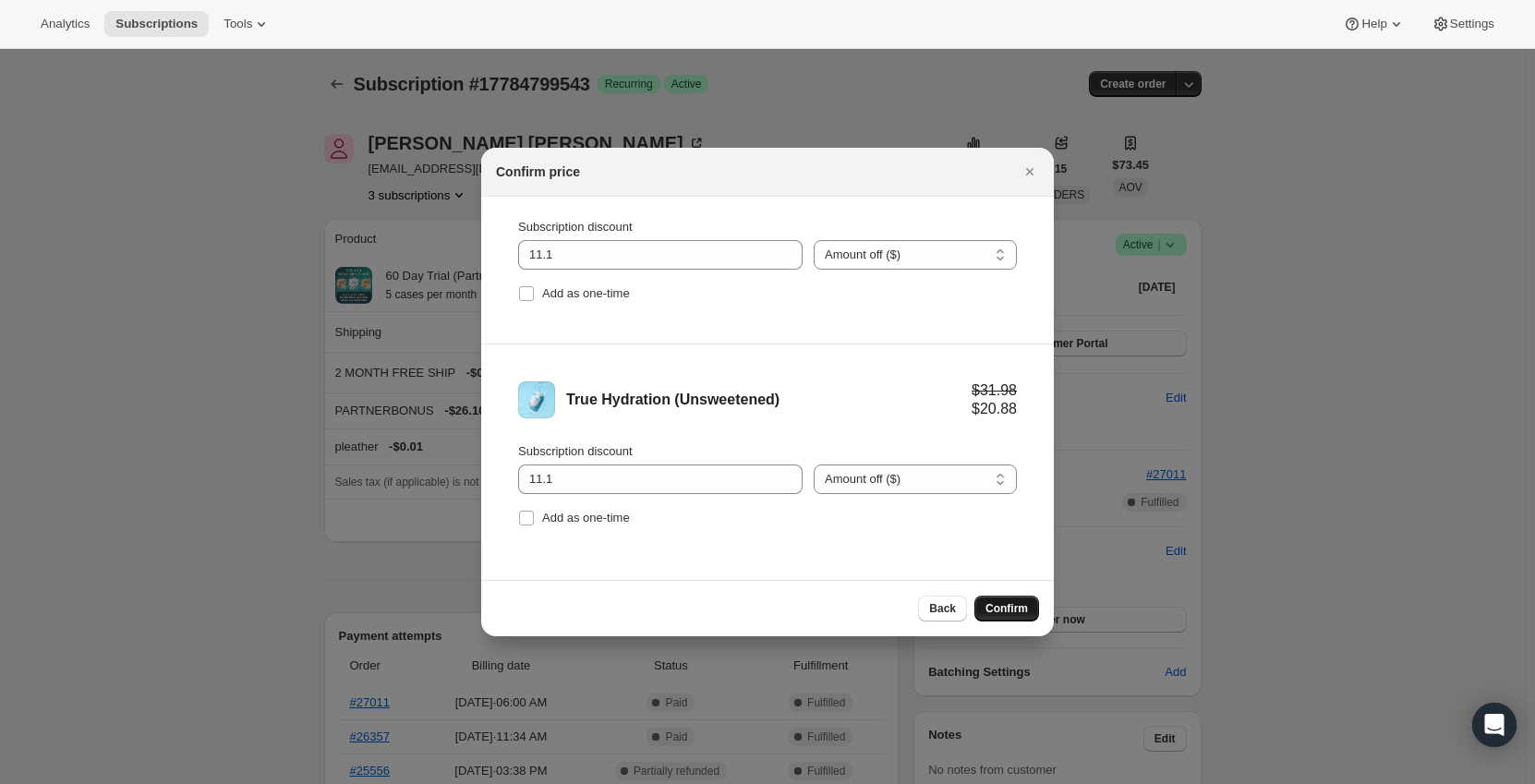
click at [1013, 619] on button "Confirm" at bounding box center [1006, 607] width 64 height 26
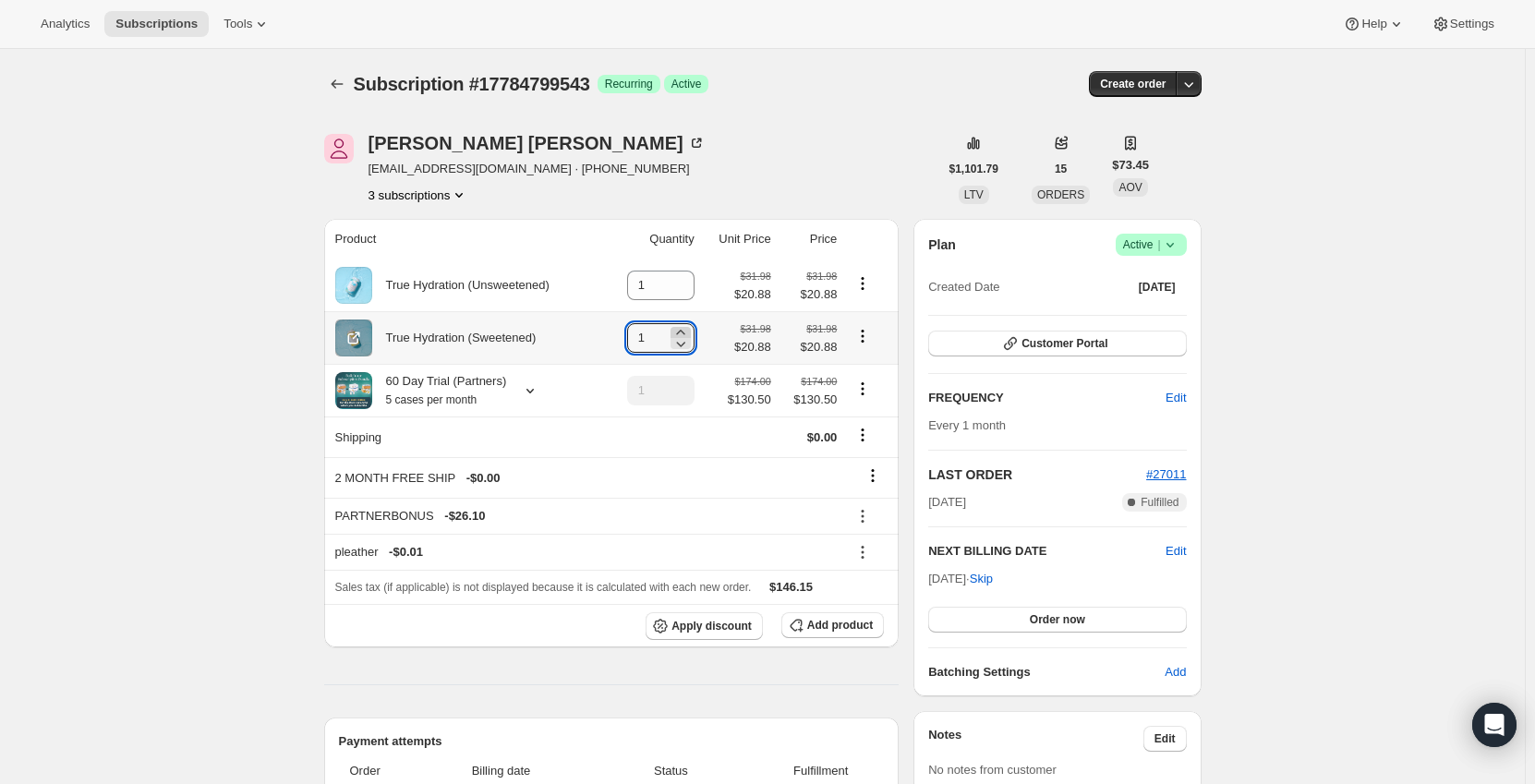
click at [684, 331] on icon at bounding box center [680, 332] width 18 height 18
type input "2"
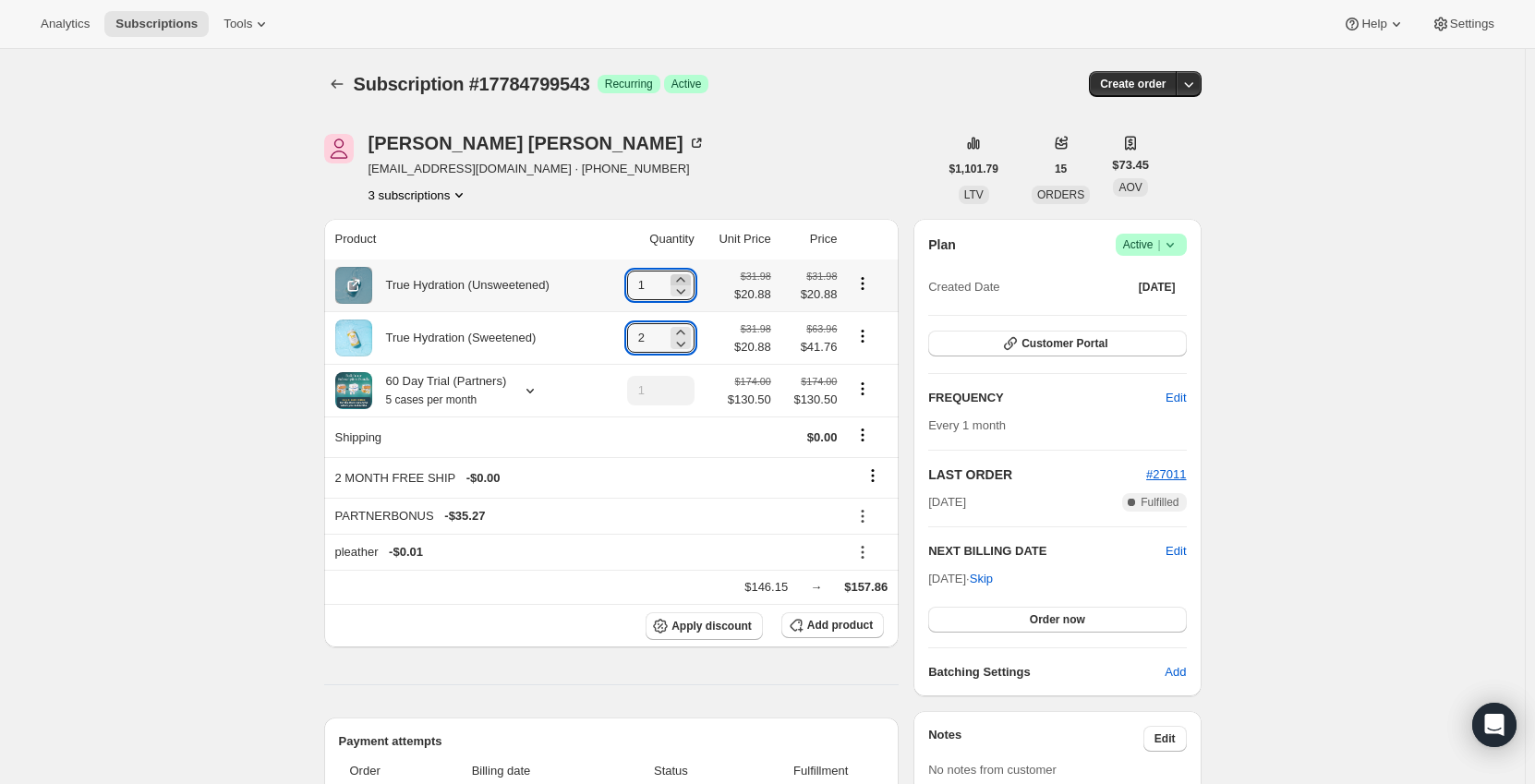
click at [687, 275] on icon at bounding box center [680, 279] width 18 height 18
click at [872, 513] on icon at bounding box center [862, 515] width 18 height 18
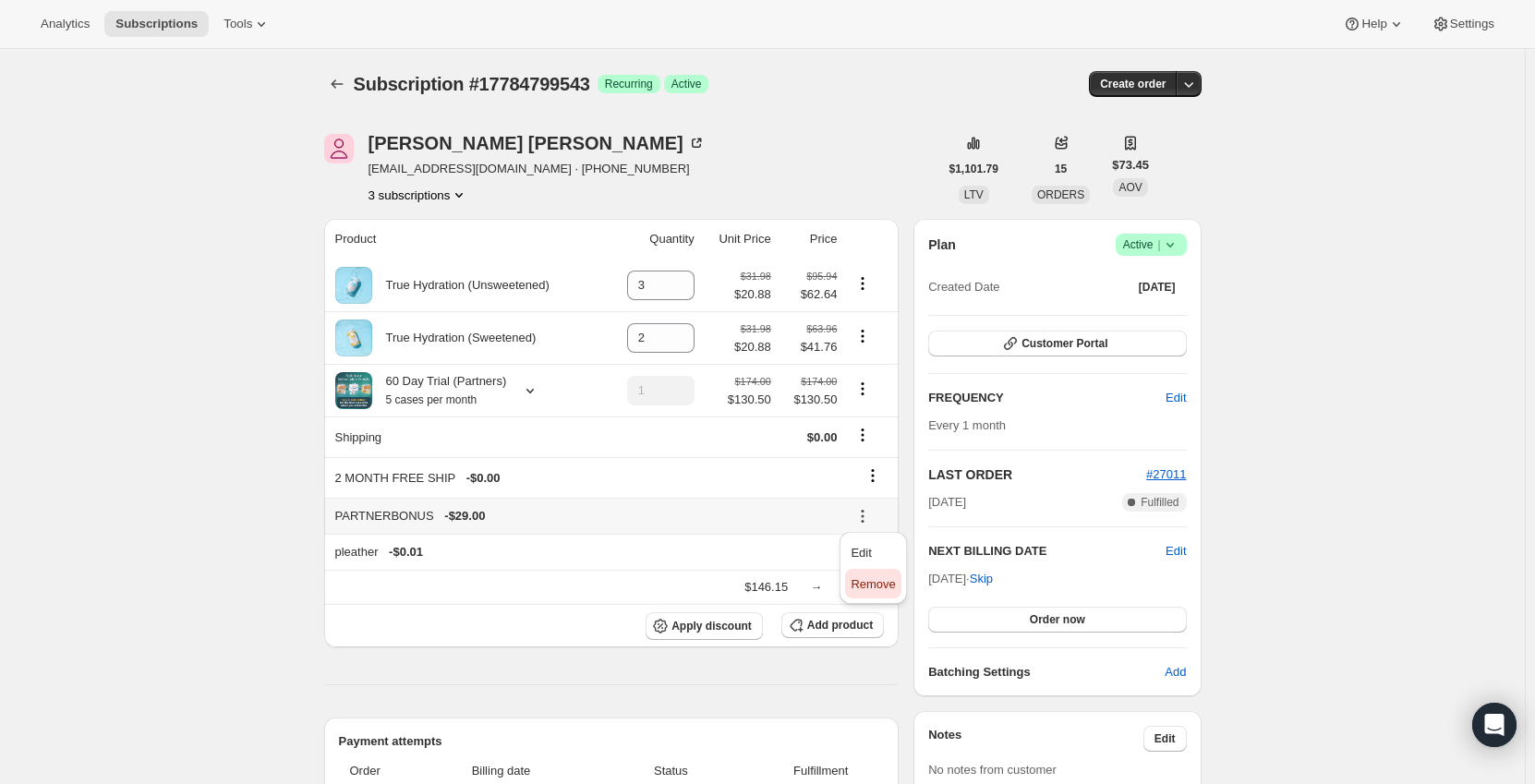
click at [862, 585] on span "Remove" at bounding box center [873, 583] width 44 height 13
type input "1"
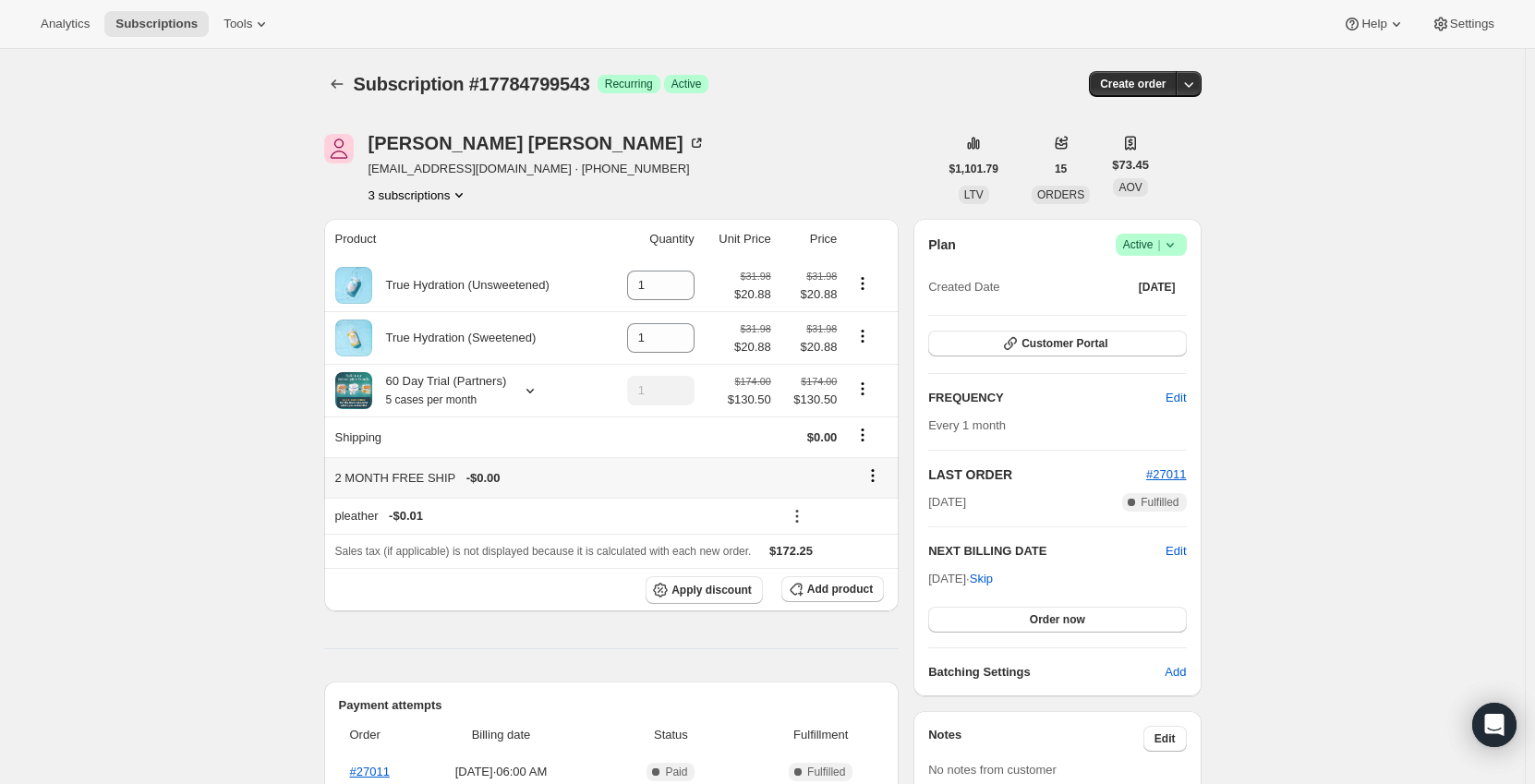
click at [869, 471] on icon at bounding box center [872, 475] width 18 height 18
click at [871, 520] on span "Remove" at bounding box center [878, 512] width 44 height 13
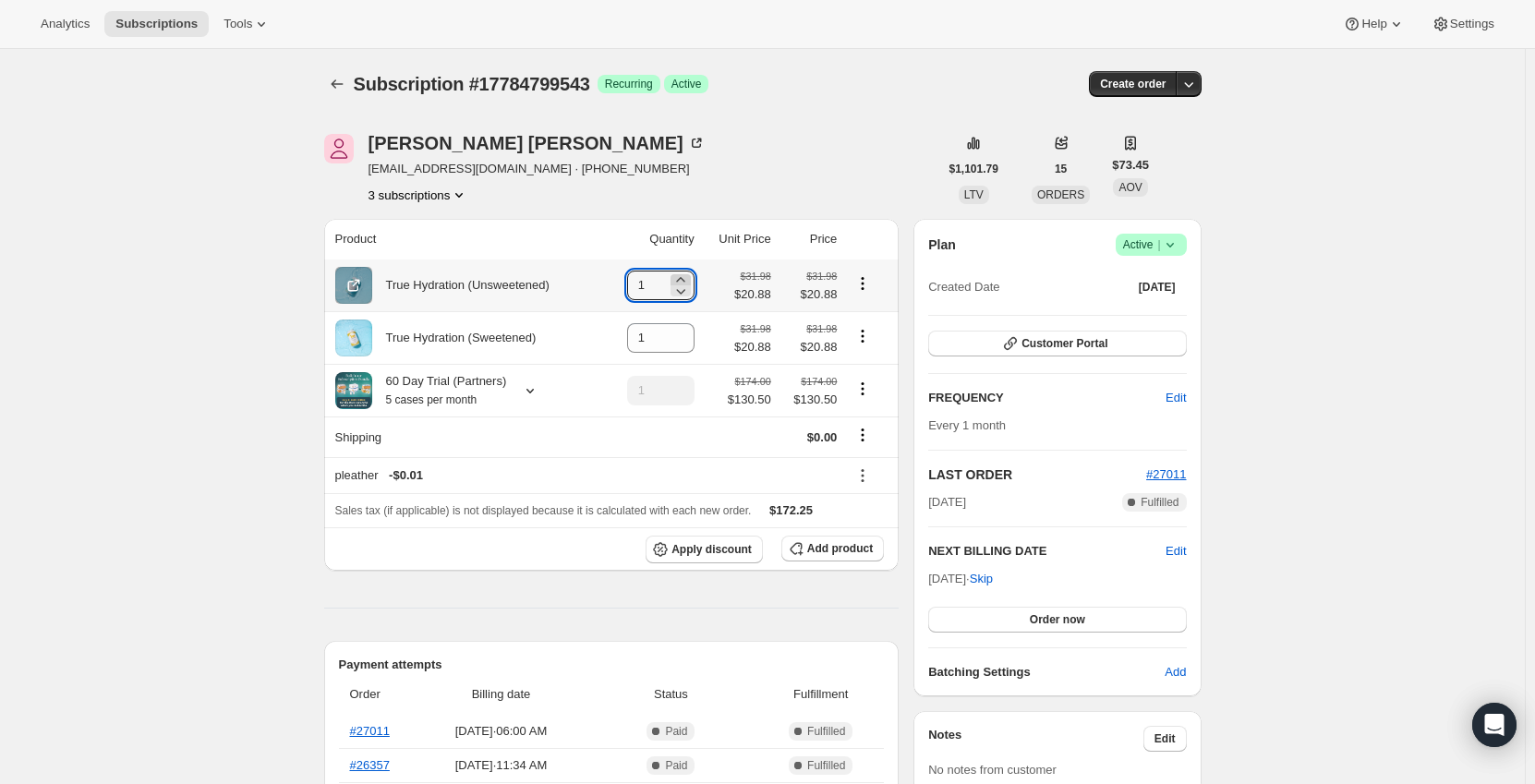
click at [688, 278] on icon at bounding box center [680, 279] width 18 height 18
type input "3"
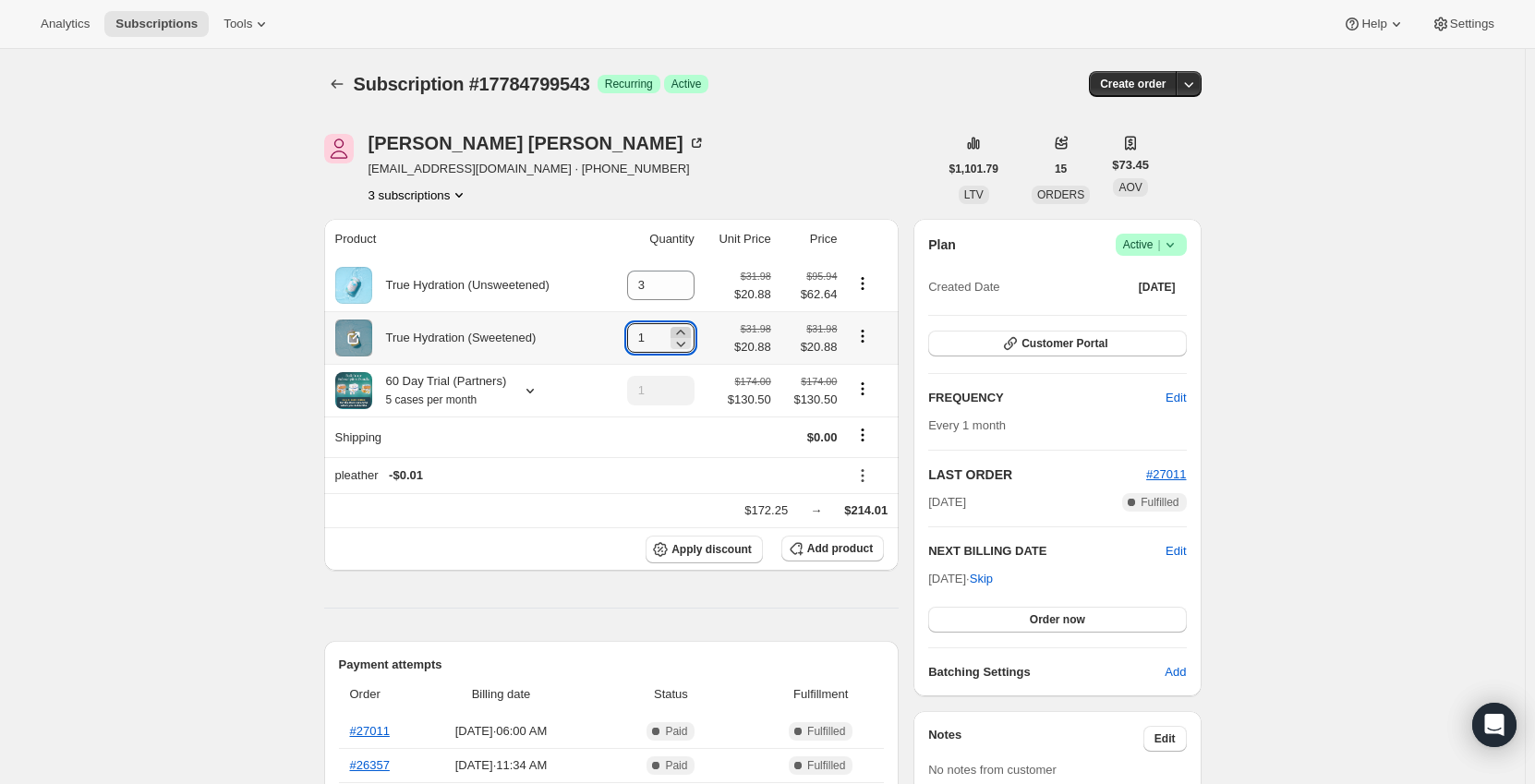
click at [684, 328] on icon at bounding box center [680, 332] width 18 height 18
type input "2"
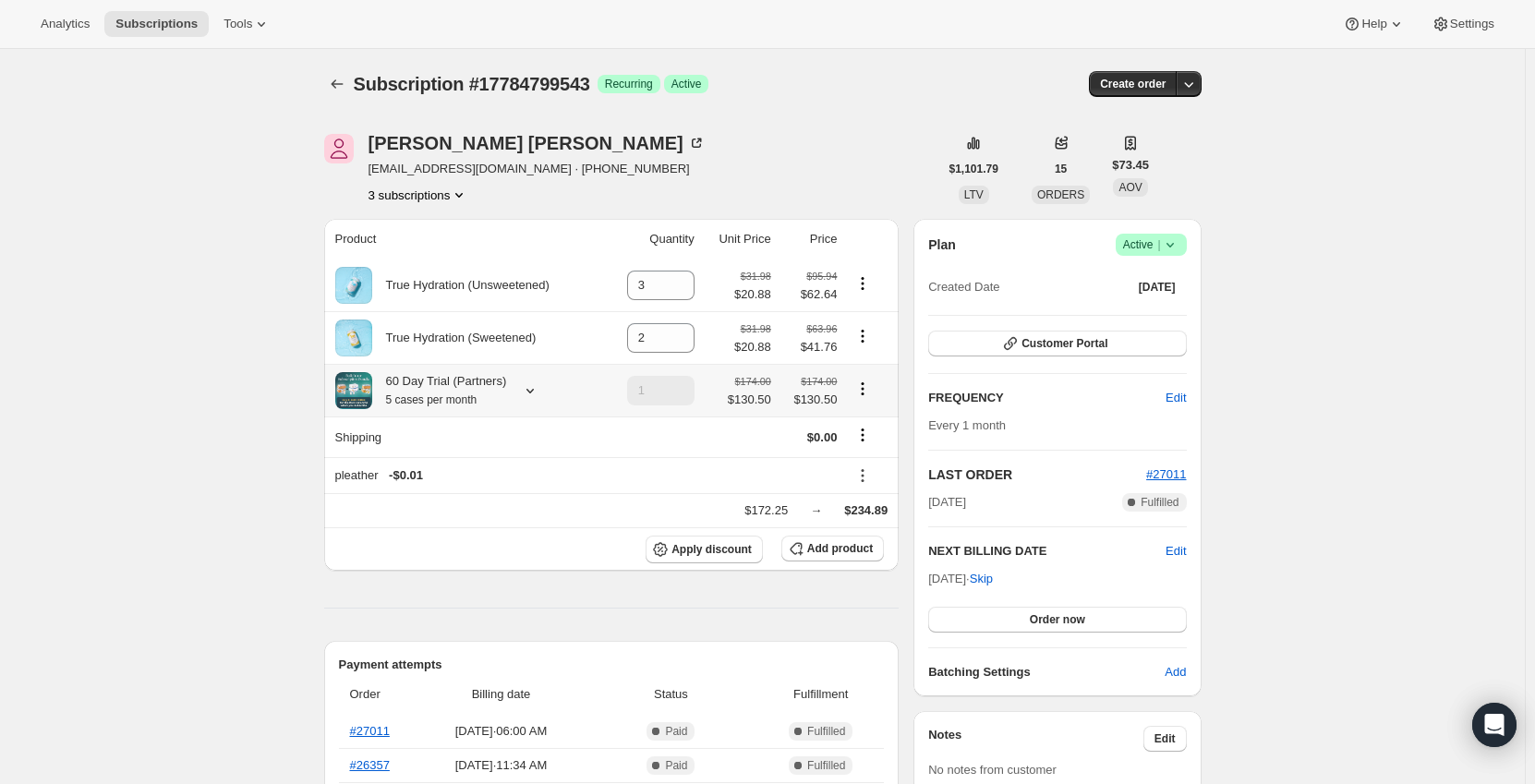
click at [864, 392] on icon "Product actions" at bounding box center [862, 388] width 18 height 18
click at [862, 448] on button "Remove" at bounding box center [867, 458] width 56 height 30
type input "0"
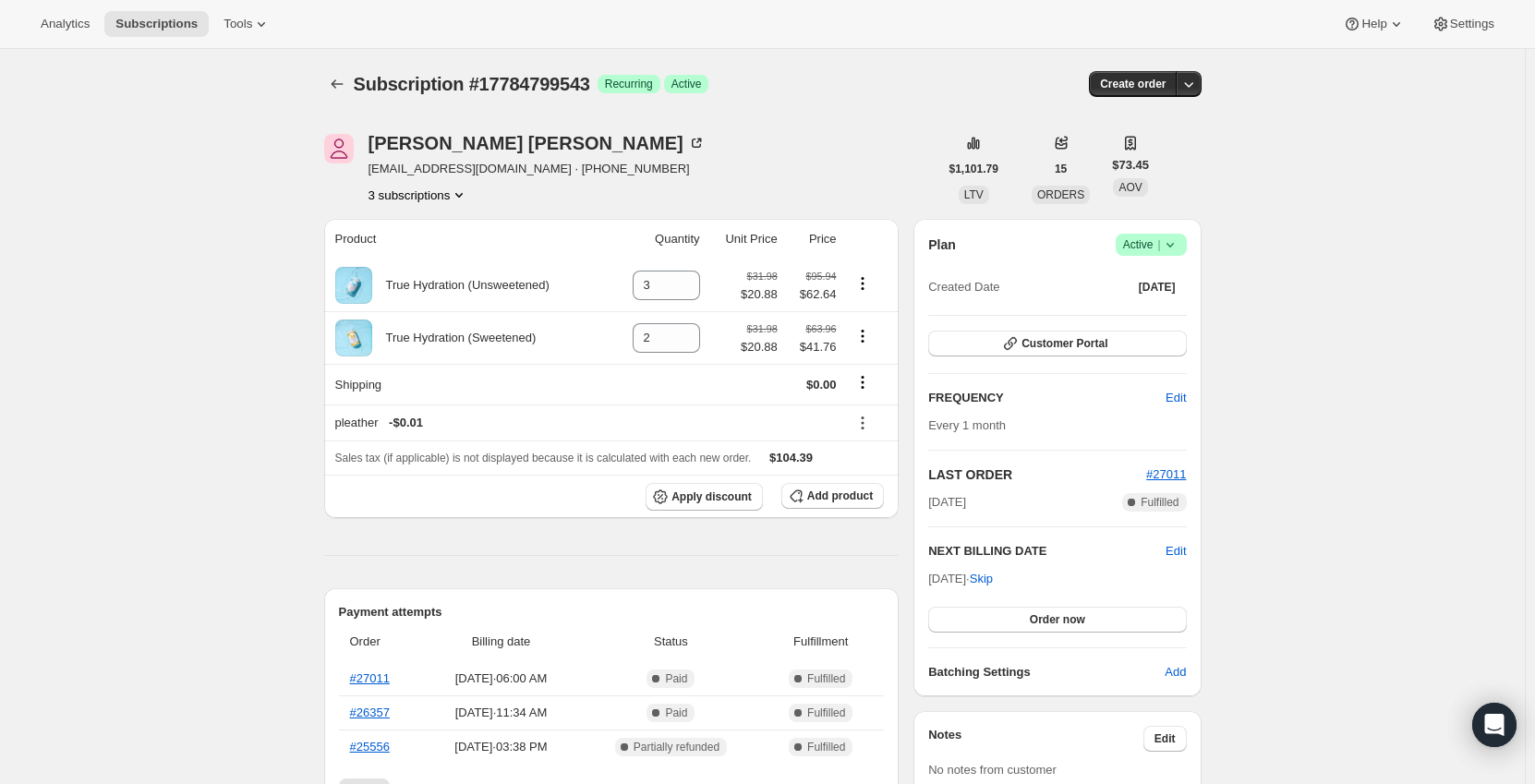
drag, startPoint x: 348, startPoint y: 82, endPoint x: 187, endPoint y: 118, distance: 165.0
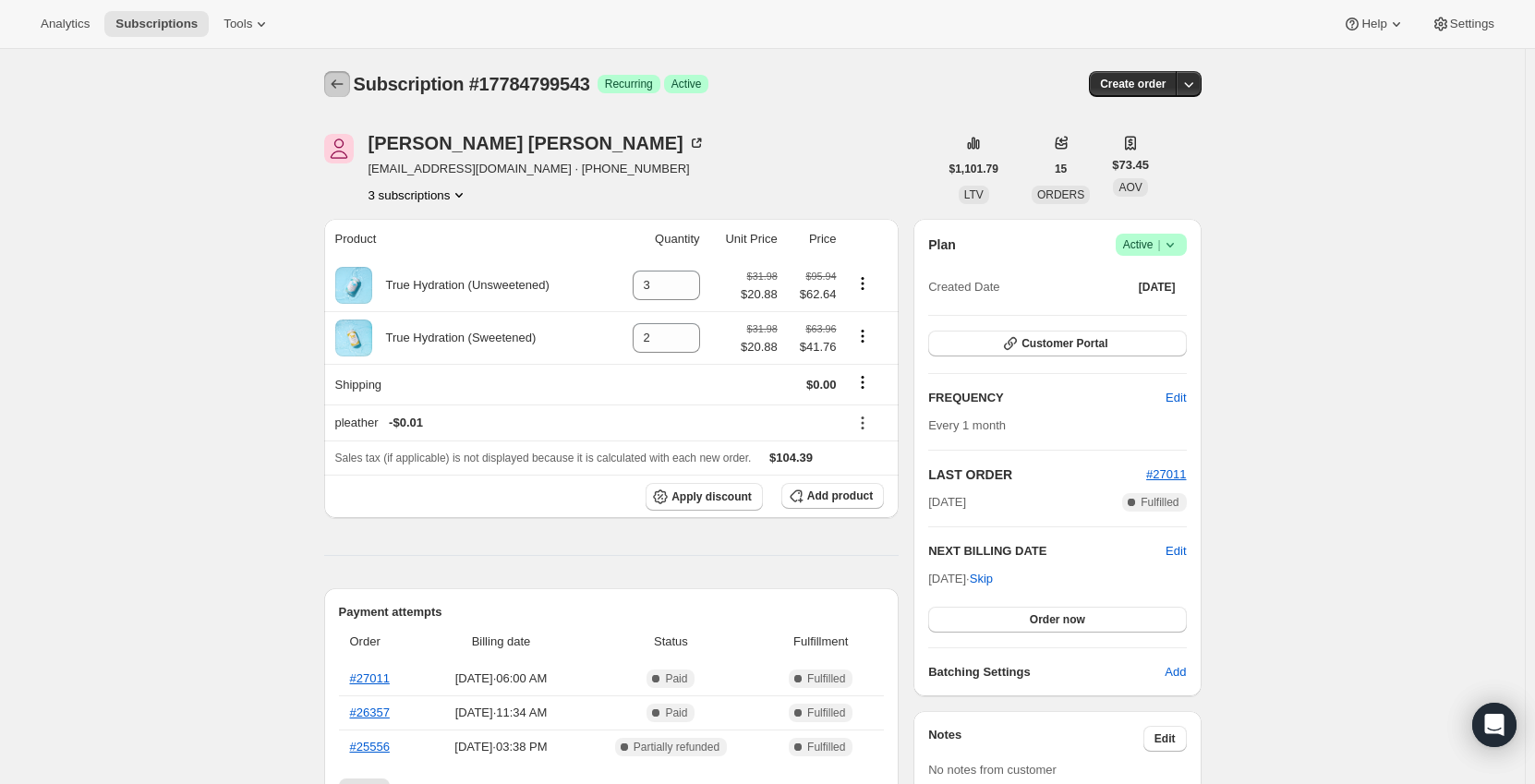
click at [344, 86] on icon "Subscriptions" at bounding box center [336, 83] width 18 height 18
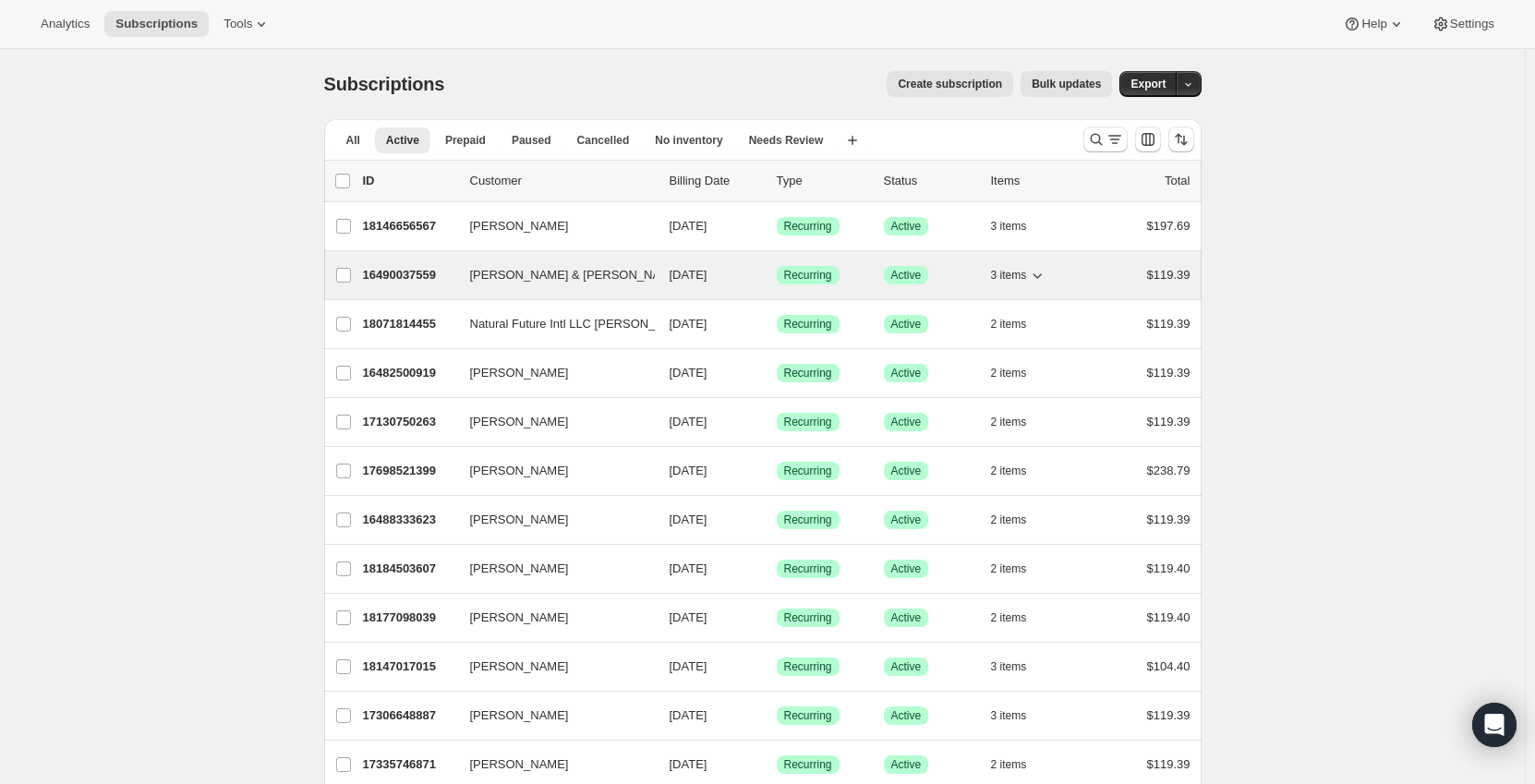
click at [446, 272] on p "16490037559" at bounding box center [409, 274] width 92 height 18
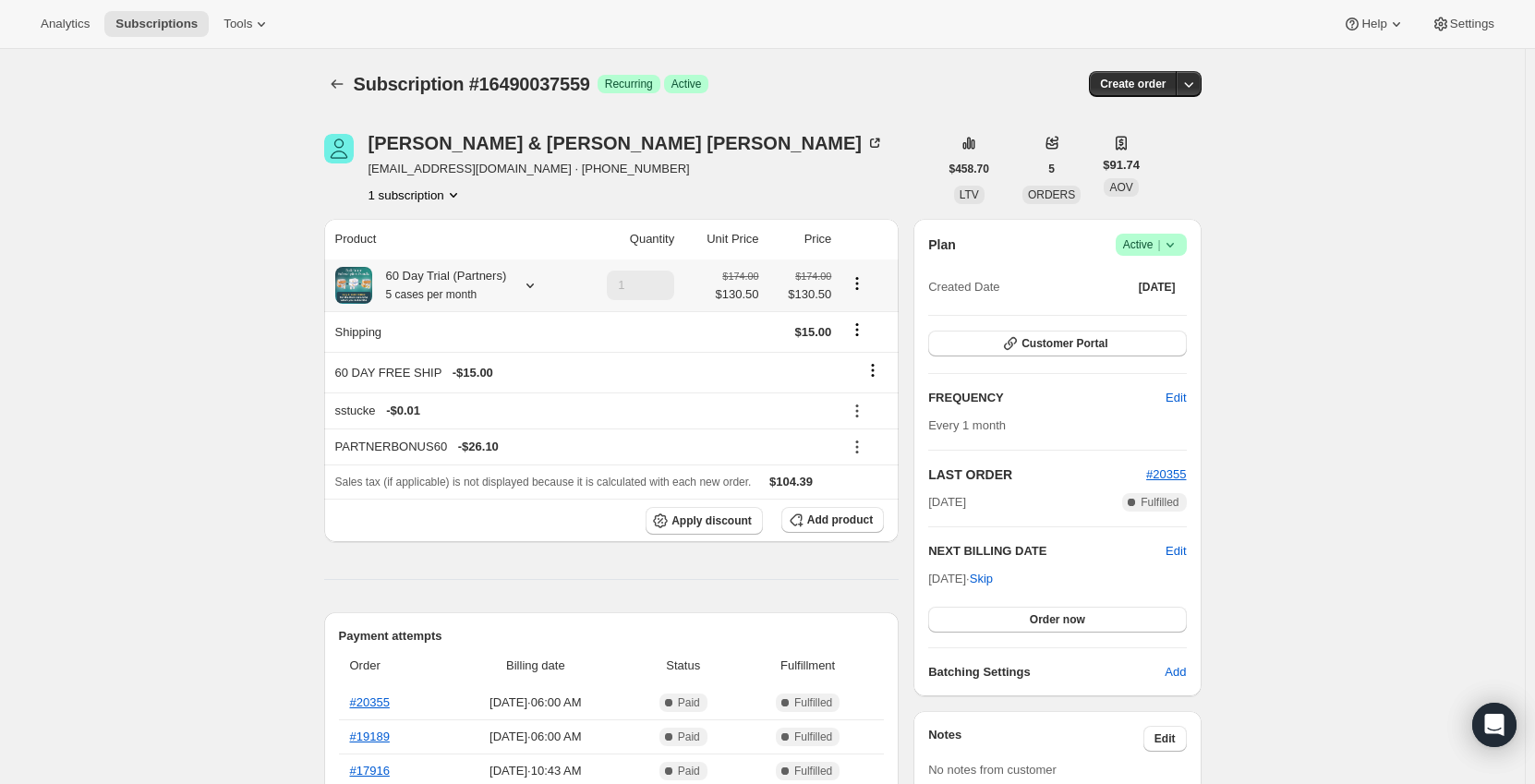
click at [510, 282] on div "60 Day Trial (Partners) 5 cases per month" at bounding box center [452, 285] width 234 height 36
click at [518, 294] on div at bounding box center [526, 285] width 26 height 18
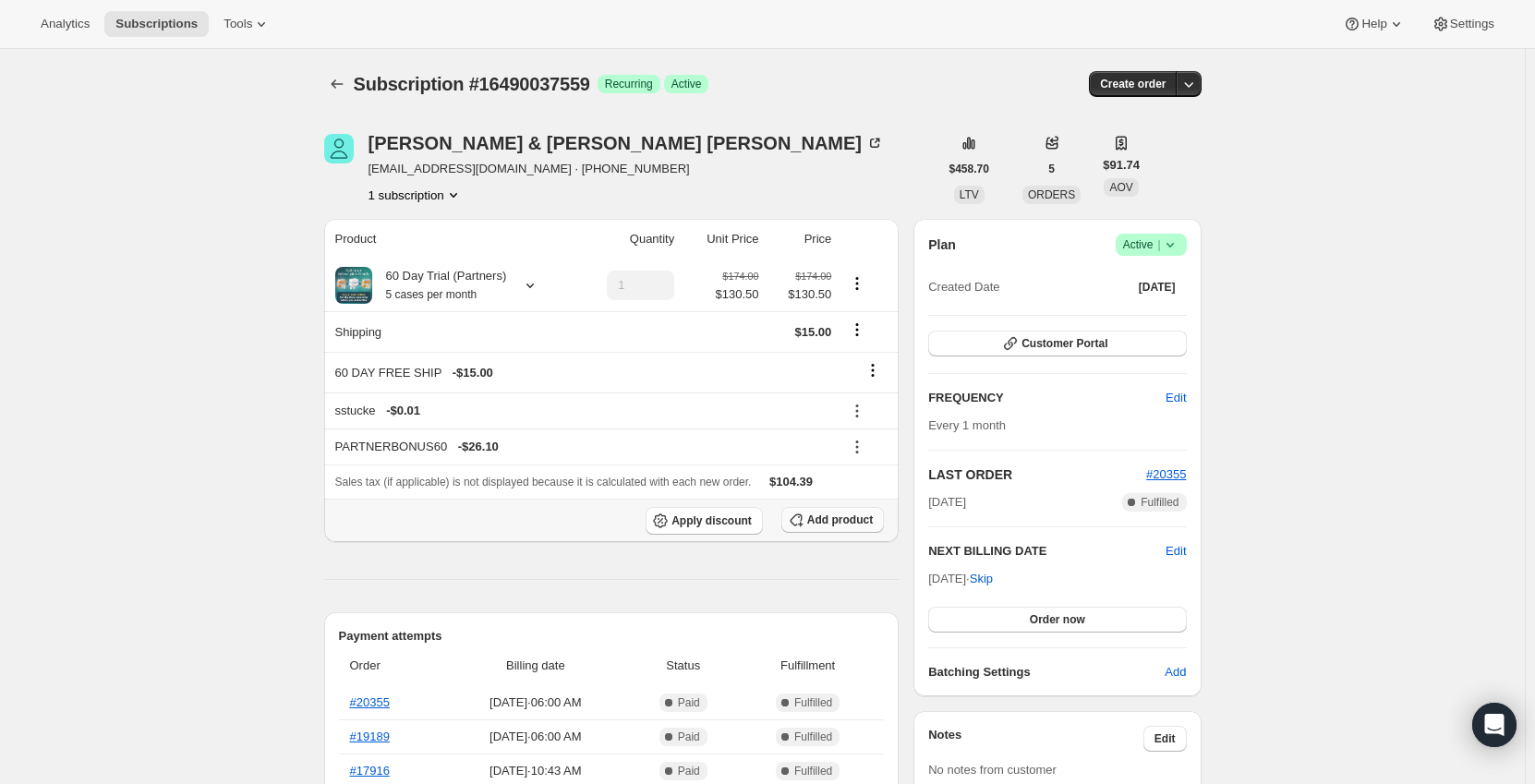
click at [869, 517] on span "Add product" at bounding box center [840, 519] width 65 height 14
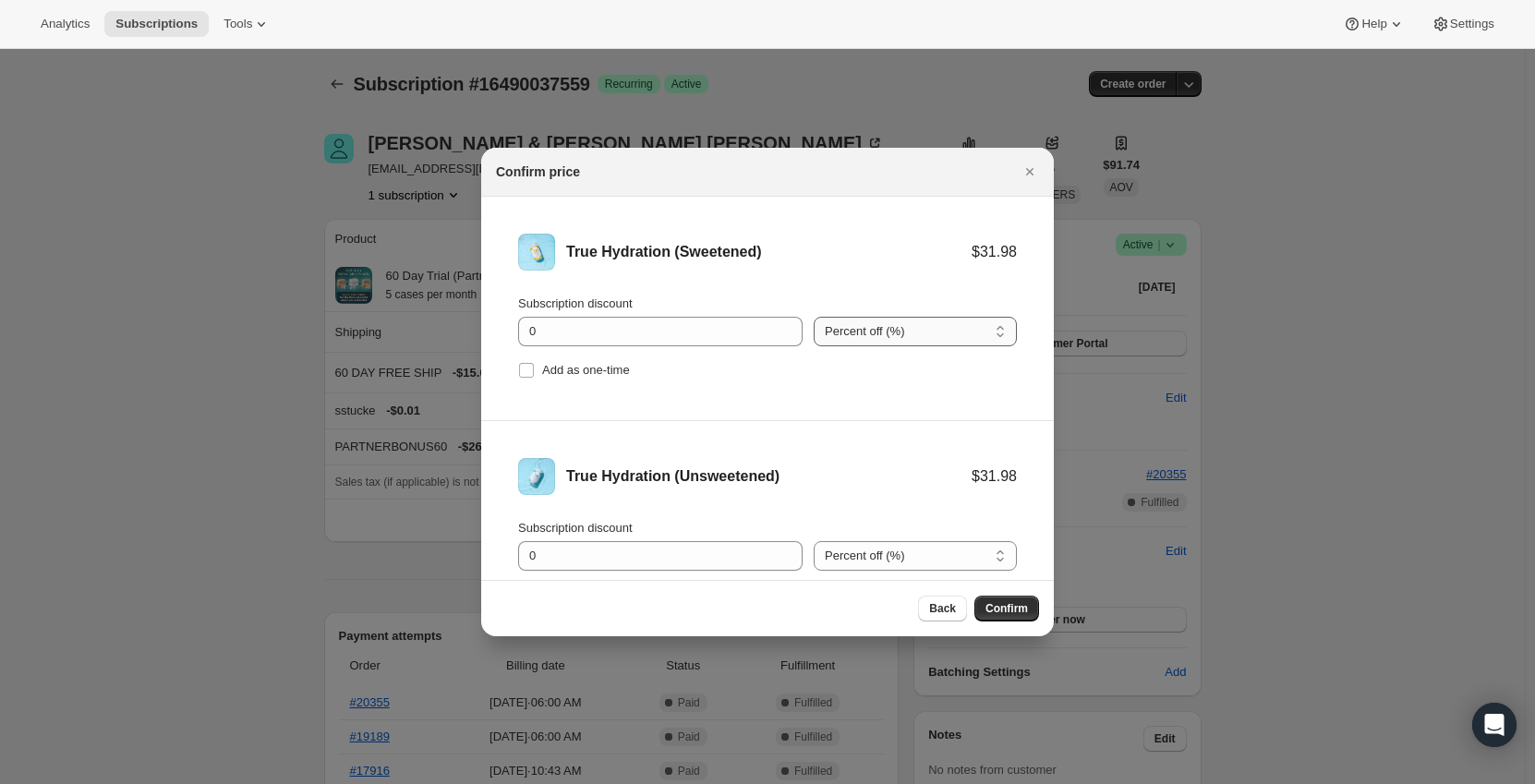
drag, startPoint x: 856, startPoint y: 327, endPoint x: 856, endPoint y: 337, distance: 10.0
click at [856, 327] on select "Percent off (%) Amount off ($)" at bounding box center [915, 331] width 204 height 30
select select "fixed"
click at [813, 317] on select "Percent off (%) Amount off ($)" at bounding box center [915, 331] width 204 height 30
click at [895, 571] on div "Subscription discount 0 Percent off (%) Amount off ($) Percent off (%) Add as o…" at bounding box center [767, 563] width 498 height 88
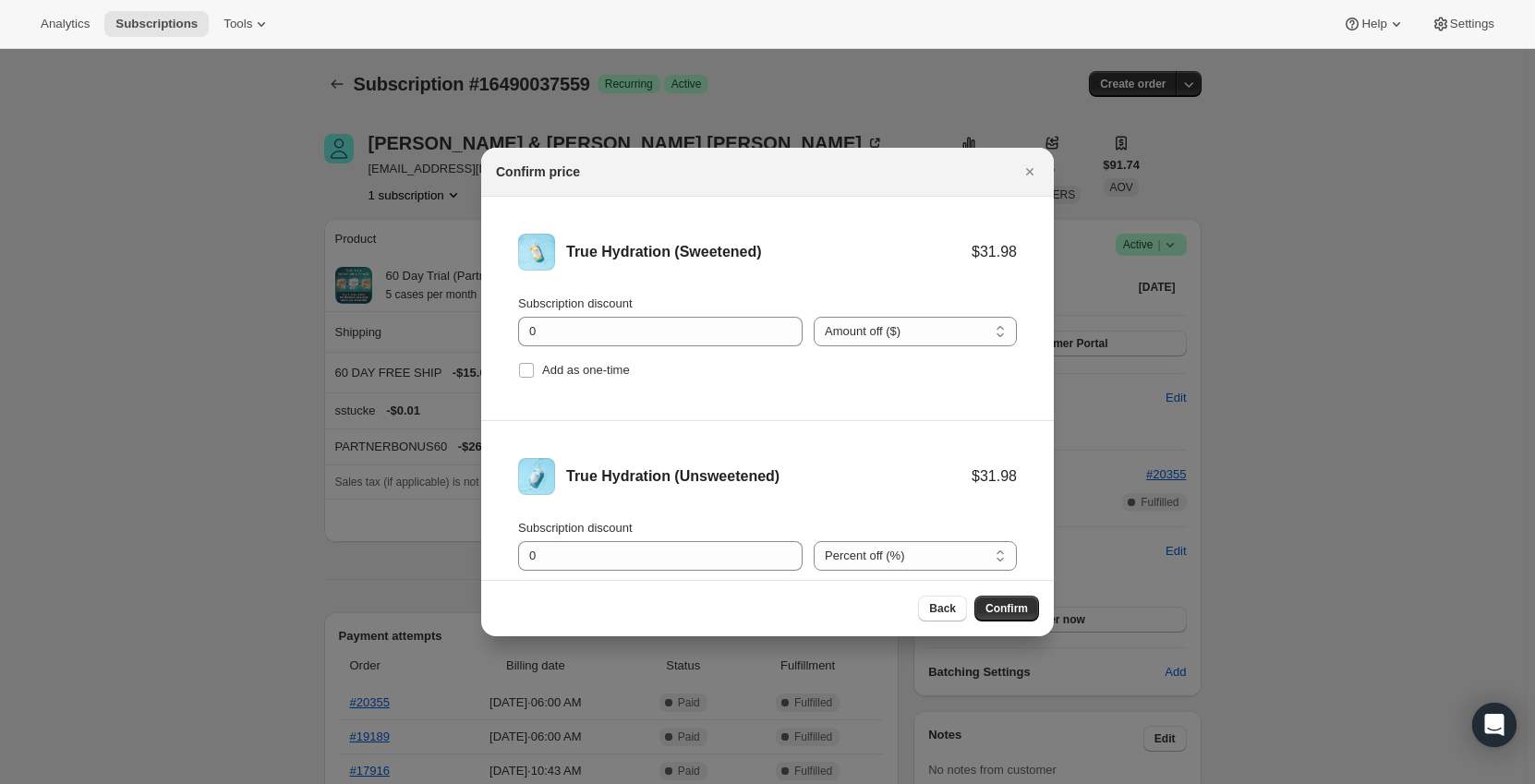
click at [887, 582] on div "Confirm price True Hydration (Sweetened) $31.98 Subscription discount 0 Percent…" at bounding box center [767, 392] width 572 height 488
click at [882, 558] on select "Percent off (%) Amount off ($)" at bounding box center [915, 556] width 204 height 30
select select "fixed"
click at [813, 541] on select "Percent off (%) Amount off ($)" at bounding box center [915, 556] width 204 height 30
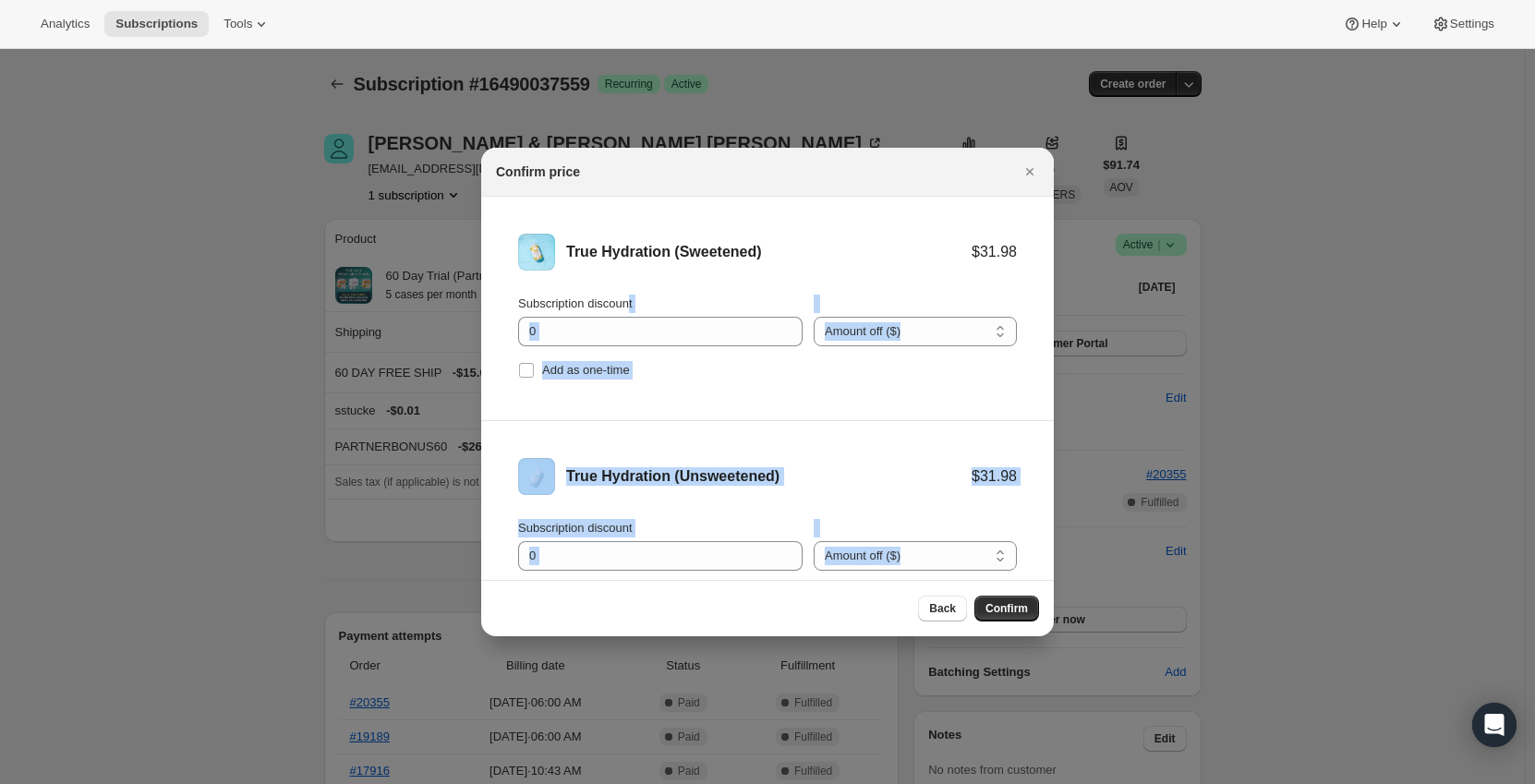
drag, startPoint x: 620, startPoint y: 308, endPoint x: 473, endPoint y: 313, distance: 147.1
click at [571, 334] on input "0" at bounding box center [646, 331] width 256 height 30
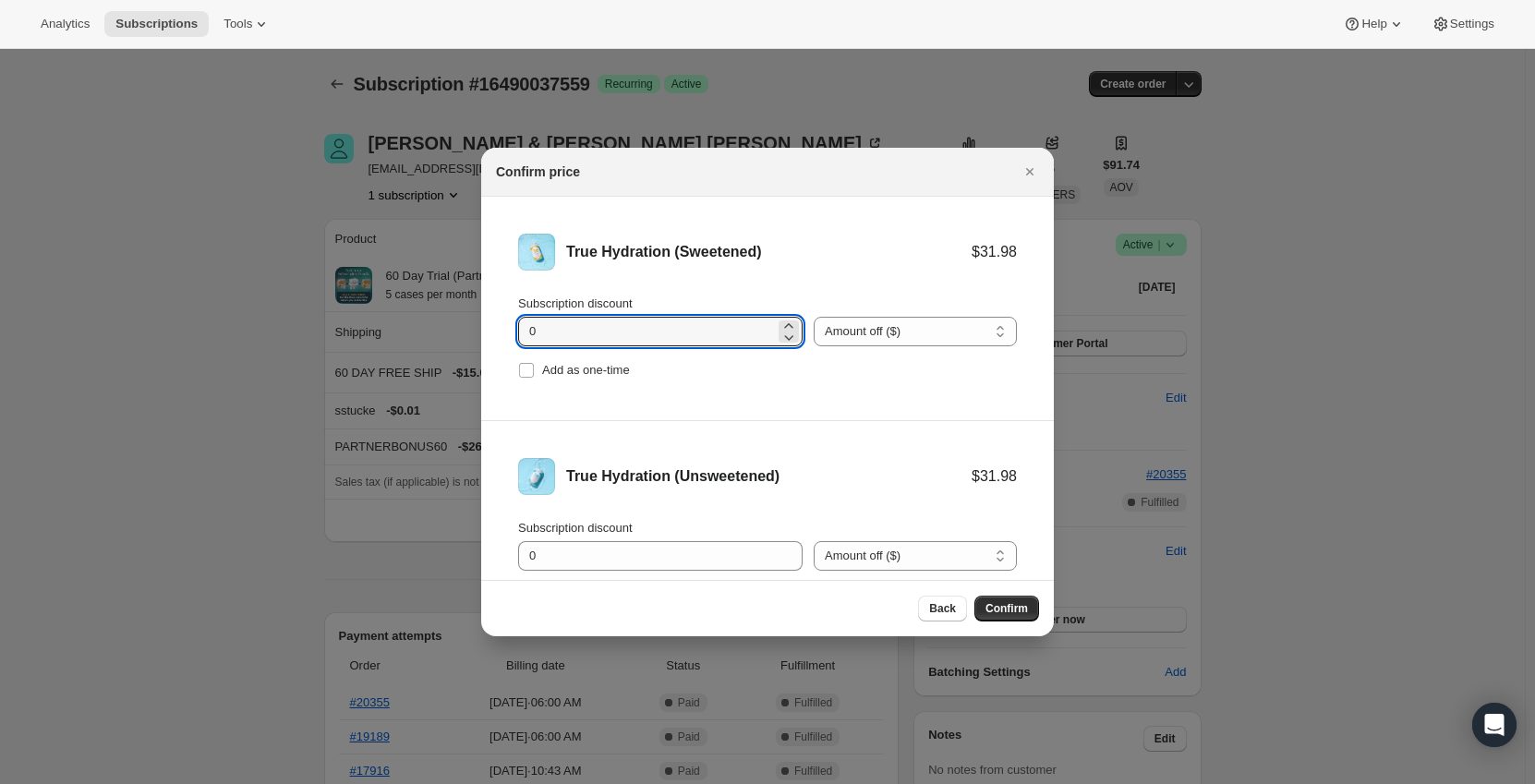
drag, startPoint x: 550, startPoint y: 331, endPoint x: 497, endPoint y: 336, distance: 53.2
click at [497, 336] on li "True Hydration (Sweetened) $31.98 Subscription discount 0 Percent off (%) Amoun…" at bounding box center [767, 309] width 572 height 225
type input "11.1"
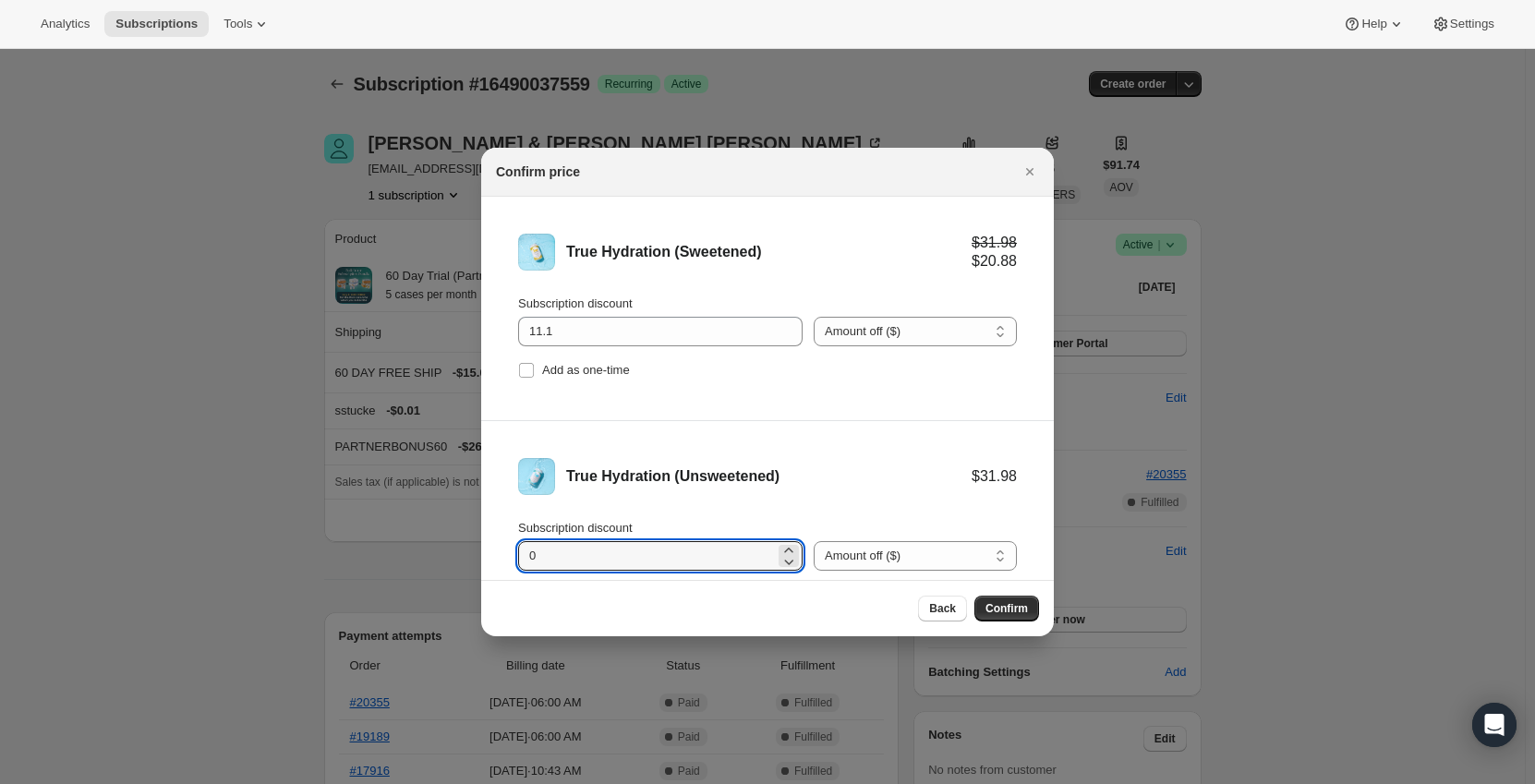
drag, startPoint x: 560, startPoint y: 550, endPoint x: 507, endPoint y: 552, distance: 53.0
click at [507, 552] on li "True Hydration (Unsweetened) $31.98 Subscription discount 0 Percent off (%) Amo…" at bounding box center [767, 533] width 572 height 224
type input "11.1"
click at [724, 421] on ul "True Hydration (Sweetened) $31.98 $20.88 Subscription discount 11.1 Percent off…" at bounding box center [767, 420] width 572 height 448
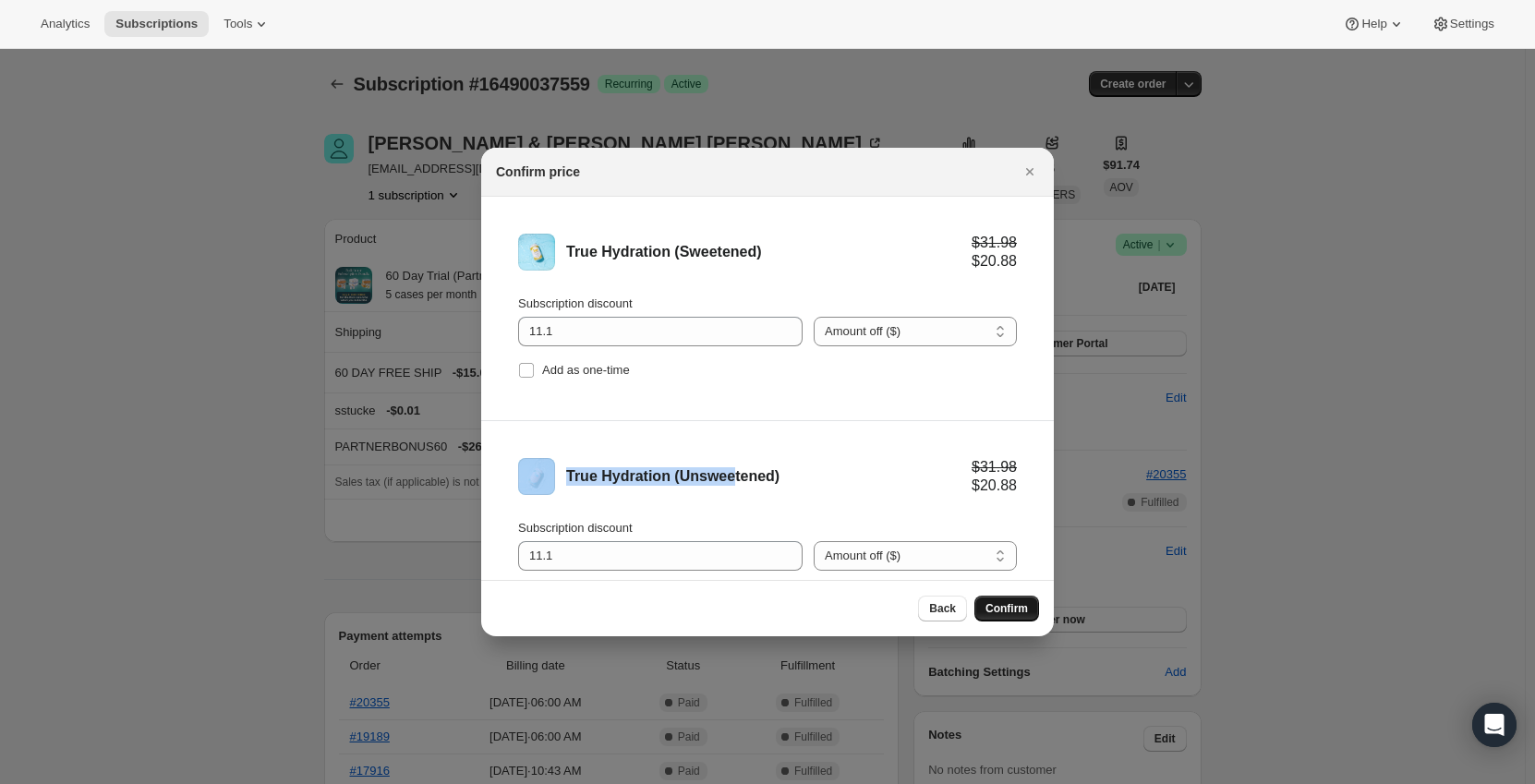
click at [1011, 608] on span "Confirm" at bounding box center [1006, 607] width 42 height 14
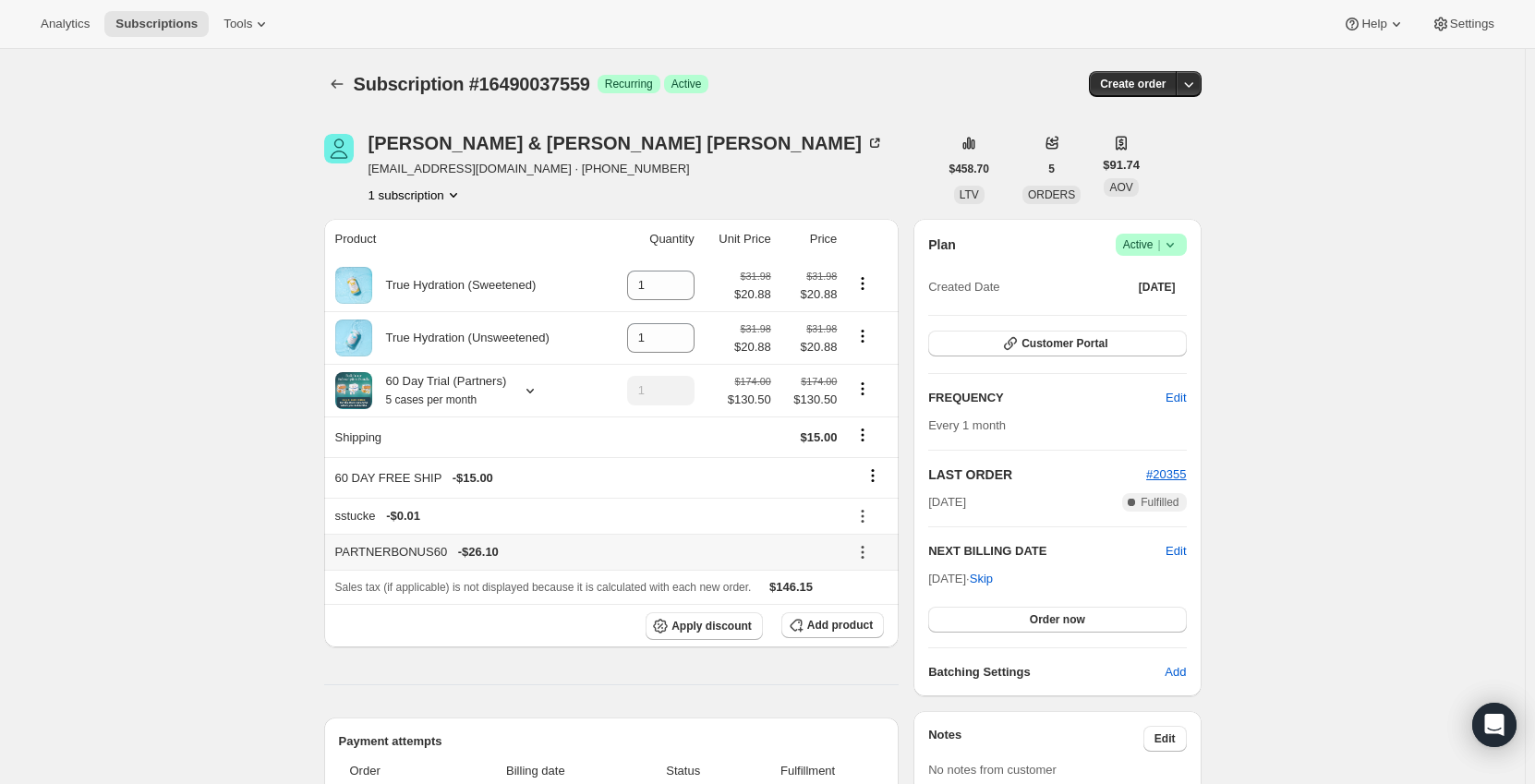
click at [863, 544] on icon at bounding box center [862, 552] width 18 height 18
click at [872, 616] on span "Remove" at bounding box center [873, 620] width 44 height 13
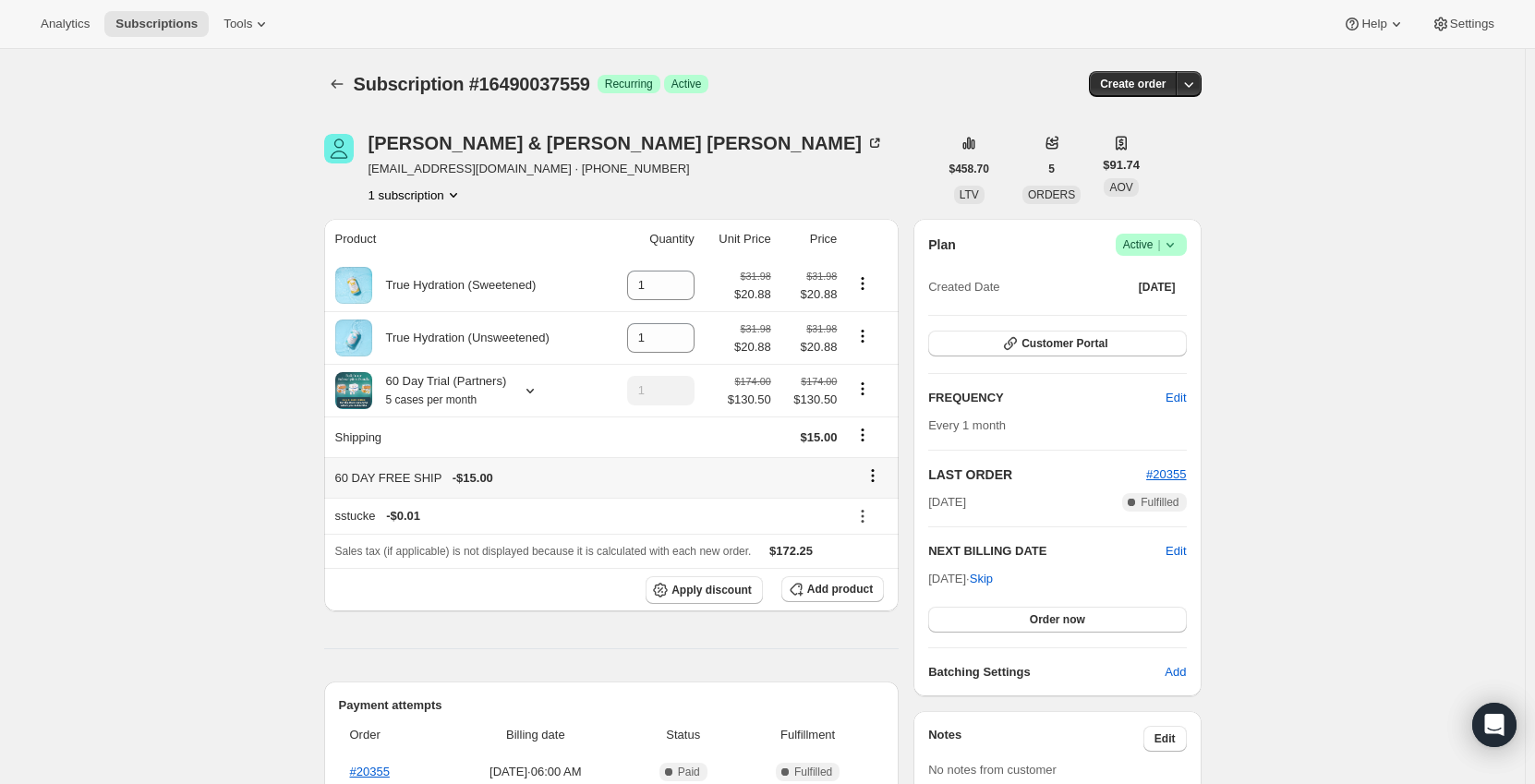
click at [865, 474] on button at bounding box center [873, 475] width 30 height 20
click at [880, 511] on span "Remove" at bounding box center [878, 512] width 44 height 13
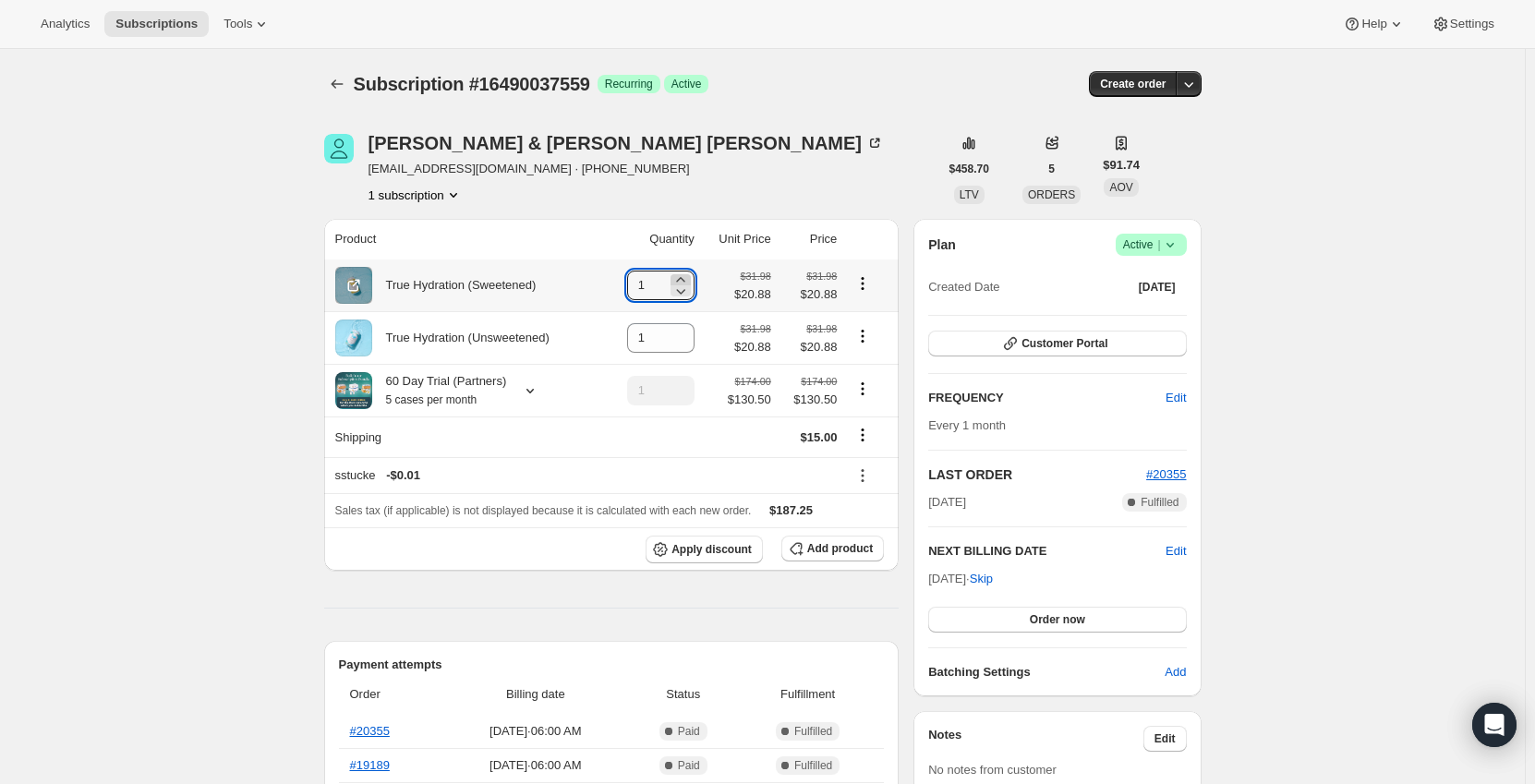
click at [684, 277] on icon at bounding box center [680, 279] width 18 height 18
type input "3"
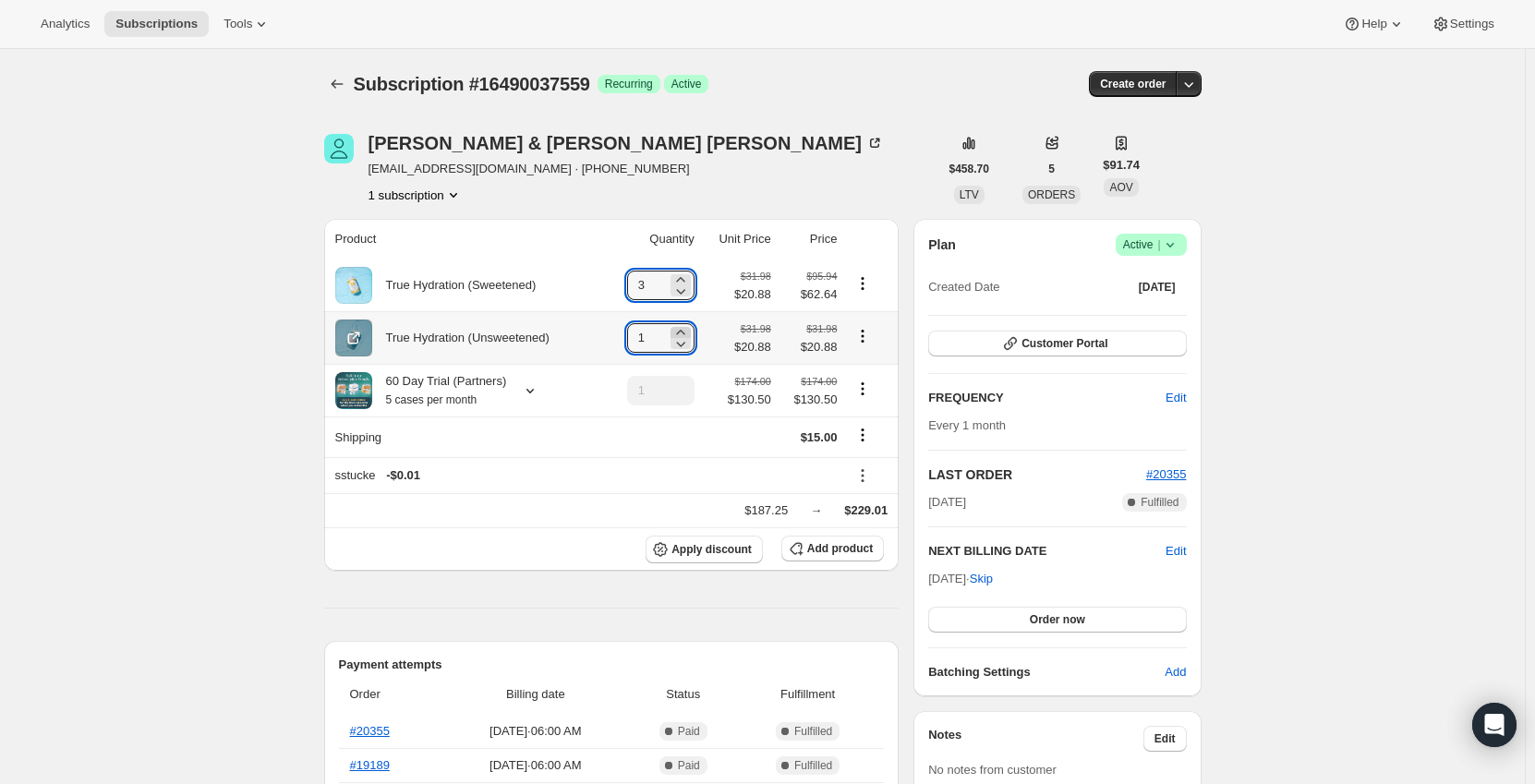
click at [681, 330] on icon at bounding box center [680, 332] width 18 height 18
type input "2"
click at [869, 390] on icon "Product actions" at bounding box center [862, 388] width 18 height 18
click at [870, 452] on span "Remove" at bounding box center [867, 457] width 44 height 13
type input "0"
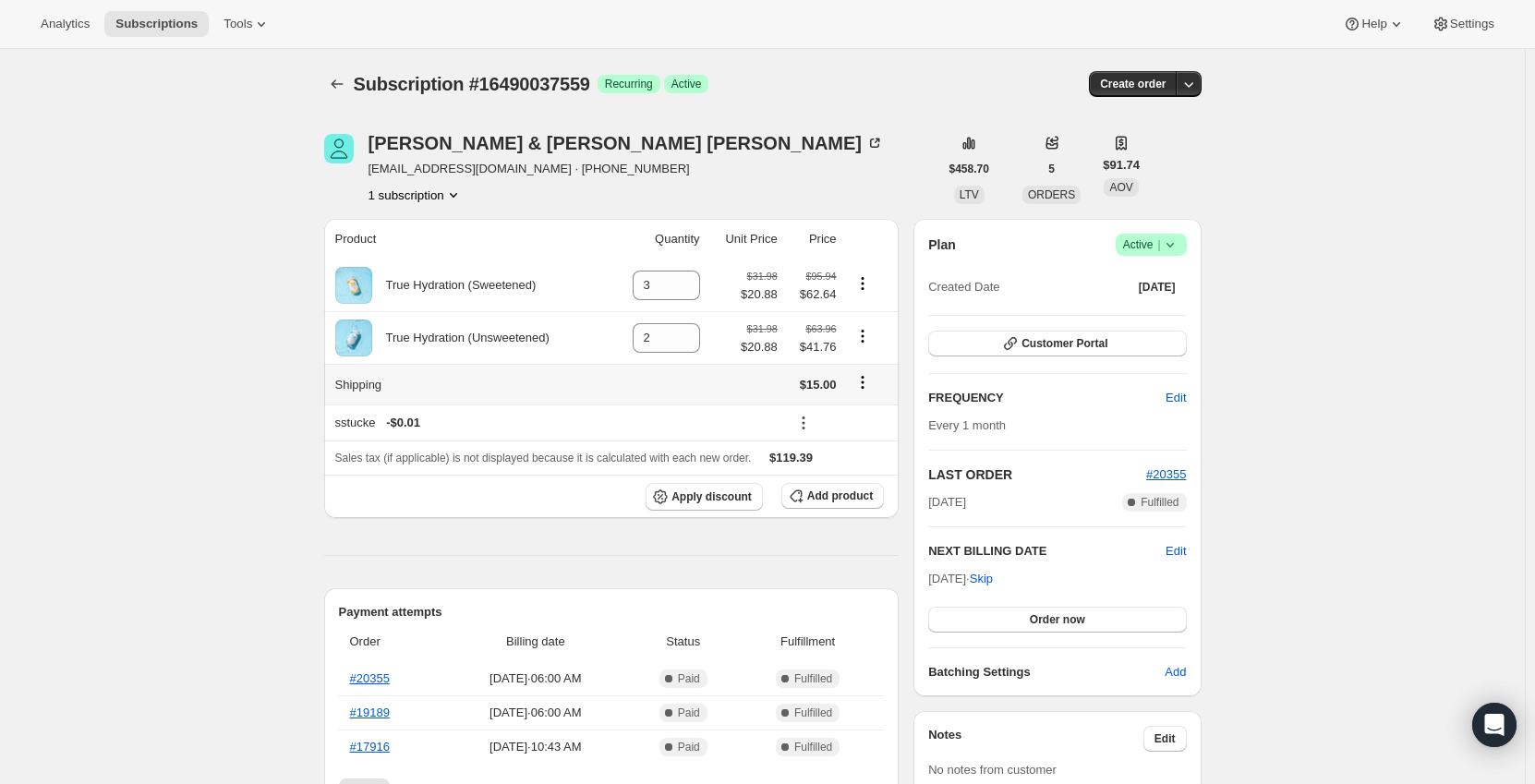
drag, startPoint x: 871, startPoint y: 369, endPoint x: 868, endPoint y: 380, distance: 11.4
click at [870, 369] on td at bounding box center [871, 384] width 58 height 40
click at [868, 380] on icon "Shipping actions" at bounding box center [862, 382] width 18 height 18
click at [865, 407] on button "Edit shipping rate" at bounding box center [866, 418] width 104 height 30
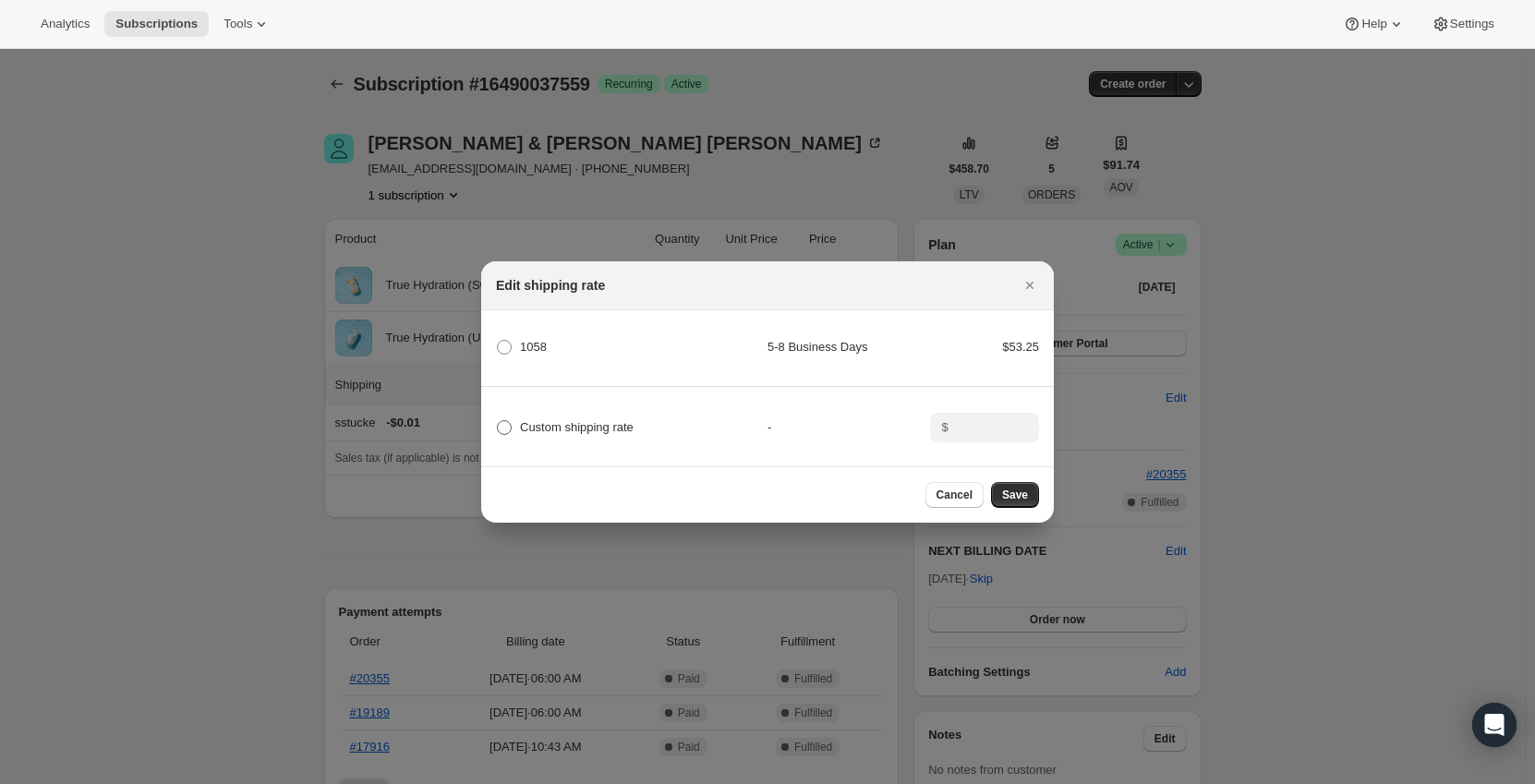
click at [571, 429] on span "Custom shipping rate" at bounding box center [577, 427] width 113 height 13
click at [497, 421] on input "Custom shipping rate" at bounding box center [497, 420] width 1 height 1
radio input "true"
click at [971, 428] on input ":r8nk:" at bounding box center [983, 427] width 58 height 30
type input "0"
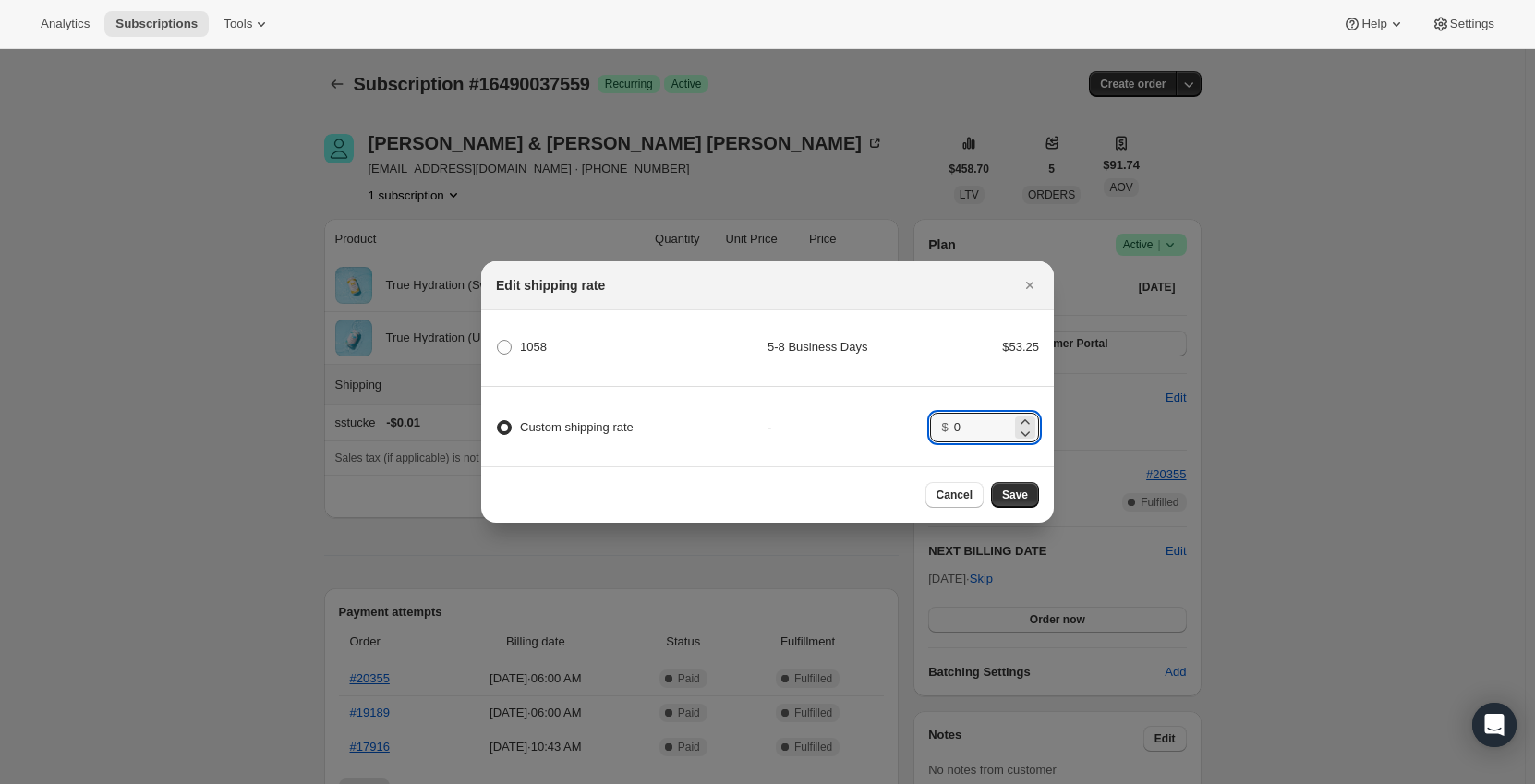
click at [870, 418] on div "-" at bounding box center [848, 427] width 162 height 18
click at [1028, 507] on button "Save" at bounding box center [1015, 494] width 48 height 26
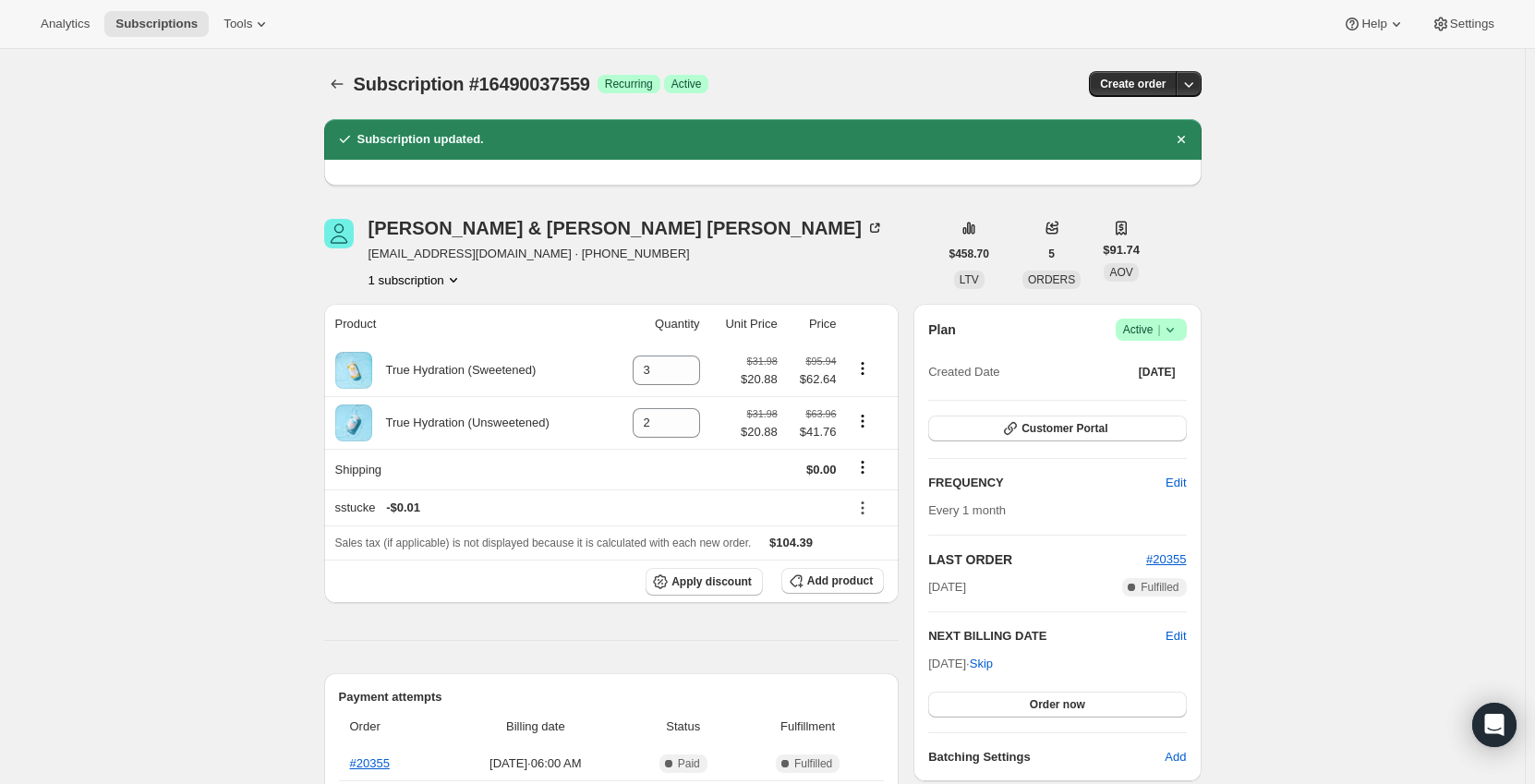
click at [345, 86] on icon "Subscriptions" at bounding box center [336, 83] width 18 height 18
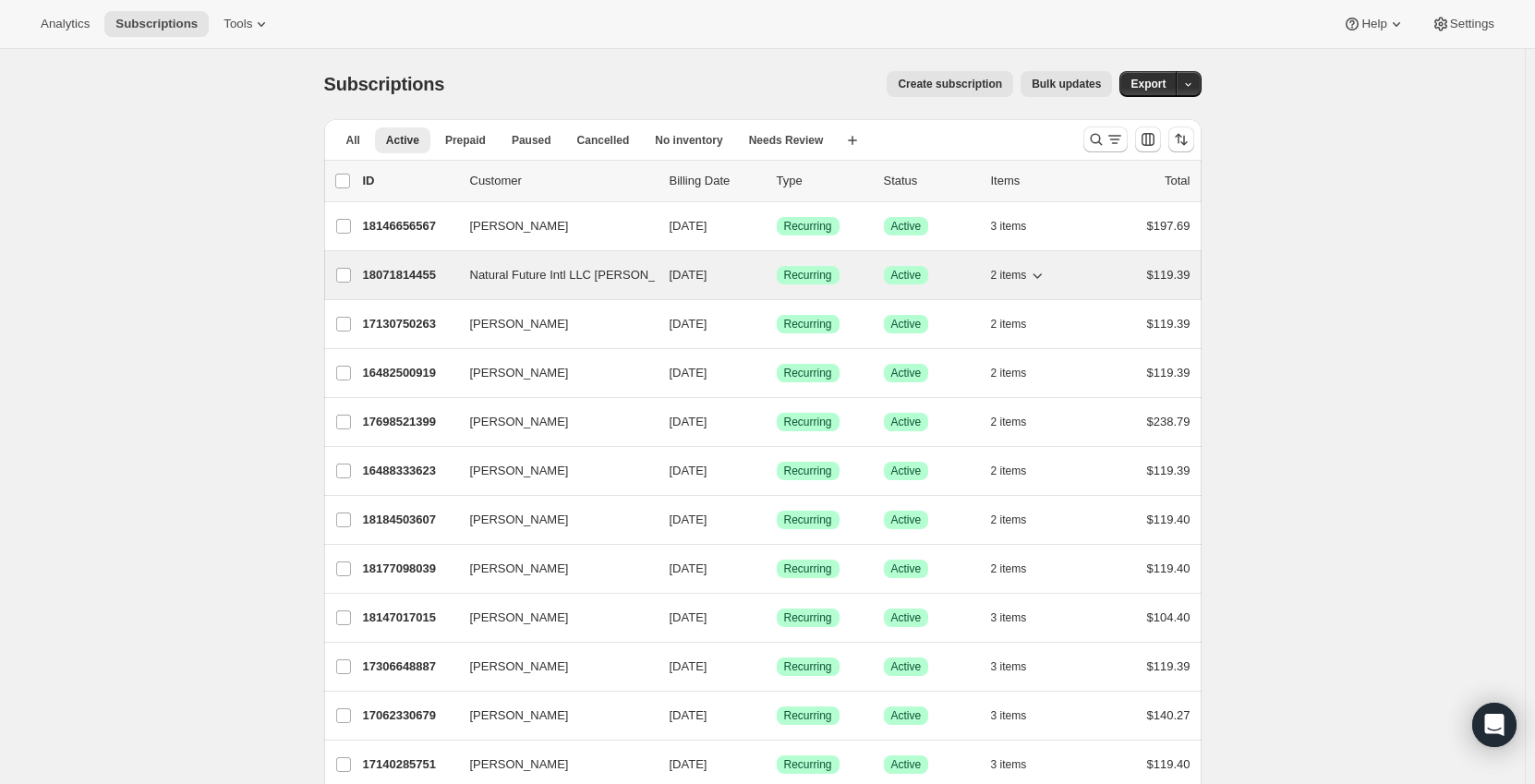
click at [404, 270] on p "18071814455" at bounding box center [409, 274] width 92 height 18
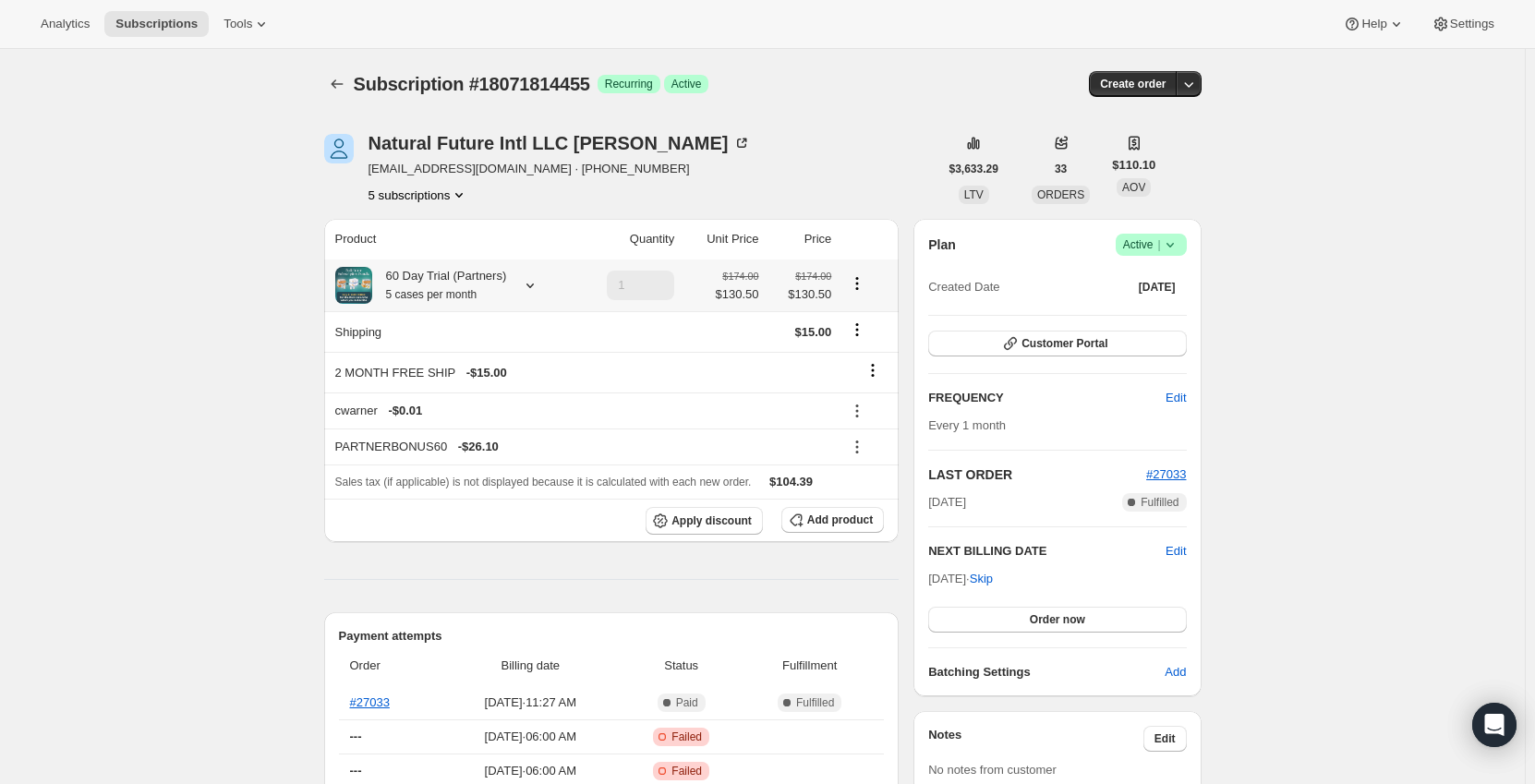
click at [532, 271] on div "60 Day Trial (Partners) 5 cases per month" at bounding box center [452, 285] width 234 height 36
click at [528, 288] on icon at bounding box center [530, 285] width 8 height 5
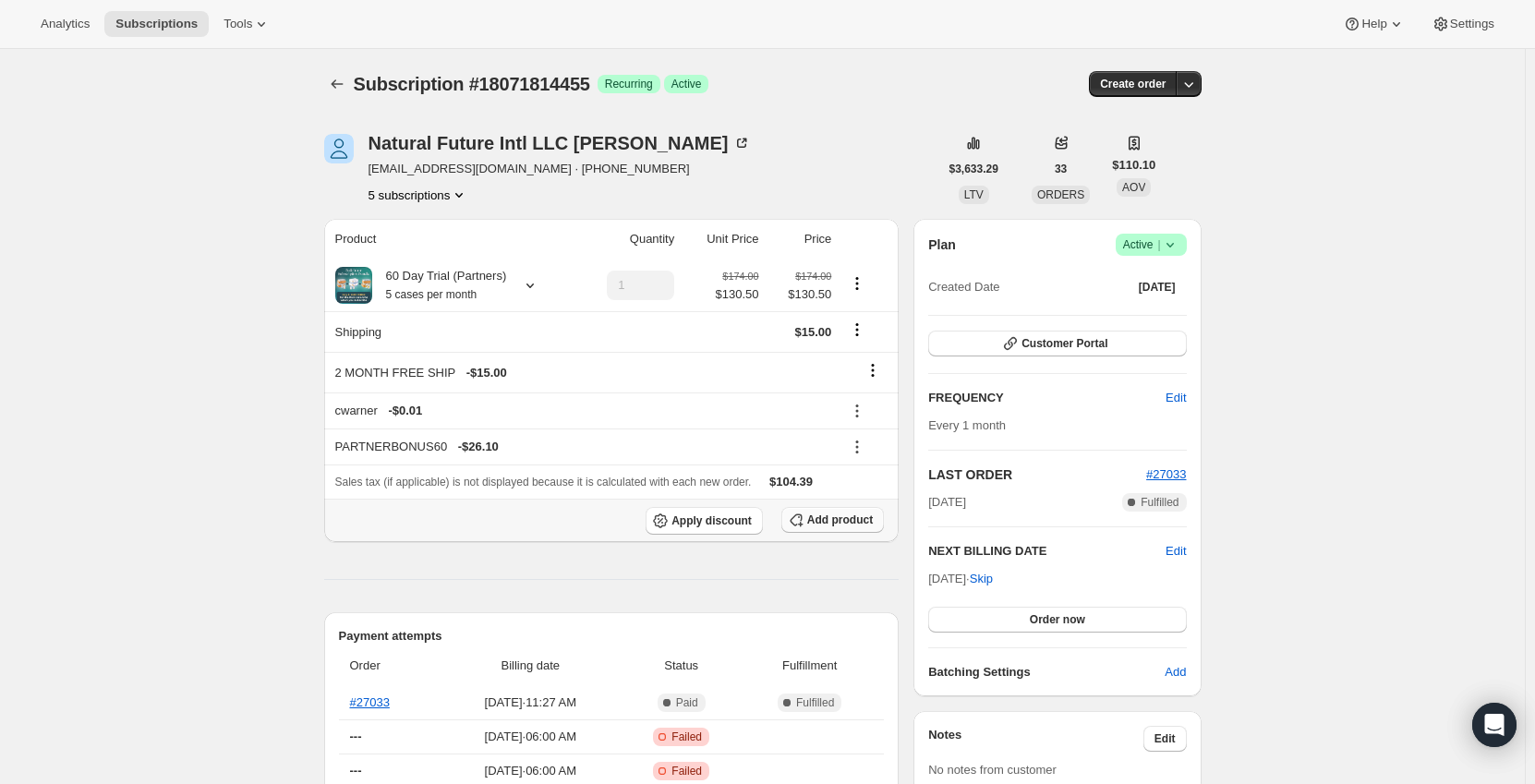
click at [820, 522] on span "Add product" at bounding box center [840, 519] width 65 height 14
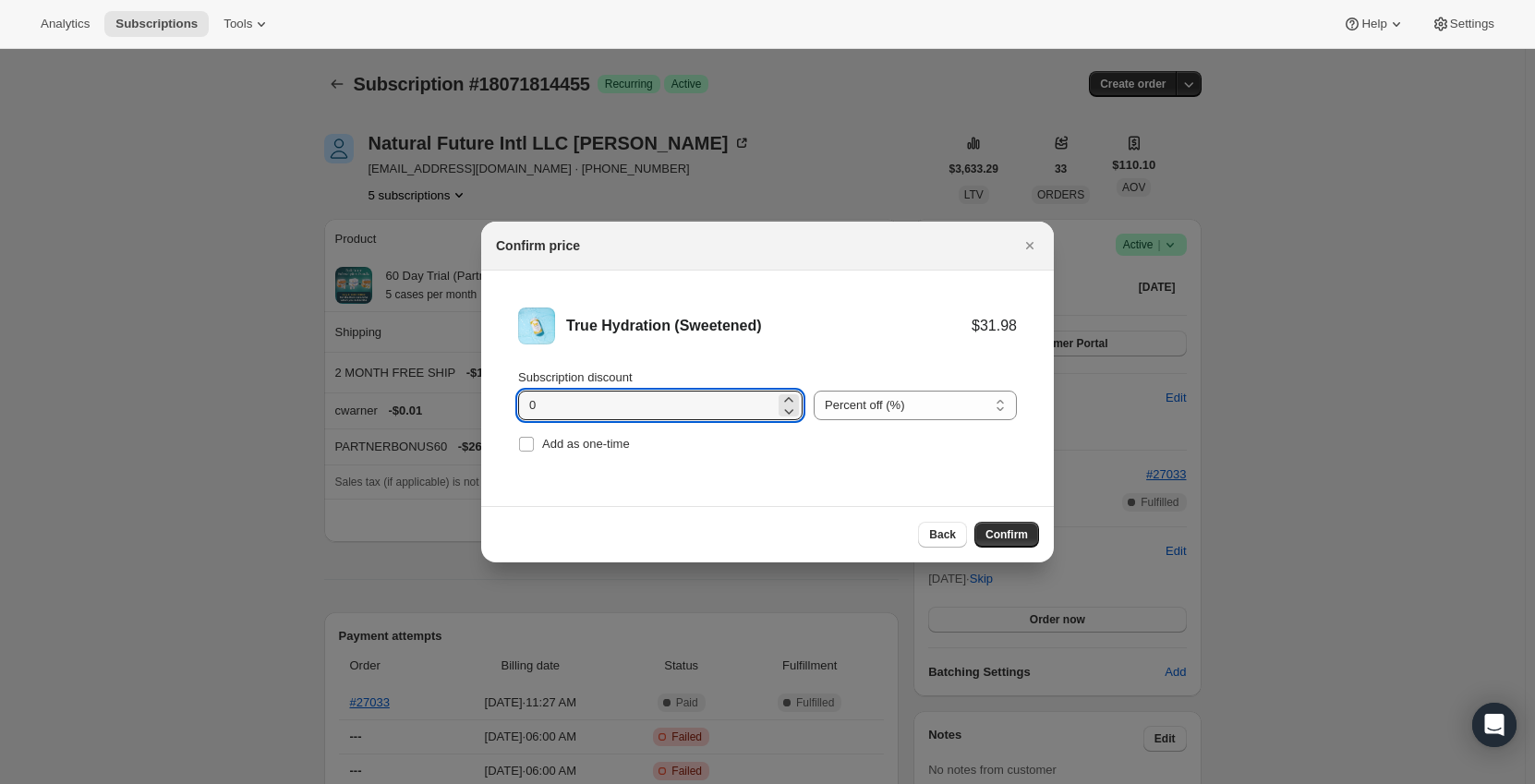
drag, startPoint x: 604, startPoint y: 399, endPoint x: 478, endPoint y: 413, distance: 126.8
click at [533, 408] on input "1.1" at bounding box center [646, 405] width 256 height 30
type input "11.1"
click at [893, 416] on select "Percent off (%) Amount off ($)" at bounding box center [915, 405] width 204 height 30
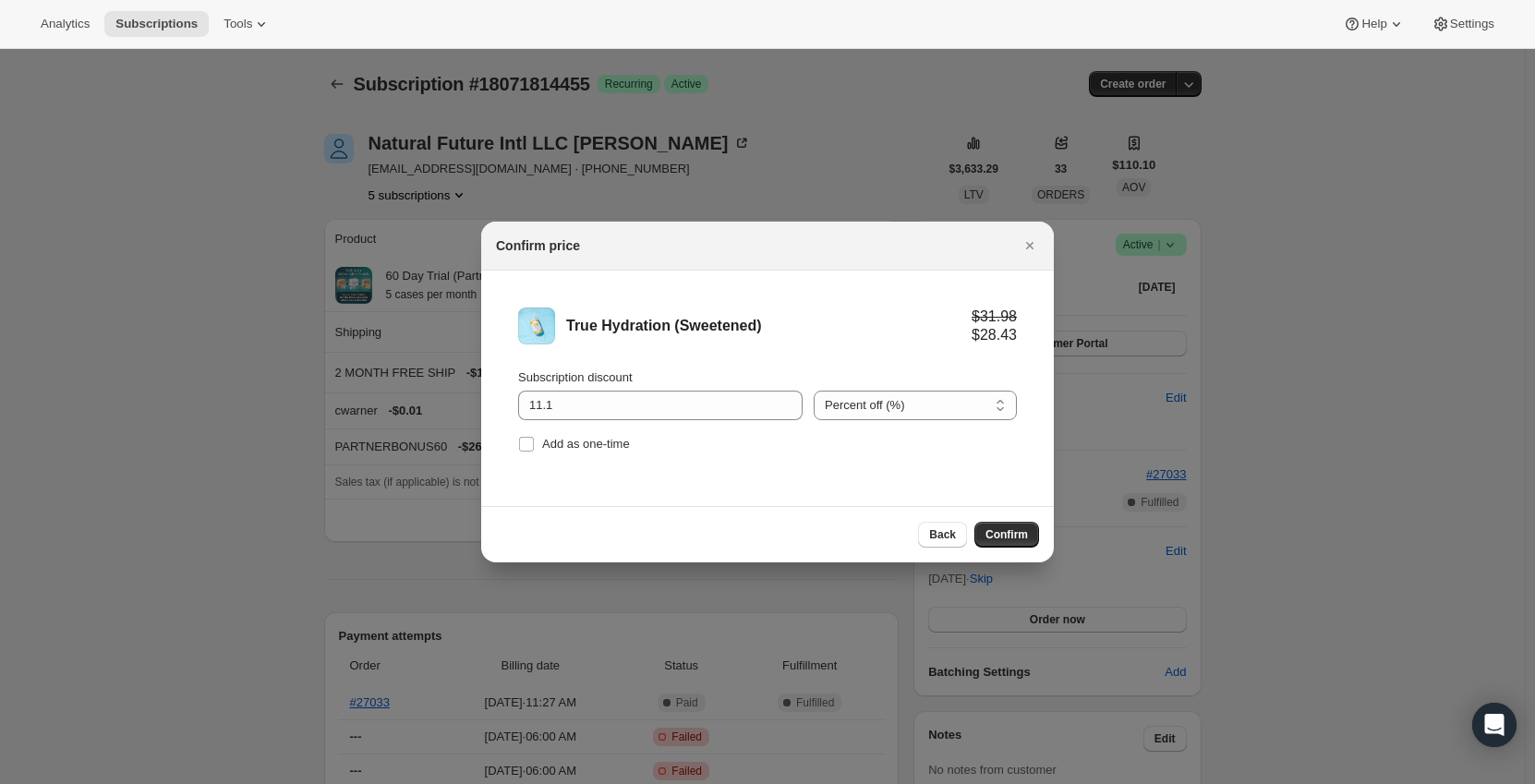
select select "fixed"
click at [813, 391] on select "Percent off (%) Amount off ($)" at bounding box center [915, 405] width 204 height 30
click at [814, 495] on div "True Hydration (Sweetened) $31.98 $20.88 Subscription discount 11.1 Percent off…" at bounding box center [767, 388] width 572 height 235
click at [1049, 541] on div "Back Confirm" at bounding box center [767, 534] width 572 height 57
click at [1002, 540] on span "Confirm" at bounding box center [1006, 534] width 42 height 14
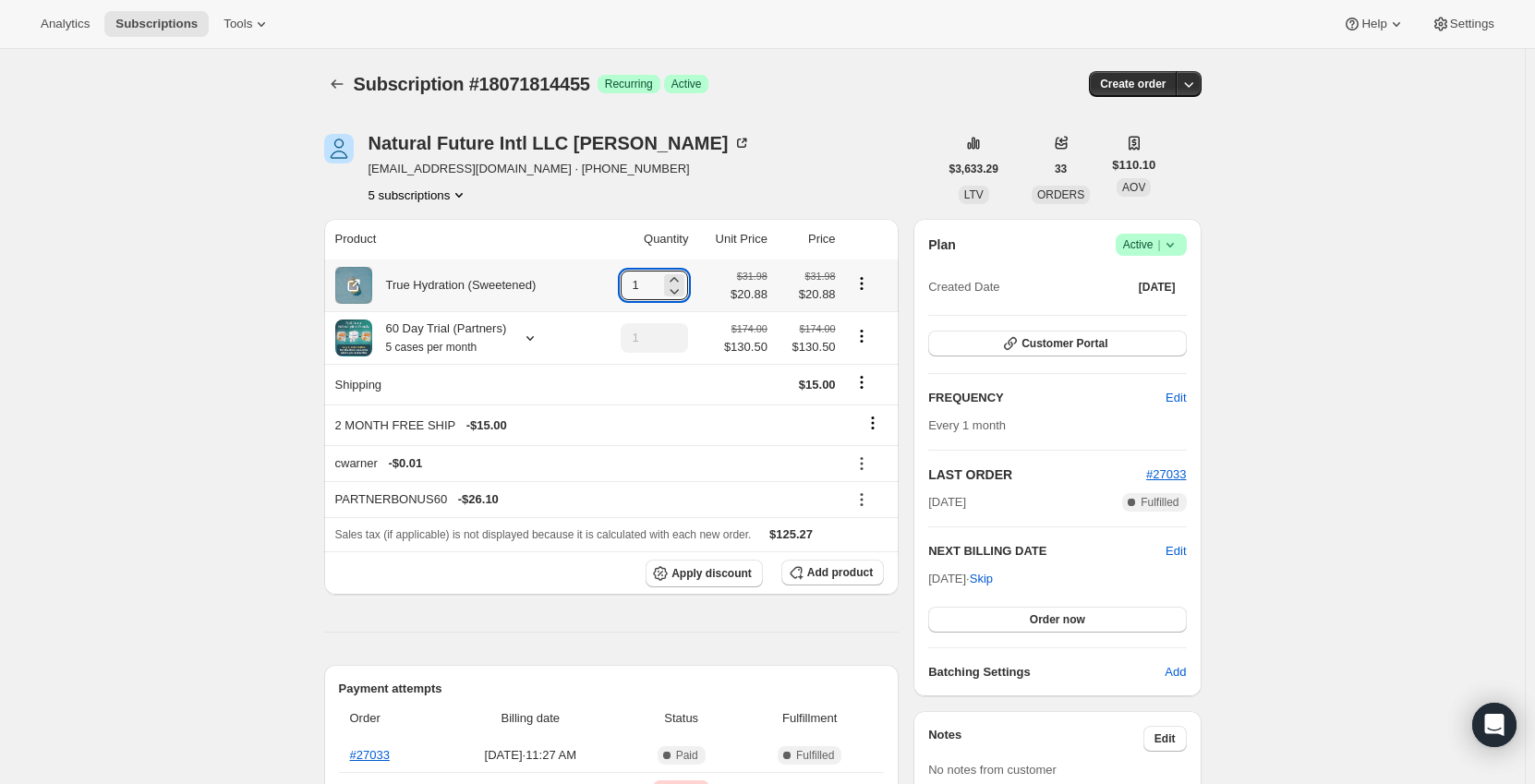
drag, startPoint x: 626, startPoint y: 287, endPoint x: 612, endPoint y: 288, distance: 14.0
click at [612, 288] on td "1" at bounding box center [644, 285] width 98 height 52
click at [588, 271] on div "True Hydration (Sweetened)" at bounding box center [463, 285] width 255 height 36
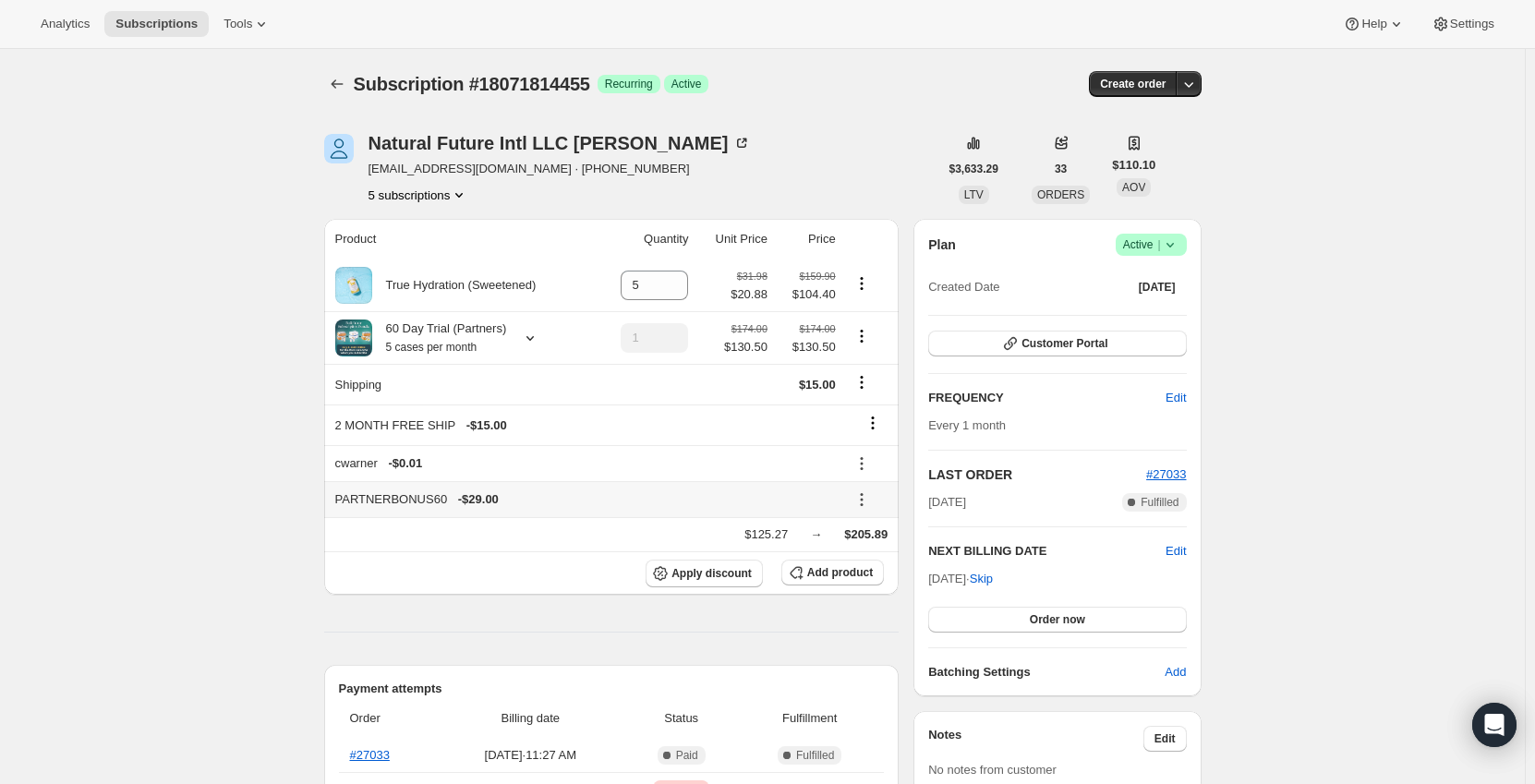
click at [875, 499] on button at bounding box center [861, 499] width 30 height 20
click at [865, 565] on span "Remove" at bounding box center [872, 566] width 44 height 13
type input "1"
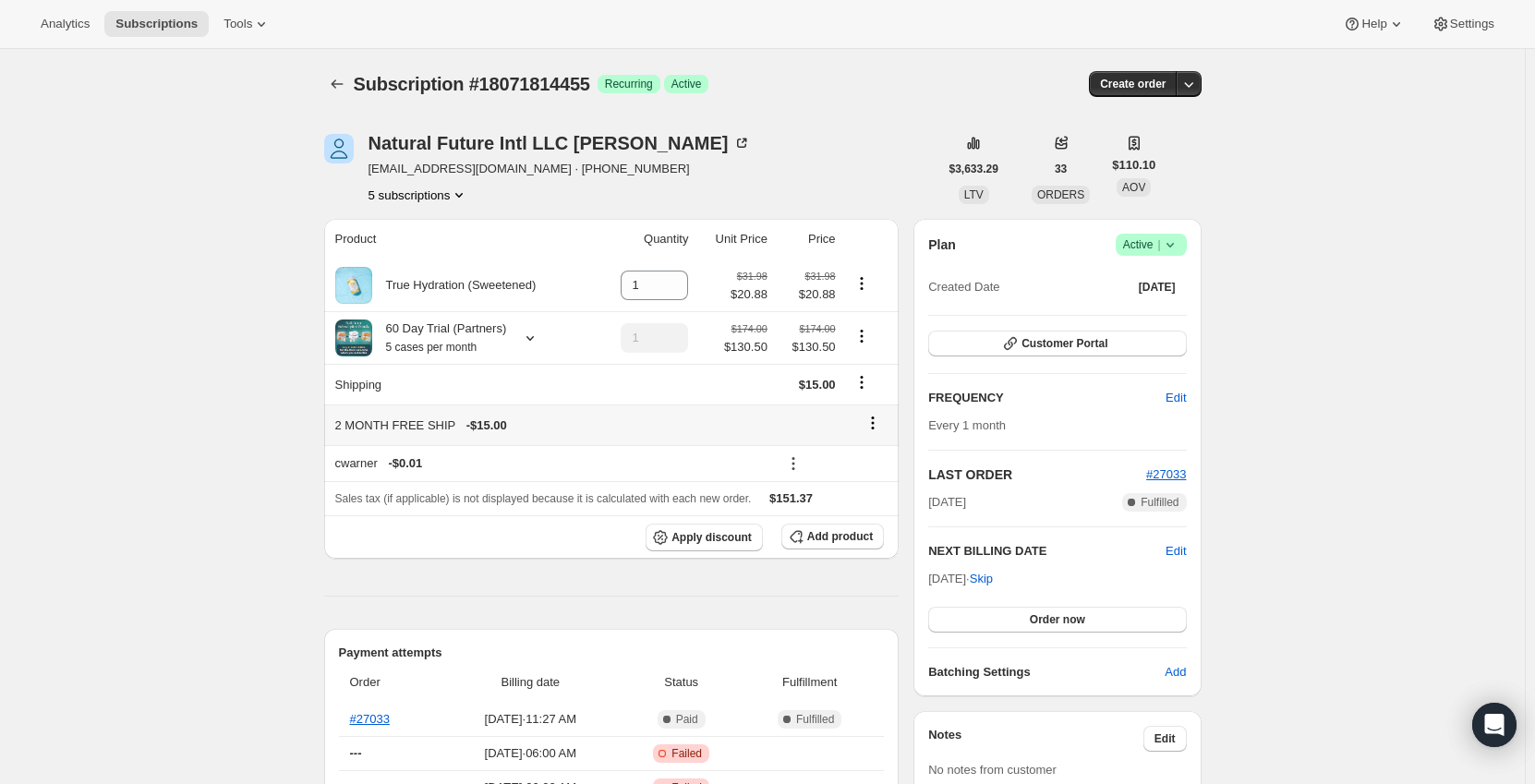
click at [874, 414] on button at bounding box center [873, 422] width 30 height 20
click at [875, 460] on span "Remove" at bounding box center [878, 459] width 44 height 13
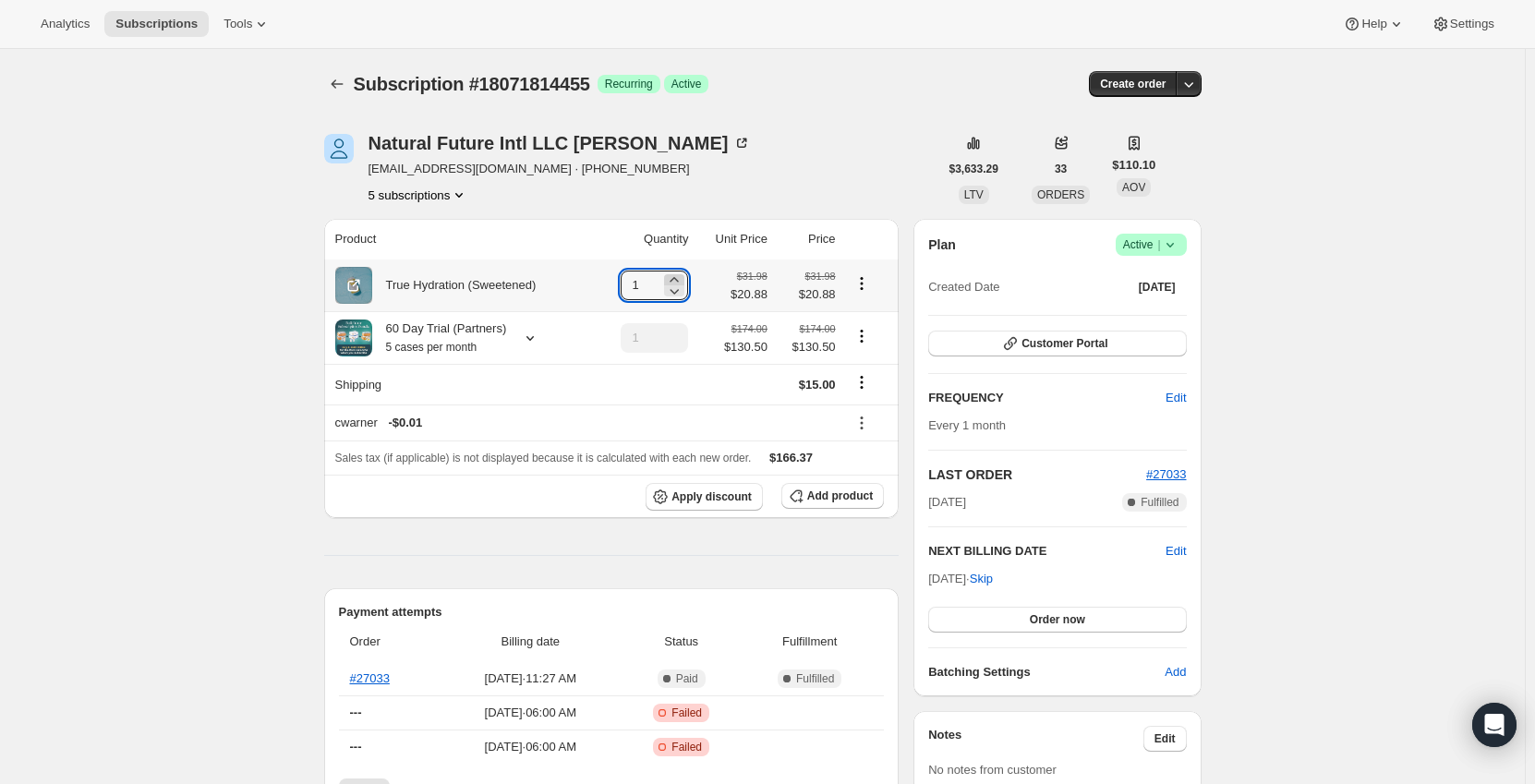
click at [679, 279] on icon at bounding box center [674, 279] width 9 height 5
type input "5"
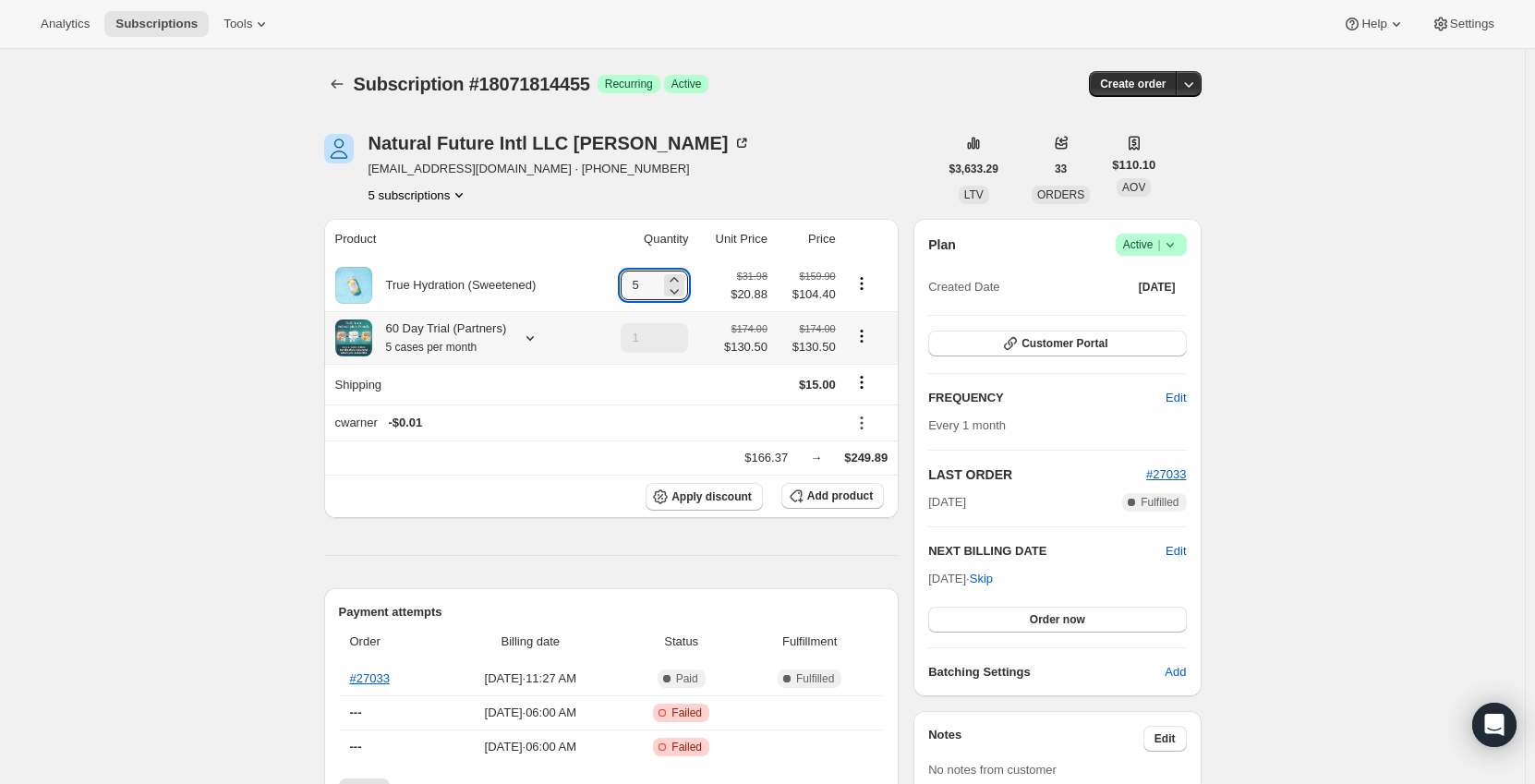
click at [863, 336] on icon "Product actions" at bounding box center [861, 336] width 18 height 18
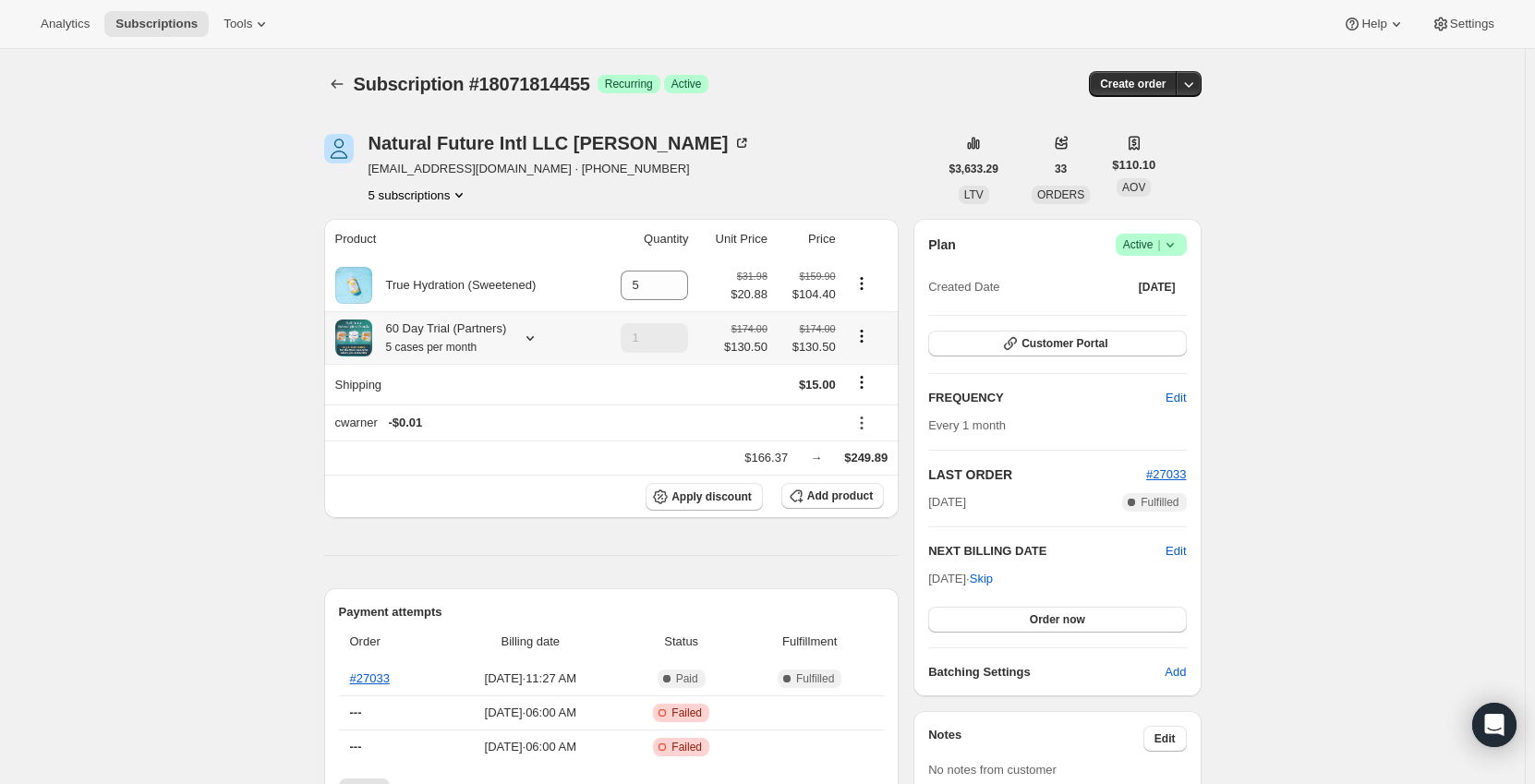
click at [864, 340] on icon "Product actions" at bounding box center [861, 336] width 18 height 18
click at [865, 408] on span "Remove" at bounding box center [865, 404] width 44 height 13
type input "0"
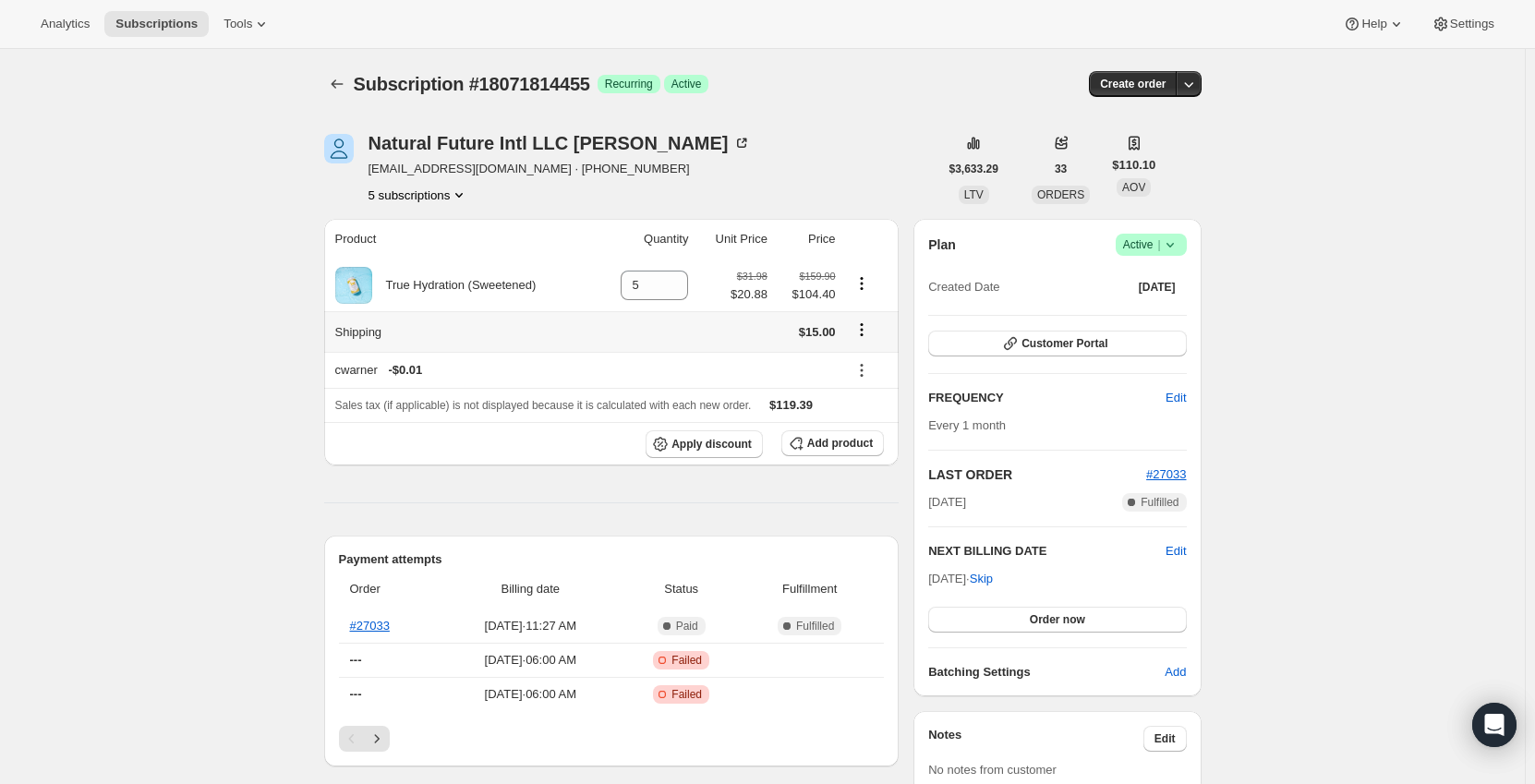
click at [866, 322] on icon "Shipping actions" at bounding box center [861, 329] width 18 height 18
click at [859, 370] on span "Edit shipping rate" at bounding box center [864, 366] width 92 height 13
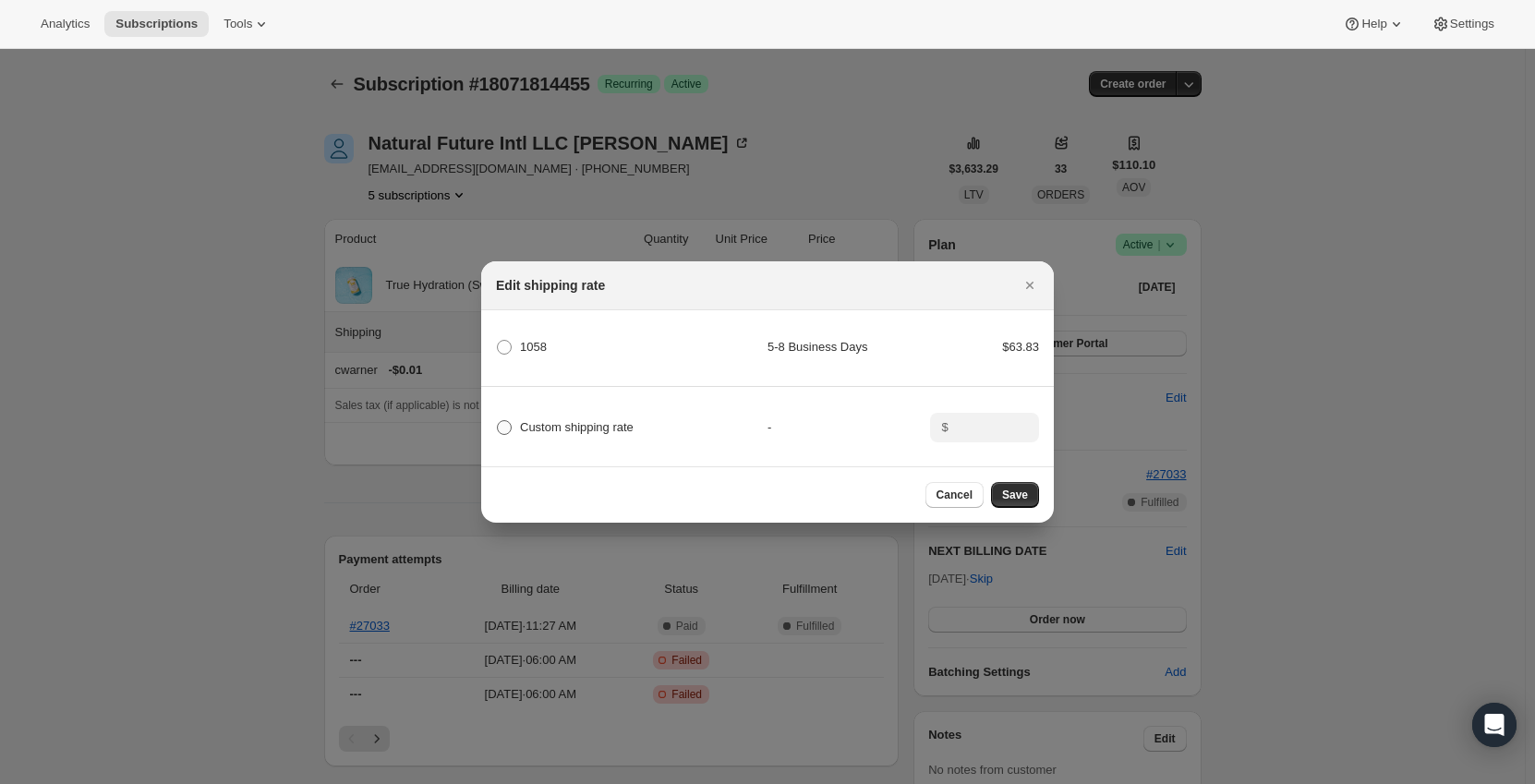
click at [588, 420] on span "Custom shipping rate" at bounding box center [577, 427] width 113 height 13
click at [497, 420] on input "Custom shipping rate" at bounding box center [497, 420] width 1 height 1
radio input "true"
click at [963, 417] on input ":r9sl:" at bounding box center [983, 427] width 58 height 30
type input "0"
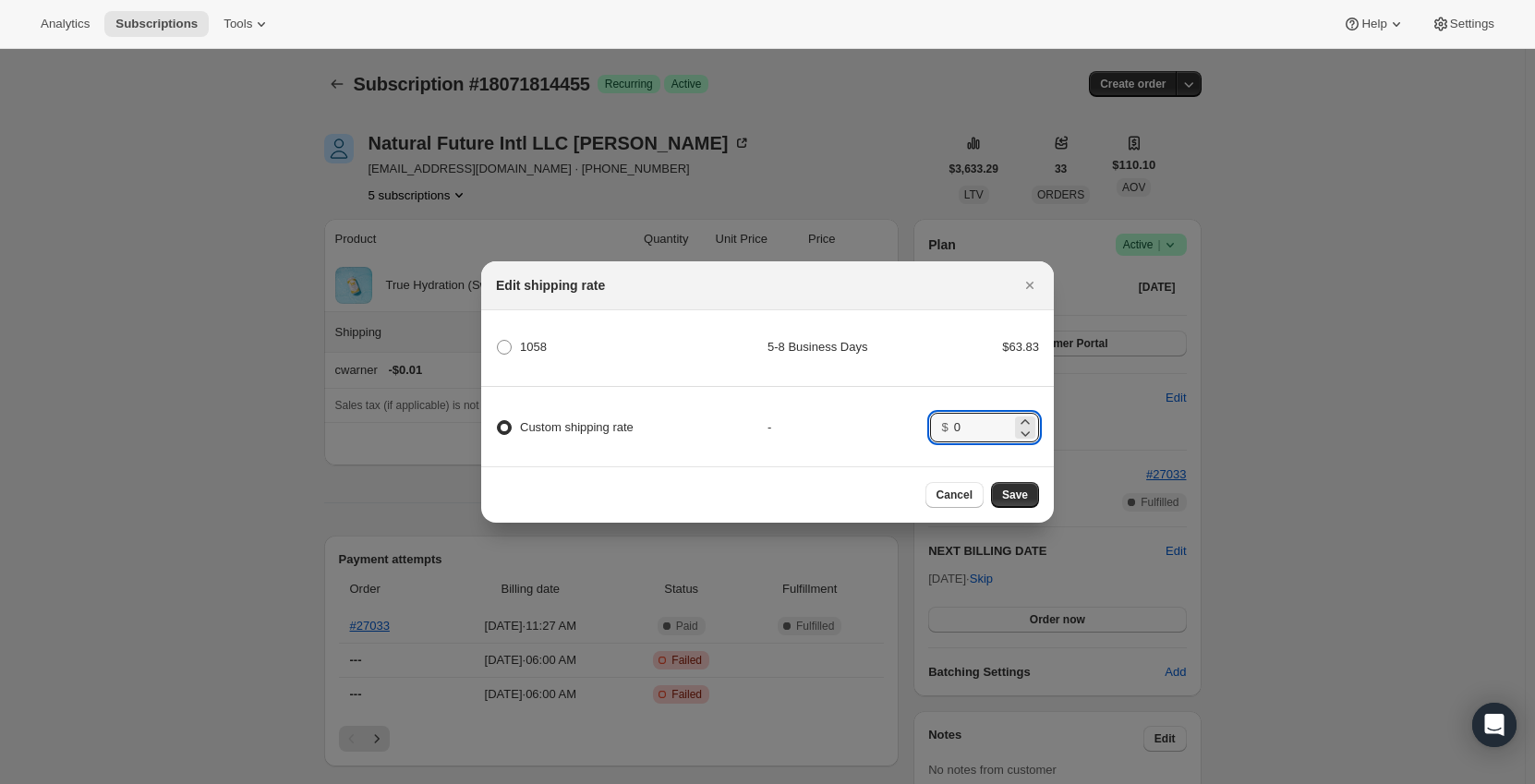
click at [885, 418] on div "-" at bounding box center [848, 427] width 162 height 18
click at [1010, 499] on span "Save" at bounding box center [1015, 494] width 26 height 14
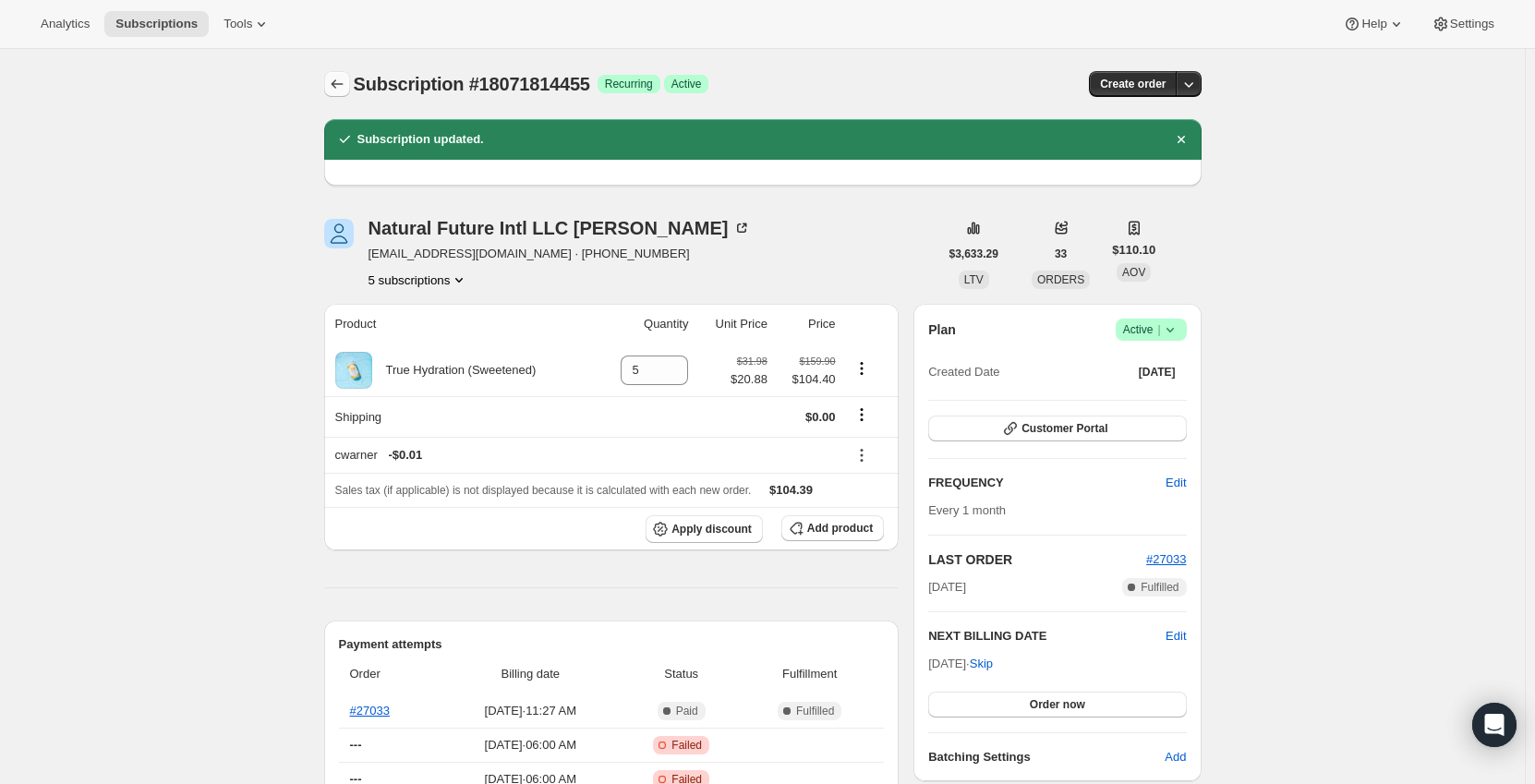
click at [344, 84] on icon "Subscriptions" at bounding box center [336, 83] width 18 height 18
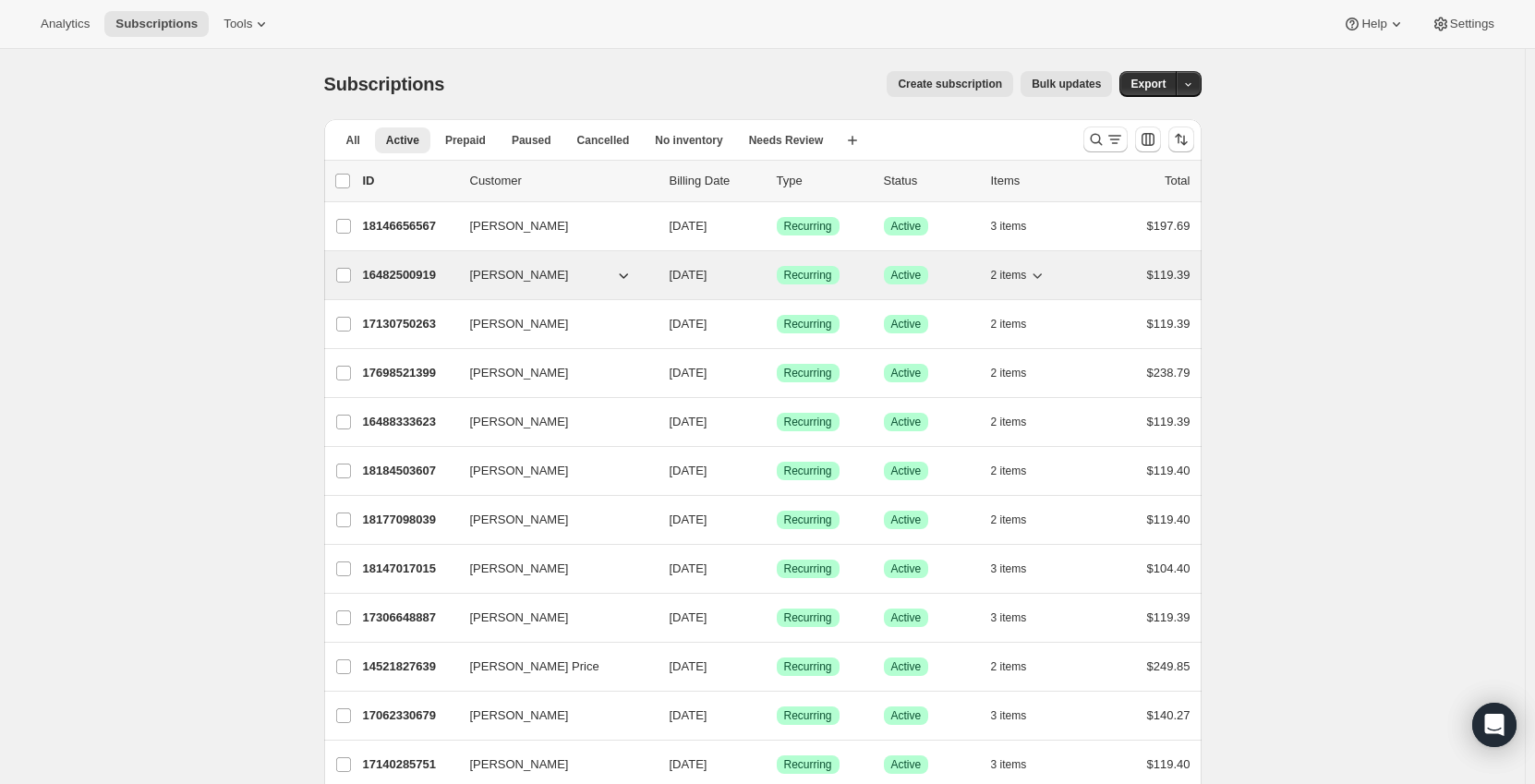
click at [410, 273] on p "16482500919" at bounding box center [409, 274] width 92 height 18
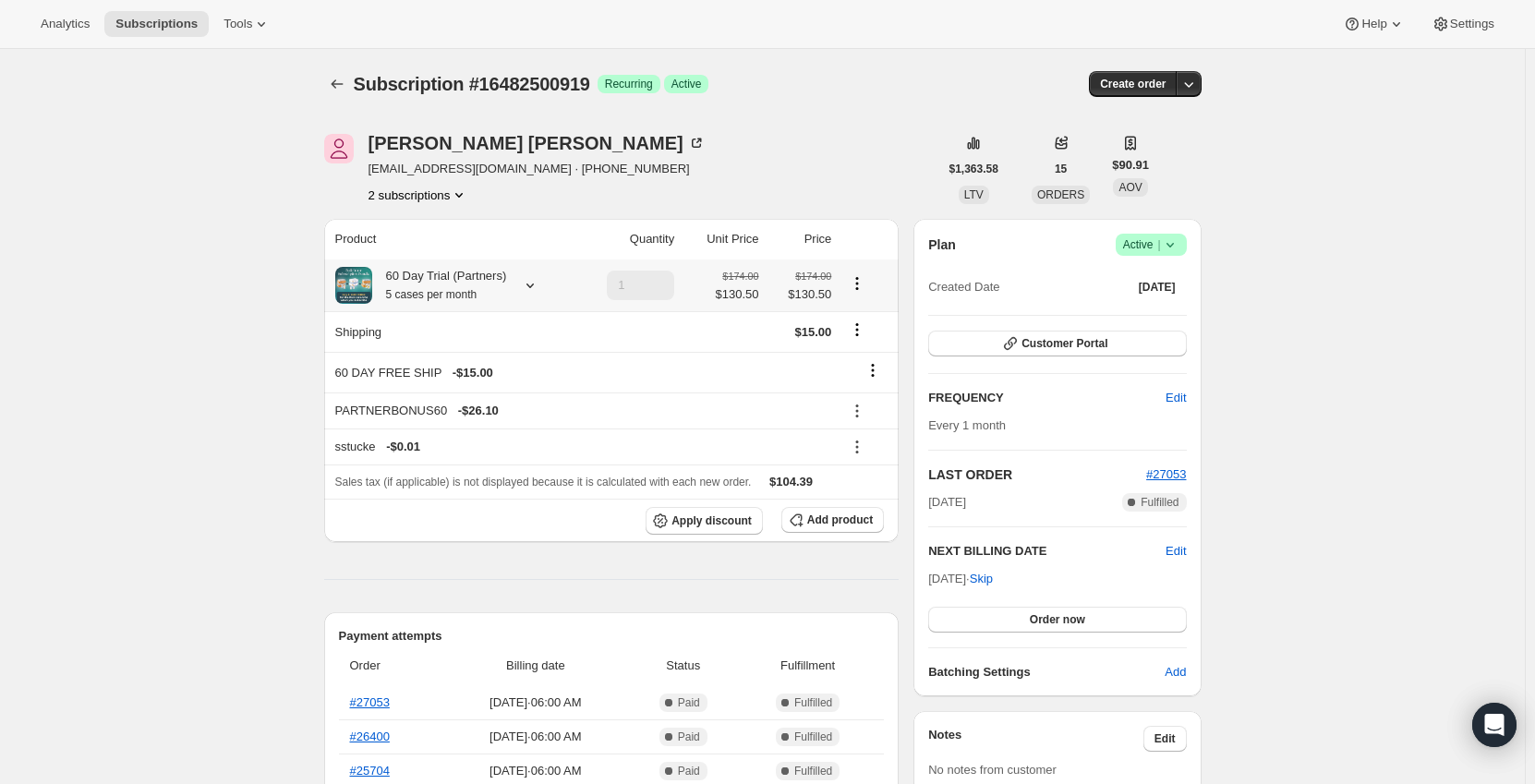
click at [528, 285] on icon at bounding box center [530, 285] width 18 height 18
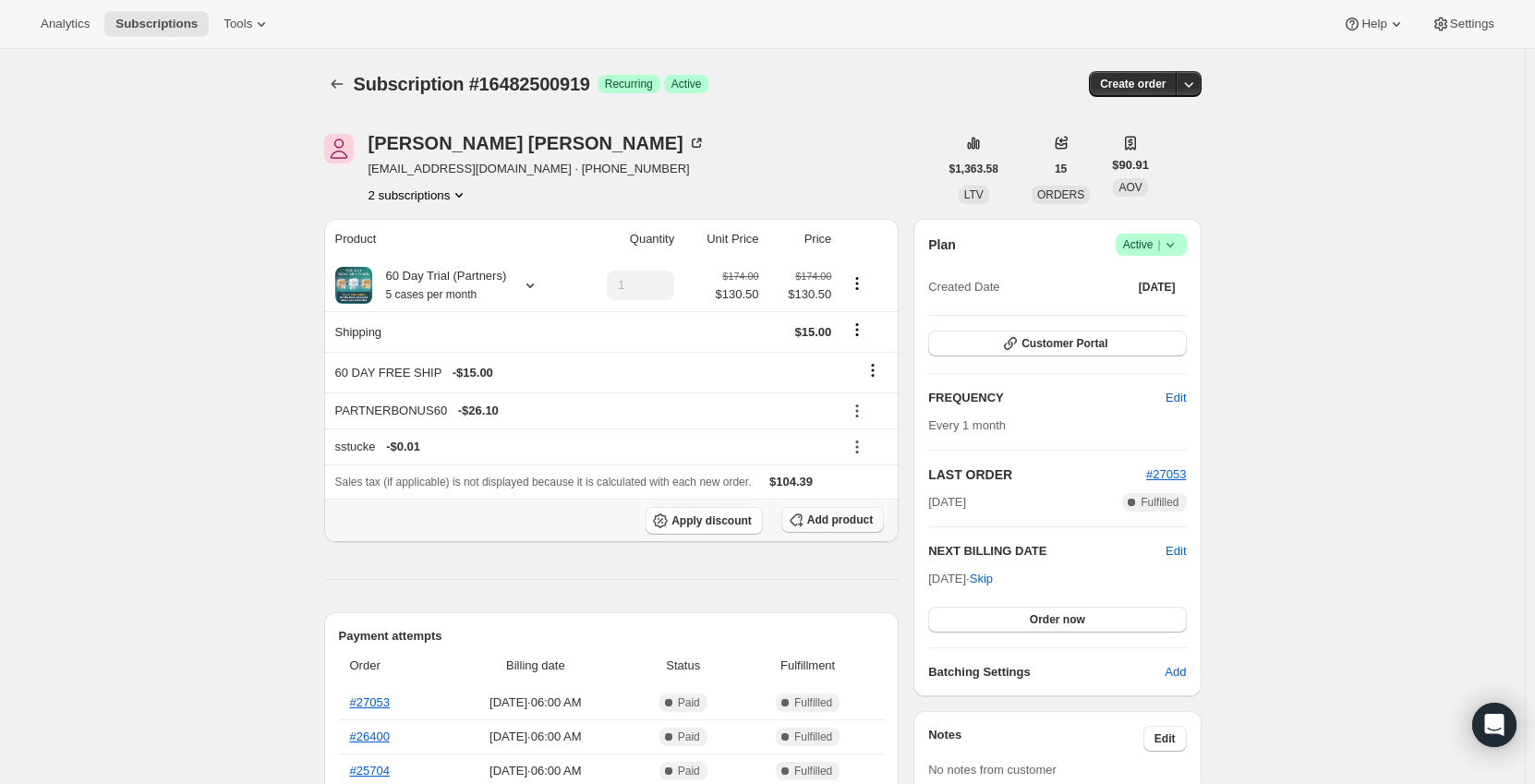
click at [871, 520] on span "Add product" at bounding box center [840, 519] width 65 height 14
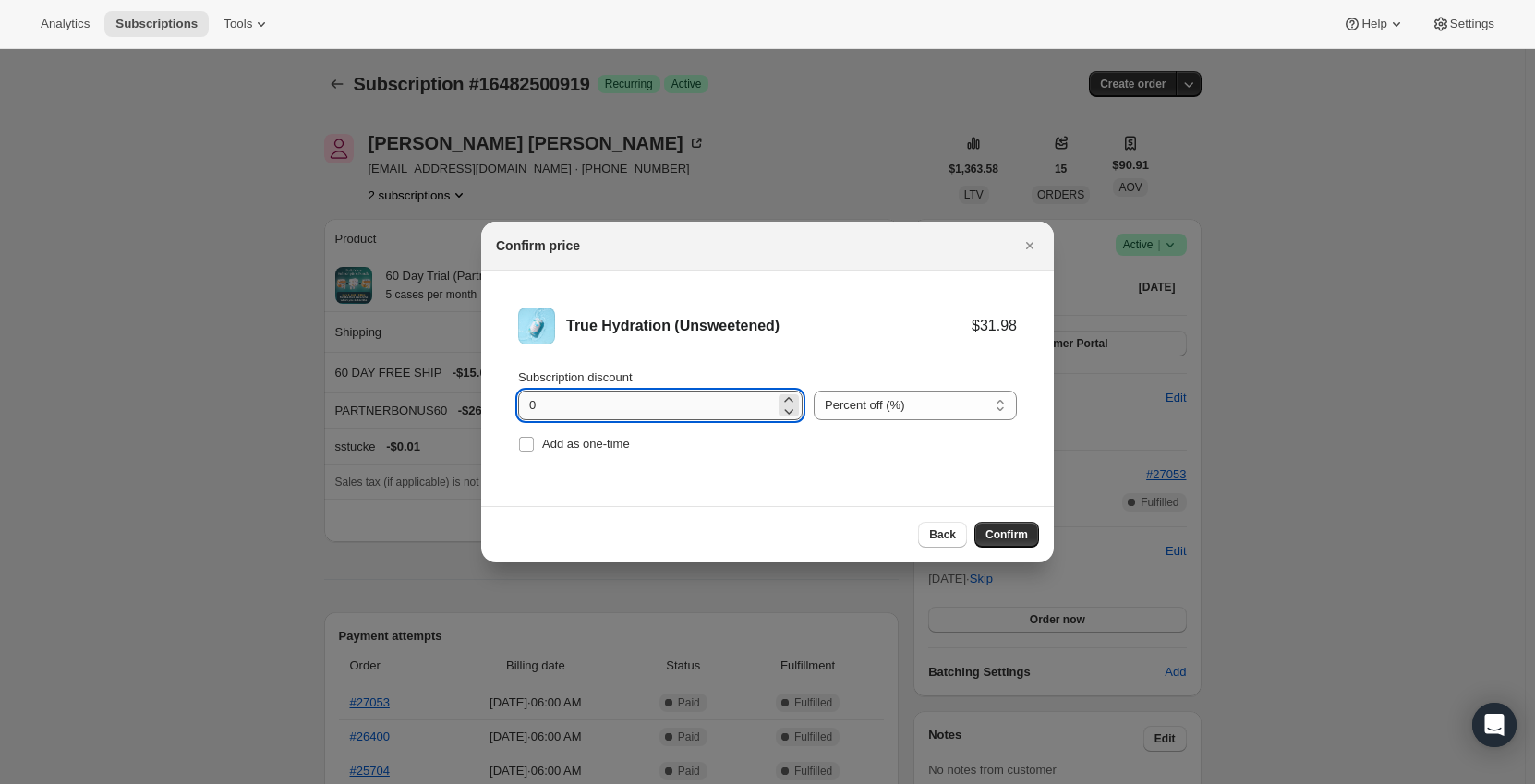
drag, startPoint x: 570, startPoint y: 414, endPoint x: 824, endPoint y: 397, distance: 254.6
click at [576, 412] on input "0" at bounding box center [646, 405] width 256 height 30
click at [827, 397] on select "Percent off (%) Amount off ($)" at bounding box center [915, 405] width 204 height 30
select select "fixed"
click at [813, 391] on select "Percent off (%) Amount off ($)" at bounding box center [915, 405] width 204 height 30
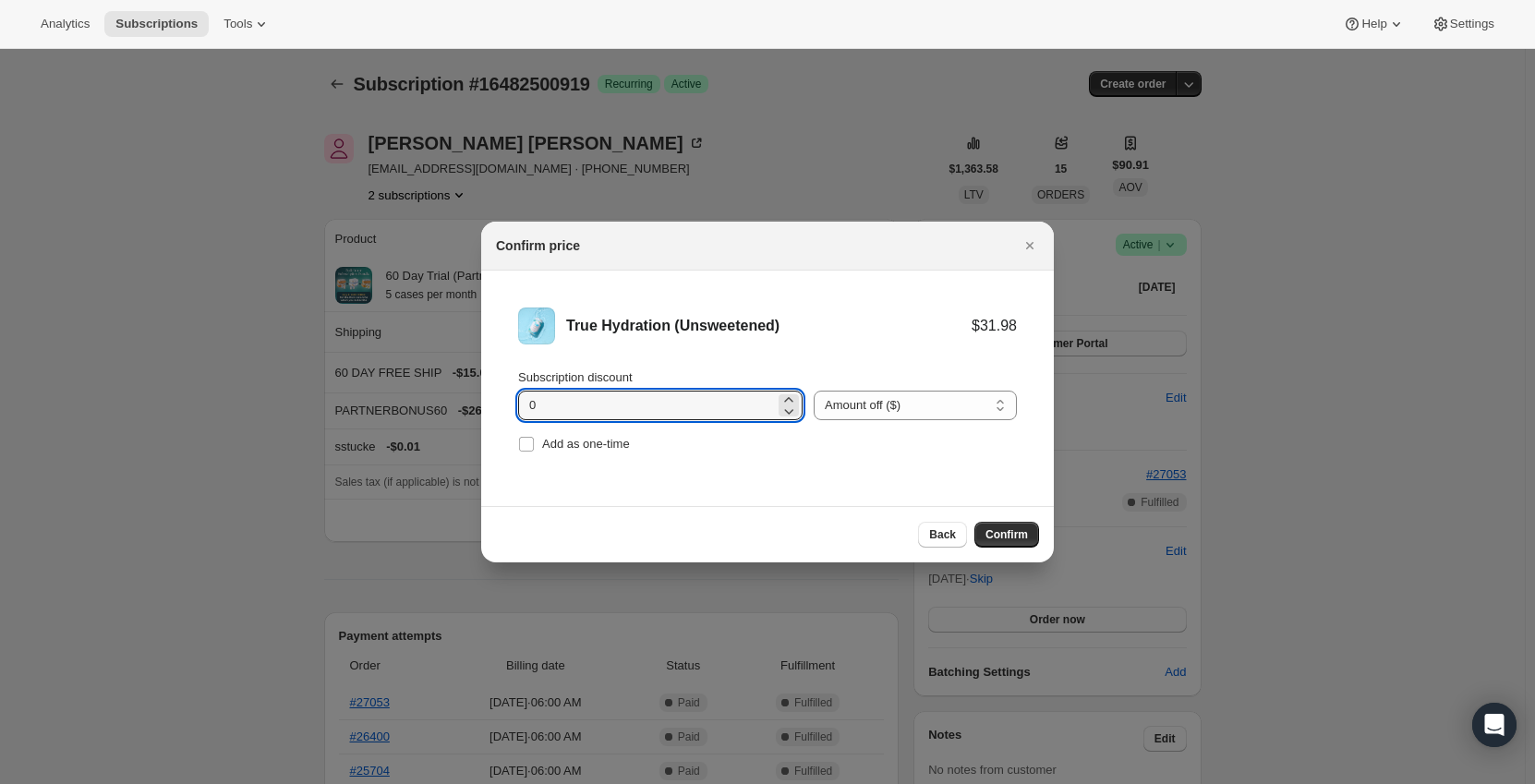
drag, startPoint x: 598, startPoint y: 400, endPoint x: 467, endPoint y: 404, distance: 131.1
type input "11.1"
click at [732, 343] on div "True Hydration (Unsweetened) $31.98 $20.88" at bounding box center [767, 325] width 498 height 36
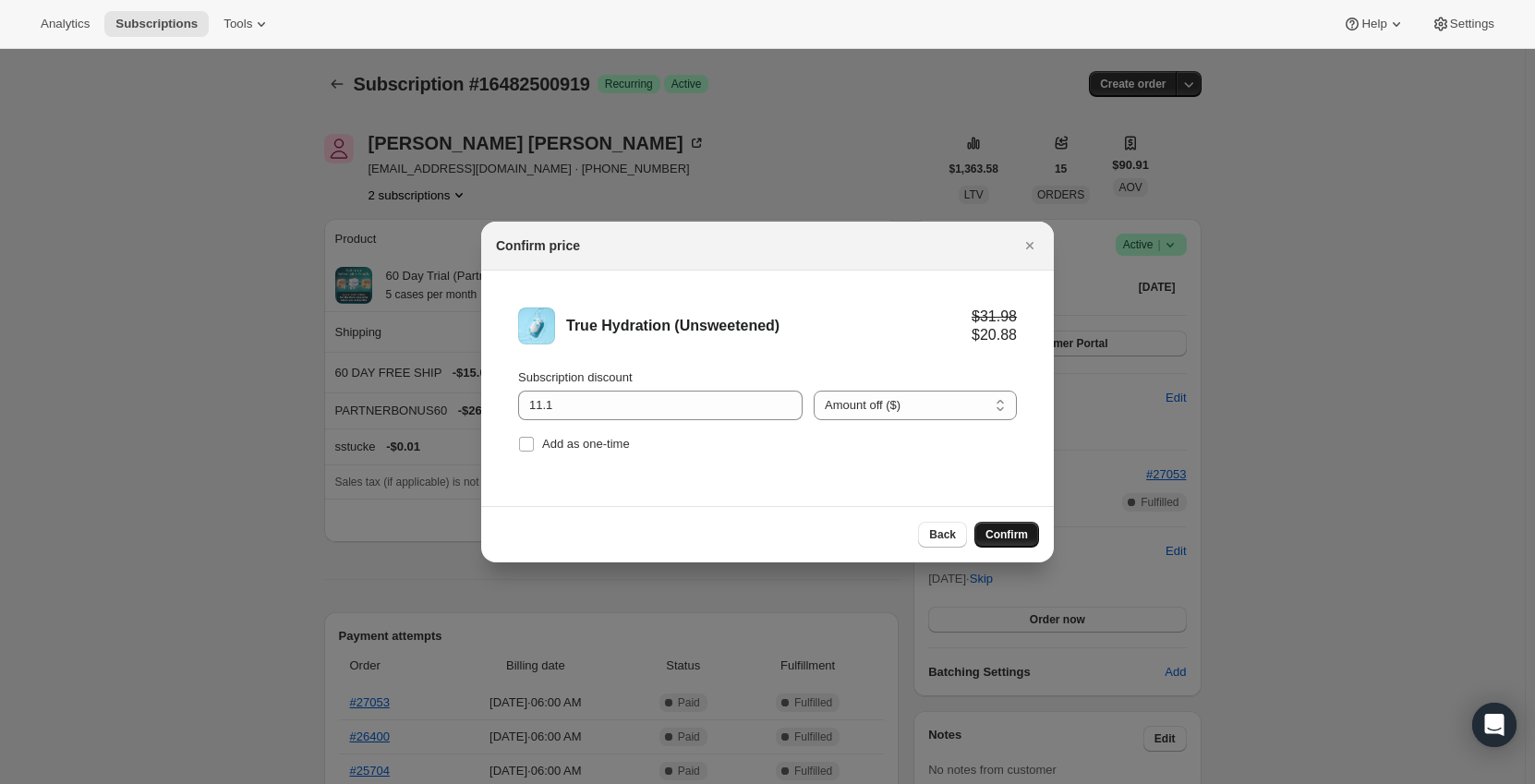
click at [1004, 533] on span "Confirm" at bounding box center [1006, 534] width 42 height 14
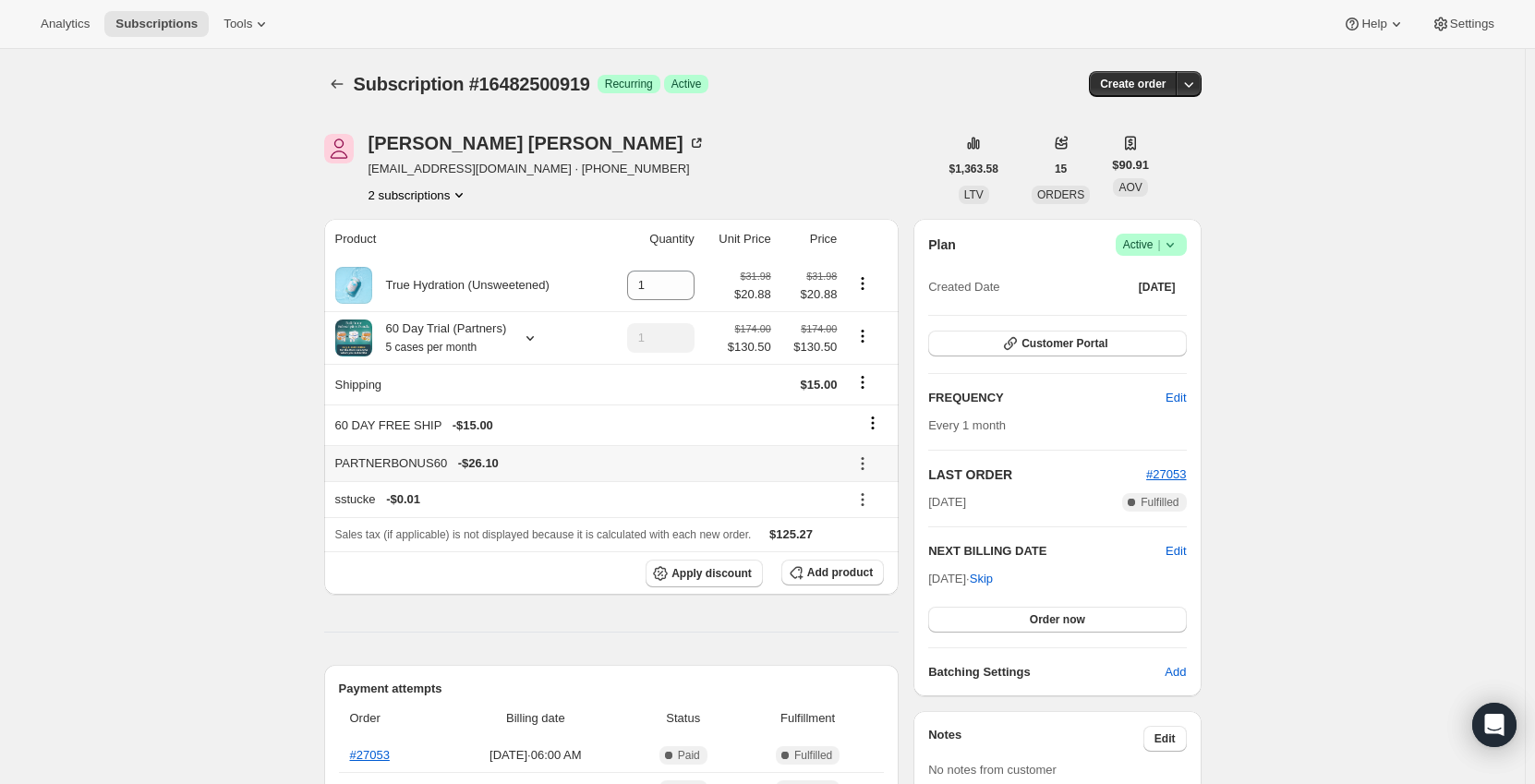
click at [865, 459] on icon at bounding box center [862, 463] width 18 height 18
click at [874, 531] on span "Remove" at bounding box center [873, 530] width 44 height 13
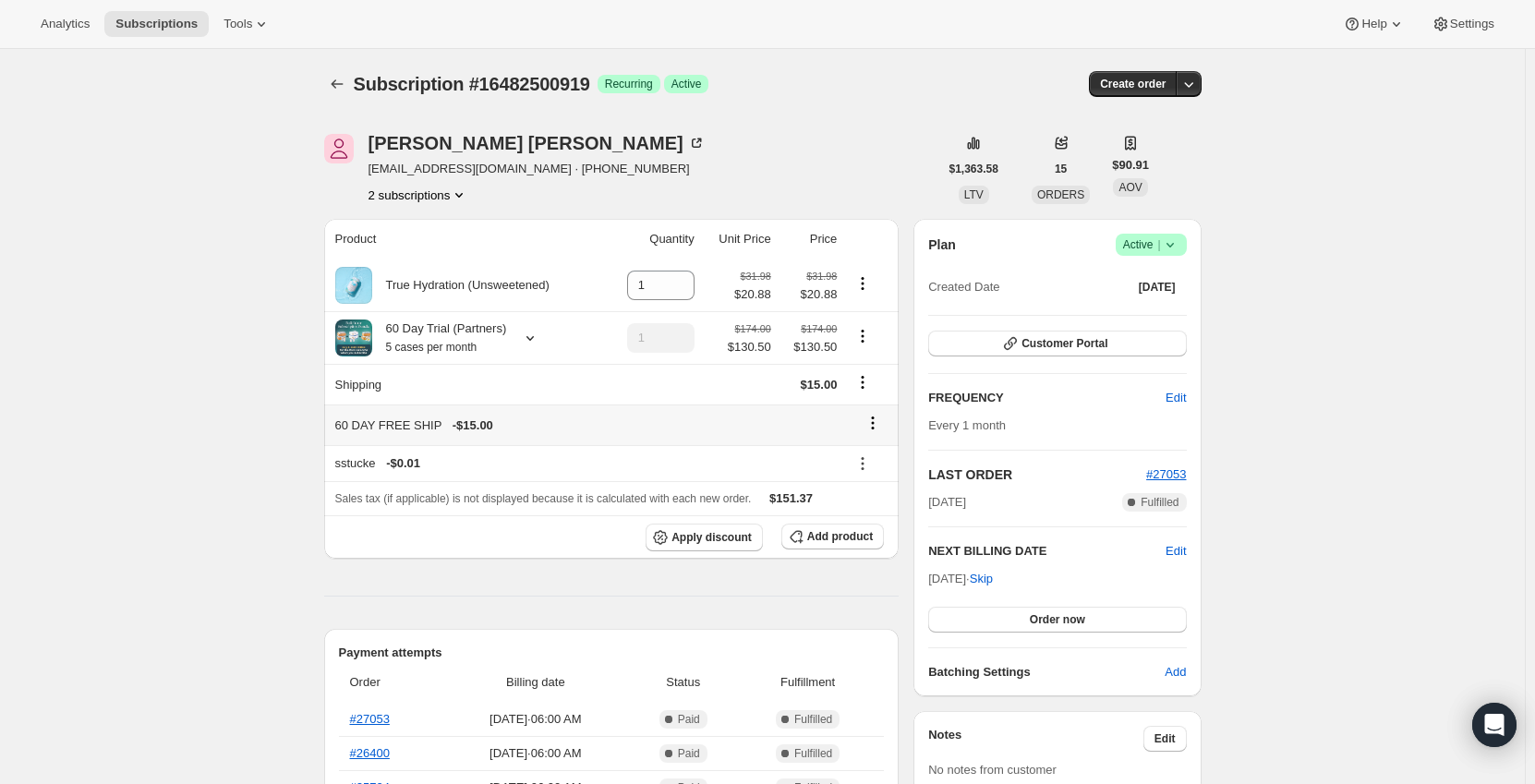
click at [877, 421] on icon at bounding box center [872, 422] width 18 height 18
click at [879, 466] on span "Remove" at bounding box center [878, 459] width 44 height 13
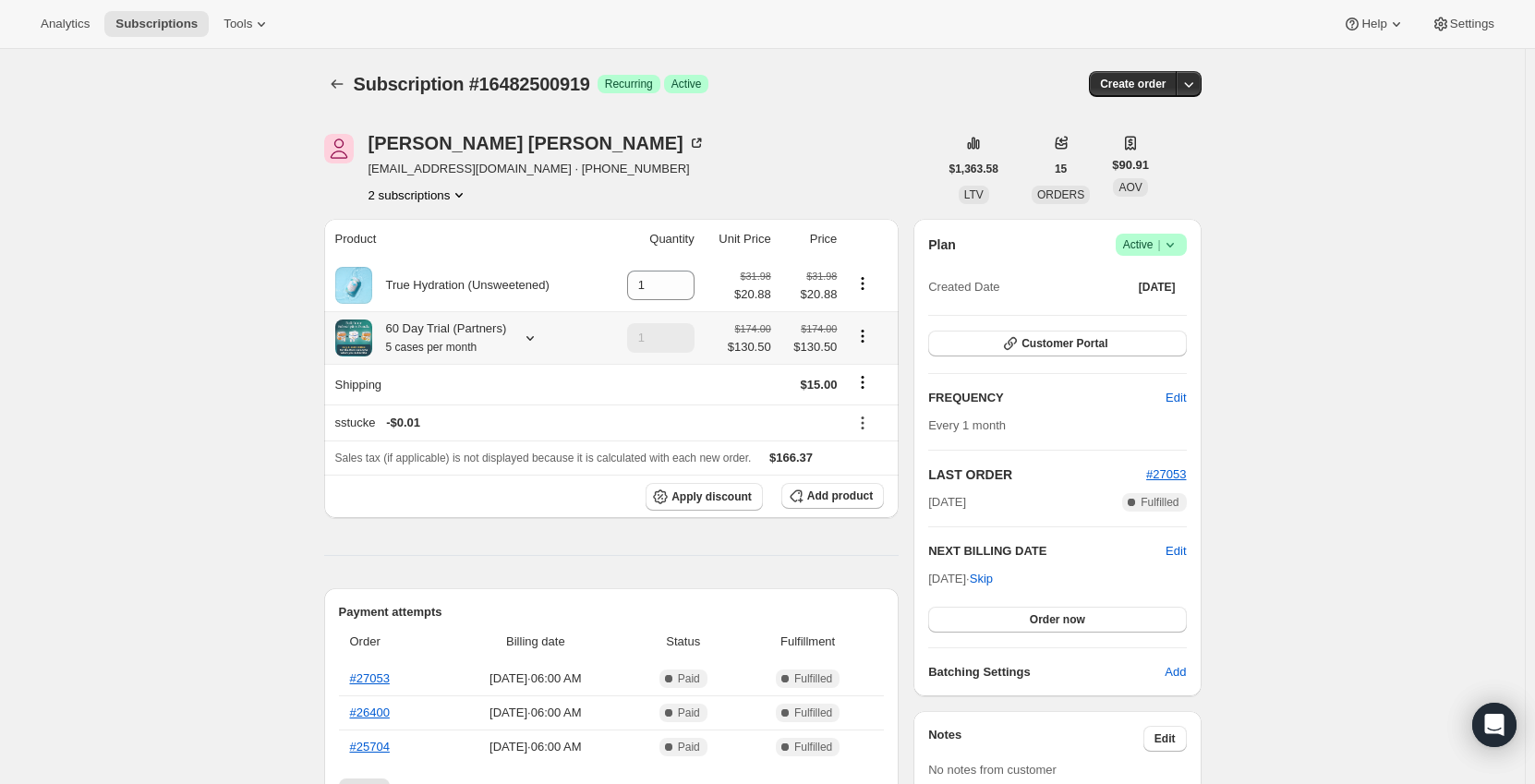
click at [467, 353] on small "5 cases per month" at bounding box center [431, 346] width 91 height 12
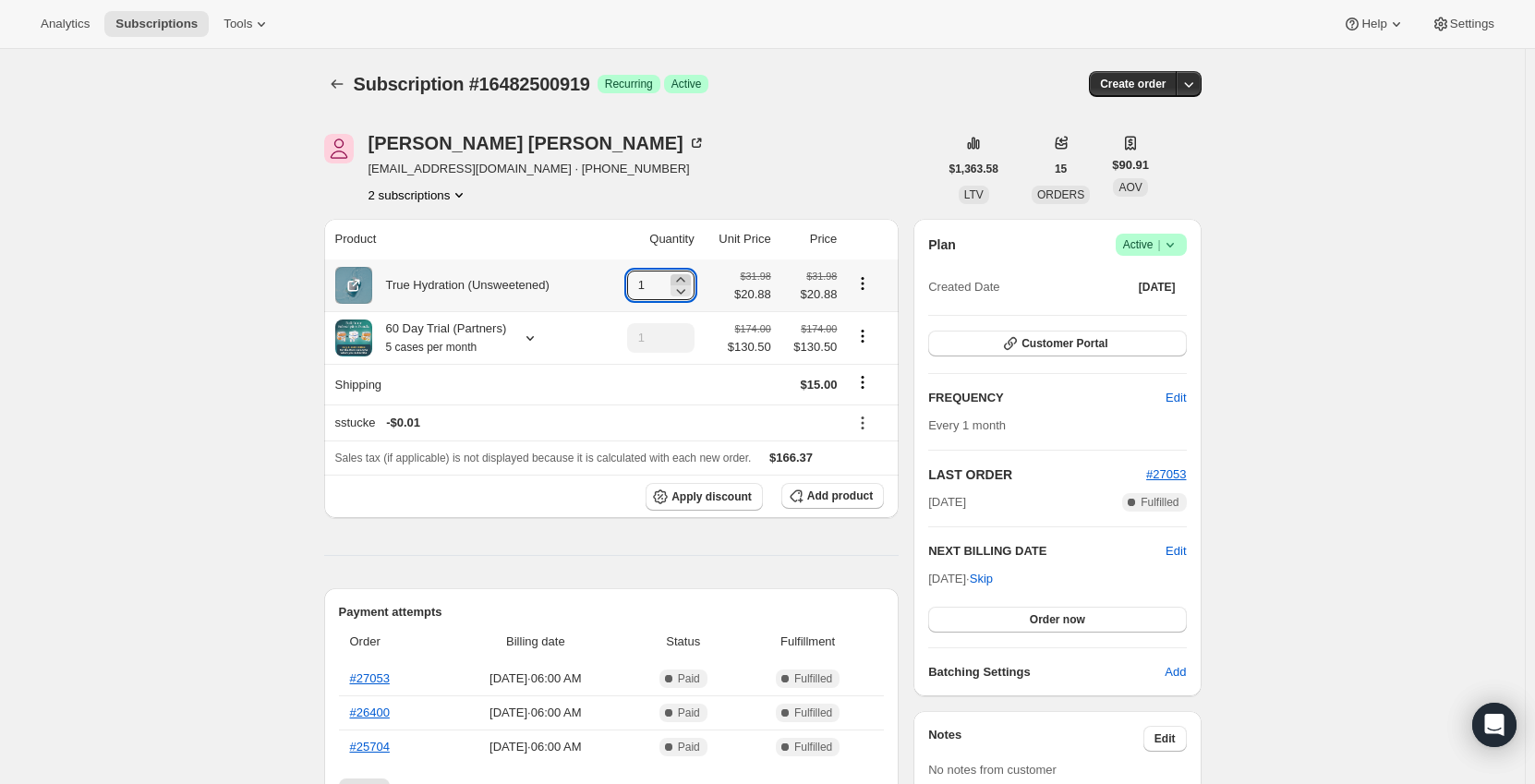
click at [690, 274] on icon at bounding box center [680, 279] width 18 height 18
type input "5"
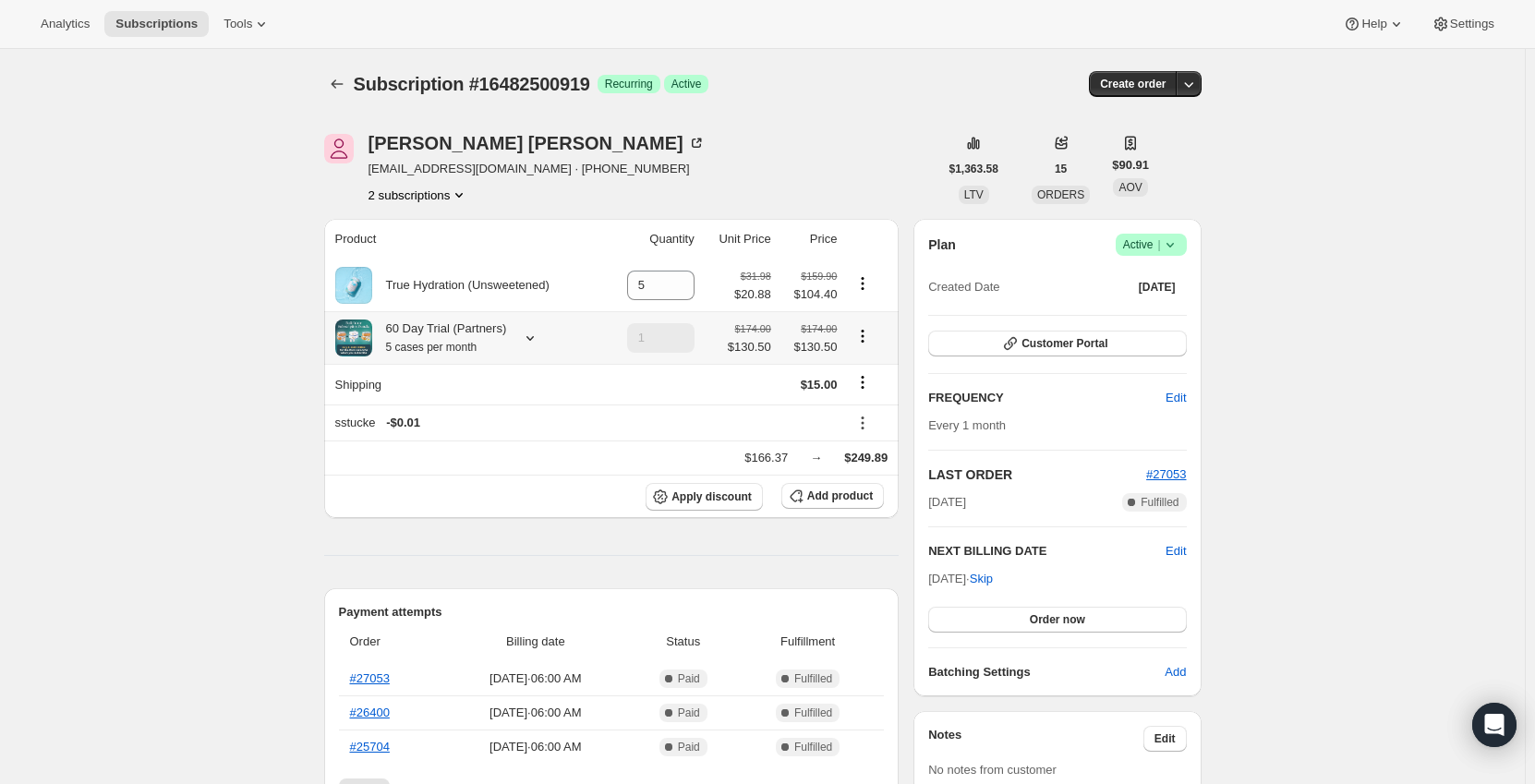
click at [872, 341] on icon "Product actions" at bounding box center [862, 336] width 18 height 18
click at [876, 406] on span "Remove" at bounding box center [867, 404] width 44 height 13
type input "0"
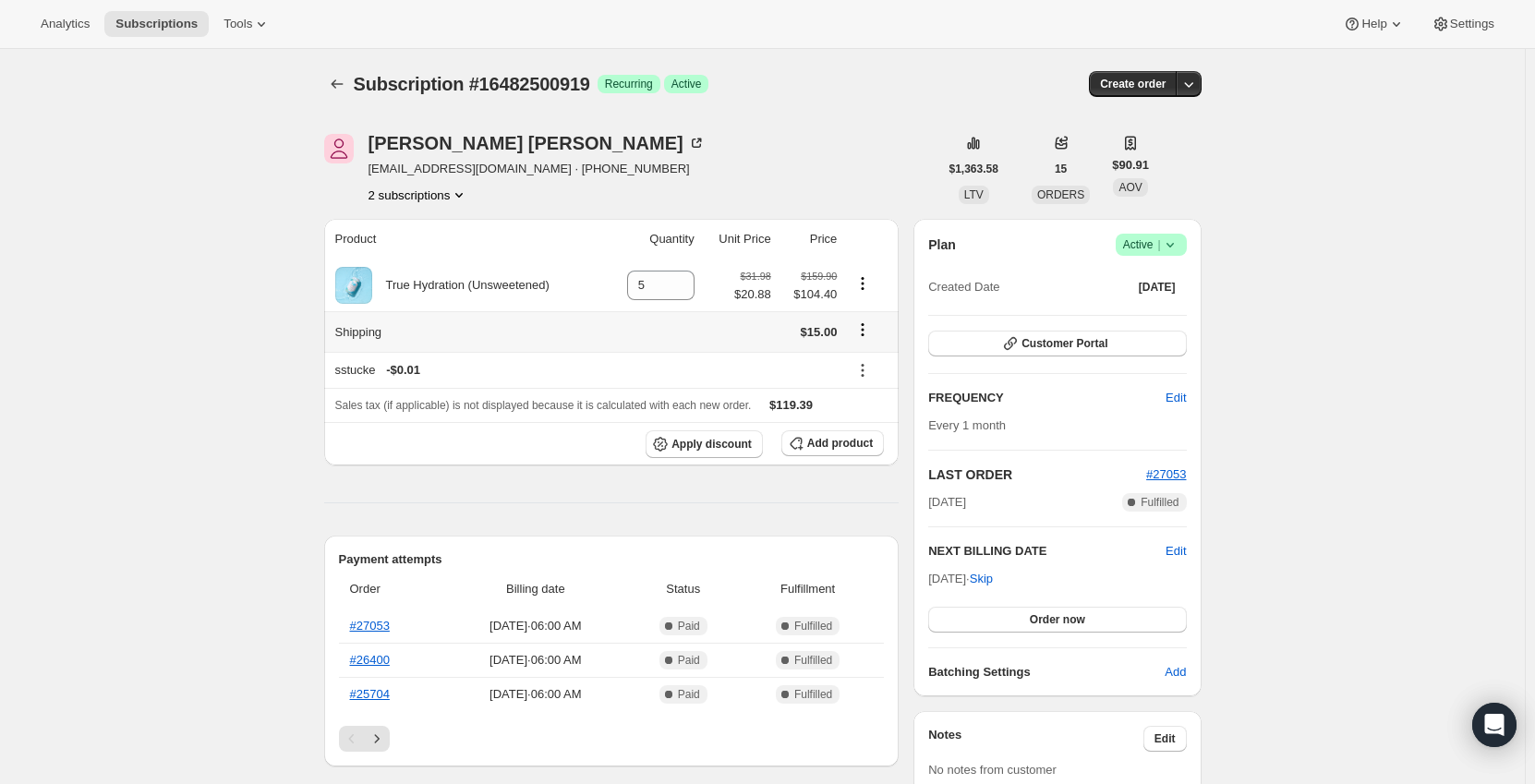
click at [867, 337] on icon "Shipping actions" at bounding box center [862, 329] width 18 height 18
click at [860, 367] on span "Edit shipping rate" at bounding box center [866, 366] width 92 height 13
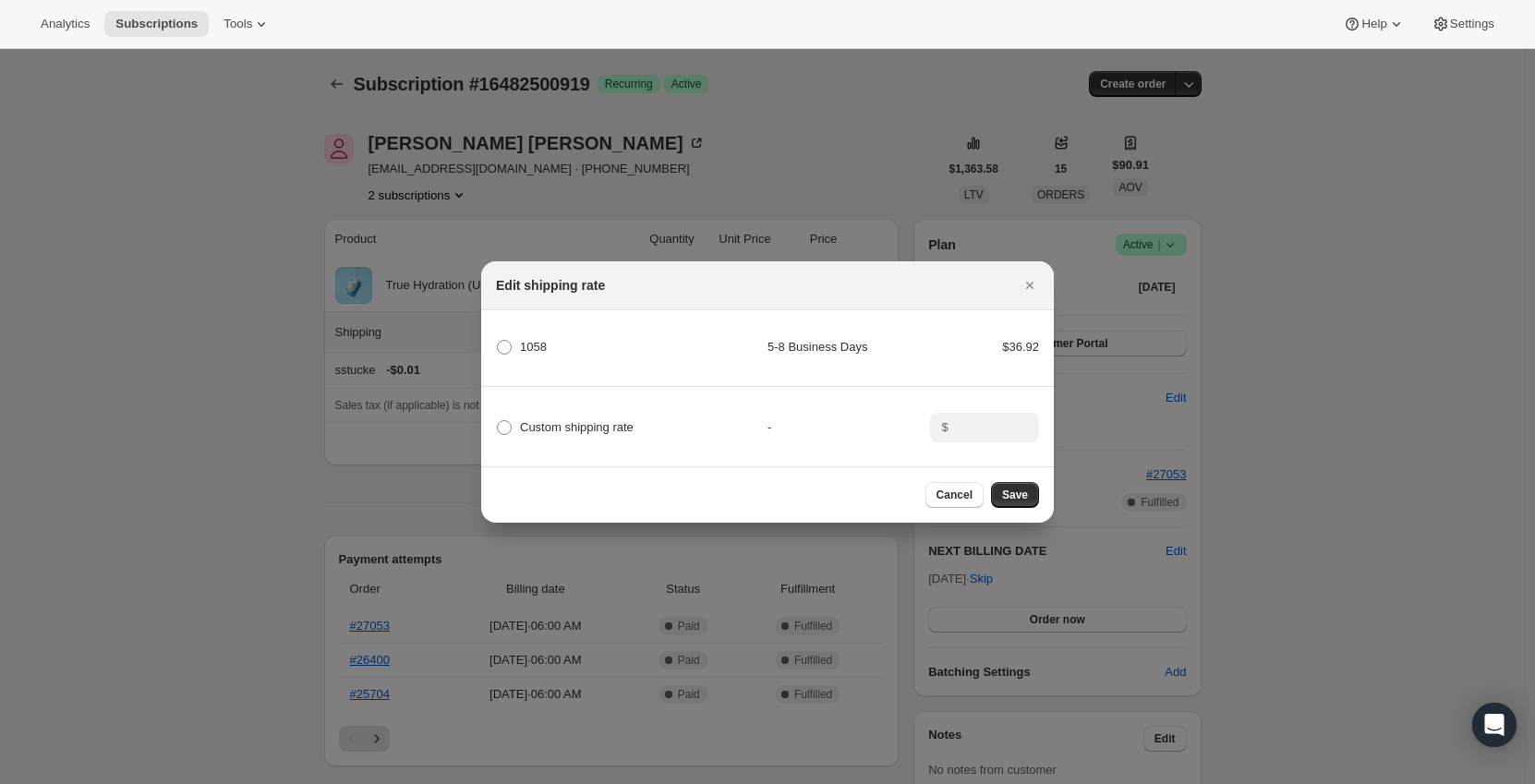
click at [544, 427] on span "Custom shipping rate" at bounding box center [577, 427] width 113 height 13
click at [497, 421] on input "Custom shipping rate" at bounding box center [497, 420] width 1 height 1
radio input "true"
click at [1009, 429] on input ":rav7:" at bounding box center [983, 427] width 58 height 30
type input "0"
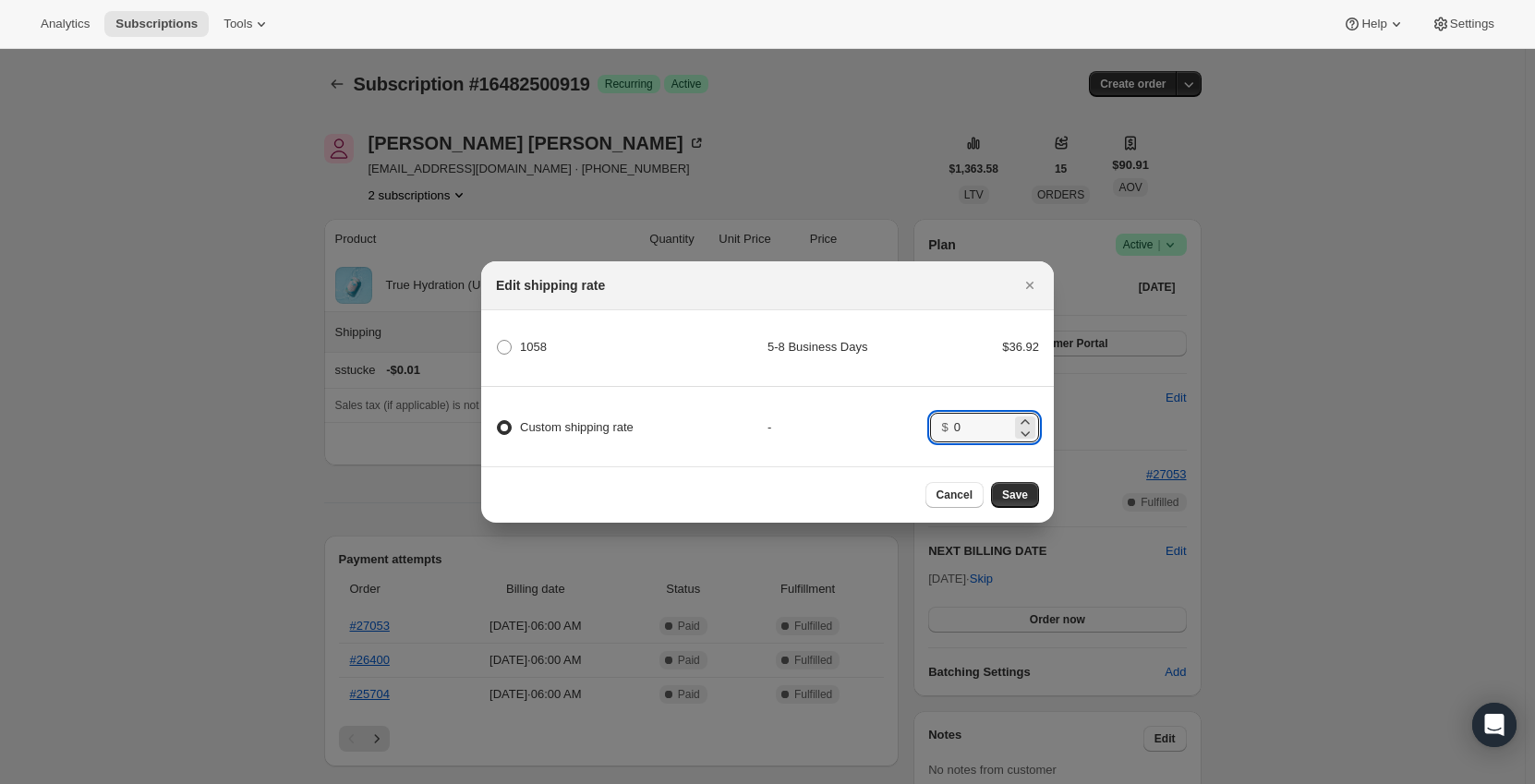
click at [860, 423] on div "-" at bounding box center [848, 427] width 162 height 18
click at [1014, 502] on span "Save" at bounding box center [1015, 494] width 26 height 14
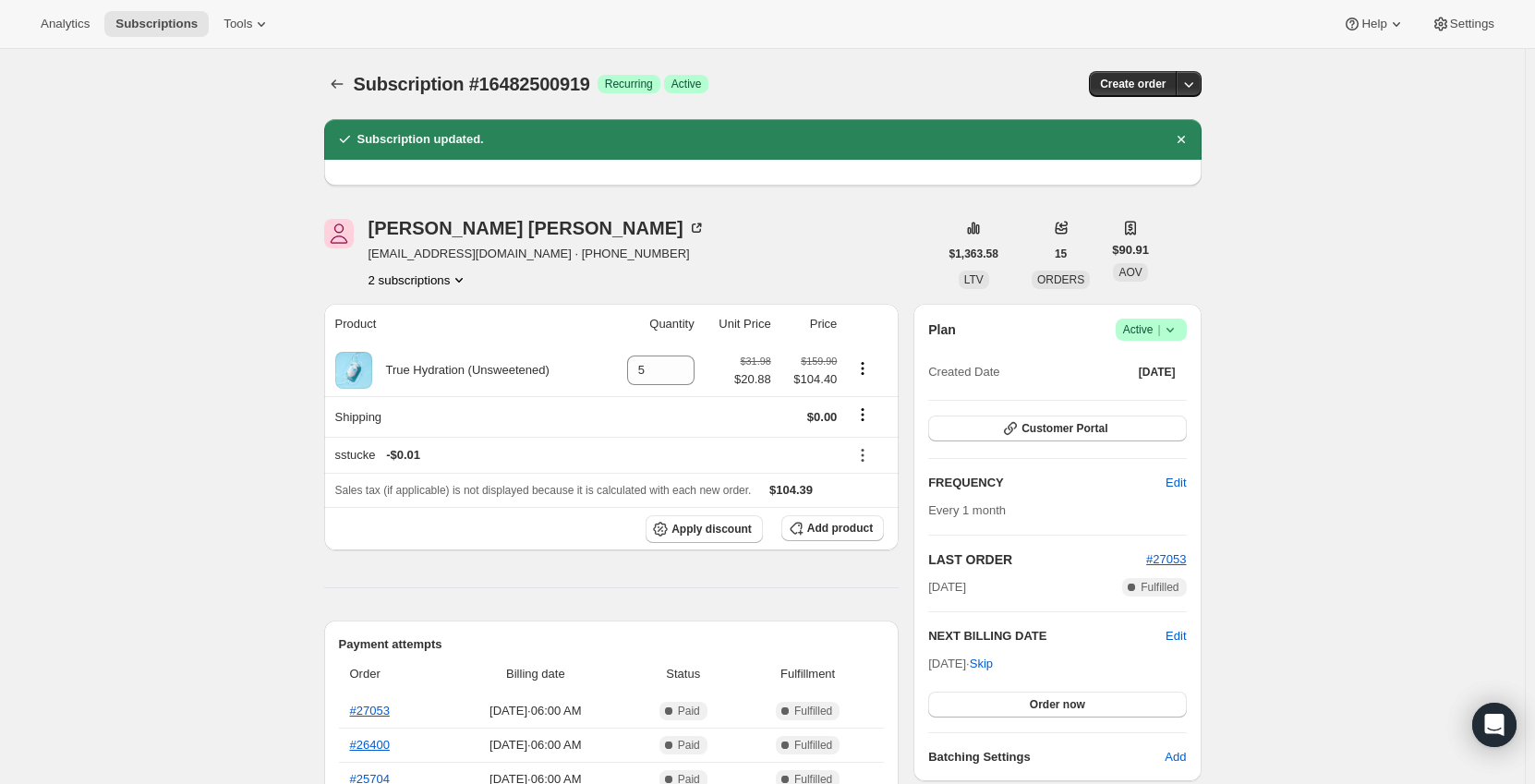
click at [347, 87] on icon "Subscriptions" at bounding box center [336, 83] width 18 height 18
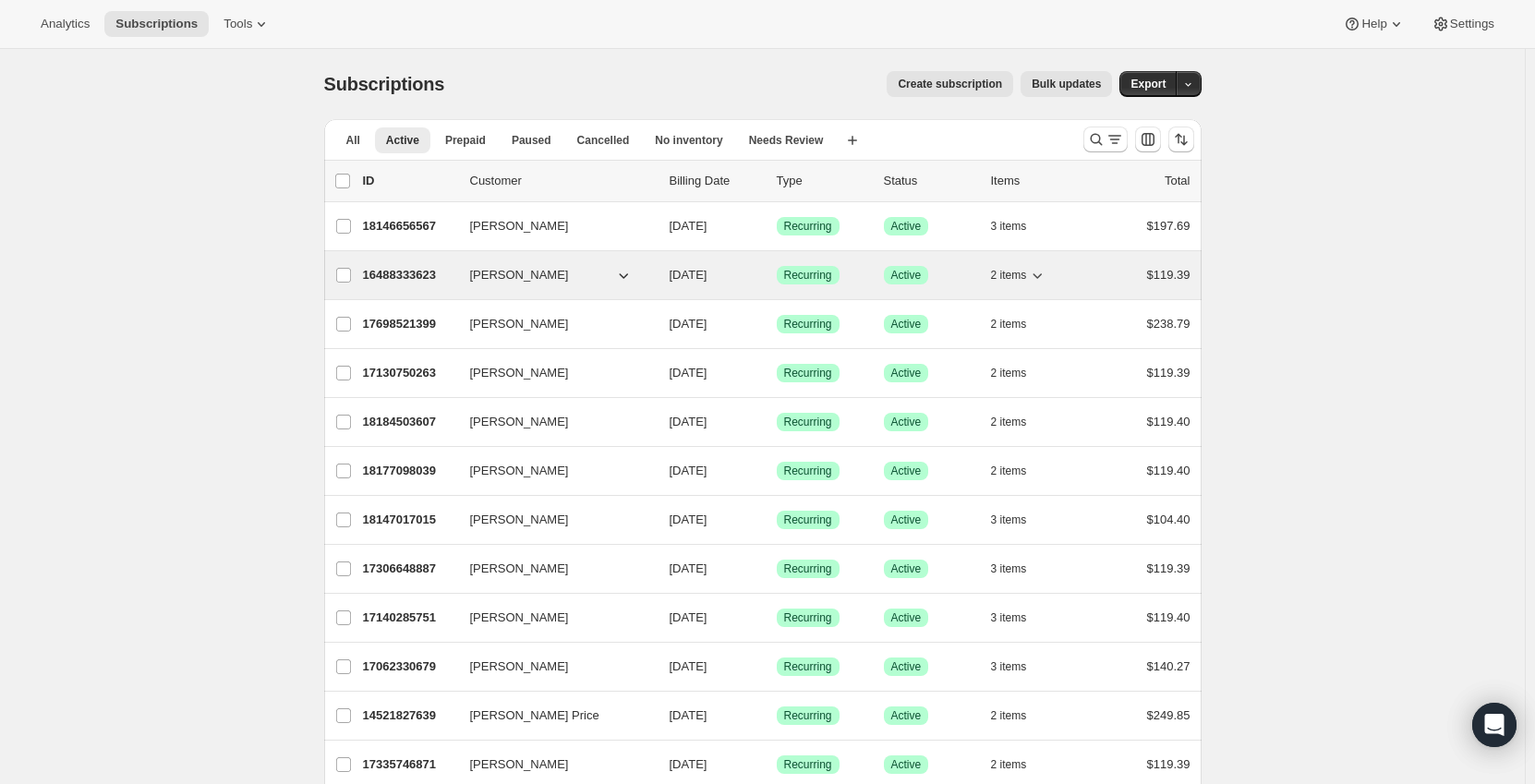
click at [424, 274] on p "16488333623" at bounding box center [409, 274] width 92 height 18
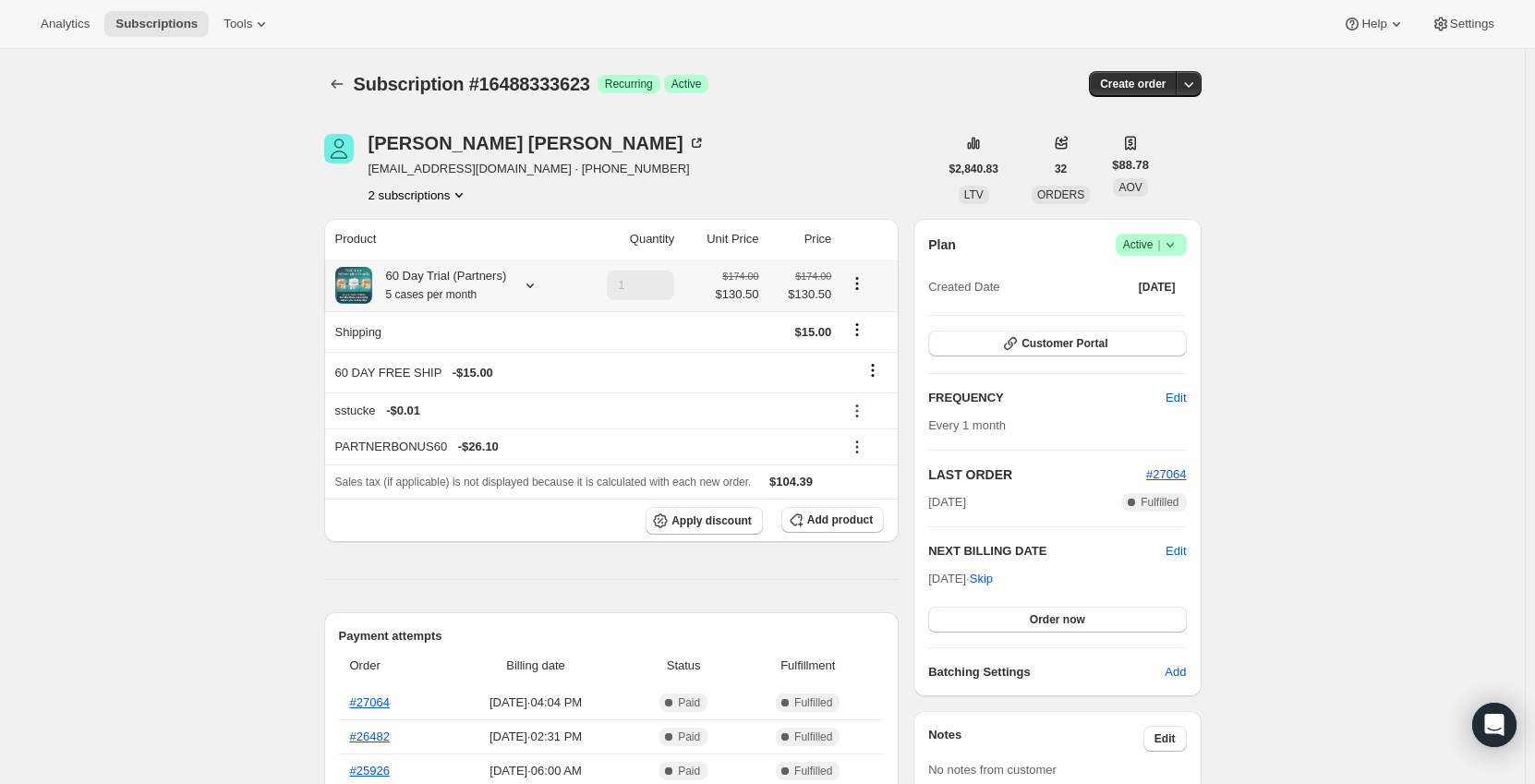
click at [535, 286] on icon at bounding box center [530, 285] width 18 height 18
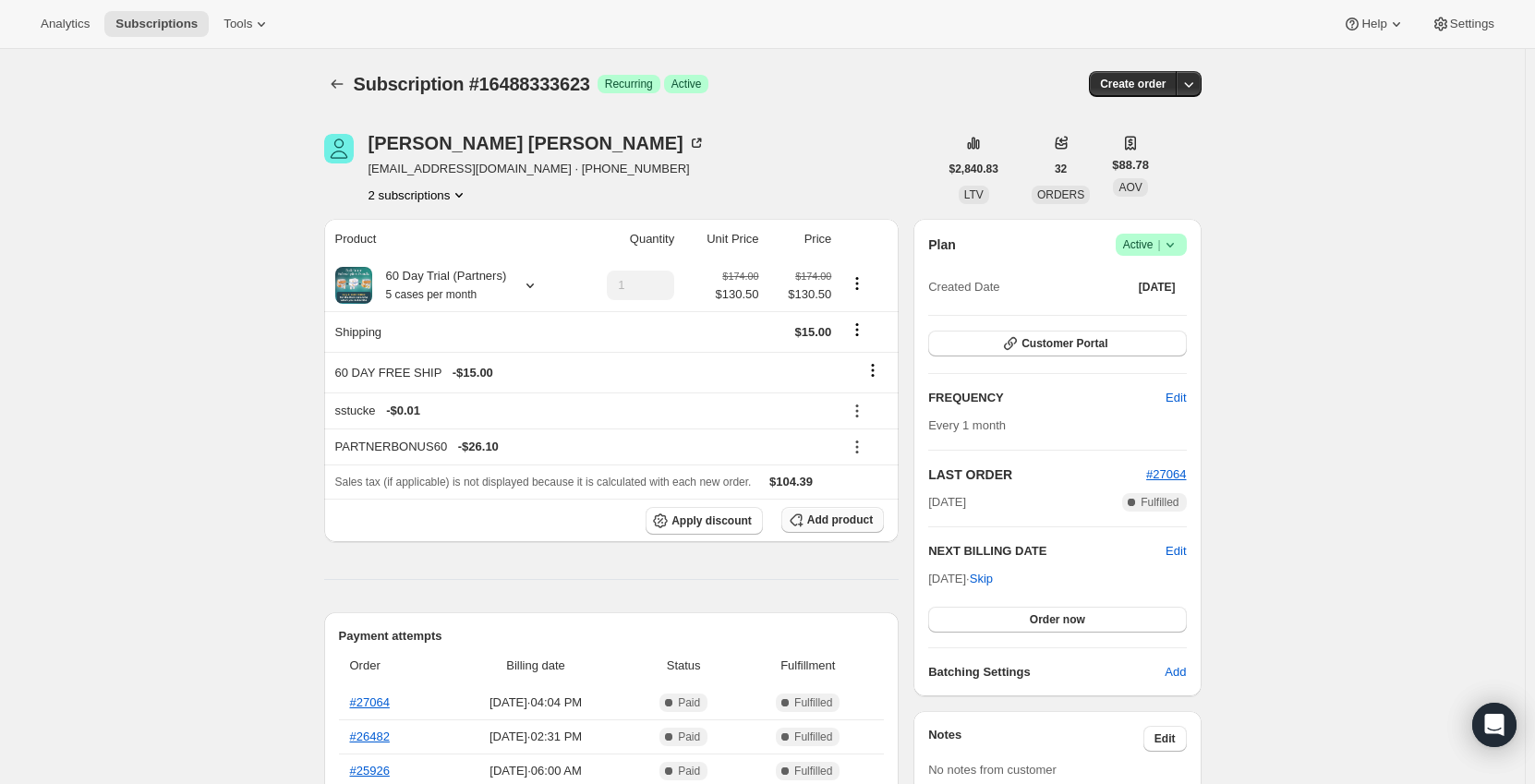
click at [853, 515] on span "Add product" at bounding box center [840, 519] width 65 height 14
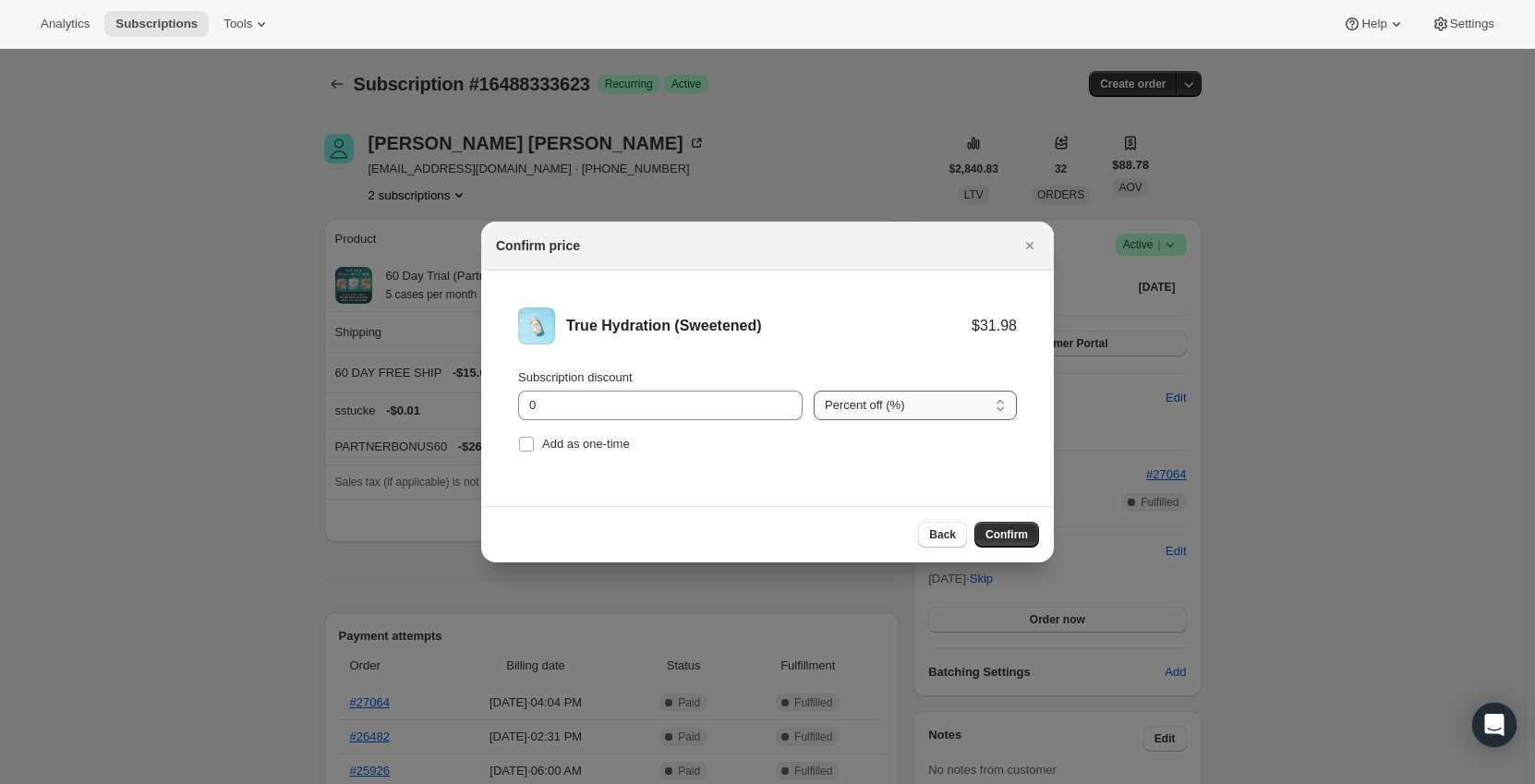
click at [905, 413] on select "Percent off (%) Amount off ($)" at bounding box center [915, 405] width 204 height 30
select select "fixed"
click at [813, 391] on select "Percent off (%) Amount off ($)" at bounding box center [915, 405] width 204 height 30
drag, startPoint x: 714, startPoint y: 414, endPoint x: 442, endPoint y: 412, distance: 272.0
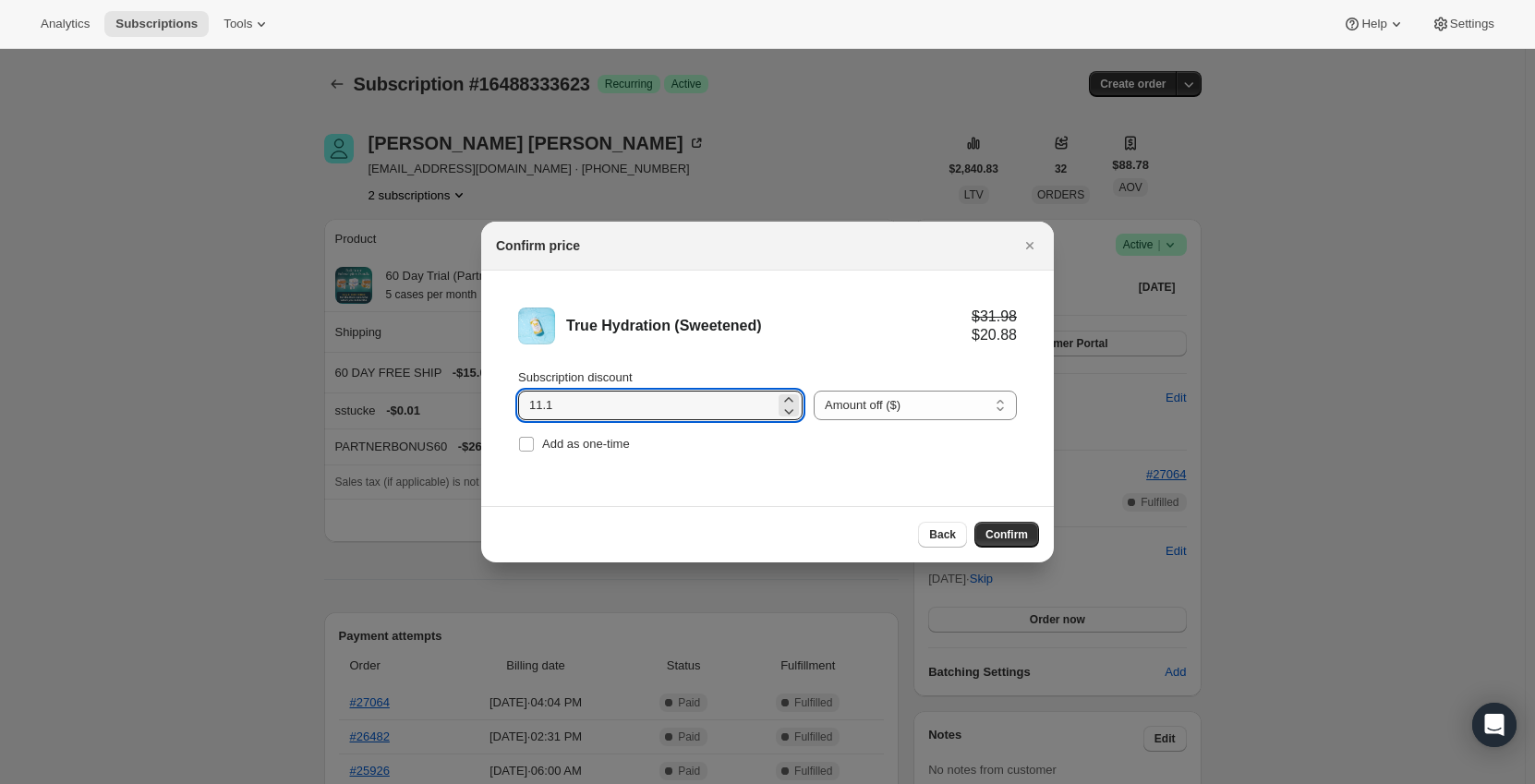
type input "11.1"
click at [745, 321] on div "True Hydration (Sweetened)" at bounding box center [769, 325] width 405 height 18
click at [1014, 540] on span "Confirm" at bounding box center [1006, 534] width 42 height 14
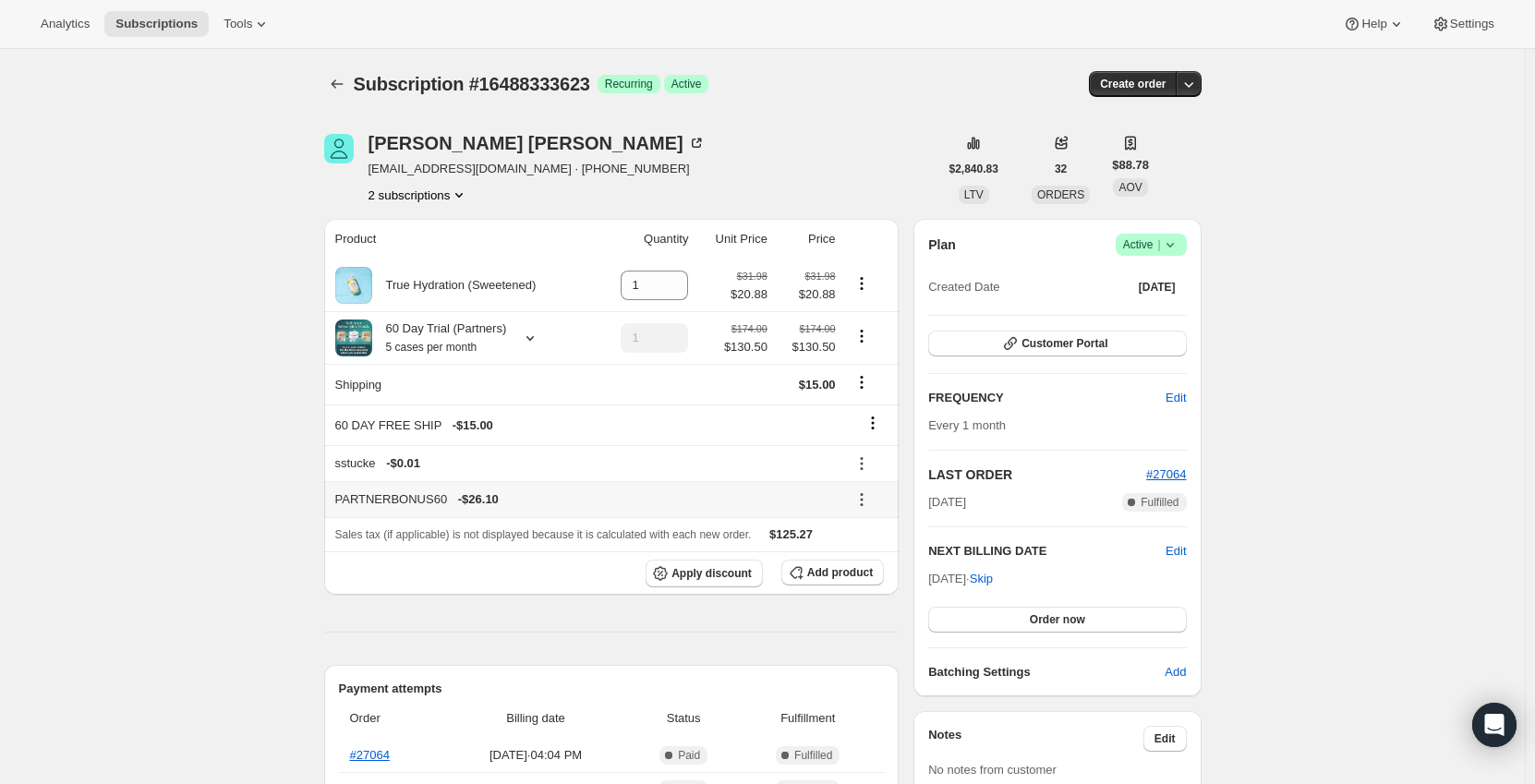
click at [863, 504] on icon at bounding box center [861, 499] width 18 height 18
click at [865, 566] on span "Remove" at bounding box center [872, 566] width 44 height 13
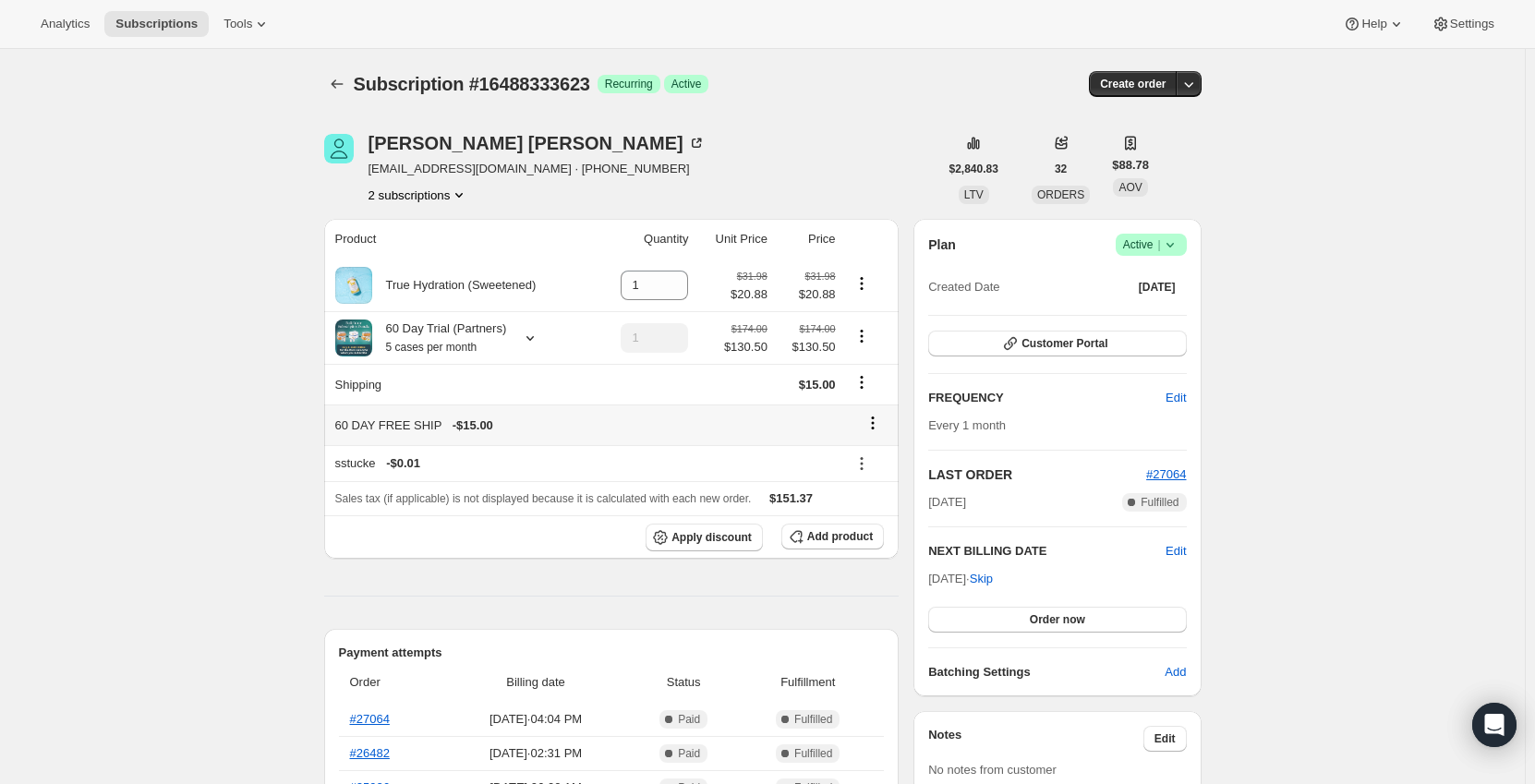
click at [875, 419] on icon at bounding box center [872, 422] width 18 height 18
click at [879, 455] on span "Remove" at bounding box center [878, 459] width 44 height 13
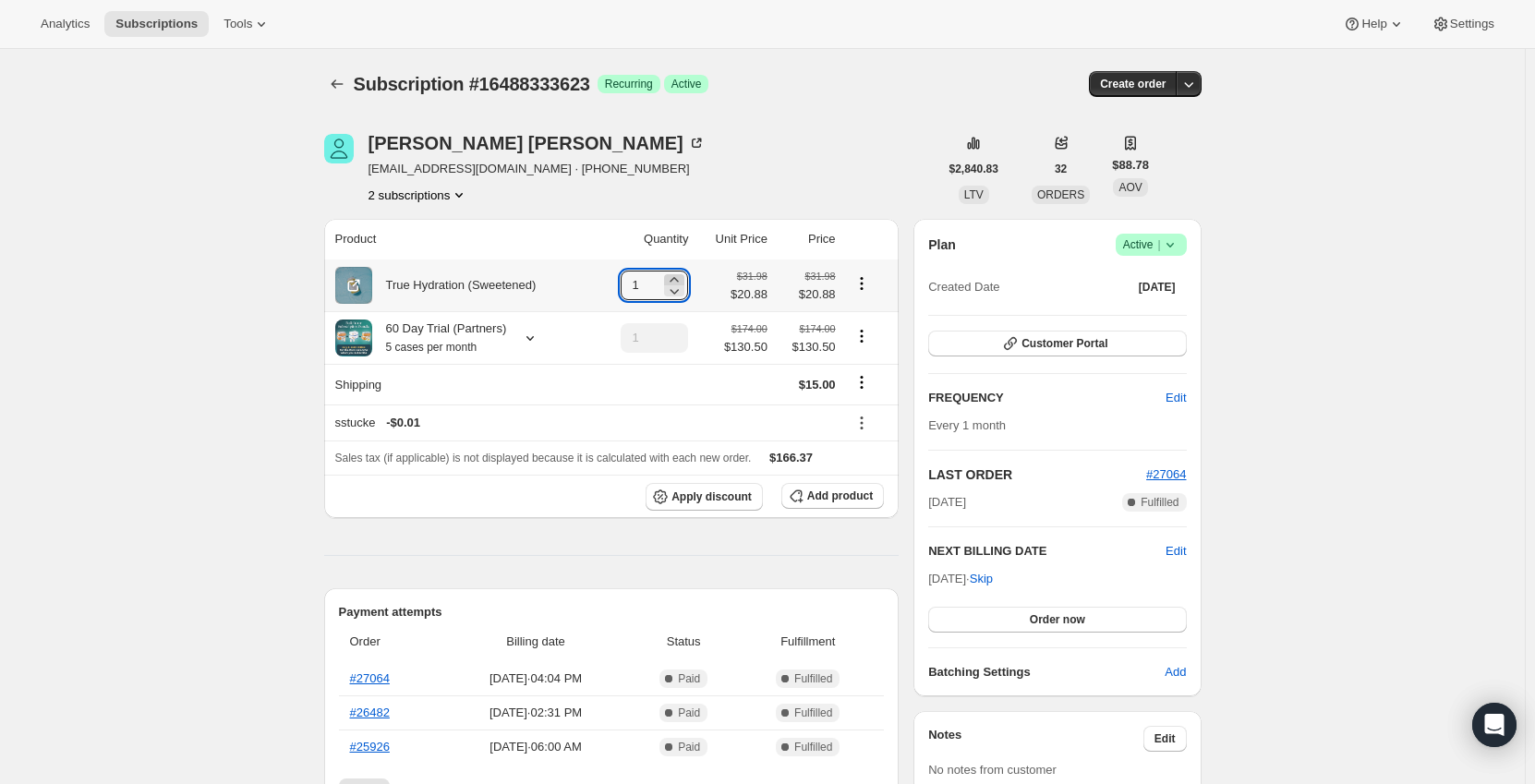
click at [684, 277] on icon at bounding box center [674, 279] width 18 height 18
click at [683, 275] on icon at bounding box center [674, 279] width 18 height 18
type input "5"
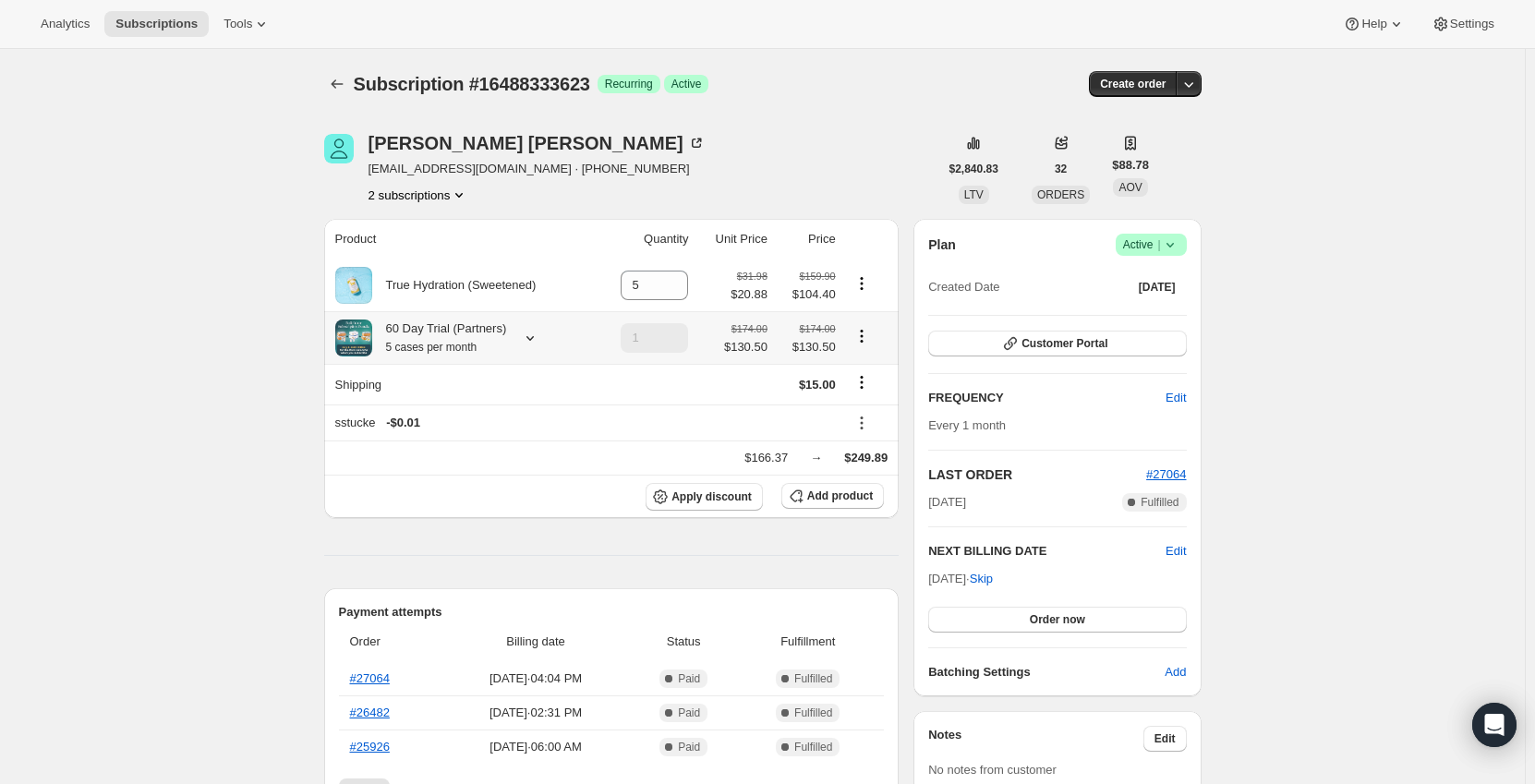
click at [871, 332] on icon "Product actions" at bounding box center [861, 336] width 18 height 18
click at [866, 393] on button "Remove" at bounding box center [865, 404] width 56 height 30
type input "0"
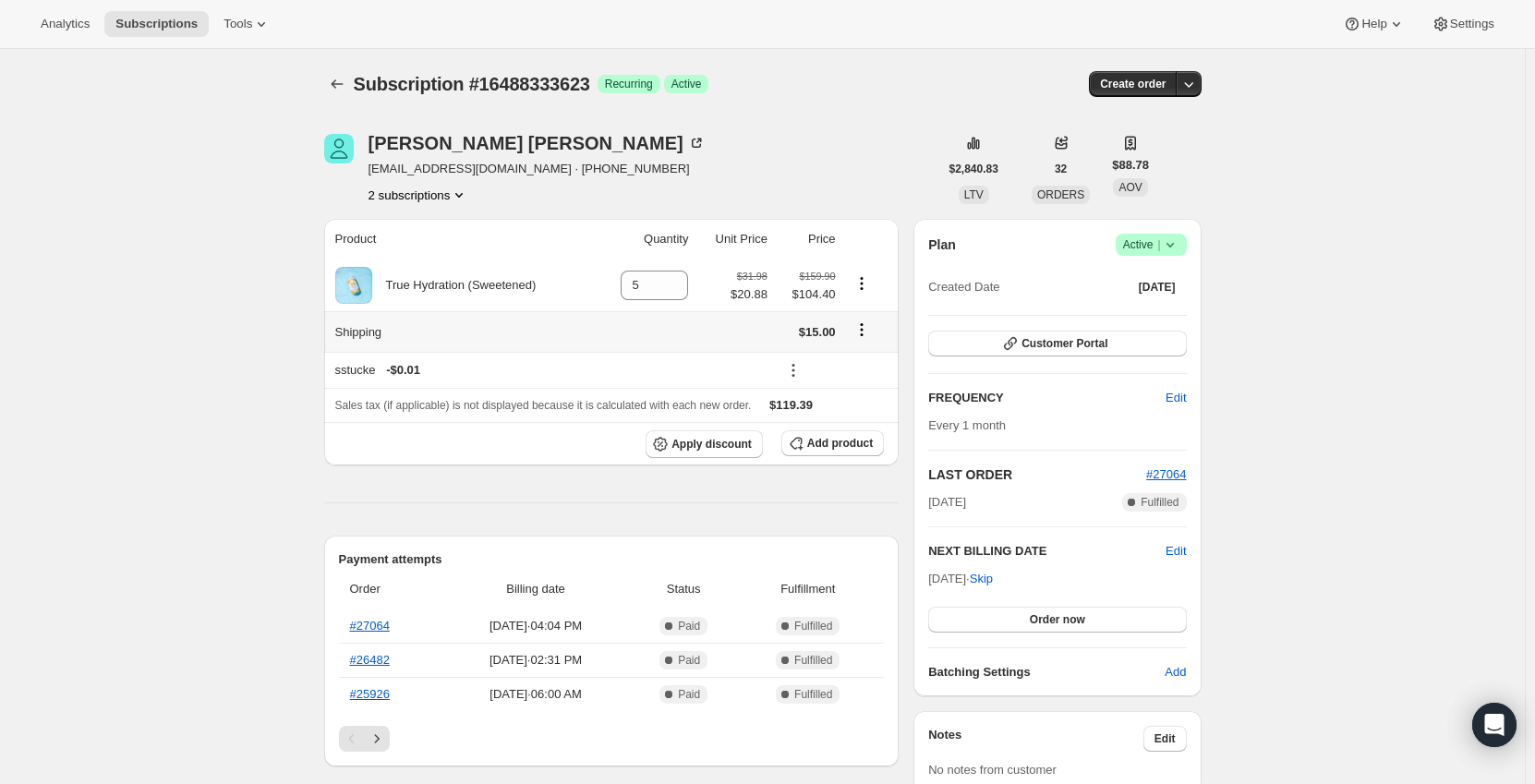
click at [862, 331] on icon "Shipping actions" at bounding box center [861, 329] width 18 height 18
click at [852, 359] on span "Edit shipping rate" at bounding box center [864, 366] width 92 height 13
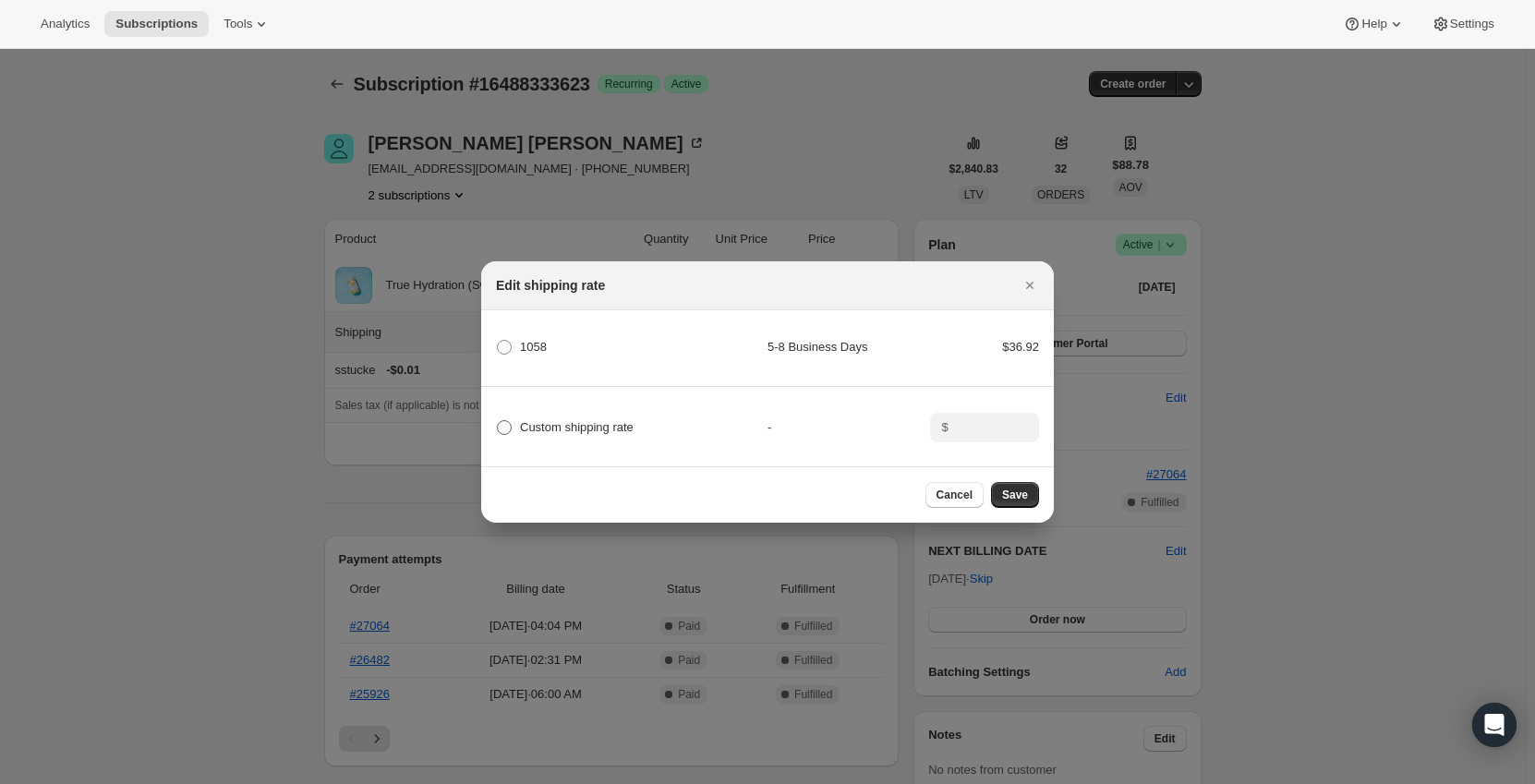
click at [552, 421] on span "Custom shipping rate" at bounding box center [577, 427] width 113 height 13
click at [497, 421] on input "Custom shipping rate" at bounding box center [497, 420] width 1 height 1
radio input "true"
click at [967, 416] on input ":rc22:" at bounding box center [983, 427] width 58 height 30
type input "0"
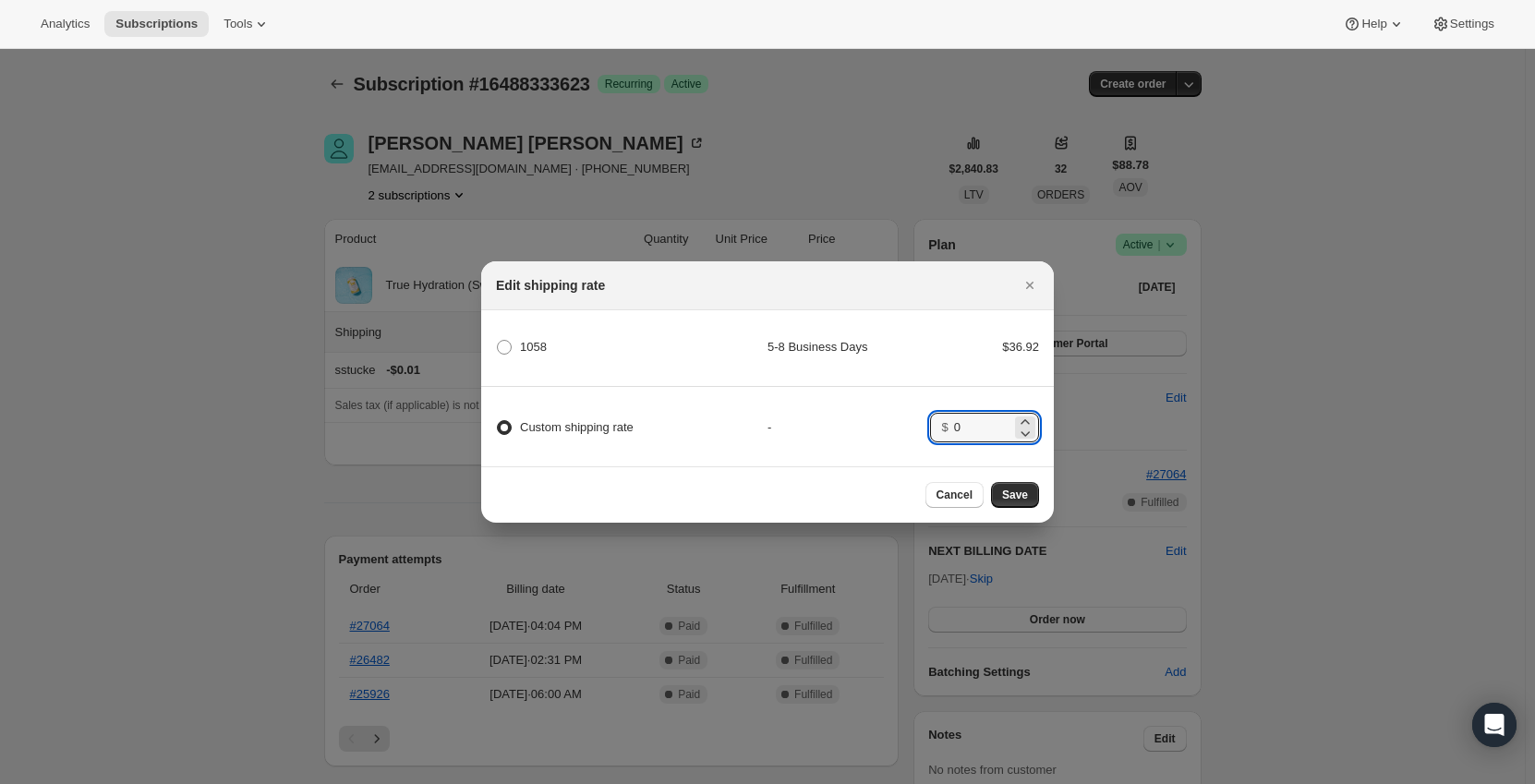
click at [899, 419] on div "-" at bounding box center [848, 427] width 162 height 18
click at [1017, 496] on span "Save" at bounding box center [1015, 494] width 26 height 14
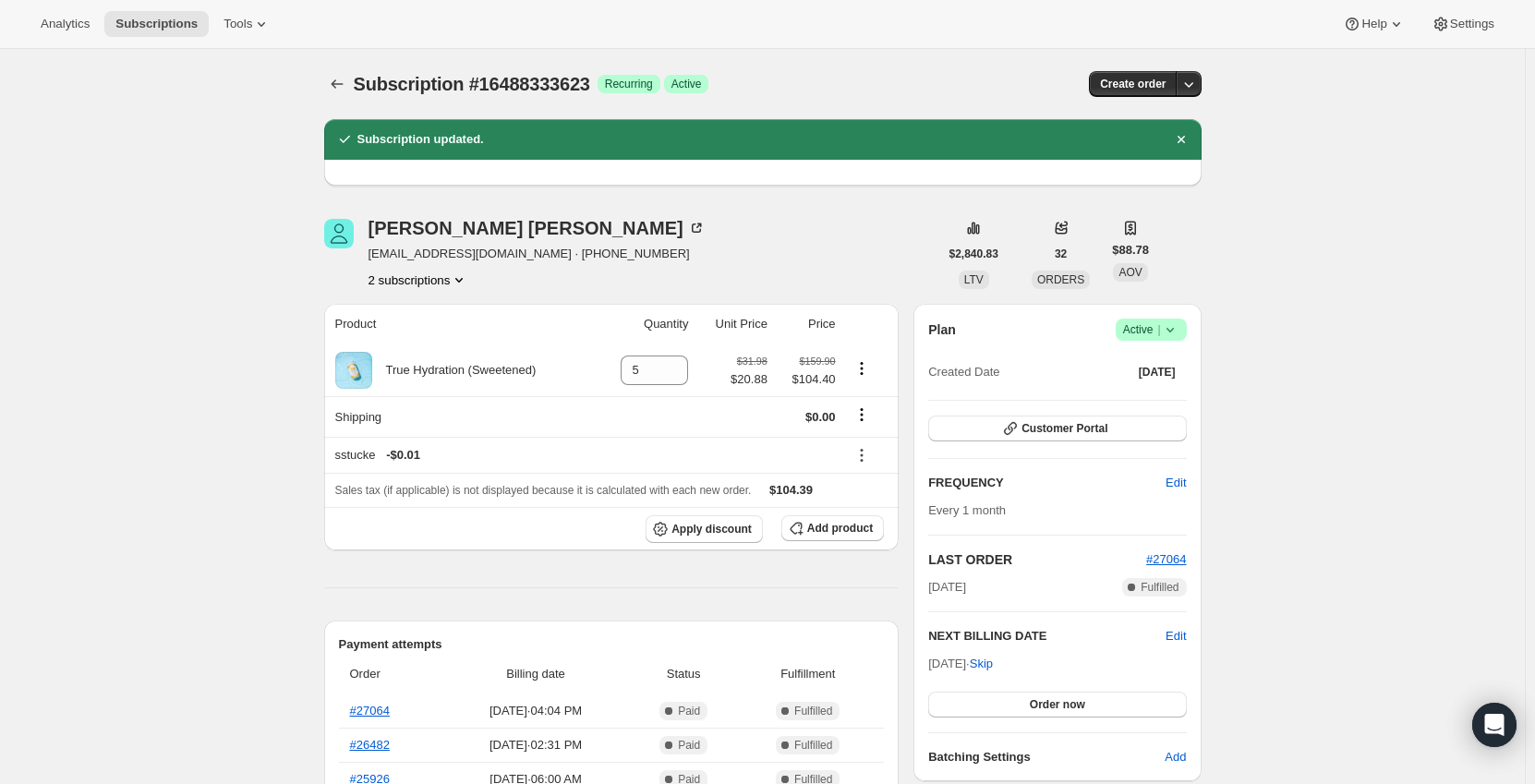
click at [339, 88] on icon "Subscriptions" at bounding box center [336, 83] width 18 height 18
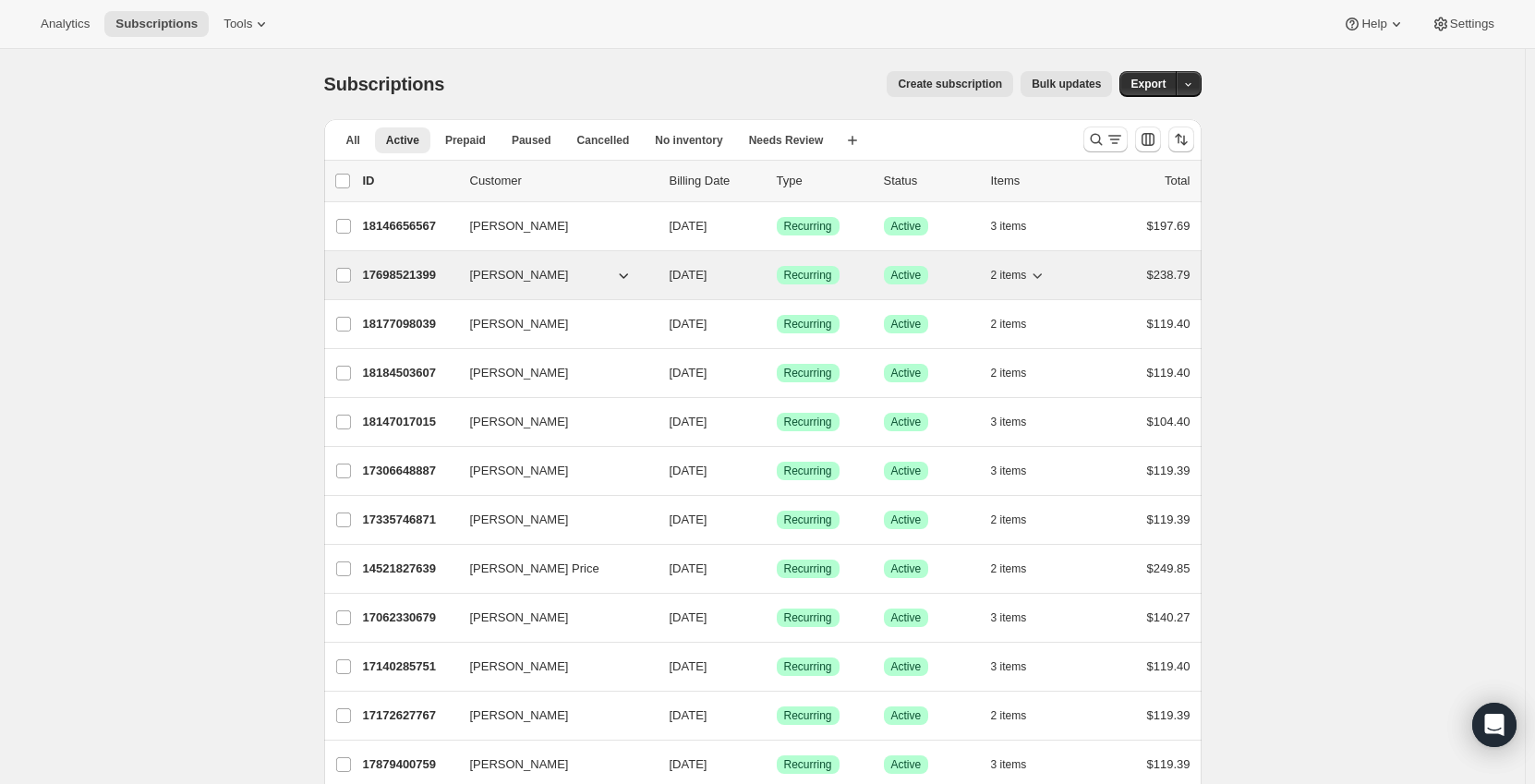
click at [455, 271] on p "17698521399" at bounding box center [409, 274] width 92 height 18
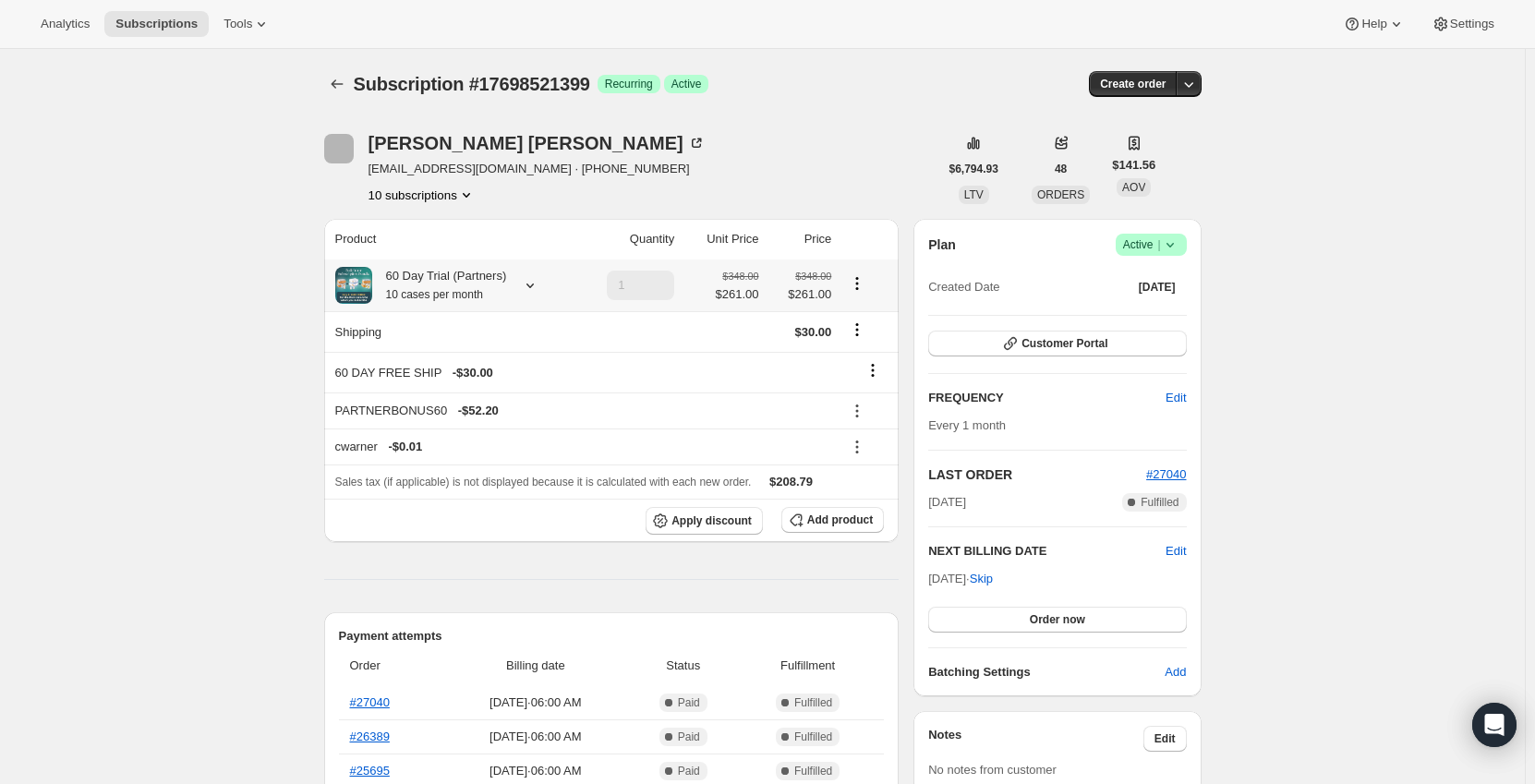
click at [514, 295] on div at bounding box center [526, 285] width 26 height 18
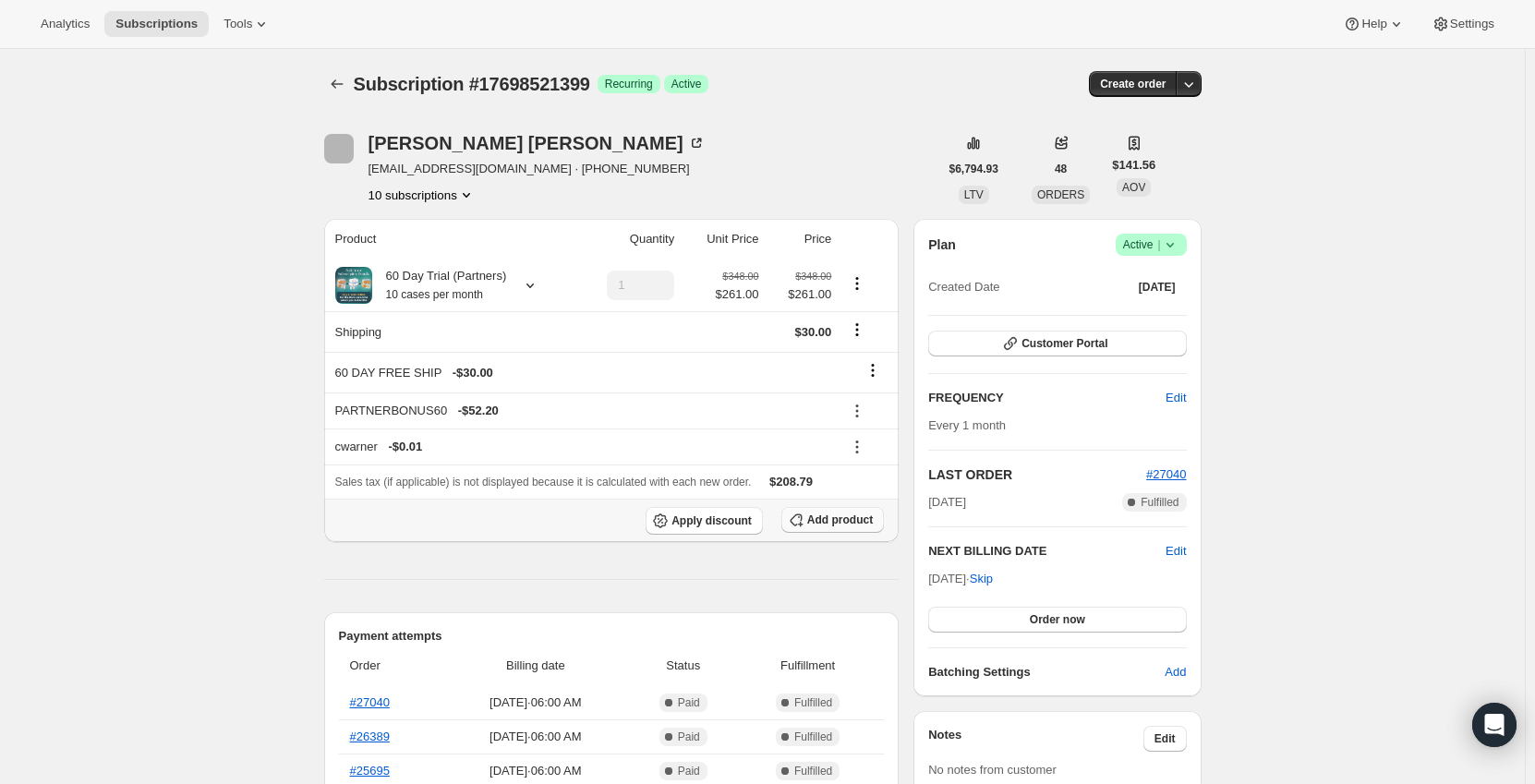
click at [815, 515] on span "Add product" at bounding box center [840, 519] width 65 height 14
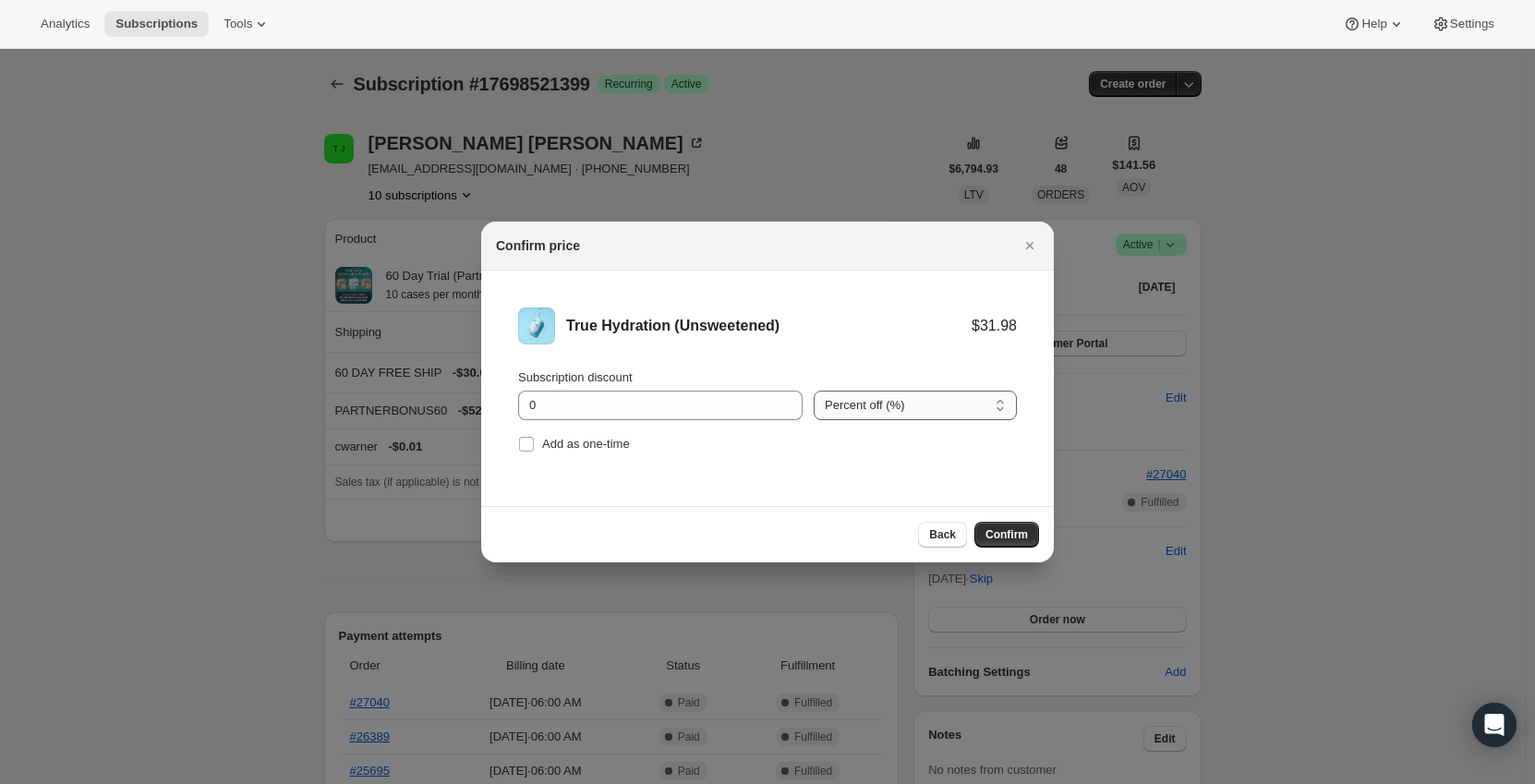
click at [918, 399] on select "Percent off (%) Amount off ($)" at bounding box center [915, 405] width 204 height 30
select select "fixed"
click at [813, 391] on select "Percent off (%) Amount off ($)" at bounding box center [915, 405] width 204 height 30
click at [642, 403] on input "0" at bounding box center [646, 405] width 256 height 30
drag, startPoint x: 619, startPoint y: 404, endPoint x: 511, endPoint y: 407, distance: 108.0
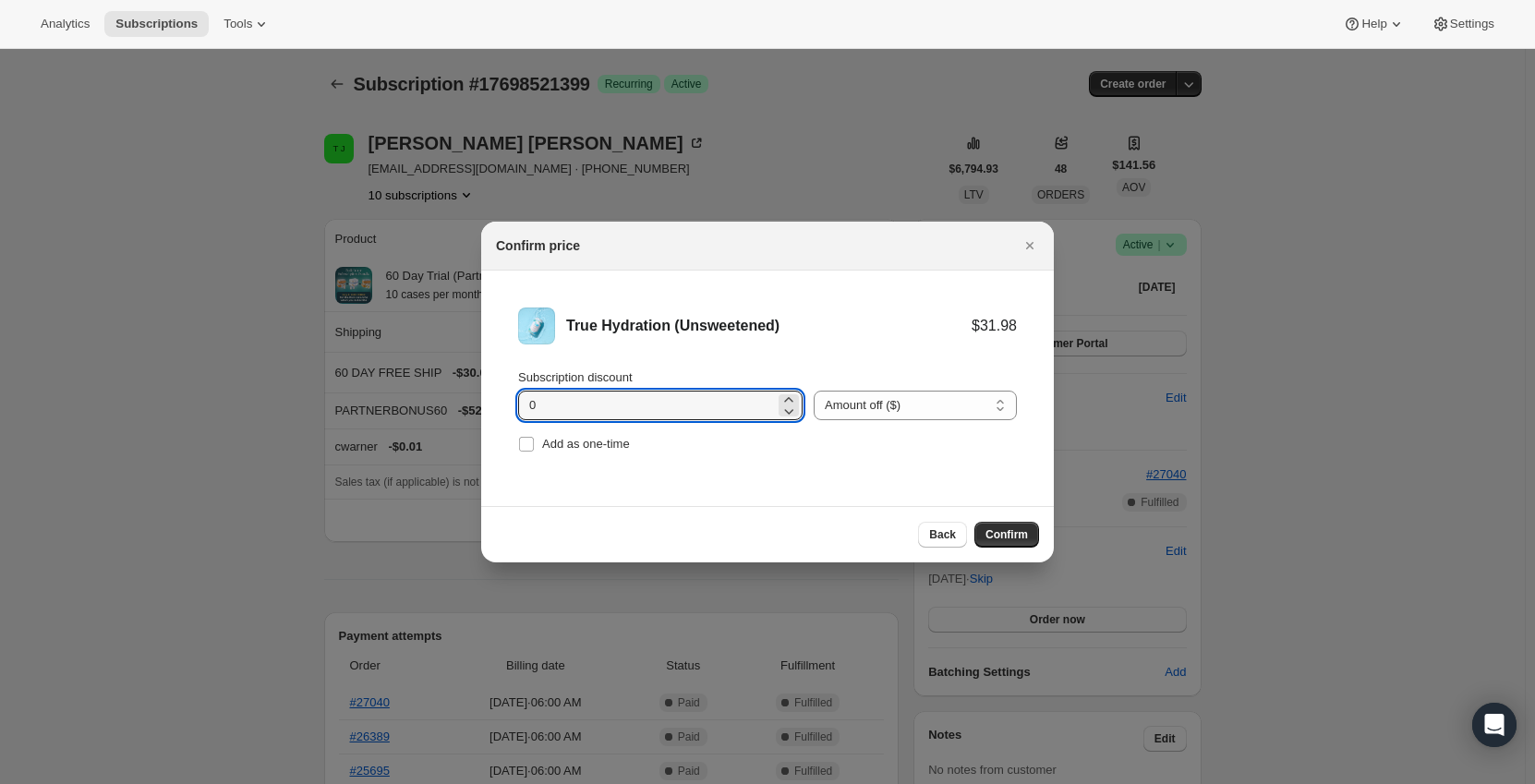
click at [511, 407] on li "True Hydration (Unsweetened) $31.98 Subscription discount 0 Percent off (%) Amo…" at bounding box center [767, 382] width 572 height 224
type input "11.1"
click at [747, 482] on li "True Hydration (Unsweetened) $31.98 $20.88 Subscription discount 11.1 Percent o…" at bounding box center [767, 382] width 572 height 224
click at [1012, 535] on span "Confirm" at bounding box center [1006, 534] width 42 height 14
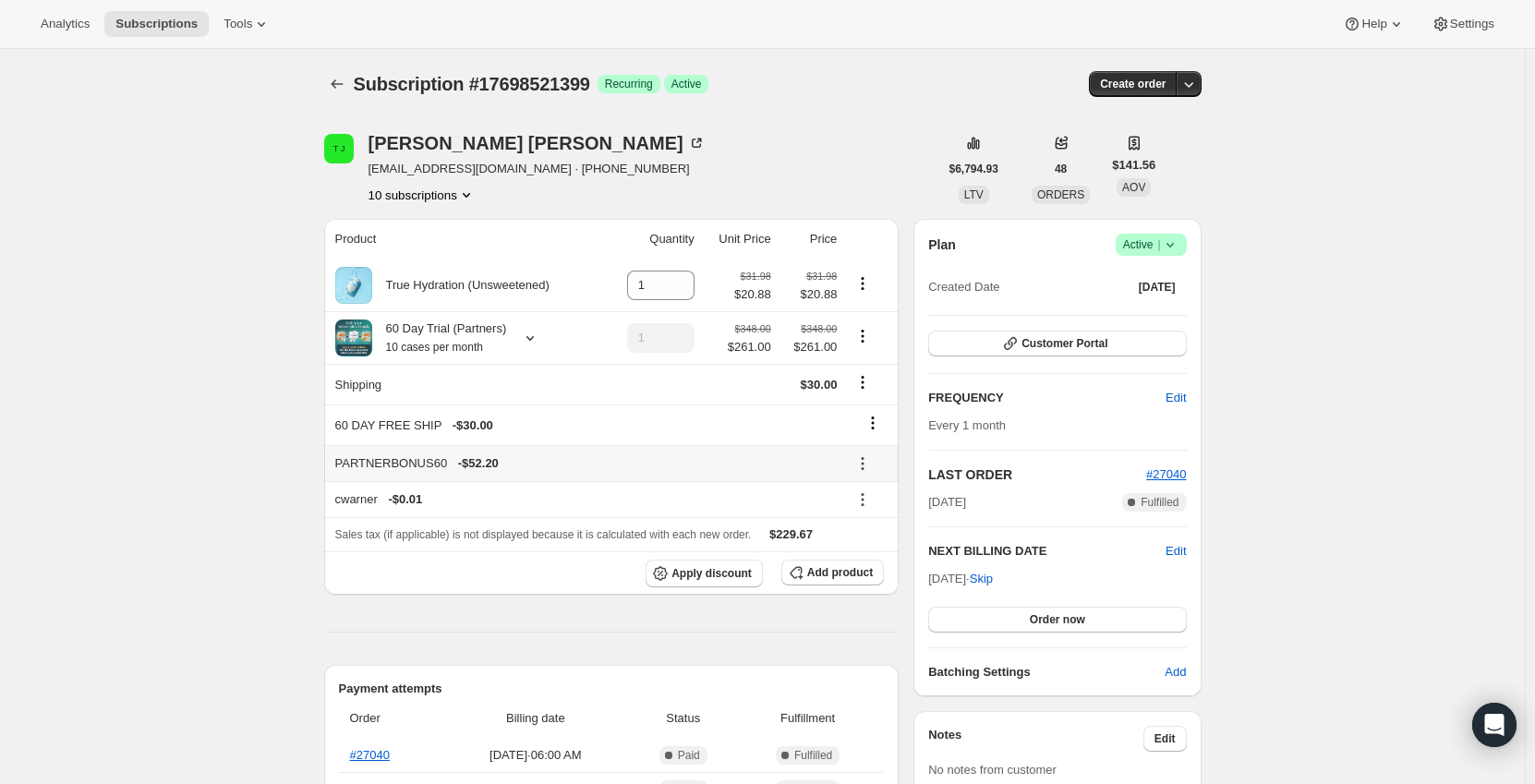
click at [864, 458] on icon at bounding box center [863, 458] width 3 height 3
click at [872, 528] on span "Remove" at bounding box center [873, 530] width 44 height 13
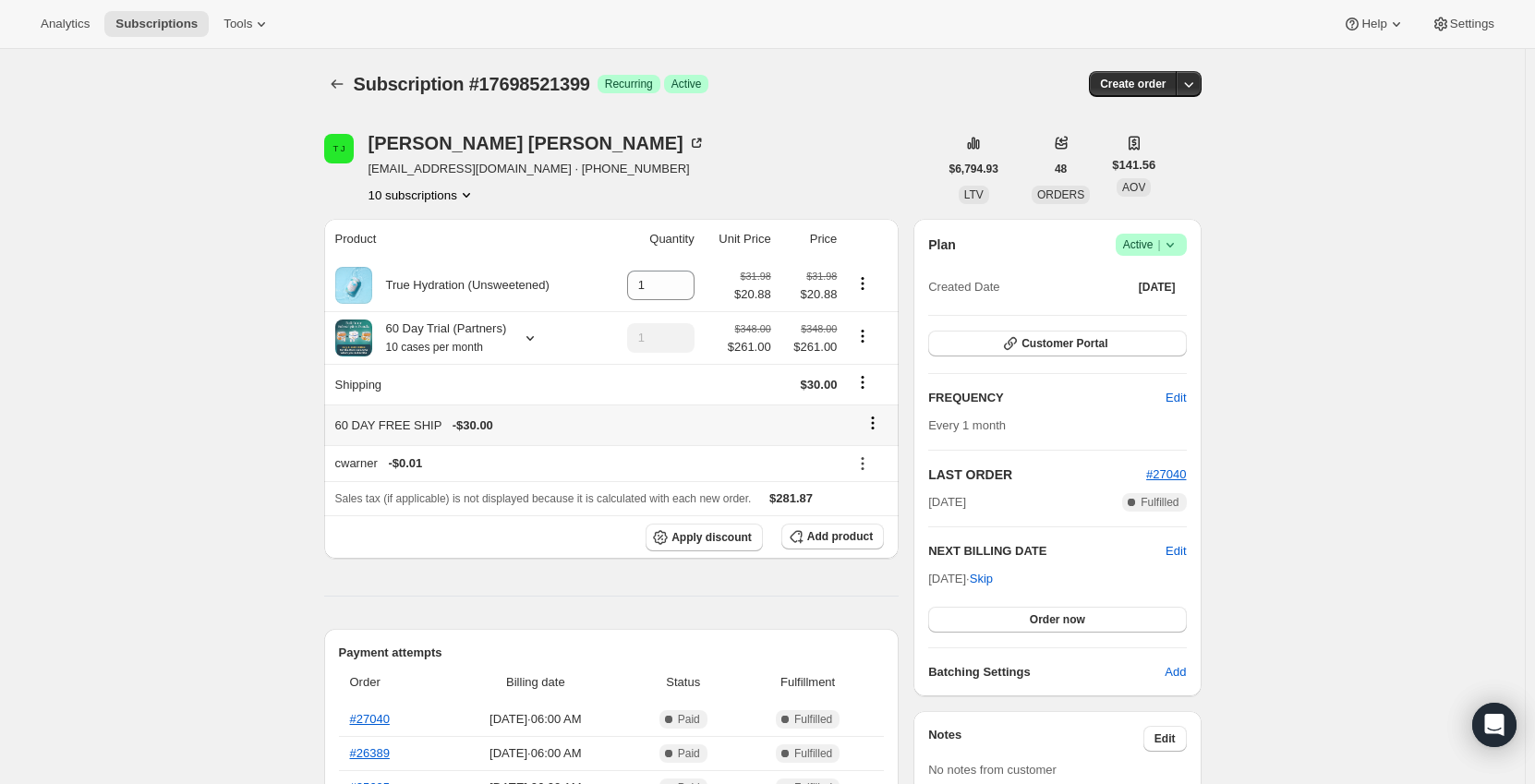
click at [879, 423] on icon at bounding box center [872, 422] width 18 height 18
click at [867, 469] on button "Remove" at bounding box center [878, 459] width 56 height 30
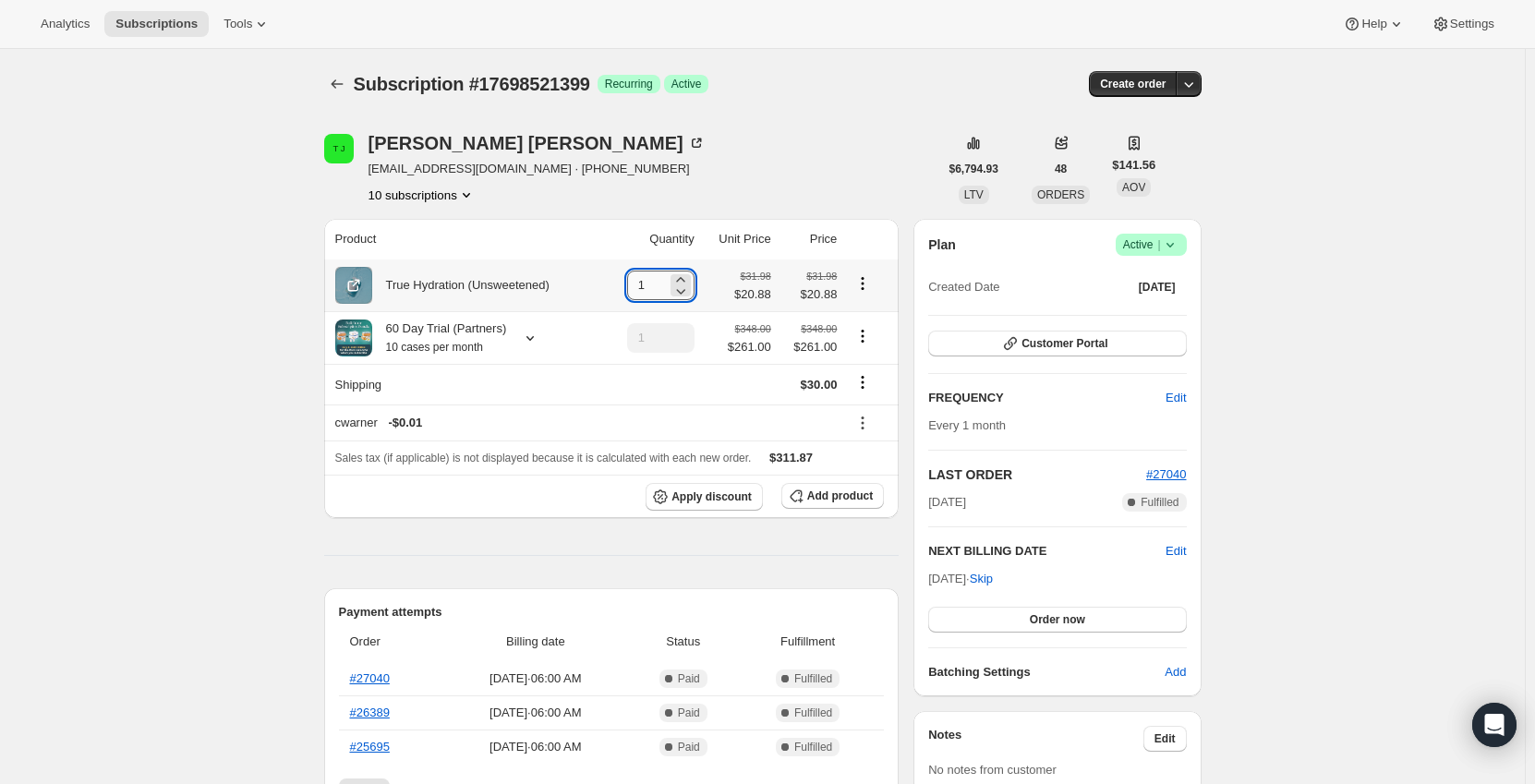
click at [667, 279] on input "1" at bounding box center [646, 285] width 39 height 30
type input "10"
click at [864, 339] on icon "Product actions" at bounding box center [862, 336] width 18 height 18
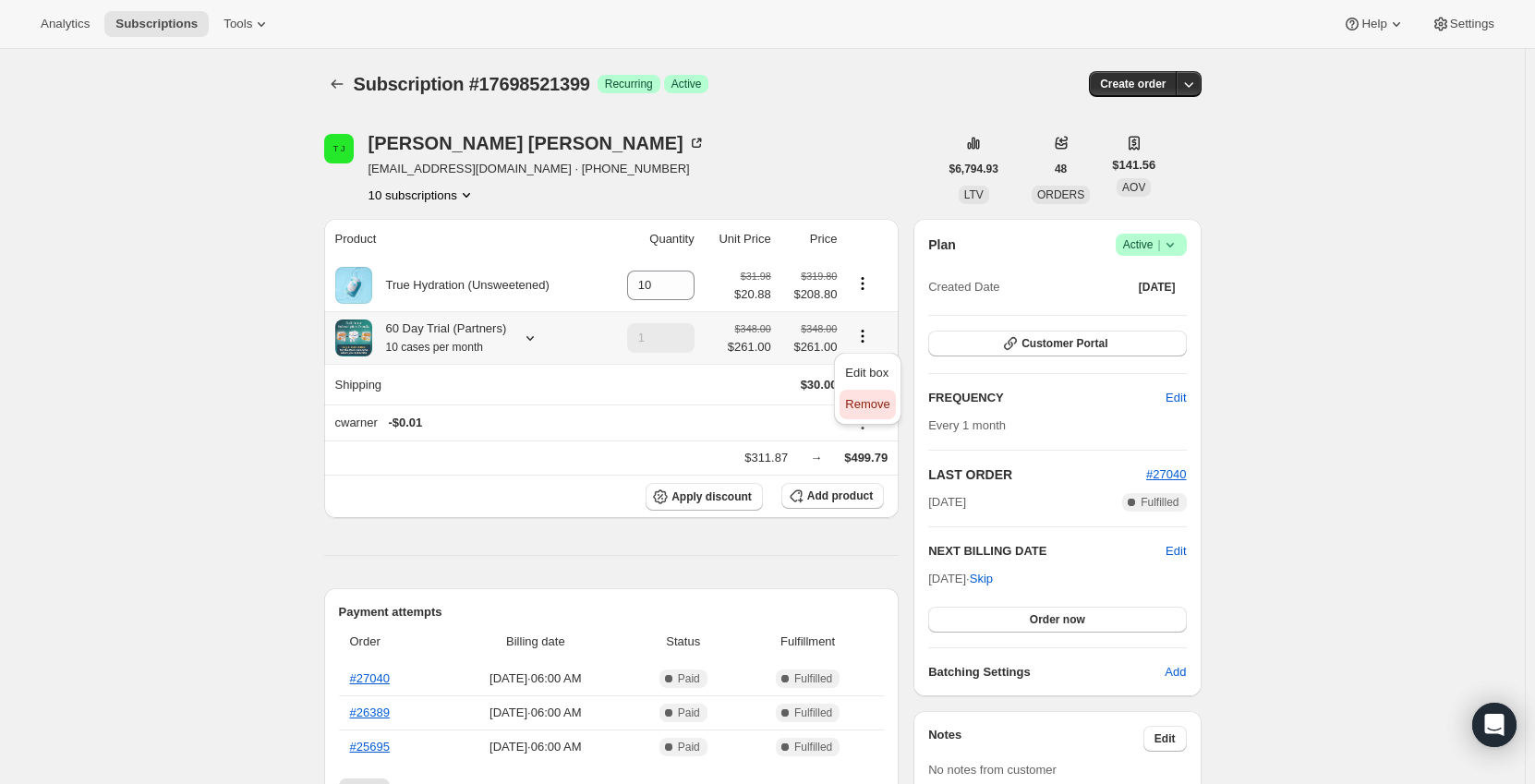
click at [850, 404] on span "Remove" at bounding box center [867, 404] width 44 height 13
type input "0"
click at [526, 334] on icon at bounding box center [530, 337] width 18 height 18
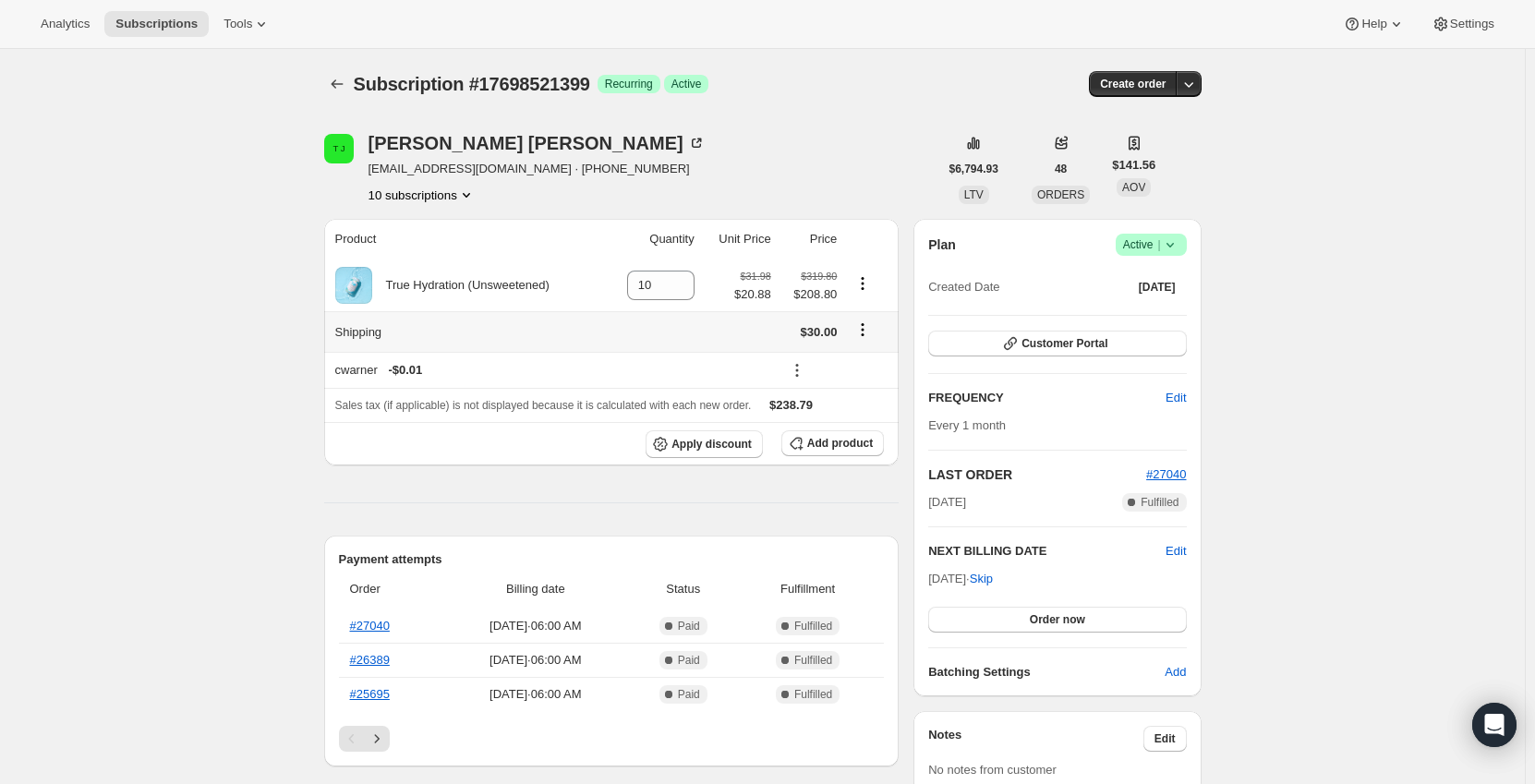
click at [867, 327] on icon "Shipping actions" at bounding box center [862, 329] width 18 height 18
click at [861, 368] on span "Edit shipping rate" at bounding box center [866, 366] width 92 height 13
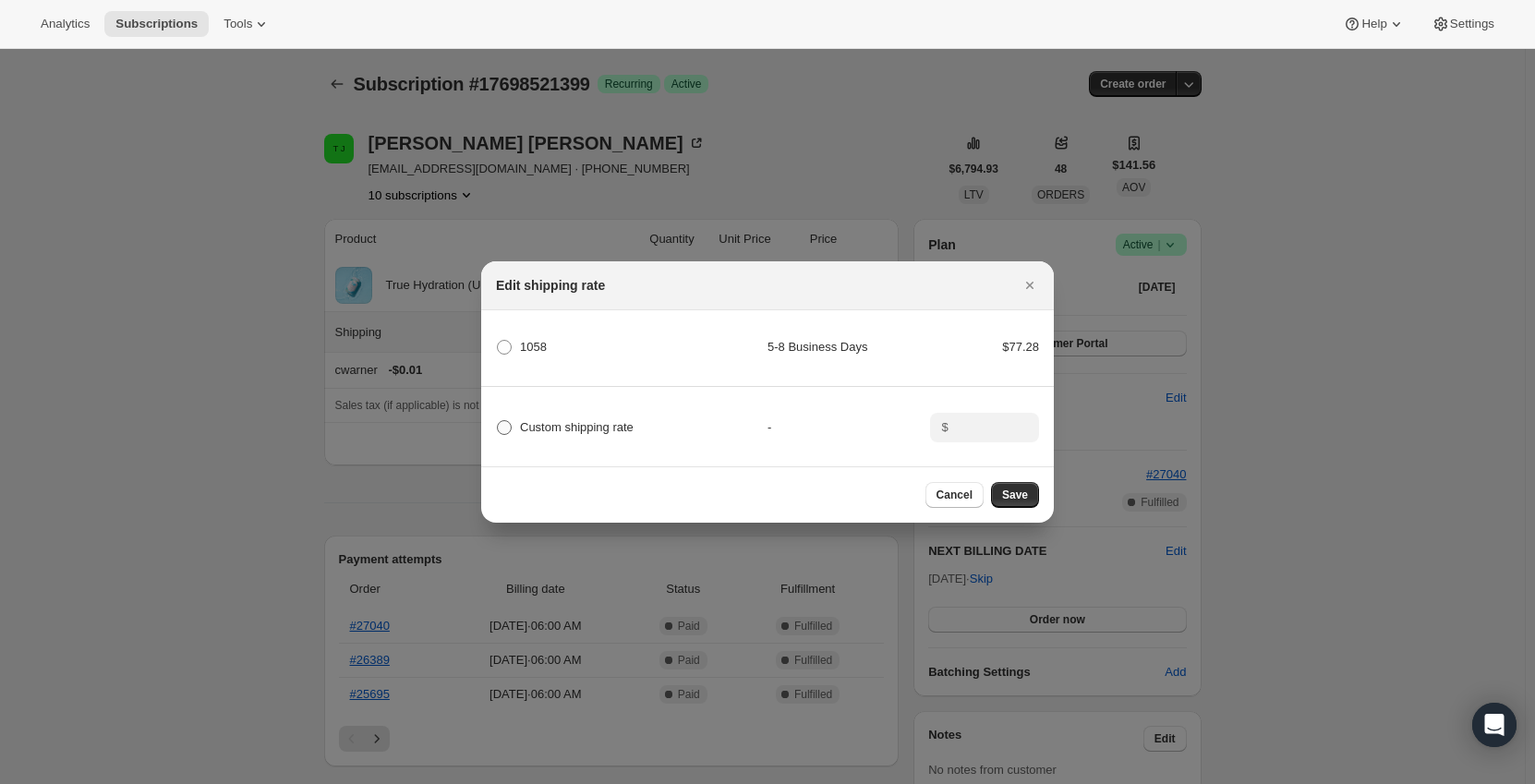
click at [596, 423] on span "Custom shipping rate" at bounding box center [577, 427] width 113 height 13
click at [497, 421] on input "Custom shipping rate" at bounding box center [497, 420] width 1 height 1
radio input "true"
click at [983, 421] on input ":rd3r:" at bounding box center [983, 427] width 58 height 30
type input "0"
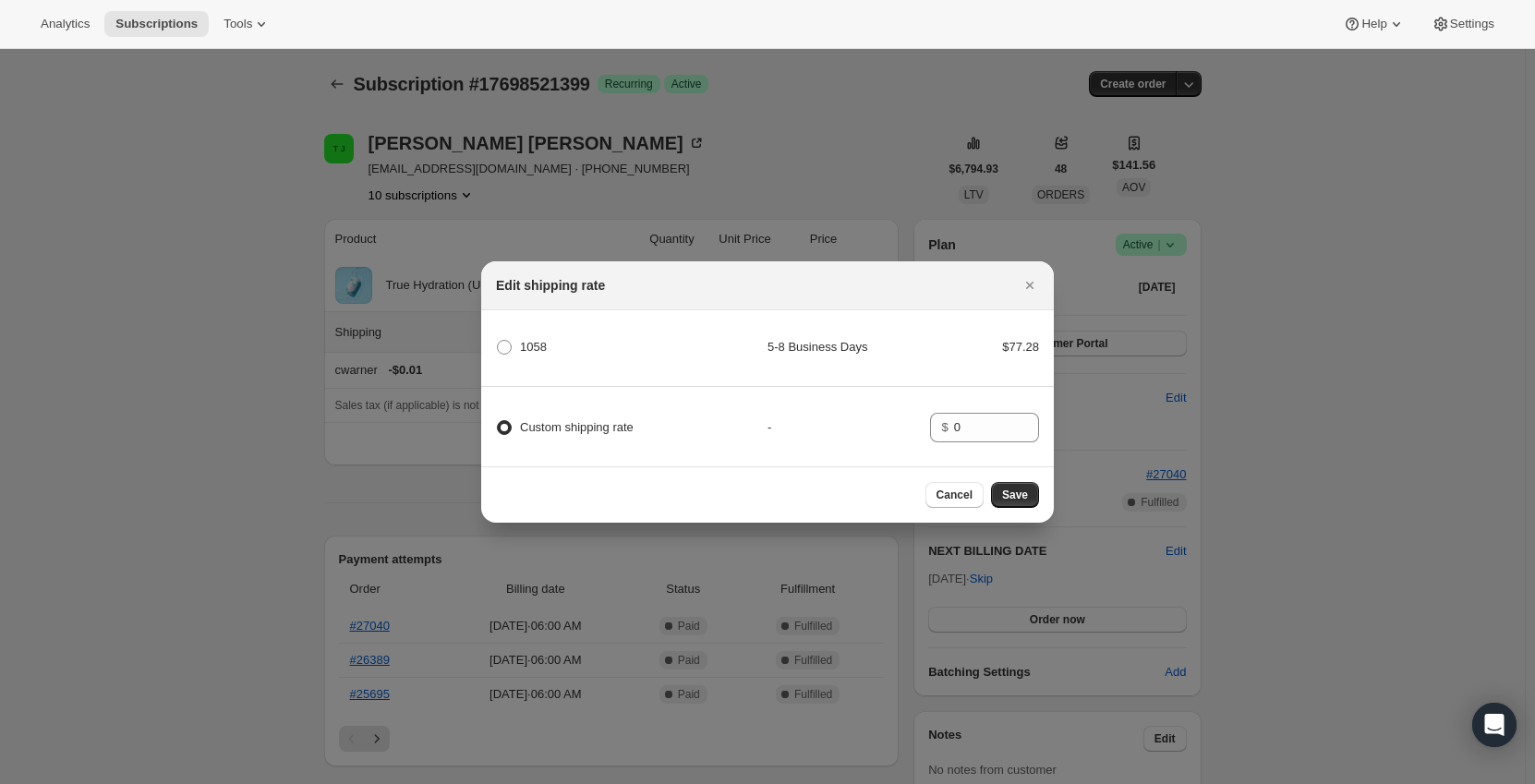
click at [882, 433] on div "Custom shipping rate - $ 0" at bounding box center [767, 418] width 578 height 64
click at [1019, 494] on span "Save" at bounding box center [1015, 494] width 26 height 14
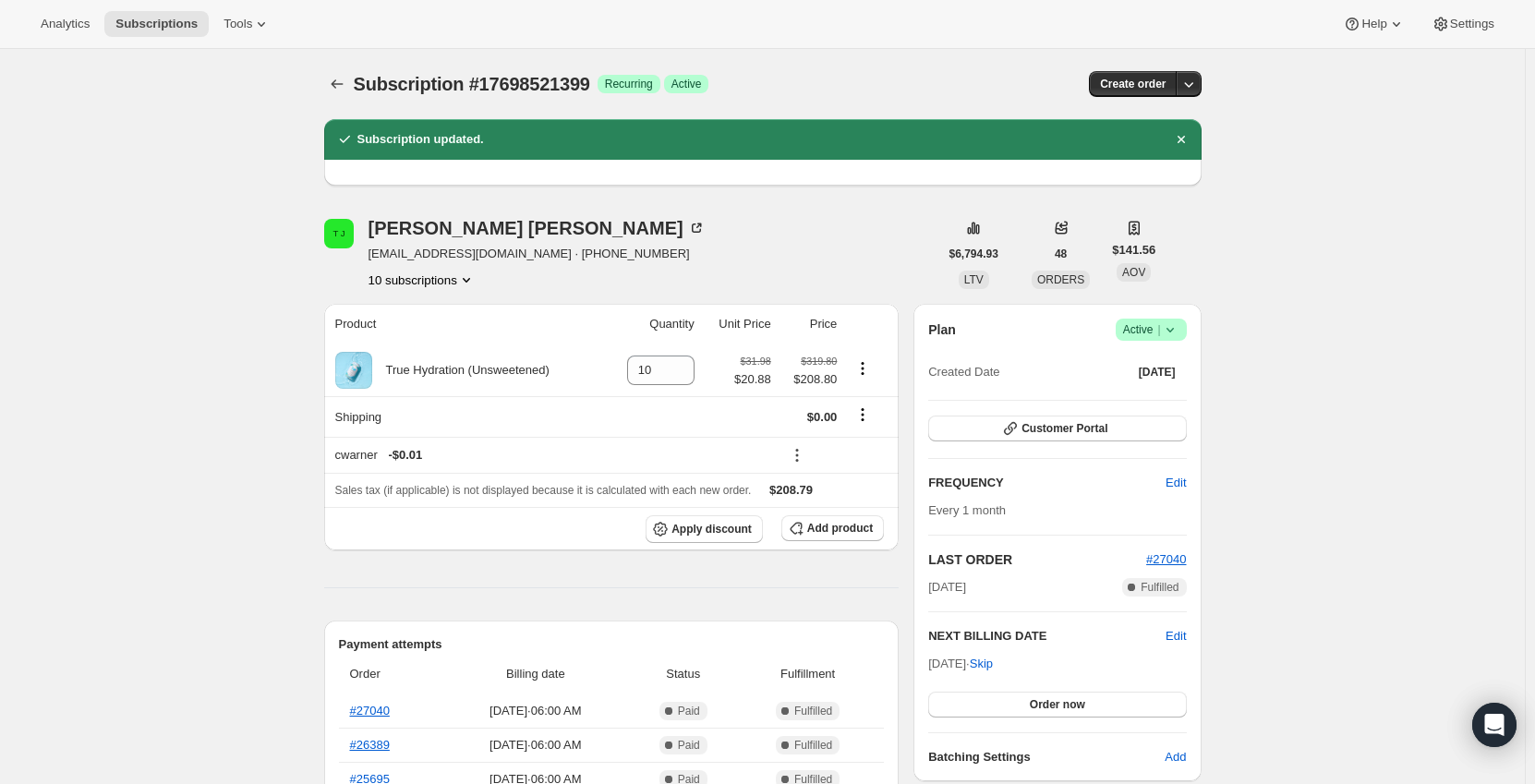
click at [339, 82] on icon "Subscriptions" at bounding box center [336, 84] width 12 height 10
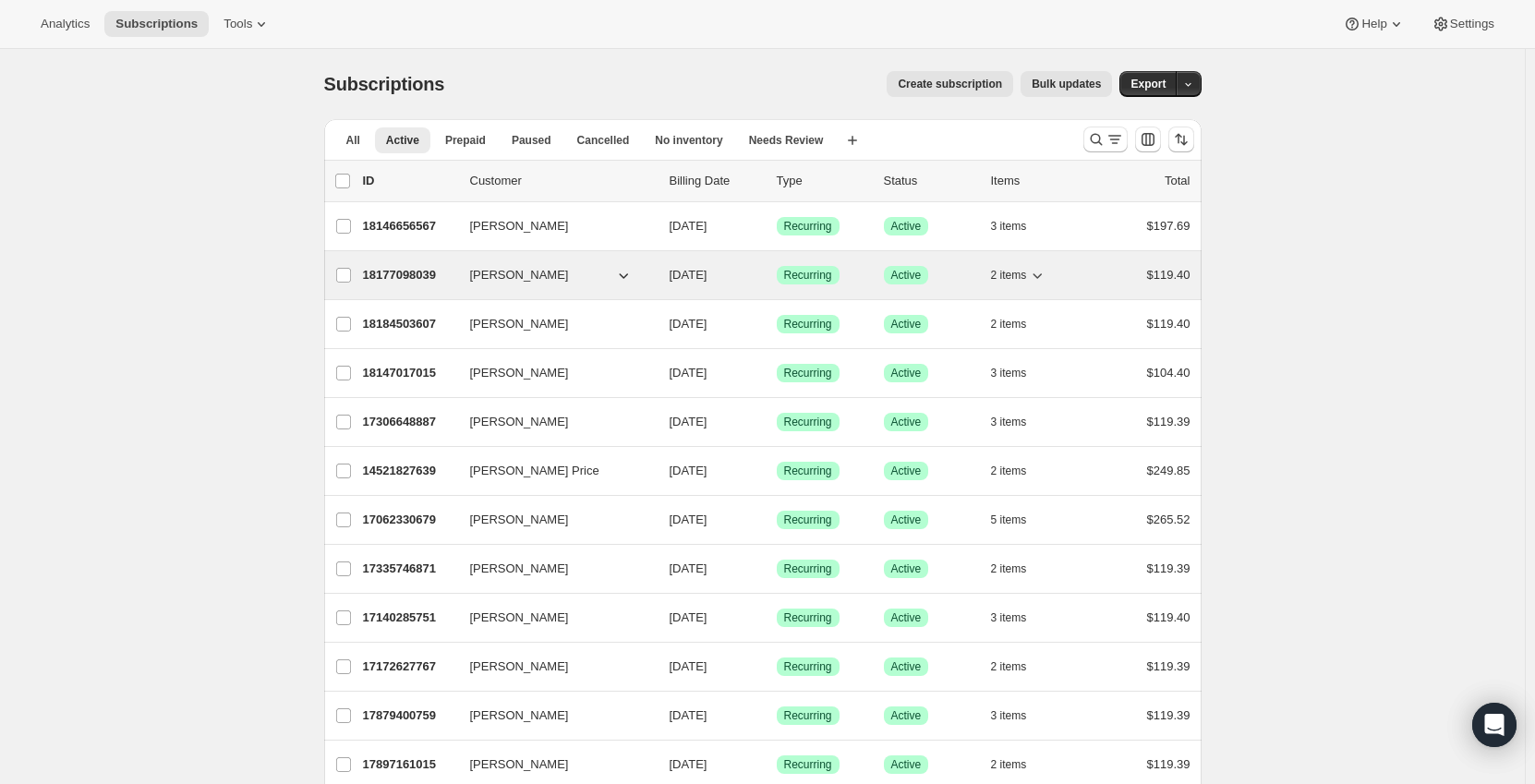
click at [463, 271] on div "18177098039 [PERSON_NAME] [DATE] Success Recurring Success Active 2 items $119.…" at bounding box center [777, 274] width 827 height 26
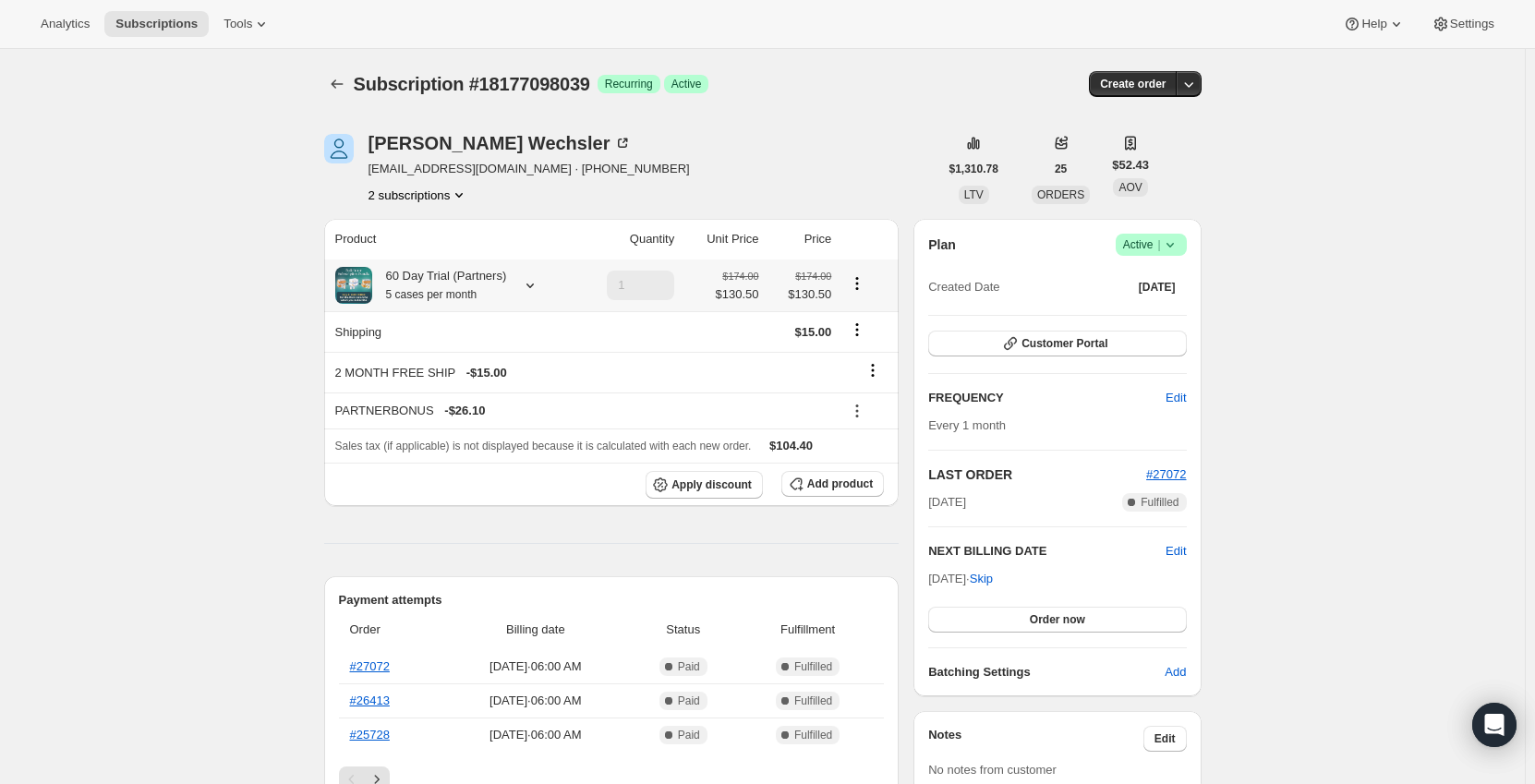
click at [539, 283] on div "60 Day Trial (Partners) 5 cases per month" at bounding box center [452, 285] width 234 height 36
click at [531, 286] on icon at bounding box center [530, 285] width 8 height 5
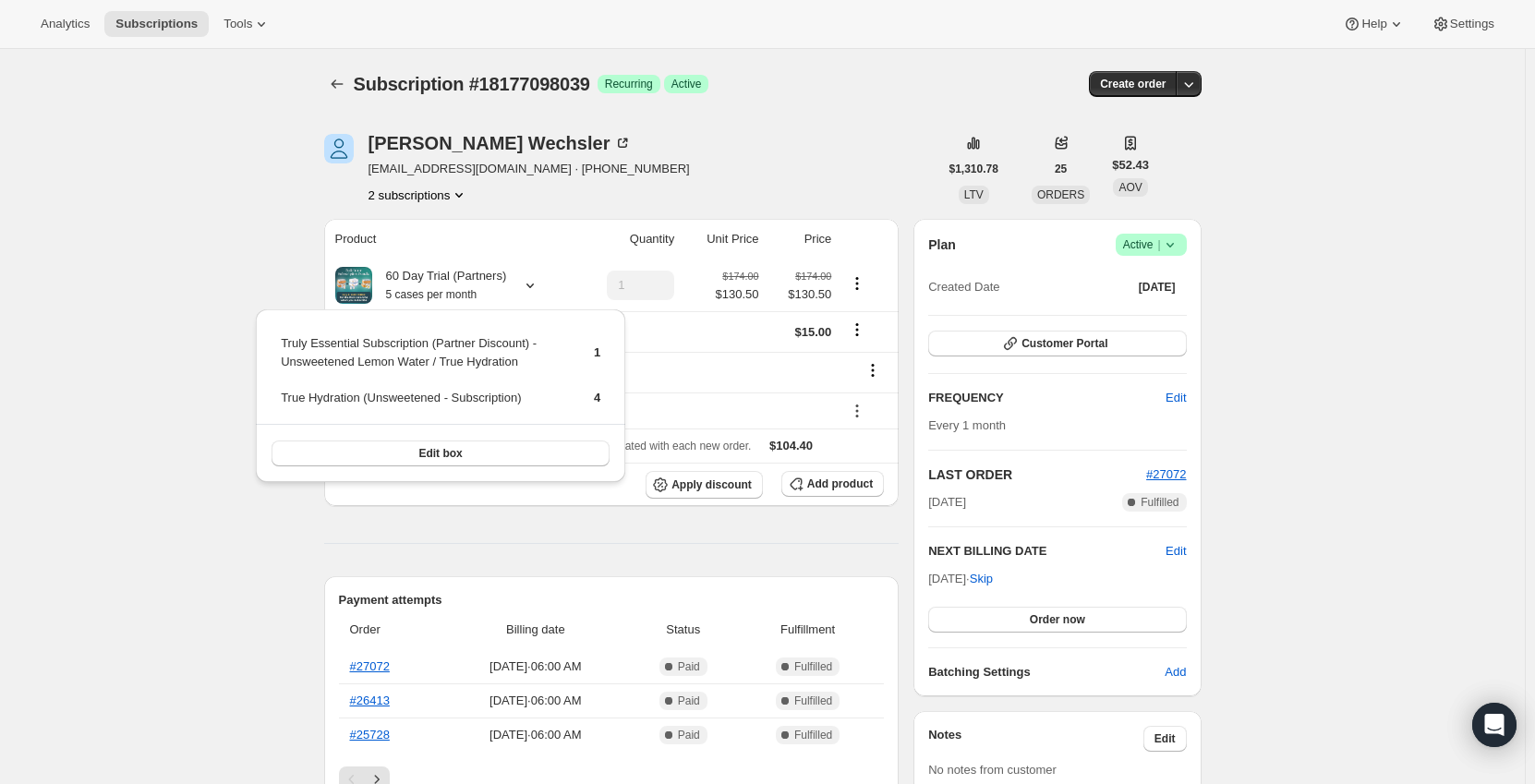
click at [173, 295] on div "Subscription #18177098039. This page is ready Subscription #18177098039 Success…" at bounding box center [762, 798] width 1524 height 1499
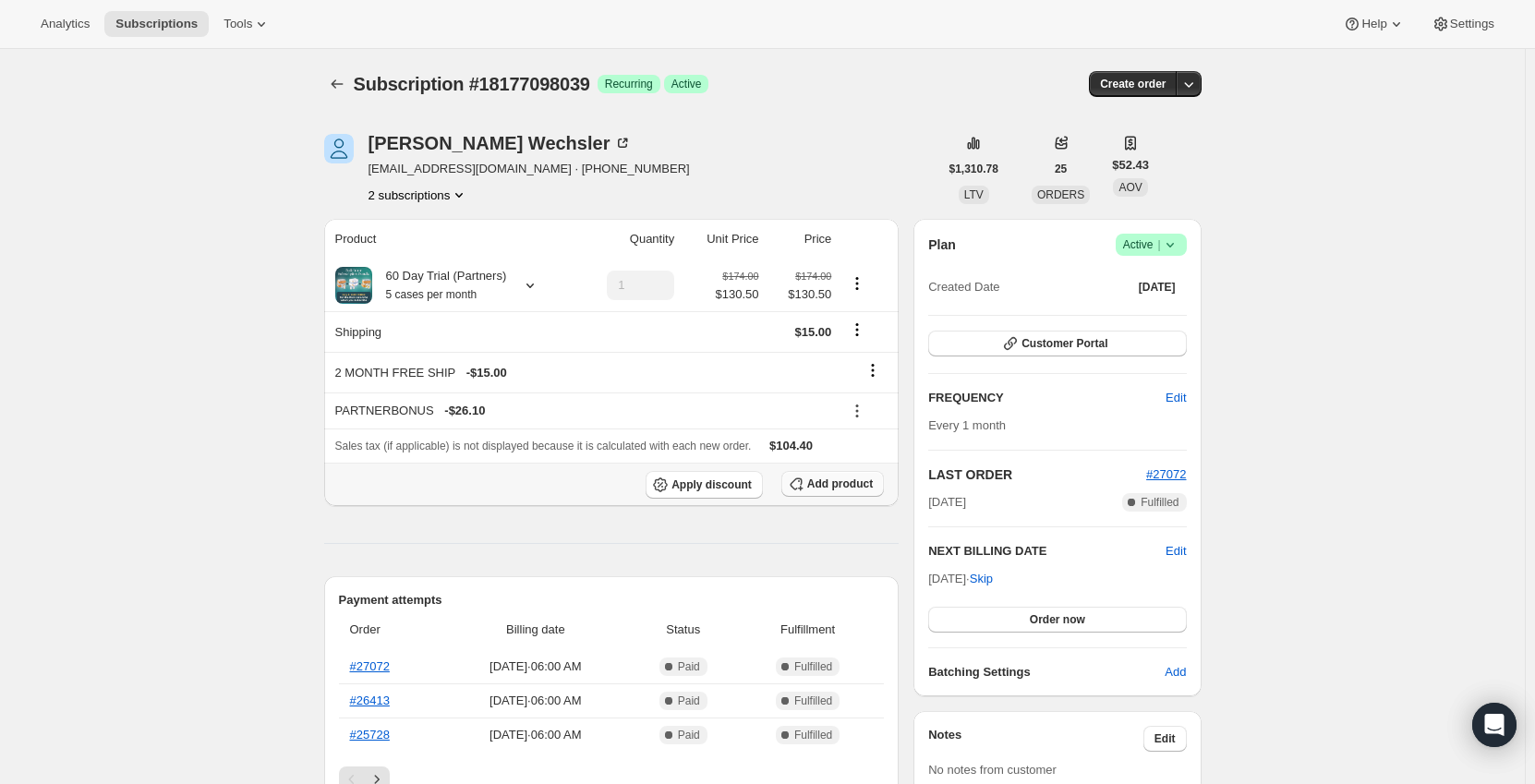
click at [836, 480] on span "Add product" at bounding box center [840, 483] width 65 height 14
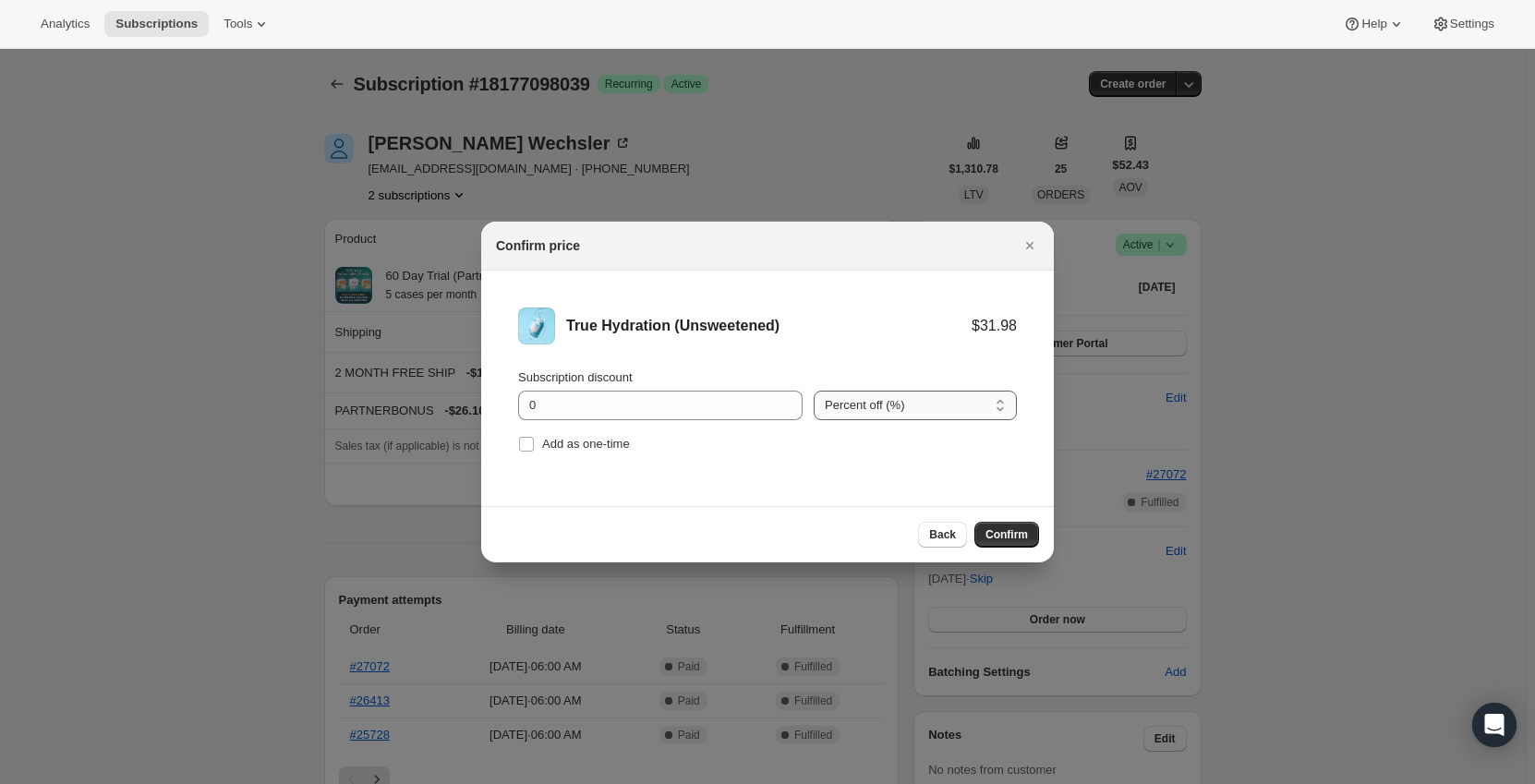
click at [924, 407] on select "Percent off (%) Amount off ($)" at bounding box center [915, 405] width 204 height 30
select select "fixed"
click at [813, 391] on select "Percent off (%) Amount off ($)" at bounding box center [915, 405] width 204 height 30
click at [670, 408] on input "0" at bounding box center [646, 405] width 256 height 30
drag, startPoint x: 503, startPoint y: 407, endPoint x: 489, endPoint y: 407, distance: 14.0
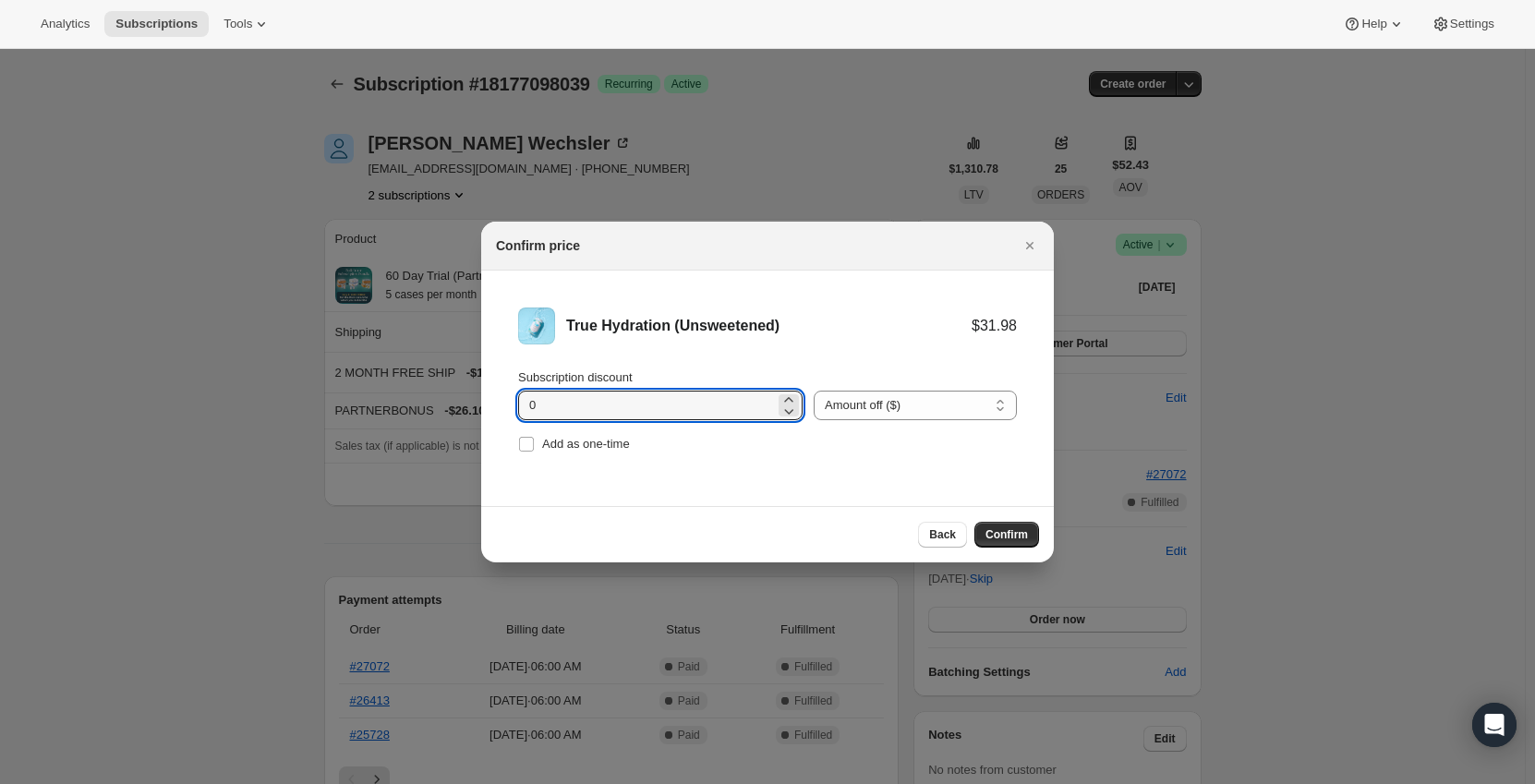
click at [489, 407] on li "True Hydration (Unsweetened) $31.98 Subscription discount 0 Percent off (%) Amo…" at bounding box center [767, 382] width 572 height 224
type input "11.1"
click at [725, 490] on li "True Hydration (Unsweetened) $31.98 $20.88 Subscription discount 11.1 Percent o…" at bounding box center [767, 382] width 572 height 224
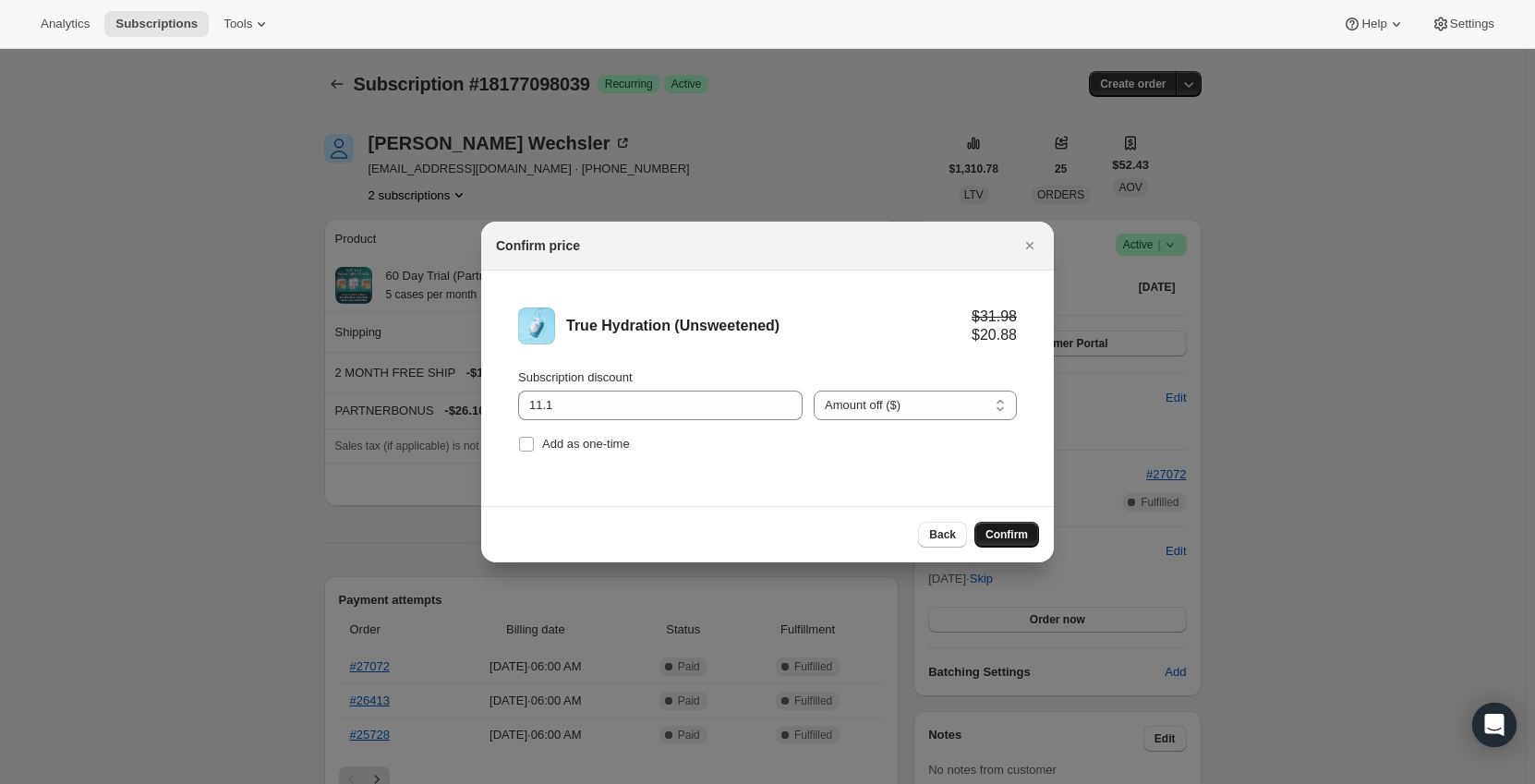
click at [1018, 535] on span "Confirm" at bounding box center [1006, 534] width 42 height 14
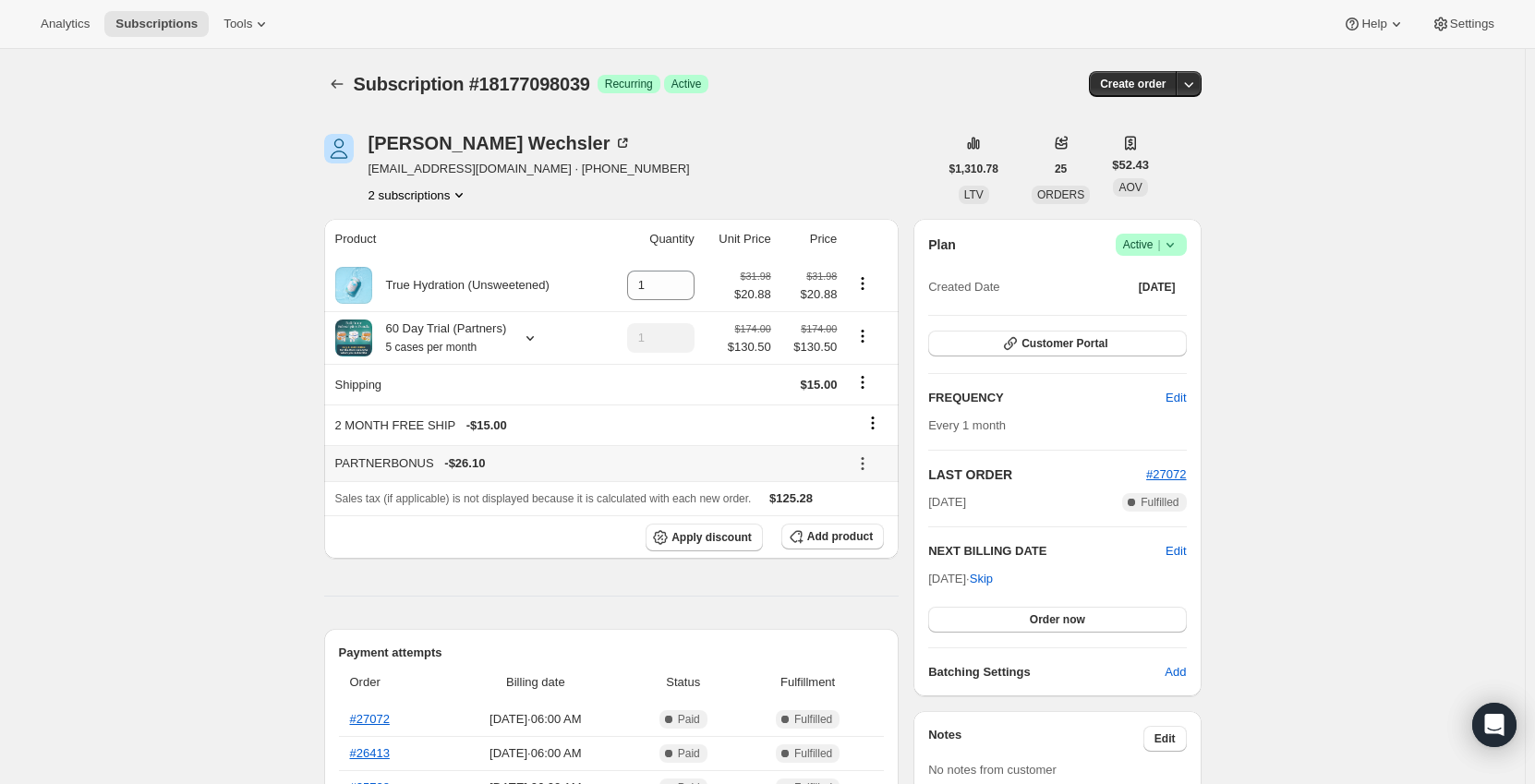
click at [867, 461] on icon at bounding box center [862, 463] width 18 height 18
click at [875, 523] on span "Remove" at bounding box center [873, 530] width 44 height 13
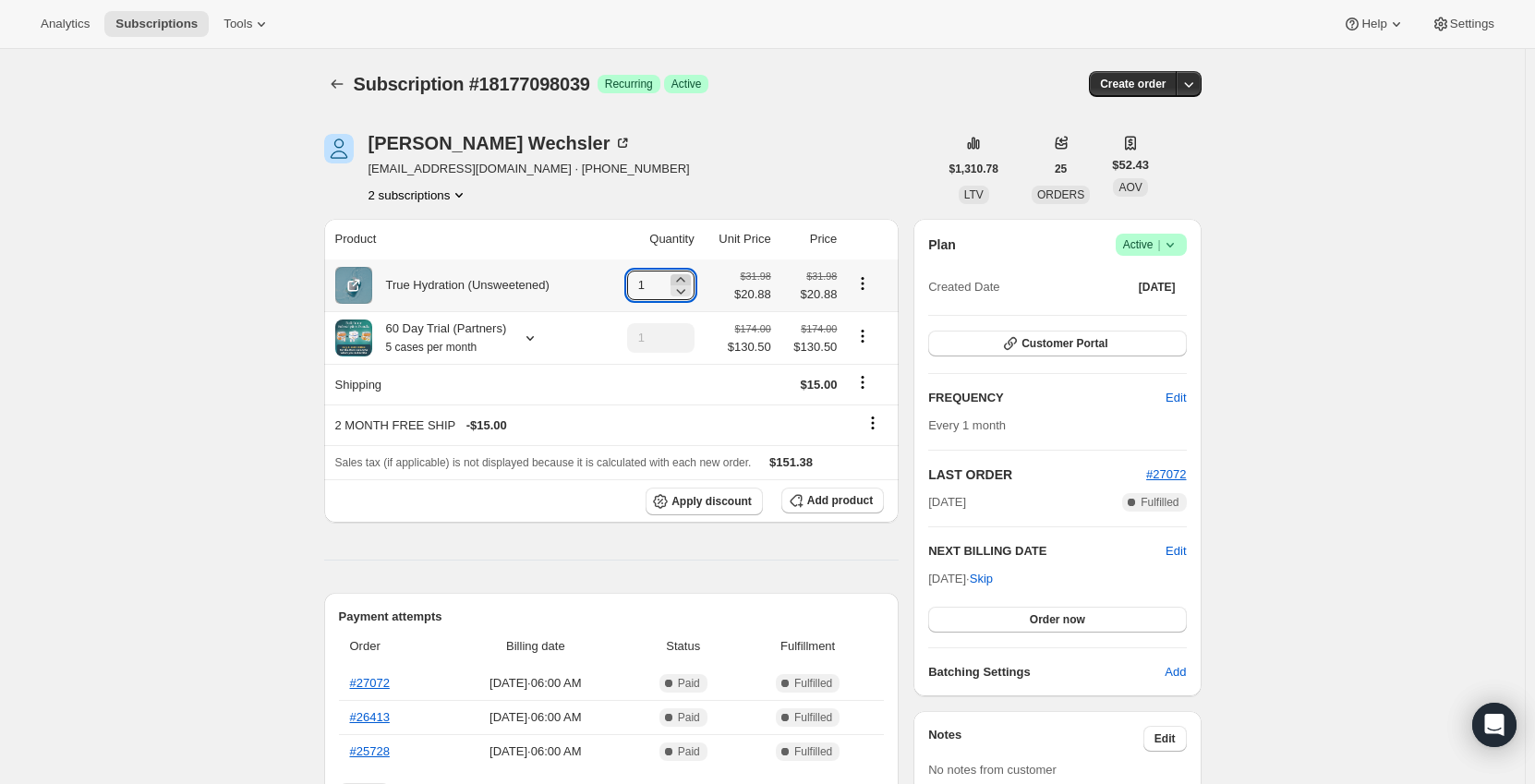
click at [687, 278] on icon at bounding box center [680, 279] width 18 height 18
type input "5"
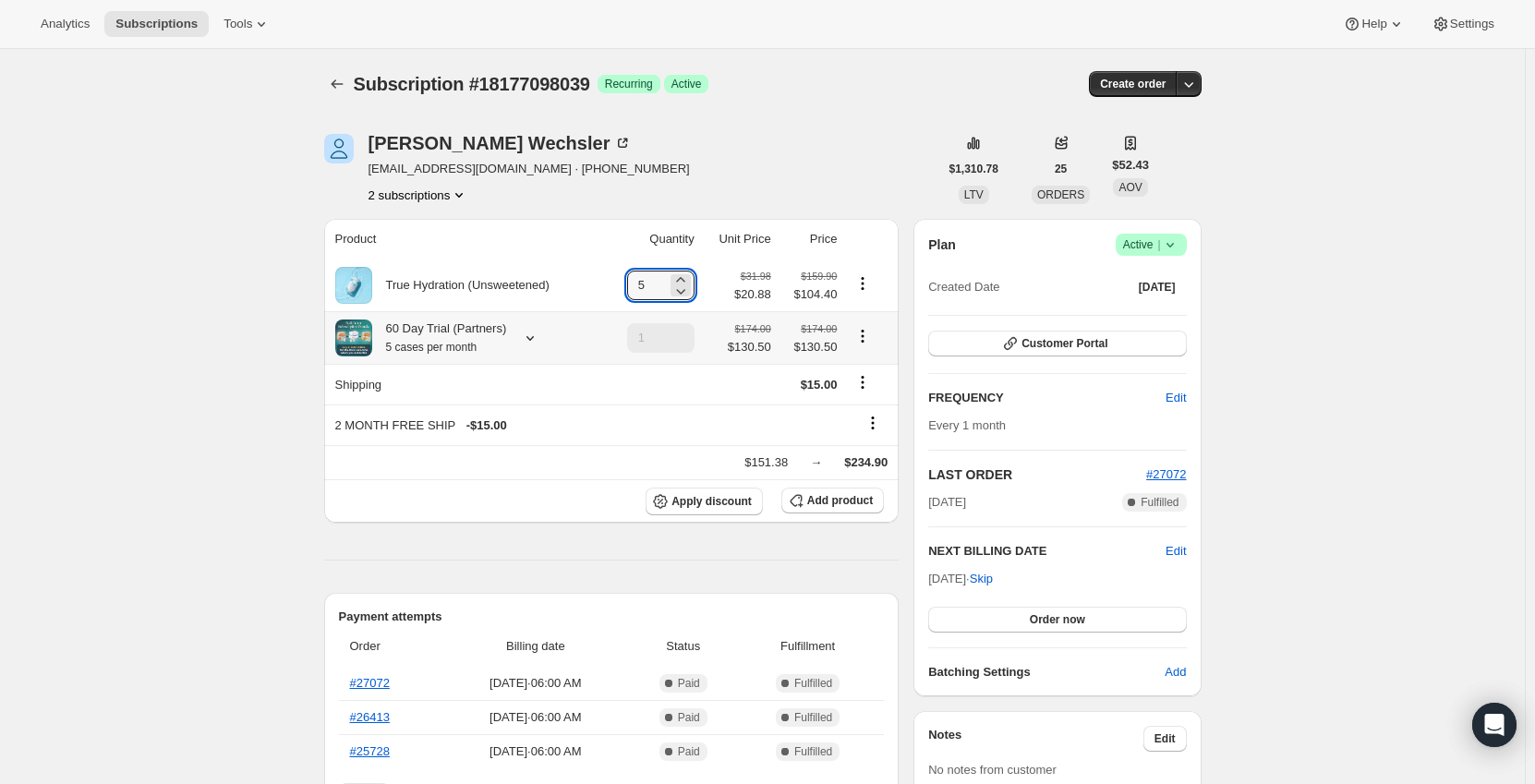
click at [864, 337] on icon "Product actions" at bounding box center [863, 335] width 3 height 3
click at [866, 400] on span "Remove" at bounding box center [867, 404] width 44 height 13
type input "0"
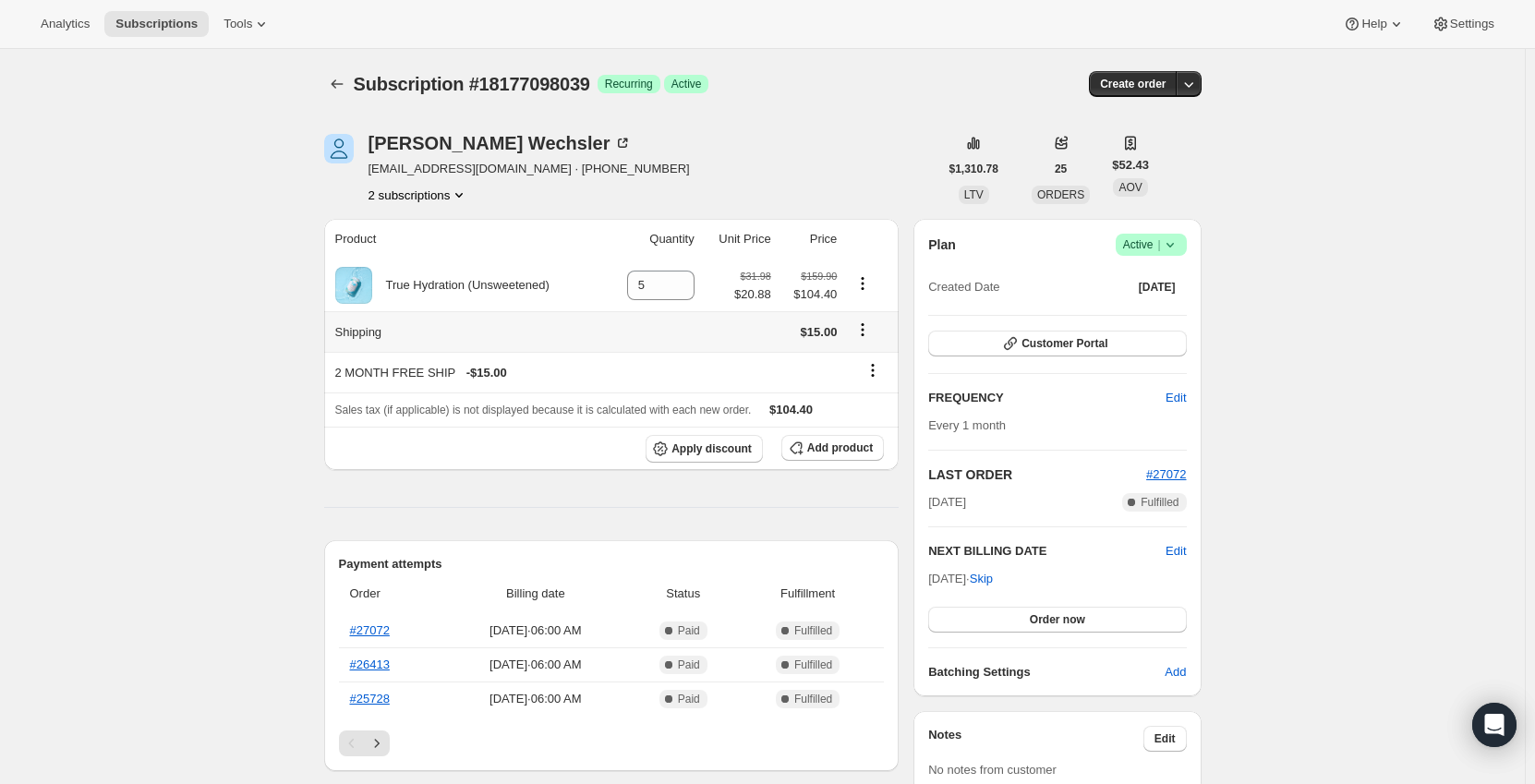
click at [864, 325] on icon "Shipping actions" at bounding box center [863, 324] width 3 height 3
click at [878, 361] on span "Edit shipping rate" at bounding box center [866, 366] width 92 height 13
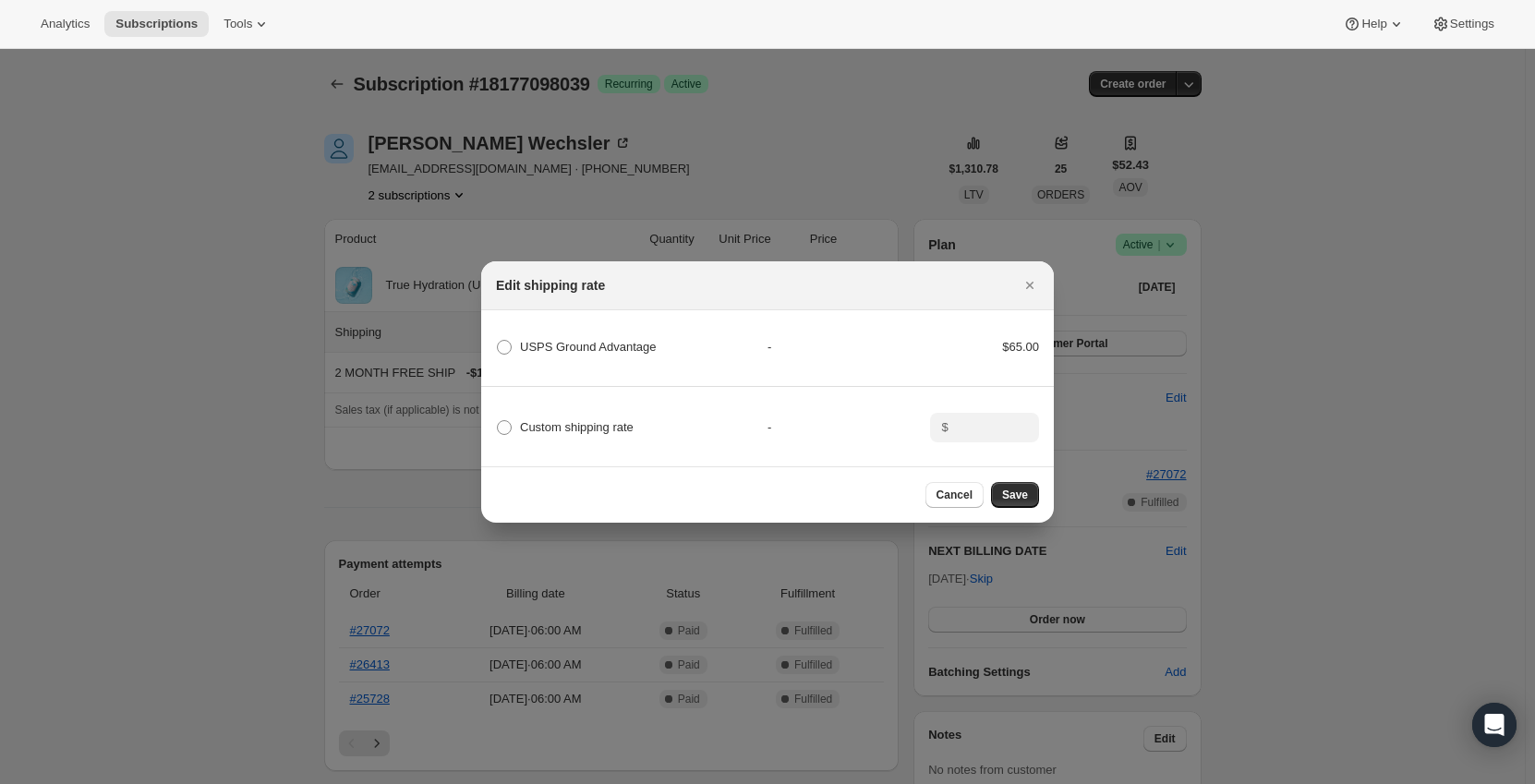
click at [584, 420] on span "Custom shipping rate" at bounding box center [577, 427] width 113 height 13
click at [497, 420] on input "Custom shipping rate" at bounding box center [497, 420] width 1 height 1
radio input "true"
click at [961, 426] on input ":re1g:" at bounding box center [983, 427] width 58 height 30
type input "0"
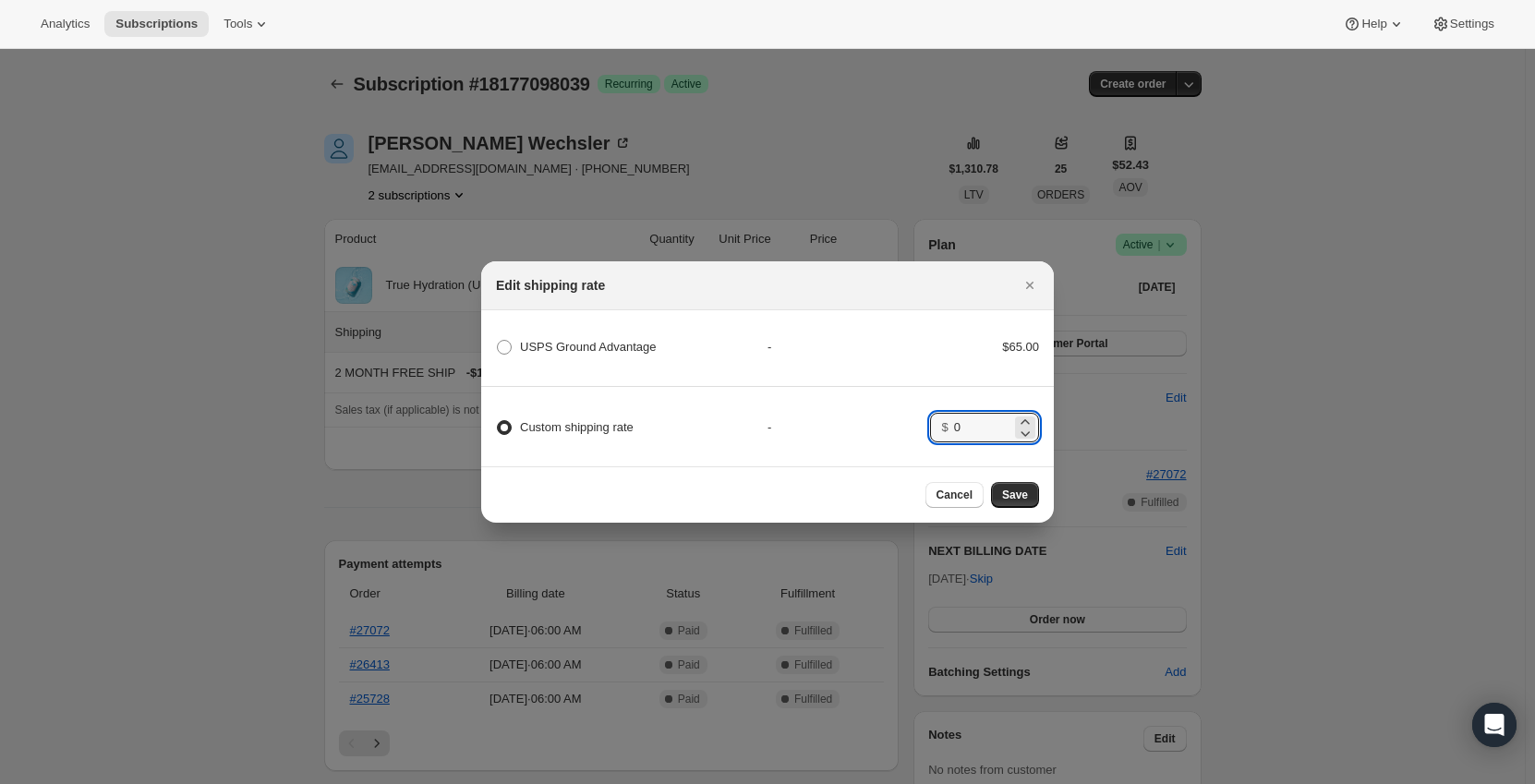
click at [877, 409] on div "Custom shipping rate - $ 0" at bounding box center [767, 418] width 578 height 64
click at [1013, 497] on span "Save" at bounding box center [1015, 494] width 26 height 14
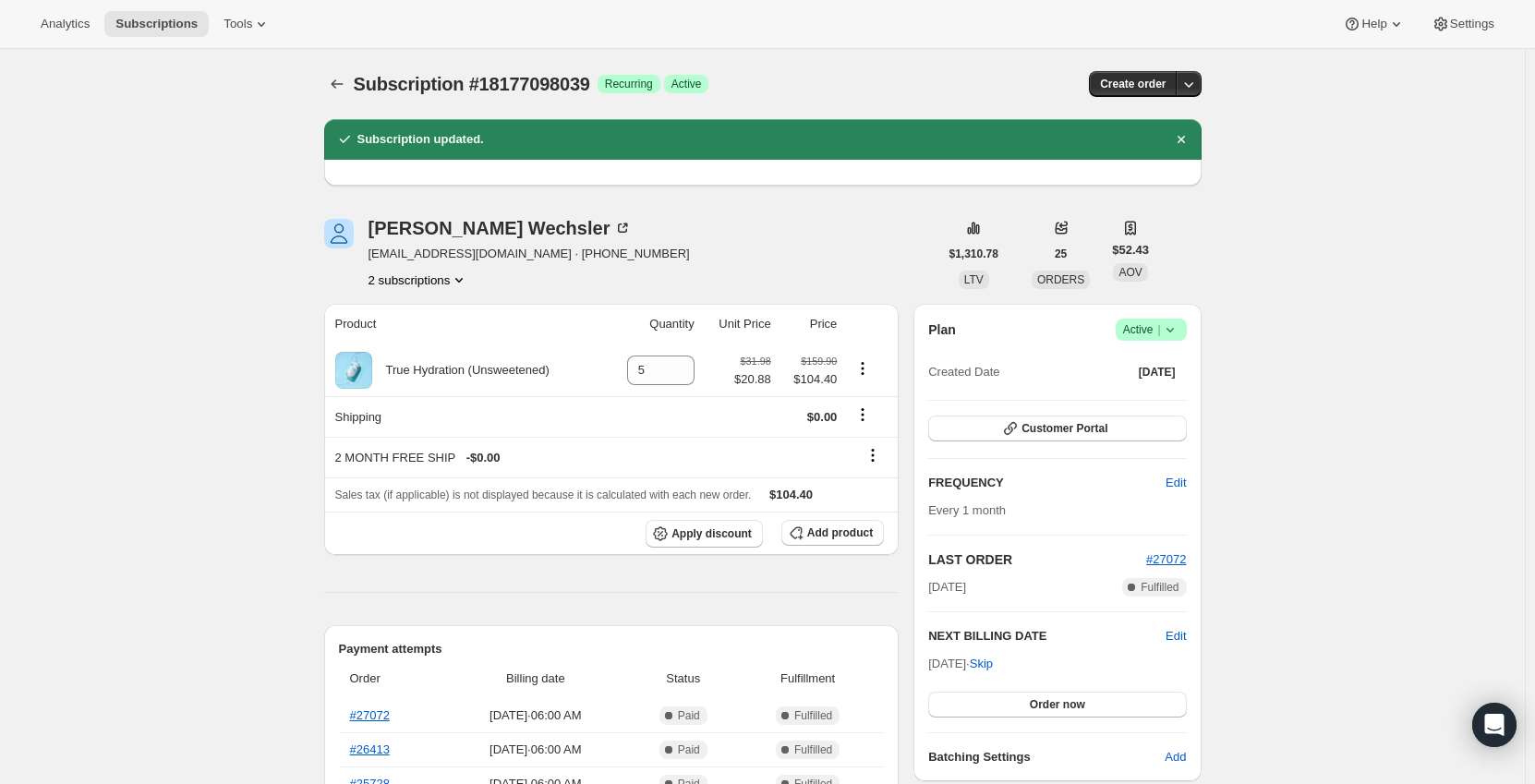
click at [240, 449] on div "Subscription #18177098039. This page is ready Subscription #18177098039 Success…" at bounding box center [762, 725] width 1524 height 1353
click at [348, 74] on button "Subscriptions" at bounding box center [337, 83] width 26 height 26
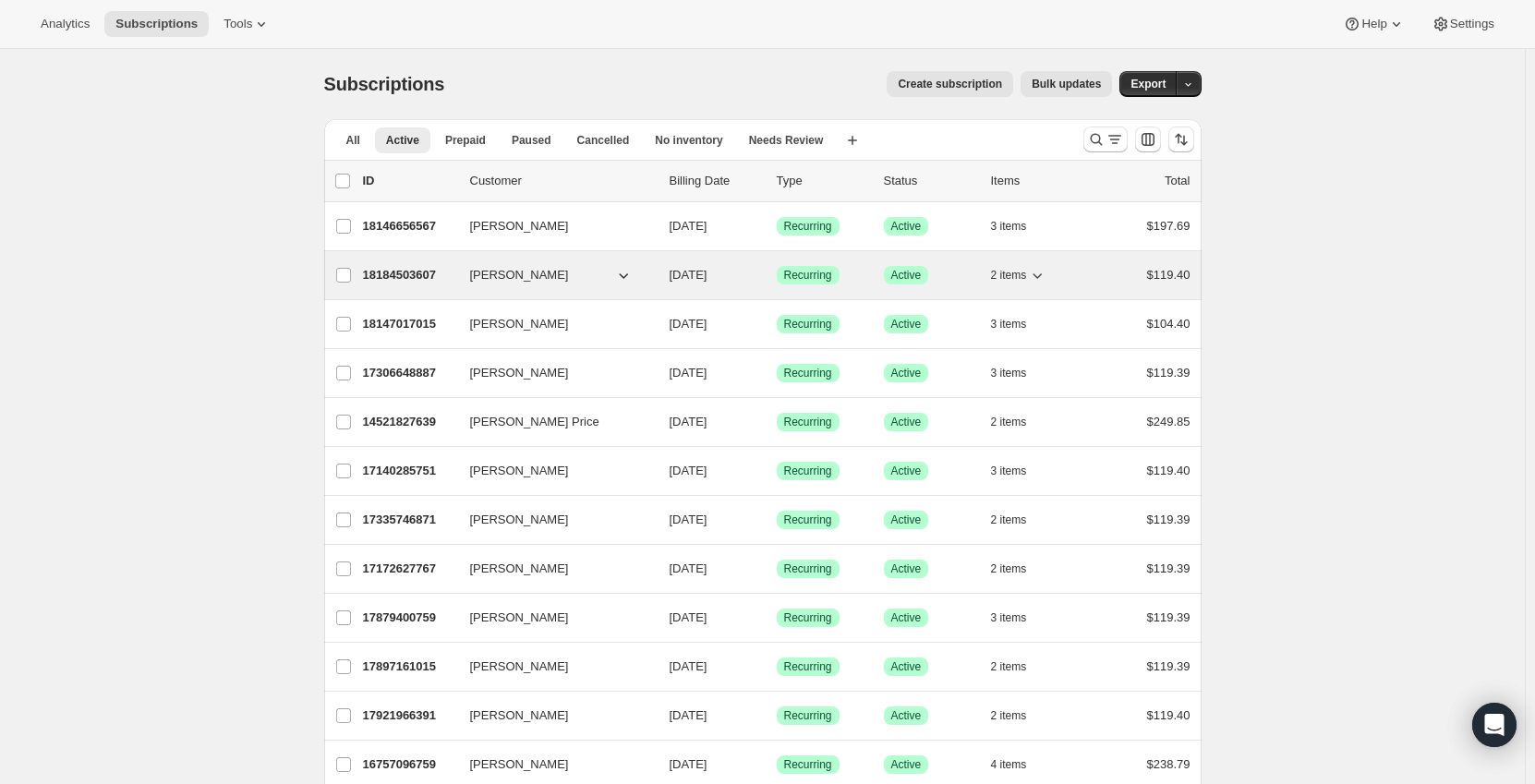
click at [400, 272] on p "18184503607" at bounding box center [409, 274] width 92 height 18
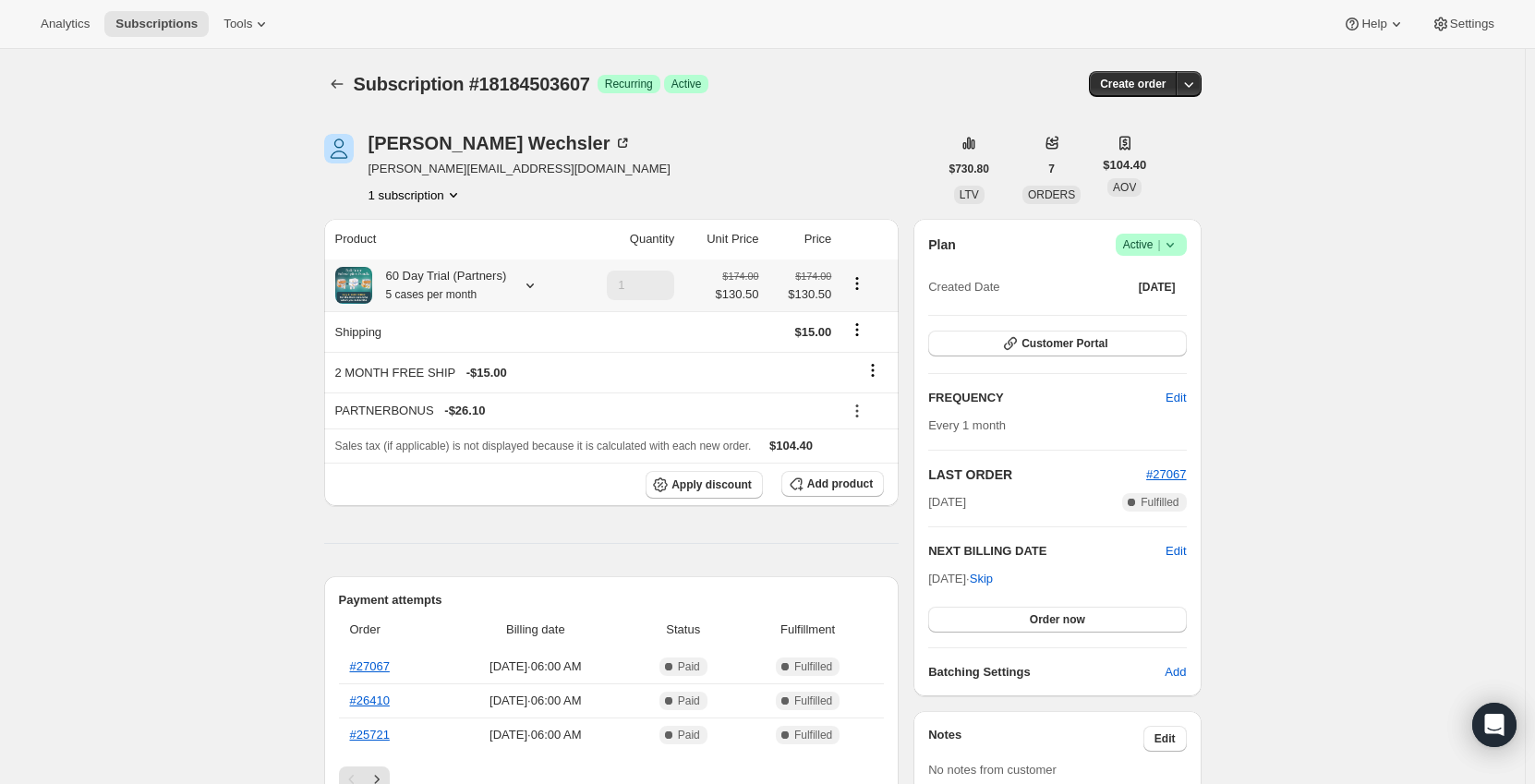
click at [528, 283] on icon at bounding box center [530, 285] width 18 height 18
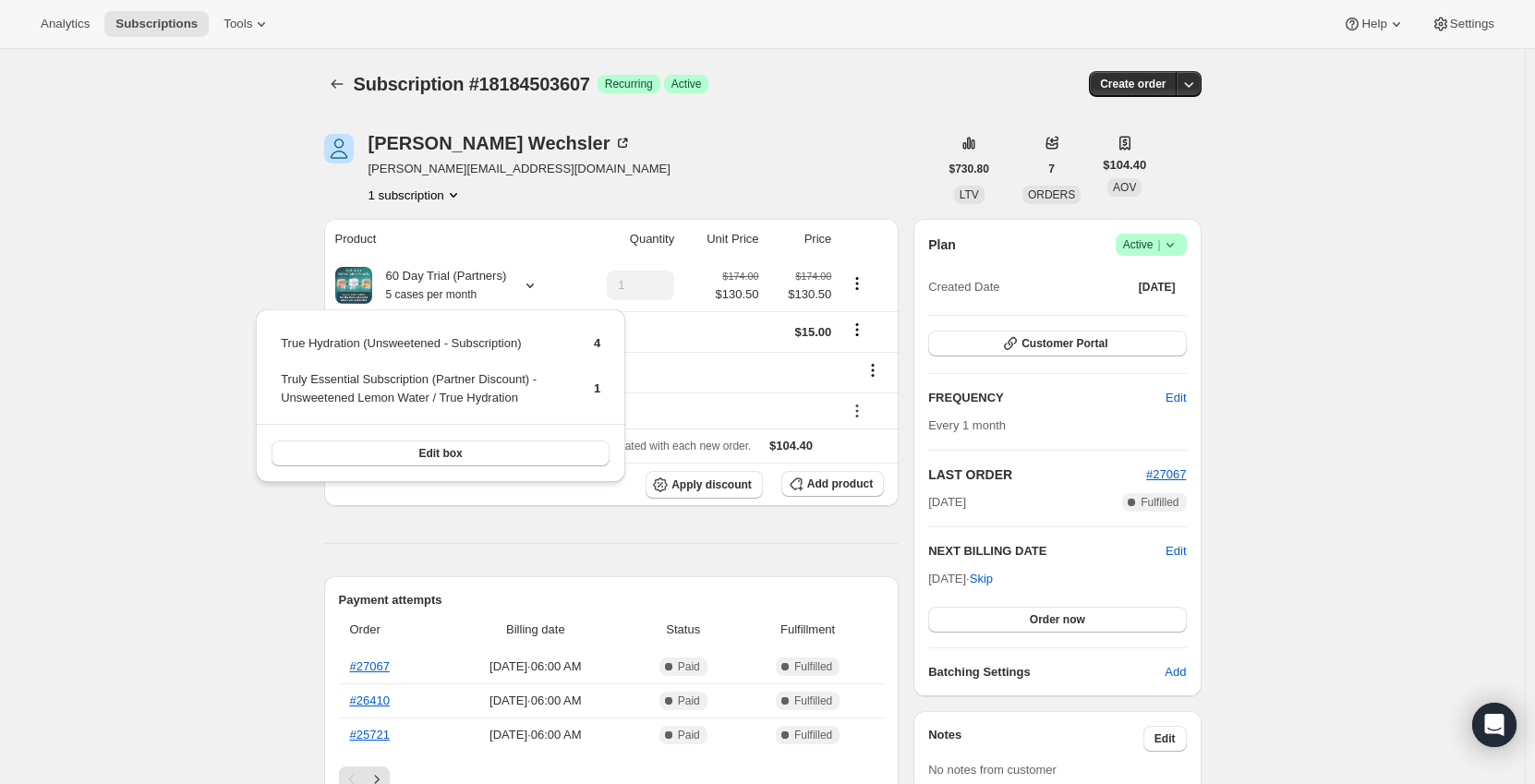
click at [243, 264] on div "Subscription #18184503607. This page is ready Subscription #18184503607 Success…" at bounding box center [762, 798] width 1524 height 1499
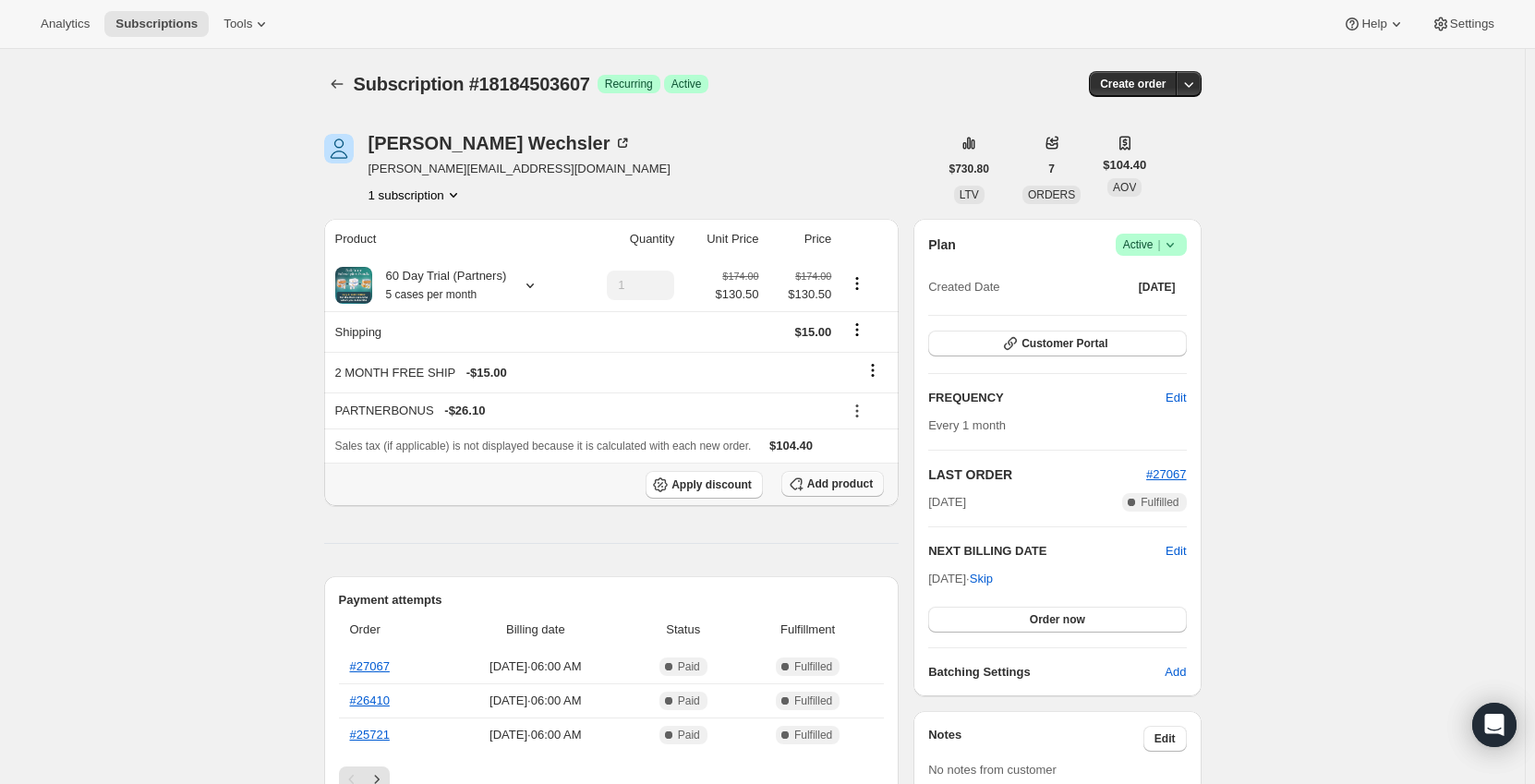
click at [805, 477] on icon "button" at bounding box center [796, 483] width 18 height 18
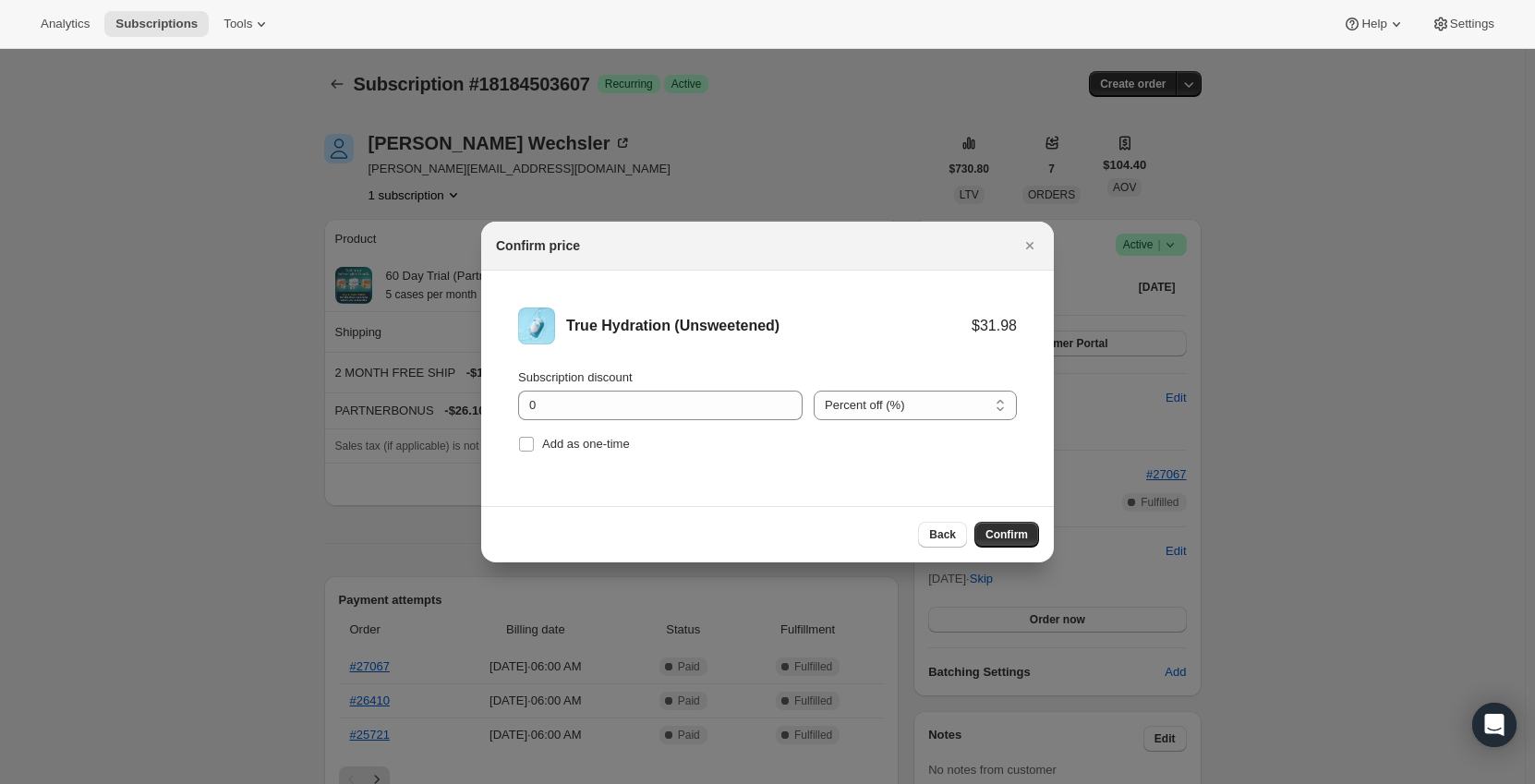
drag, startPoint x: 863, startPoint y: 401, endPoint x: 863, endPoint y: 422, distance: 21.0
click at [863, 401] on select "Percent off (%) Amount off ($)" at bounding box center [915, 405] width 204 height 30
select select "fixed"
click at [813, 391] on select "Percent off (%) Amount off ($)" at bounding box center [915, 405] width 204 height 30
drag, startPoint x: 605, startPoint y: 403, endPoint x: 450, endPoint y: 404, distance: 155.0
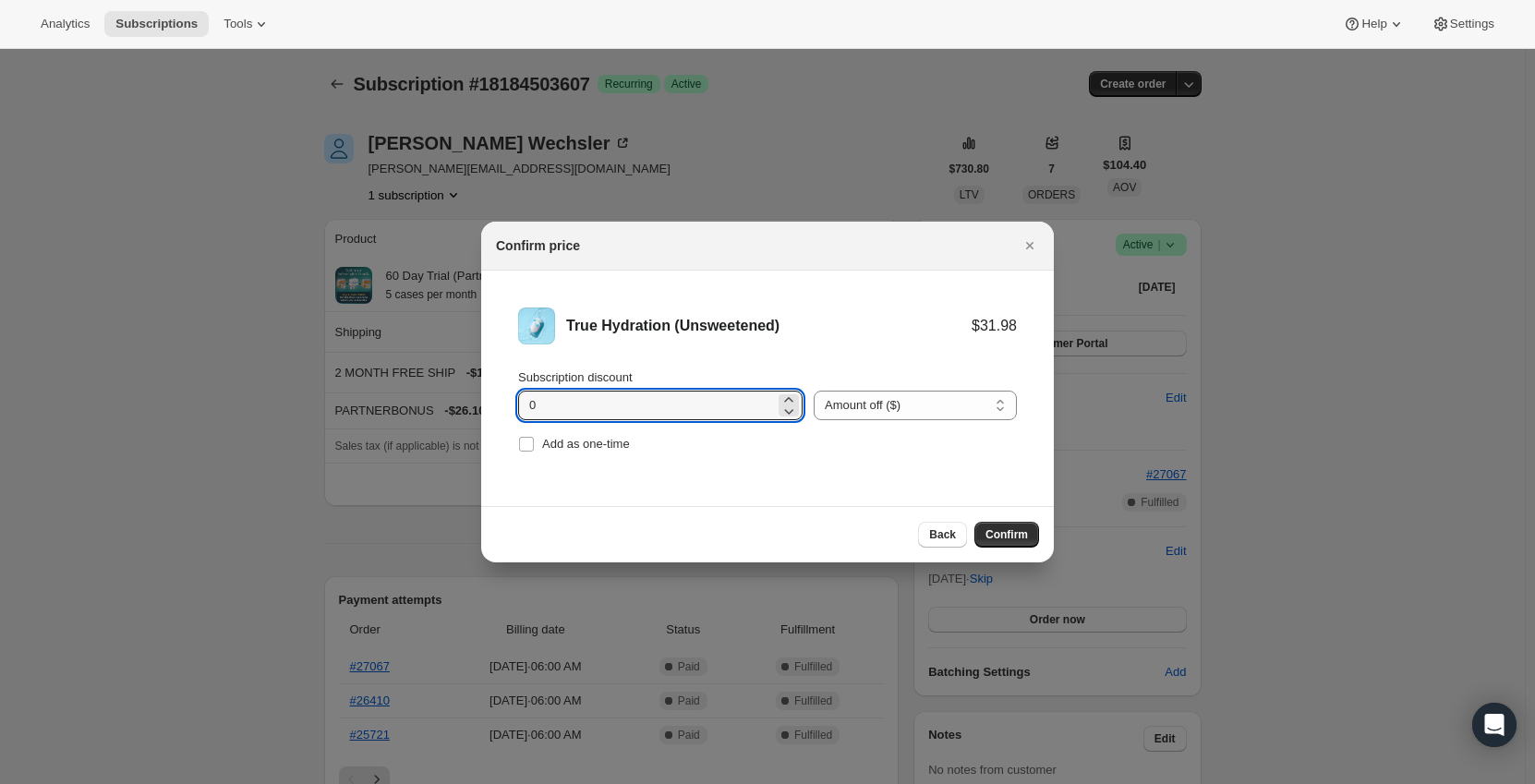
type input "11.1"
click at [729, 467] on li "True Hydration (Unsweetened) $31.98 $20.88 Subscription discount 11.1 Percent o…" at bounding box center [767, 382] width 572 height 224
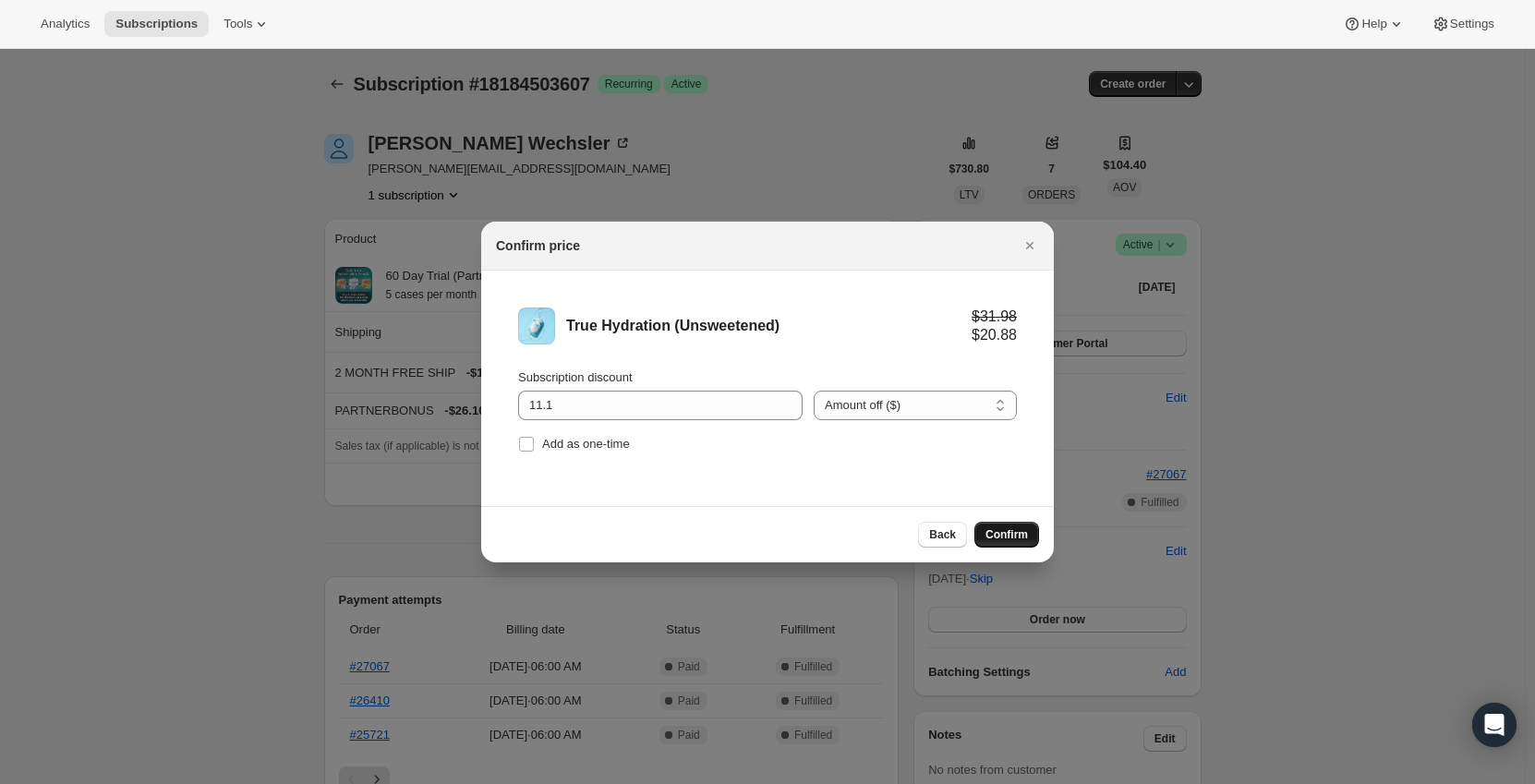
click at [981, 533] on button "Confirm" at bounding box center [1006, 535] width 64 height 26
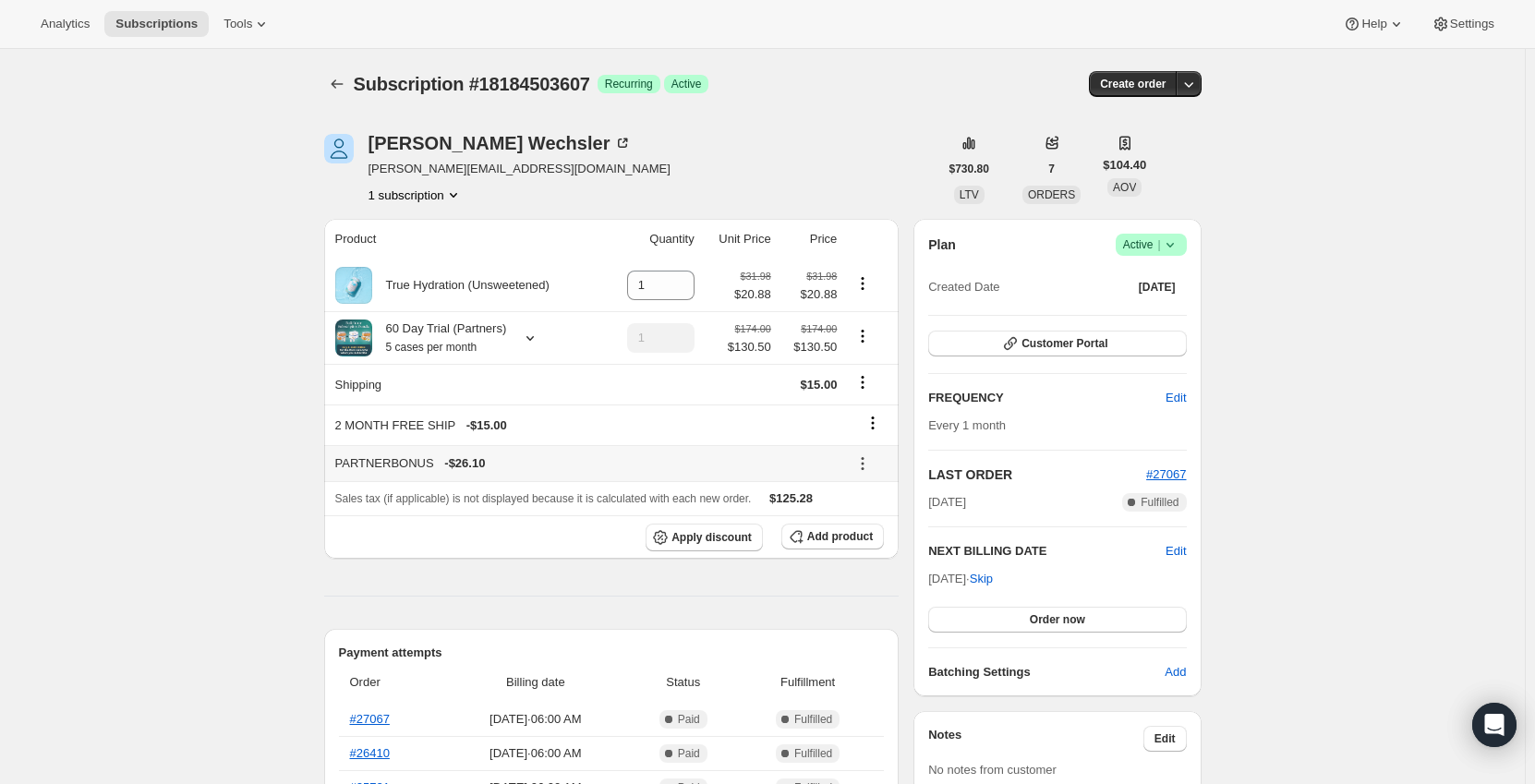
click at [869, 463] on icon at bounding box center [862, 463] width 18 height 18
click at [872, 533] on span "Remove" at bounding box center [873, 530] width 44 height 13
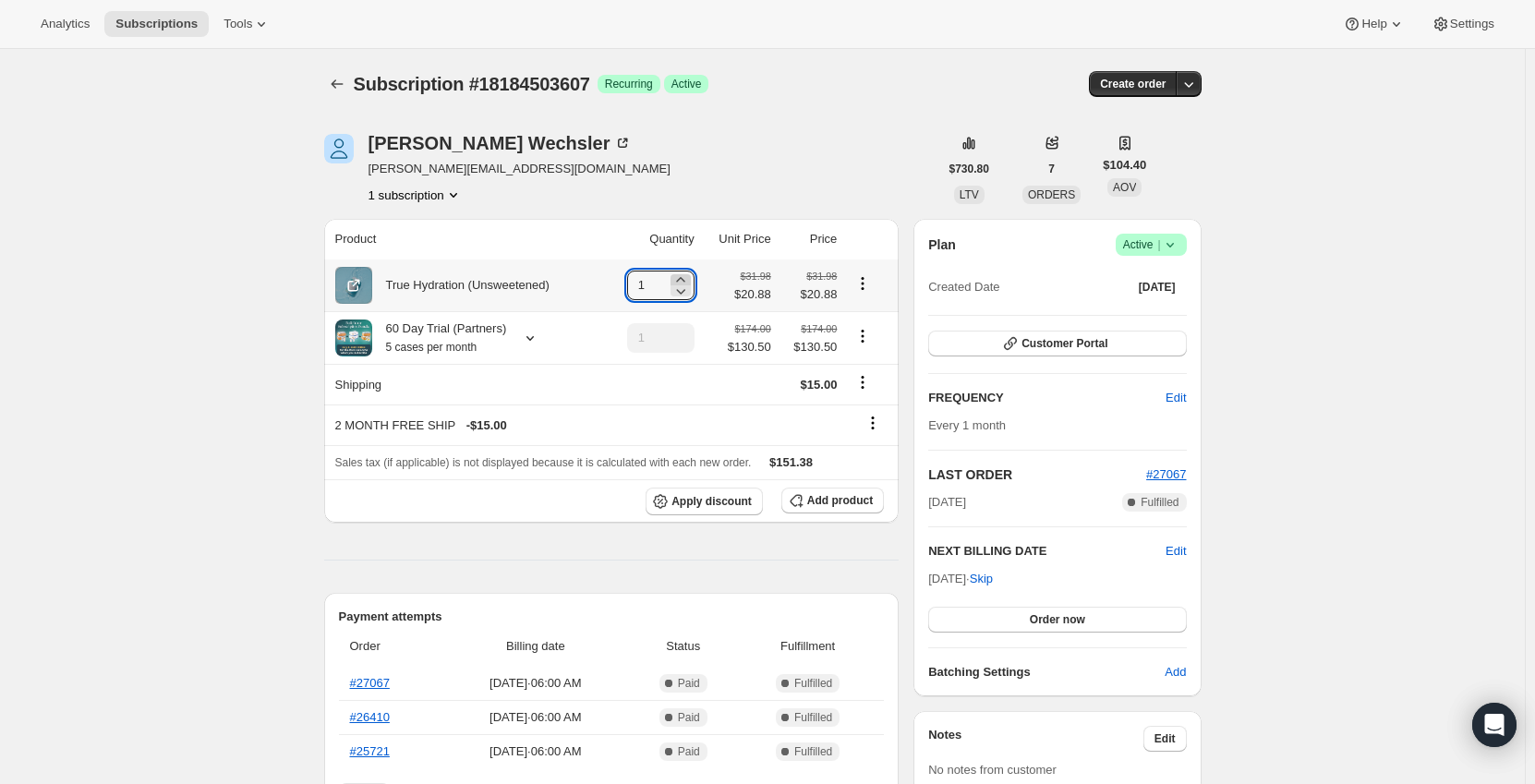
click at [686, 280] on icon at bounding box center [680, 279] width 18 height 18
type input "5"
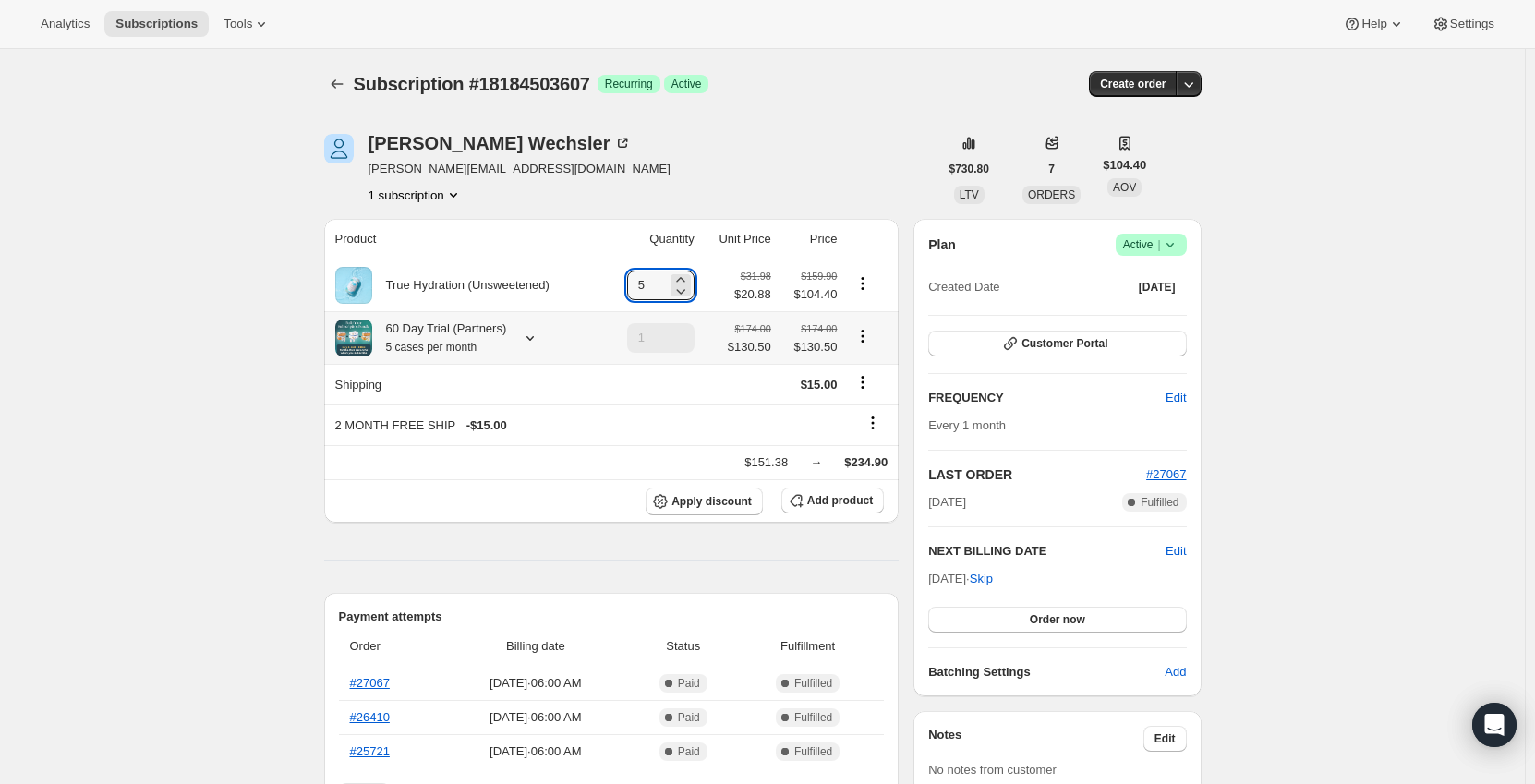
click at [527, 339] on icon at bounding box center [530, 338] width 8 height 5
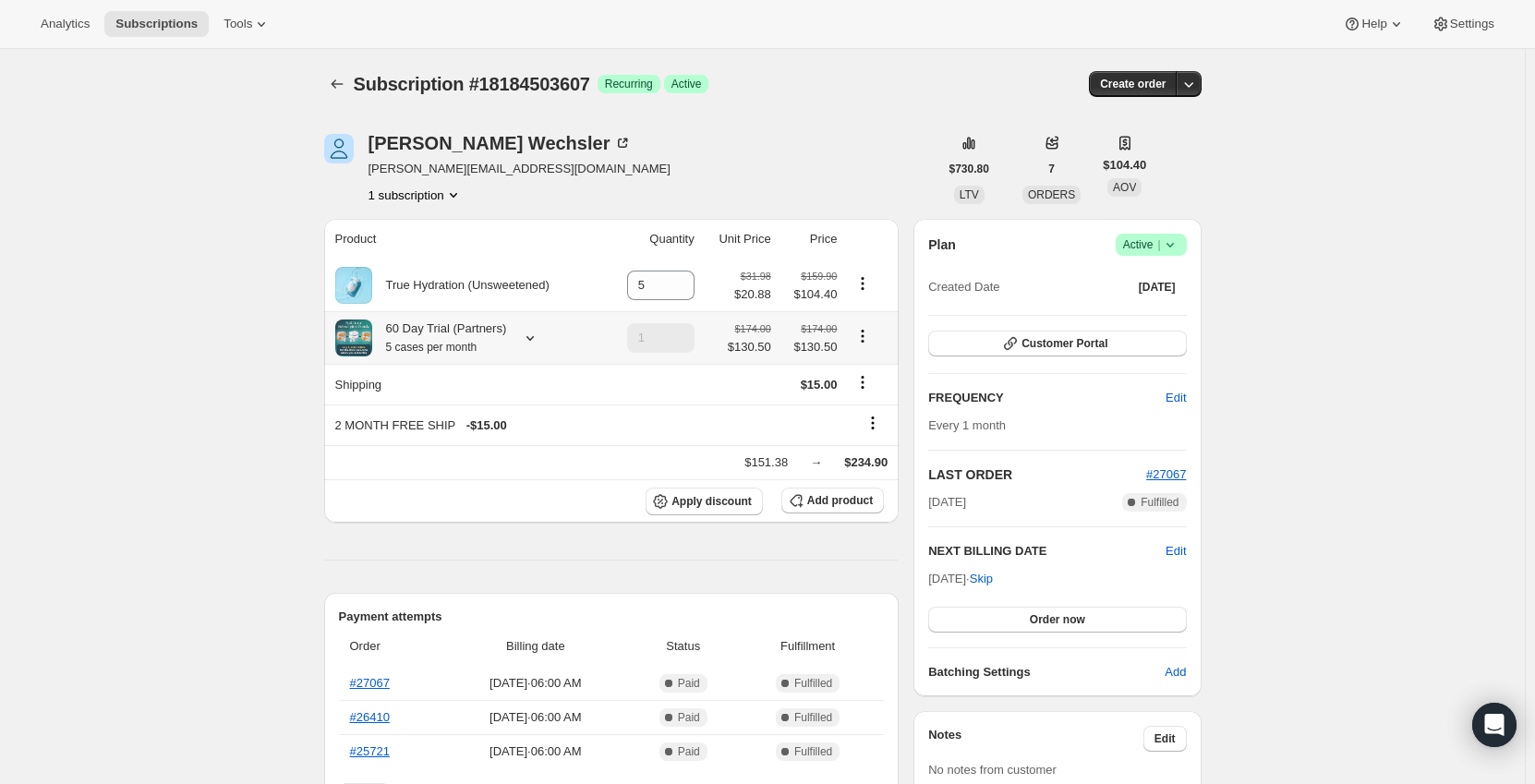
click at [863, 338] on icon "Product actions" at bounding box center [862, 336] width 18 height 18
click at [863, 404] on span "Remove" at bounding box center [867, 404] width 44 height 13
type input "0"
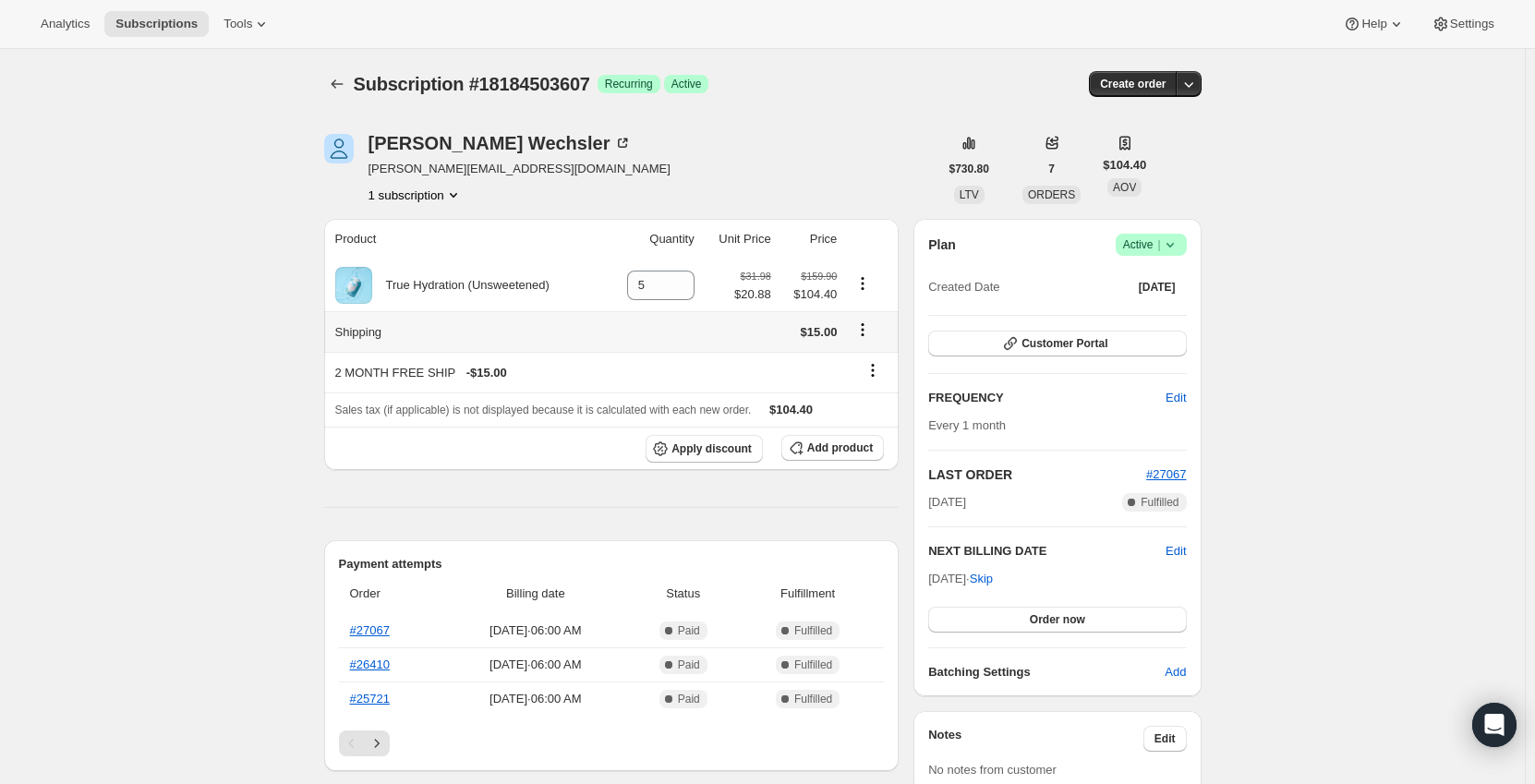
click at [877, 334] on button "Shipping actions" at bounding box center [862, 329] width 30 height 20
click at [860, 366] on span "Edit shipping rate" at bounding box center [866, 366] width 92 height 13
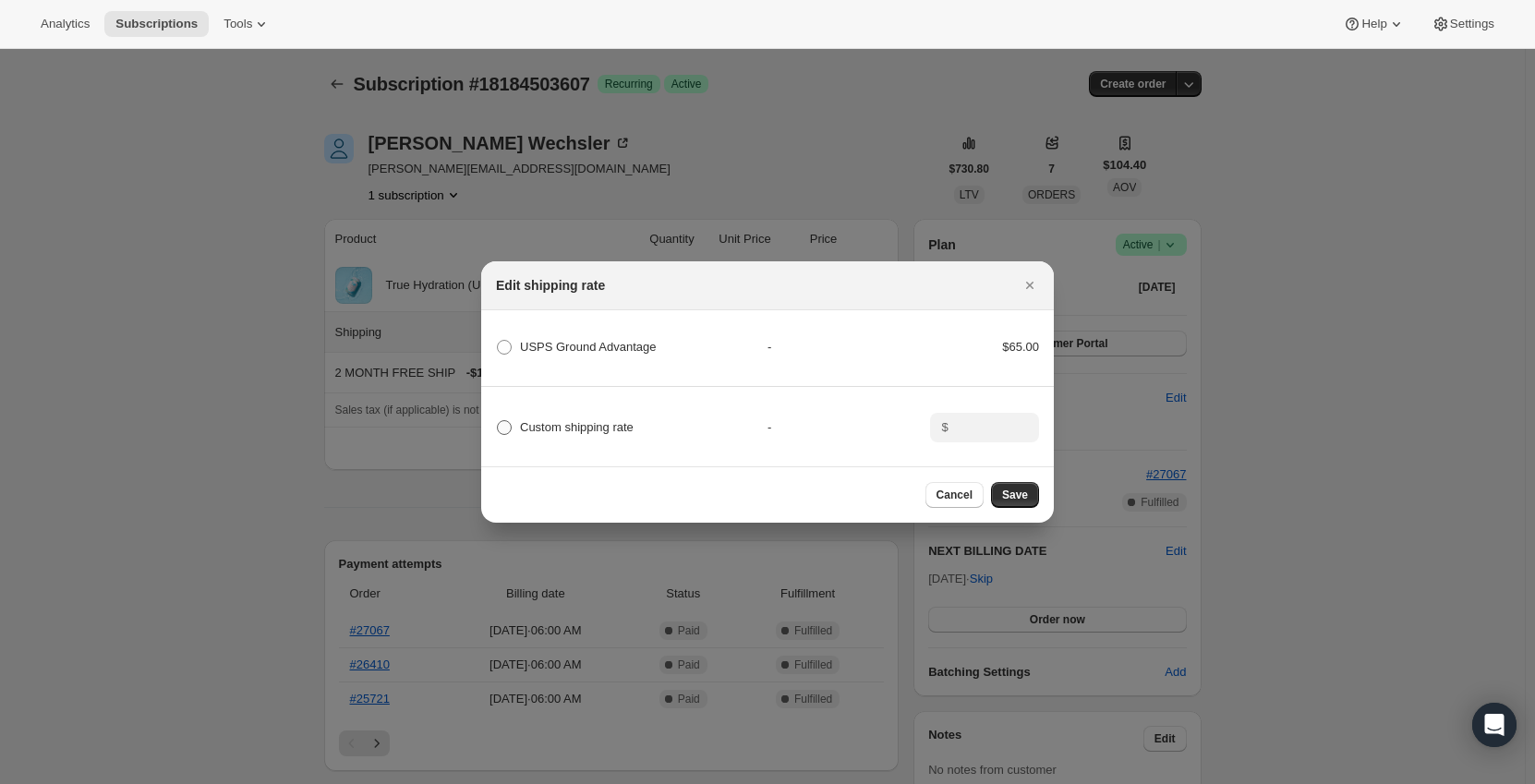
click at [577, 420] on span "Custom shipping rate" at bounding box center [577, 427] width 113 height 13
click at [497, 420] on input "Custom shipping rate" at bounding box center [497, 420] width 1 height 1
radio input "true"
click at [989, 433] on input ":reu2:" at bounding box center [983, 427] width 58 height 30
type input "0"
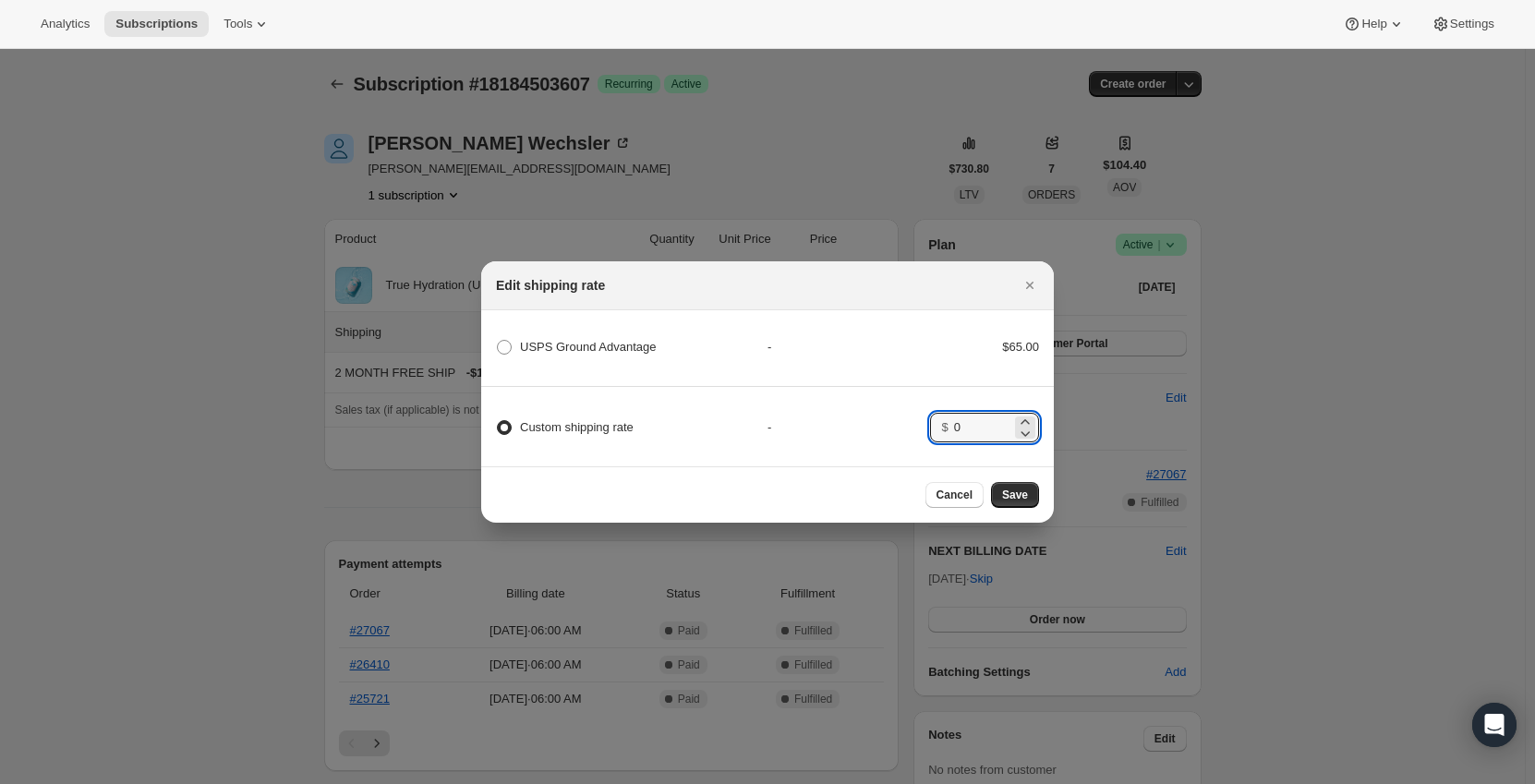
click at [902, 424] on div "-" at bounding box center [848, 427] width 162 height 18
click at [1023, 502] on span "Save" at bounding box center [1015, 494] width 26 height 14
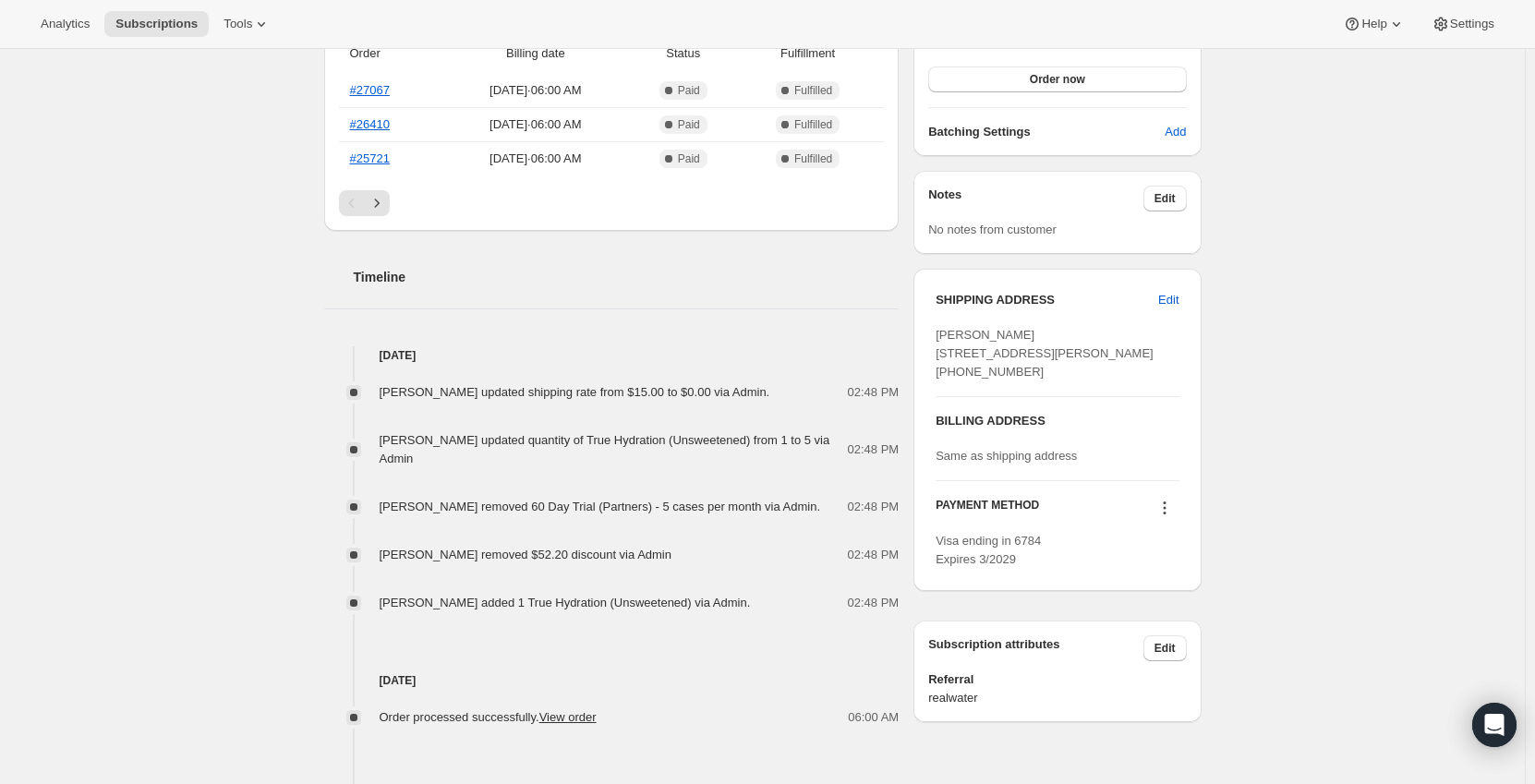
scroll to position [646, 0]
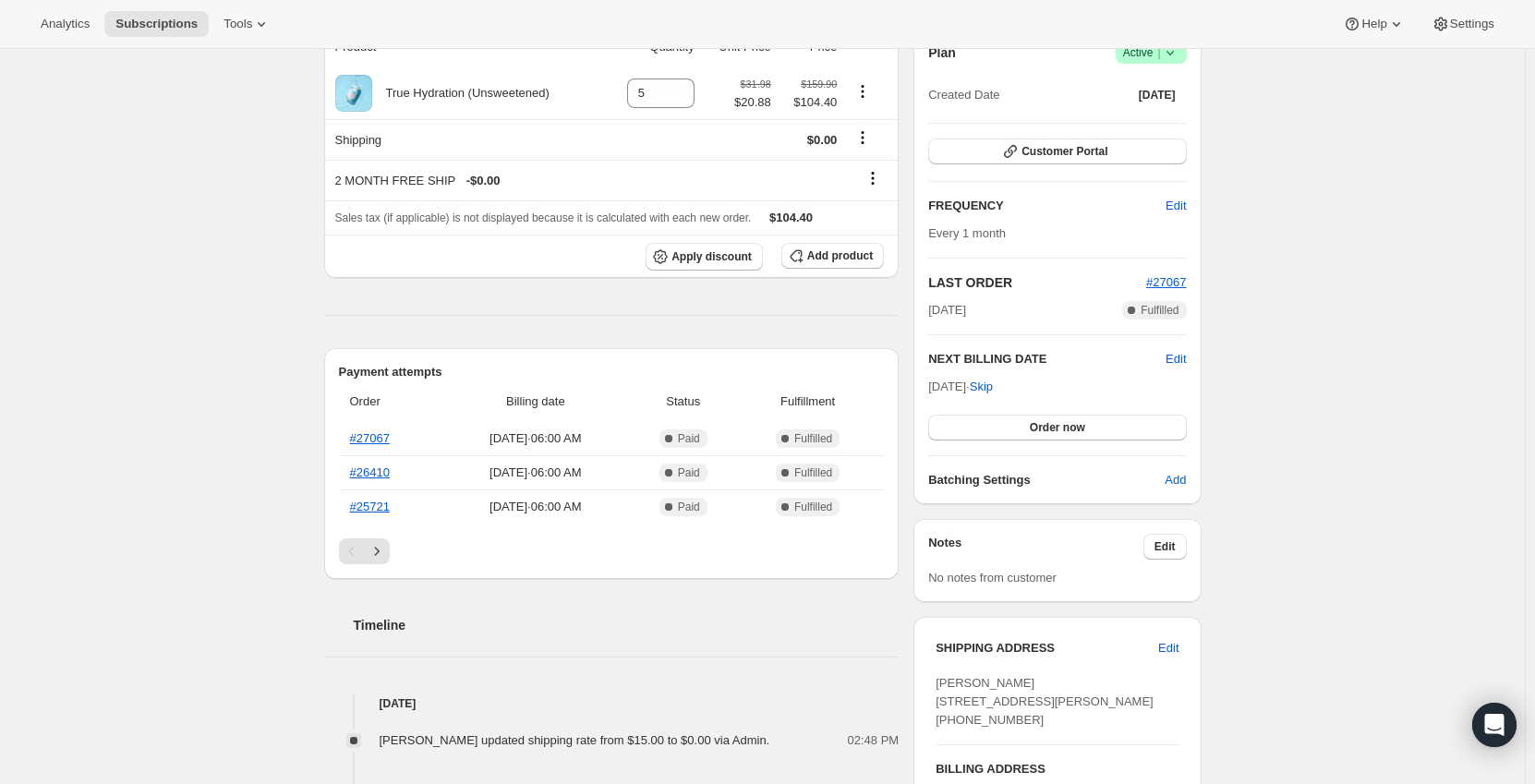
click at [279, 296] on div "Subscription #18184503607. This page is ready Subscription #18184503607 Success…" at bounding box center [762, 651] width 1524 height 1759
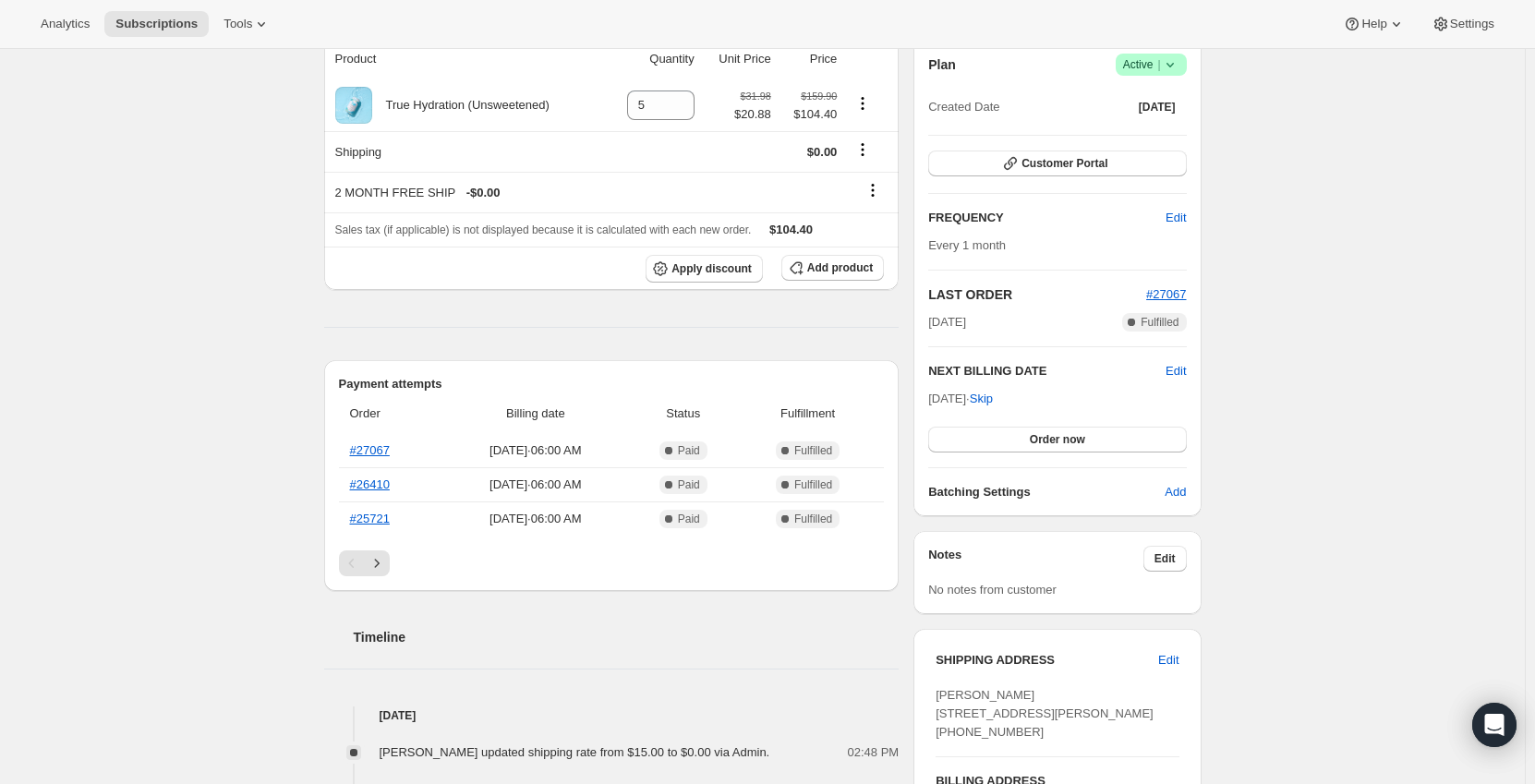
scroll to position [184, 0]
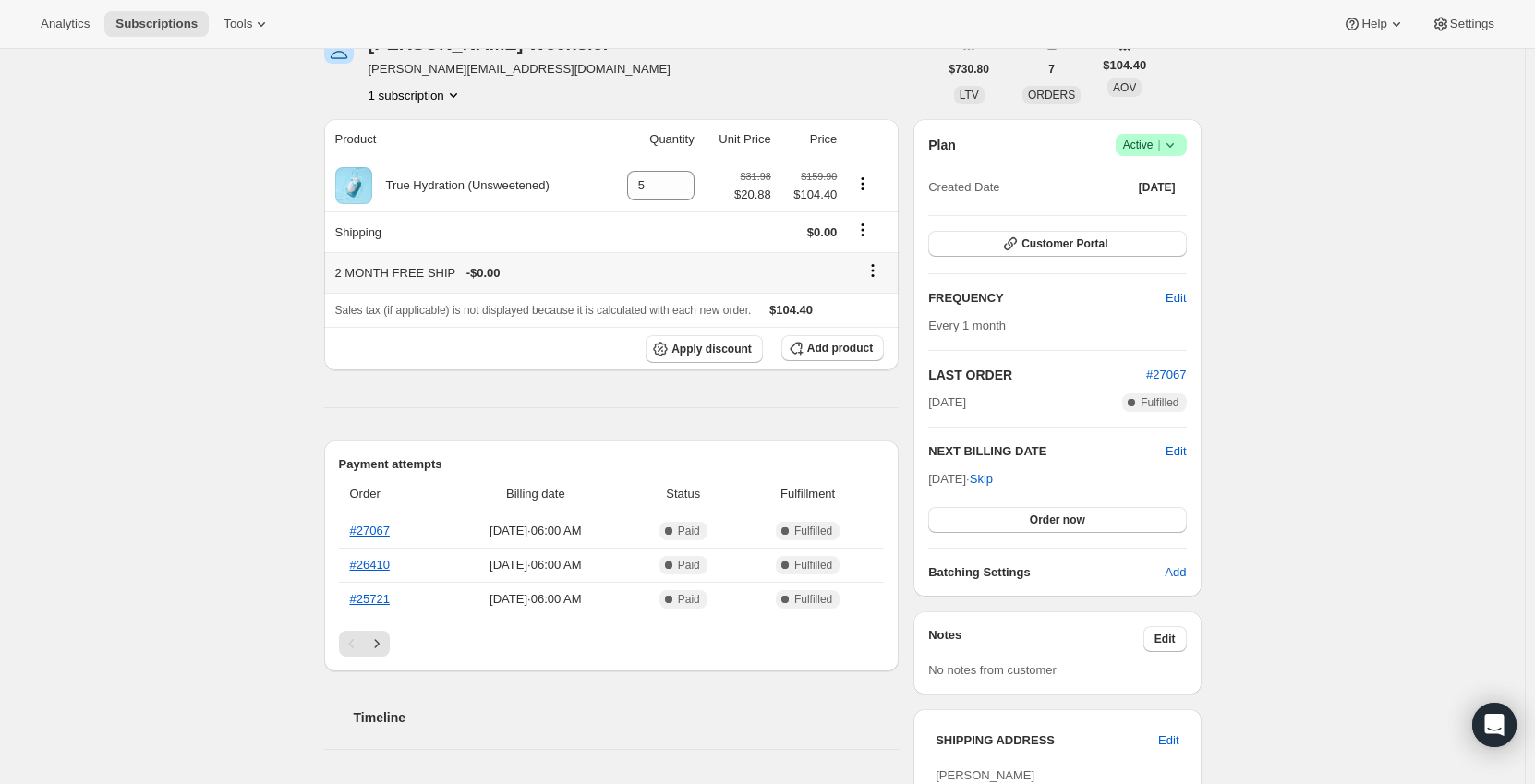
click at [882, 276] on icon at bounding box center [872, 270] width 18 height 18
click at [870, 304] on span "Remove" at bounding box center [878, 306] width 44 height 13
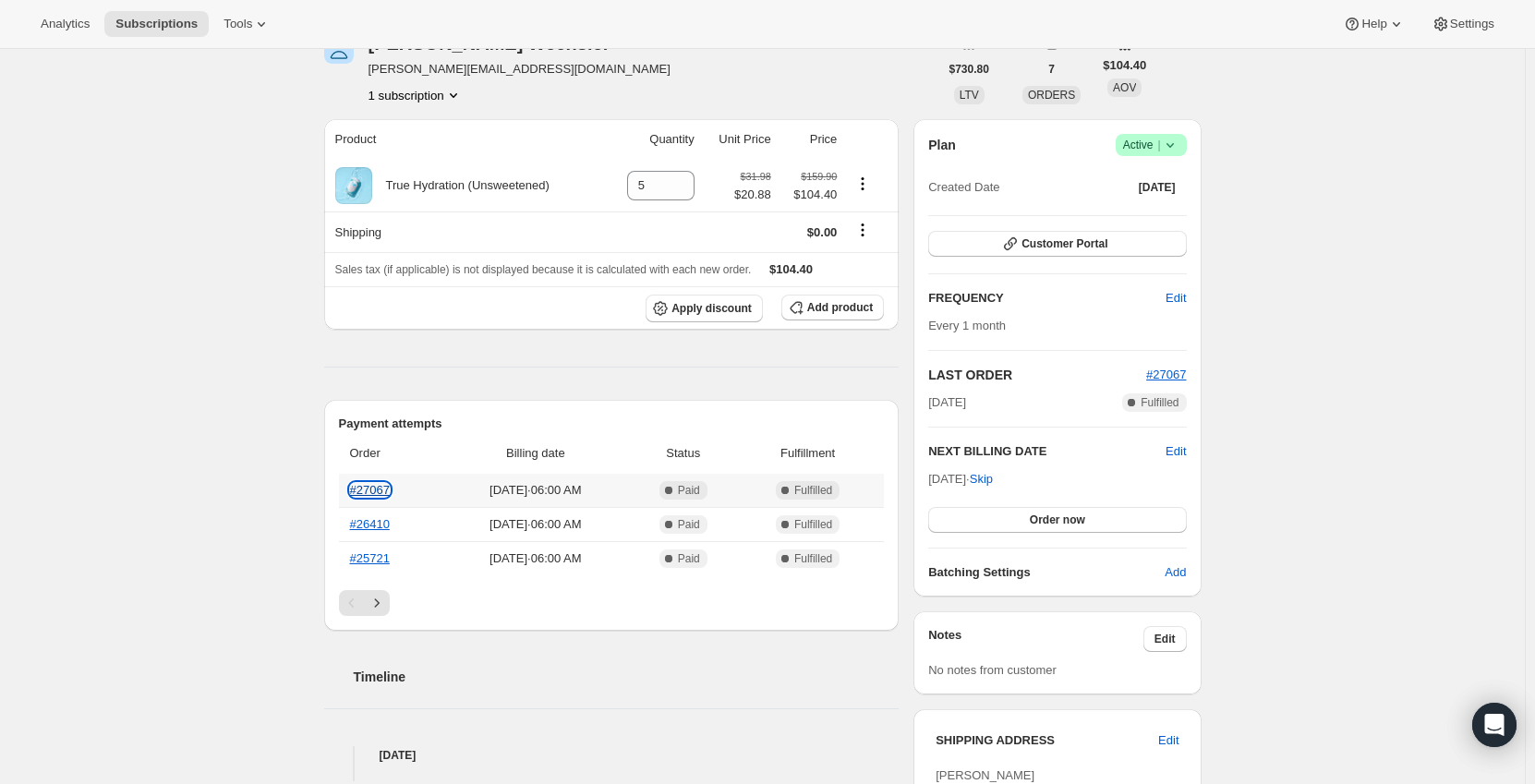
click at [376, 491] on link "#27067" at bounding box center [370, 489] width 39 height 13
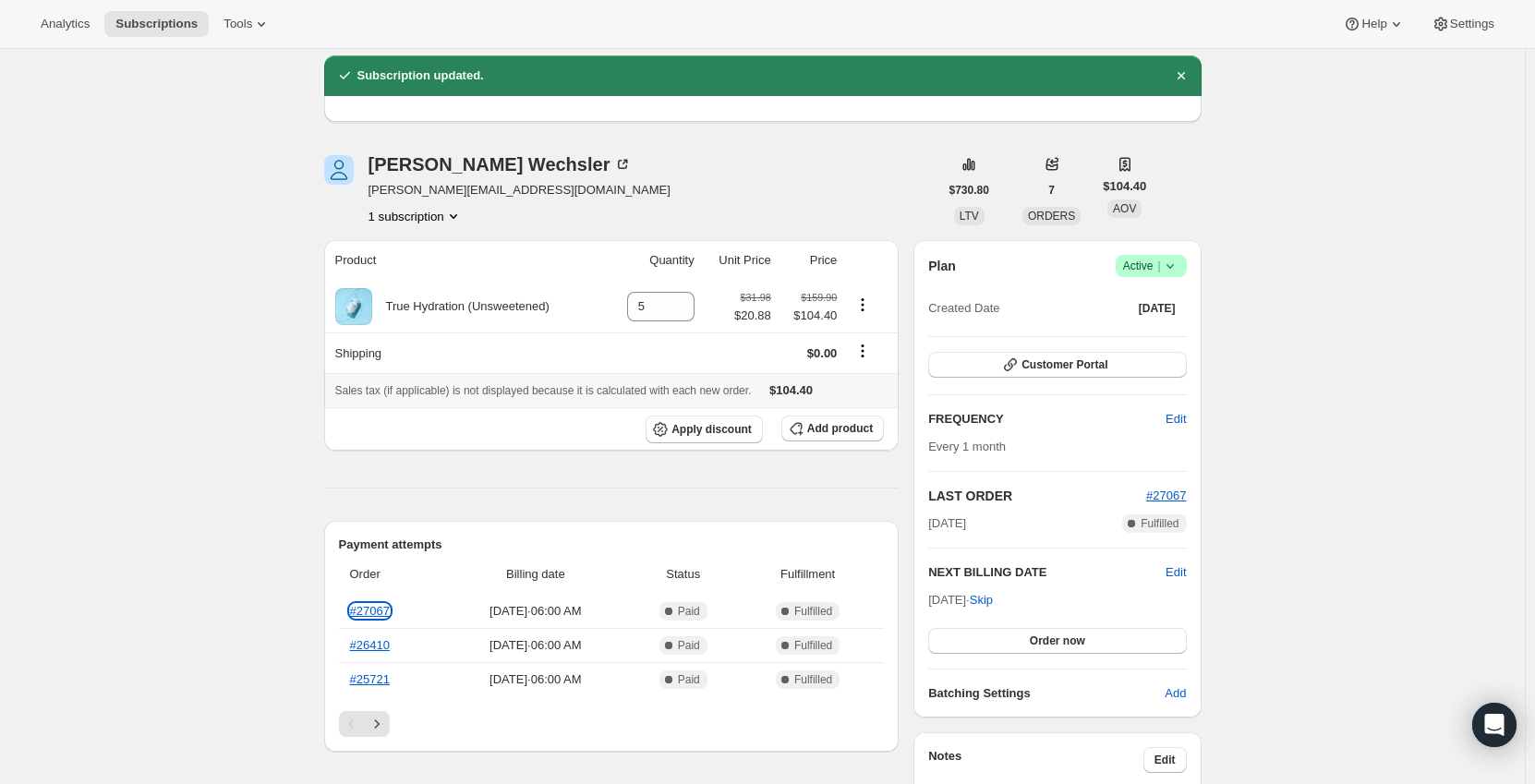
scroll to position [0, 0]
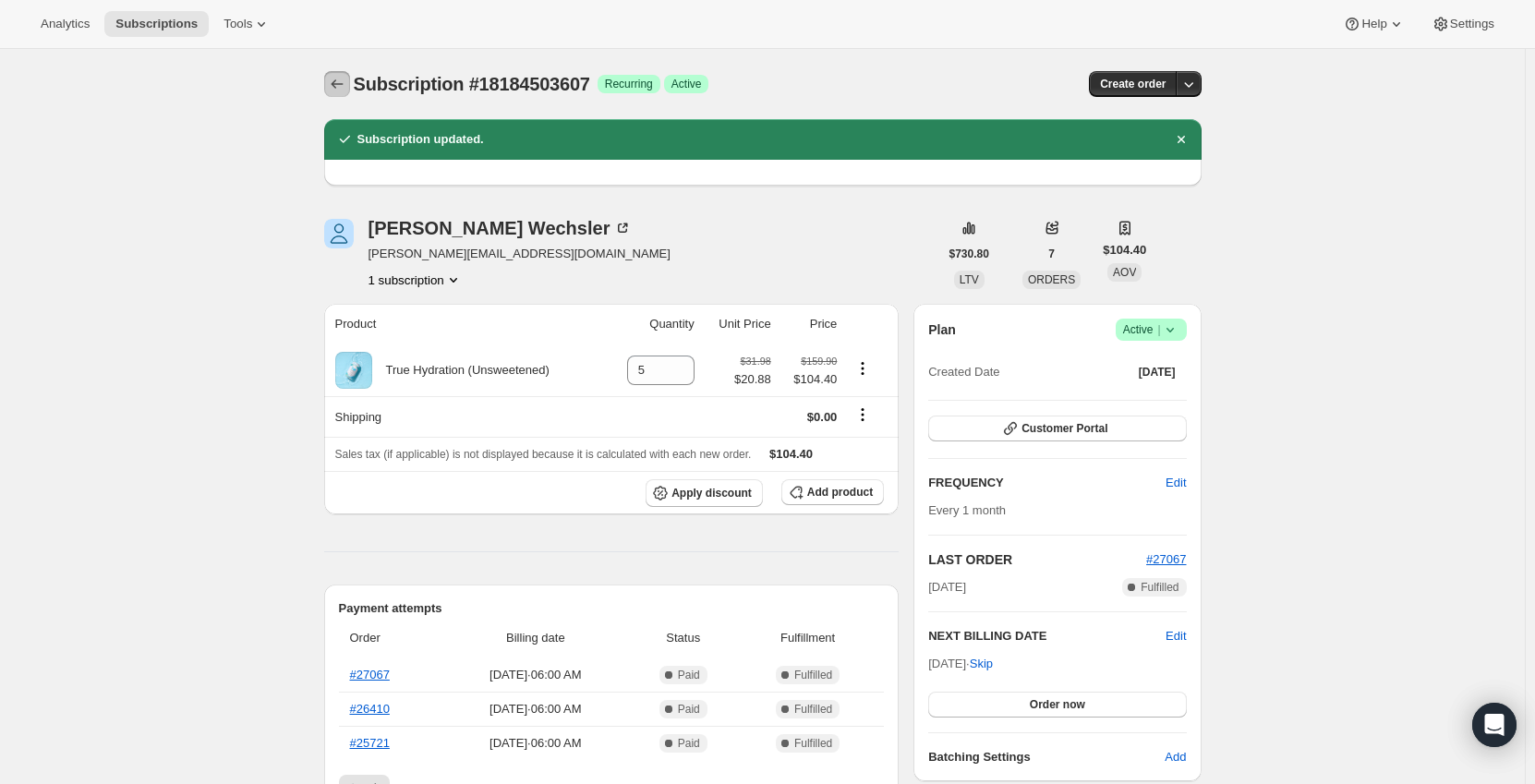
click at [331, 80] on icon "Subscriptions" at bounding box center [336, 83] width 18 height 18
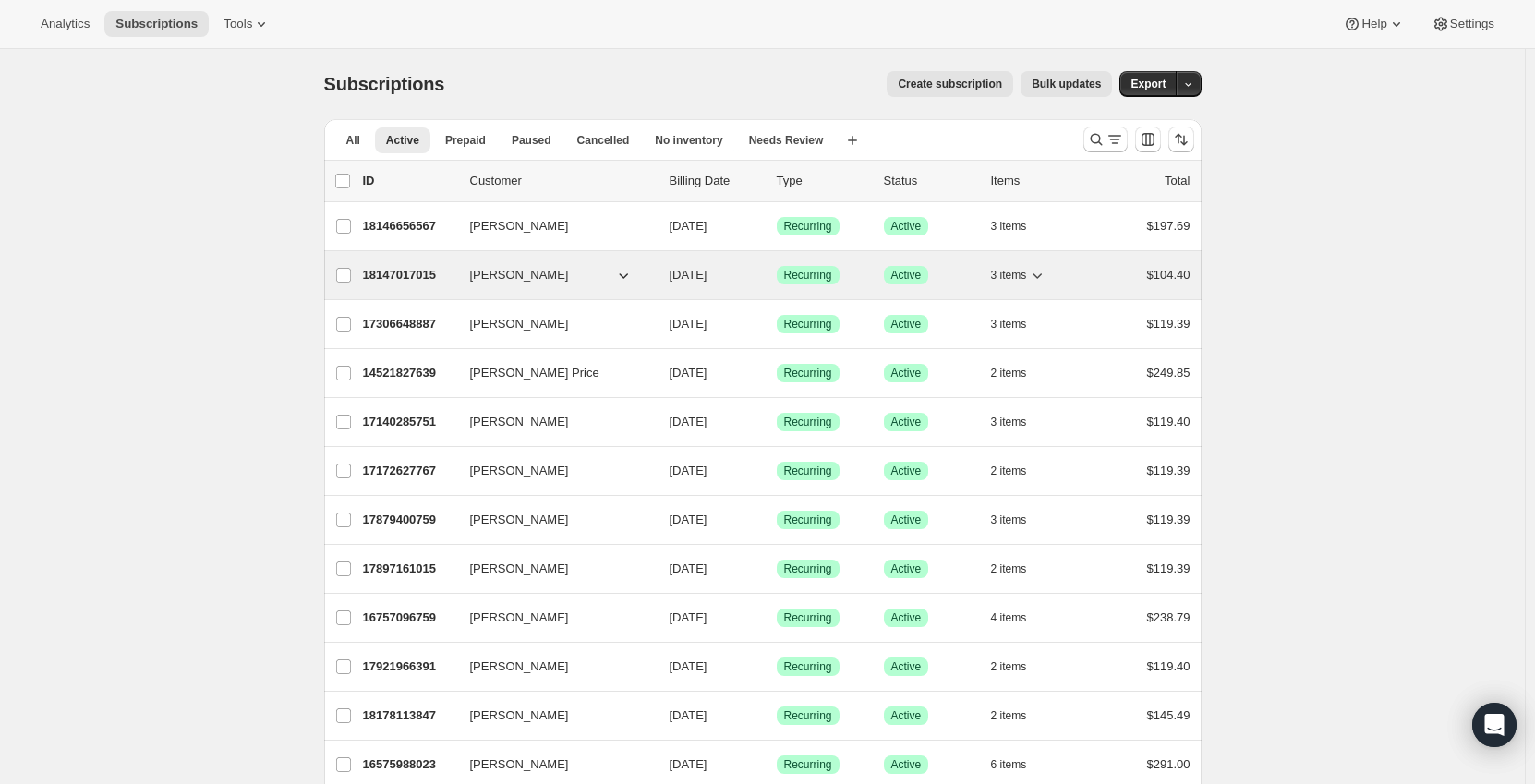
click at [447, 273] on p "18147017015" at bounding box center [409, 274] width 92 height 18
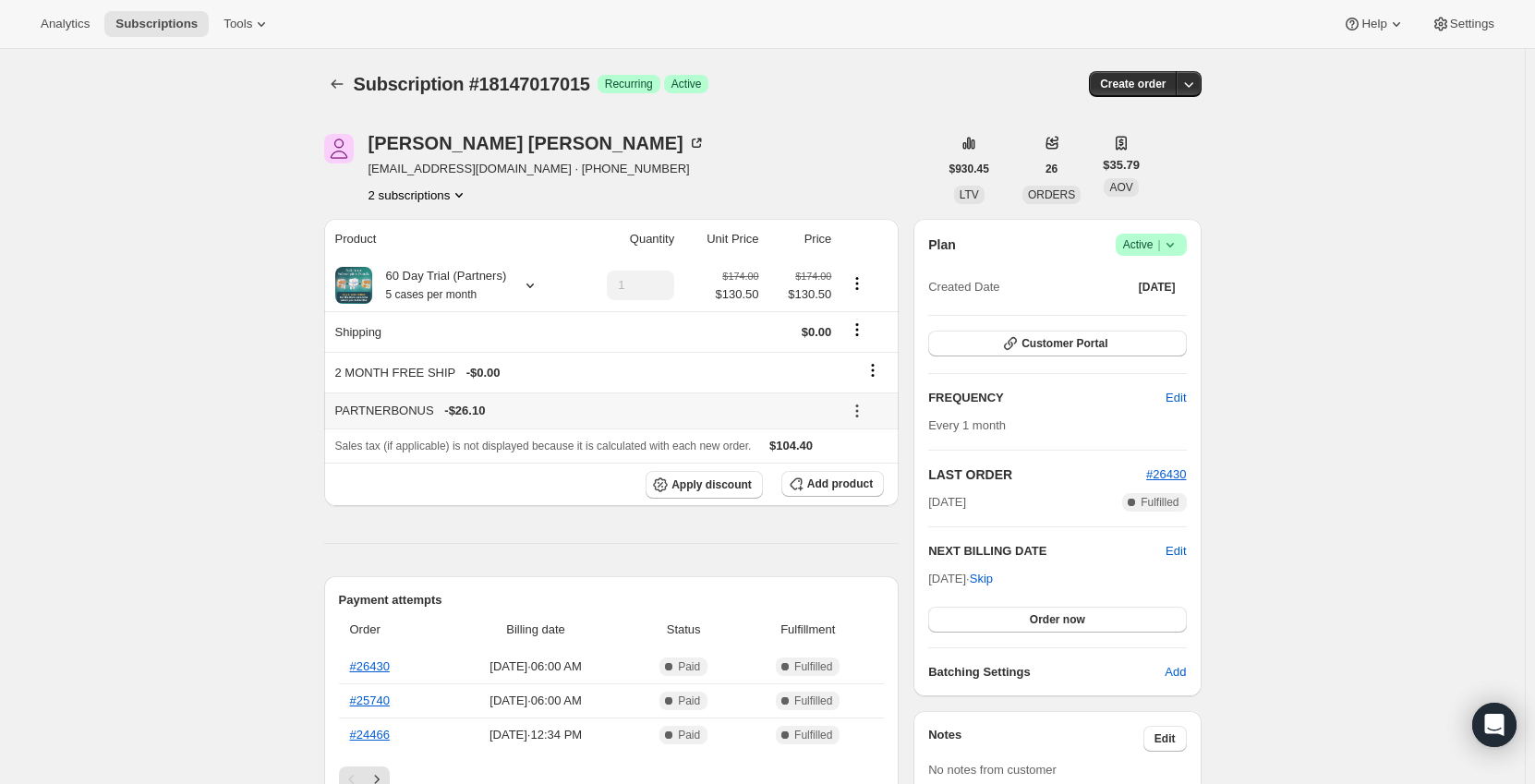
click at [856, 410] on icon at bounding box center [856, 410] width 18 height 18
click at [870, 479] on span "Remove" at bounding box center [870, 477] width 44 height 13
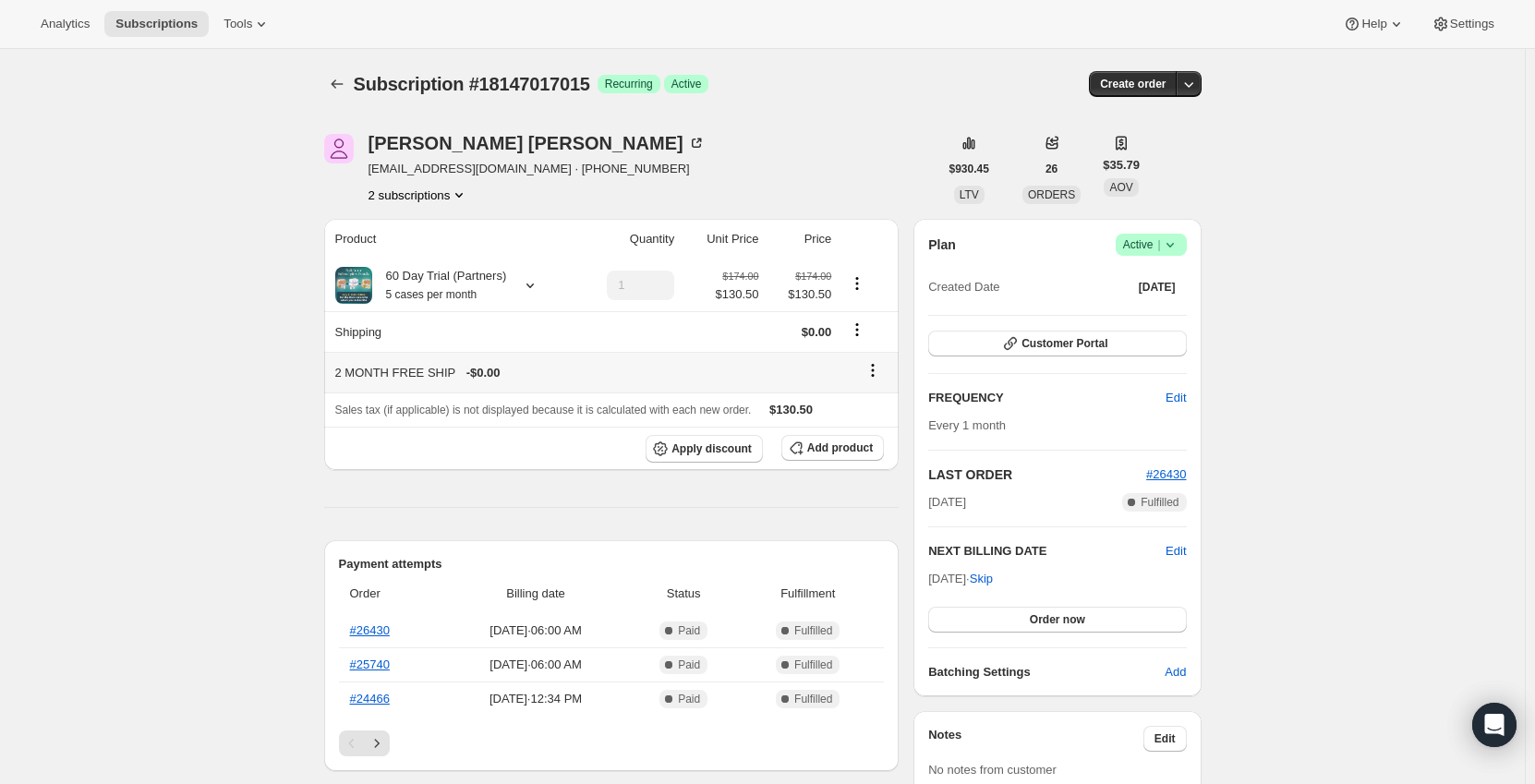
click at [874, 367] on icon at bounding box center [872, 369] width 18 height 18
click at [890, 407] on span "Remove" at bounding box center [878, 406] width 44 height 13
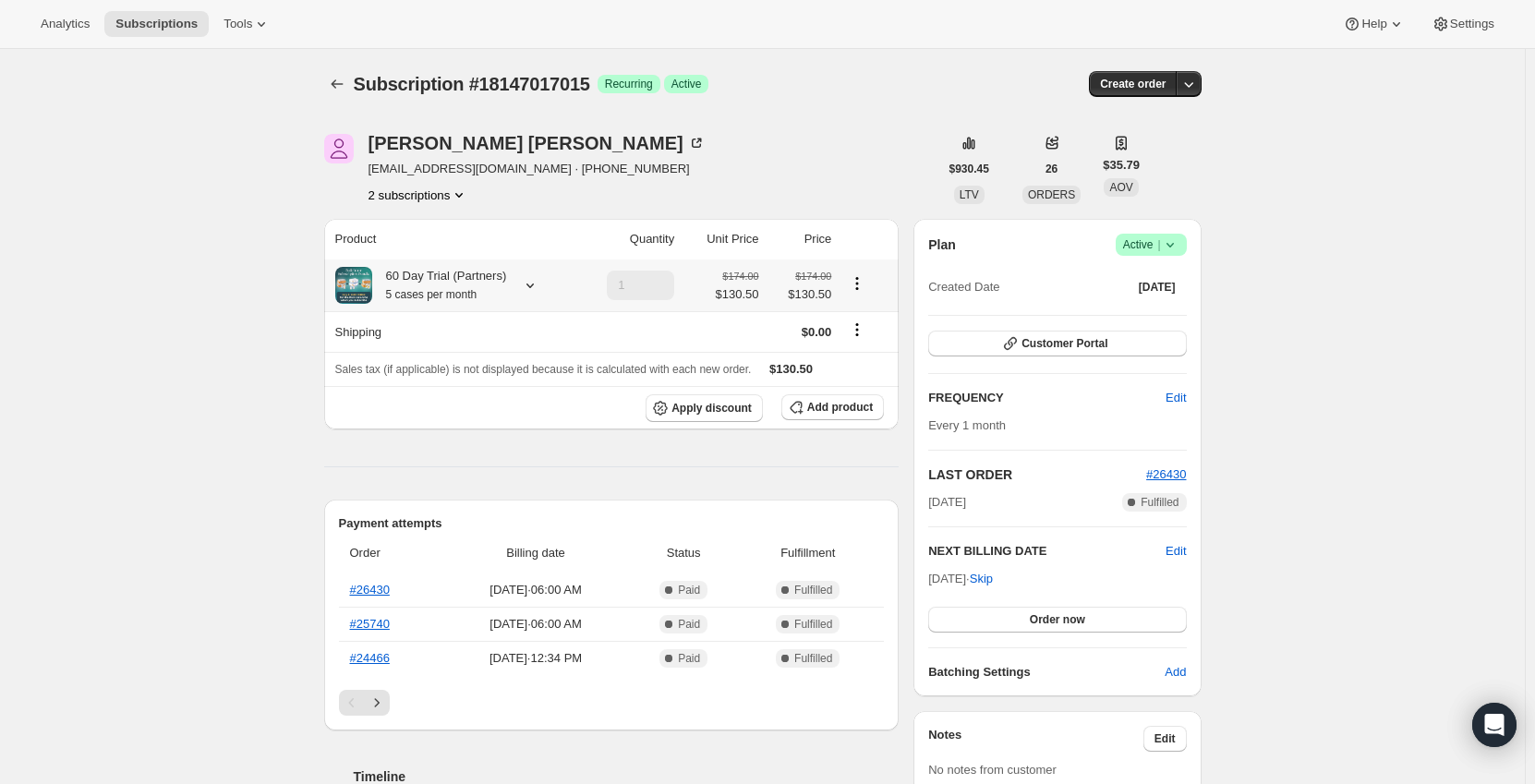
click at [509, 283] on div "60 Day Trial (Partners) 5 cases per month" at bounding box center [452, 285] width 234 height 36
click at [536, 285] on icon at bounding box center [530, 285] width 18 height 18
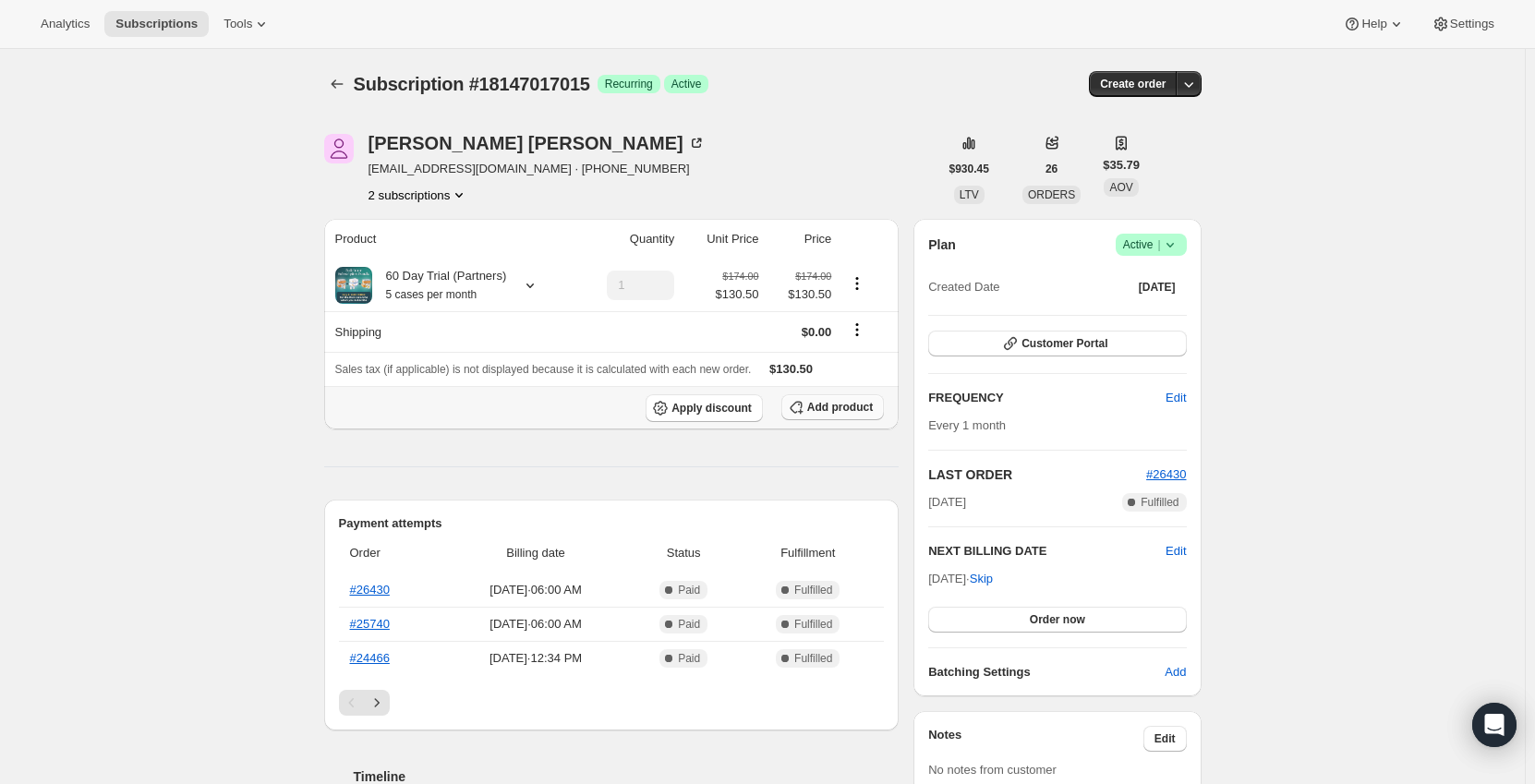
click at [802, 402] on icon "button" at bounding box center [795, 407] width 12 height 12
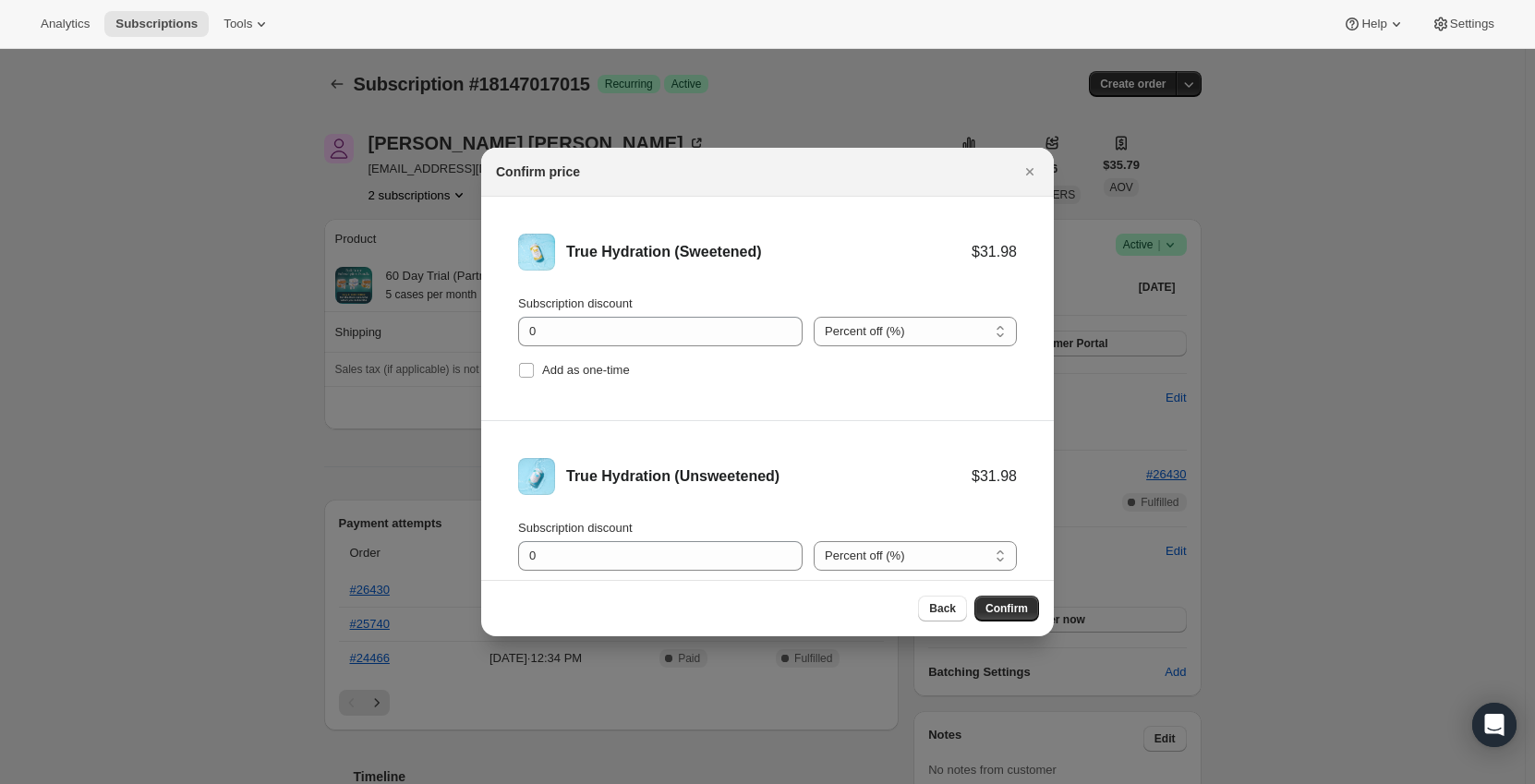
click at [885, 341] on select "Percent off (%) Amount off ($)" at bounding box center [915, 331] width 204 height 30
select select "fixed"
click at [813, 317] on select "Percent off (%) Amount off ($)" at bounding box center [915, 331] width 204 height 30
click at [863, 559] on select "Percent off (%) Amount off ($)" at bounding box center [915, 556] width 204 height 30
select select "fixed"
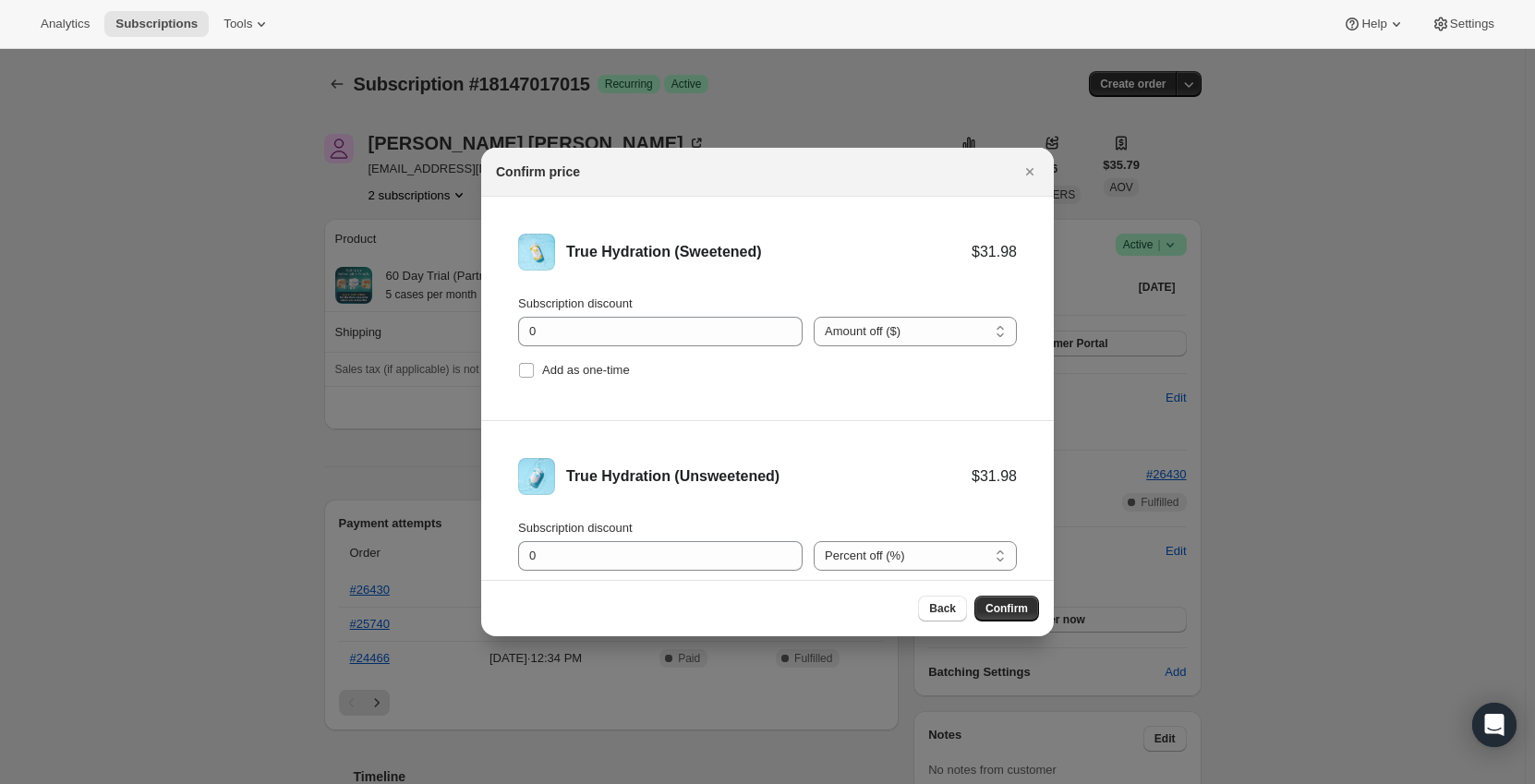
click at [813, 541] on select "Percent off (%) Amount off ($)" at bounding box center [915, 556] width 204 height 30
drag, startPoint x: 571, startPoint y: 312, endPoint x: 571, endPoint y: 324, distance: 12.0
click at [571, 315] on div "Subscription discount 0" at bounding box center [660, 321] width 284 height 52
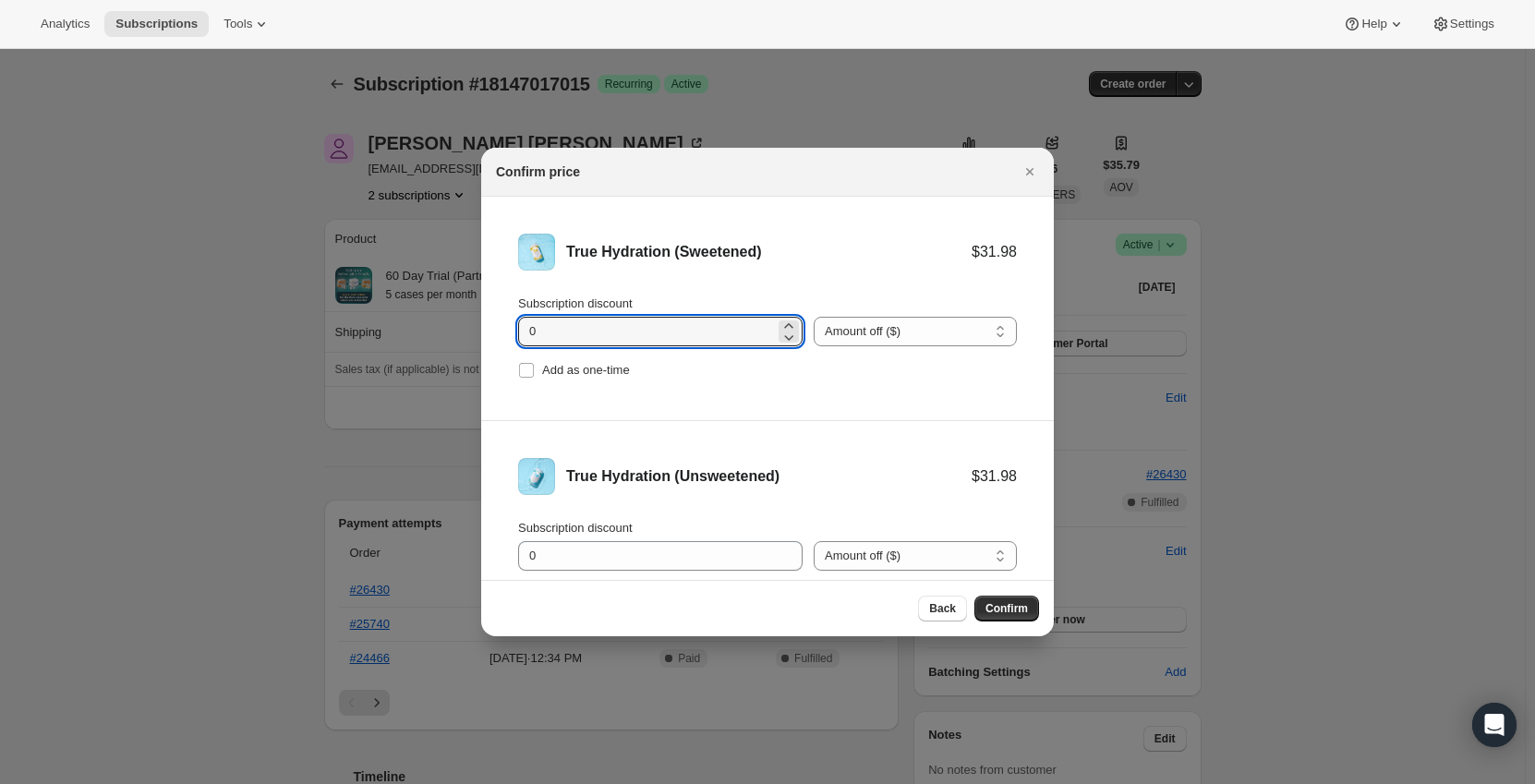
drag, startPoint x: 571, startPoint y: 324, endPoint x: 501, endPoint y: 325, distance: 70.0
click at [501, 325] on li "True Hydration (Sweetened) $31.98 Subscription discount 0 Percent off (%) Amoun…" at bounding box center [767, 309] width 572 height 225
type input "11.1"
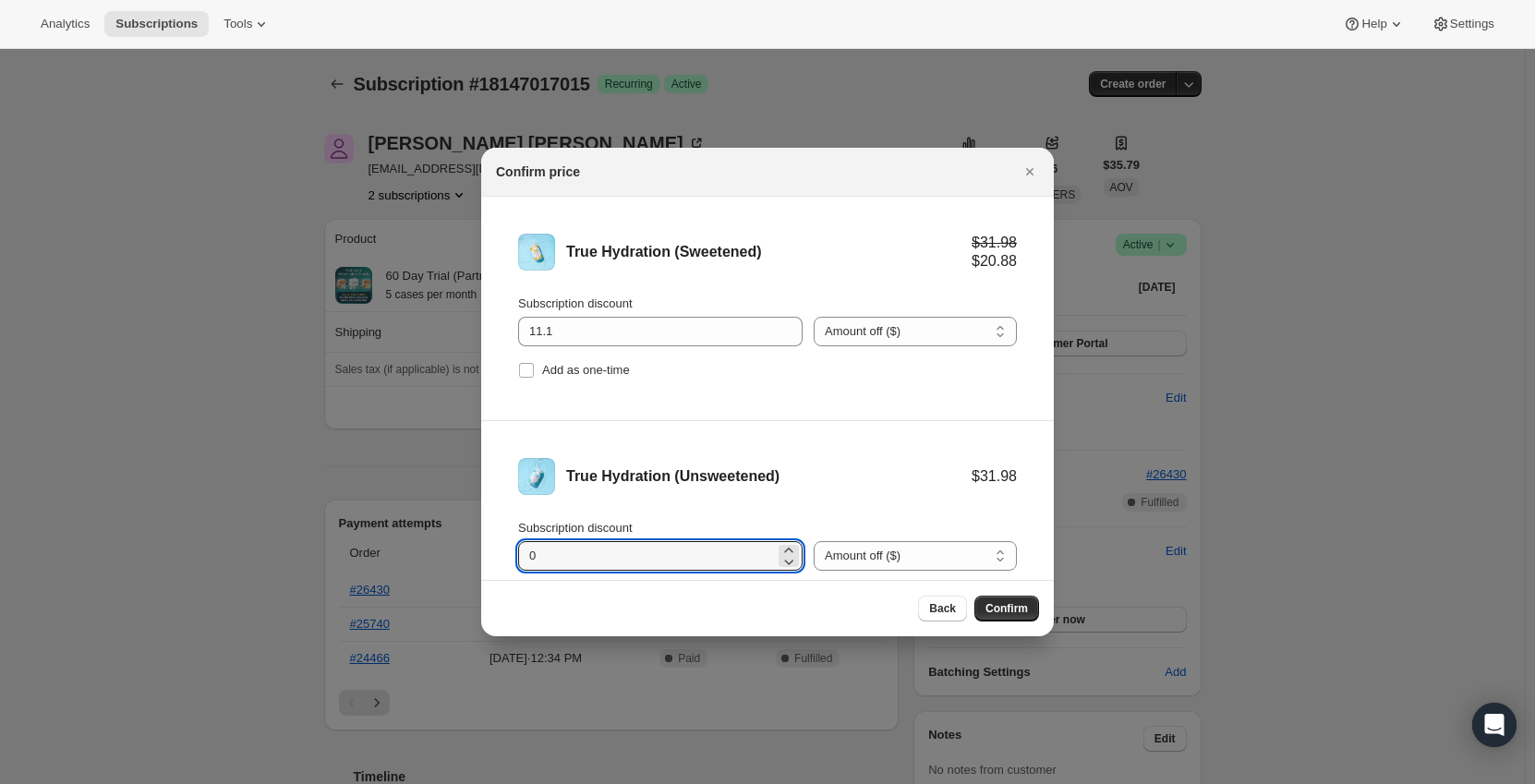
scroll to position [10, 0]
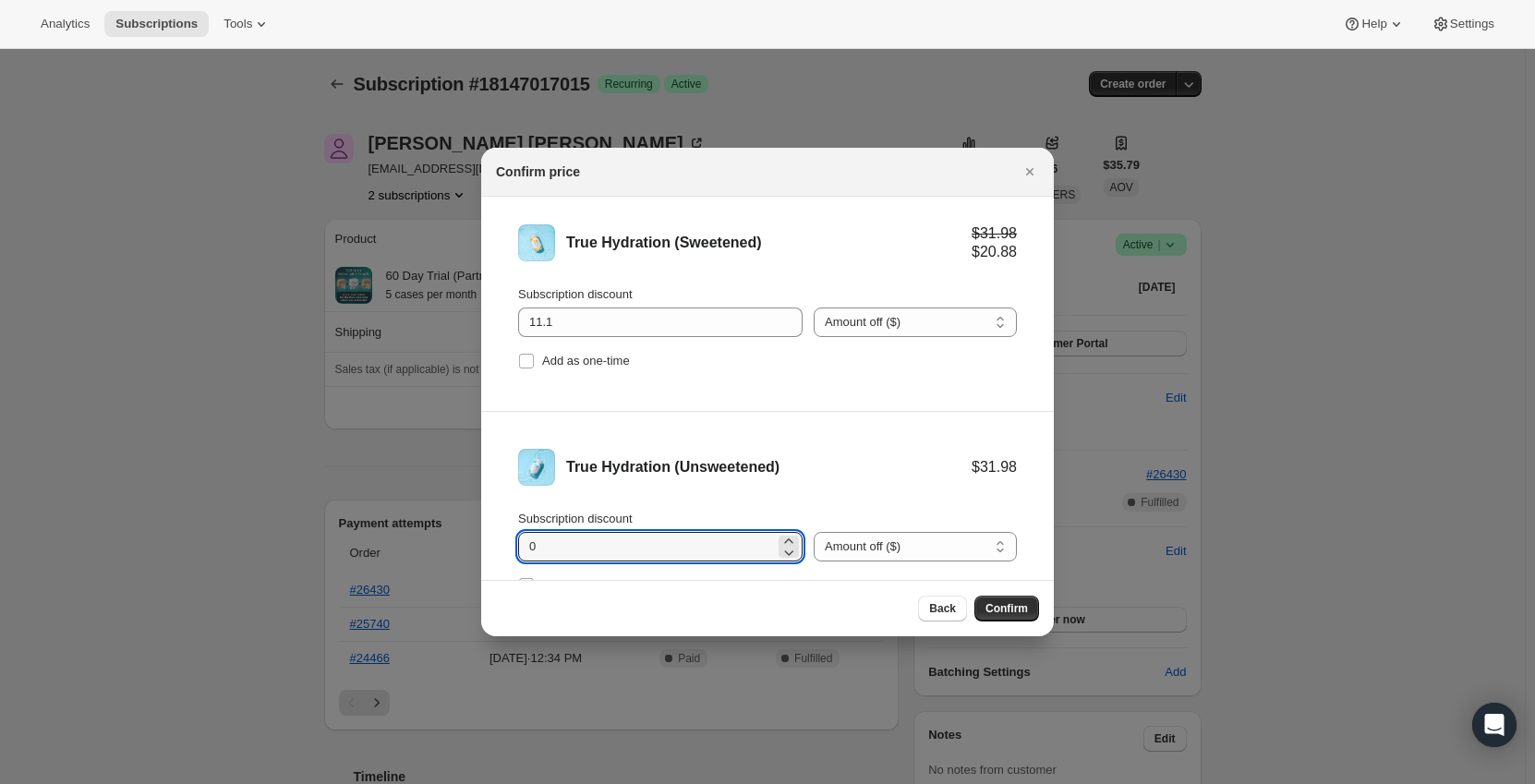
drag, startPoint x: 555, startPoint y: 566, endPoint x: 499, endPoint y: 560, distance: 56.3
click at [499, 560] on li "True Hydration (Unsweetened) $31.98 Subscription discount 0 Percent off (%) Amo…" at bounding box center [767, 523] width 572 height 224
type input "11.1"
click at [773, 451] on div "True Hydration (Unsweetened) $31.98 $20.88" at bounding box center [767, 467] width 498 height 36
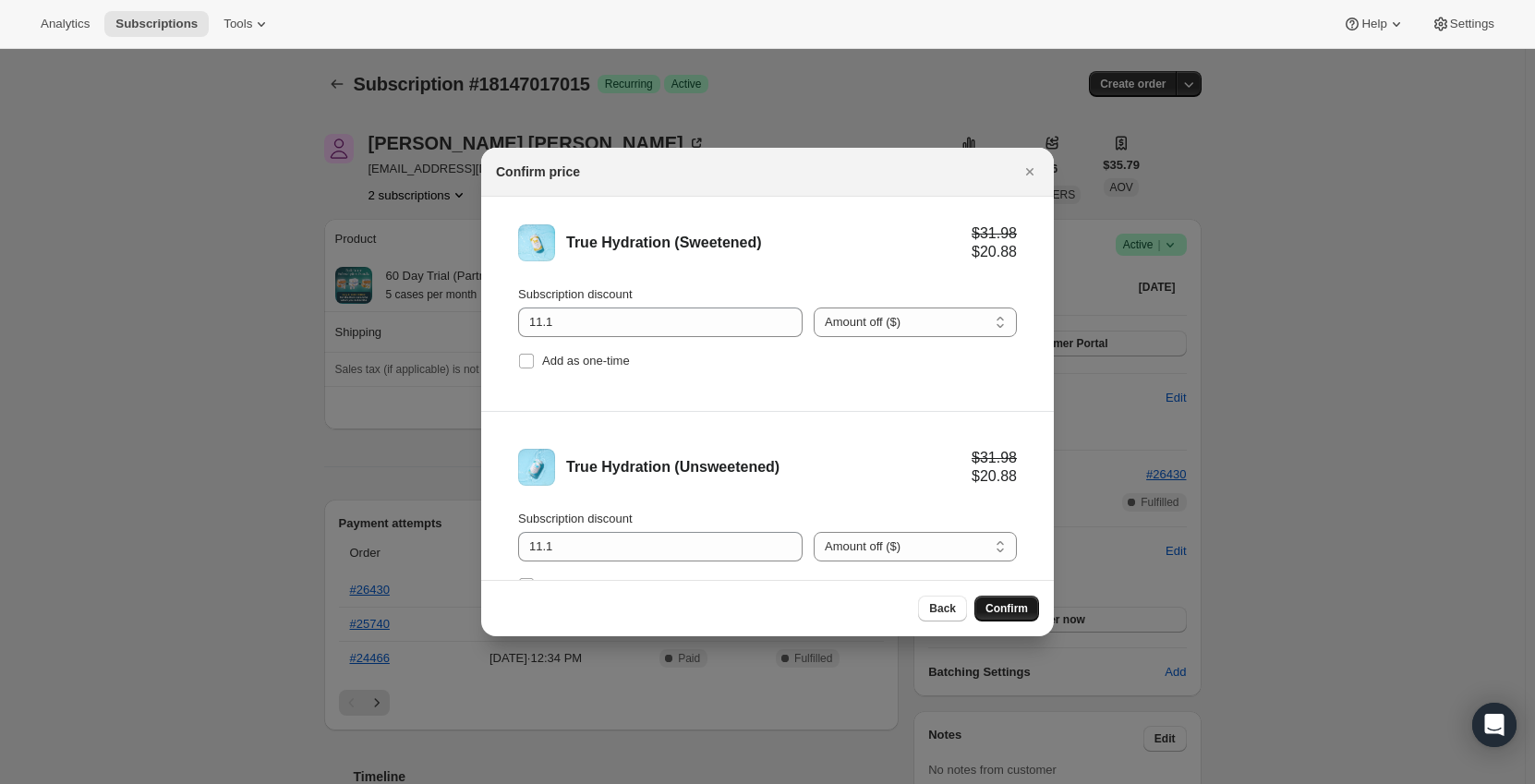
click at [1002, 610] on span "Confirm" at bounding box center [1006, 607] width 42 height 14
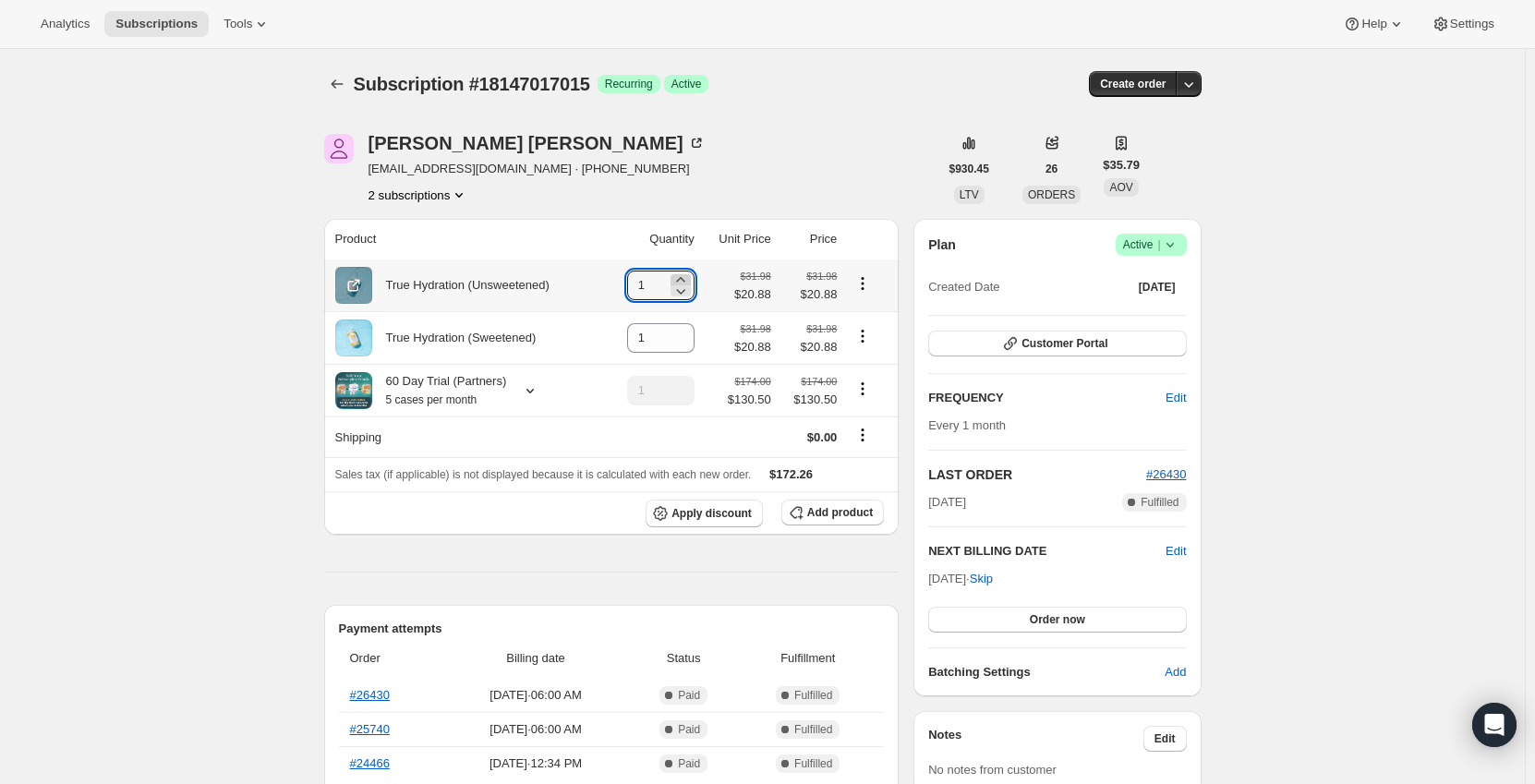
click at [684, 277] on icon at bounding box center [680, 279] width 18 height 18
type input "3"
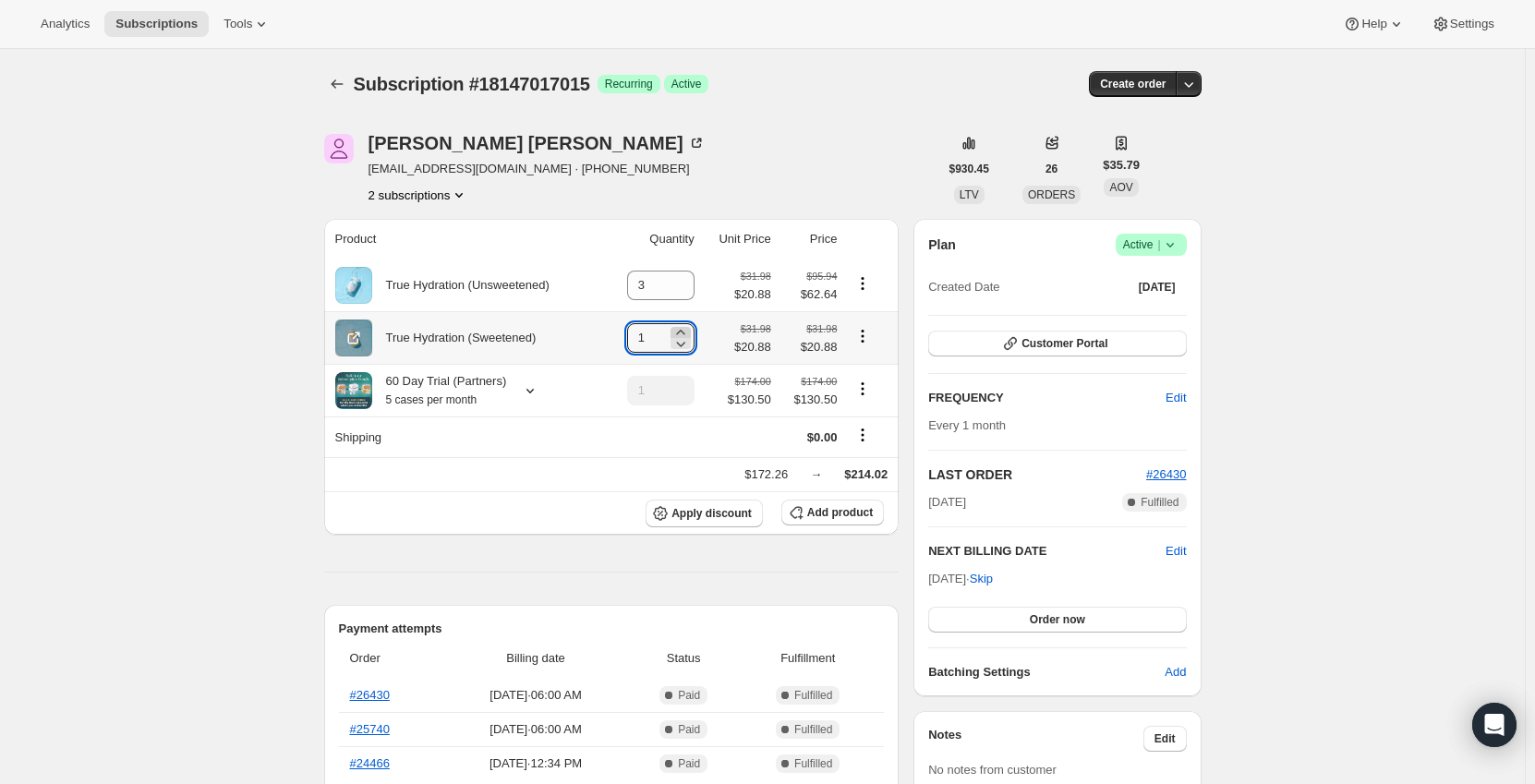
click at [689, 332] on icon at bounding box center [680, 332] width 18 height 18
type input "2"
click at [531, 395] on icon at bounding box center [530, 390] width 18 height 18
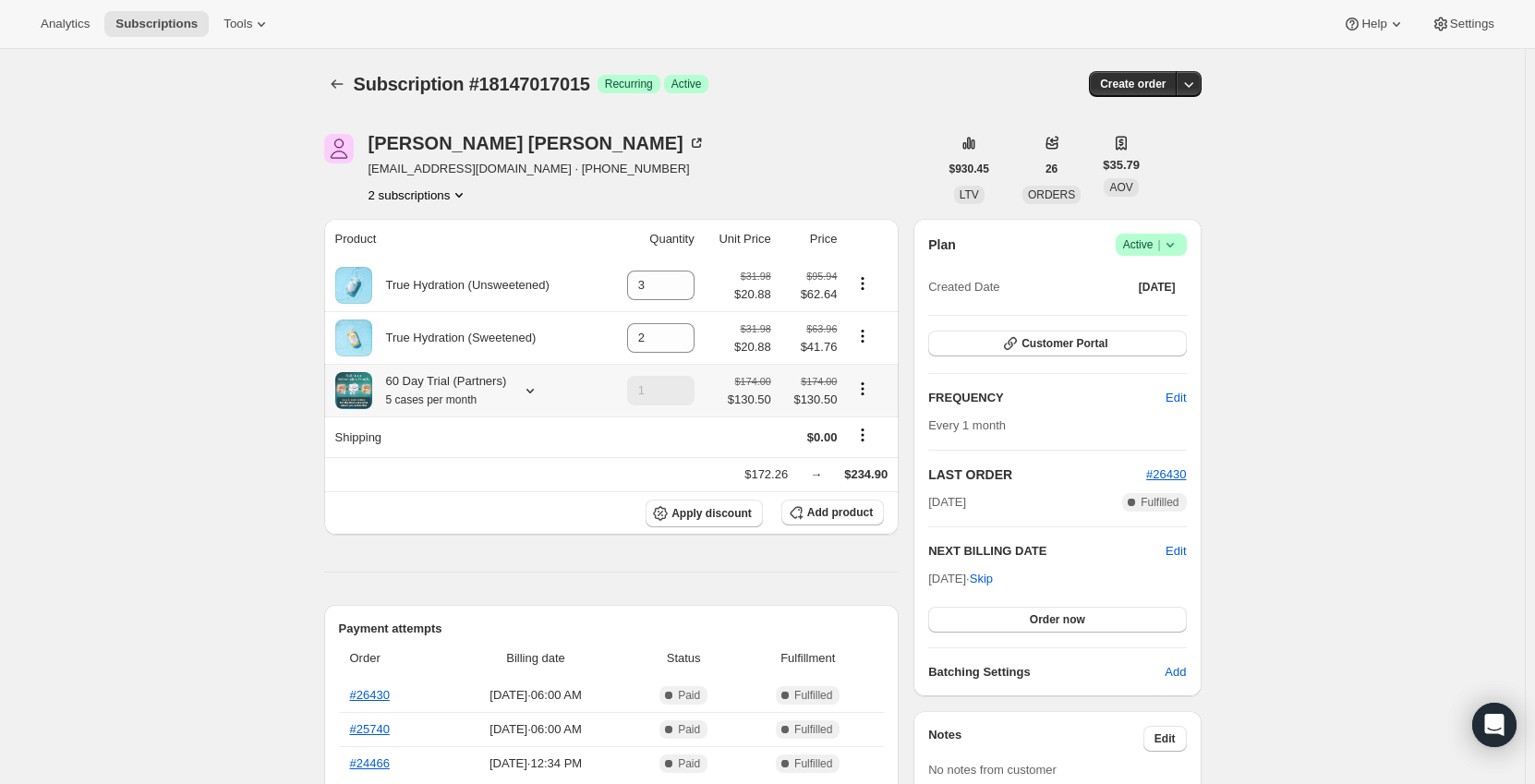
click at [858, 387] on icon "Product actions" at bounding box center [862, 388] width 18 height 18
click at [870, 454] on span "Remove" at bounding box center [867, 457] width 44 height 13
type input "0"
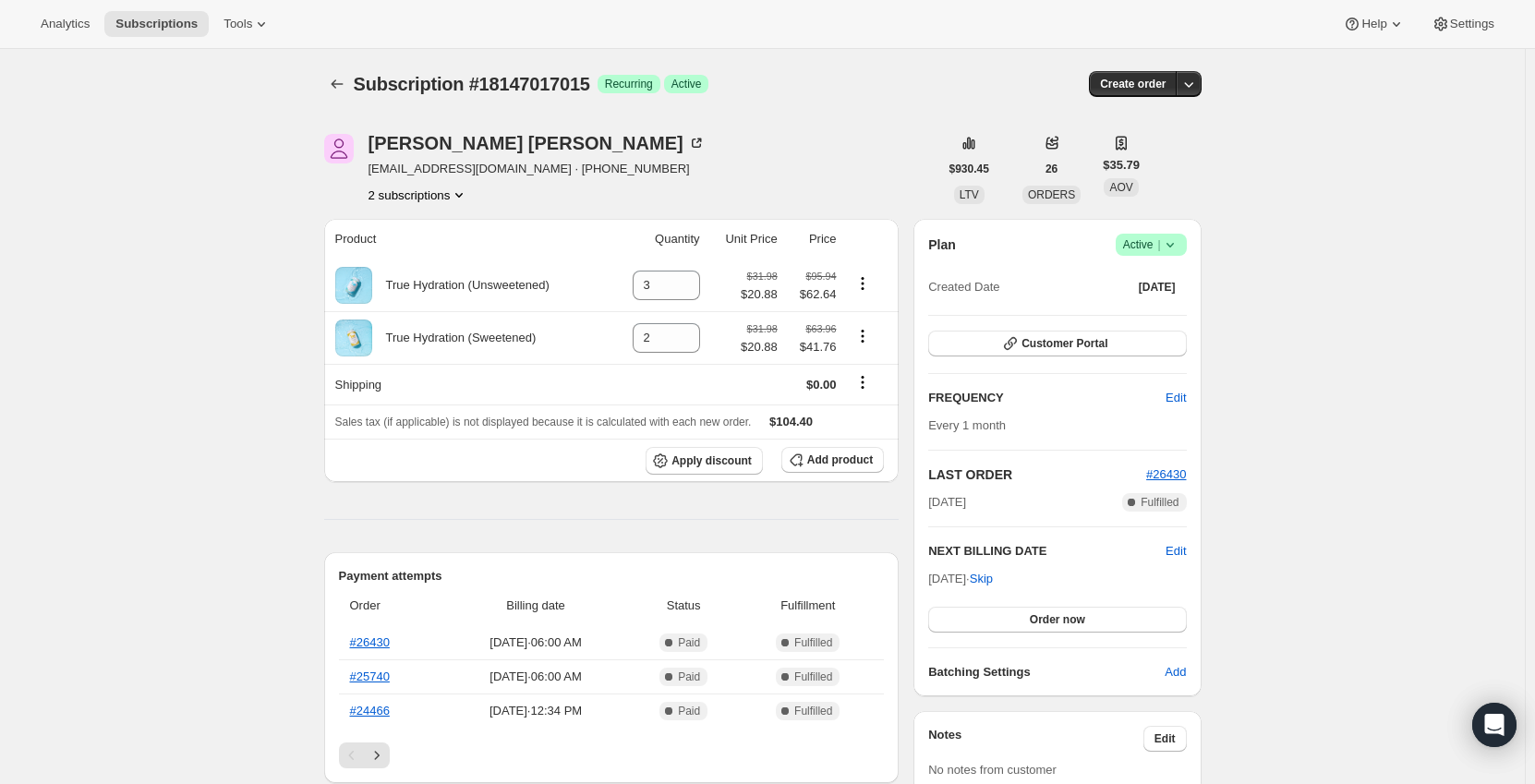
click at [439, 197] on button "2 subscriptions" at bounding box center [419, 194] width 101 height 18
click at [341, 82] on icon "Subscriptions" at bounding box center [336, 83] width 18 height 18
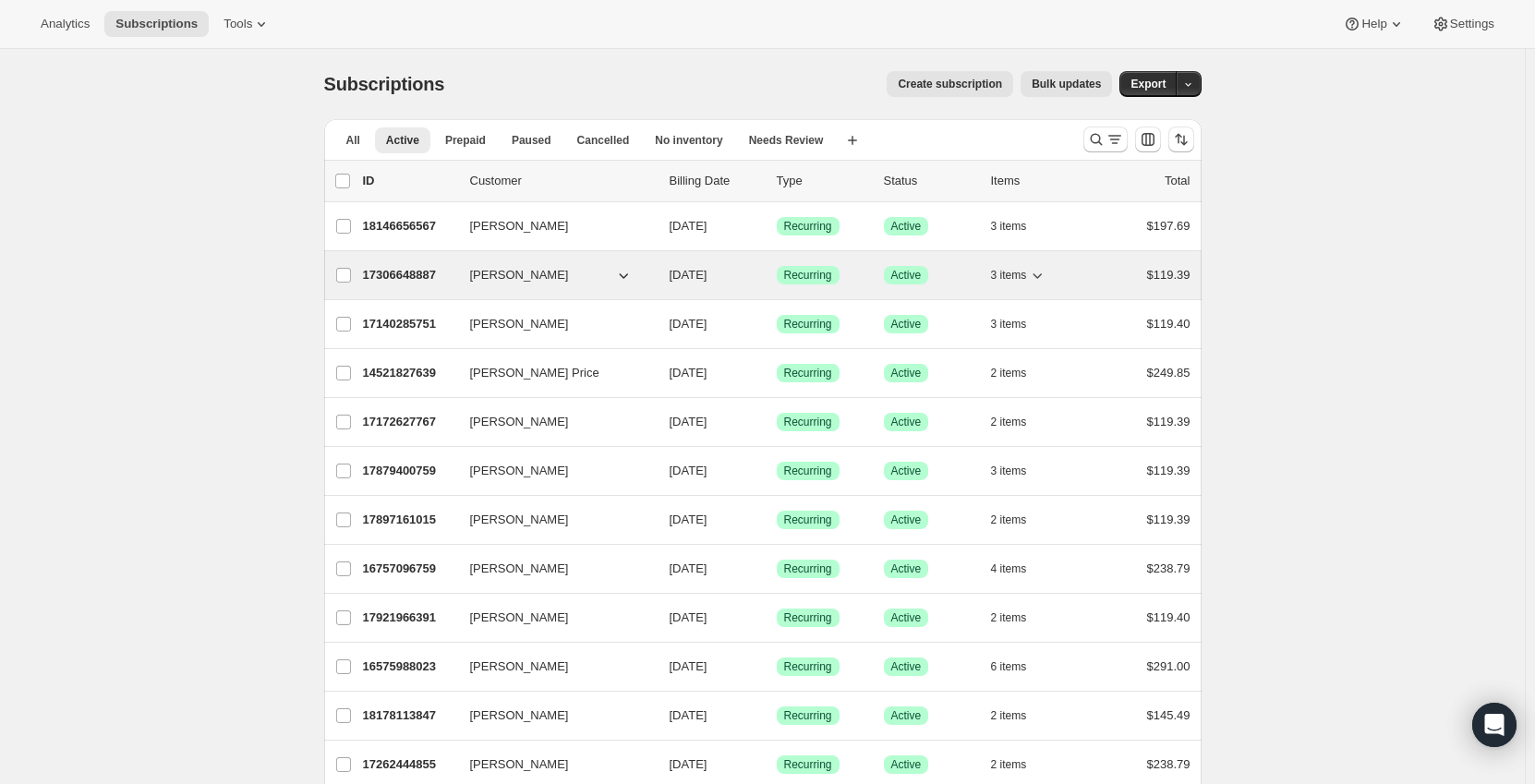
click at [384, 277] on p "17306648887" at bounding box center [409, 274] width 92 height 18
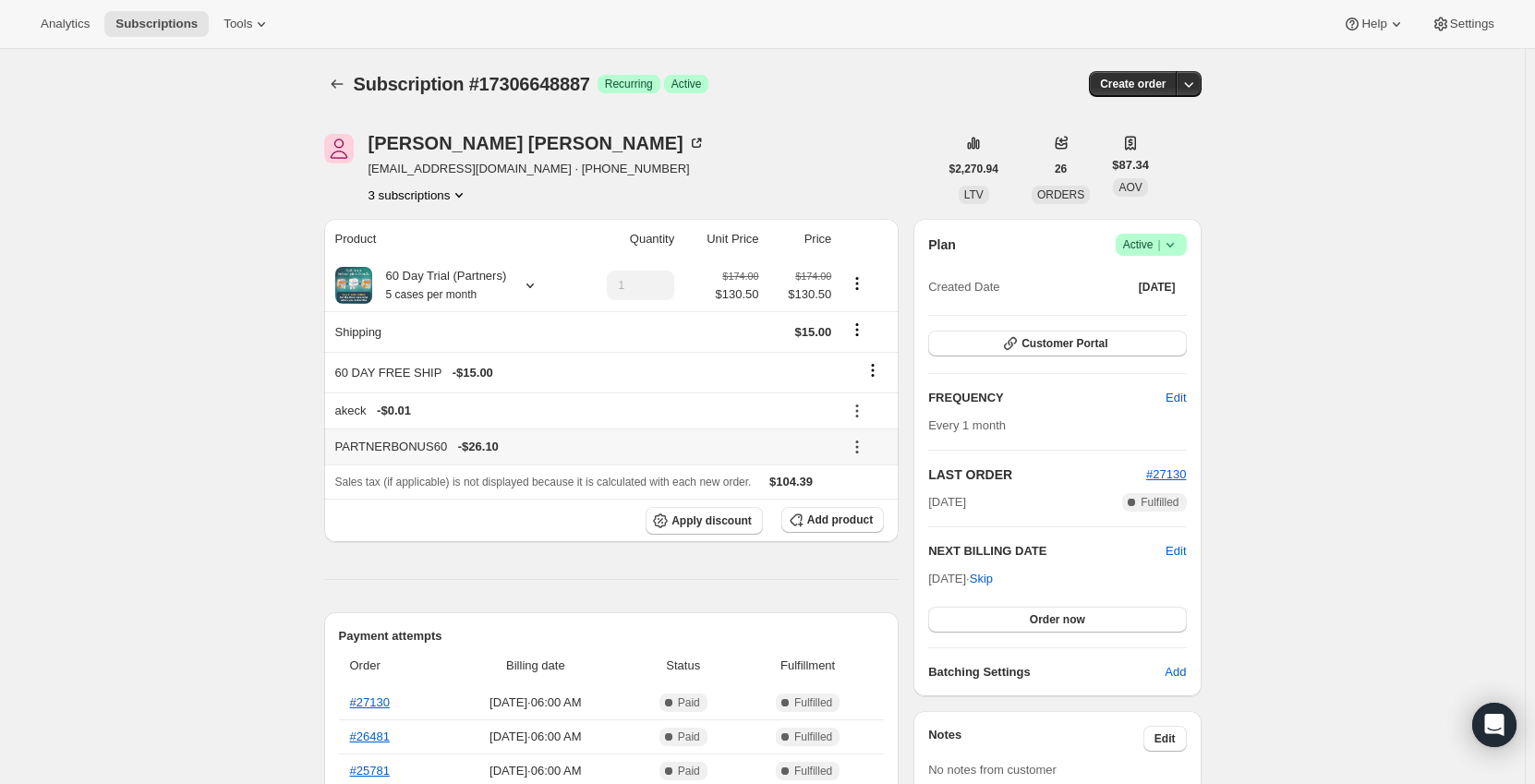
click at [854, 445] on icon at bounding box center [856, 446] width 18 height 18
click at [857, 509] on span "Remove" at bounding box center [870, 512] width 44 height 13
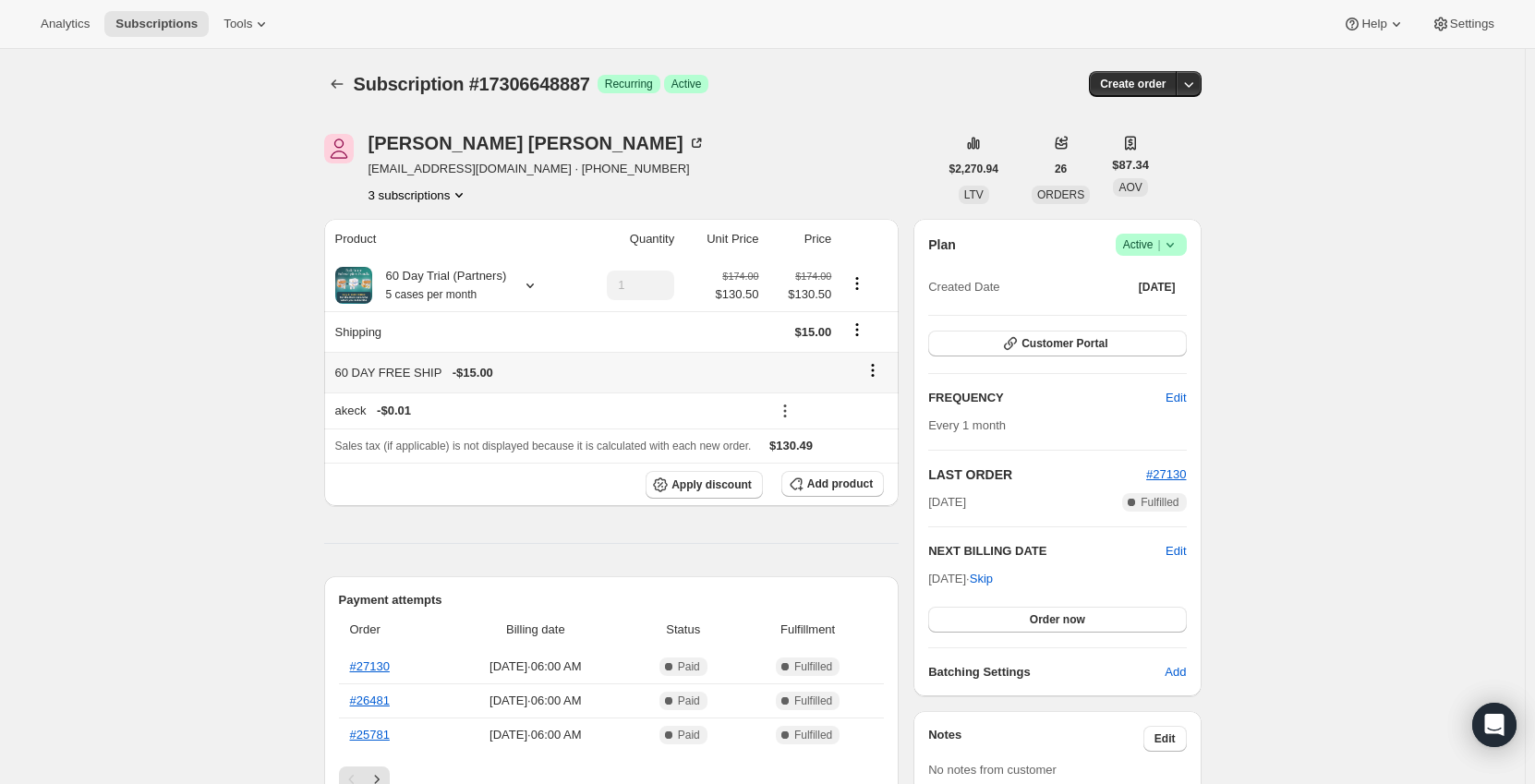
click at [875, 368] on icon at bounding box center [872, 369] width 18 height 18
click at [874, 415] on span "Remove" at bounding box center [878, 406] width 44 height 18
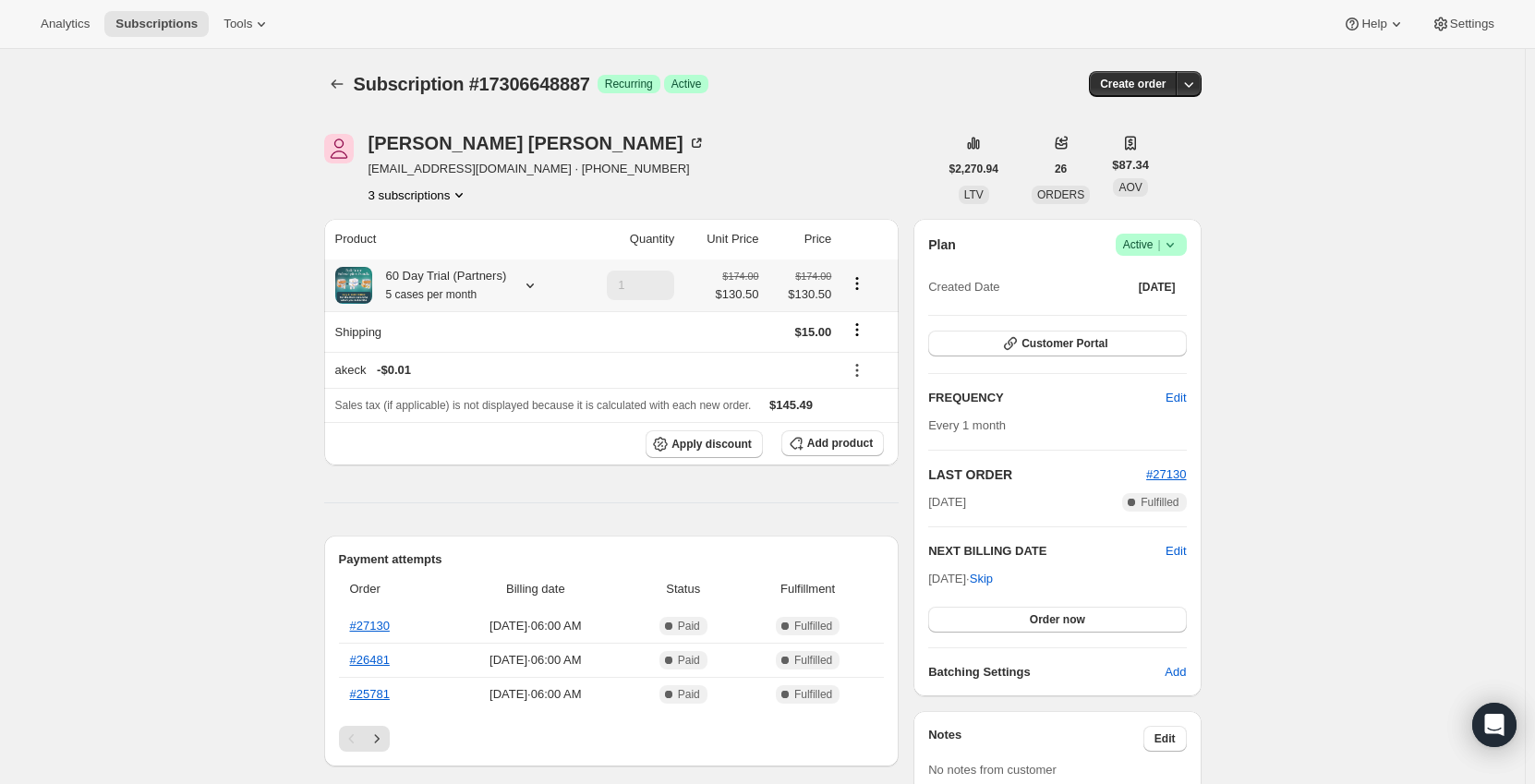
click at [514, 284] on div at bounding box center [526, 285] width 26 height 18
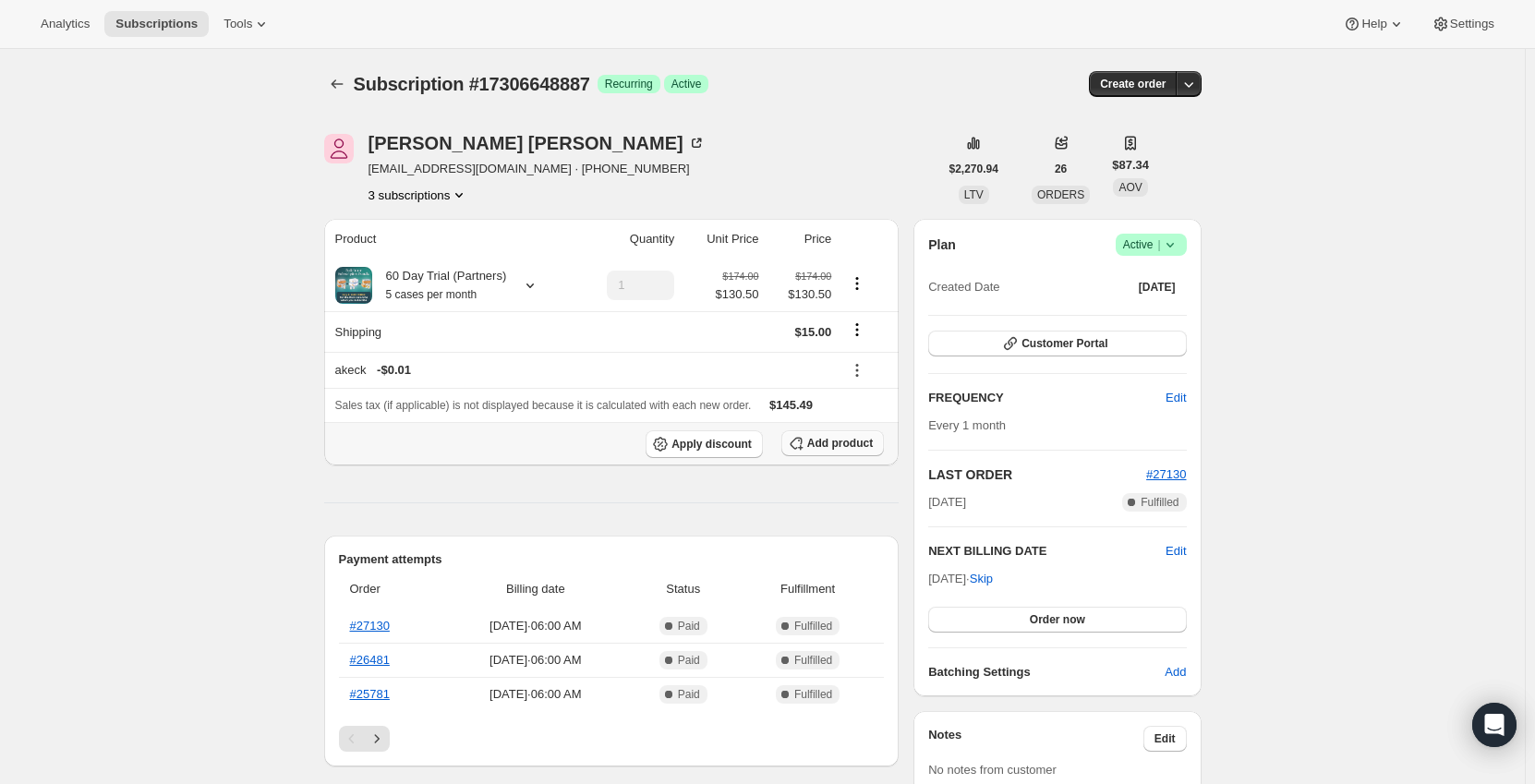
click at [848, 448] on span "Add product" at bounding box center [840, 442] width 65 height 14
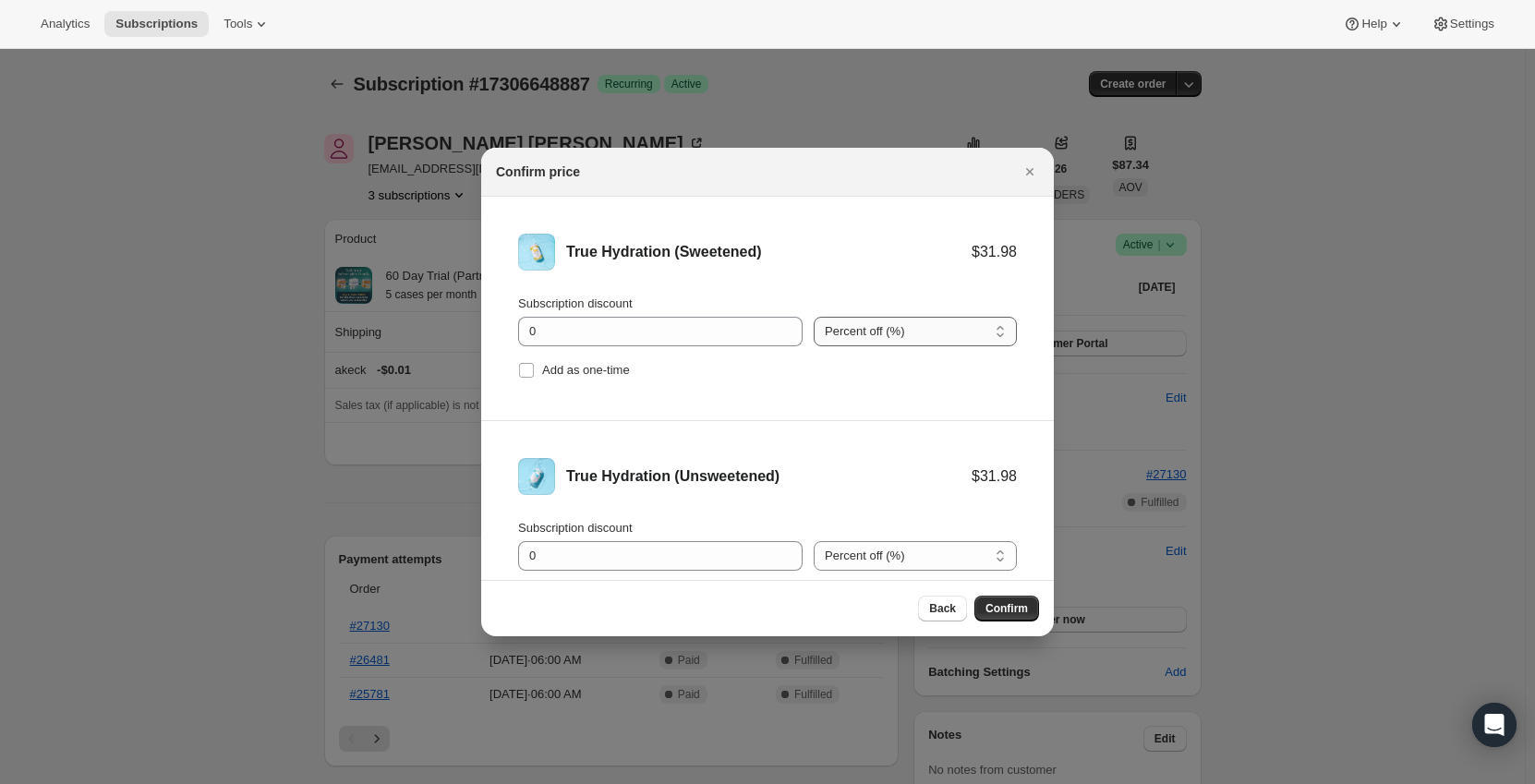
click at [902, 330] on select "Percent off (%) Amount off ($)" at bounding box center [915, 331] width 204 height 30
select select "fixed"
click at [813, 317] on select "Percent off (%) Amount off ($)" at bounding box center [915, 331] width 204 height 30
drag, startPoint x: 886, startPoint y: 548, endPoint x: 892, endPoint y: 567, distance: 19.9
click at [886, 548] on select "Percent off (%) Amount off ($)" at bounding box center [915, 556] width 204 height 30
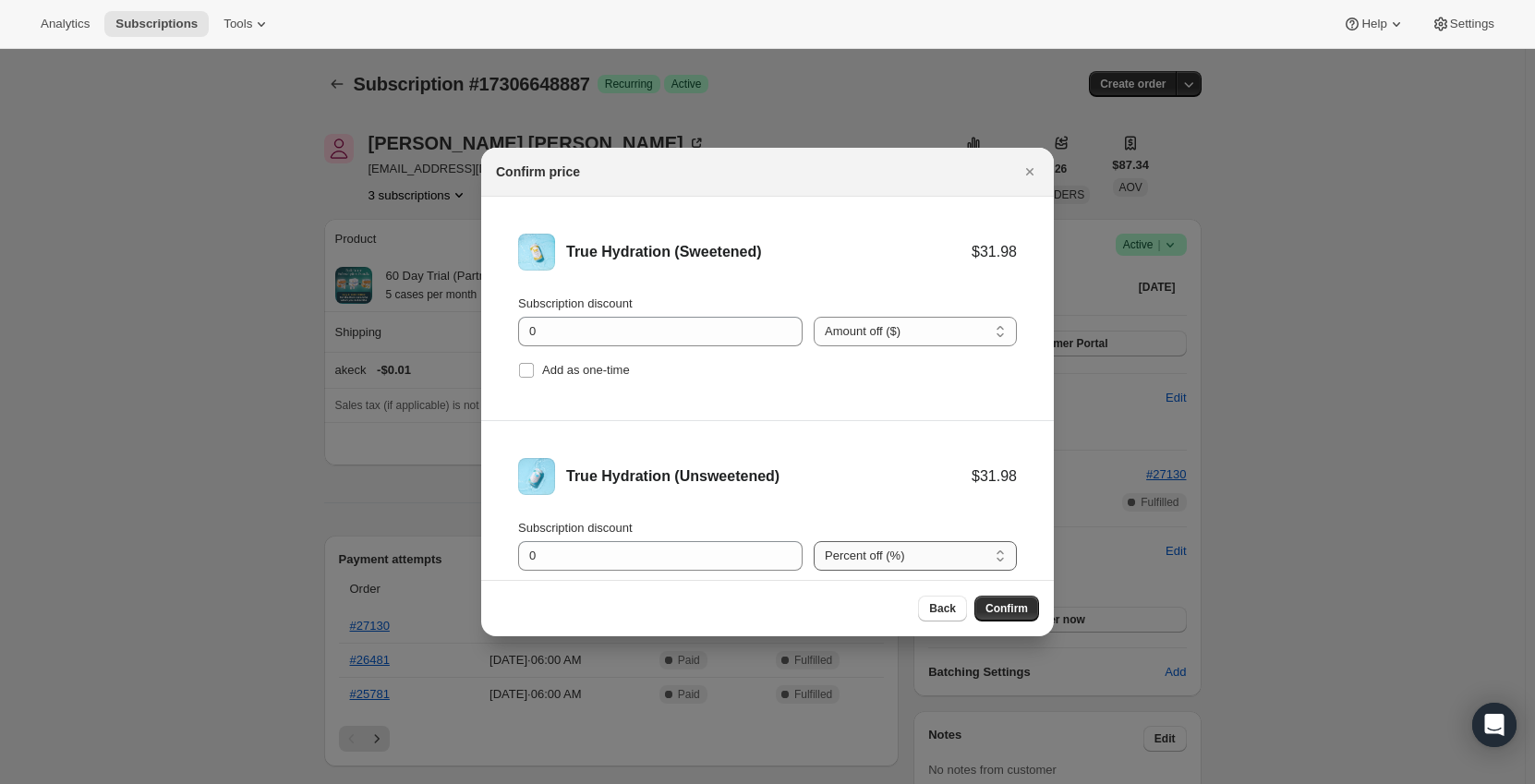
select select "fixed"
click at [813, 541] on select "Percent off (%) Amount off ($)" at bounding box center [915, 556] width 204 height 30
click at [677, 305] on div "Subscription discount" at bounding box center [660, 303] width 284 height 18
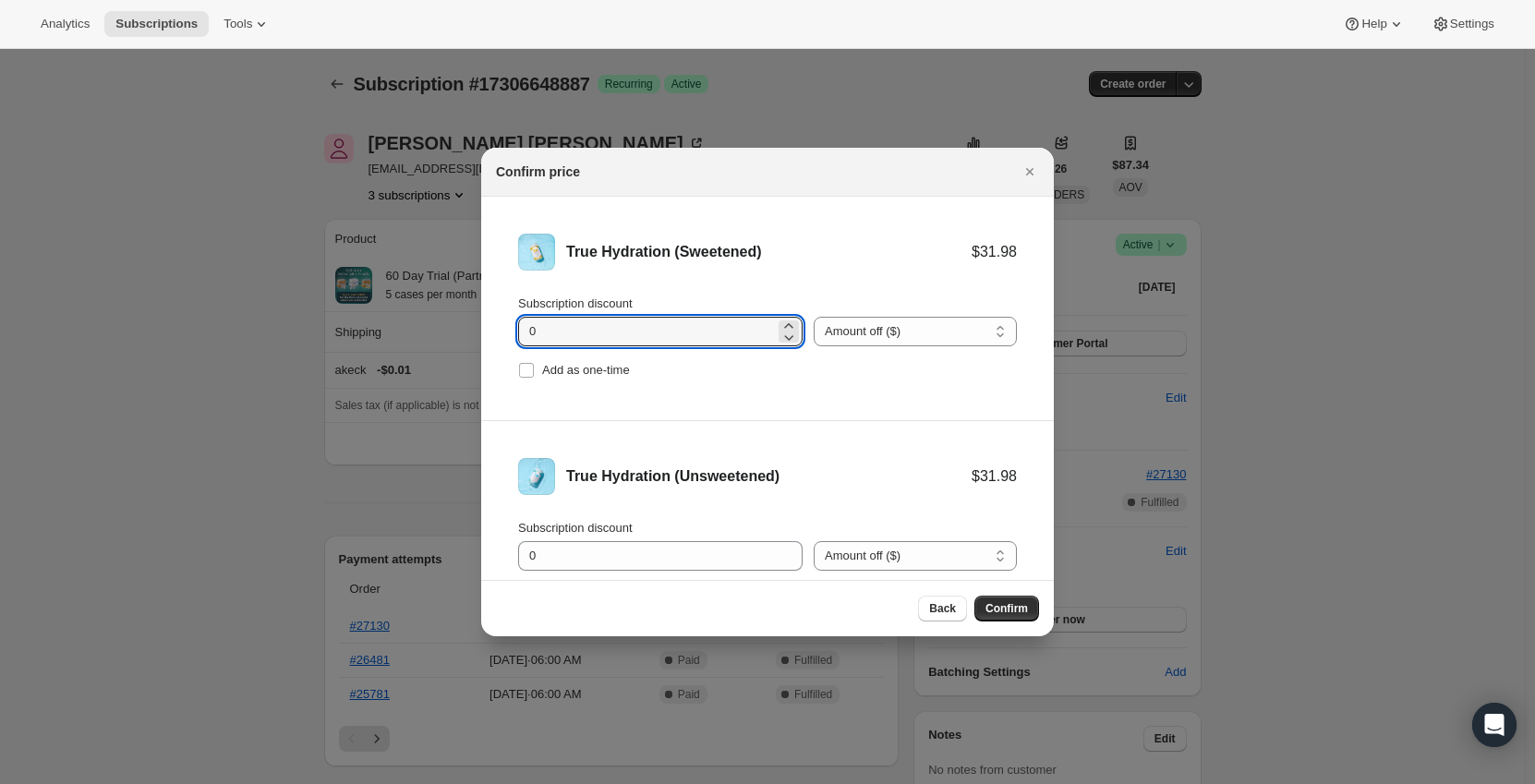
drag, startPoint x: 629, startPoint y: 334, endPoint x: 445, endPoint y: 333, distance: 184.0
type input "11.1"
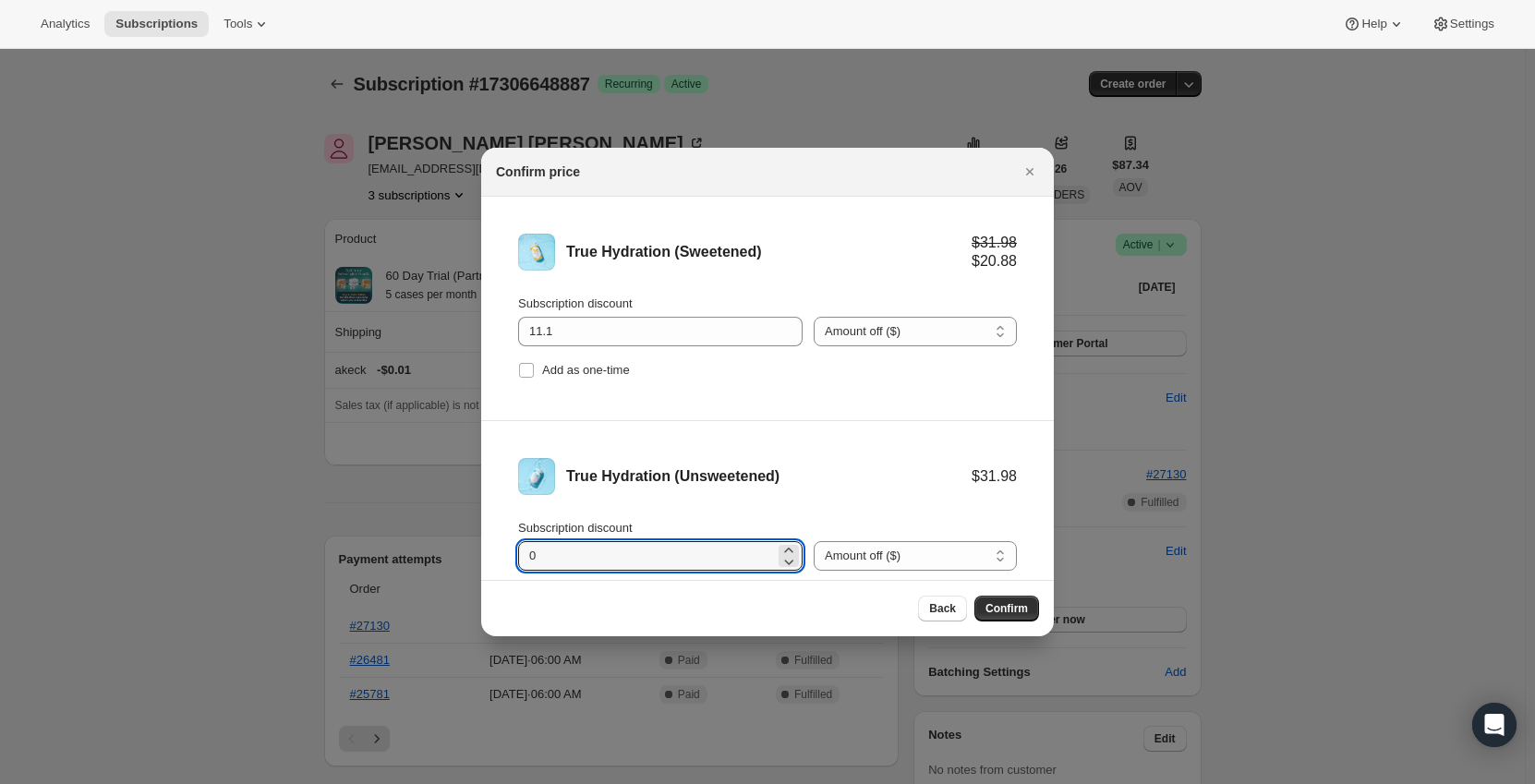
drag, startPoint x: 530, startPoint y: 555, endPoint x: 483, endPoint y: 550, distance: 47.3
click at [483, 550] on li "True Hydration (Unsweetened) $31.98 Subscription discount 0 Percent off (%) Amo…" at bounding box center [767, 533] width 572 height 224
type input "11.1"
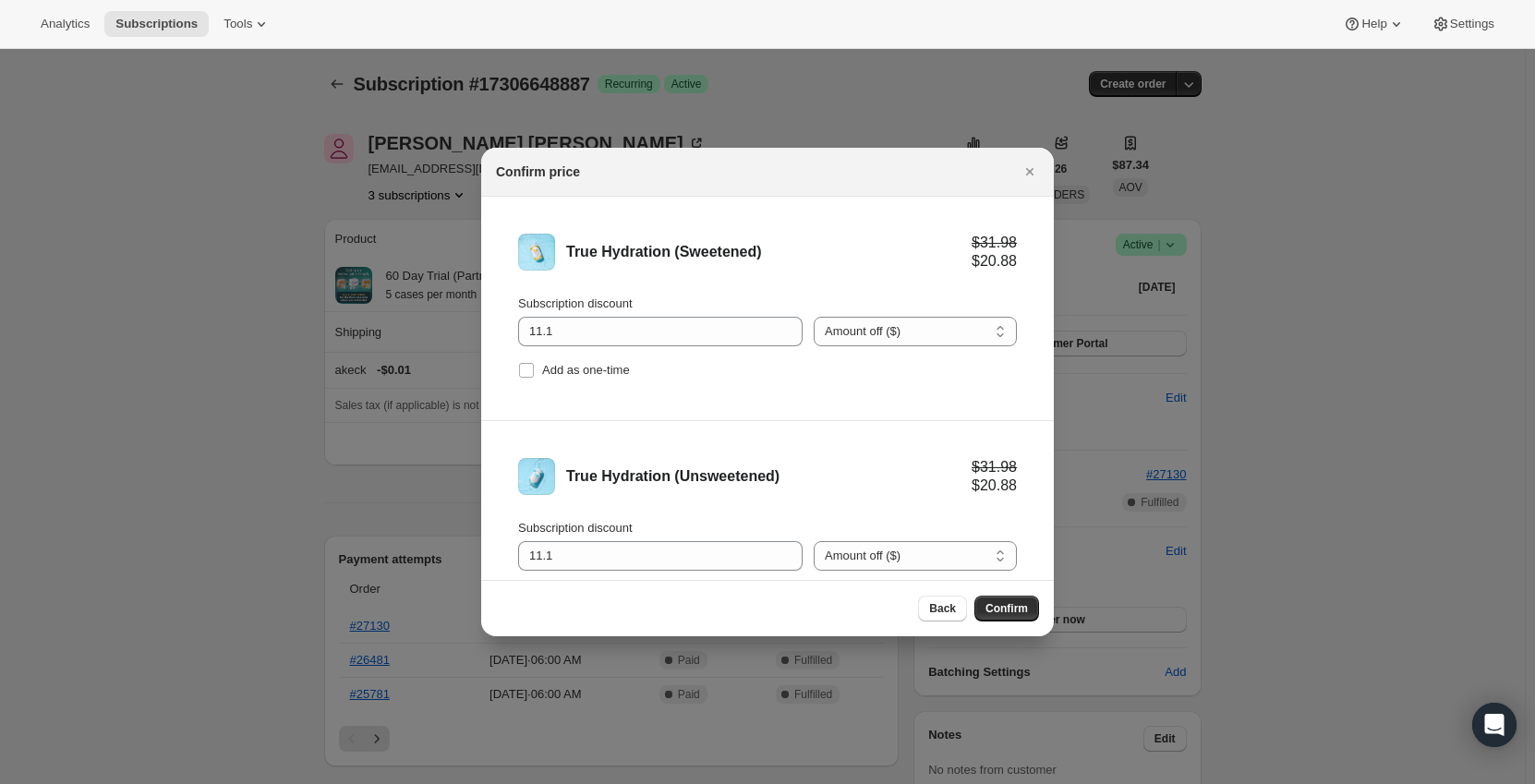
click at [767, 424] on li "True Hydration (Unsweetened) $31.98 $20.88 Subscription discount 11.1 Percent o…" at bounding box center [767, 533] width 572 height 224
click at [1004, 604] on span "Confirm" at bounding box center [1006, 607] width 42 height 14
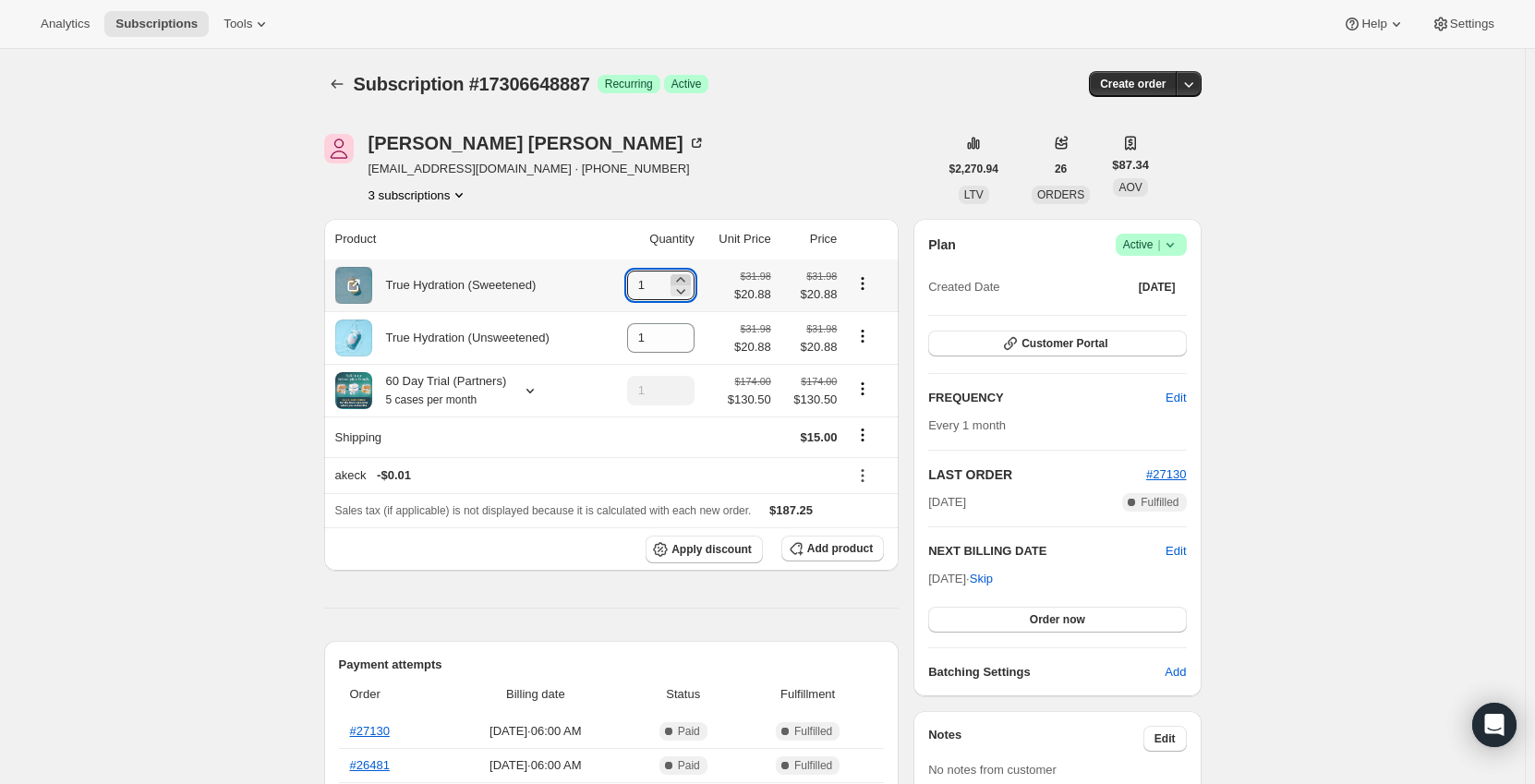
click at [678, 279] on icon at bounding box center [680, 279] width 18 height 18
type input "4"
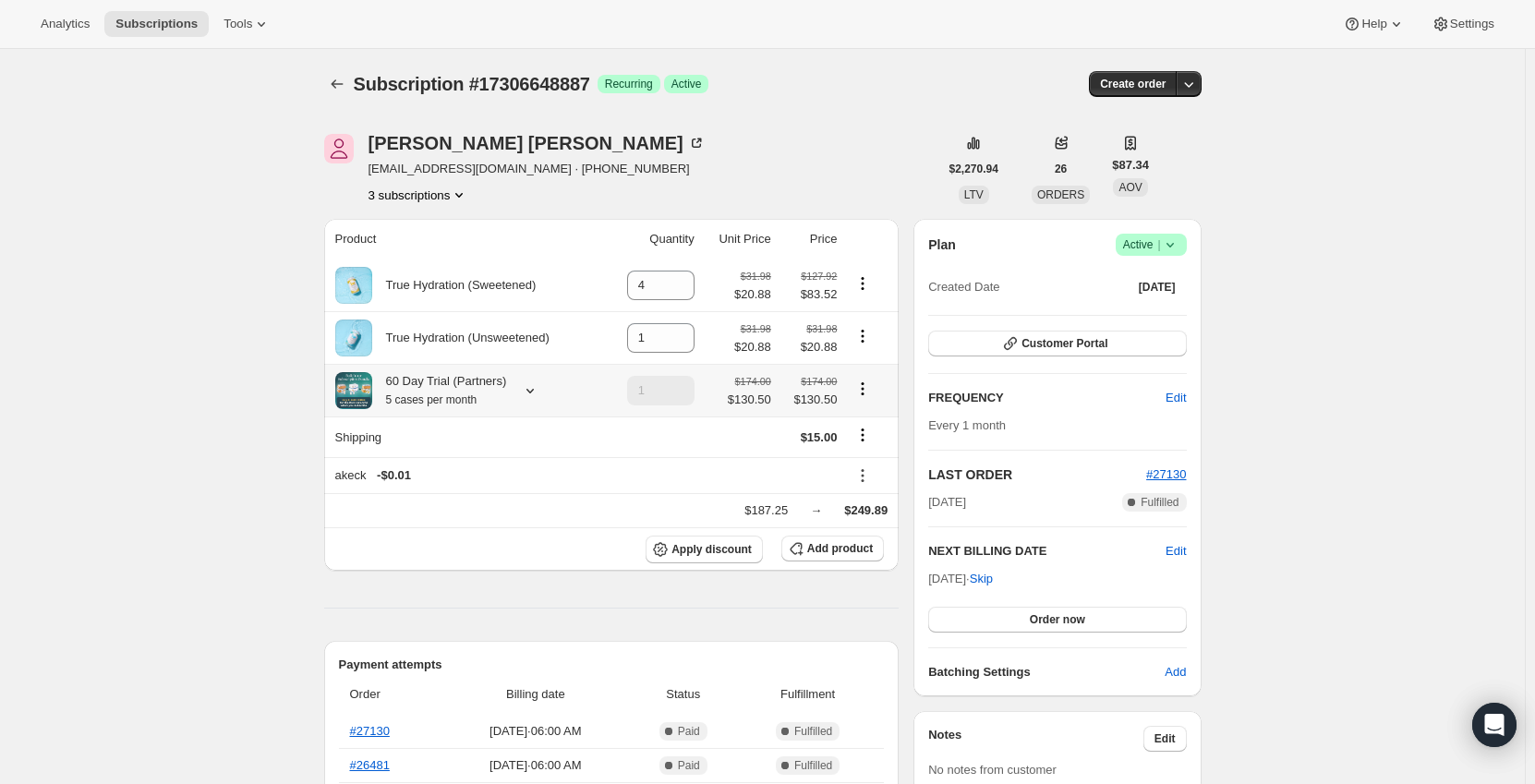
click at [865, 395] on icon "Product actions" at bounding box center [862, 388] width 18 height 18
click at [871, 453] on span "Remove" at bounding box center [867, 457] width 44 height 13
type input "0"
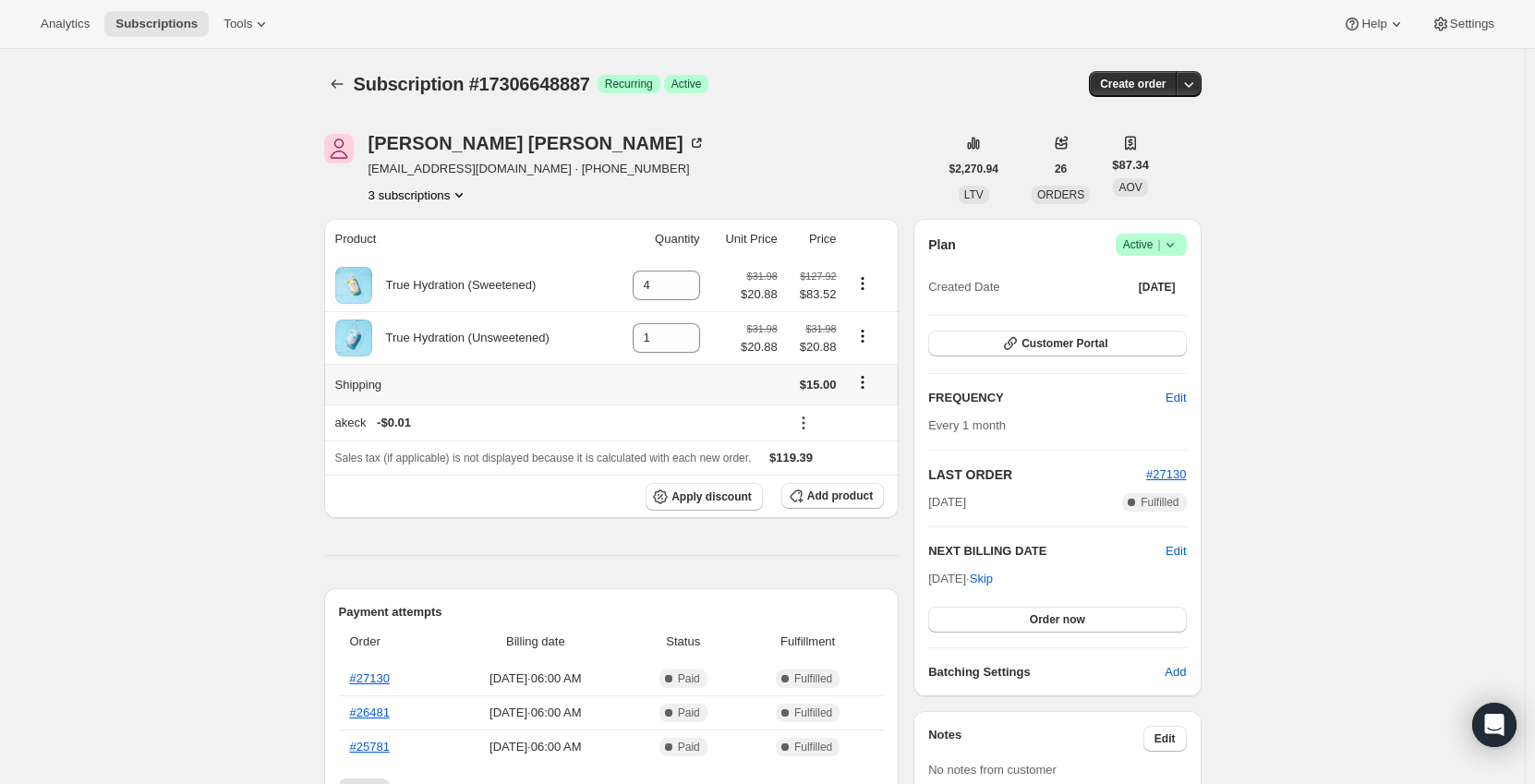
click at [864, 384] on icon "Shipping actions" at bounding box center [862, 382] width 18 height 18
click at [856, 424] on span "Edit shipping rate" at bounding box center [866, 419] width 92 height 13
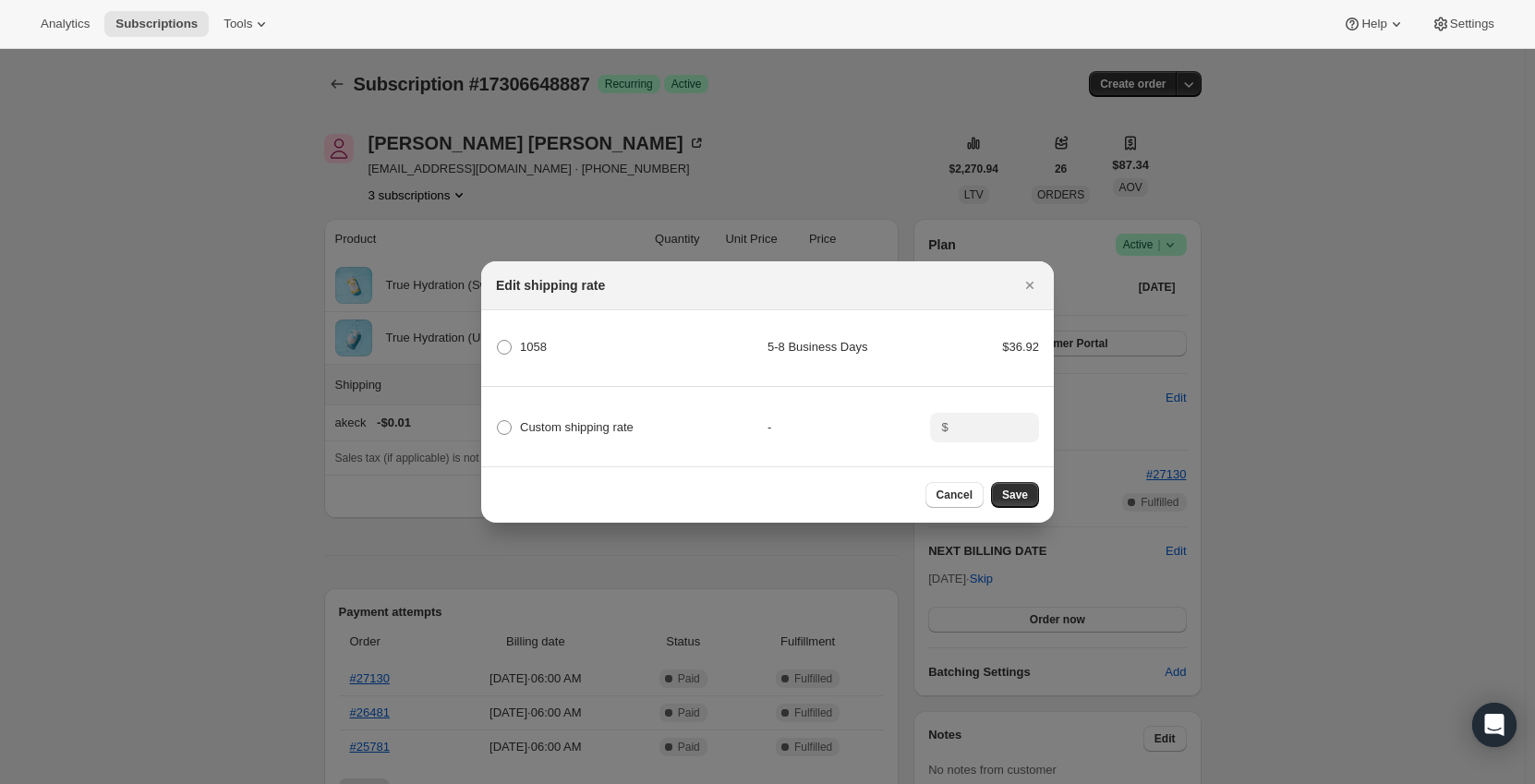
drag, startPoint x: 538, startPoint y: 424, endPoint x: 899, endPoint y: 446, distance: 361.7
click at [539, 424] on span "Custom shipping rate" at bounding box center [577, 427] width 113 height 13
click at [497, 421] on input "Custom shipping rate" at bounding box center [497, 420] width 1 height 1
radio input "true"
click at [966, 429] on input ":rh32:" at bounding box center [983, 427] width 58 height 30
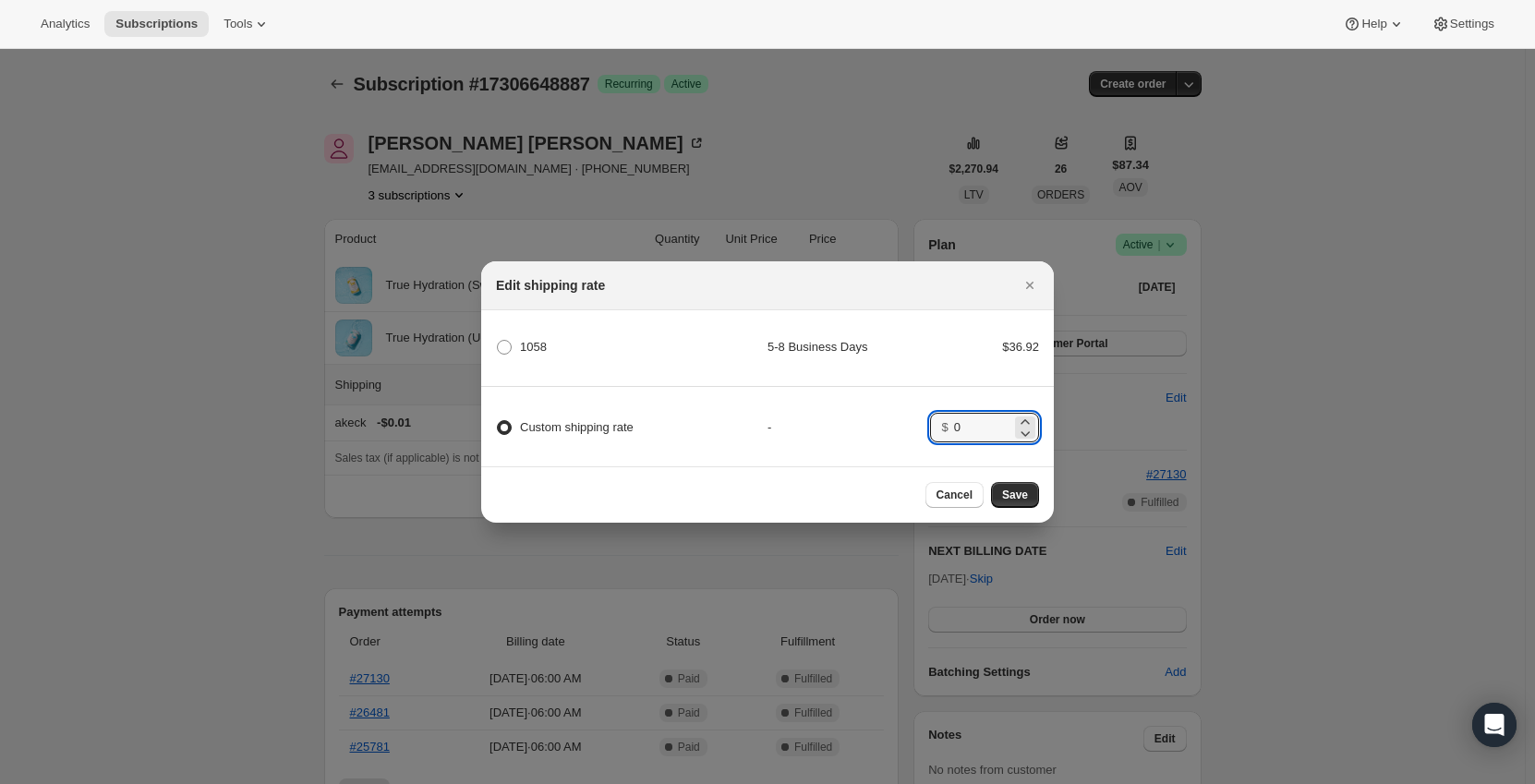
type input "0"
click at [732, 403] on div "Custom shipping rate - $ 0" at bounding box center [767, 418] width 578 height 64
click at [1008, 500] on span "Save" at bounding box center [1015, 494] width 26 height 14
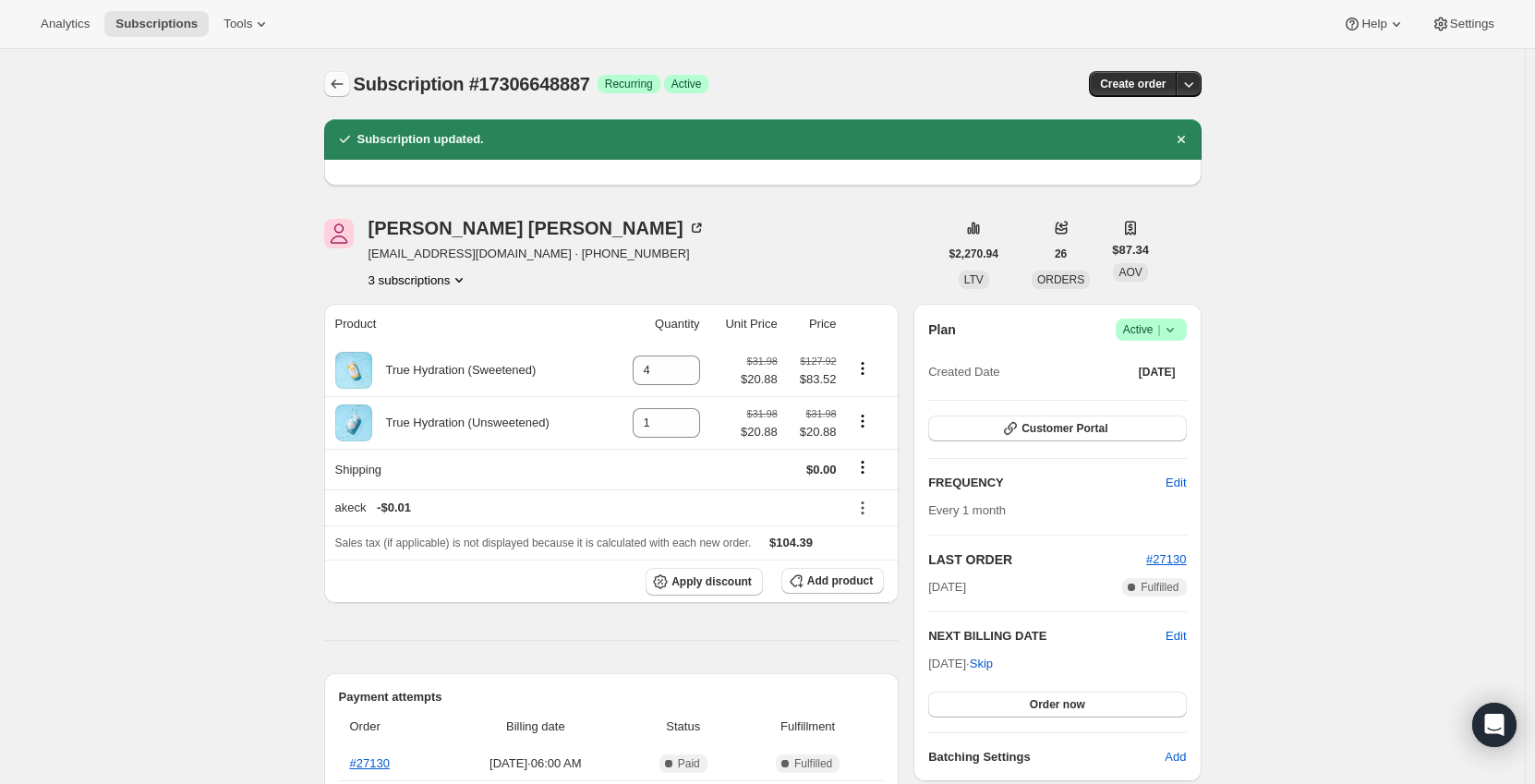
click at [336, 85] on icon "Subscriptions" at bounding box center [336, 83] width 18 height 18
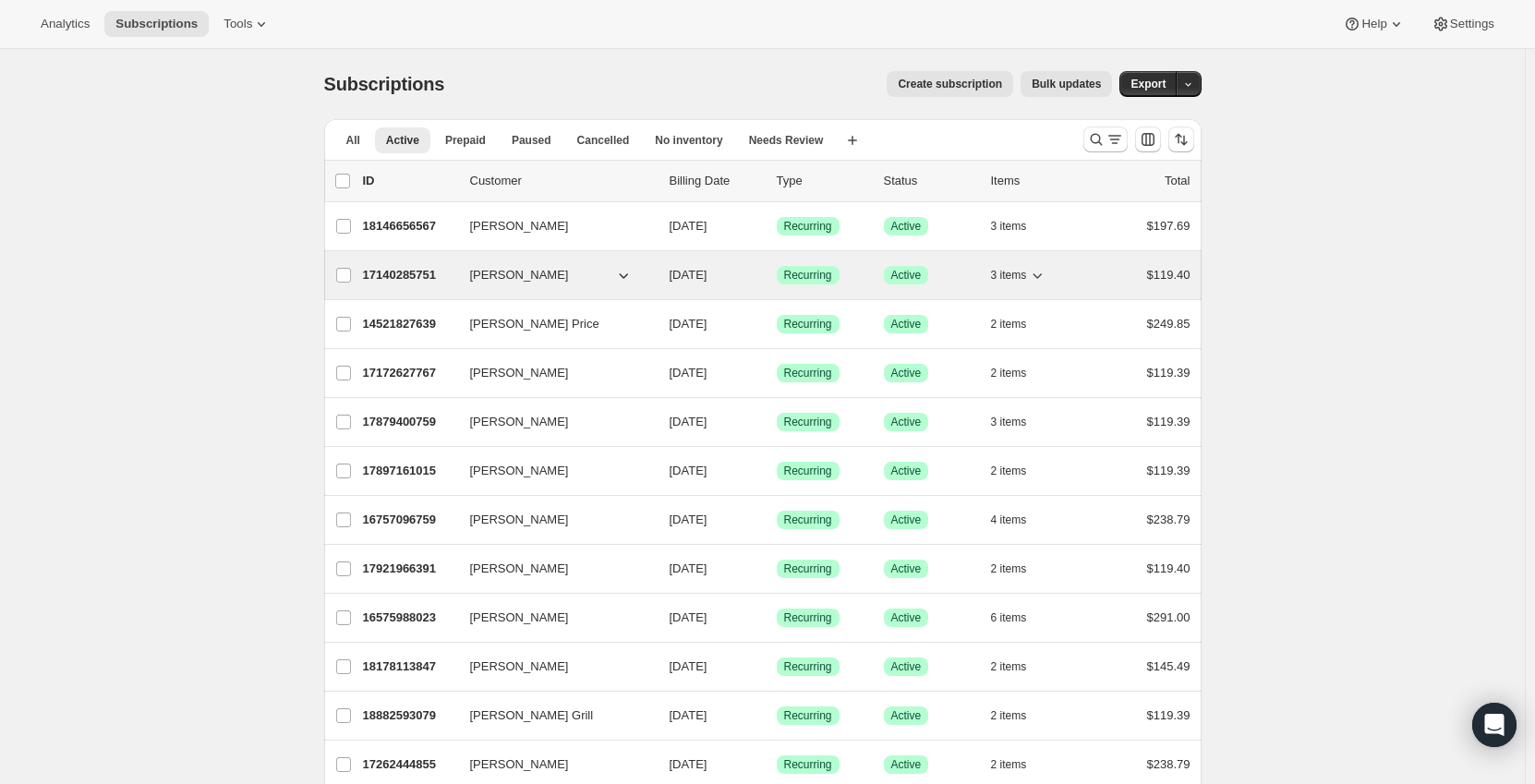
click at [418, 269] on p "17140285751" at bounding box center [409, 274] width 92 height 18
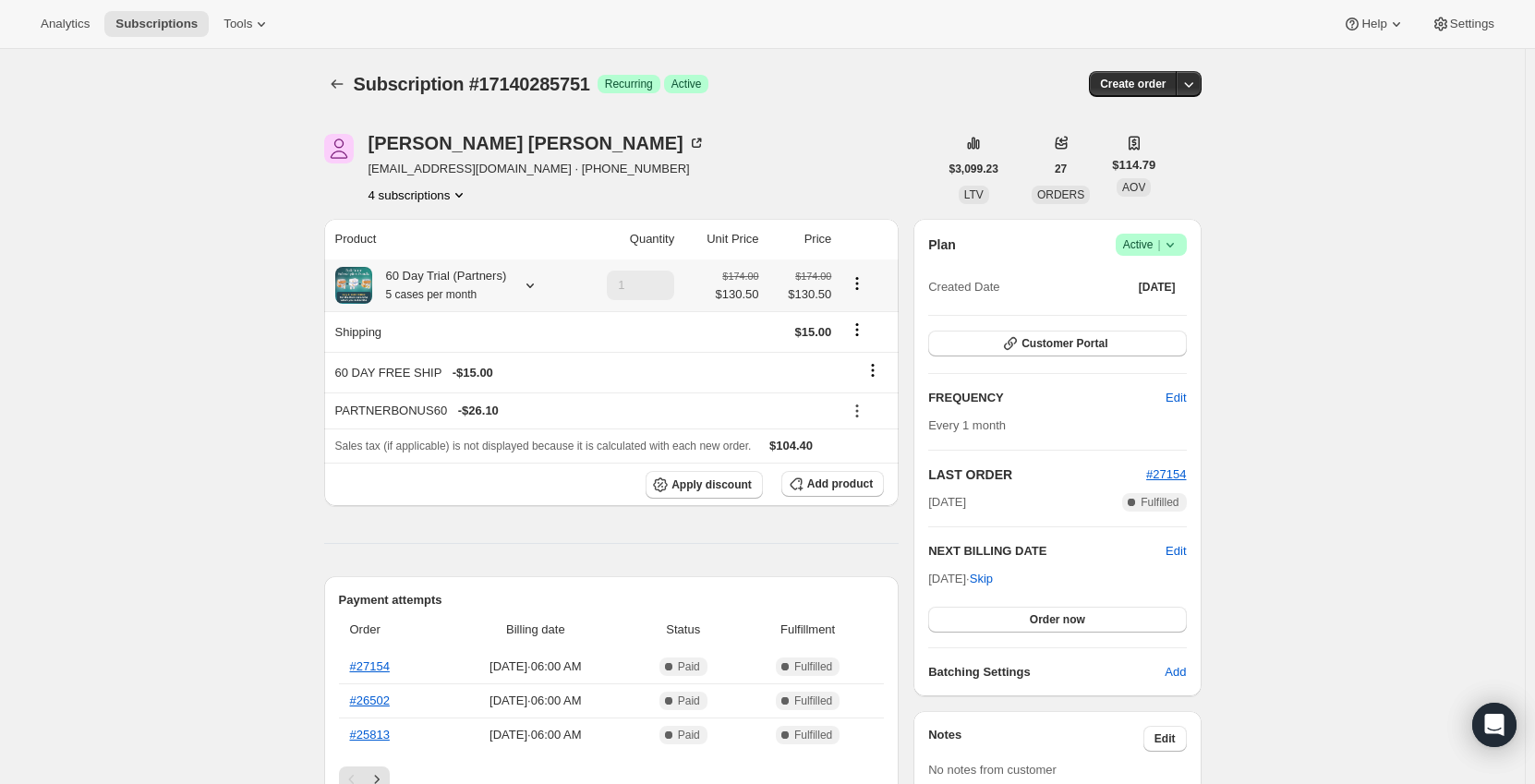
click at [527, 285] on icon at bounding box center [530, 285] width 8 height 5
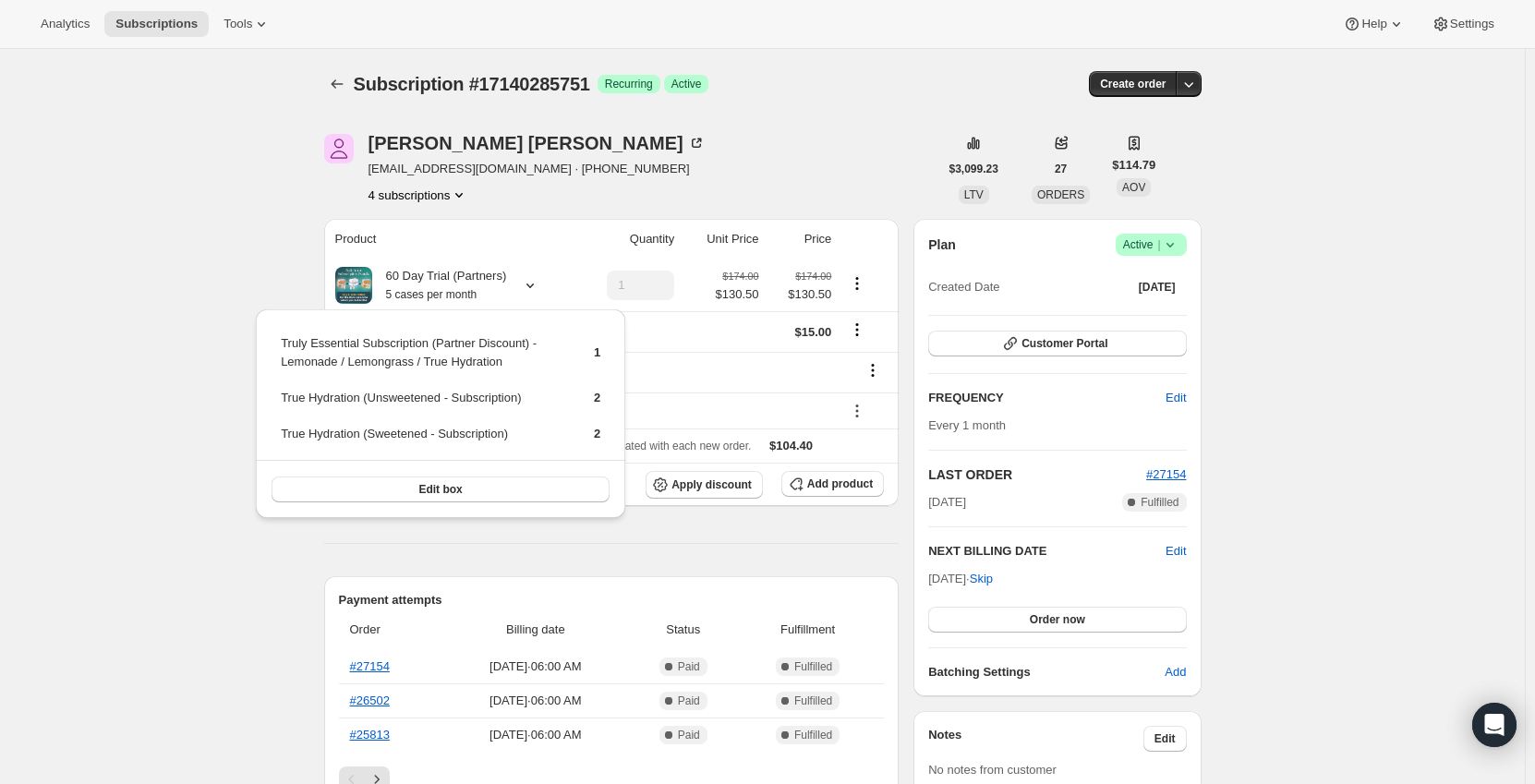
click at [207, 275] on div "Subscription #17140285751. This page is ready Subscription #17140285751 Success…" at bounding box center [762, 798] width 1524 height 1499
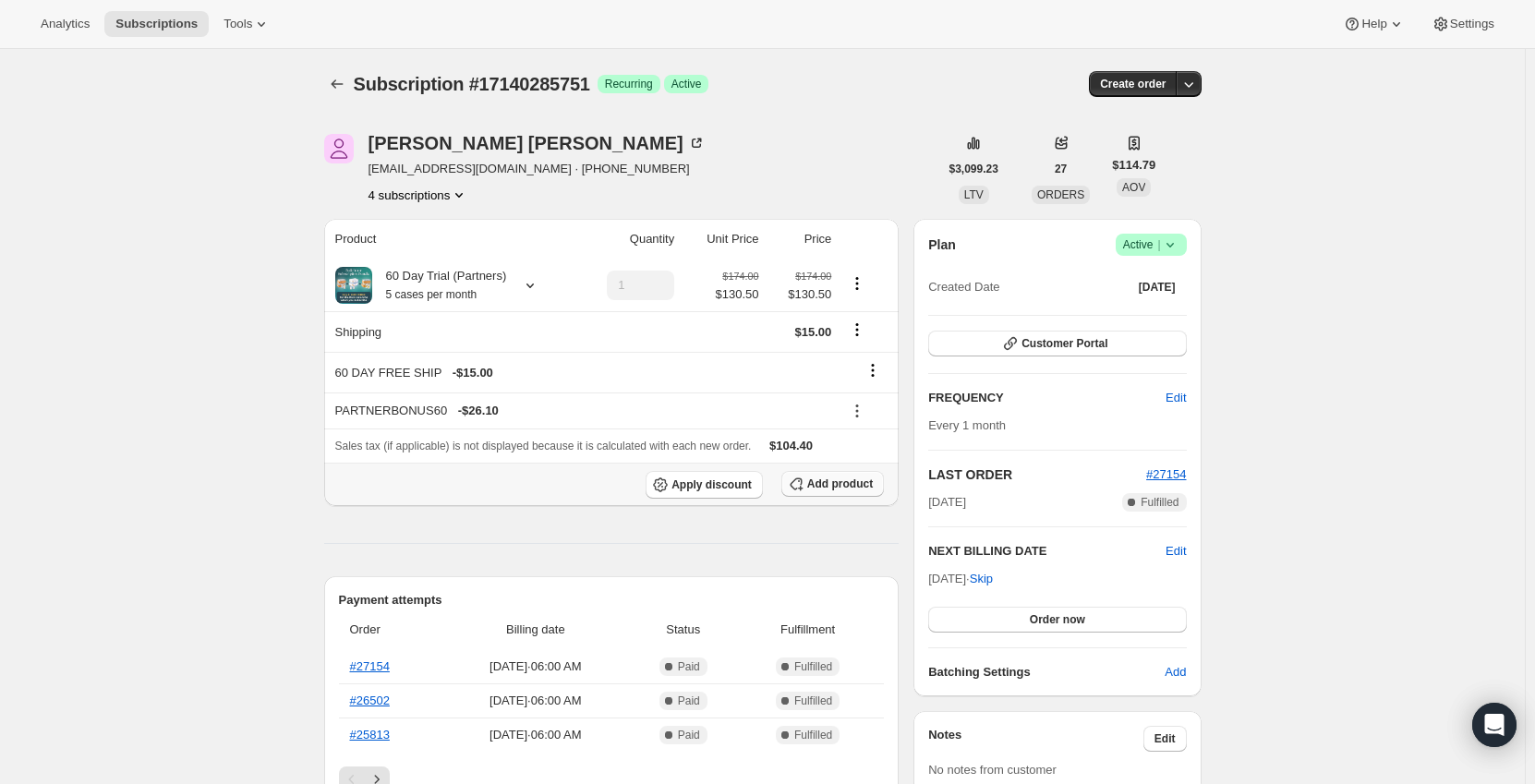
click at [838, 476] on span "Add product" at bounding box center [840, 483] width 65 height 14
click at [853, 407] on icon at bounding box center [856, 410] width 18 height 18
click at [860, 473] on span "Remove" at bounding box center [870, 477] width 44 height 13
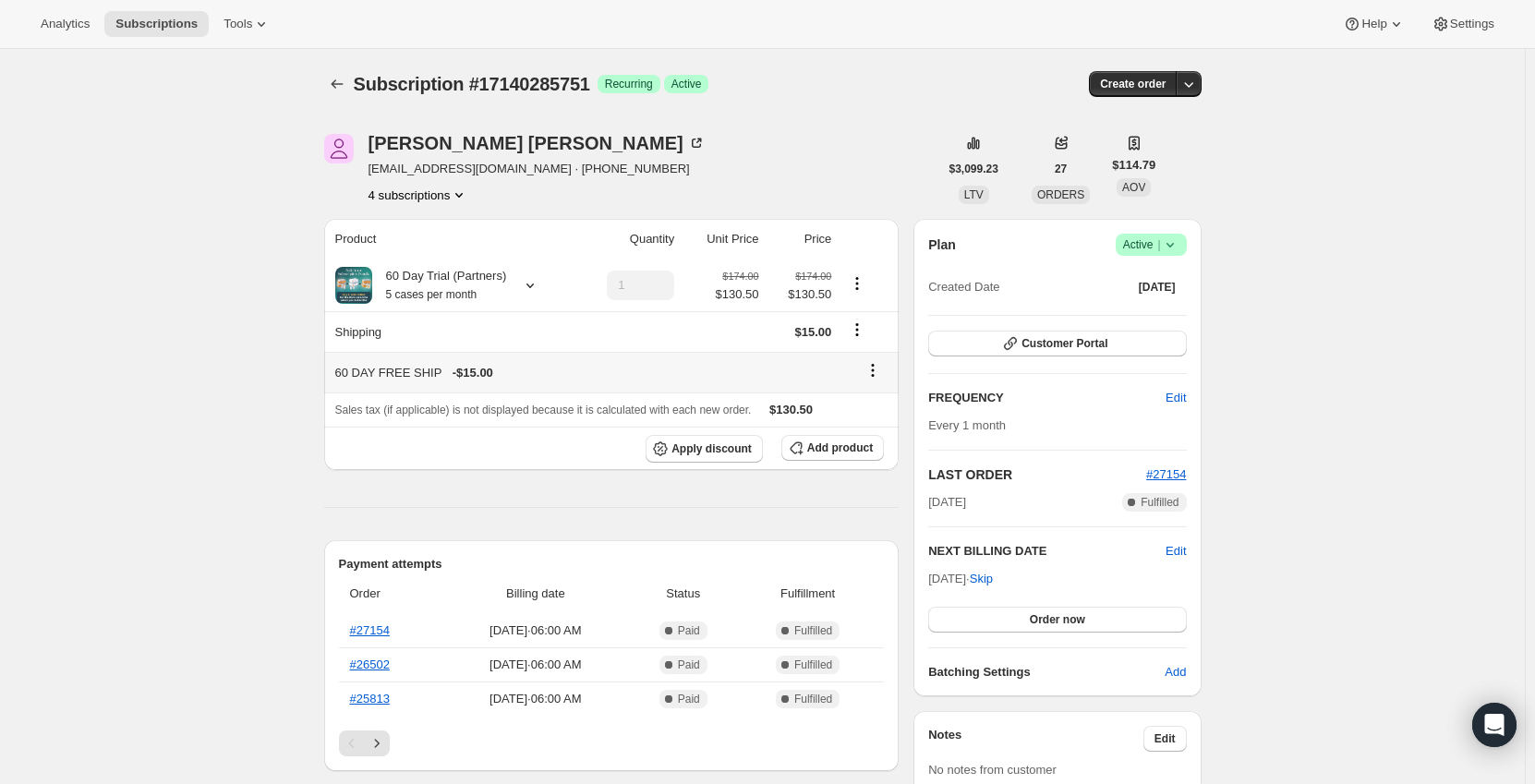
click at [882, 371] on icon at bounding box center [872, 369] width 18 height 18
click at [880, 416] on button "Remove" at bounding box center [878, 405] width 56 height 30
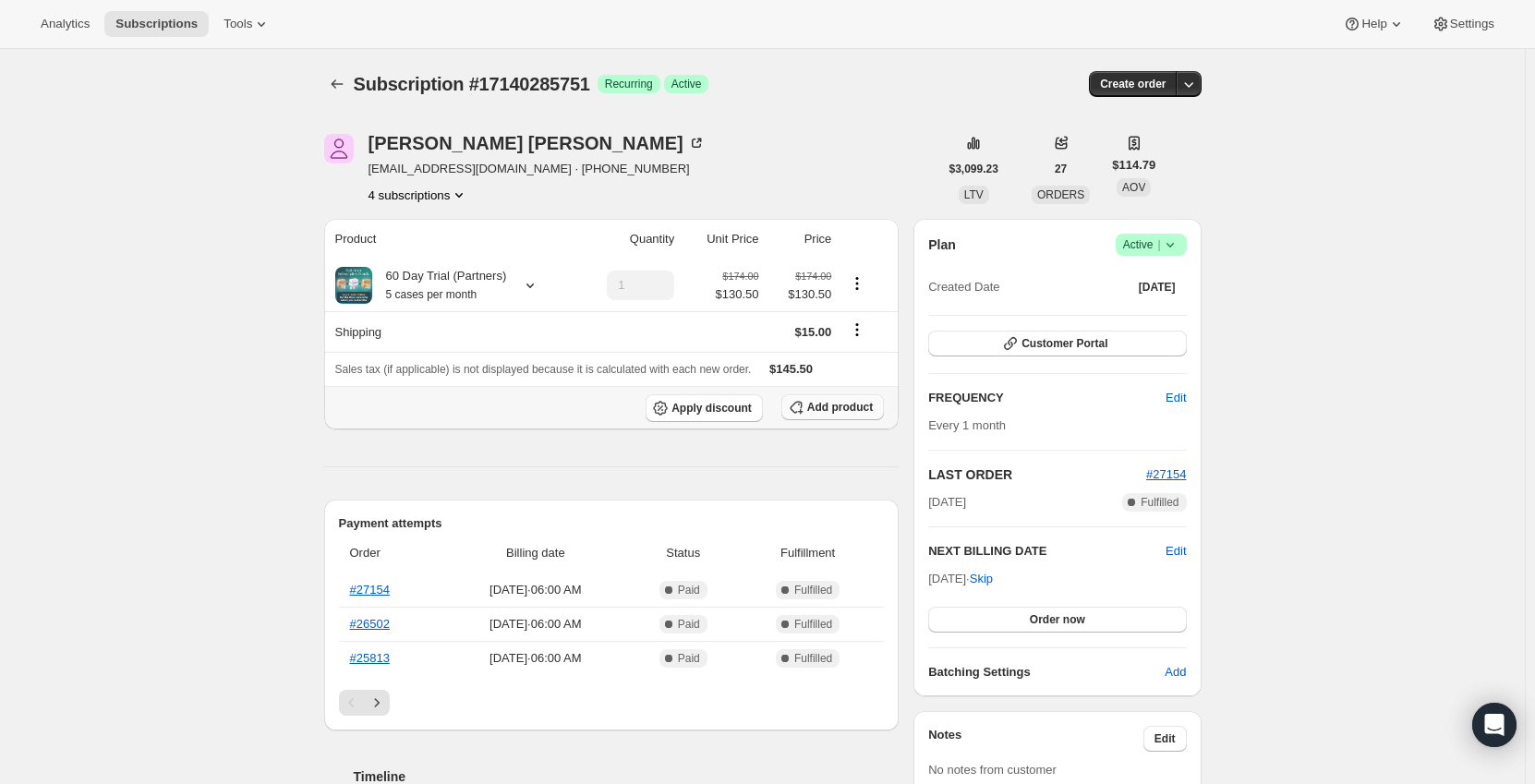
click at [857, 411] on span "Add product" at bounding box center [840, 407] width 65 height 14
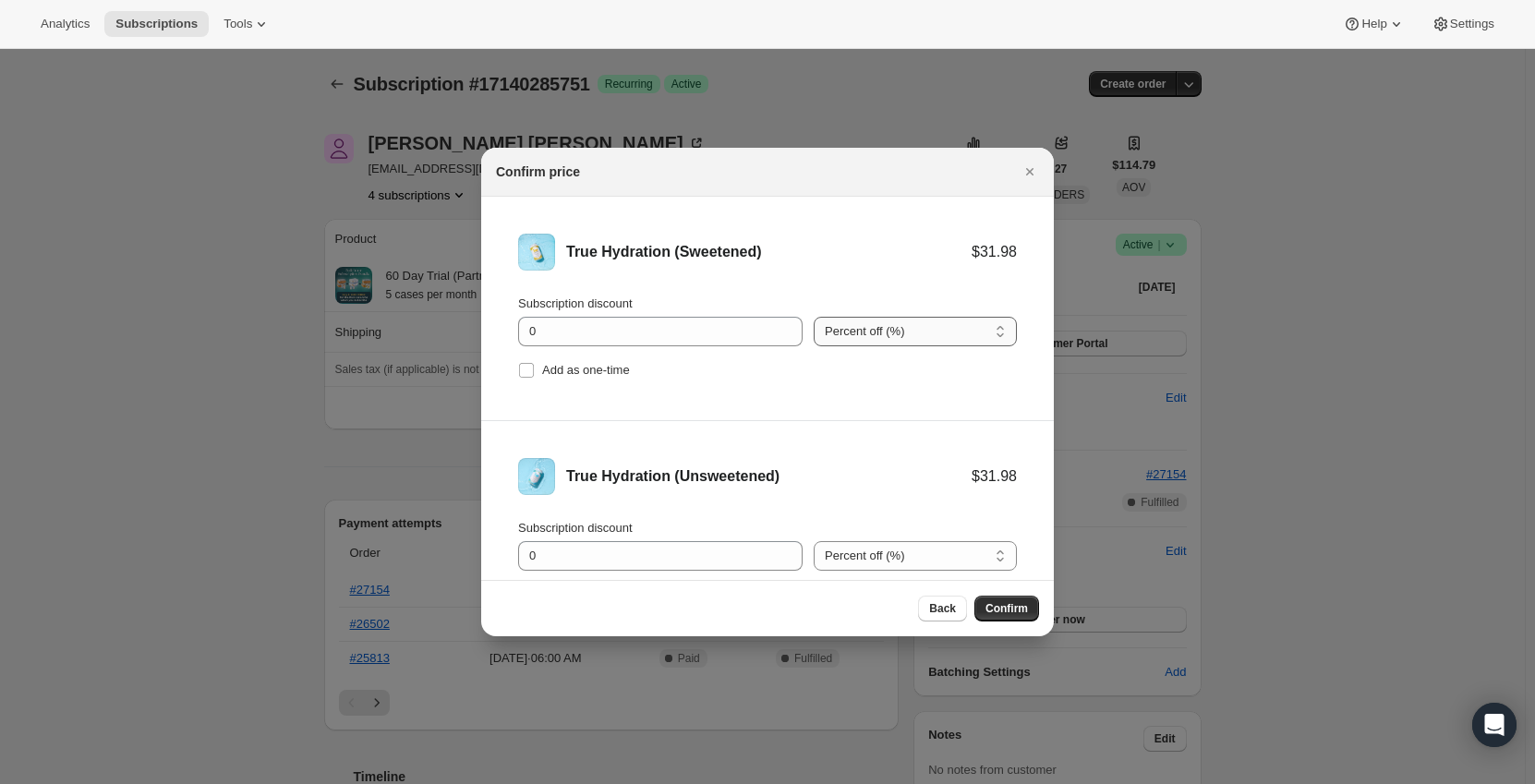
click at [842, 336] on select "Percent off (%) Amount off ($)" at bounding box center [915, 331] width 204 height 30
click at [843, 402] on li "True Hydration (Sweetened) $31.98 Subscription discount 0 Percent off (%) Amoun…" at bounding box center [767, 309] width 572 height 225
click at [857, 324] on select "Percent off (%) Amount off ($)" at bounding box center [915, 331] width 204 height 30
select select "fixed"
click at [813, 317] on select "Percent off (%) Amount off ($)" at bounding box center [915, 331] width 204 height 30
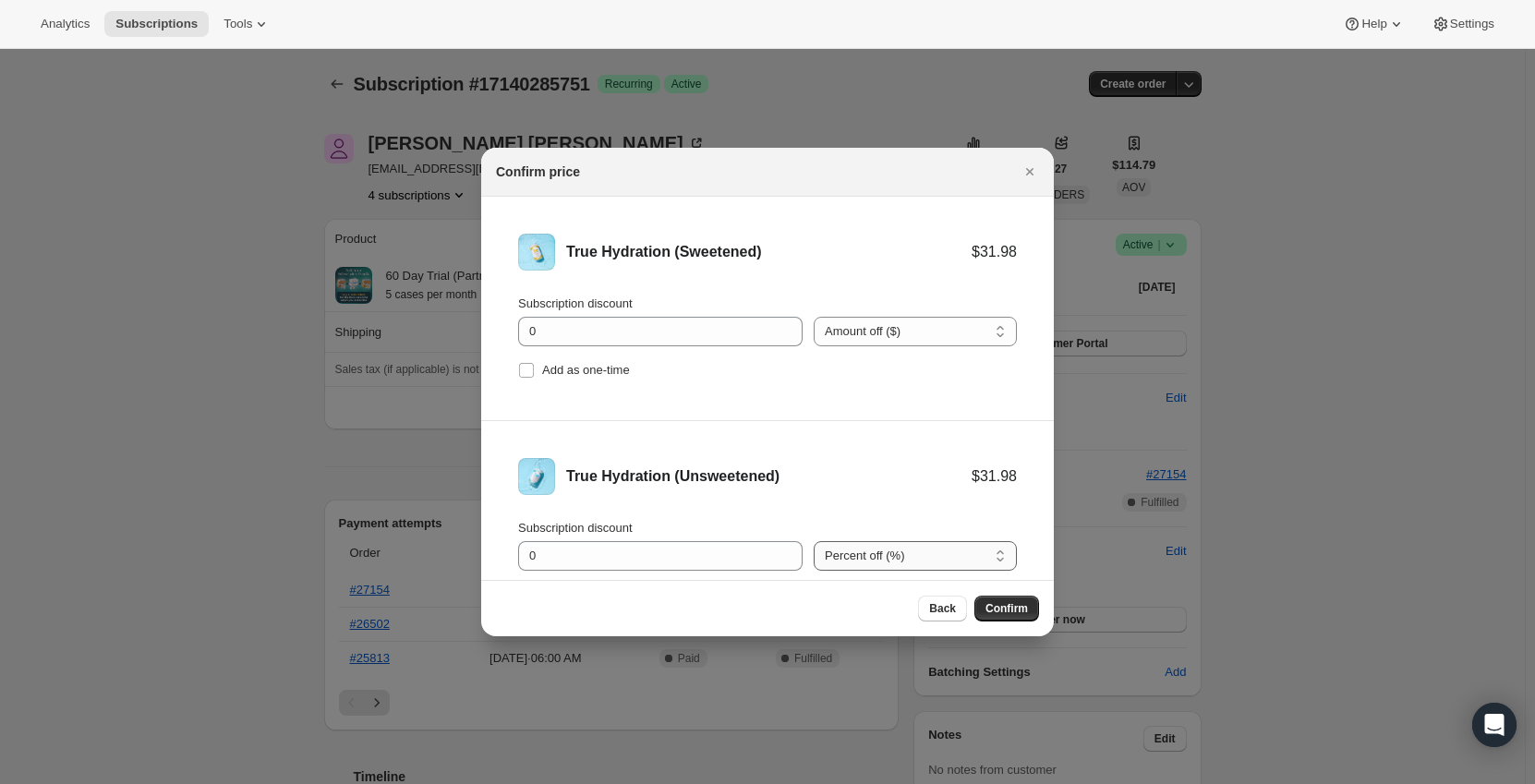
click at [876, 559] on select "Percent off (%) Amount off ($)" at bounding box center [915, 556] width 204 height 30
select select "fixed"
click at [813, 541] on select "Percent off (%) Amount off ($)" at bounding box center [915, 556] width 204 height 30
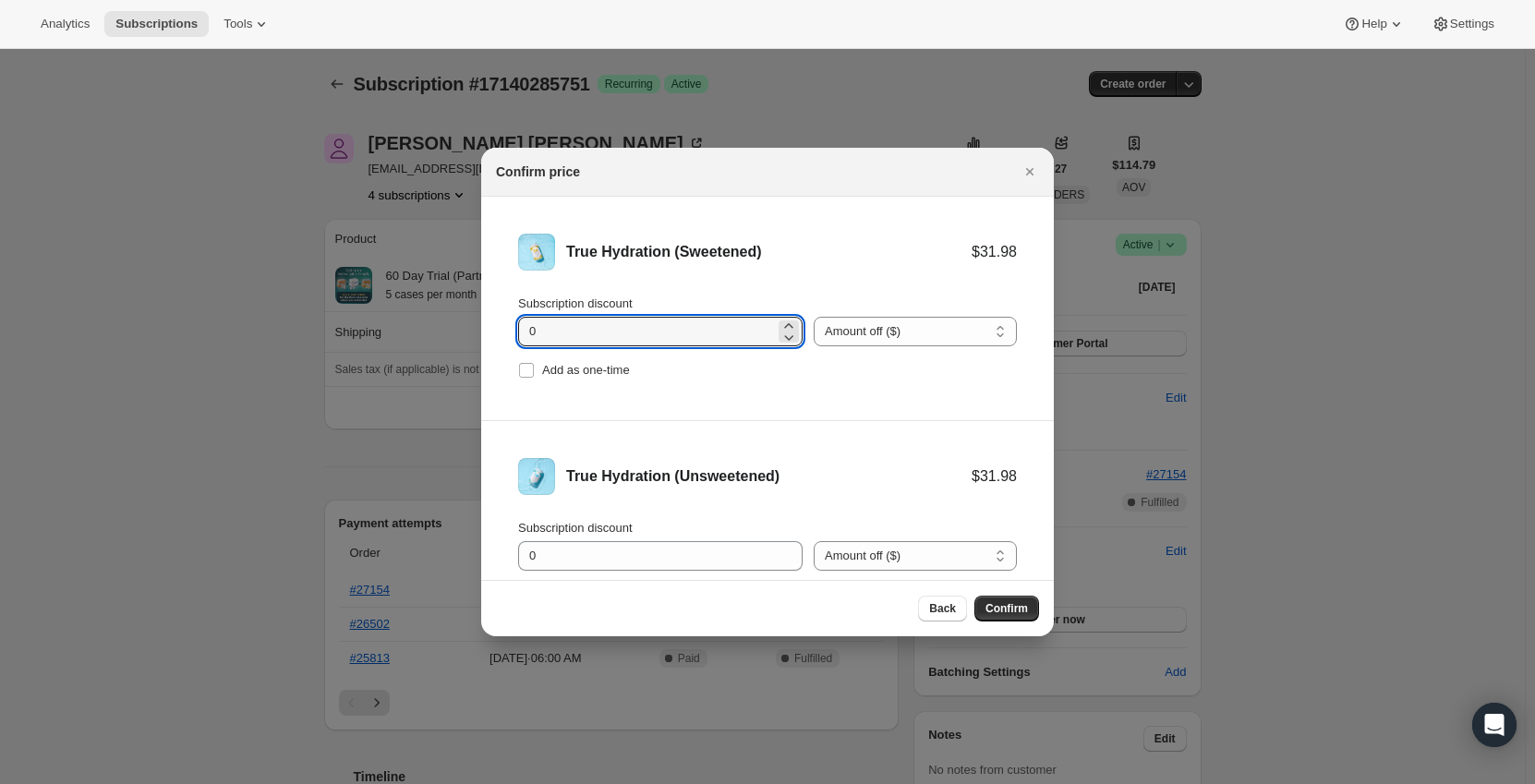
drag, startPoint x: 667, startPoint y: 326, endPoint x: 482, endPoint y: 323, distance: 185.0
click at [482, 323] on li "True Hydration (Sweetened) $31.98 Subscription discount 0 Percent off (%) Amoun…" at bounding box center [767, 309] width 572 height 225
type input "11.1"
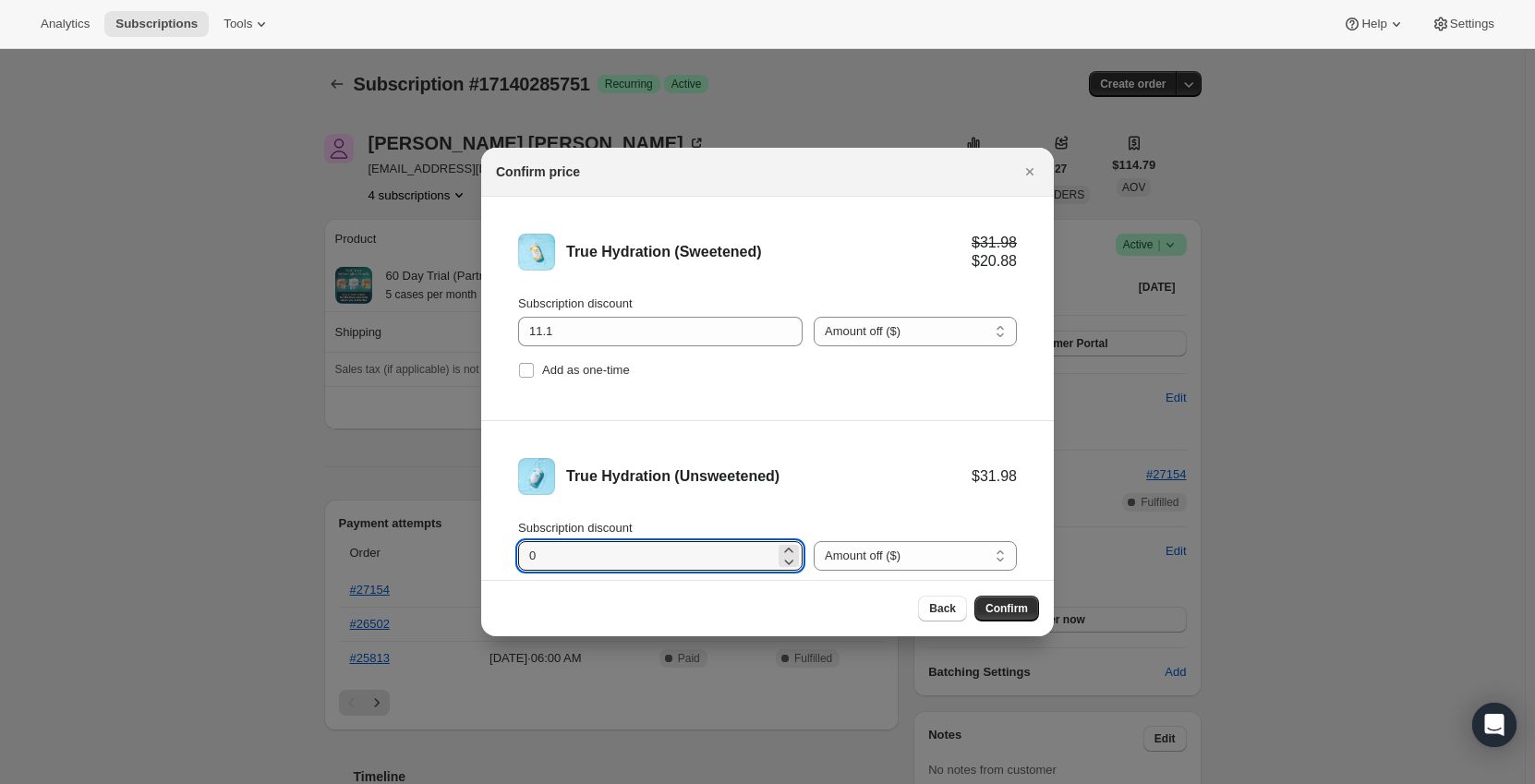
drag, startPoint x: 572, startPoint y: 553, endPoint x: 488, endPoint y: 562, distance: 84.5
click at [488, 562] on li "True Hydration (Unsweetened) $31.98 Subscription discount 0 Percent off (%) Amo…" at bounding box center [767, 533] width 572 height 224
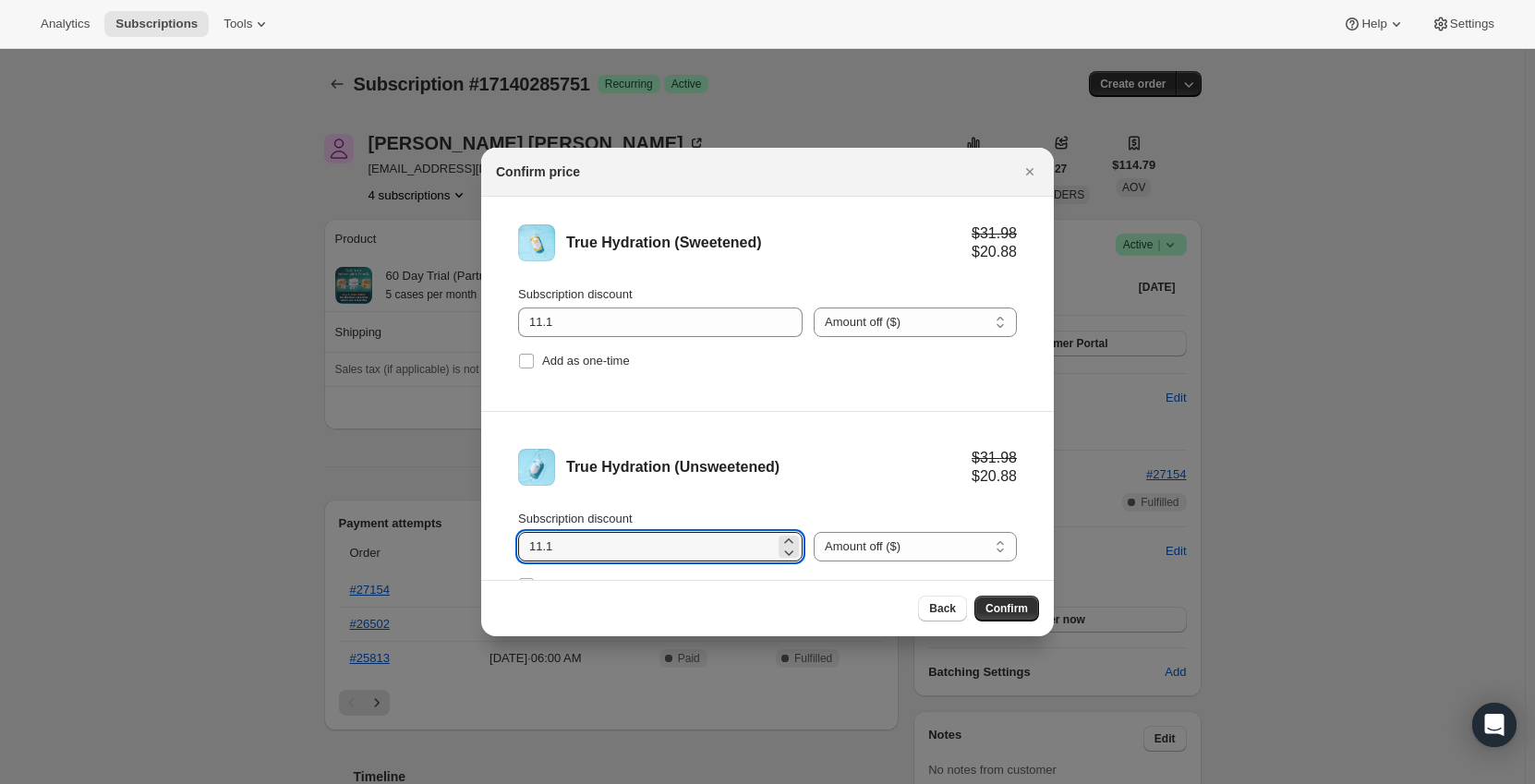
type input "11.1"
click at [756, 446] on li "True Hydration (Unsweetened) $31.98 $20.88 Subscription discount 11.1 Percent o…" at bounding box center [767, 523] width 572 height 224
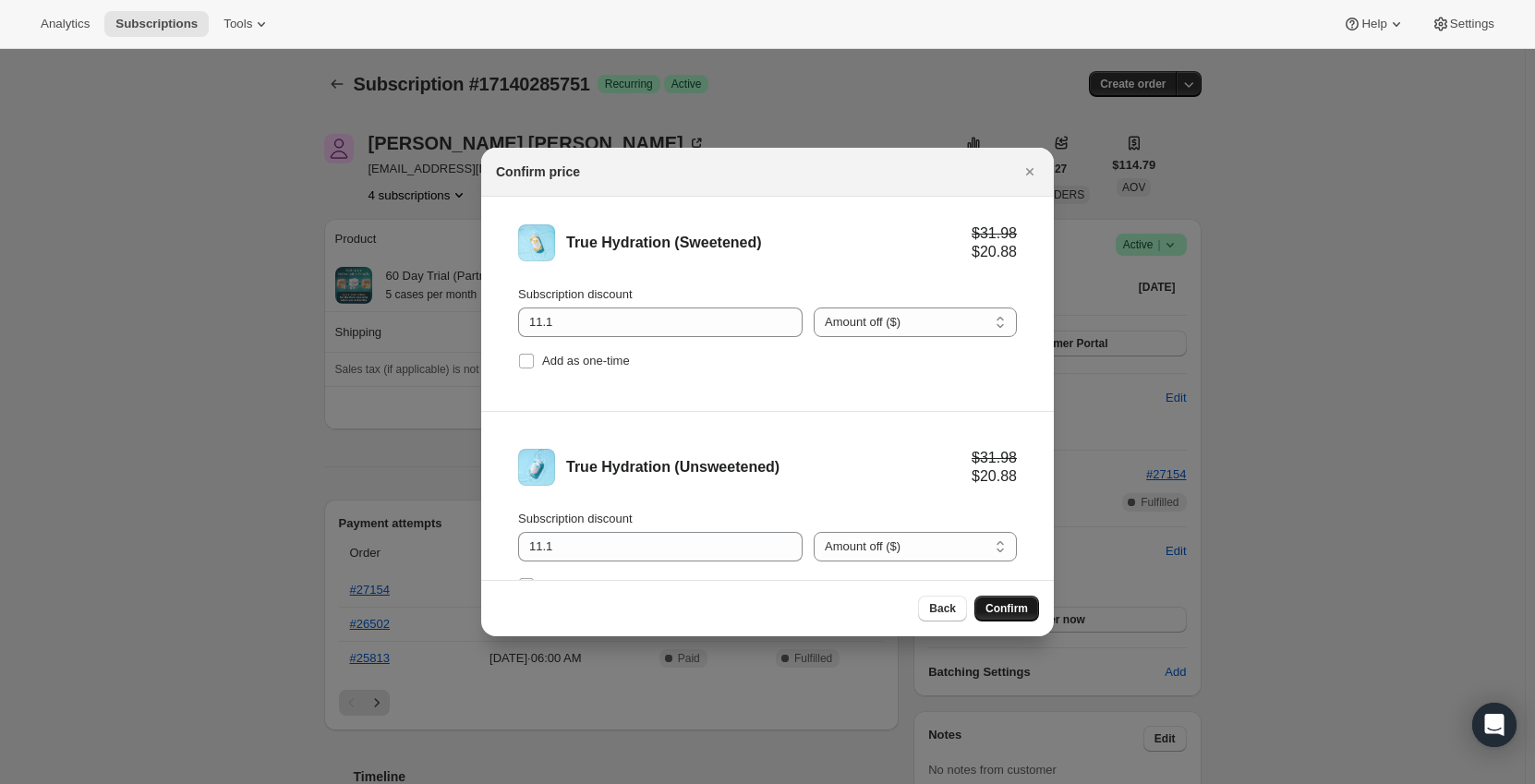
click at [1000, 606] on span "Confirm" at bounding box center [1006, 607] width 42 height 14
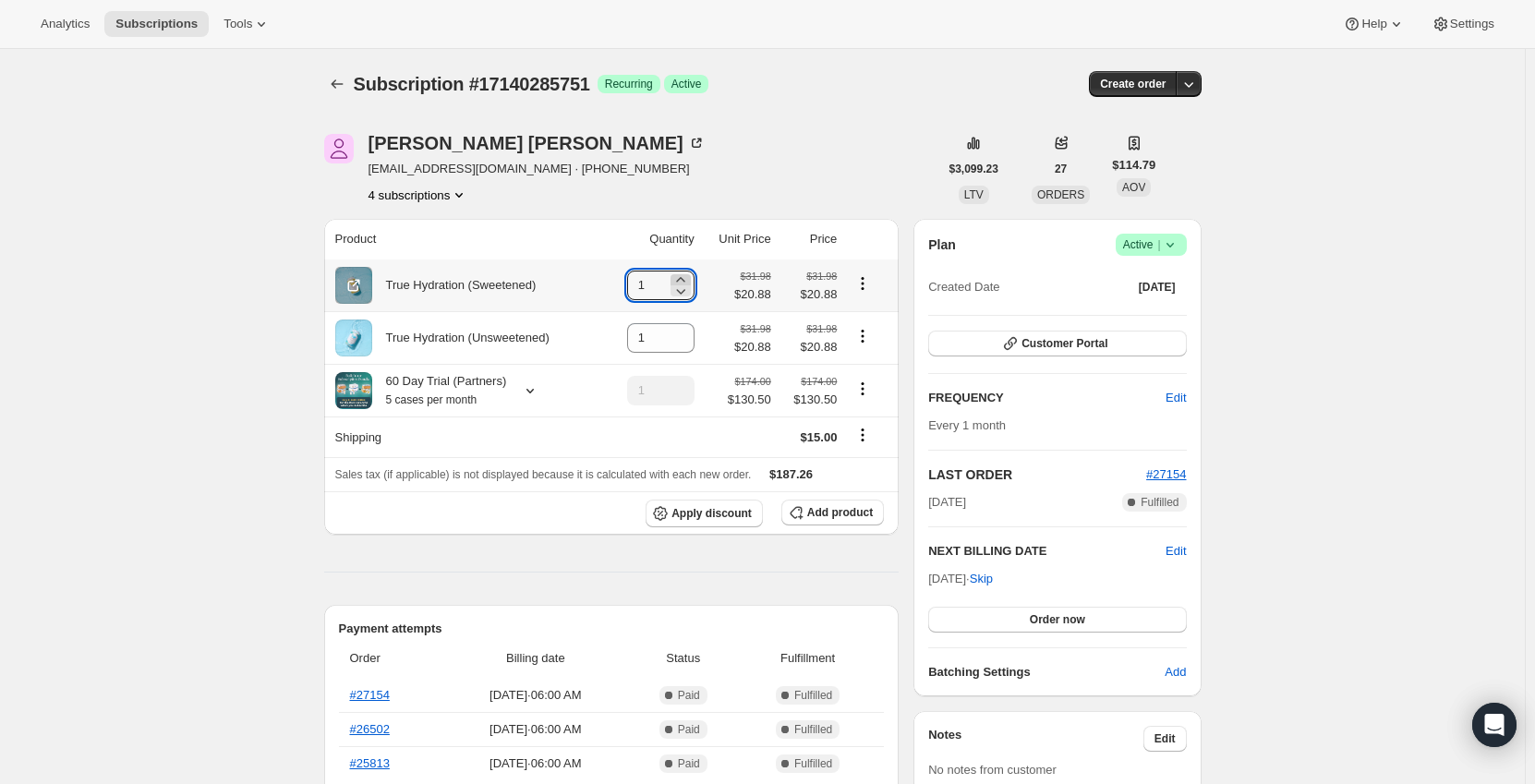
click at [689, 276] on icon at bounding box center [680, 279] width 18 height 18
type input "3"
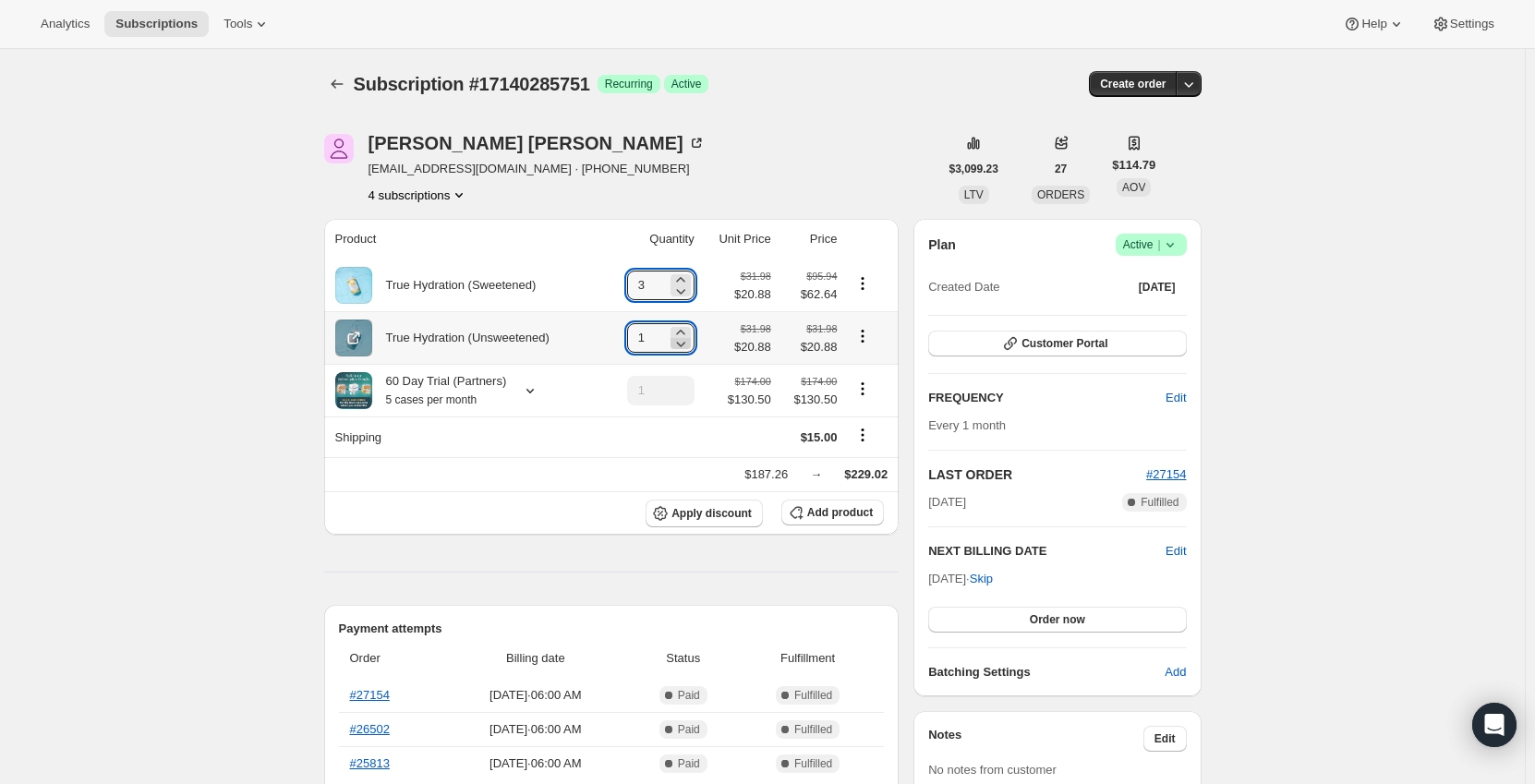
click at [687, 341] on icon at bounding box center [680, 343] width 18 height 18
click at [689, 331] on icon at bounding box center [680, 332] width 18 height 18
type input "2"
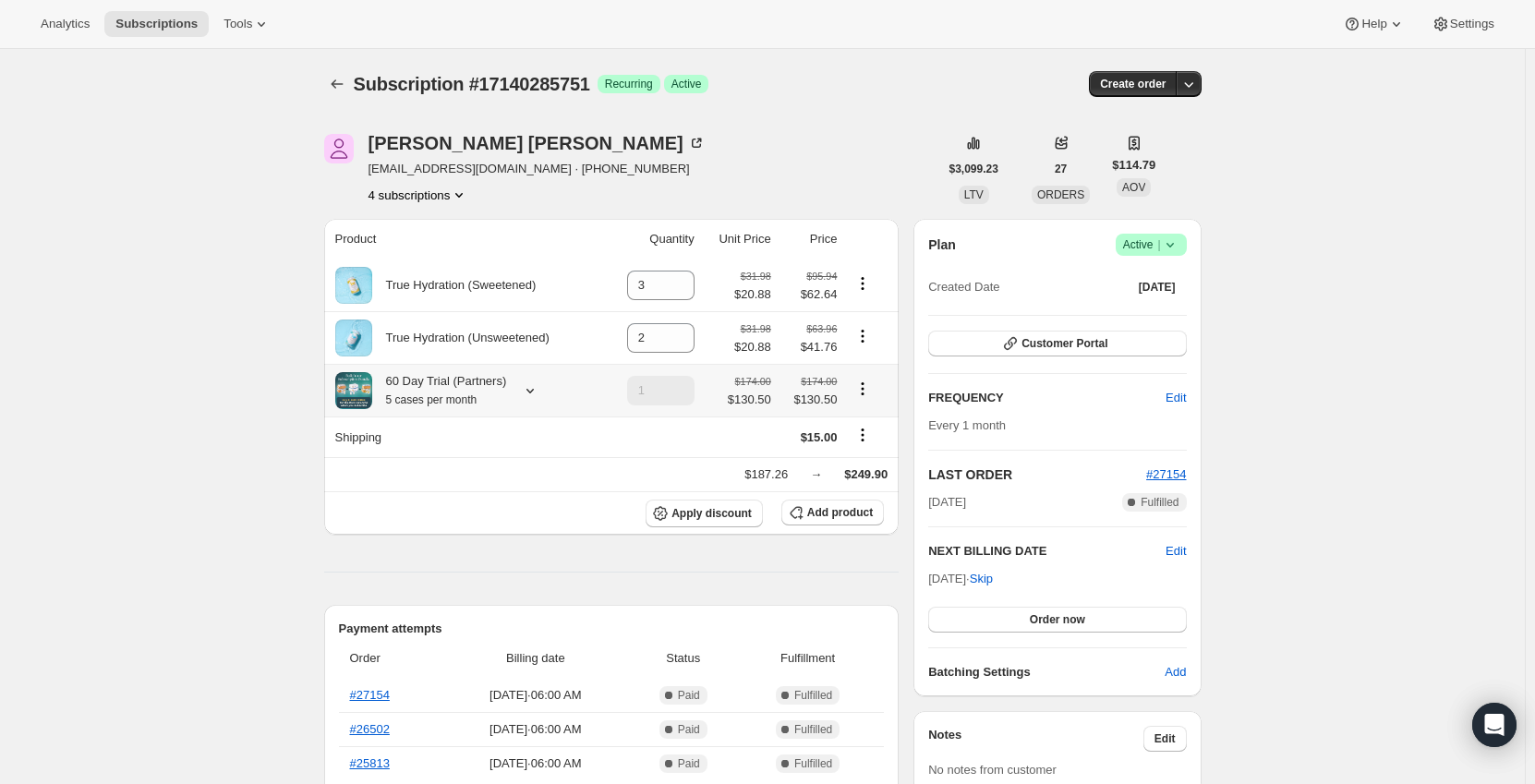
click at [868, 392] on icon "Product actions" at bounding box center [862, 388] width 18 height 18
click at [863, 426] on span "Edit box" at bounding box center [866, 426] width 43 height 13
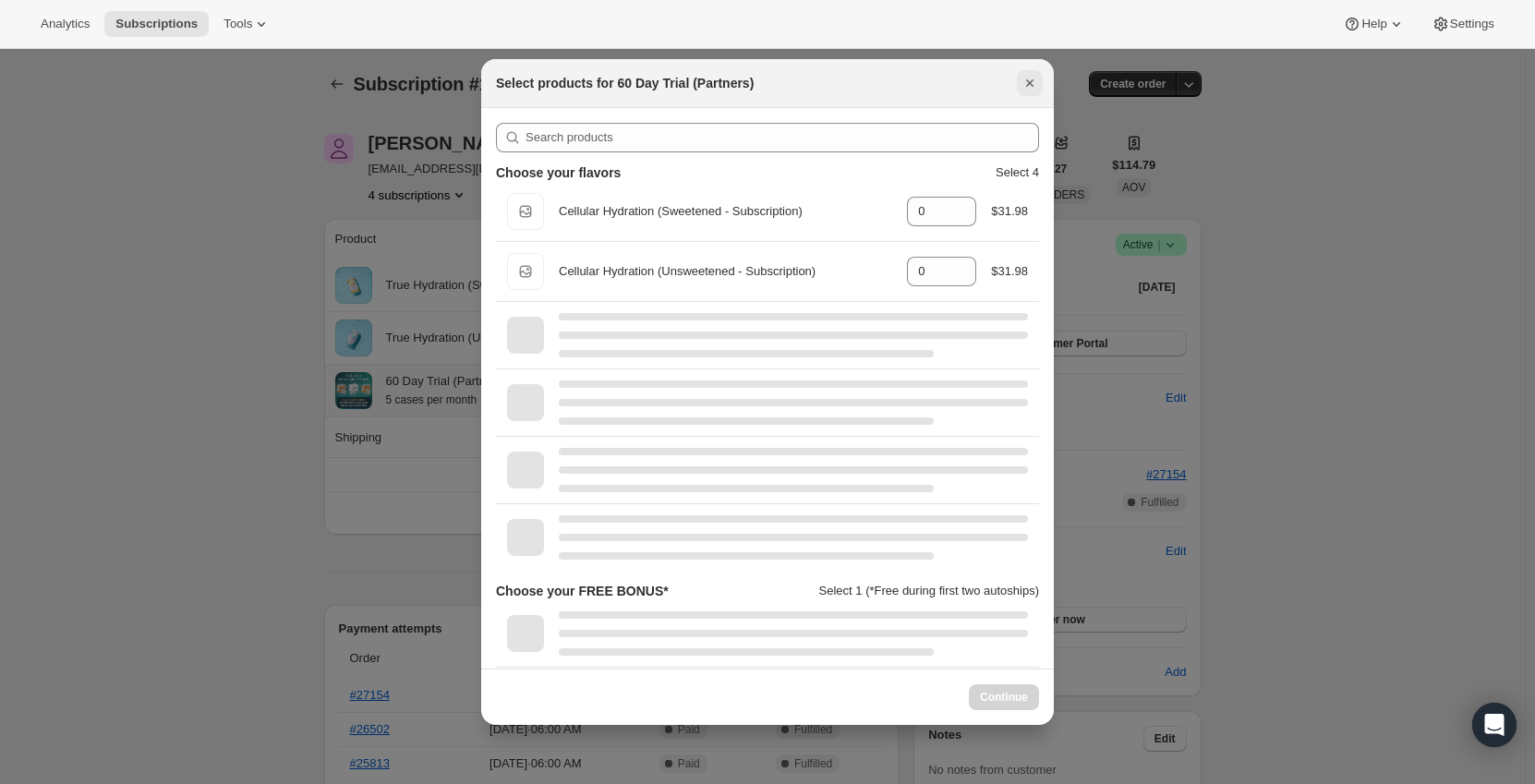
click at [1025, 83] on icon "Close" at bounding box center [1029, 83] width 18 height 18
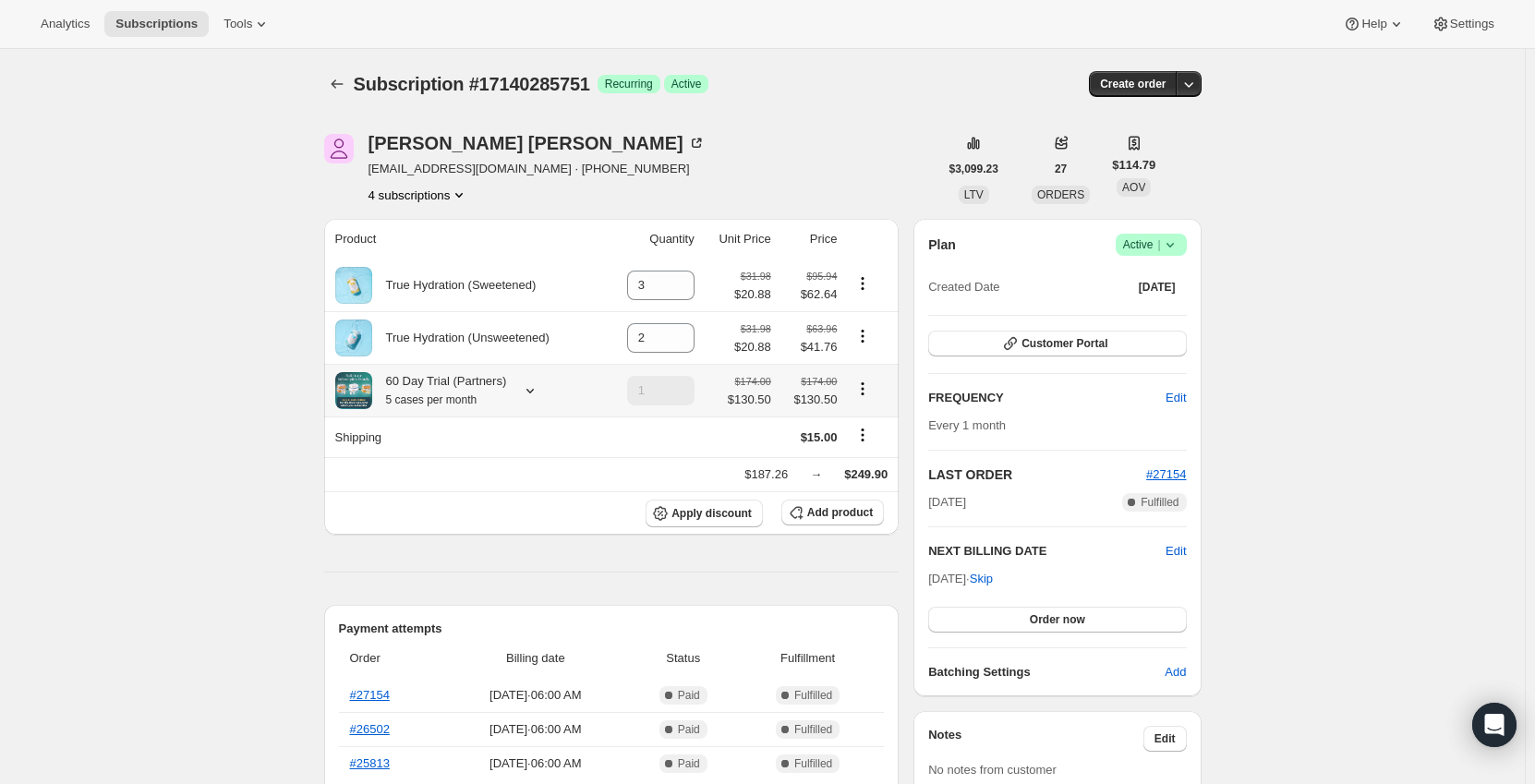
click at [866, 389] on icon "Product actions" at bounding box center [862, 388] width 18 height 18
click at [877, 459] on span "Remove" at bounding box center [867, 457] width 44 height 13
type input "0"
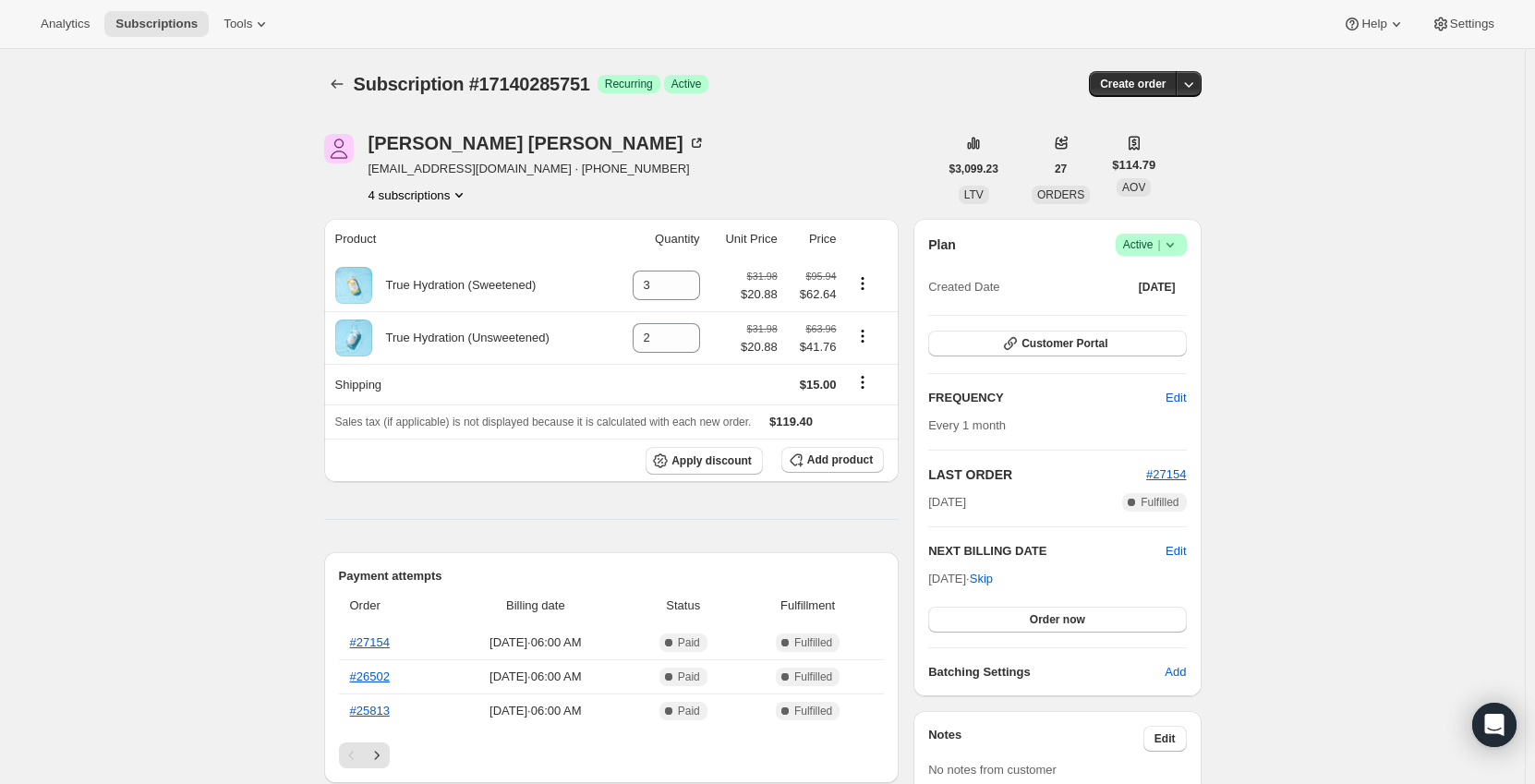
click at [866, 388] on icon "Shipping actions" at bounding box center [862, 382] width 18 height 18
click at [859, 415] on span "Edit shipping rate" at bounding box center [866, 419] width 92 height 13
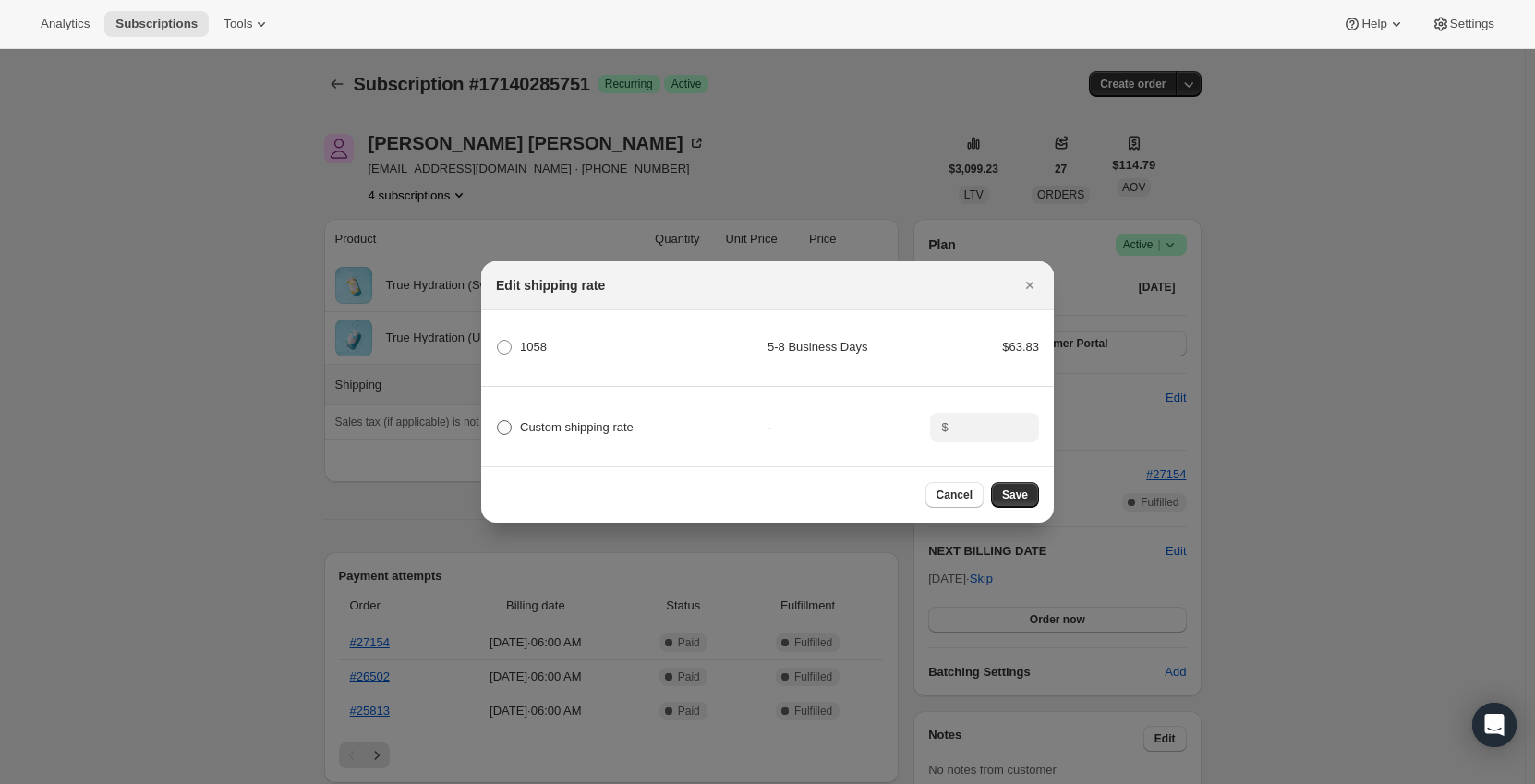
click at [546, 420] on span "Custom shipping rate" at bounding box center [577, 427] width 113 height 13
click at [497, 420] on input "Custom shipping rate" at bounding box center [497, 420] width 1 height 1
radio input "true"
click at [1013, 429] on div "$" at bounding box center [985, 427] width 109 height 30
type input "0"
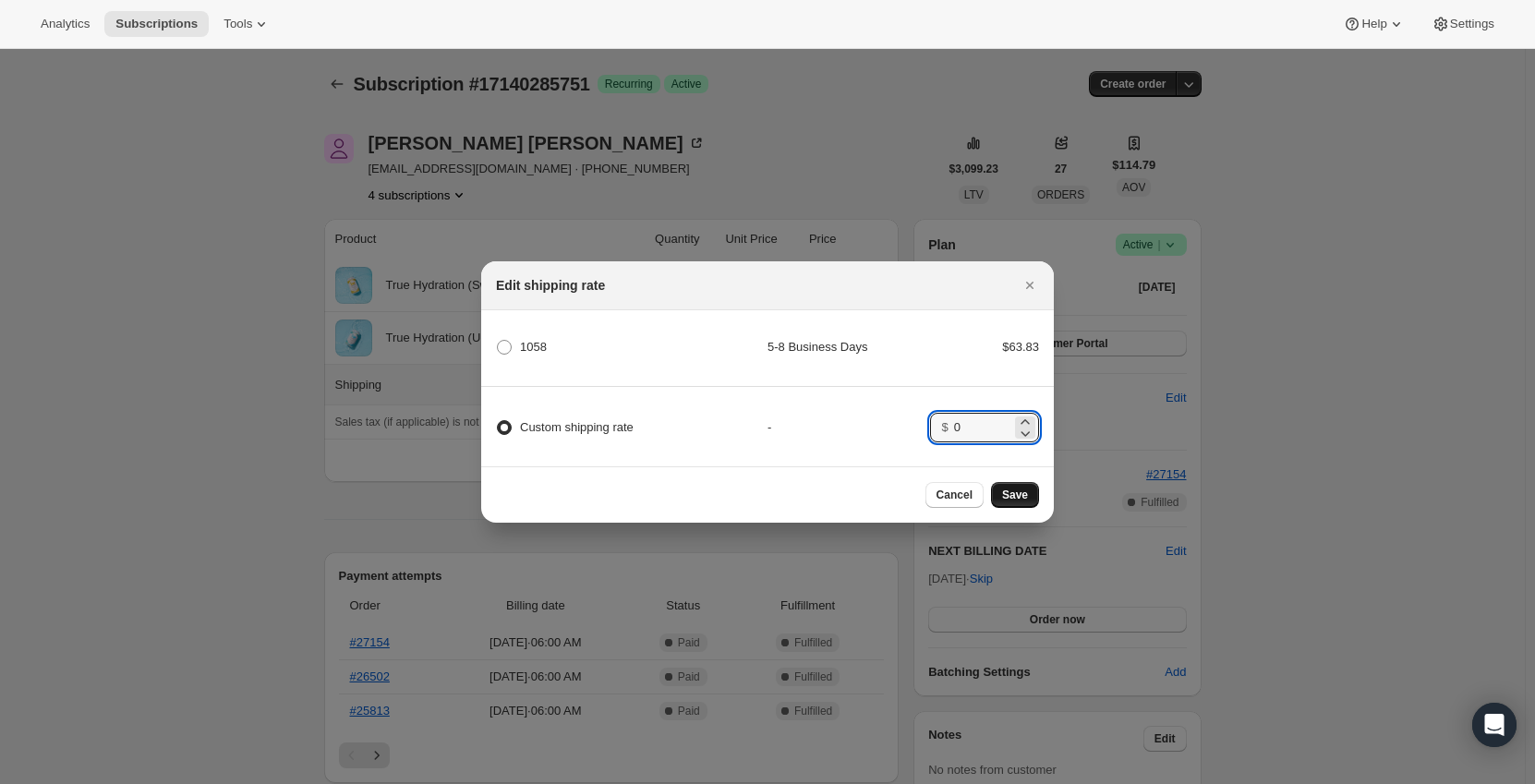
click at [1018, 497] on span "Save" at bounding box center [1015, 494] width 26 height 14
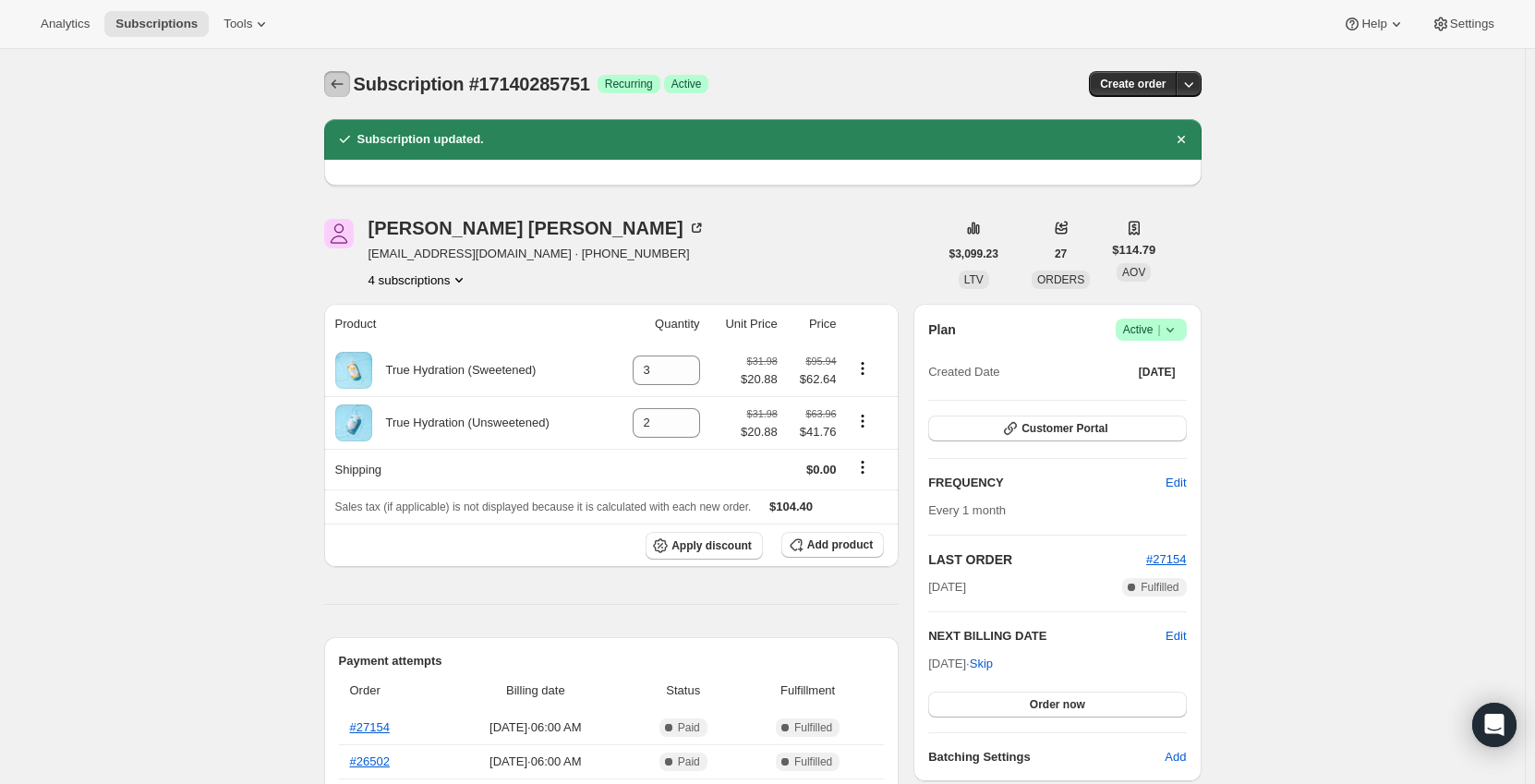
click at [347, 83] on icon "Subscriptions" at bounding box center [336, 83] width 18 height 18
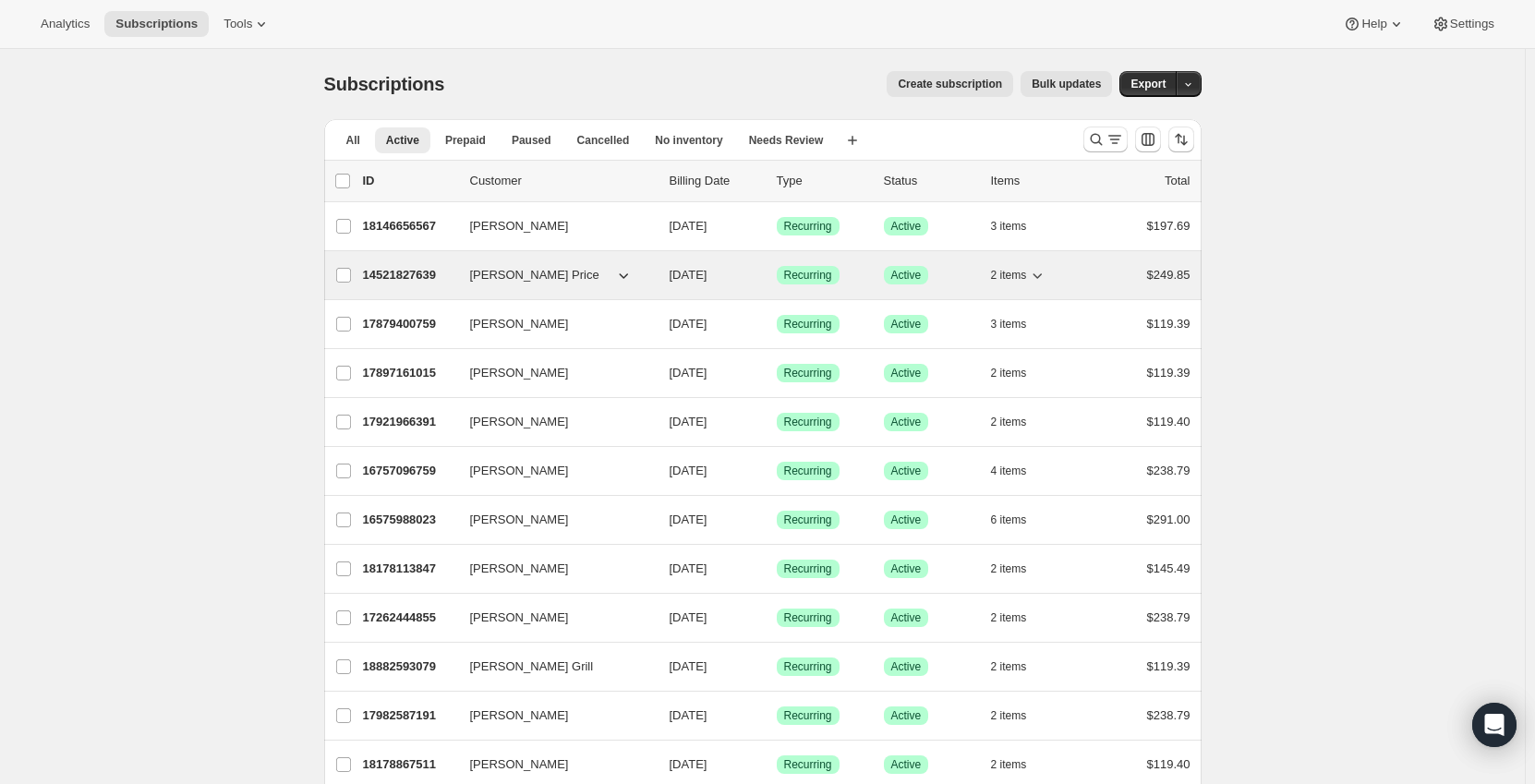
click at [432, 275] on p "14521827639" at bounding box center [409, 274] width 92 height 18
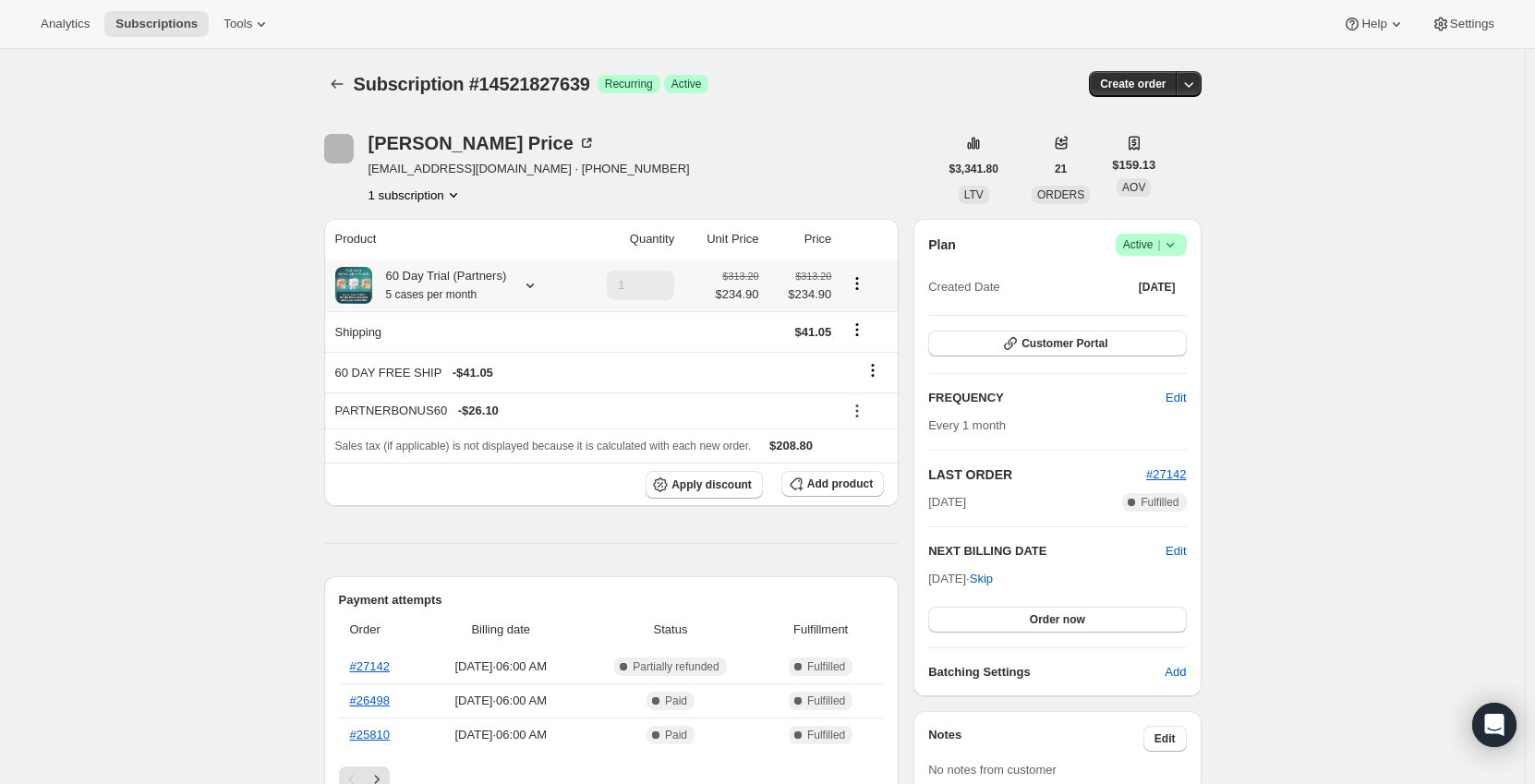
click at [495, 279] on div "60 Day Trial (Partners) 5 cases per month" at bounding box center [440, 285] width 134 height 36
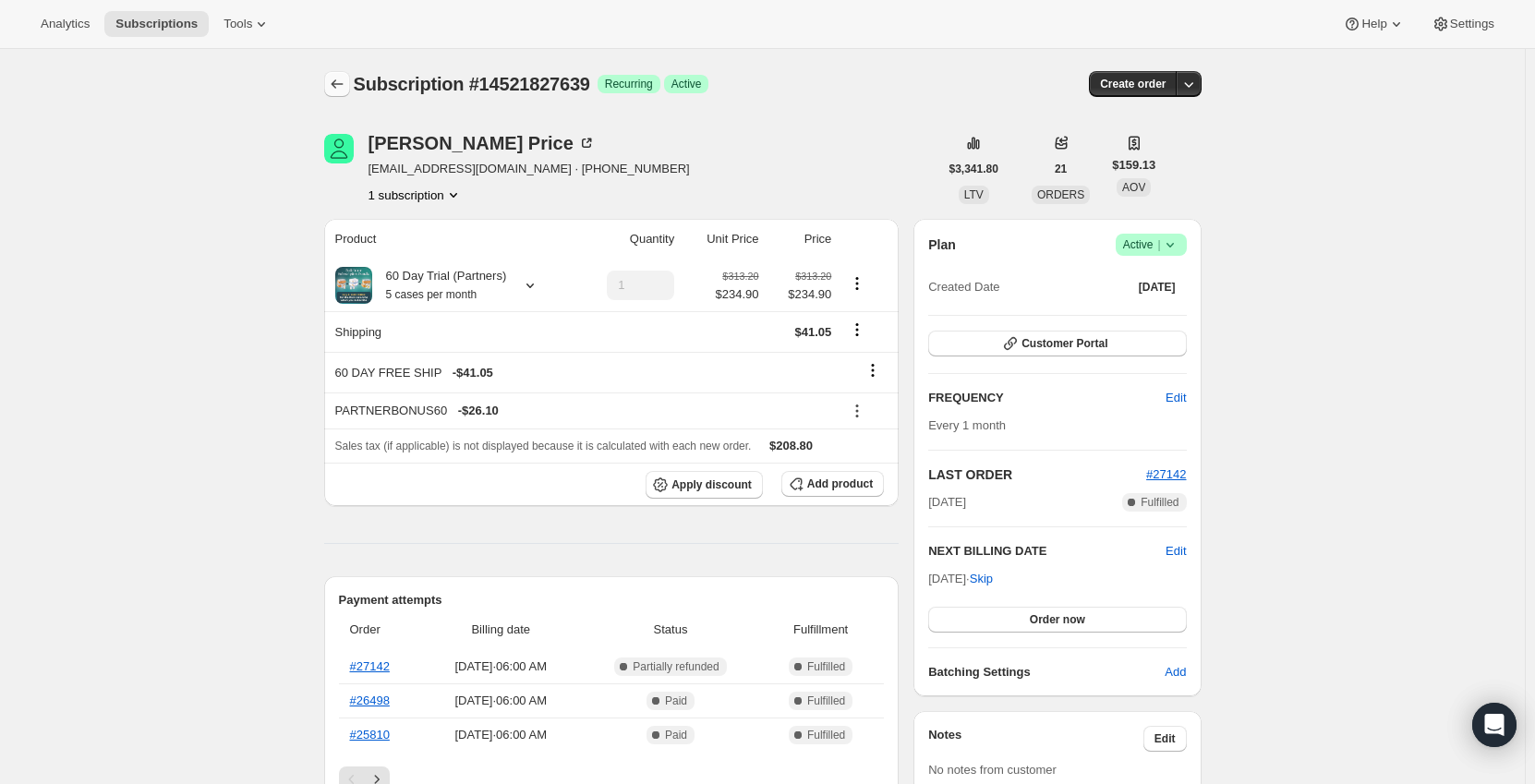
click at [346, 78] on icon "Subscriptions" at bounding box center [336, 83] width 18 height 18
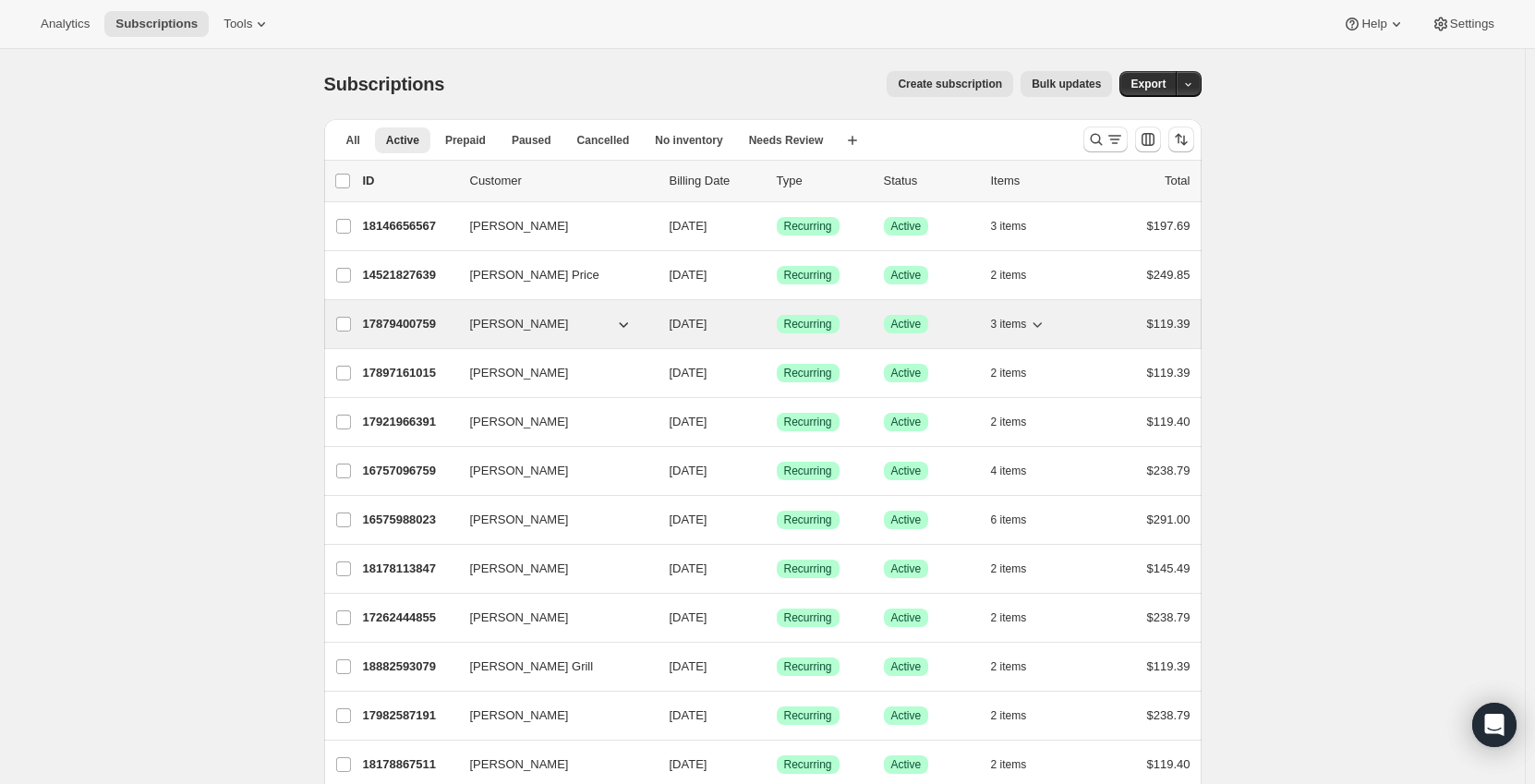
click at [421, 328] on p "17879400759" at bounding box center [409, 323] width 92 height 18
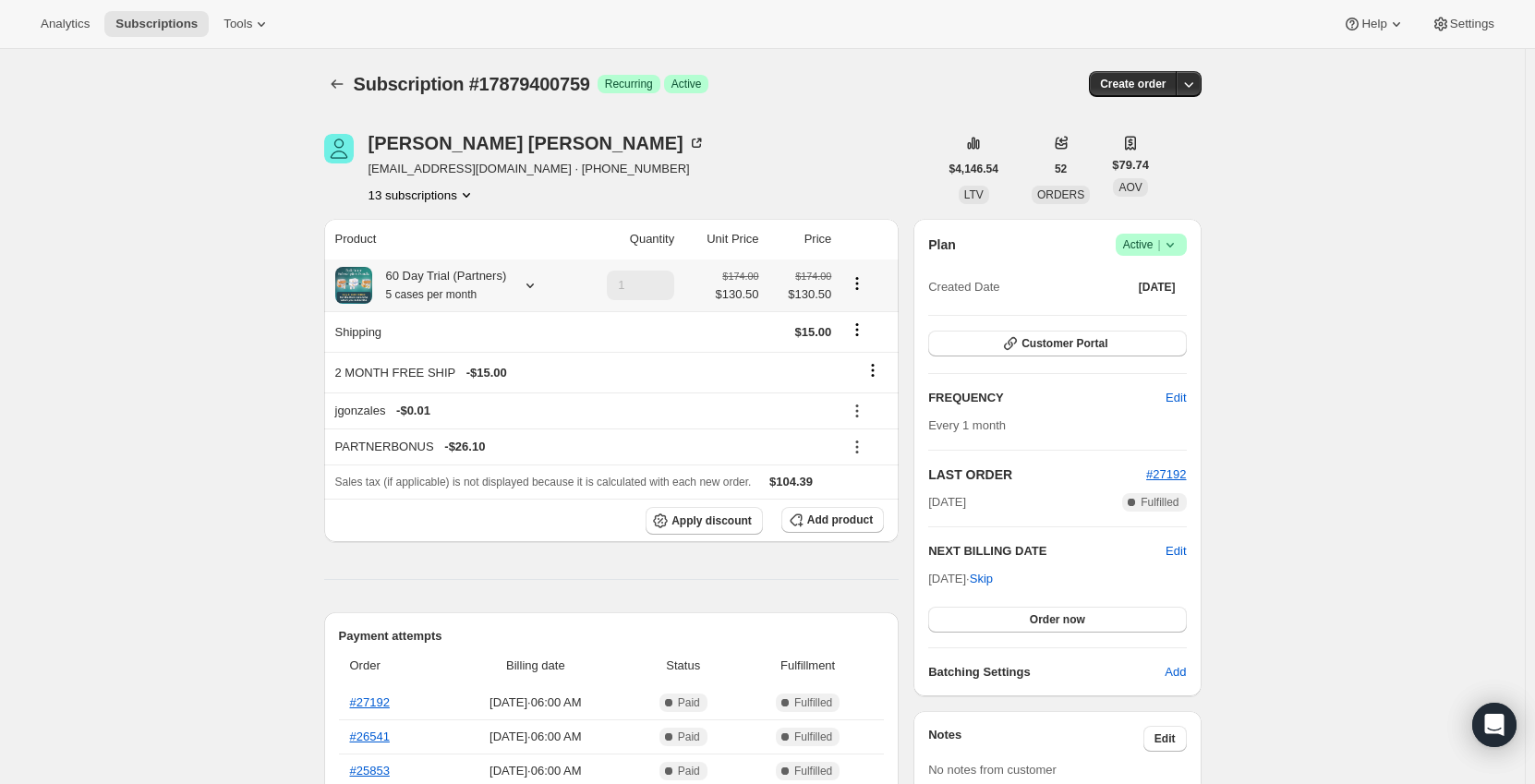
click at [518, 281] on div at bounding box center [526, 285] width 26 height 18
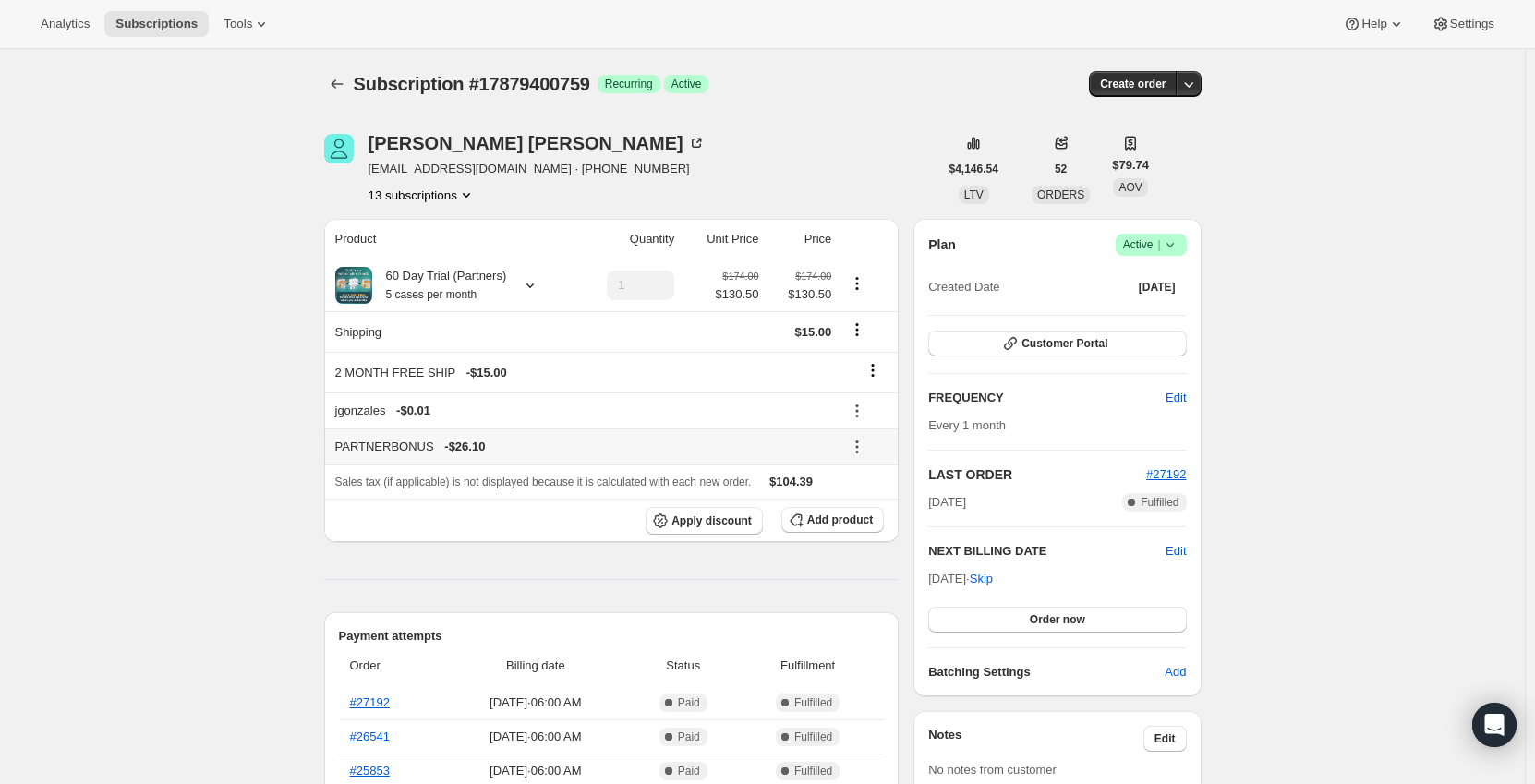
click at [852, 443] on icon at bounding box center [856, 446] width 18 height 18
click at [850, 506] on span "Remove" at bounding box center [870, 512] width 44 height 13
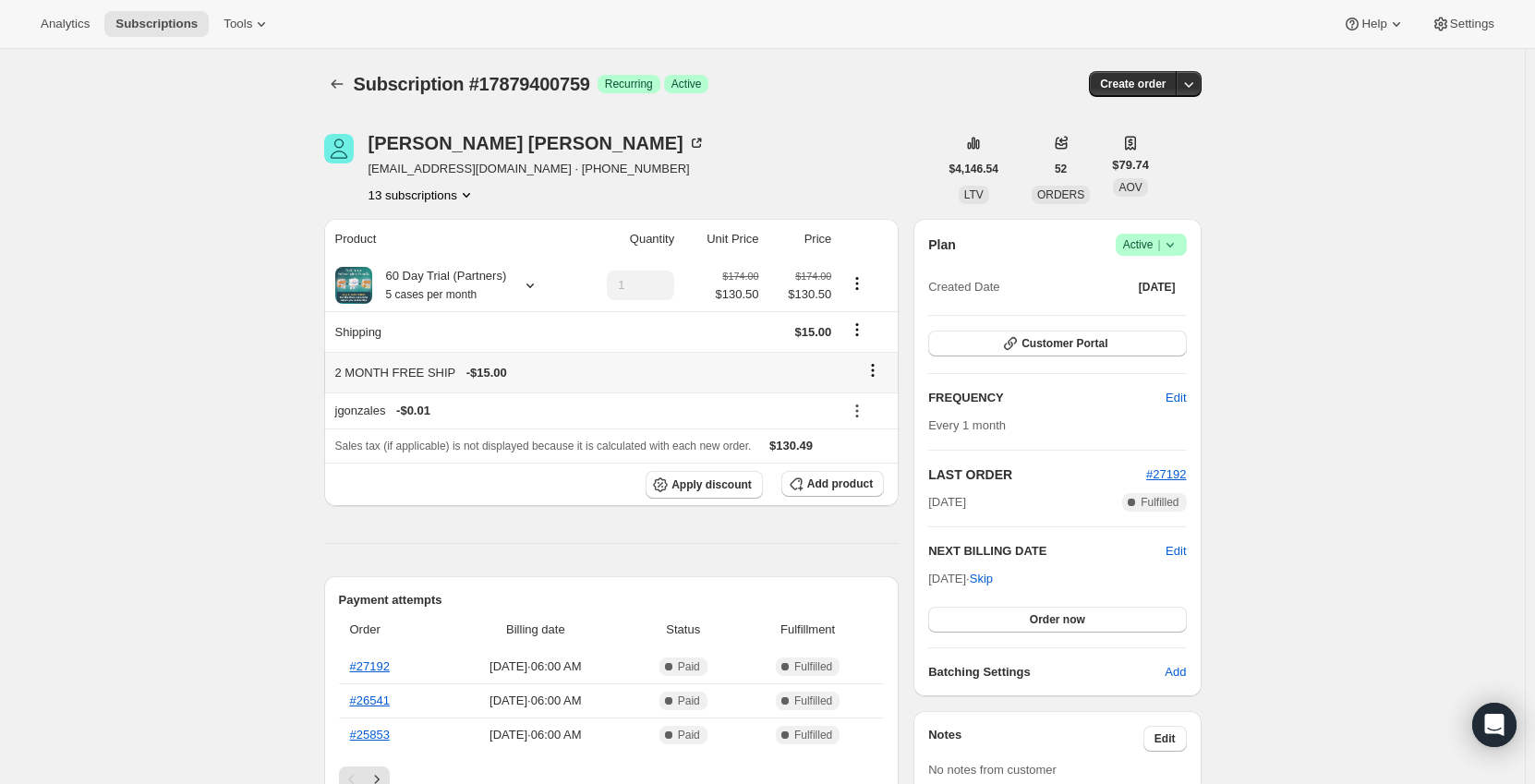
click at [875, 365] on icon at bounding box center [872, 369] width 18 height 18
click at [880, 413] on span "Remove" at bounding box center [878, 406] width 44 height 13
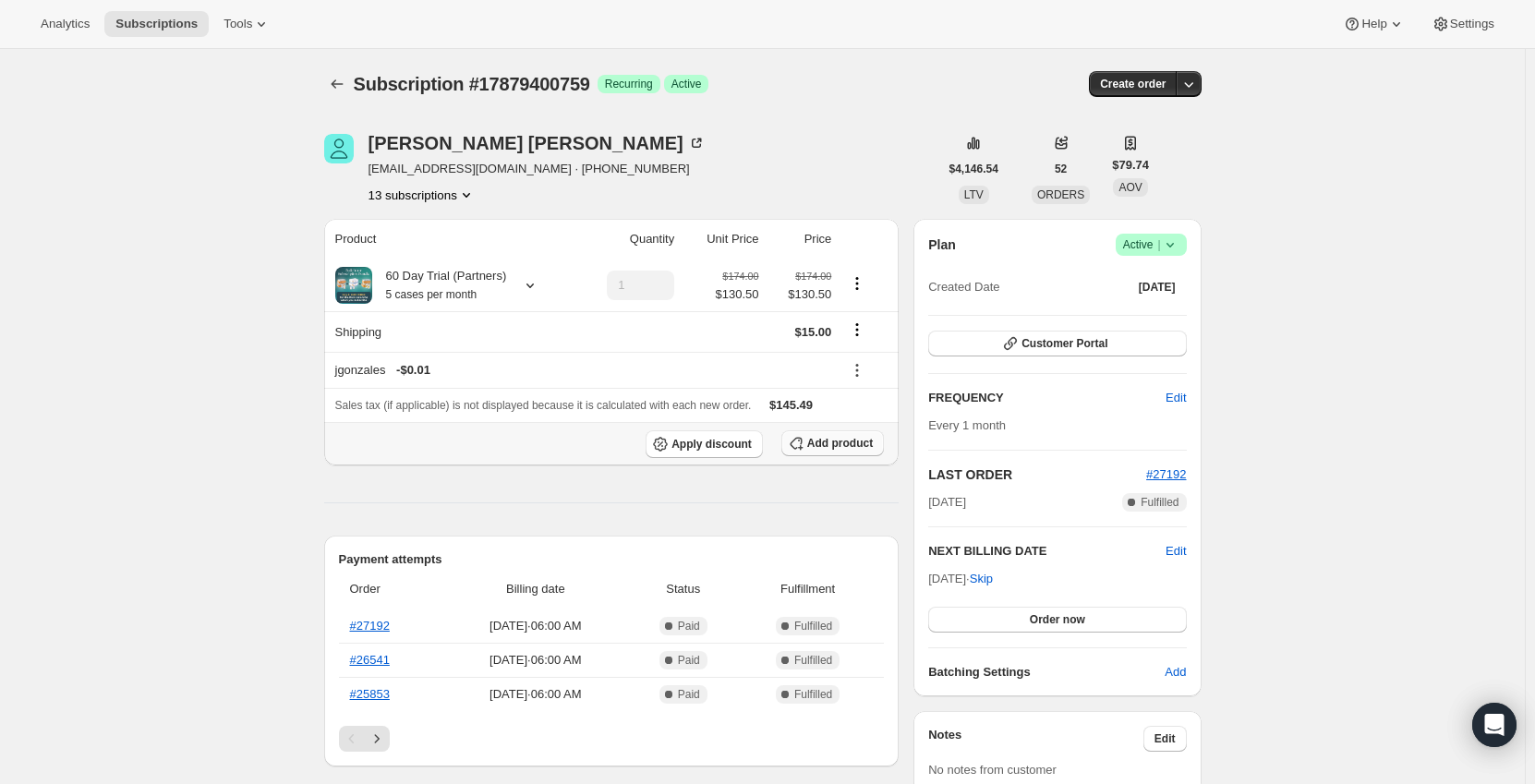
click at [842, 444] on span "Add product" at bounding box center [840, 442] width 65 height 14
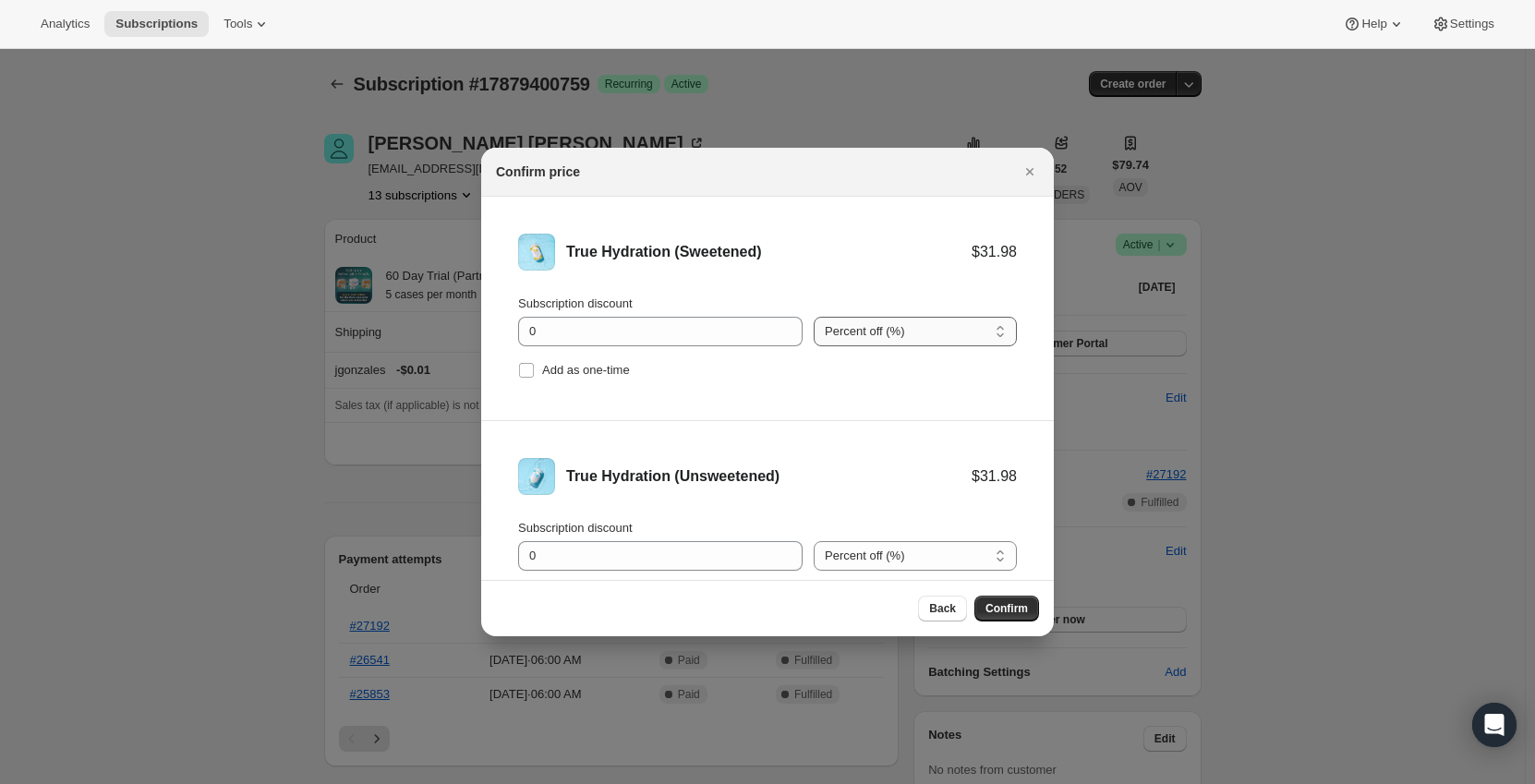
click at [833, 327] on select "Percent off (%) Amount off ($)" at bounding box center [915, 331] width 204 height 30
select select "fixed"
click at [813, 317] on select "Percent off (%) Amount off ($)" at bounding box center [915, 331] width 204 height 30
click at [885, 546] on select "Percent off (%) Amount off ($)" at bounding box center [915, 556] width 204 height 30
select select "fixed"
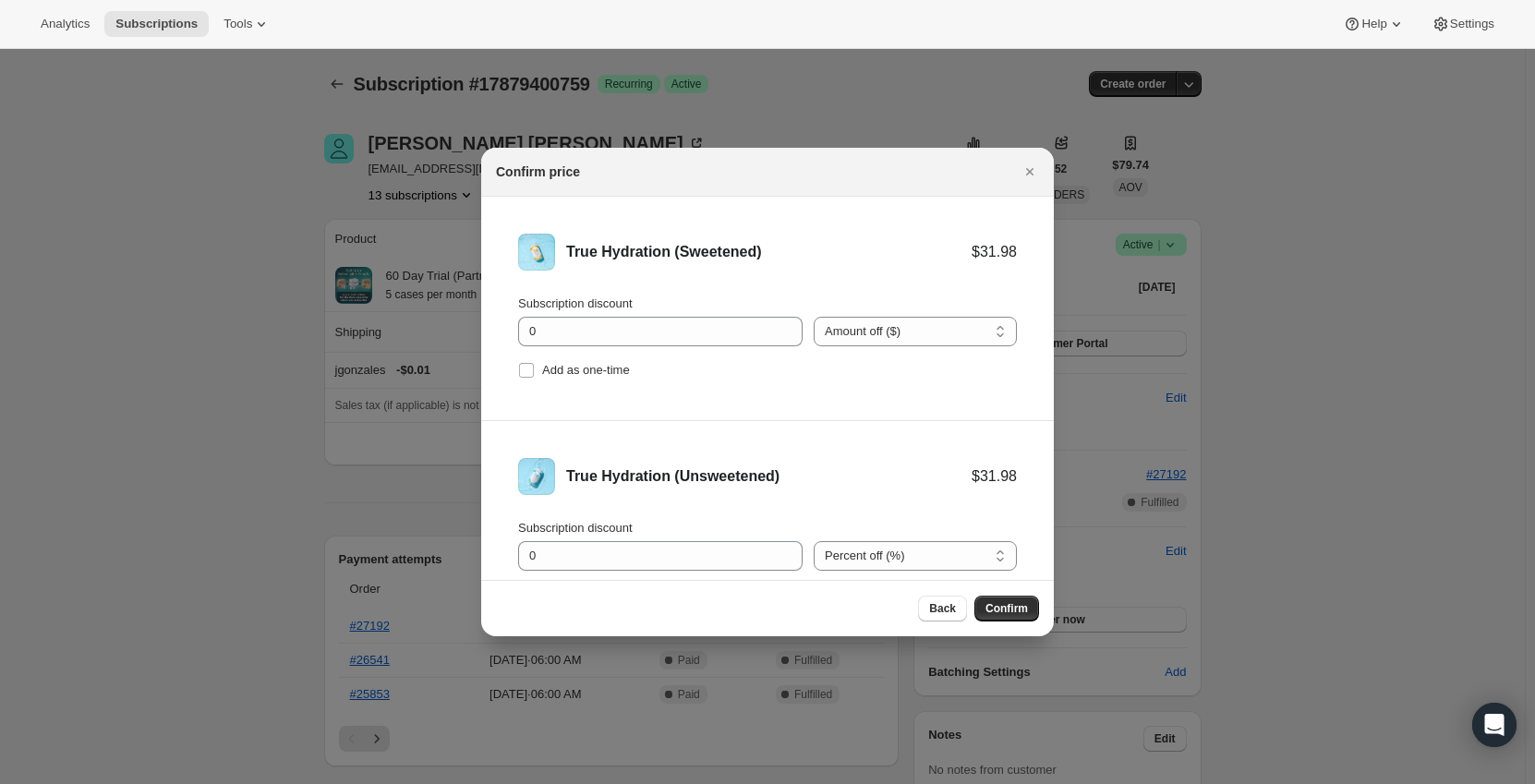
click at [813, 541] on select "Percent off (%) Amount off ($)" at bounding box center [915, 556] width 204 height 30
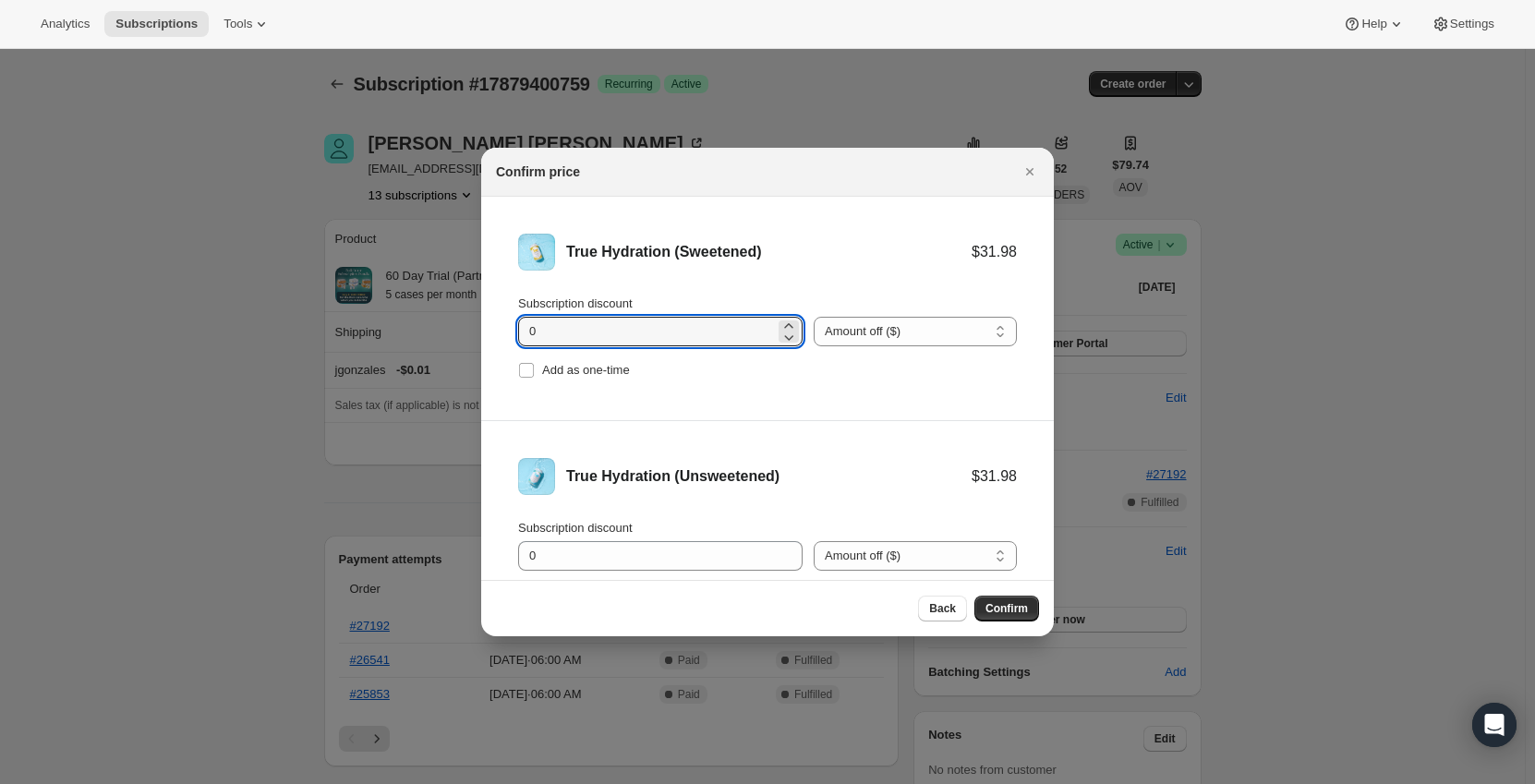
drag, startPoint x: 581, startPoint y: 335, endPoint x: 486, endPoint y: 332, distance: 95.0
click at [486, 332] on li "True Hydration (Sweetened) $31.98 Subscription discount 0 Percent off (%) Amoun…" at bounding box center [767, 309] width 572 height 225
type input "11.1"
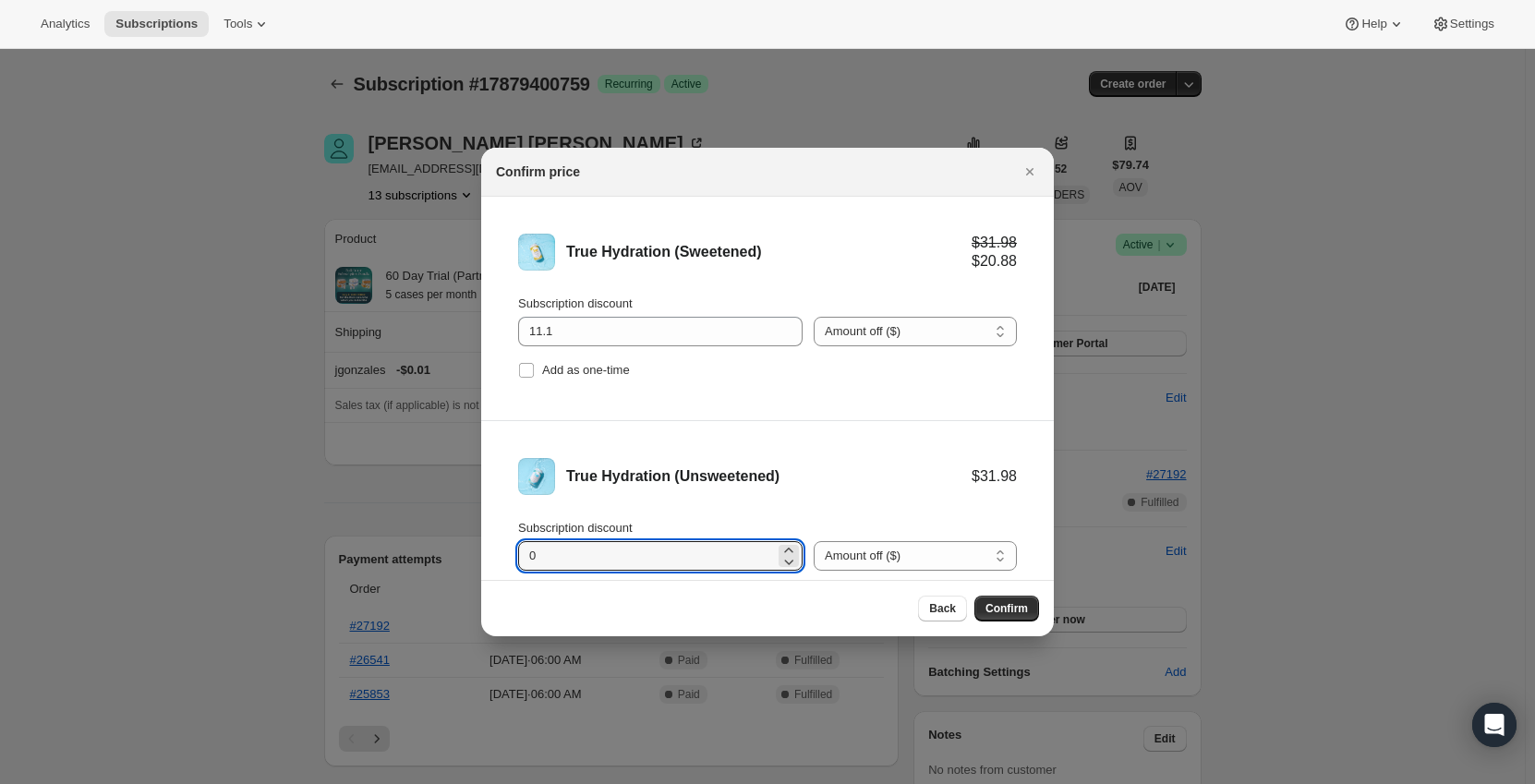
drag, startPoint x: 479, startPoint y: 552, endPoint x: 455, endPoint y: 552, distance: 24.0
type input "11.1"
click at [759, 475] on div "True Hydration (Unsweetened)" at bounding box center [769, 476] width 405 height 18
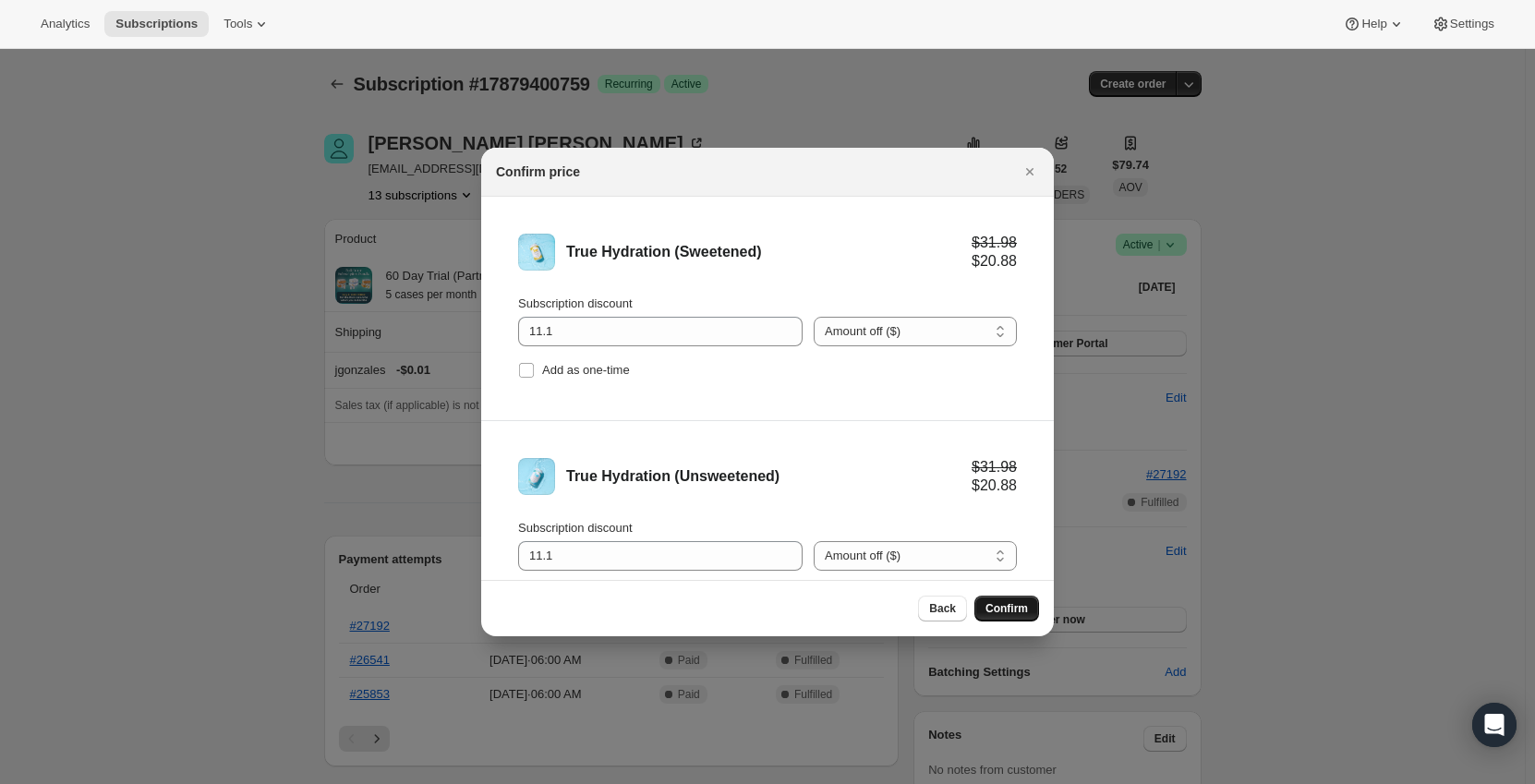
click at [1001, 607] on span "Confirm" at bounding box center [1006, 607] width 42 height 14
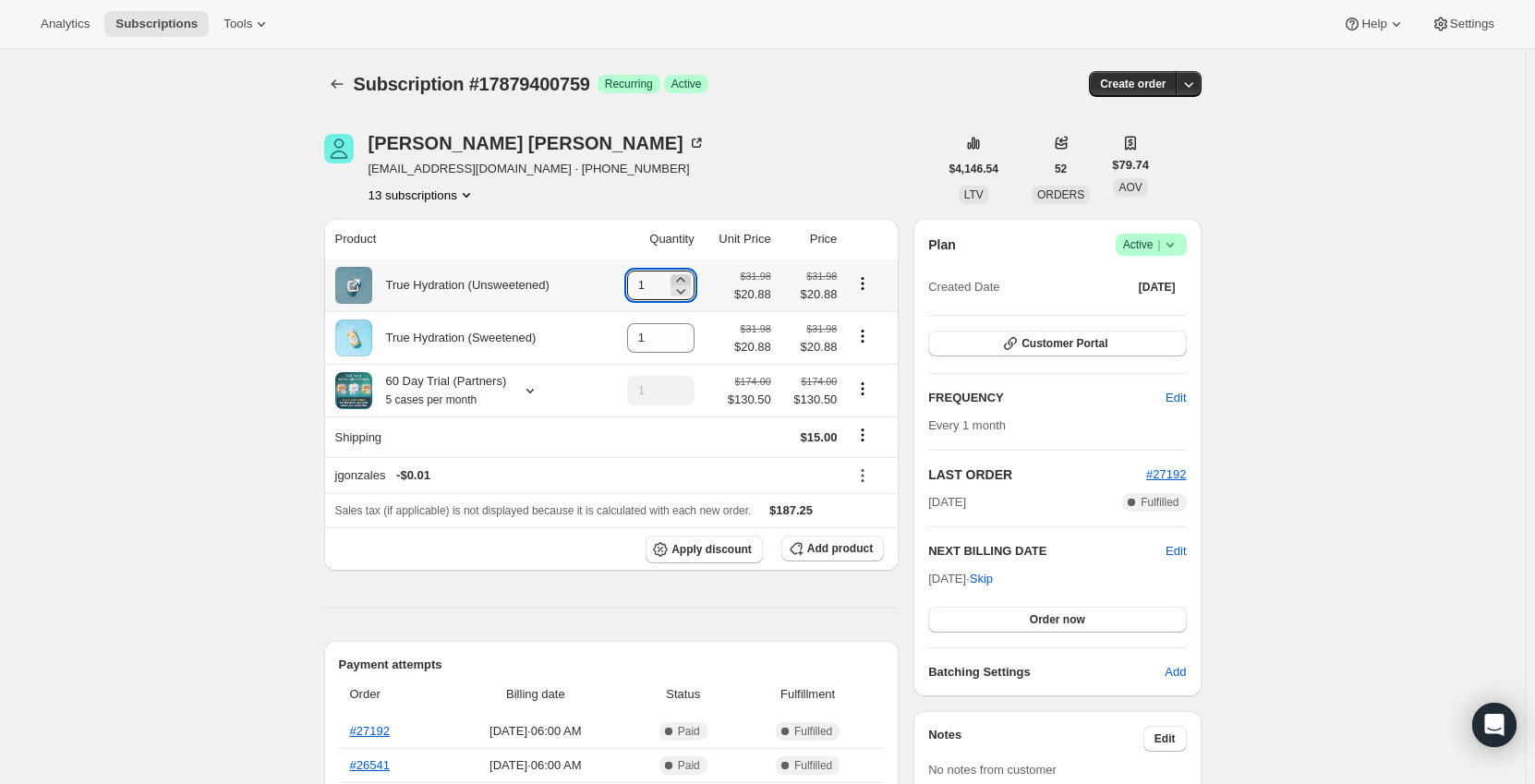
click at [683, 279] on icon at bounding box center [680, 279] width 18 height 18
click at [686, 287] on icon at bounding box center [680, 290] width 18 height 18
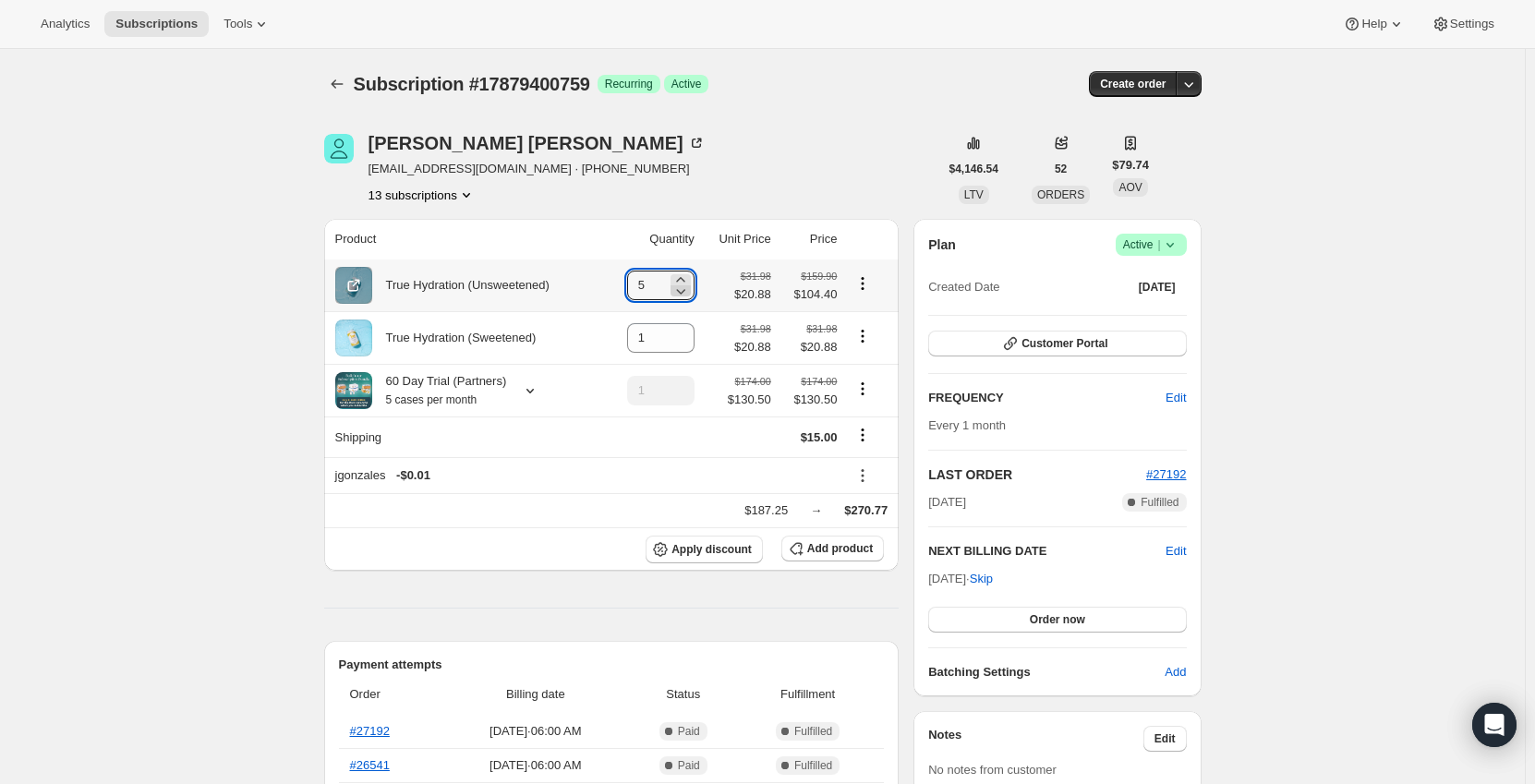
type input "4"
click at [514, 395] on div at bounding box center [526, 390] width 26 height 18
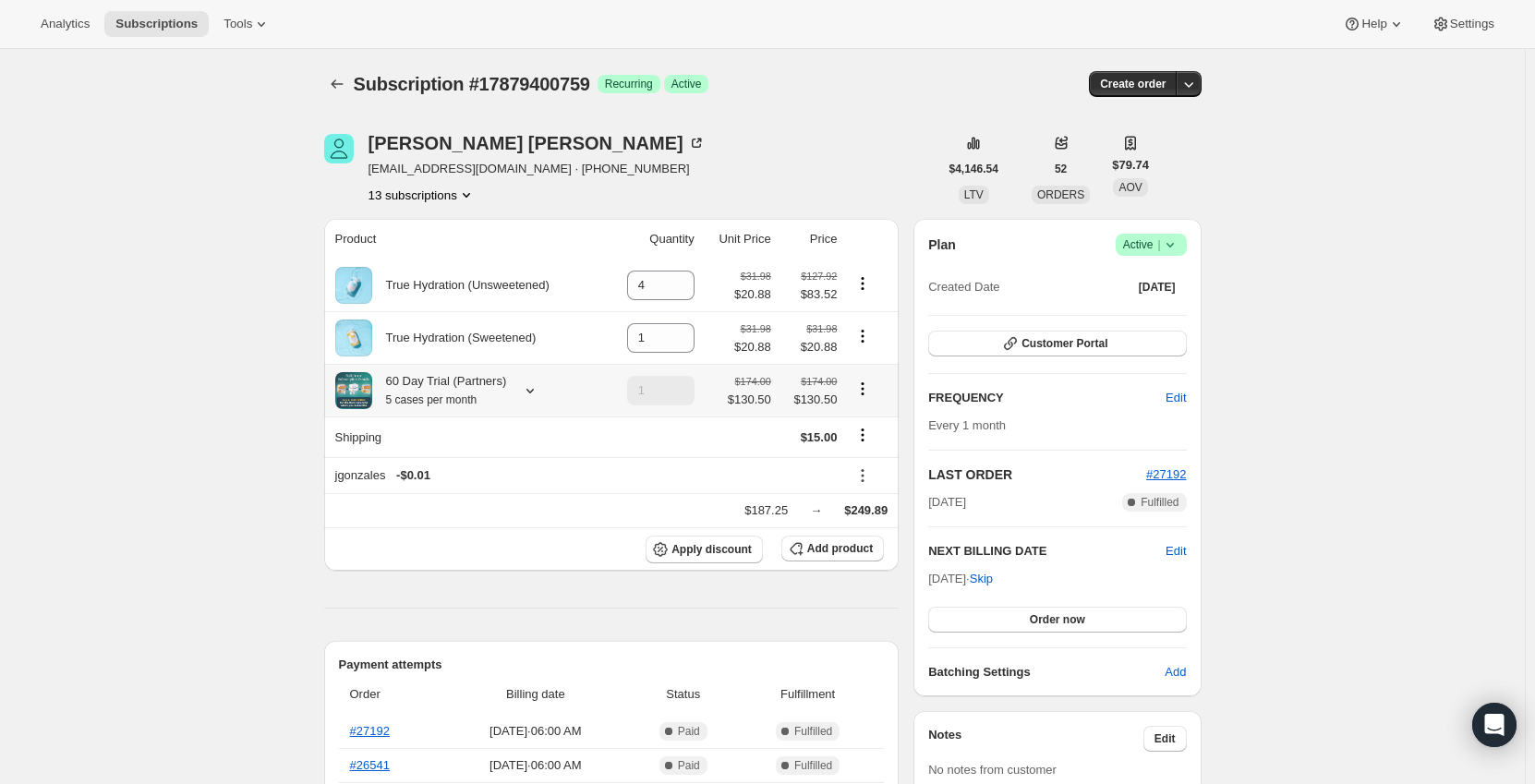
click at [862, 388] on icon "Product actions" at bounding box center [862, 388] width 18 height 18
click at [861, 450] on span "Remove" at bounding box center [867, 457] width 44 height 13
type input "0"
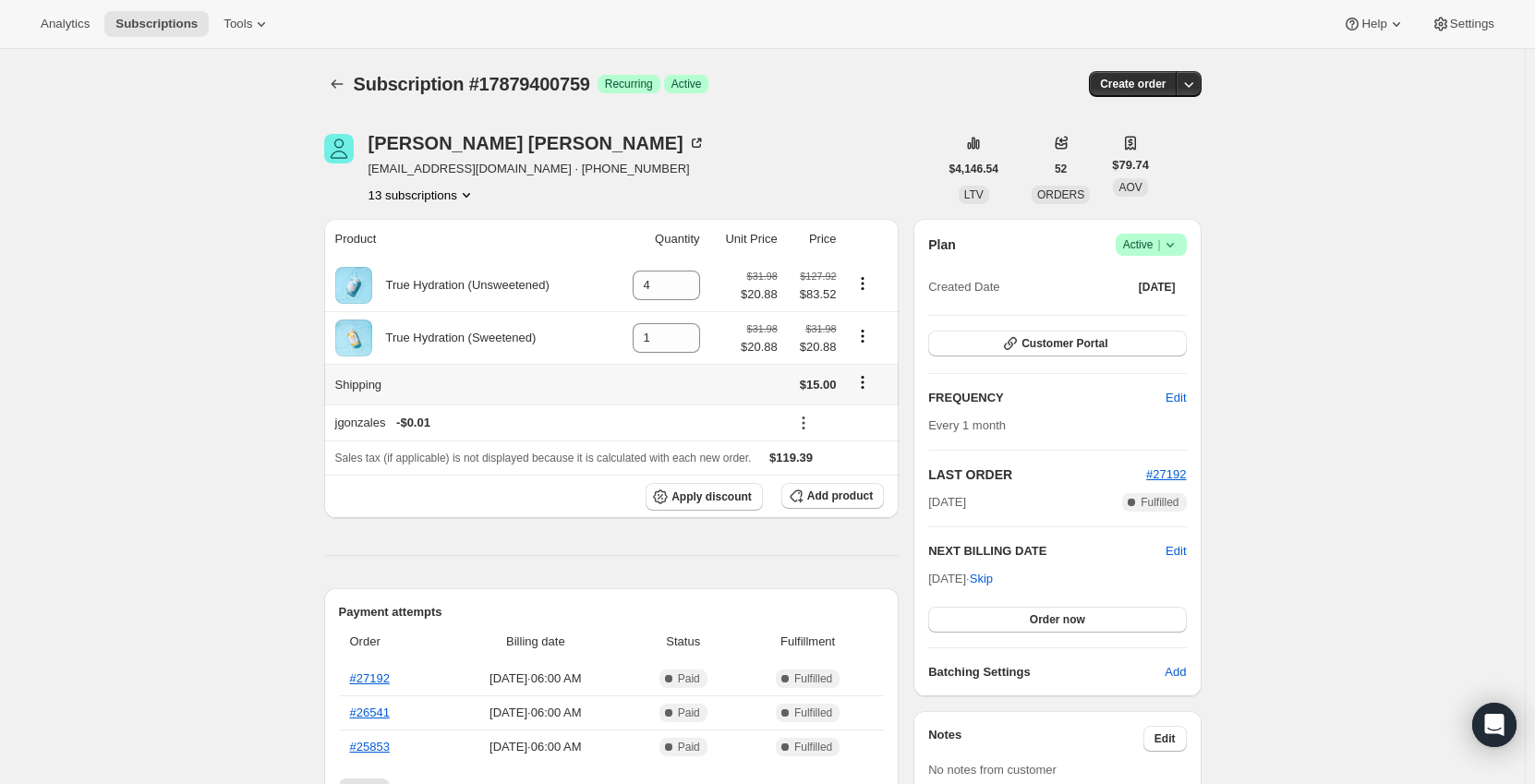
click at [855, 386] on button "Shipping actions" at bounding box center [862, 382] width 30 height 20
click at [862, 425] on span "Edit shipping rate" at bounding box center [866, 419] width 92 height 13
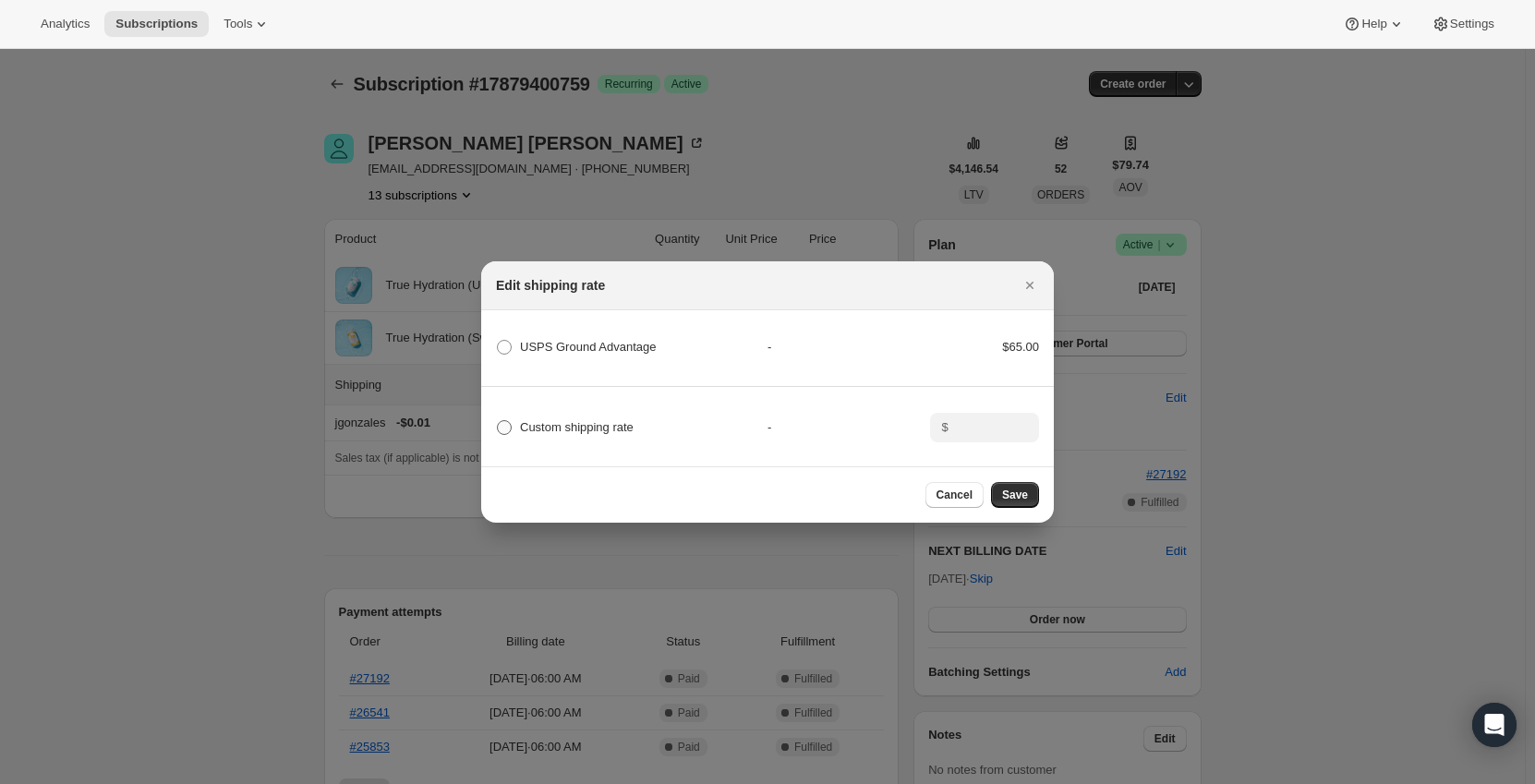
click at [585, 423] on span "Custom shipping rate" at bounding box center [577, 427] width 113 height 13
click at [497, 421] on input "Custom shipping rate" at bounding box center [497, 420] width 1 height 1
radio input "true"
click at [968, 423] on input ":rjq4:" at bounding box center [983, 427] width 58 height 30
type input "0"
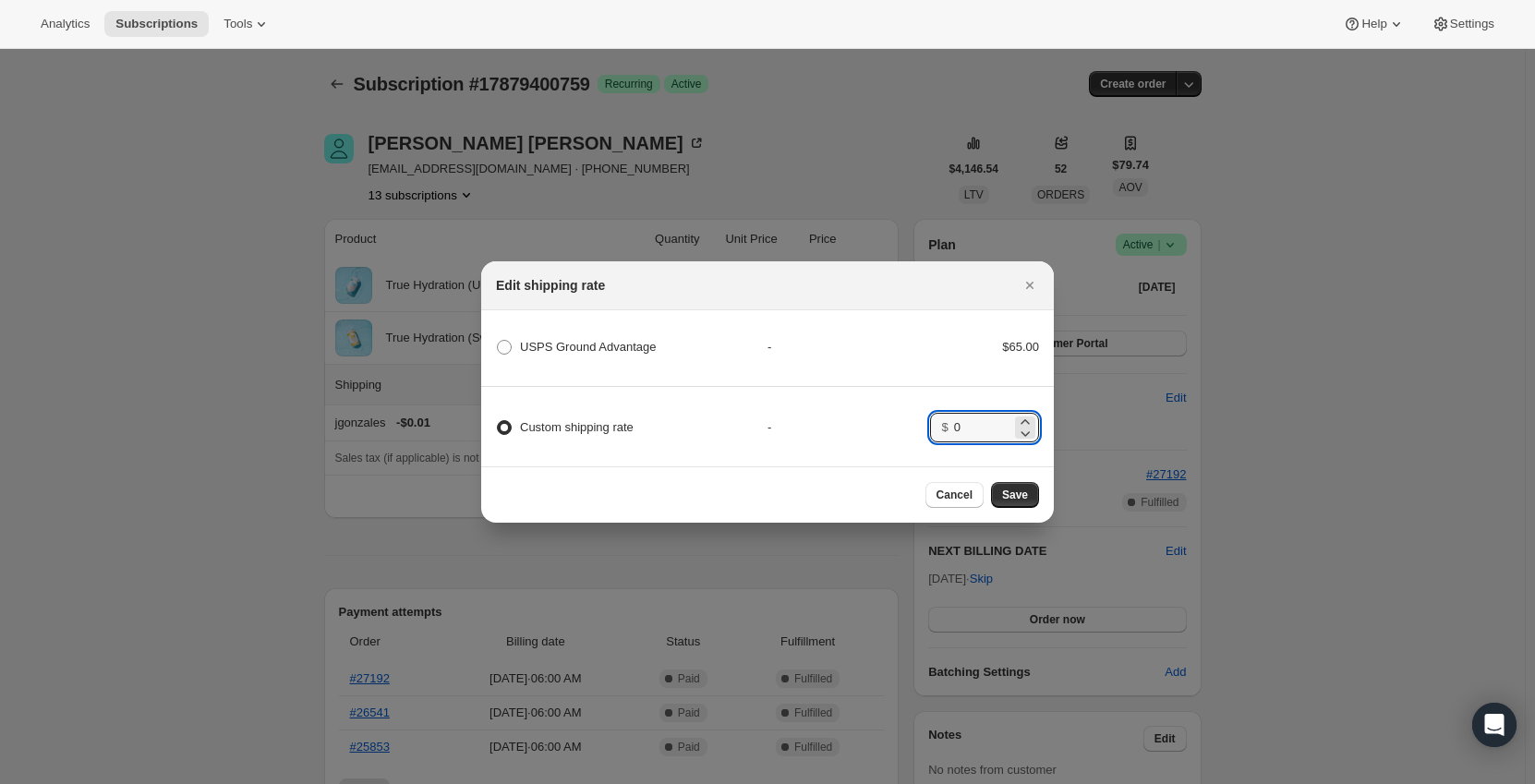
click at [886, 411] on div "Custom shipping rate - $ 0" at bounding box center [767, 418] width 578 height 64
click at [1019, 502] on span "Save" at bounding box center [1015, 494] width 26 height 14
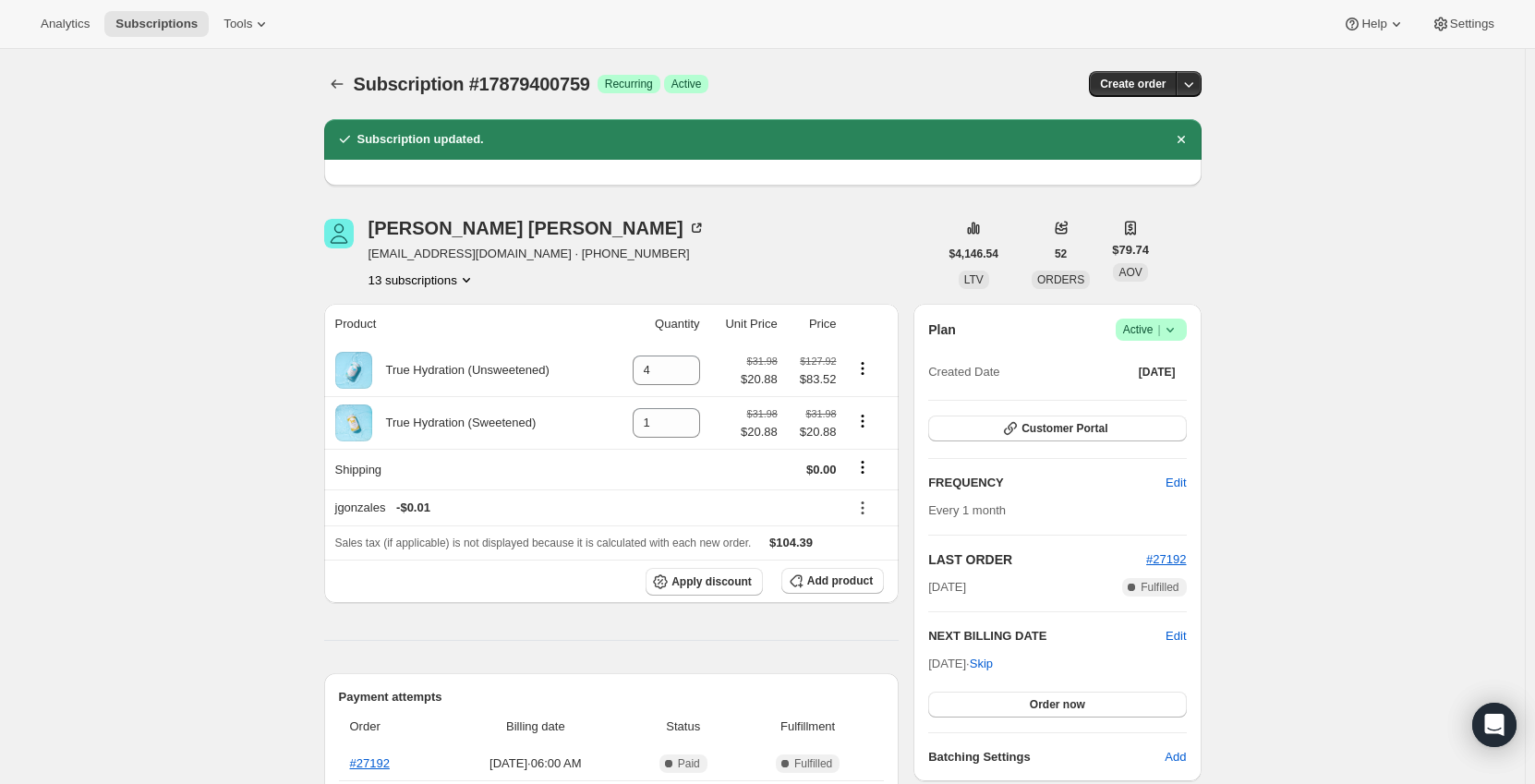
click at [337, 85] on icon "Subscriptions" at bounding box center [336, 84] width 12 height 10
